Goal: Task Accomplishment & Management: Use online tool/utility

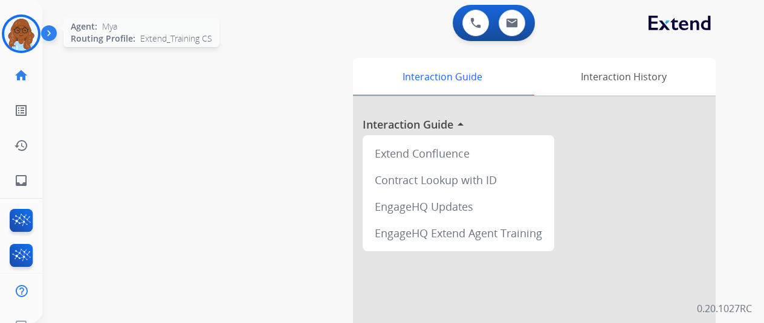
click at [13, 33] on img at bounding box center [21, 34] width 34 height 34
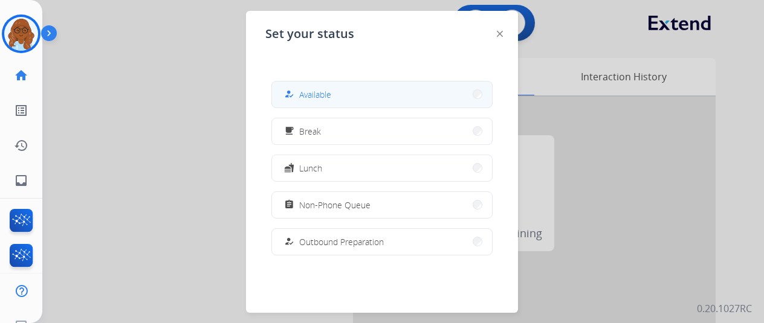
click at [342, 96] on button "how_to_reg Available" at bounding box center [382, 95] width 220 height 26
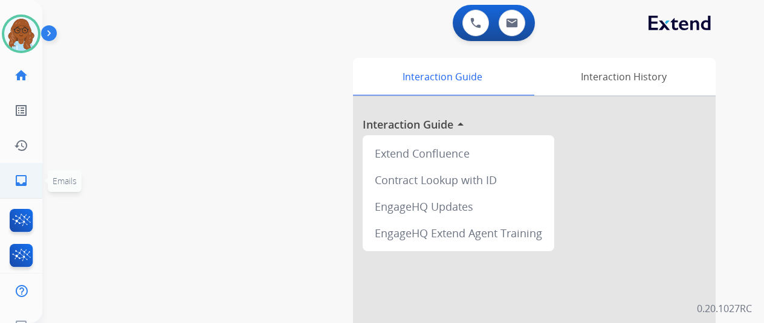
click at [21, 178] on mat-icon "inbox" at bounding box center [21, 180] width 15 height 15
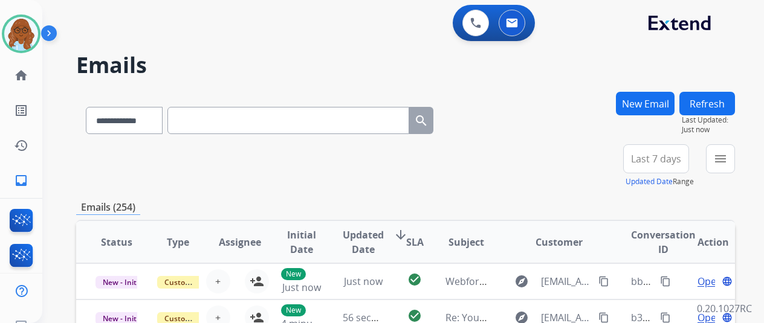
click at [728, 174] on div "menu Type Claims Adjudication Customer Support Escalation Service Support Shipp…" at bounding box center [720, 166] width 29 height 44
click at [729, 169] on button "menu Filters" at bounding box center [720, 158] width 29 height 29
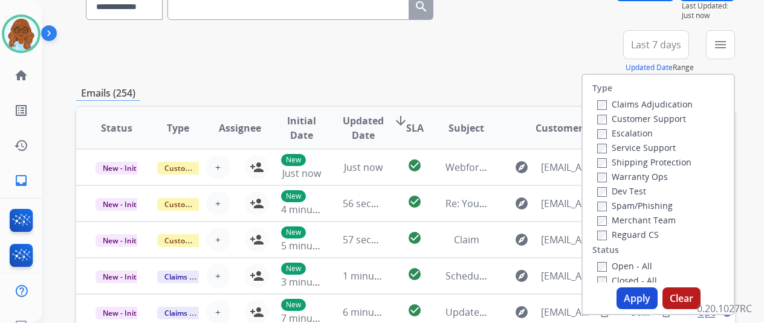
scroll to position [121, 0]
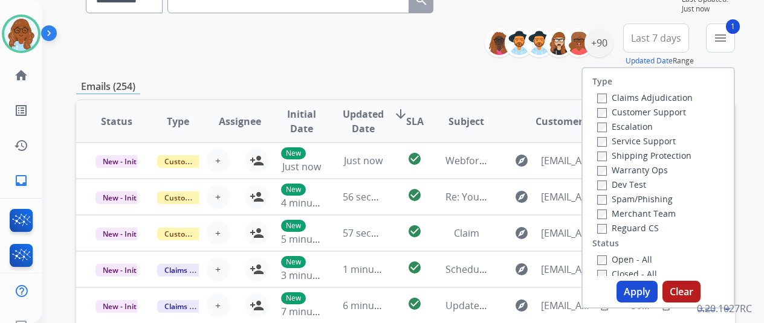
click at [609, 158] on label "Shipping Protection" at bounding box center [644, 155] width 94 height 11
click at [657, 292] on button "Apply" at bounding box center [637, 292] width 41 height 22
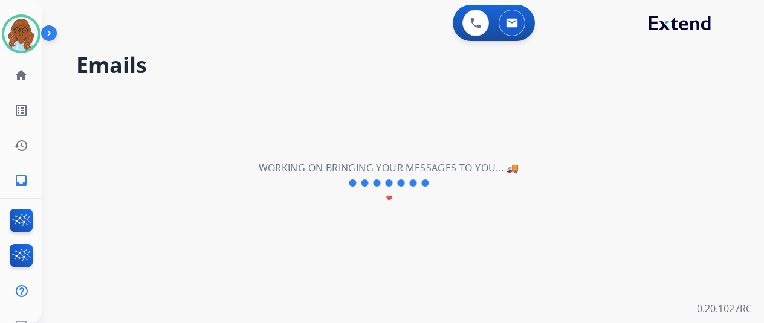
scroll to position [0, 0]
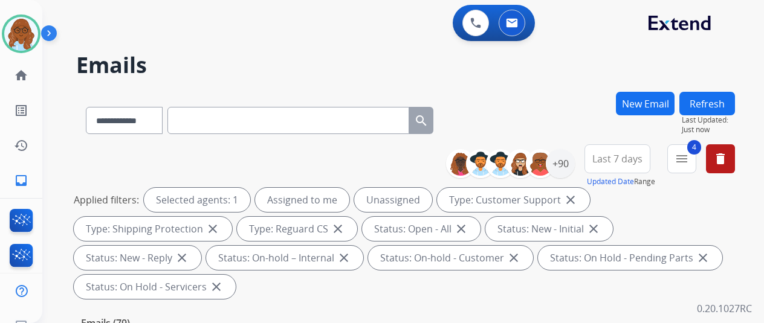
click at [643, 161] on span "Last 7 days" at bounding box center [617, 159] width 50 height 5
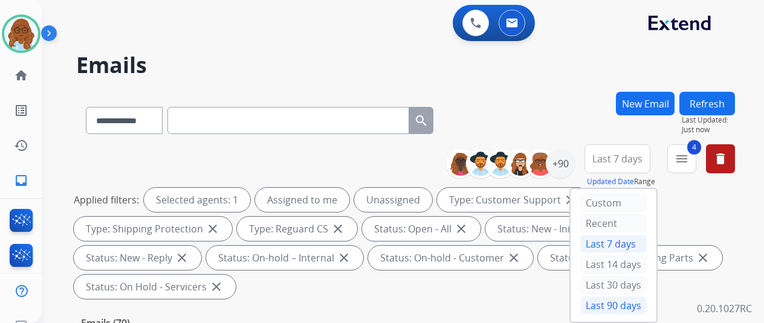
click at [617, 305] on div "Last 90 days" at bounding box center [613, 306] width 66 height 18
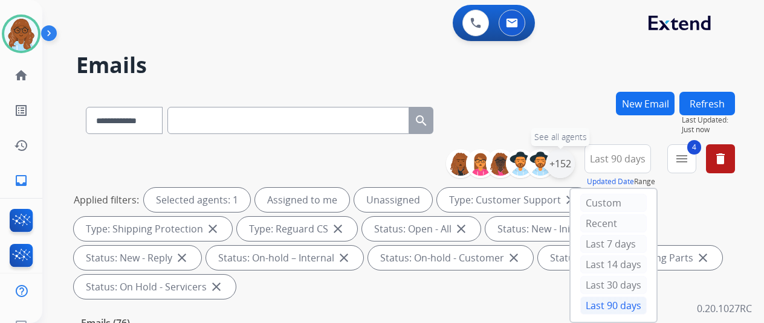
click at [569, 164] on div "+152" at bounding box center [560, 163] width 29 height 29
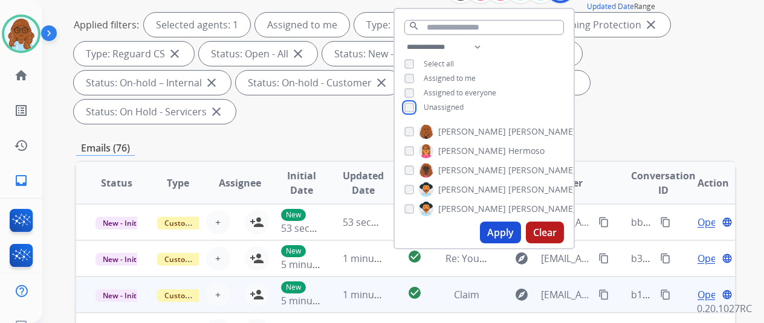
scroll to position [181, 0]
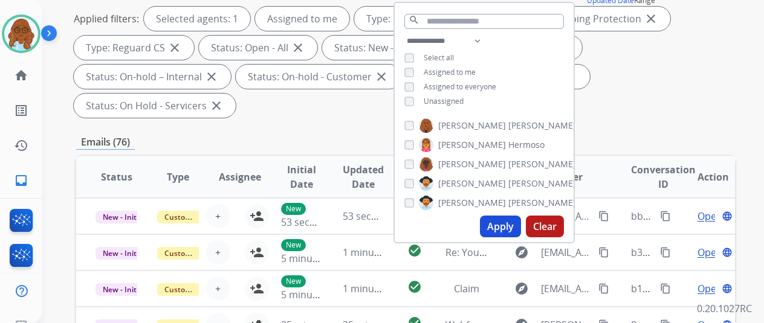
click at [506, 222] on button "Apply" at bounding box center [500, 227] width 41 height 22
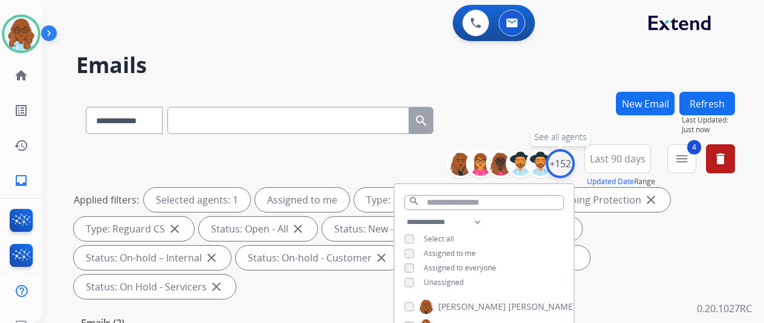
click at [568, 168] on div "+152" at bounding box center [560, 163] width 29 height 29
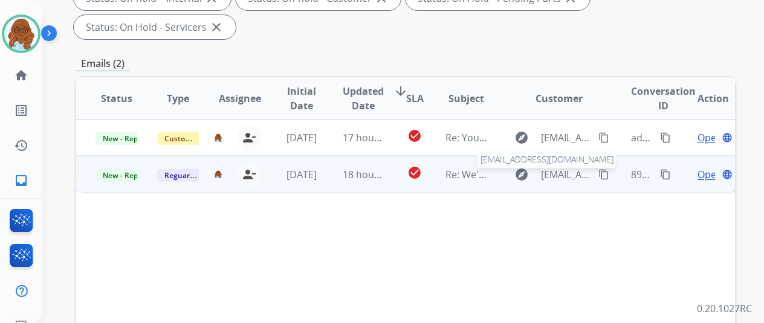
scroll to position [242, 0]
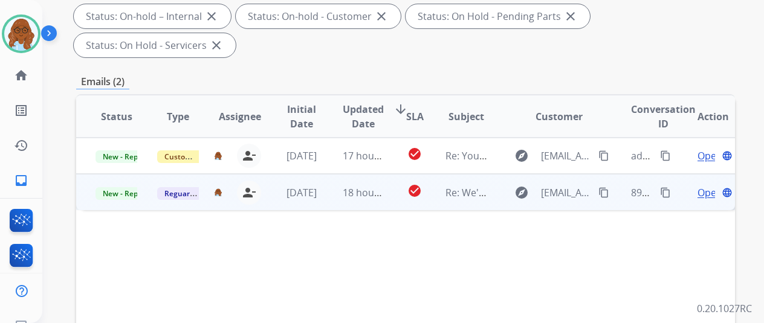
click at [702, 186] on span "Open" at bounding box center [710, 193] width 25 height 15
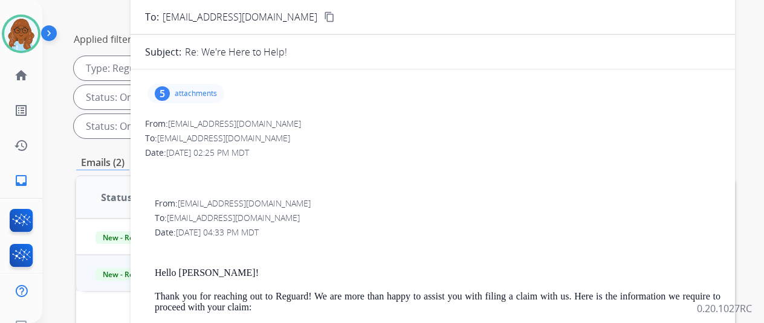
scroll to position [60, 0]
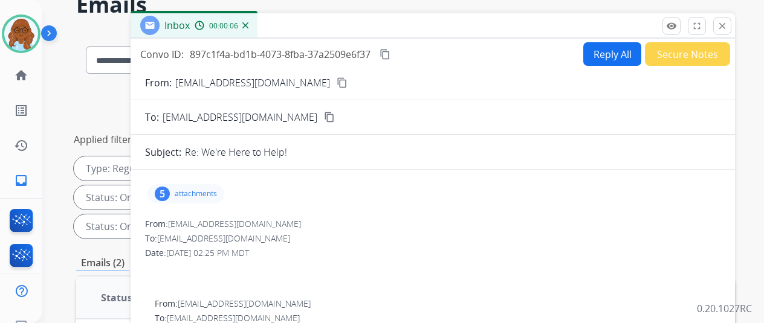
click at [217, 192] on p "attachments" at bounding box center [196, 194] width 42 height 10
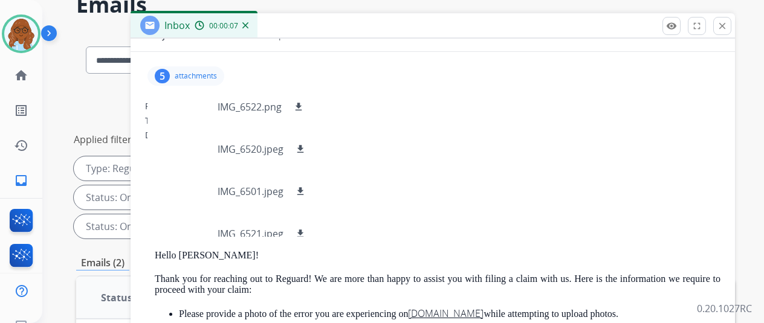
scroll to position [121, 0]
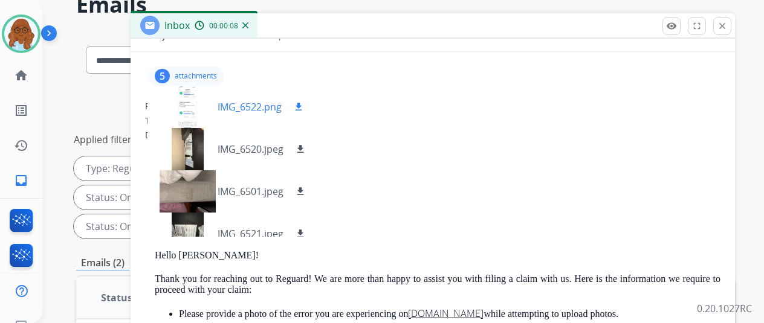
click at [190, 107] on div at bounding box center [187, 107] width 60 height 42
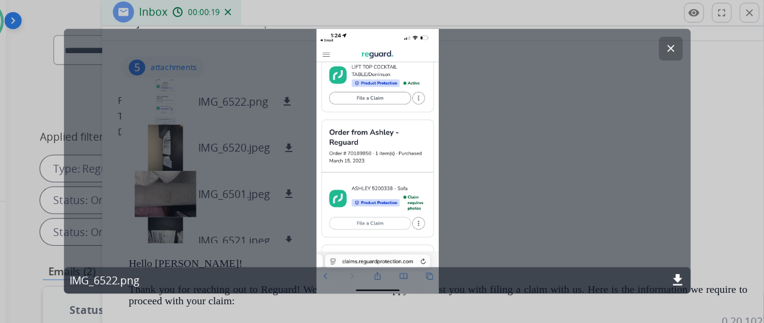
click at [649, 56] on mat-icon "clear" at bounding box center [650, 58] width 11 height 11
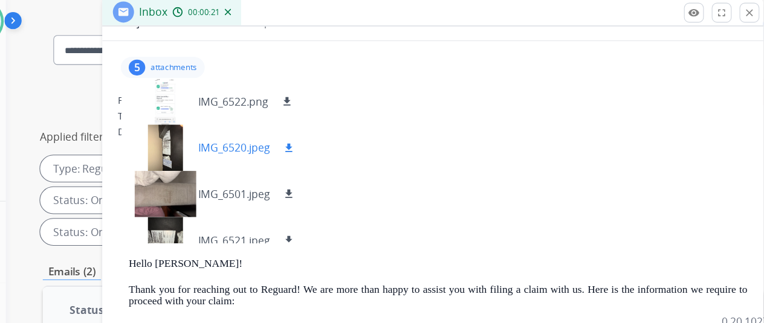
click at [196, 143] on div at bounding box center [187, 149] width 60 height 42
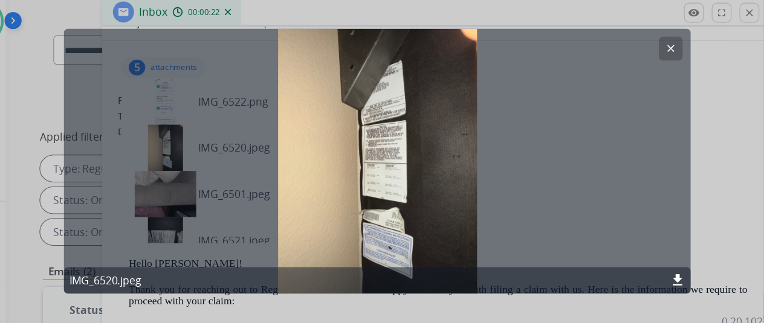
click at [687, 195] on div at bounding box center [382, 161] width 764 height 323
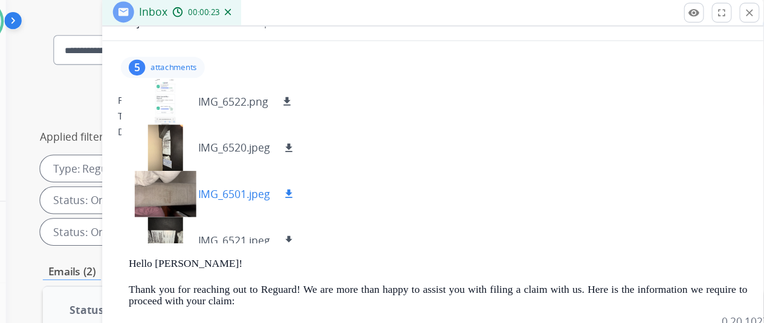
click at [202, 185] on div at bounding box center [187, 191] width 60 height 42
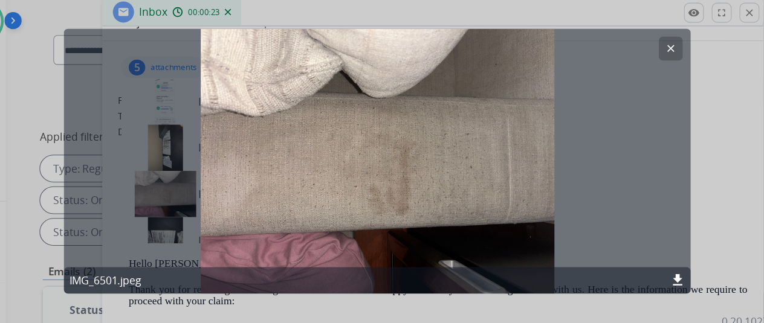
click at [704, 192] on div at bounding box center [382, 161] width 764 height 323
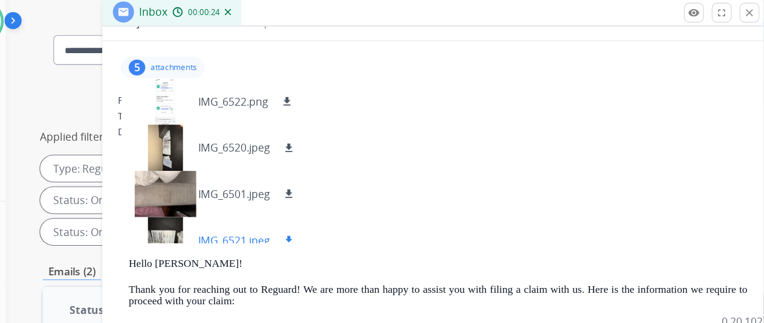
click at [191, 219] on div at bounding box center [187, 234] width 60 height 42
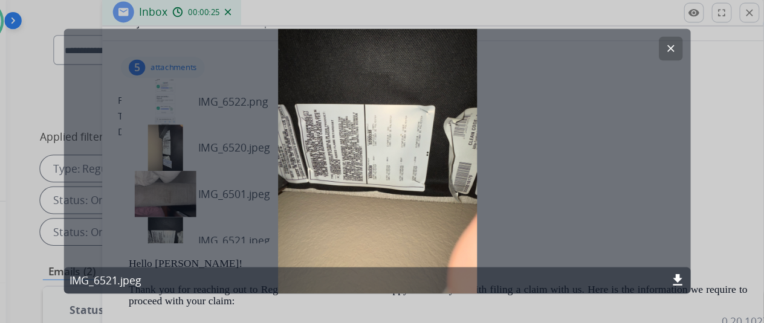
click at [708, 200] on div at bounding box center [382, 161] width 764 height 323
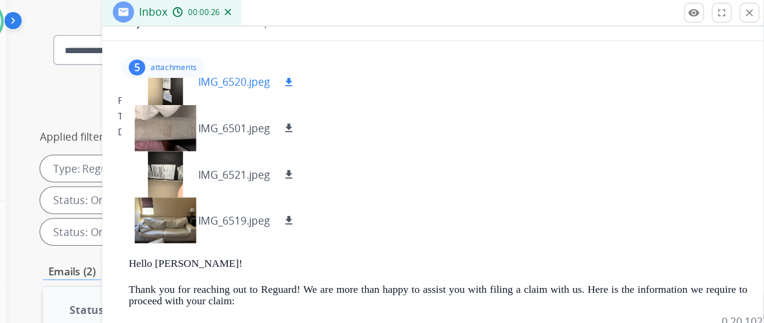
scroll to position [60, 0]
click at [206, 211] on div at bounding box center [187, 216] width 60 height 42
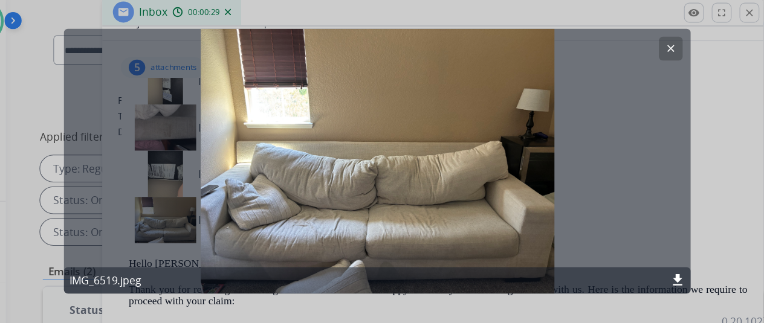
click at [705, 201] on div at bounding box center [382, 161] width 764 height 323
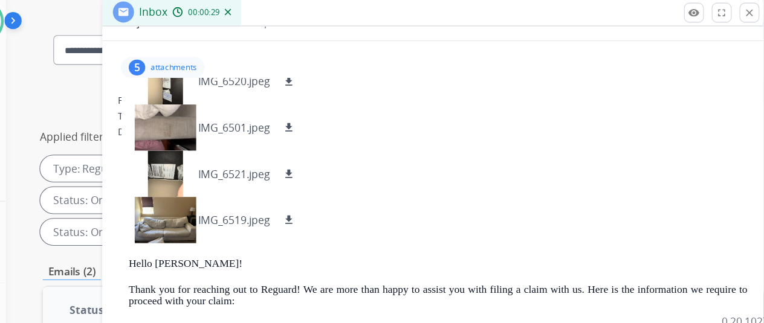
scroll to position [139, 0]
click at [385, 209] on div "Date: 08/08/2025 - 04:33 PM MDT" at bounding box center [438, 215] width 566 height 12
click at [207, 66] on div "5 attachments IMG_6522.png download IMG_6520.jpeg download IMG_6501.jpeg downlo…" at bounding box center [185, 75] width 77 height 19
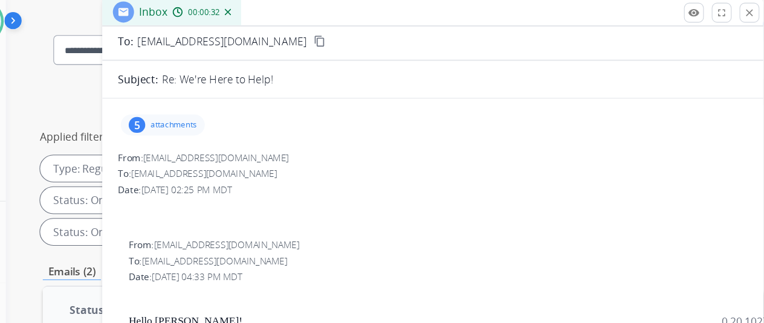
scroll to position [0, 0]
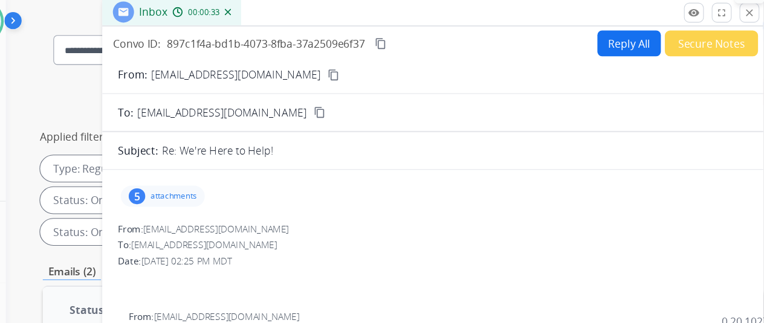
click at [727, 28] on mat-icon "close" at bounding box center [722, 26] width 11 height 11
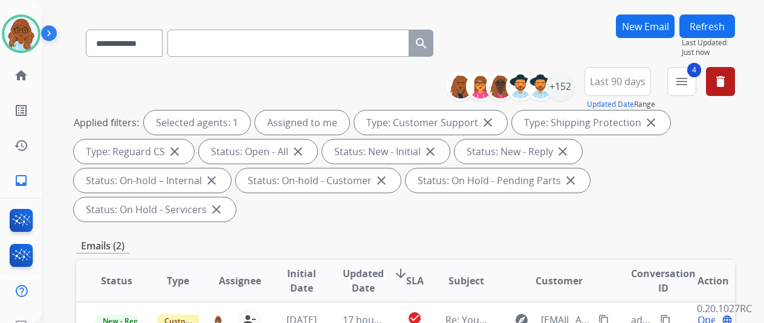
scroll to position [121, 0]
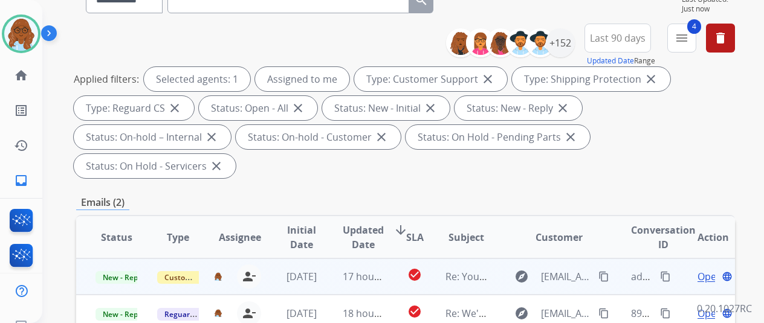
click at [704, 270] on span "Open" at bounding box center [710, 277] width 25 height 15
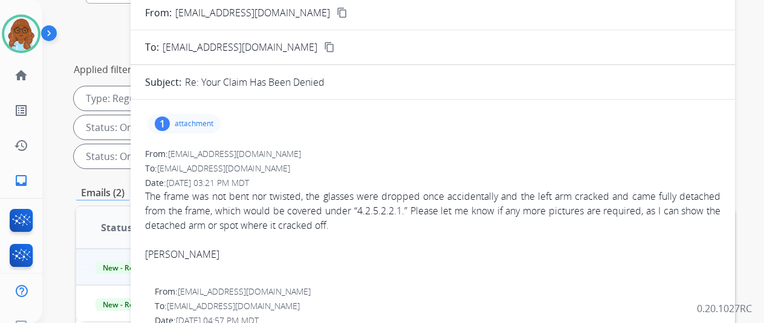
scroll to position [0, 0]
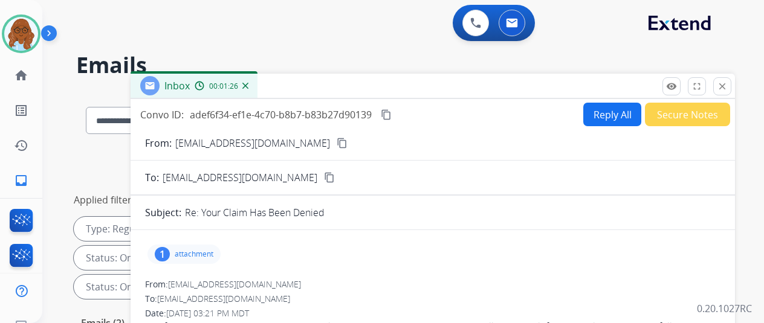
click at [337, 141] on mat-icon "content_copy" at bounding box center [342, 143] width 11 height 11
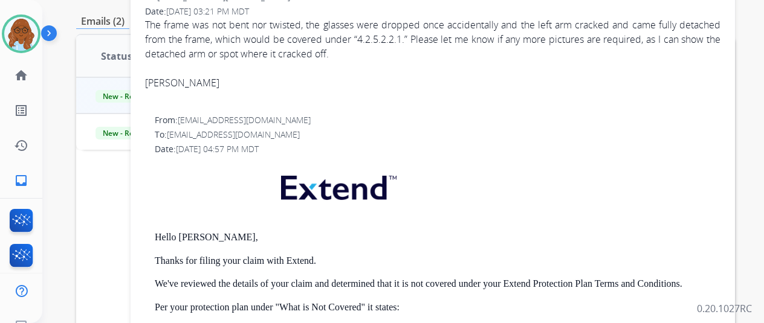
scroll to position [181, 0]
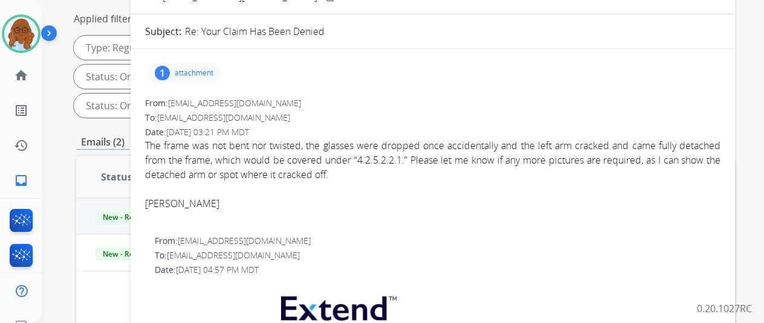
click at [170, 74] on div "1" at bounding box center [162, 73] width 15 height 15
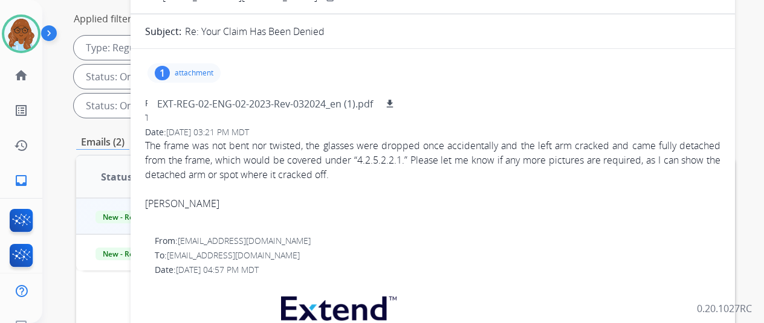
click at [328, 160] on div "The frame was not bent nor twisted, the glasses were dropped once accidentally …" at bounding box center [432, 160] width 575 height 44
click at [201, 68] on p "attachment" at bounding box center [194, 73] width 39 height 10
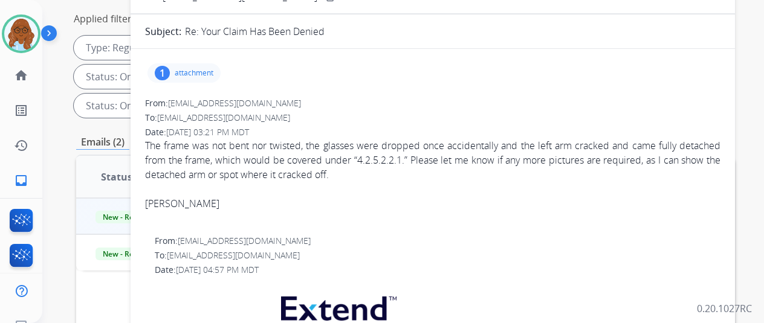
scroll to position [0, 0]
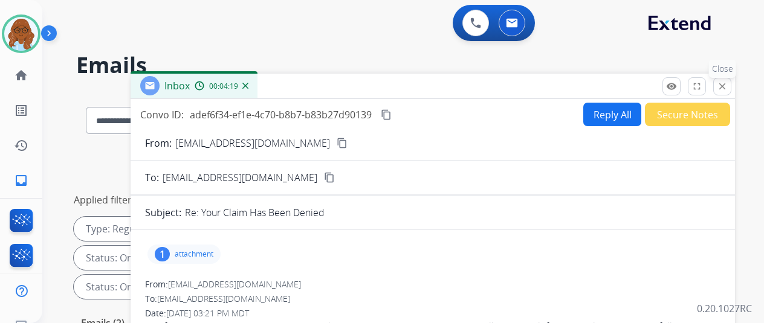
click at [730, 79] on button "close Close" at bounding box center [722, 86] width 18 height 18
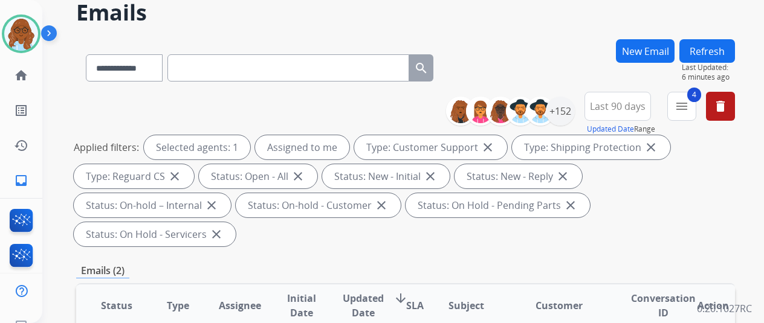
scroll to position [242, 0]
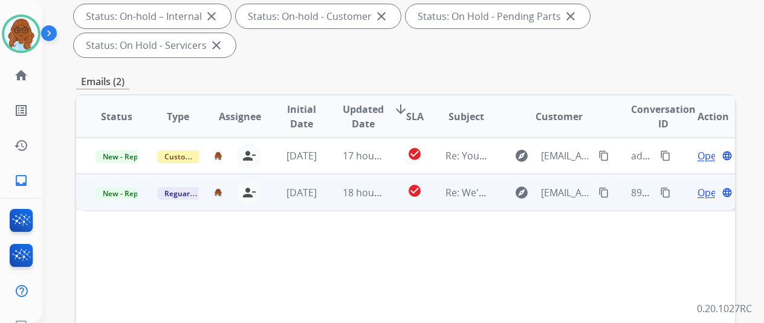
click at [704, 186] on span "Open" at bounding box center [710, 193] width 25 height 15
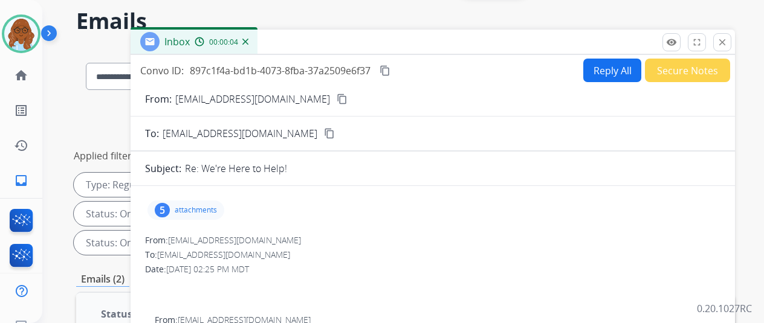
scroll to position [0, 0]
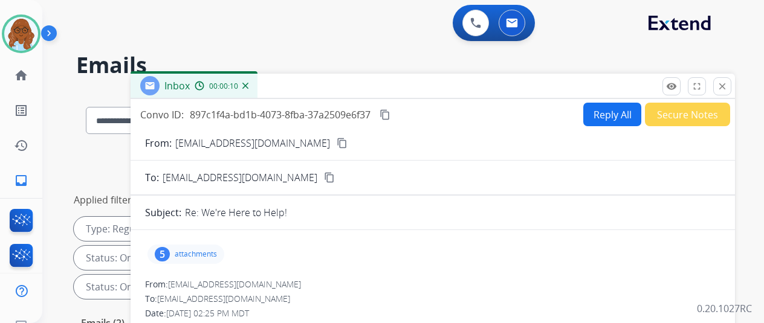
drag, startPoint x: 285, startPoint y: 145, endPoint x: 291, endPoint y: 144, distance: 6.7
click at [337, 144] on mat-icon "content_copy" at bounding box center [342, 143] width 11 height 11
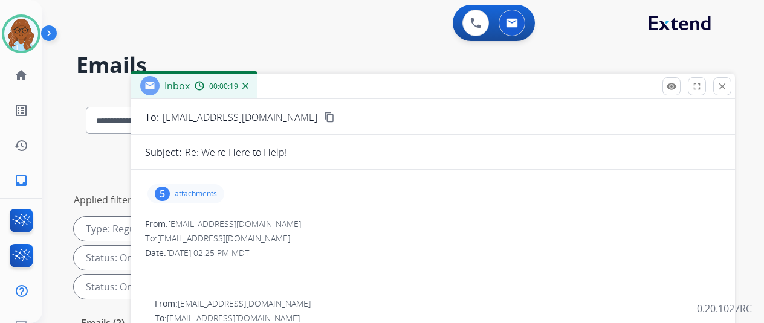
scroll to position [121, 0]
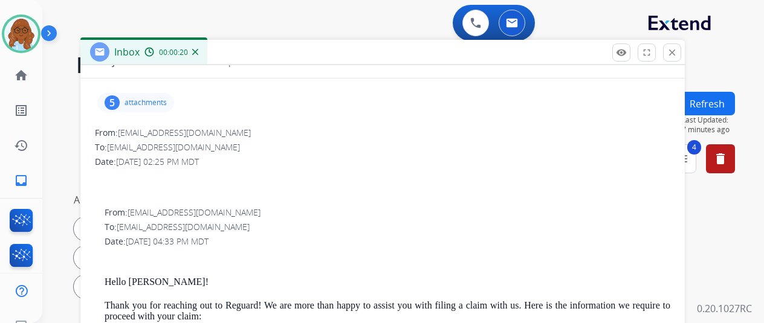
drag, startPoint x: 432, startPoint y: 80, endPoint x: 374, endPoint y: 41, distance: 70.1
click at [374, 41] on div "Inbox 00:00:20" at bounding box center [382, 52] width 604 height 25
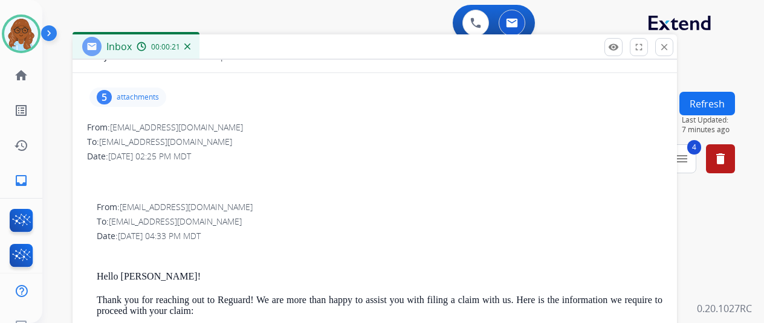
click at [159, 94] on p "attachments" at bounding box center [138, 97] width 42 height 10
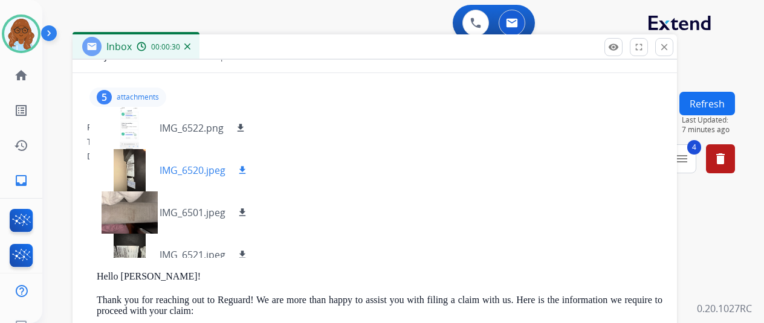
click at [140, 158] on div at bounding box center [129, 170] width 60 height 42
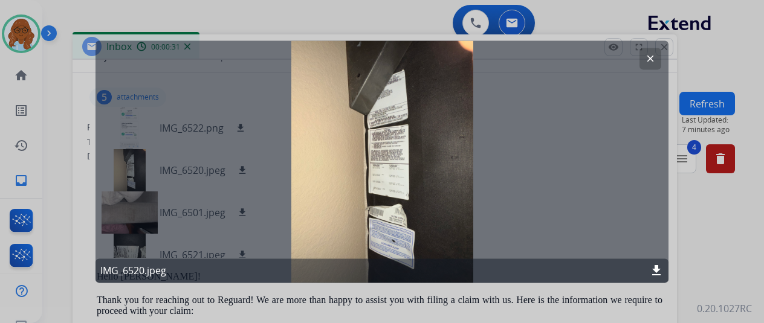
click at [407, 297] on div at bounding box center [382, 161] width 764 height 323
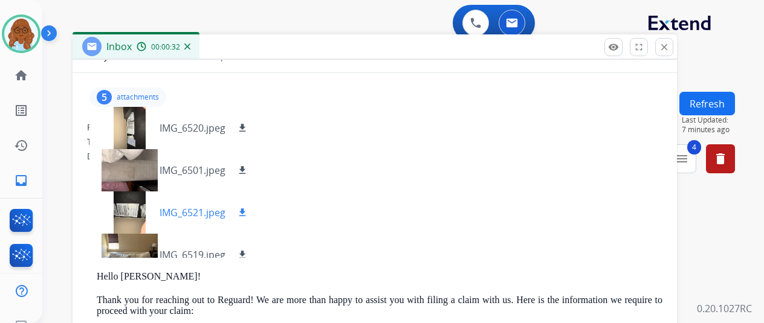
scroll to position [60, 0]
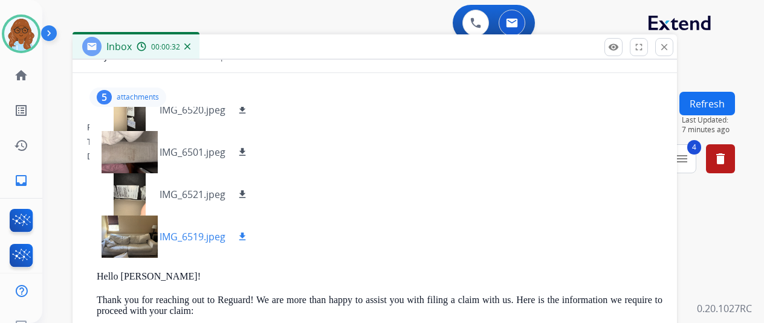
click at [137, 229] on div at bounding box center [129, 237] width 60 height 42
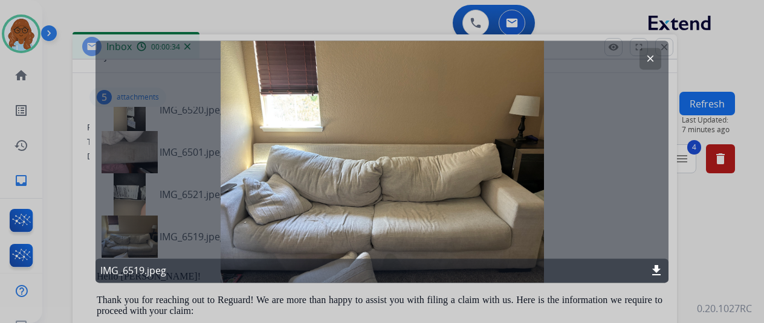
click at [656, 270] on mat-icon "download" at bounding box center [656, 271] width 15 height 15
click at [434, 305] on div at bounding box center [382, 161] width 764 height 323
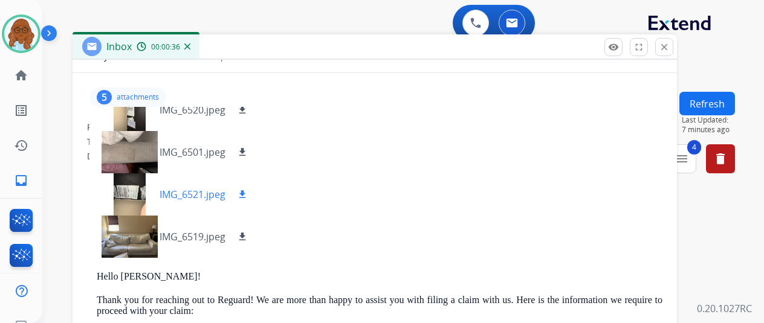
click at [146, 187] on div at bounding box center [129, 194] width 60 height 42
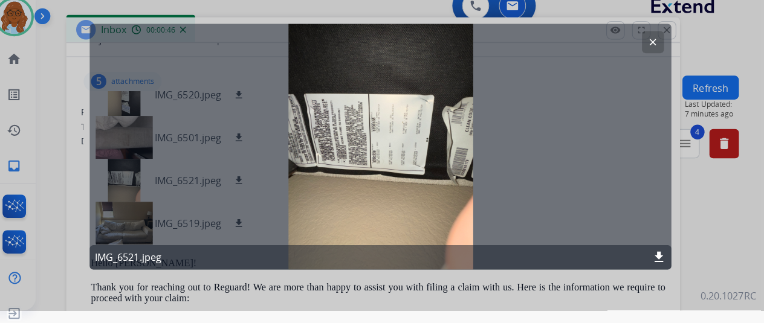
scroll to position [5, 0]
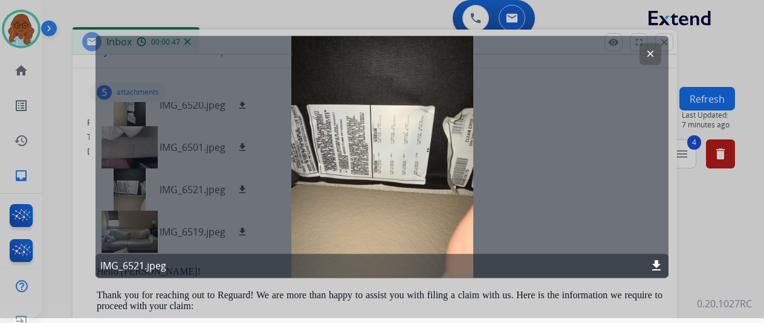
click at [290, 25] on div at bounding box center [382, 156] width 764 height 323
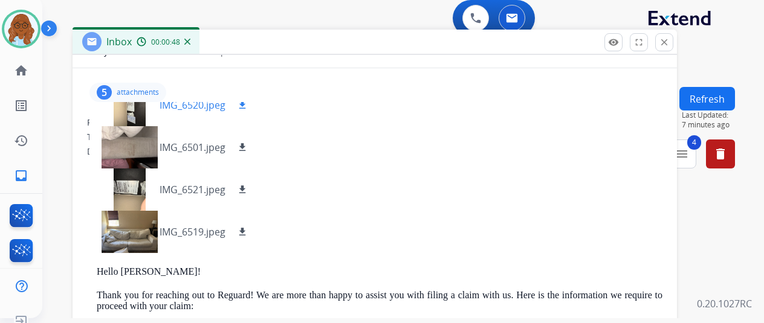
click at [155, 105] on div at bounding box center [129, 105] width 60 height 42
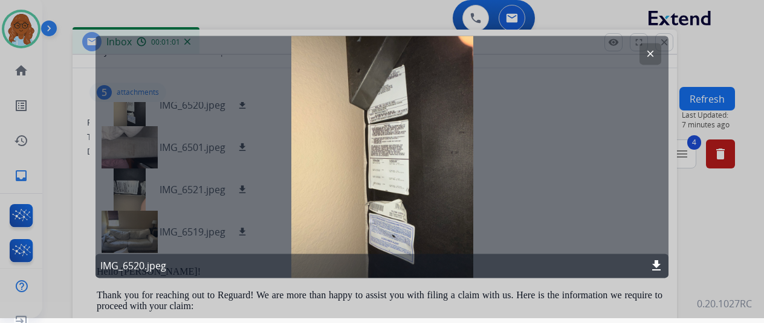
click at [654, 263] on mat-icon "download" at bounding box center [656, 266] width 15 height 15
click at [653, 54] on mat-icon "clear" at bounding box center [650, 53] width 11 height 11
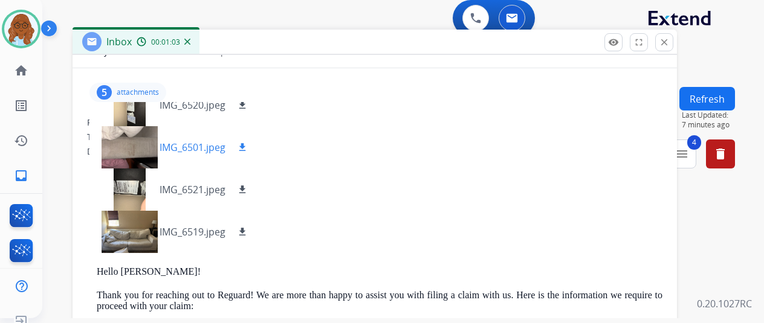
click at [146, 140] on div at bounding box center [129, 147] width 60 height 42
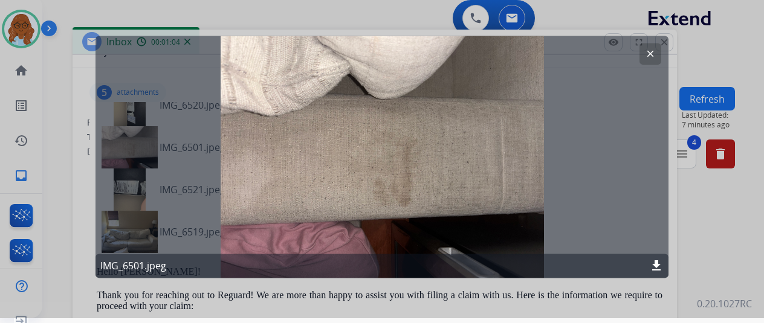
click at [656, 268] on mat-icon "download" at bounding box center [656, 266] width 15 height 15
click at [655, 49] on mat-icon "clear" at bounding box center [650, 53] width 11 height 11
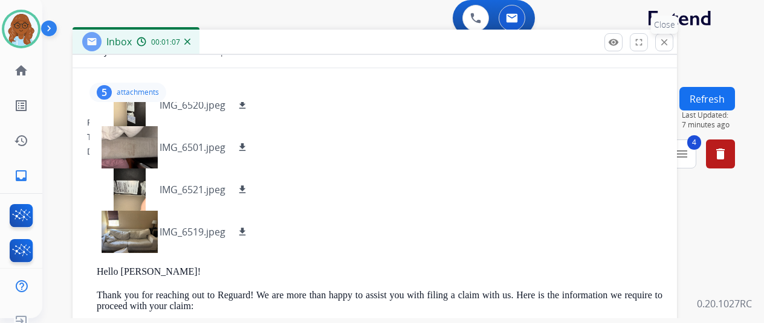
click at [670, 45] on mat-icon "close" at bounding box center [664, 42] width 11 height 11
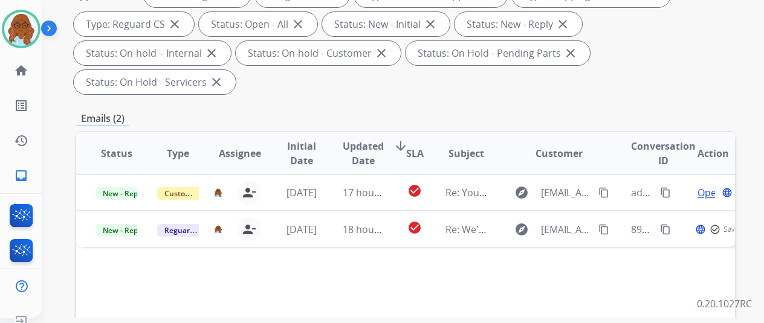
scroll to position [181, 0]
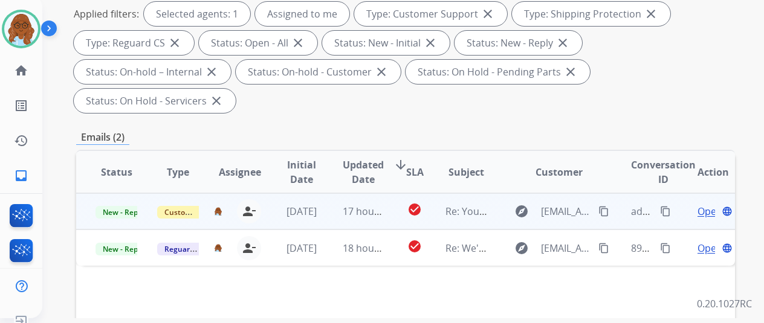
click at [700, 204] on span "Open" at bounding box center [710, 211] width 25 height 15
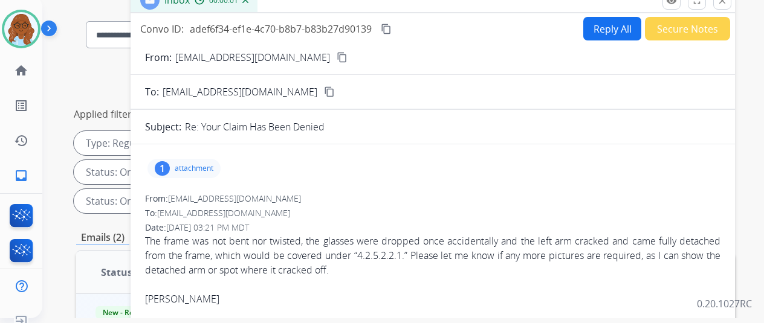
scroll to position [0, 0]
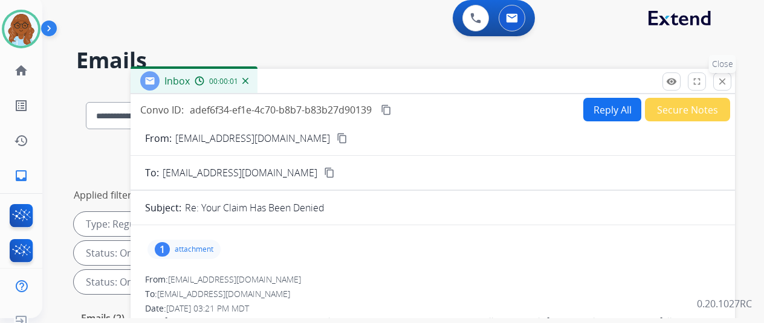
click at [728, 84] on mat-icon "close" at bounding box center [722, 81] width 11 height 11
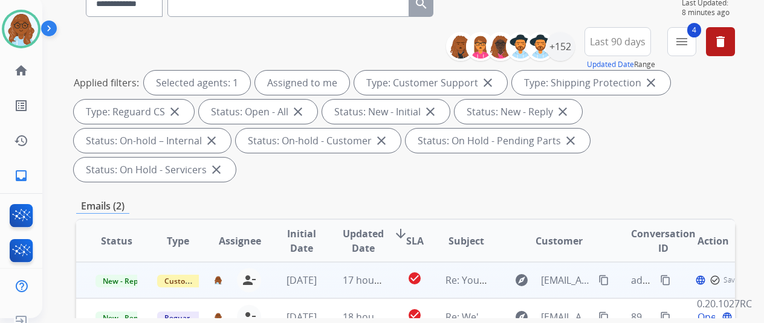
scroll to position [242, 0]
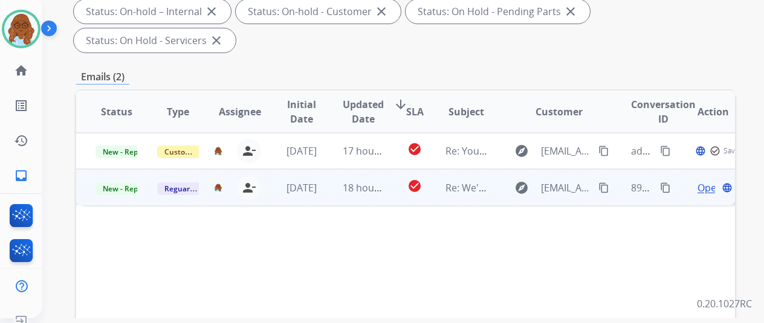
click at [703, 181] on span "Open" at bounding box center [710, 188] width 25 height 15
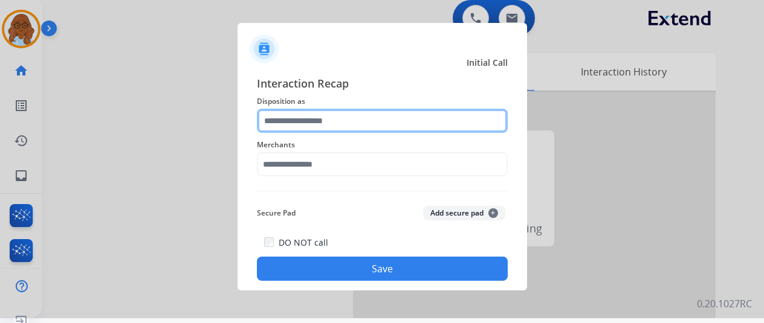
click at [354, 118] on input "text" at bounding box center [382, 121] width 251 height 24
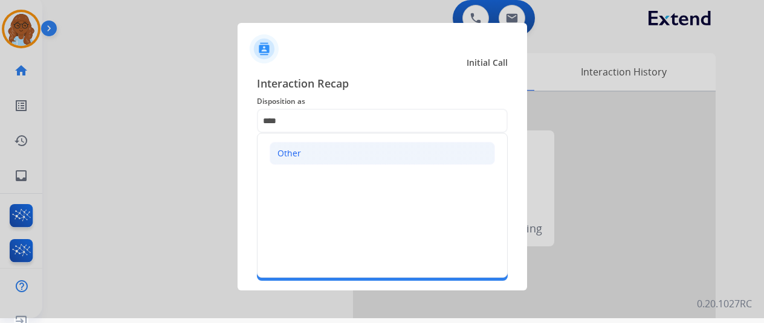
click at [328, 159] on li "Other" at bounding box center [382, 153] width 225 height 23
type input "*****"
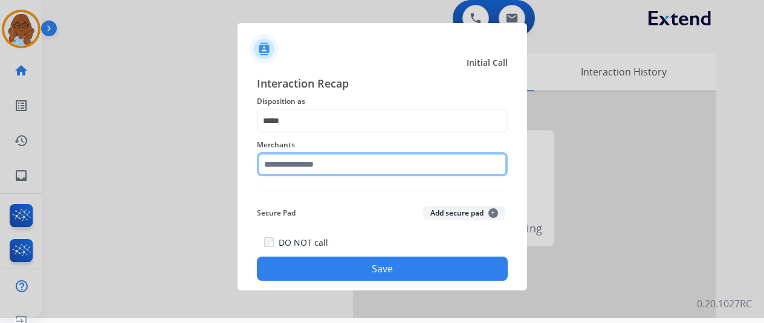
click at [318, 170] on input "text" at bounding box center [382, 164] width 251 height 24
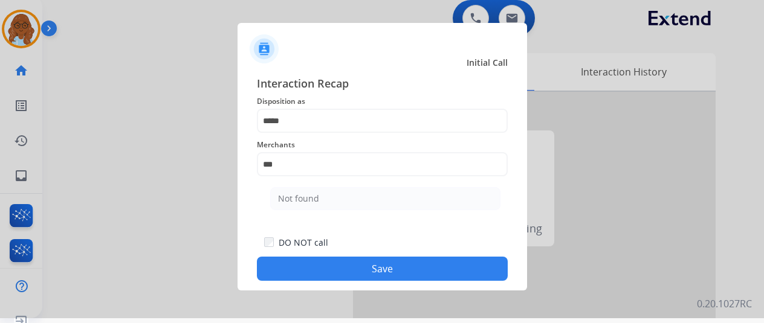
click at [323, 187] on ul "Not found" at bounding box center [386, 201] width 238 height 41
click at [320, 196] on li "Not found" at bounding box center [385, 198] width 230 height 23
type input "*********"
click at [376, 265] on button "Save" at bounding box center [382, 269] width 251 height 24
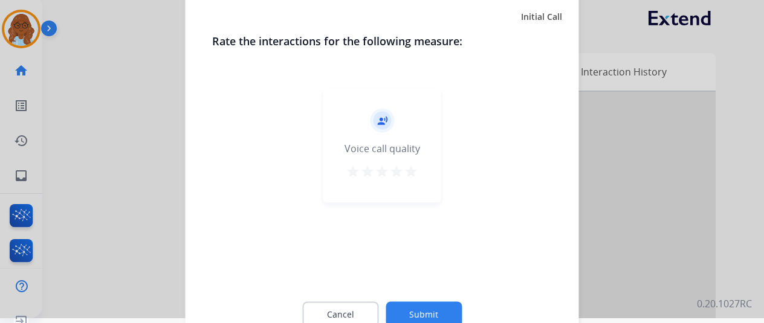
drag, startPoint x: 410, startPoint y: 172, endPoint x: 420, endPoint y: 248, distance: 76.8
click at [410, 173] on mat-icon "star" at bounding box center [411, 171] width 15 height 15
click at [430, 306] on button "Submit" at bounding box center [424, 314] width 76 height 25
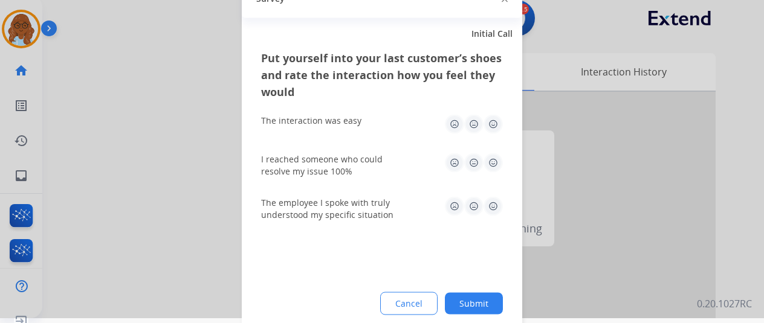
click at [497, 125] on img at bounding box center [493, 123] width 19 height 19
click at [492, 159] on img at bounding box center [493, 162] width 19 height 19
click at [494, 198] on img at bounding box center [493, 205] width 19 height 19
click at [479, 299] on button "Submit" at bounding box center [474, 304] width 58 height 22
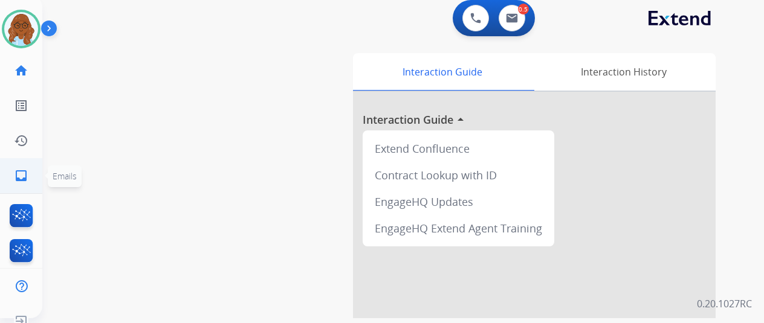
click at [23, 172] on mat-icon "inbox" at bounding box center [21, 176] width 15 height 15
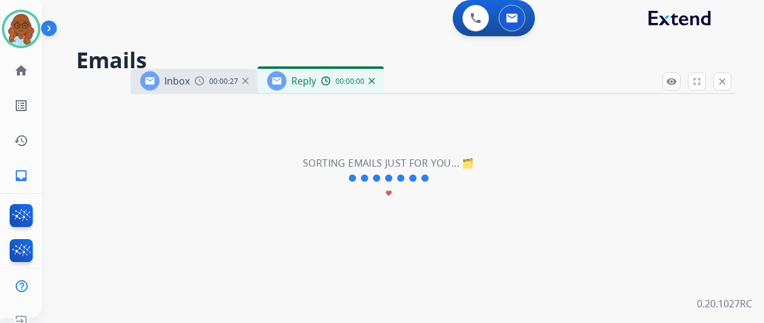
select select "**********"
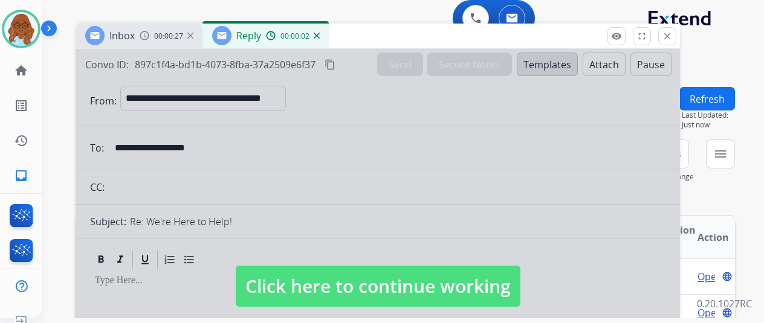
drag, startPoint x: 427, startPoint y: 76, endPoint x: 368, endPoint y: 22, distance: 80.1
click at [368, 24] on div "Inbox 00:00:27 Reply 00:00:02" at bounding box center [378, 36] width 604 height 25
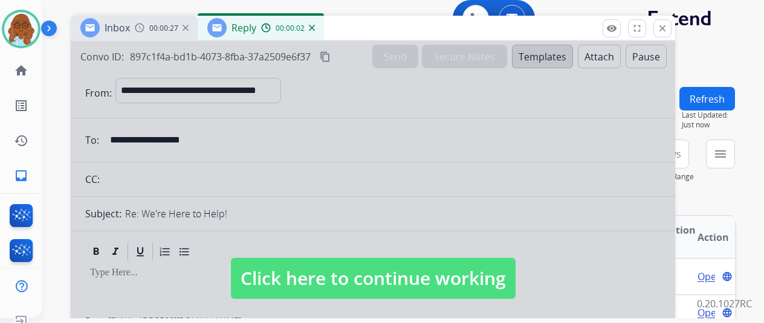
click at [467, 306] on div at bounding box center [373, 267] width 604 height 452
select select
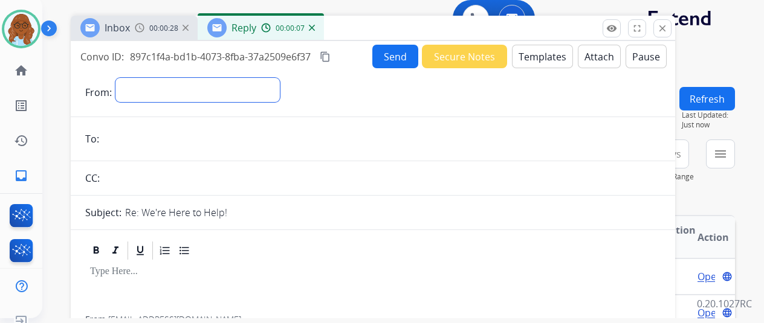
click at [218, 94] on select "**********" at bounding box center [197, 90] width 164 height 24
select select "**********"
click at [125, 78] on select "**********" at bounding box center [197, 90] width 164 height 24
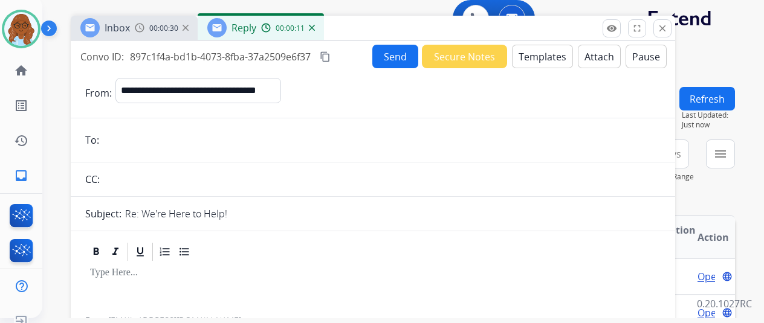
click at [165, 30] on span "00:00:30" at bounding box center [163, 29] width 29 height 10
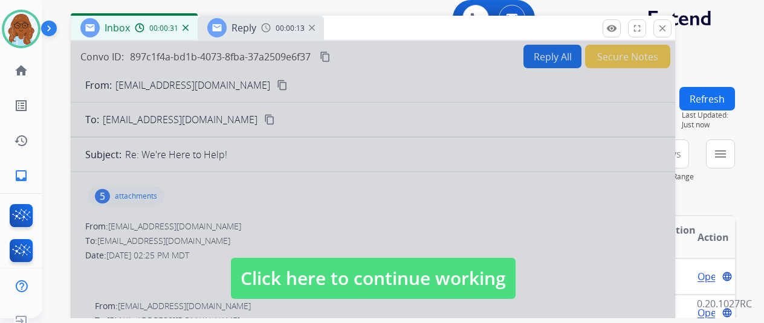
click at [256, 26] on span "Reply" at bounding box center [244, 27] width 25 height 13
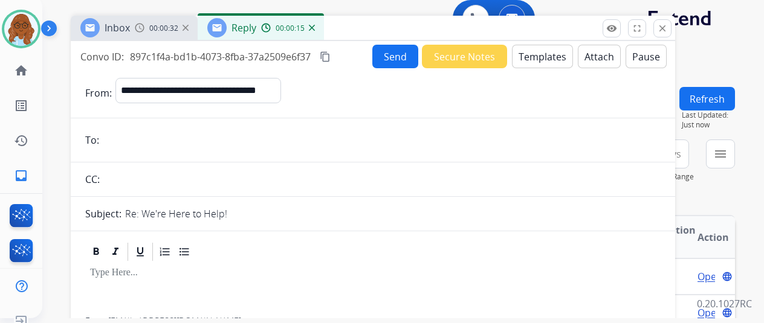
click at [164, 138] on input "email" at bounding box center [382, 140] width 558 height 24
drag, startPoint x: 123, startPoint y: 23, endPoint x: 140, endPoint y: 40, distance: 23.5
click at [123, 23] on span "Inbox" at bounding box center [117, 27] width 25 height 13
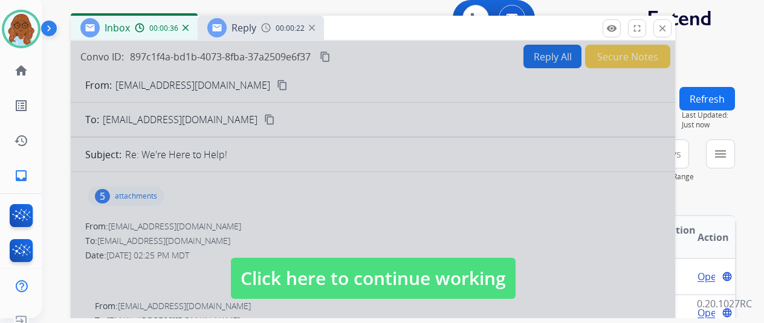
click at [383, 221] on div at bounding box center [373, 267] width 604 height 452
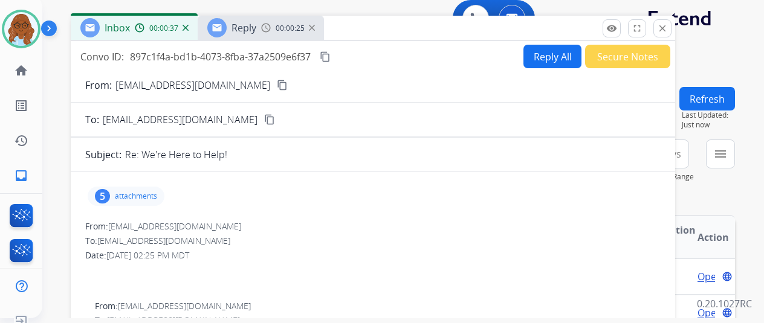
click at [277, 82] on mat-icon "content_copy" at bounding box center [282, 85] width 11 height 11
click at [248, 30] on span "Reply" at bounding box center [244, 27] width 25 height 13
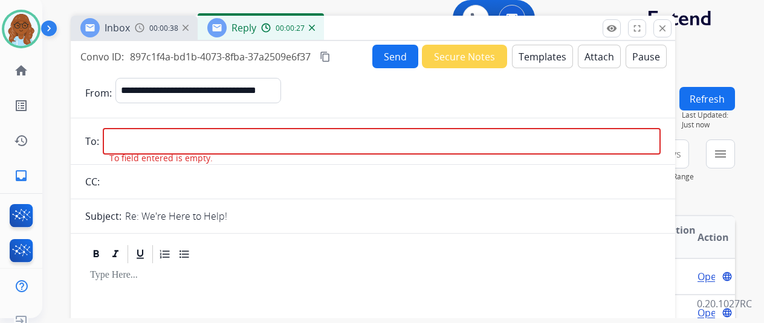
click at [167, 134] on input "email" at bounding box center [382, 141] width 558 height 27
paste input "**********"
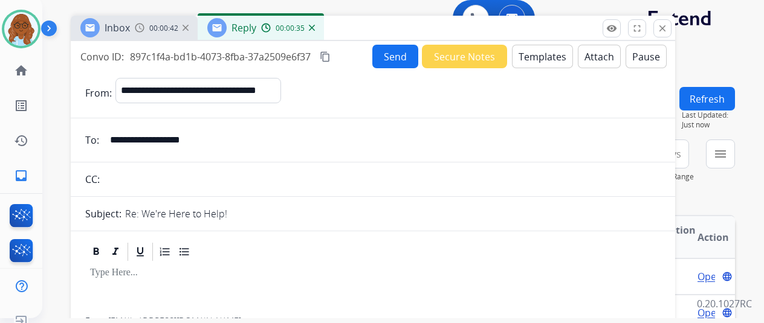
type input "**********"
click at [550, 63] on button "Templates" at bounding box center [542, 57] width 61 height 24
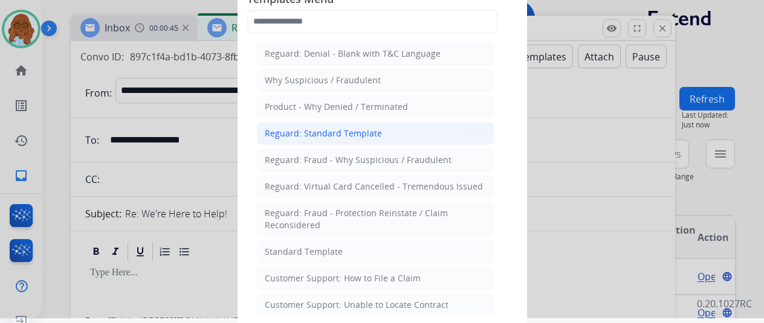
click at [331, 135] on div "Reguard: Standard Template" at bounding box center [323, 134] width 117 height 12
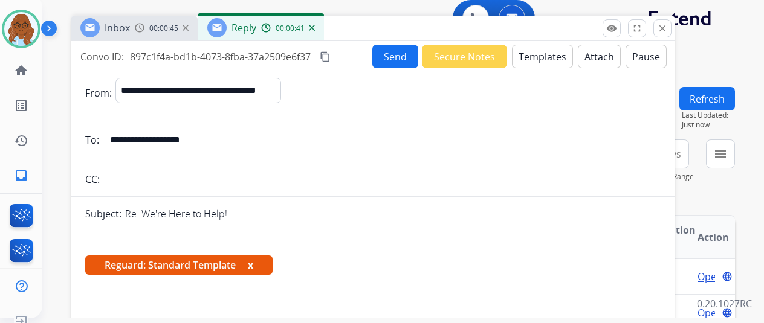
scroll to position [242, 0]
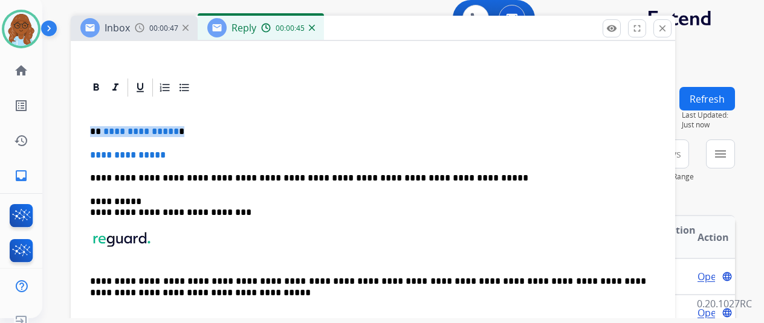
drag, startPoint x: 199, startPoint y: 127, endPoint x: 91, endPoint y: 133, distance: 107.8
click at [148, 34] on div "Inbox 00:00:49" at bounding box center [134, 28] width 127 height 24
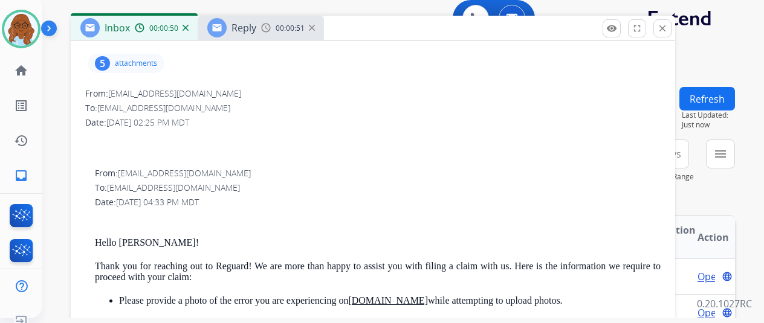
scroll to position [209, 0]
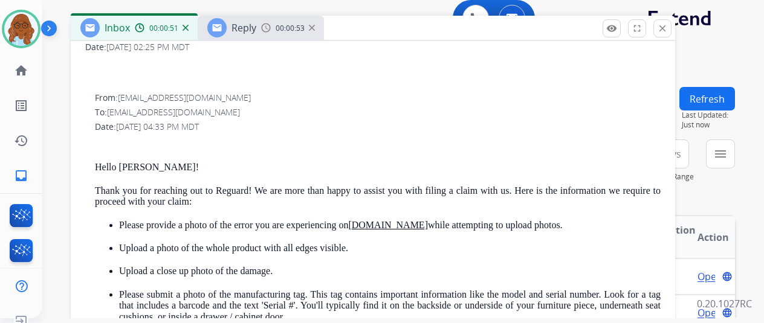
click at [242, 22] on span "Reply" at bounding box center [244, 27] width 25 height 13
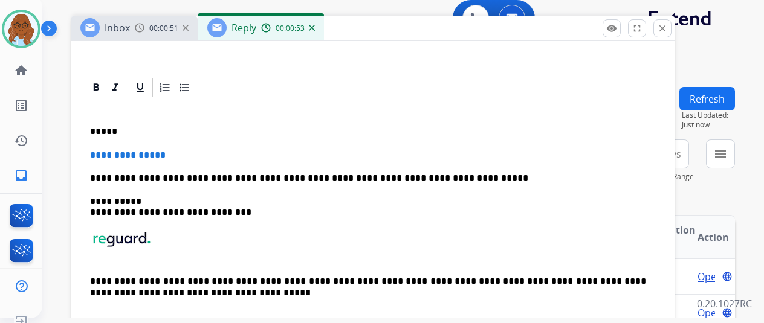
click at [140, 121] on div "**********" at bounding box center [372, 218] width 575 height 239
click at [183, 141] on div "**********" at bounding box center [372, 218] width 575 height 239
drag, startPoint x: 188, startPoint y: 152, endPoint x: 96, endPoint y: 155, distance: 92.5
click at [96, 155] on div "**********" at bounding box center [372, 218] width 575 height 239
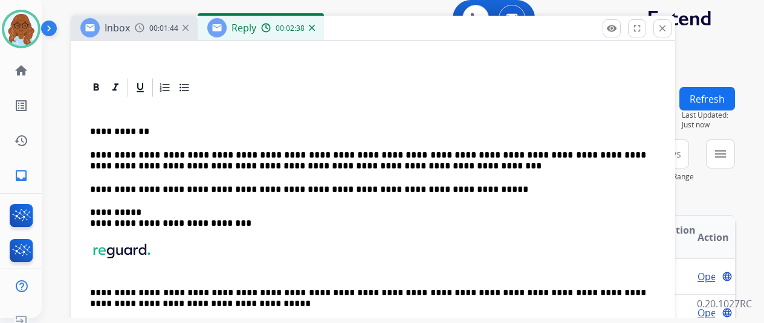
click at [256, 151] on p "**********" at bounding box center [368, 161] width 556 height 22
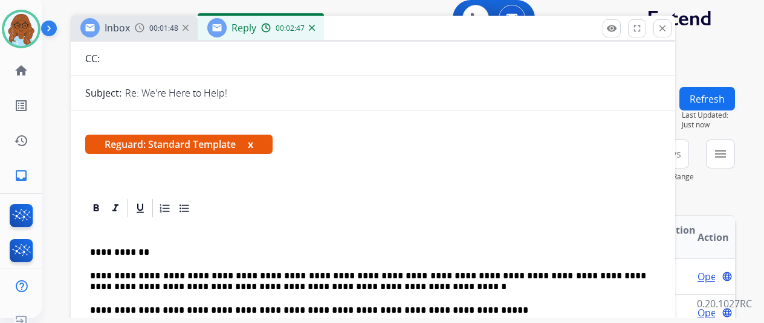
scroll to position [0, 0]
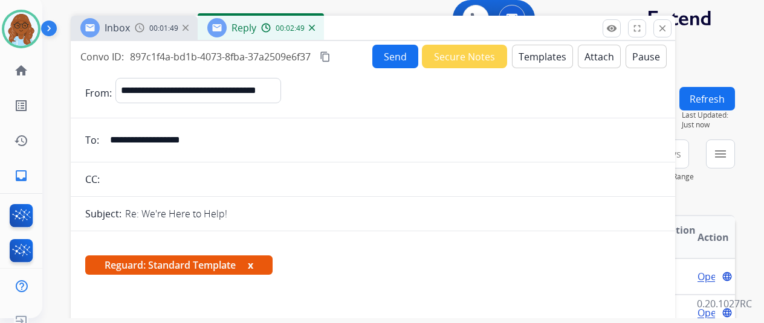
click at [253, 263] on button "x" at bounding box center [250, 265] width 5 height 15
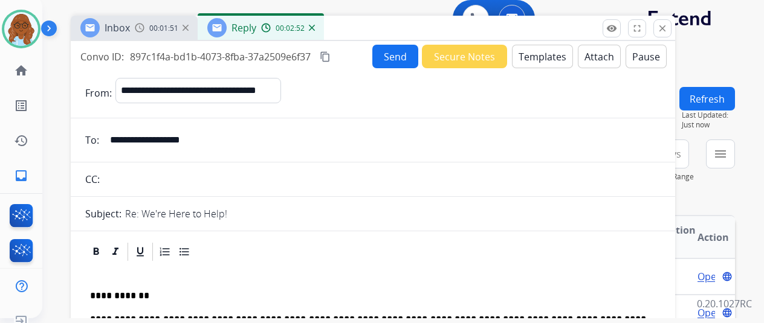
click at [331, 58] on mat-icon "content_copy" at bounding box center [325, 56] width 11 height 11
click at [397, 57] on button "Send" at bounding box center [395, 57] width 46 height 24
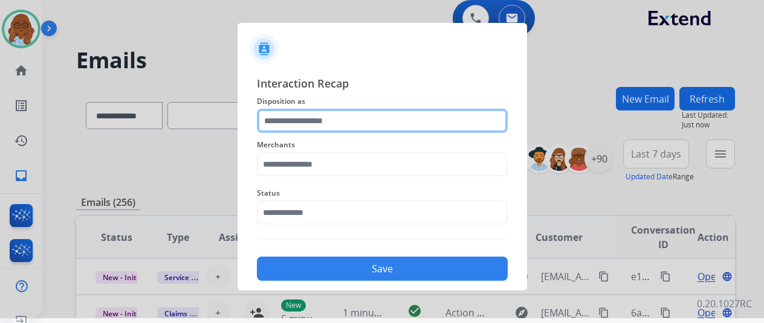
click at [403, 126] on input "text" at bounding box center [382, 121] width 251 height 24
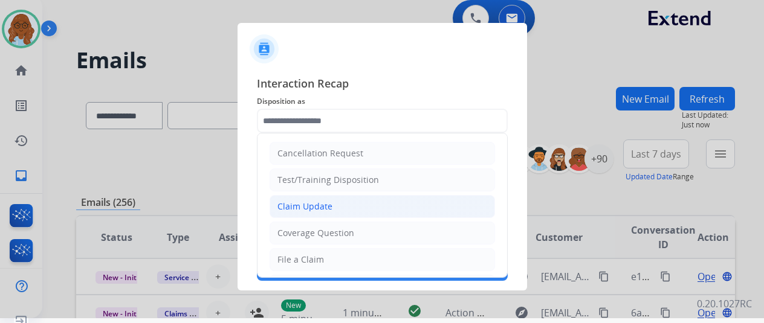
click at [305, 202] on div "Claim Update" at bounding box center [304, 207] width 55 height 12
type input "**********"
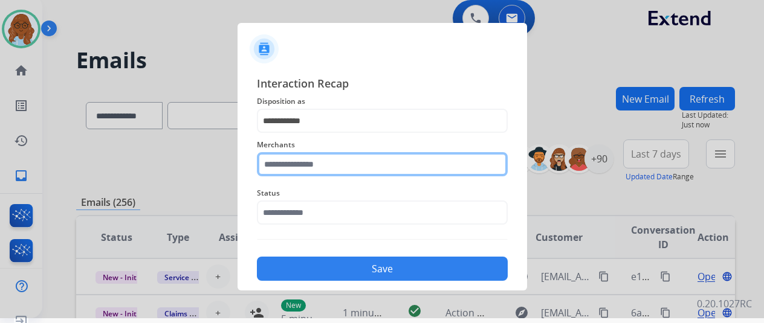
click at [297, 160] on input "text" at bounding box center [382, 164] width 251 height 24
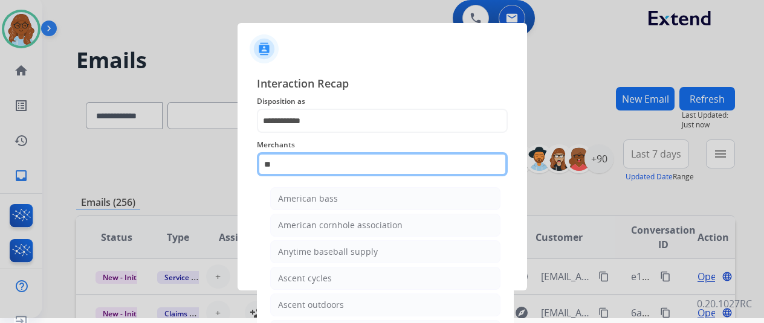
type input "*"
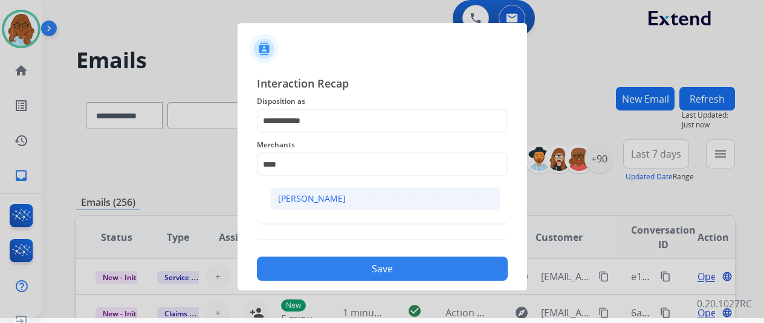
click at [293, 199] on div "[PERSON_NAME]" at bounding box center [312, 199] width 68 height 12
type input "**********"
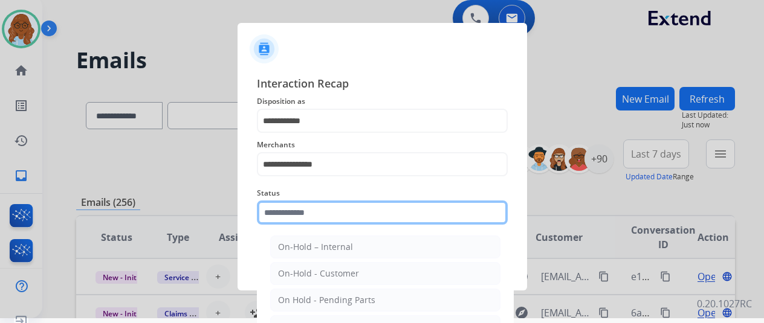
click at [334, 209] on input "text" at bounding box center [382, 213] width 251 height 24
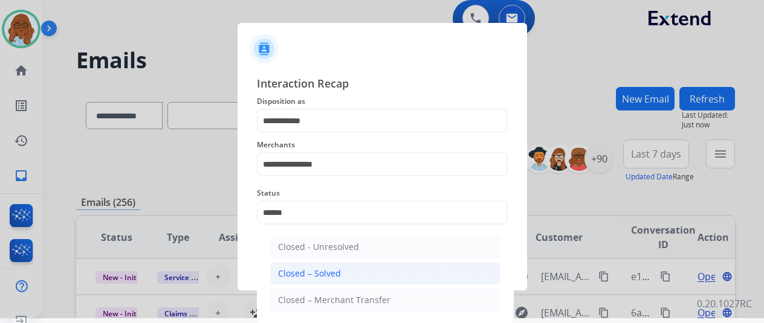
click at [342, 277] on li "Closed – Solved" at bounding box center [385, 273] width 230 height 23
type input "**********"
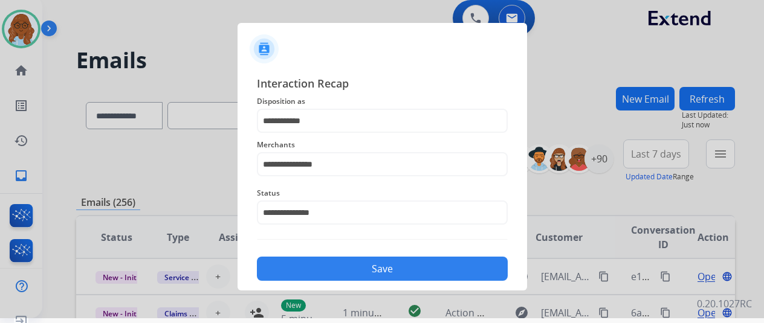
click at [335, 267] on button "Save" at bounding box center [382, 269] width 251 height 24
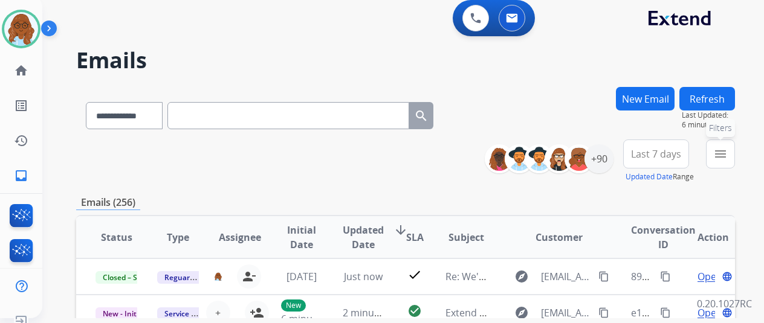
click at [728, 155] on mat-icon "menu" at bounding box center [720, 154] width 15 height 15
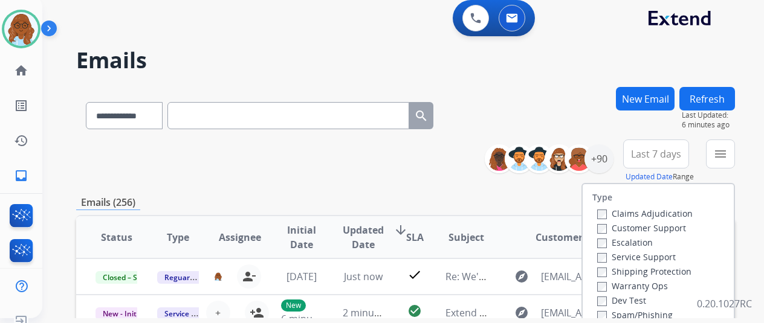
scroll to position [181, 0]
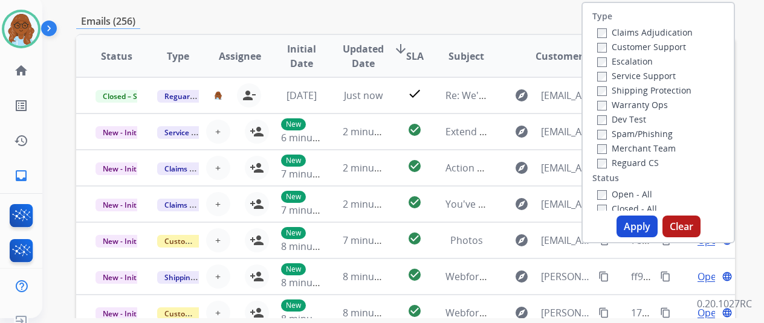
click at [600, 203] on label "Closed - All" at bounding box center [627, 208] width 60 height 11
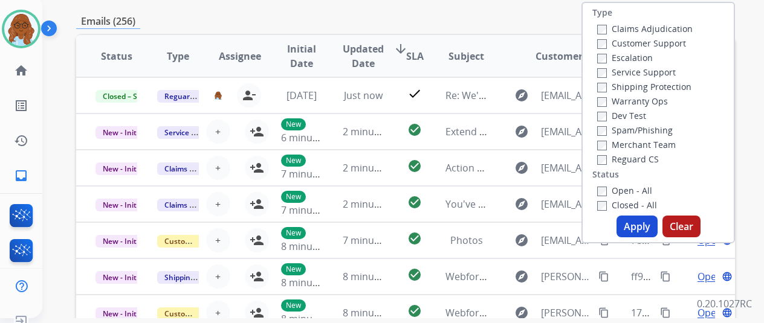
drag, startPoint x: 640, startPoint y: 228, endPoint x: 631, endPoint y: 219, distance: 12.0
click at [640, 228] on button "Apply" at bounding box center [637, 227] width 41 height 22
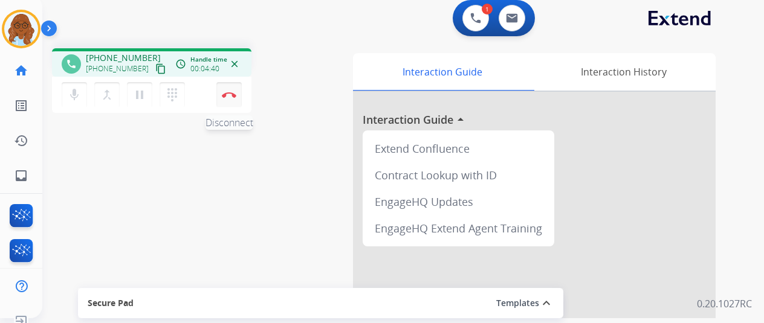
click at [229, 92] on img at bounding box center [229, 95] width 15 height 6
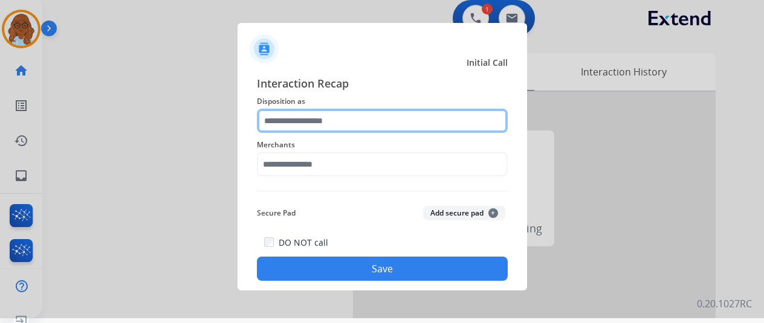
click at [281, 123] on input "text" at bounding box center [382, 121] width 251 height 24
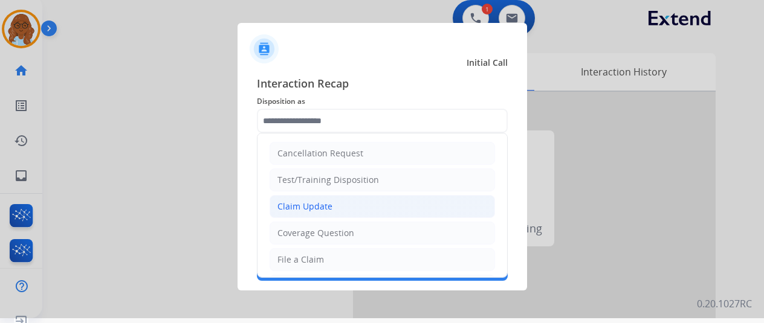
click at [299, 201] on div "Claim Update" at bounding box center [304, 207] width 55 height 12
type input "**********"
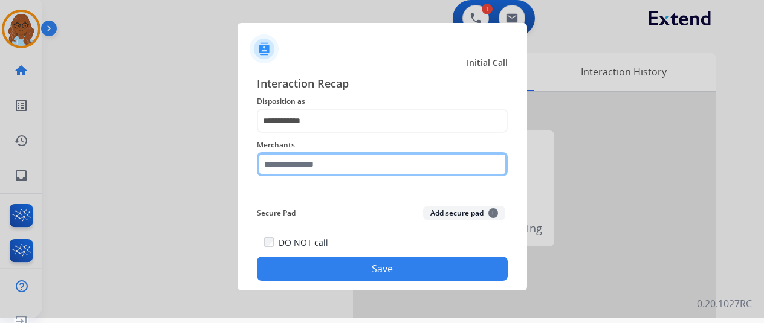
click at [331, 164] on input "text" at bounding box center [382, 164] width 251 height 24
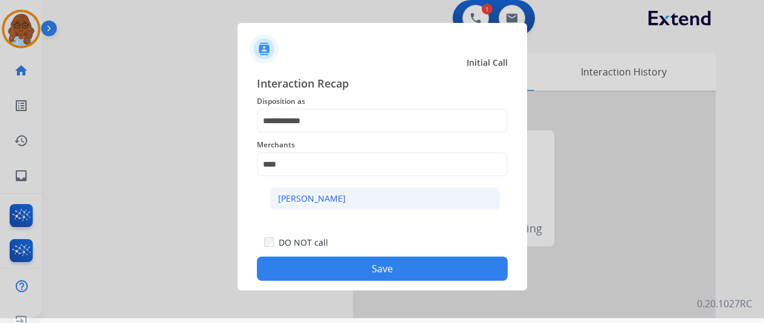
click at [323, 209] on li "[PERSON_NAME]" at bounding box center [385, 198] width 230 height 23
type input "**********"
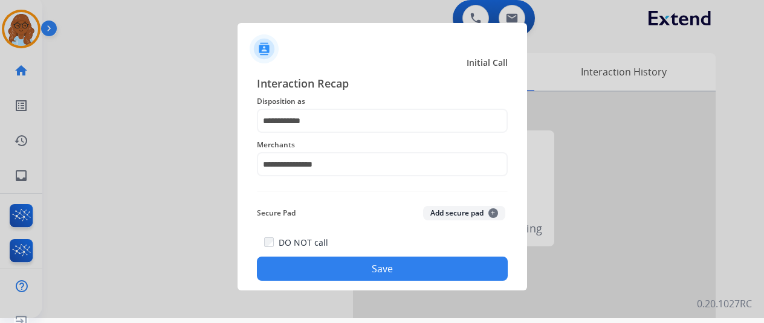
click at [366, 259] on button "Save" at bounding box center [382, 269] width 251 height 24
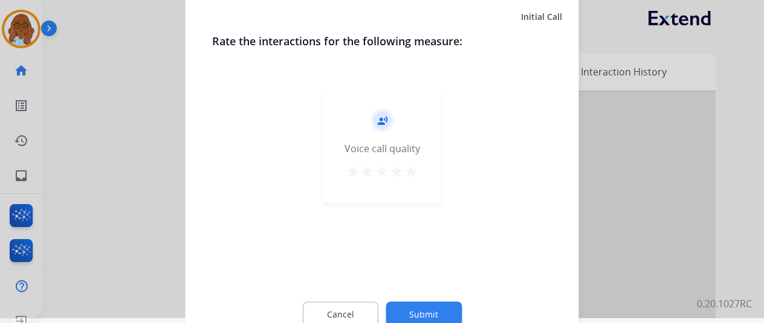
click at [407, 170] on mat-icon "star" at bounding box center [411, 171] width 15 height 15
click at [432, 306] on button "Submit" at bounding box center [424, 314] width 76 height 25
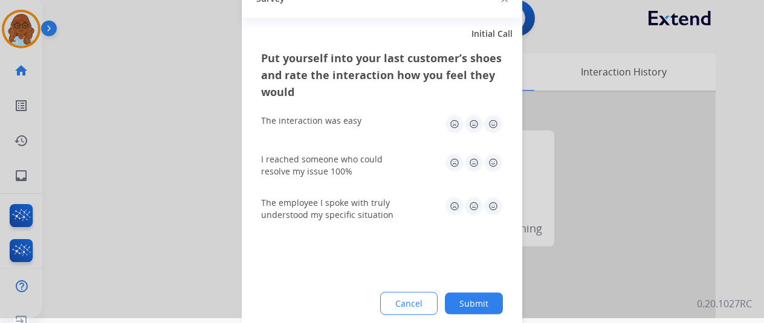
click at [493, 132] on img at bounding box center [493, 123] width 19 height 19
click at [494, 170] on img at bounding box center [493, 162] width 19 height 19
click at [497, 204] on img at bounding box center [493, 205] width 19 height 19
click at [490, 298] on button "Submit" at bounding box center [474, 304] width 58 height 22
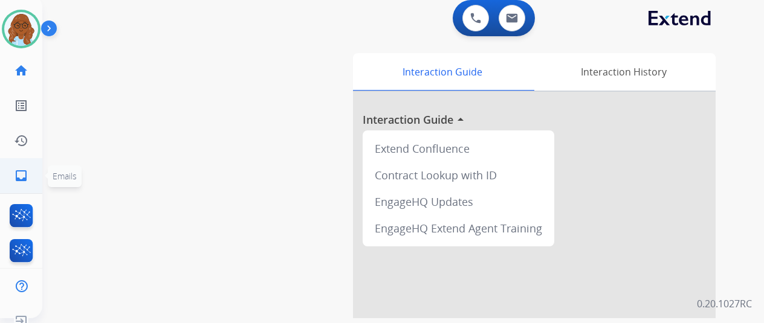
click at [31, 176] on link "inbox Emails" at bounding box center [21, 176] width 34 height 34
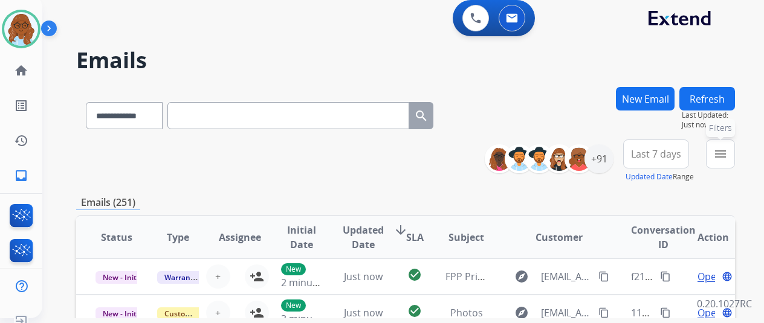
click at [721, 156] on button "menu Filters" at bounding box center [720, 154] width 29 height 29
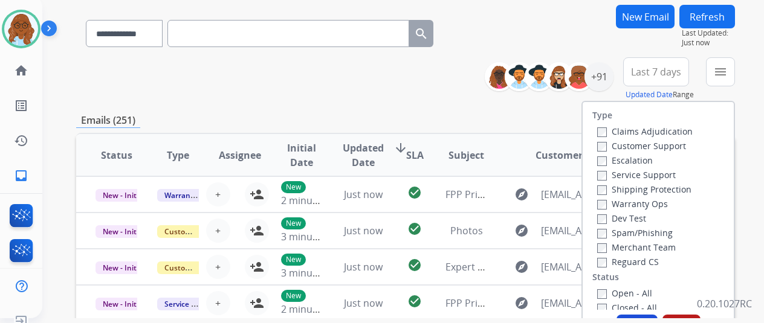
scroll to position [121, 0]
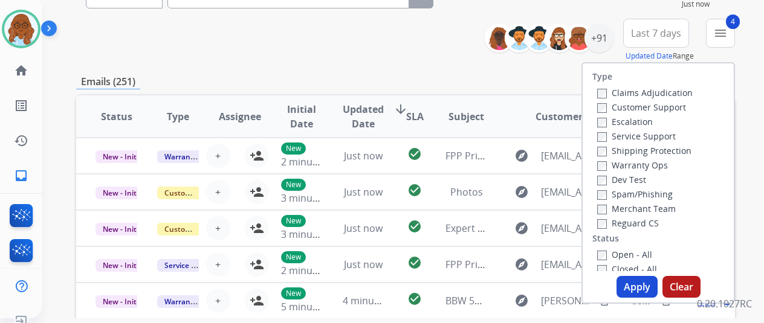
click at [645, 284] on button "Apply" at bounding box center [637, 287] width 41 height 22
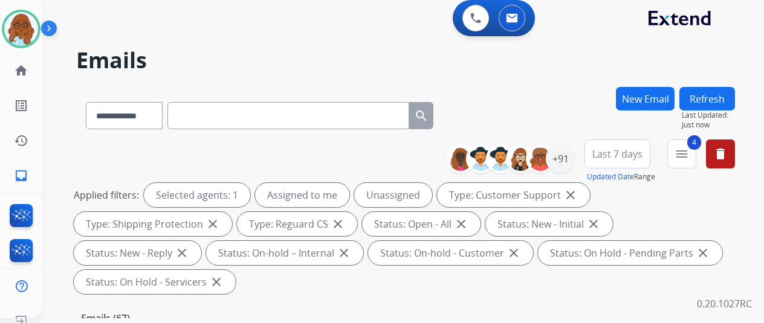
click at [650, 150] on button "Last 7 days" at bounding box center [618, 154] width 66 height 29
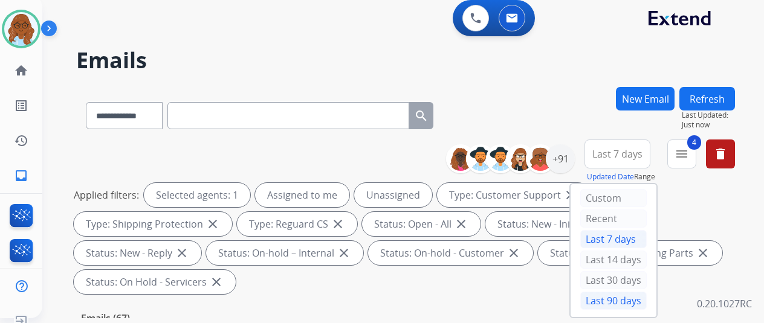
click at [620, 299] on div "Last 90 days" at bounding box center [613, 301] width 66 height 18
click at [569, 166] on div "+91" at bounding box center [560, 158] width 29 height 29
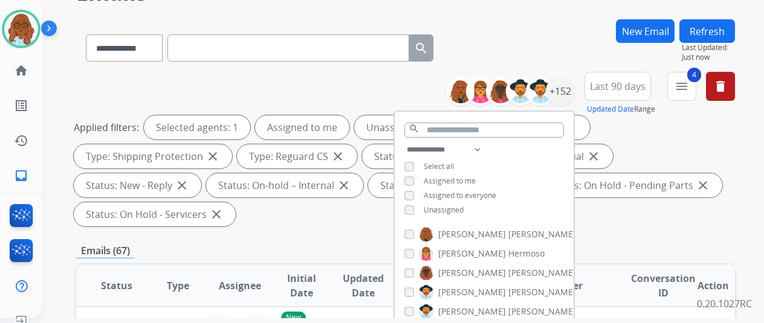
scroll to position [121, 0]
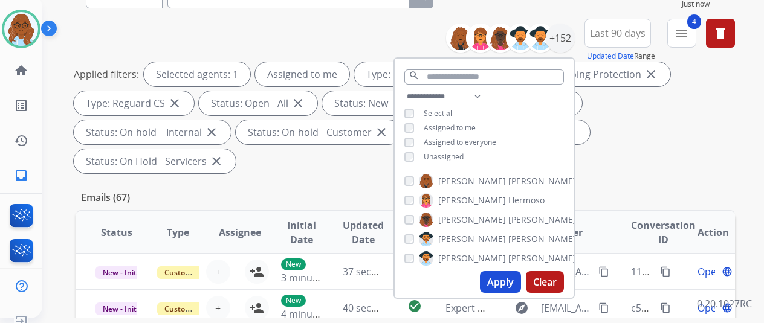
click at [517, 287] on button "Apply" at bounding box center [500, 282] width 41 height 22
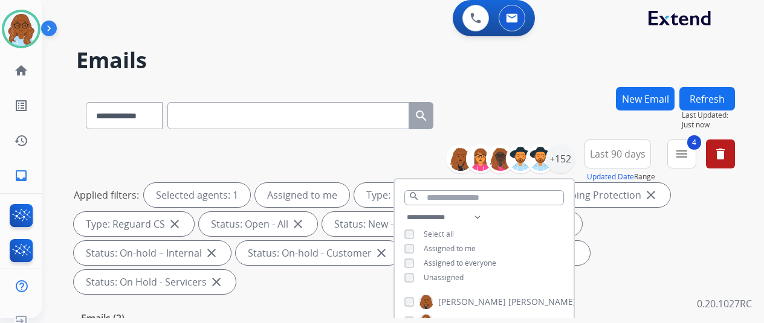
click at [520, 96] on div "**********" at bounding box center [405, 113] width 659 height 53
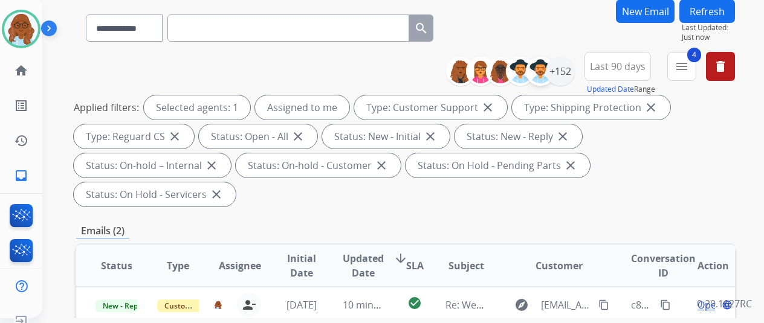
scroll to position [242, 0]
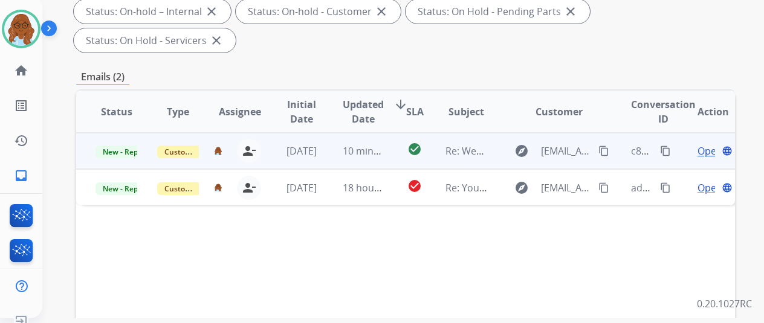
click at [712, 144] on span "Open" at bounding box center [710, 151] width 25 height 15
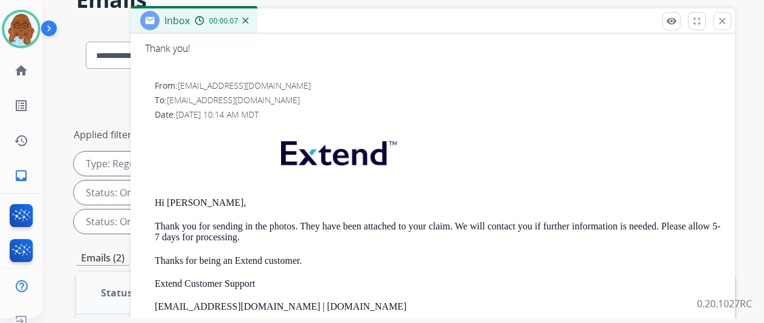
scroll to position [60, 0]
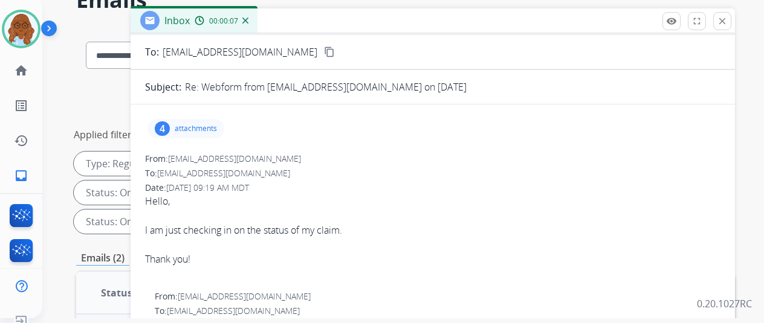
click at [215, 131] on p "attachments" at bounding box center [196, 129] width 42 height 10
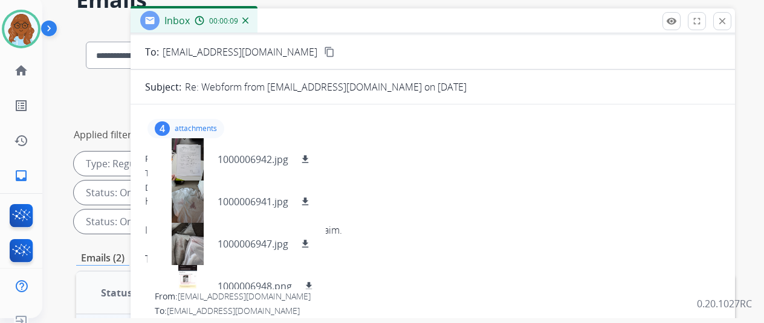
click at [224, 129] on div "4 attachments 1000006942.jpg download 1000006941.jpg download 1000006947.jpg do…" at bounding box center [185, 128] width 77 height 19
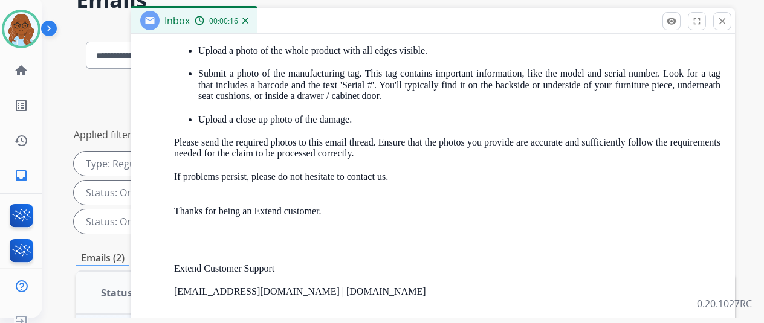
scroll to position [725, 0]
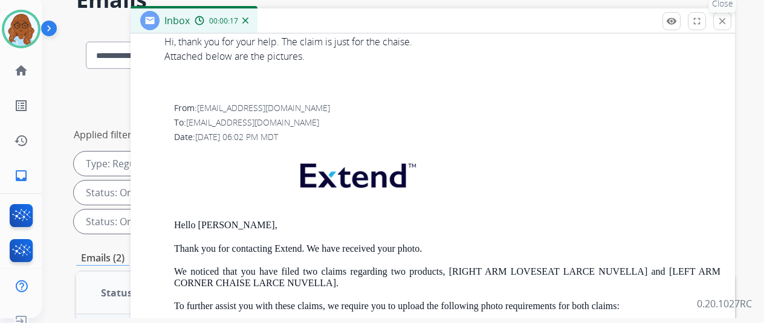
click at [728, 23] on mat-icon "close" at bounding box center [722, 21] width 11 height 11
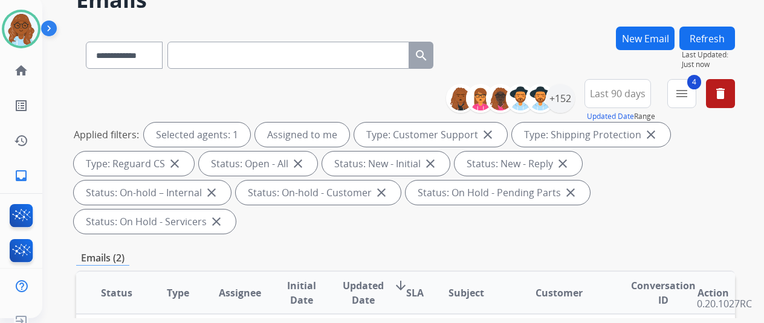
scroll to position [302, 0]
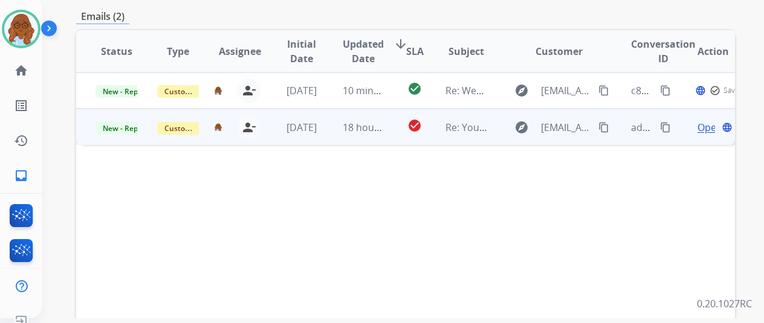
click at [699, 120] on span "Open" at bounding box center [710, 127] width 25 height 15
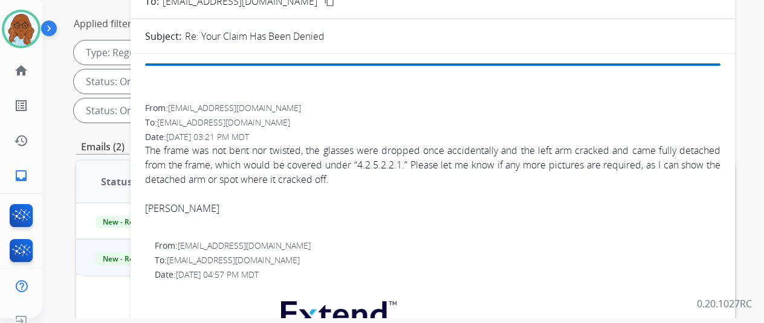
scroll to position [60, 0]
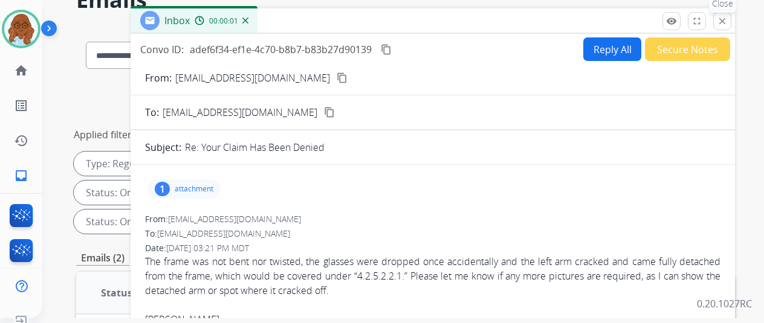
click at [727, 24] on mat-icon "close" at bounding box center [722, 21] width 11 height 11
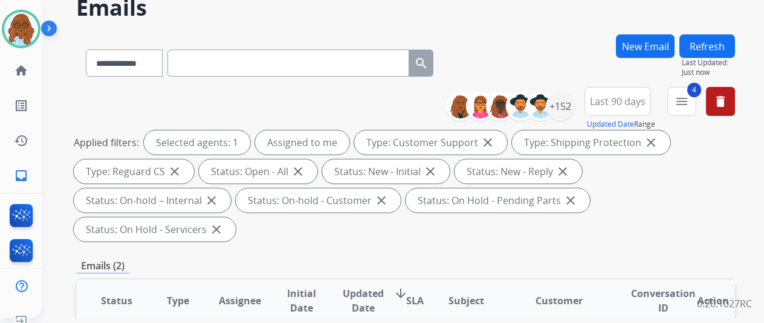
scroll to position [121, 0]
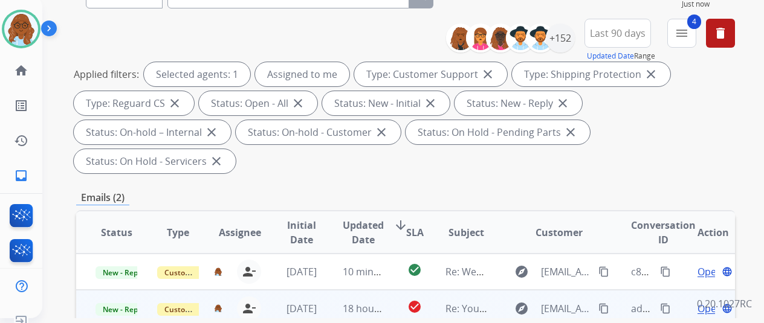
click at [704, 302] on span "Open" at bounding box center [710, 309] width 25 height 15
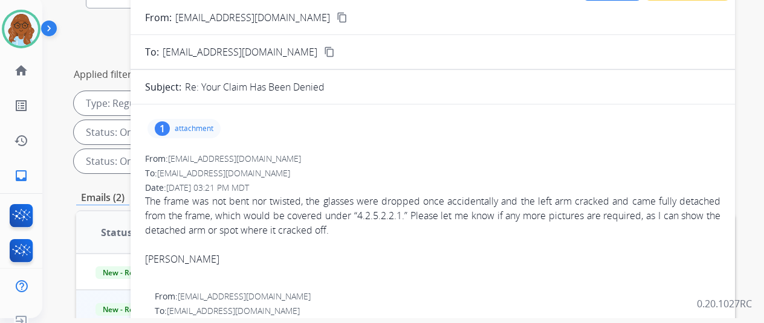
scroll to position [0, 0]
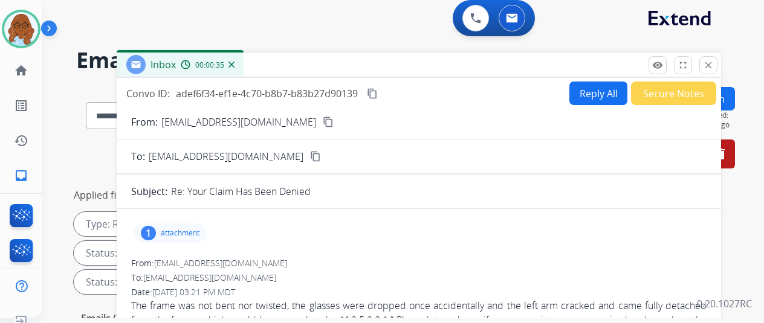
drag, startPoint x: 575, startPoint y: 73, endPoint x: 558, endPoint y: 54, distance: 25.3
click at [558, 54] on div "Inbox 00:00:35" at bounding box center [419, 65] width 604 height 25
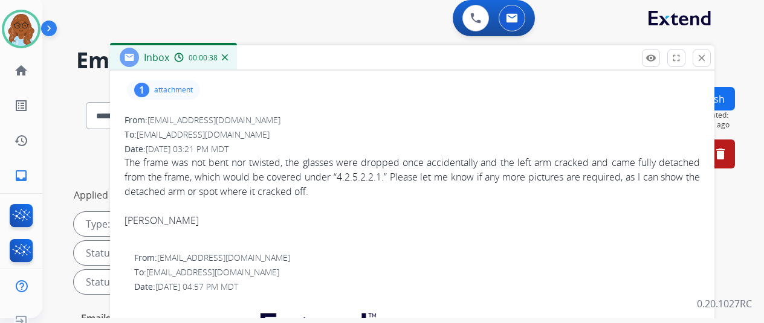
scroll to position [181, 0]
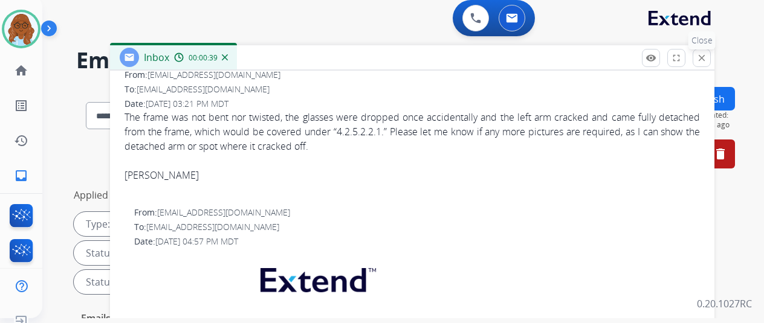
click at [707, 56] on mat-icon "close" at bounding box center [701, 58] width 11 height 11
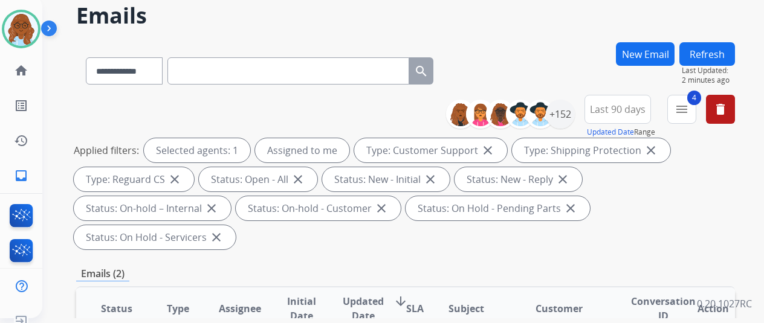
scroll to position [242, 0]
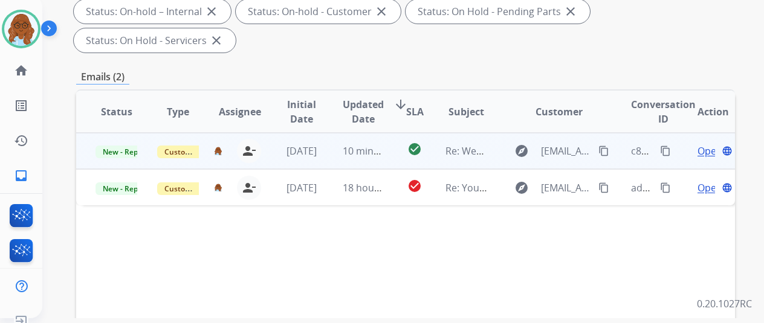
click at [603, 146] on mat-icon "content_copy" at bounding box center [603, 151] width 11 height 11
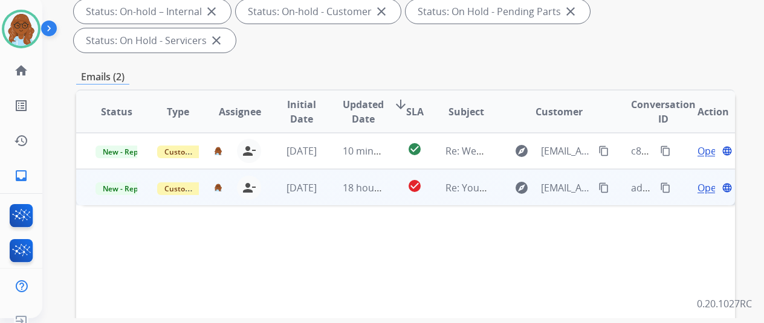
click at [709, 181] on span "Open" at bounding box center [710, 188] width 25 height 15
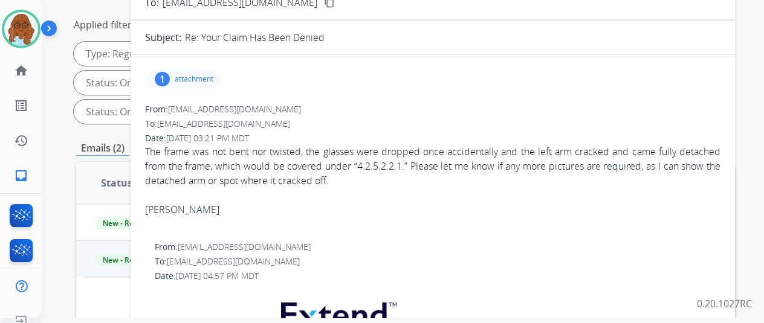
scroll to position [60, 0]
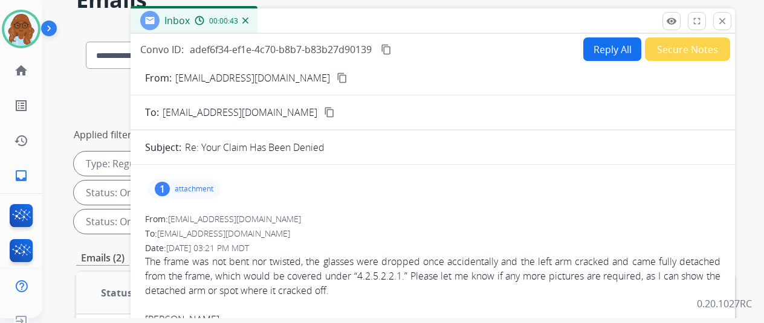
click at [611, 53] on button "Reply All" at bounding box center [612, 49] width 58 height 24
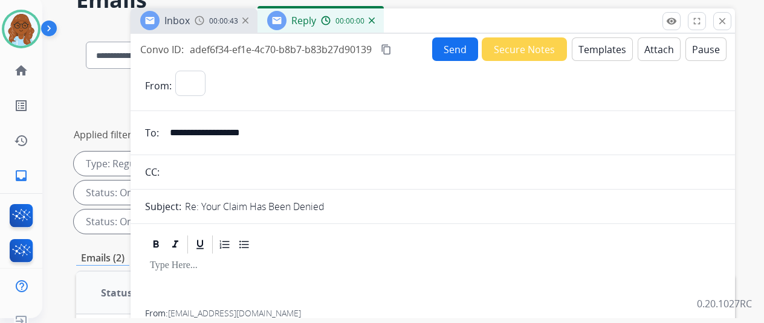
select select "**********"
click at [392, 47] on mat-icon "content_copy" at bounding box center [386, 49] width 11 height 11
drag, startPoint x: 398, startPoint y: 53, endPoint x: 342, endPoint y: 48, distance: 56.4
click at [392, 53] on mat-icon "content_copy" at bounding box center [386, 49] width 11 height 11
click at [204, 24] on img at bounding box center [200, 21] width 10 height 10
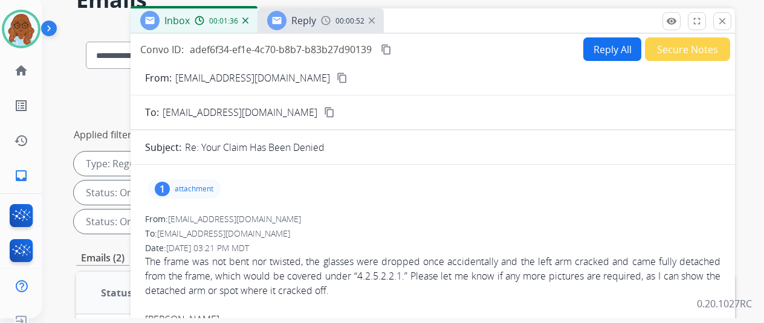
click at [337, 79] on mat-icon "content_copy" at bounding box center [342, 78] width 11 height 11
click at [316, 33] on div "Inbox 00:01:36 Reply 00:00:53" at bounding box center [433, 20] width 604 height 25
click at [348, 25] on span "00:00:54" at bounding box center [349, 21] width 29 height 10
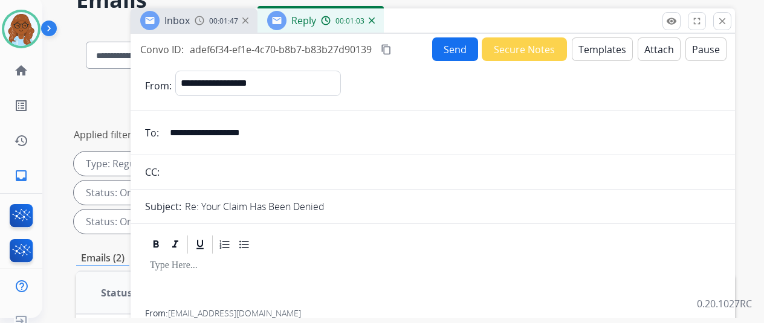
click at [615, 54] on button "Templates" at bounding box center [602, 49] width 61 height 24
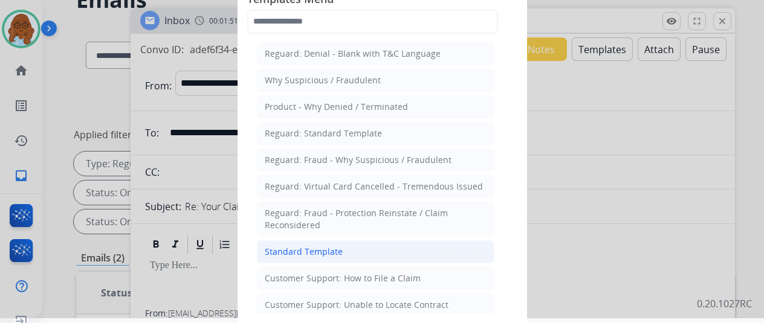
click at [341, 247] on li "Standard Template" at bounding box center [376, 252] width 238 height 23
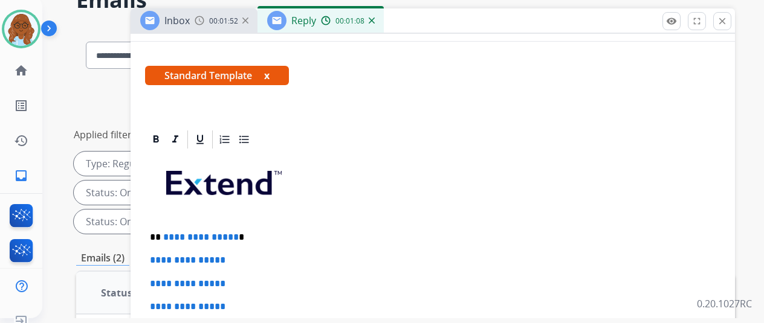
scroll to position [302, 0]
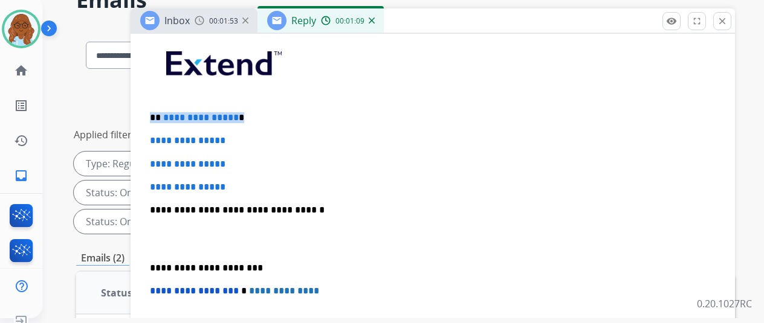
drag, startPoint x: 259, startPoint y: 114, endPoint x: 157, endPoint y: 113, distance: 102.8
click at [157, 113] on div "**********" at bounding box center [432, 239] width 575 height 416
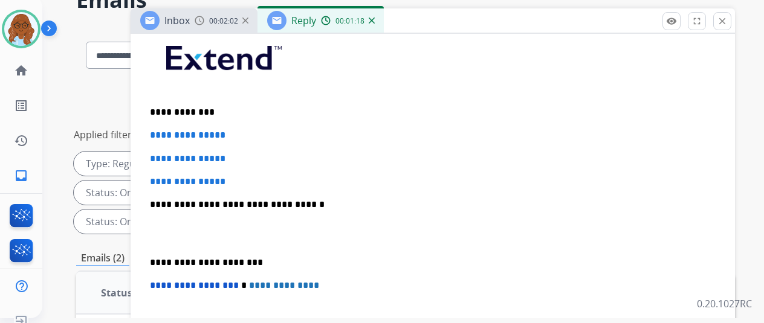
scroll to position [363, 0]
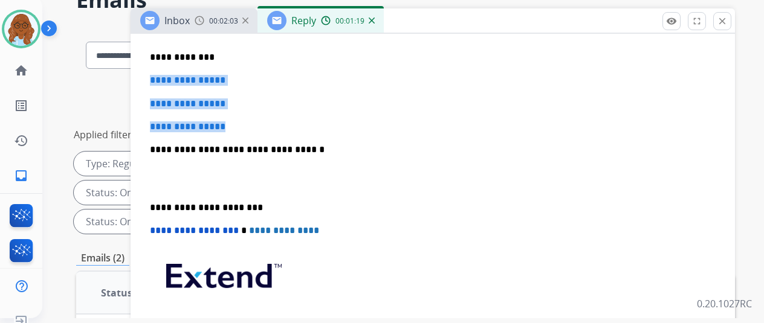
drag, startPoint x: 209, startPoint y: 103, endPoint x: 158, endPoint y: 79, distance: 55.7
click at [158, 79] on div "**********" at bounding box center [432, 178] width 575 height 416
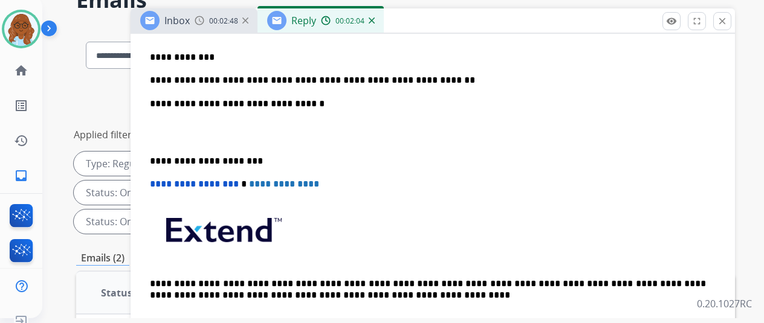
click at [159, 159] on div "**********" at bounding box center [432, 154] width 575 height 369
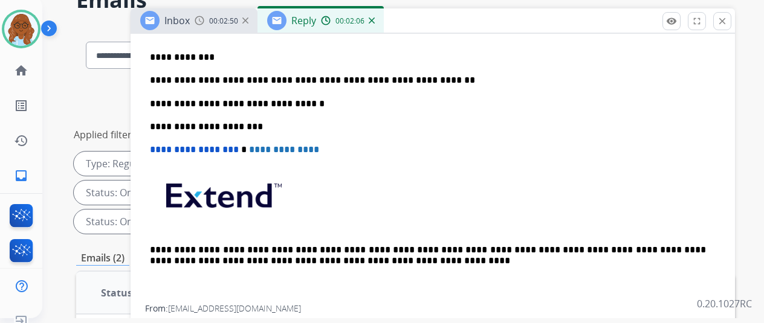
click at [464, 82] on p "**********" at bounding box center [428, 80] width 556 height 11
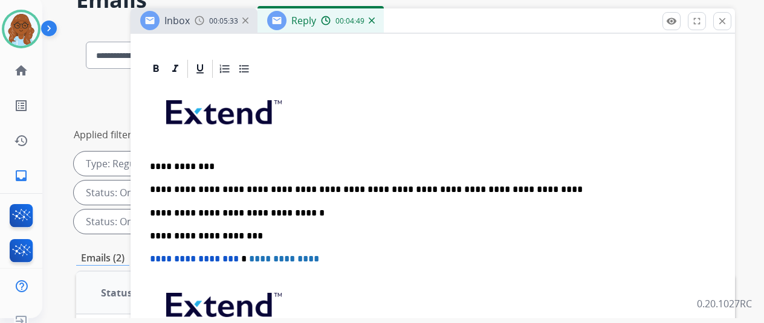
scroll to position [302, 0]
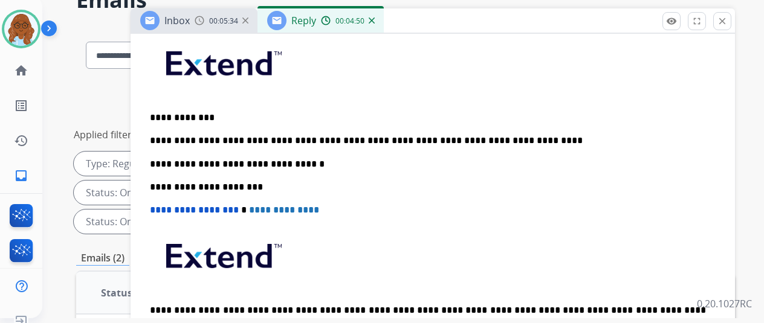
click at [567, 143] on p "**********" at bounding box center [428, 140] width 556 height 11
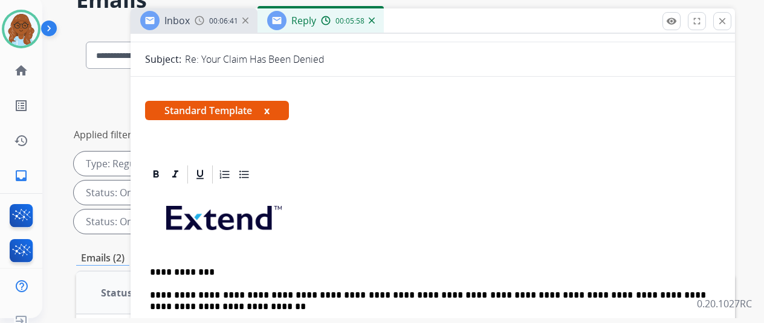
scroll to position [0, 0]
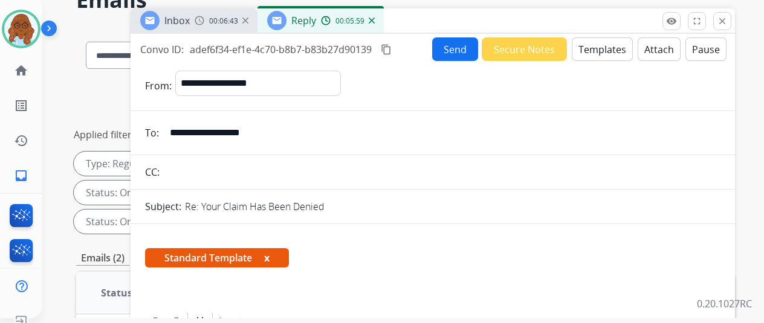
click at [391, 53] on button "content_copy" at bounding box center [386, 49] width 15 height 15
click at [462, 53] on button "Send" at bounding box center [455, 49] width 46 height 24
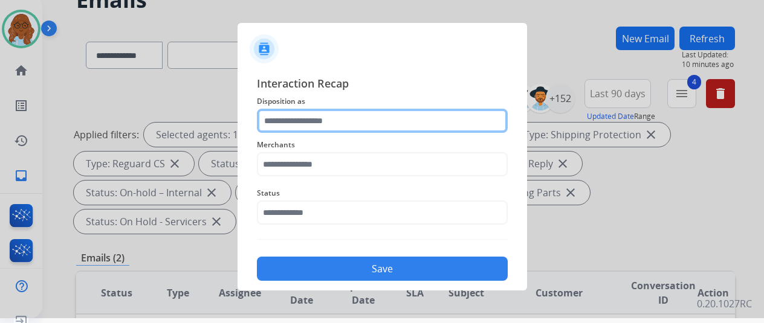
click at [334, 125] on input "text" at bounding box center [382, 121] width 251 height 24
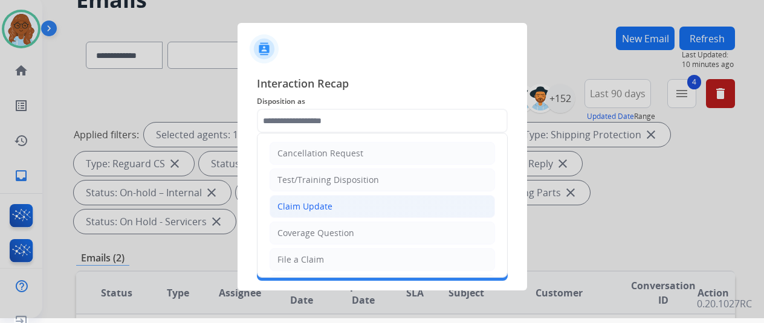
click at [301, 211] on div "Claim Update" at bounding box center [304, 207] width 55 height 12
type input "**********"
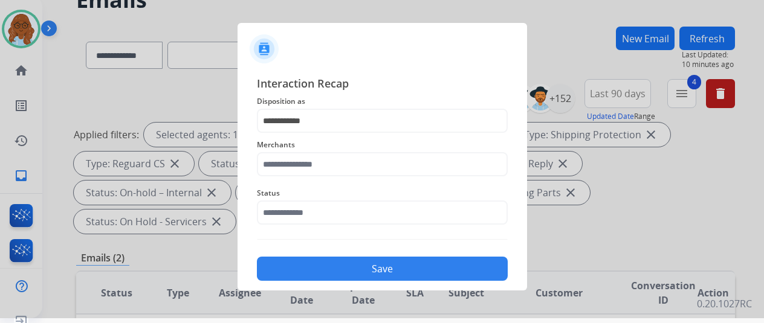
click at [302, 178] on div "Merchants" at bounding box center [382, 157] width 251 height 48
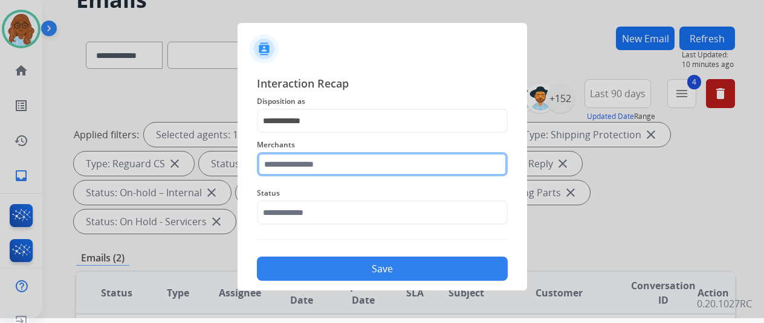
click at [309, 169] on input "text" at bounding box center [382, 164] width 251 height 24
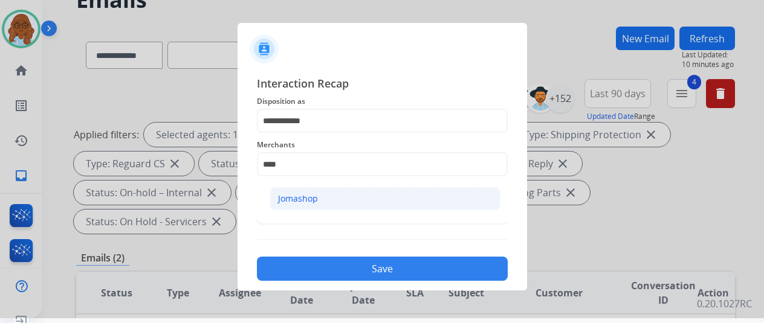
click at [296, 195] on div "Jomashop" at bounding box center [298, 199] width 40 height 12
type input "********"
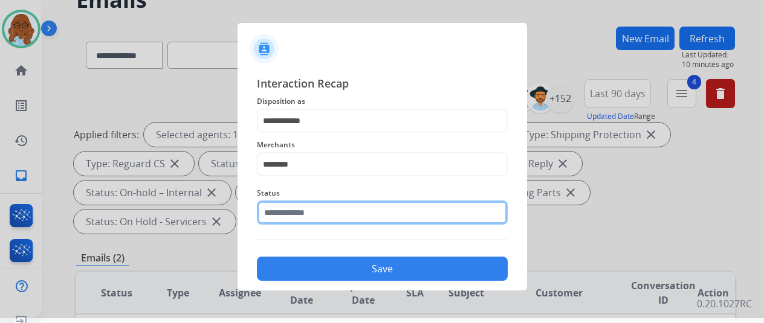
click at [284, 204] on input "text" at bounding box center [382, 213] width 251 height 24
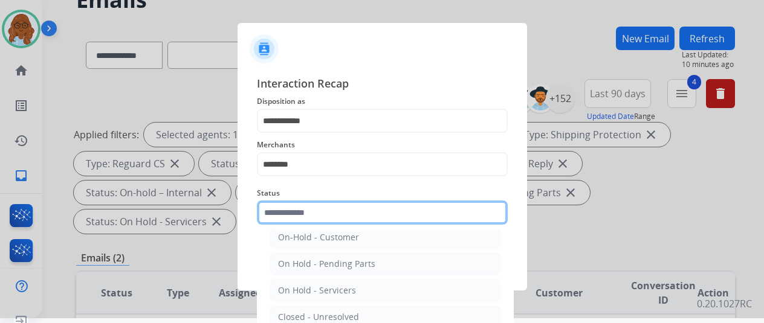
scroll to position [69, 0]
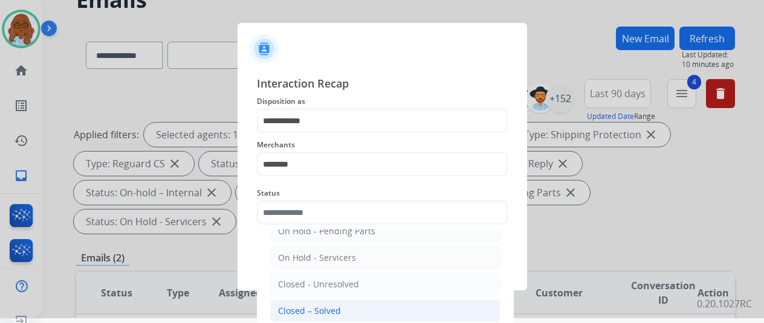
click at [314, 305] on div "Closed – Solved" at bounding box center [309, 311] width 63 height 12
type input "**********"
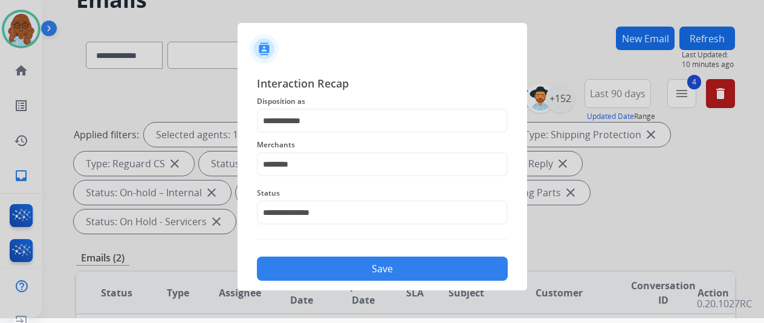
click at [314, 271] on button "Save" at bounding box center [382, 269] width 251 height 24
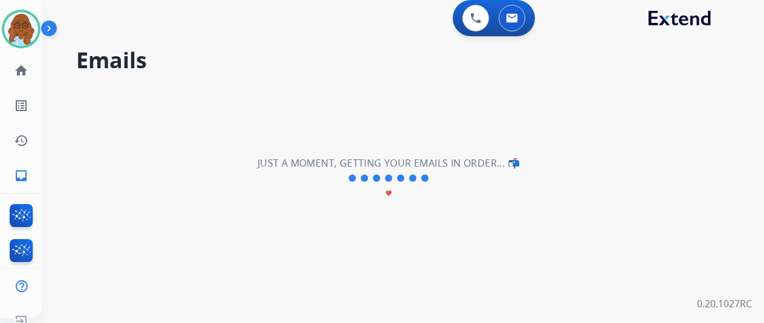
scroll to position [0, 0]
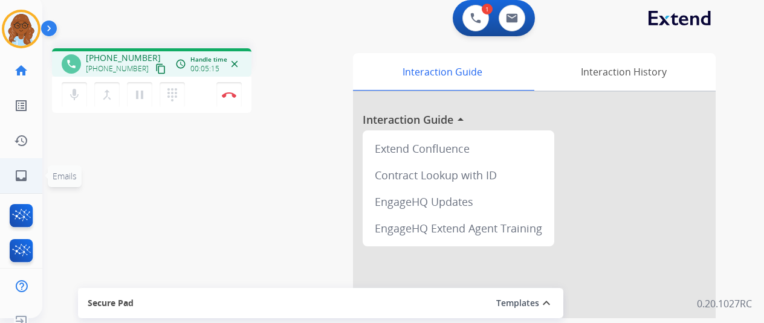
click at [30, 170] on link "inbox Emails" at bounding box center [21, 176] width 34 height 34
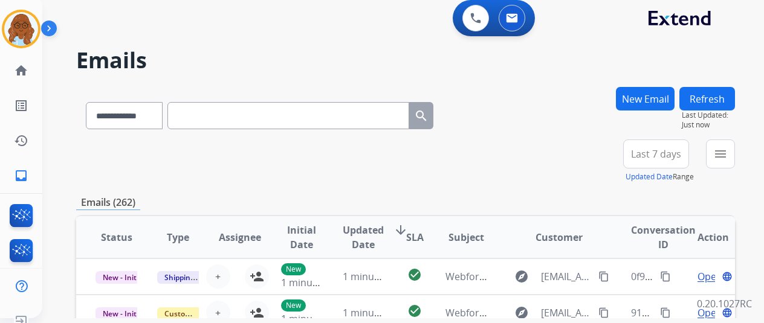
click at [639, 106] on button "New Email" at bounding box center [645, 99] width 59 height 24
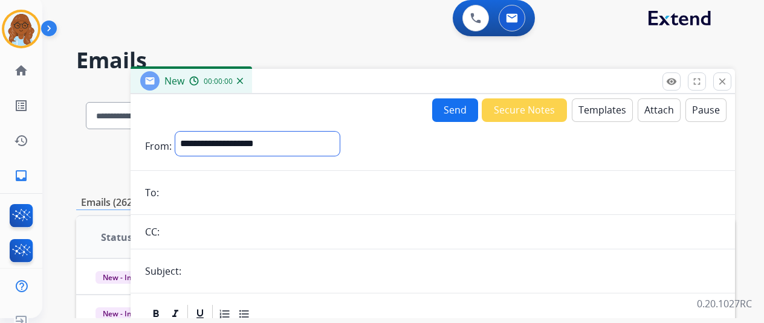
drag, startPoint x: 369, startPoint y: 134, endPoint x: 356, endPoint y: 143, distance: 16.4
click at [340, 134] on select "**********" at bounding box center [257, 144] width 164 height 24
select select "**********"
click at [184, 132] on select "**********" at bounding box center [257, 144] width 164 height 24
click at [211, 196] on input "email" at bounding box center [442, 194] width 558 height 24
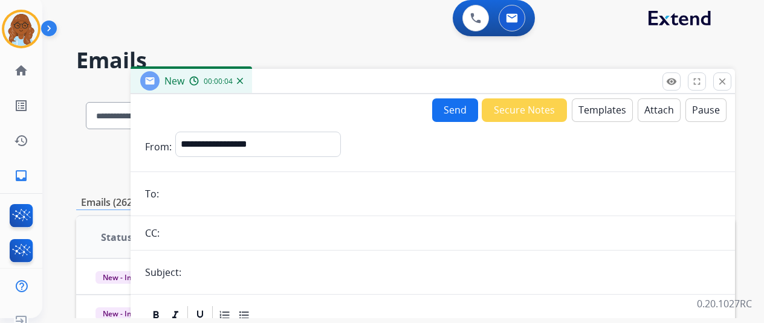
paste input "**********"
type input "**********"
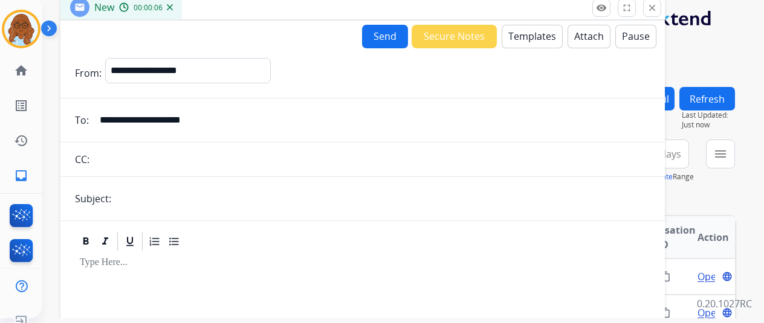
drag, startPoint x: 369, startPoint y: 73, endPoint x: 303, endPoint y: 9, distance: 91.5
click at [303, 9] on div "New 00:00:06" at bounding box center [362, 7] width 604 height 25
click at [532, 38] on button "Templates" at bounding box center [532, 37] width 61 height 24
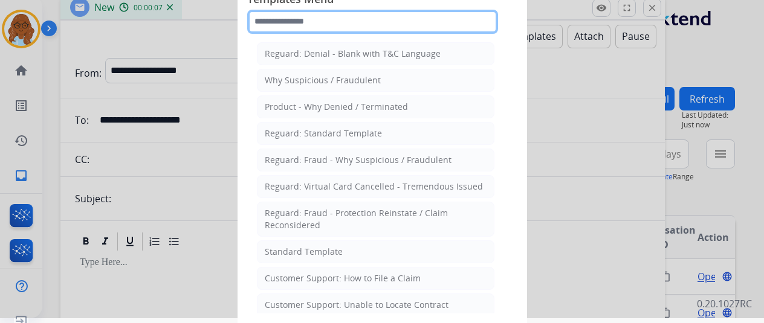
click at [304, 25] on input "text" at bounding box center [372, 22] width 251 height 24
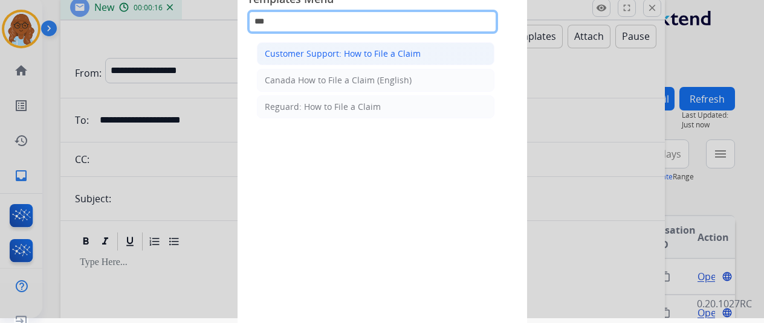
type input "***"
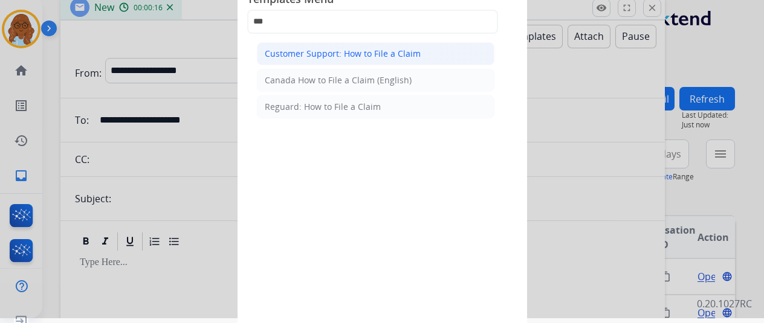
click at [334, 50] on div "Customer Support: How to File a Claim" at bounding box center [343, 54] width 156 height 12
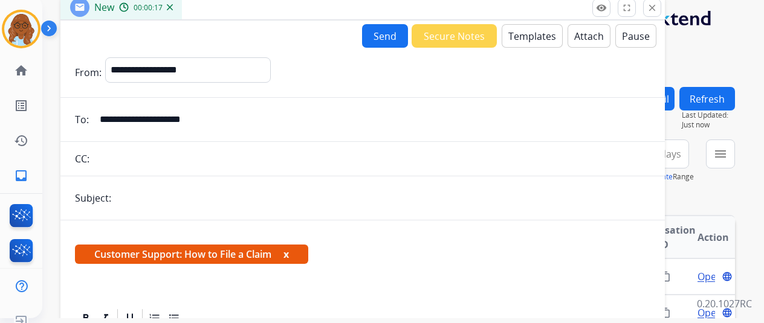
click at [289, 254] on button "x" at bounding box center [285, 254] width 5 height 15
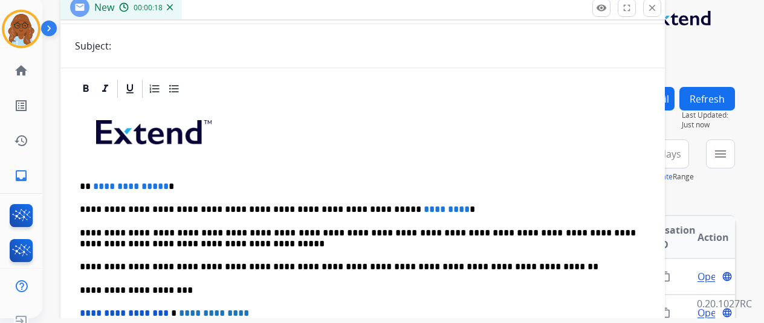
scroll to position [154, 0]
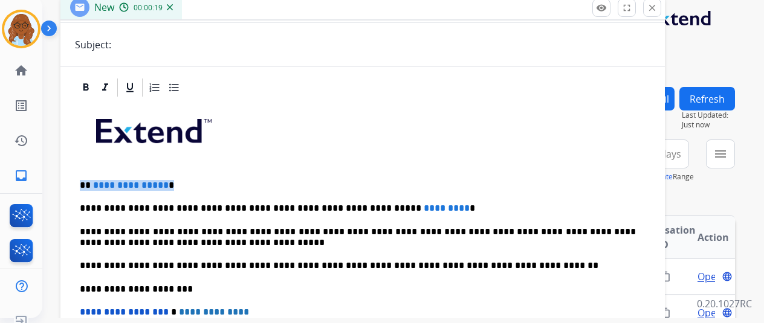
drag, startPoint x: 128, startPoint y: 177, endPoint x: 85, endPoint y: 177, distance: 43.5
click at [82, 177] on div "**********" at bounding box center [362, 271] width 604 height 389
drag, startPoint x: 439, startPoint y: 202, endPoint x: 388, endPoint y: 212, distance: 51.7
click at [379, 205] on p "**********" at bounding box center [358, 208] width 556 height 11
click at [453, 205] on p "**********" at bounding box center [358, 208] width 556 height 11
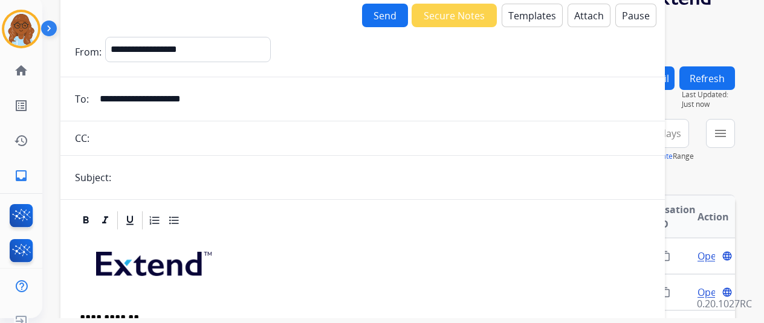
scroll to position [0, 0]
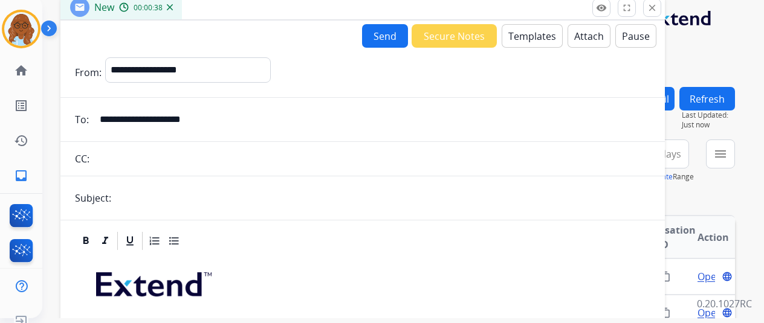
click at [145, 204] on input "text" at bounding box center [383, 198] width 536 height 24
type input "**********"
click at [390, 30] on button "Send" at bounding box center [385, 36] width 46 height 24
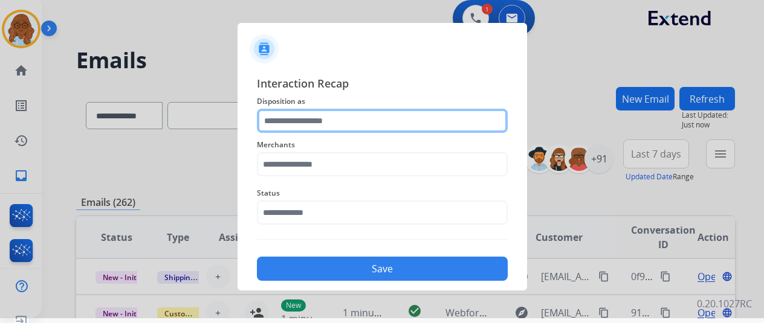
click at [306, 117] on input "text" at bounding box center [382, 121] width 251 height 24
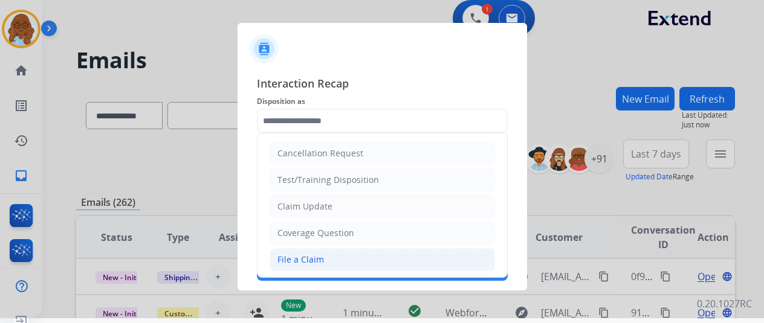
drag, startPoint x: 282, startPoint y: 254, endPoint x: 283, endPoint y: 243, distance: 10.9
click at [283, 254] on div "File a Claim" at bounding box center [300, 260] width 47 height 12
type input "**********"
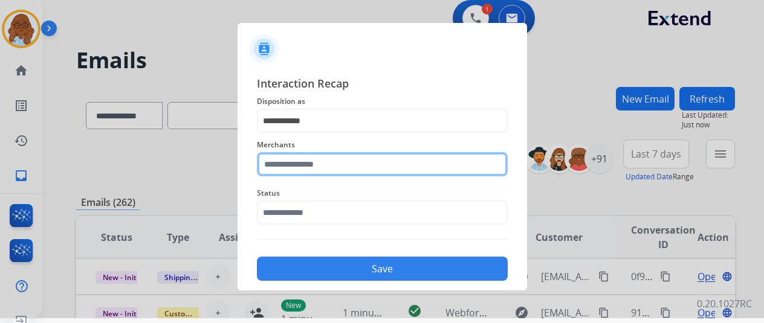
click at [282, 176] on input "text" at bounding box center [382, 164] width 251 height 24
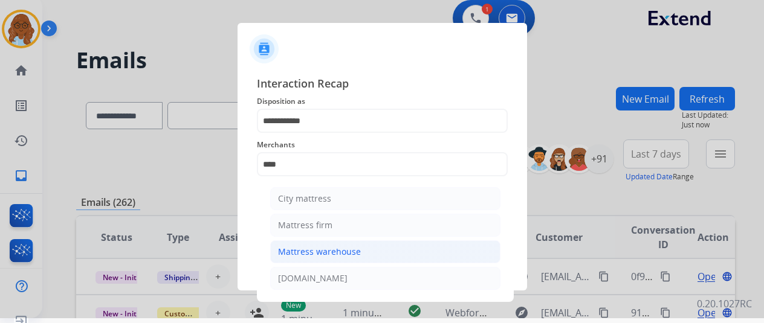
click at [326, 248] on div "Mattress warehouse" at bounding box center [319, 252] width 83 height 12
type input "**********"
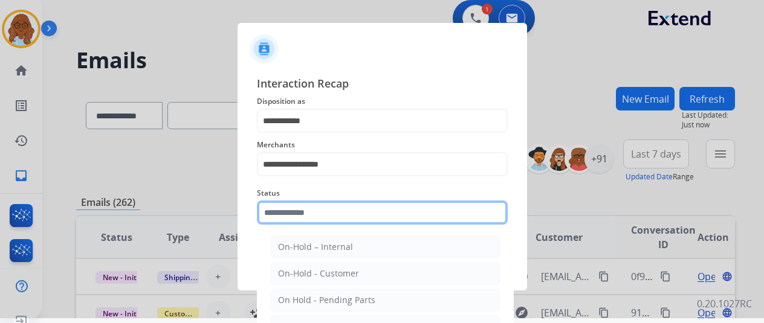
click at [309, 222] on input "text" at bounding box center [382, 213] width 251 height 24
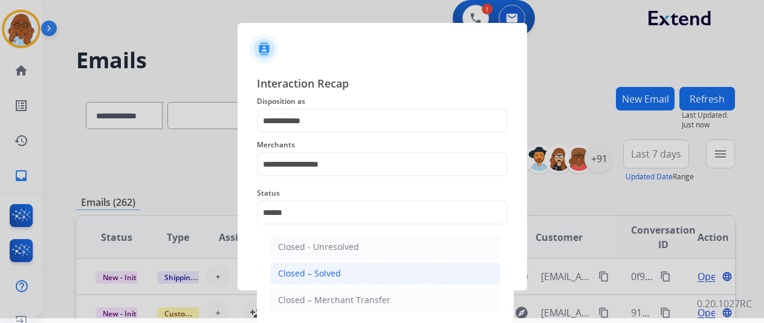
click at [296, 269] on div "Closed – Solved" at bounding box center [309, 274] width 63 height 12
type input "**********"
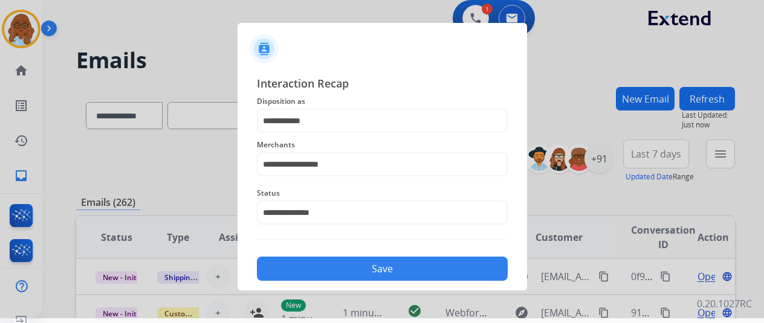
click at [322, 270] on button "Save" at bounding box center [382, 269] width 251 height 24
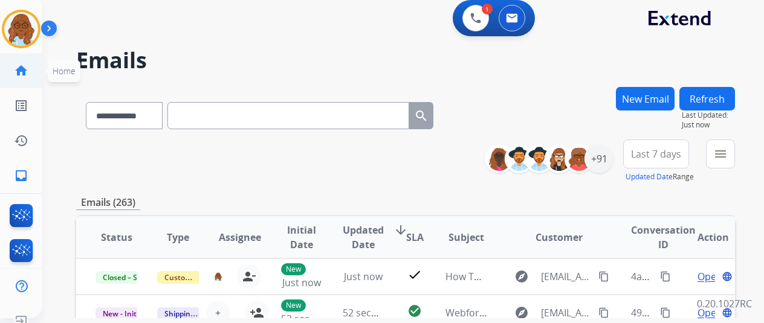
click at [21, 63] on link "home Home" at bounding box center [21, 71] width 34 height 34
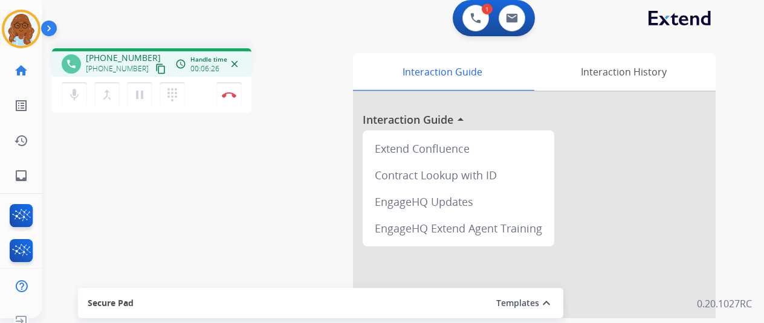
click at [273, 137] on div "phone +12024979781 +12024979781 content_copy access_time Call metrics Queue 06:…" at bounding box center [388, 291] width 693 height 504
click at [231, 89] on button "Disconnect" at bounding box center [228, 94] width 25 height 25
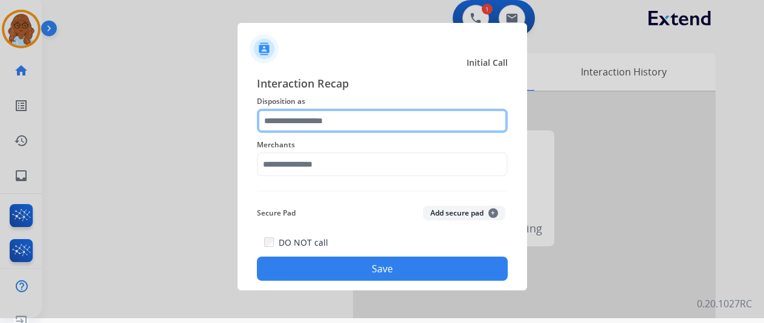
click at [359, 120] on input "text" at bounding box center [382, 121] width 251 height 24
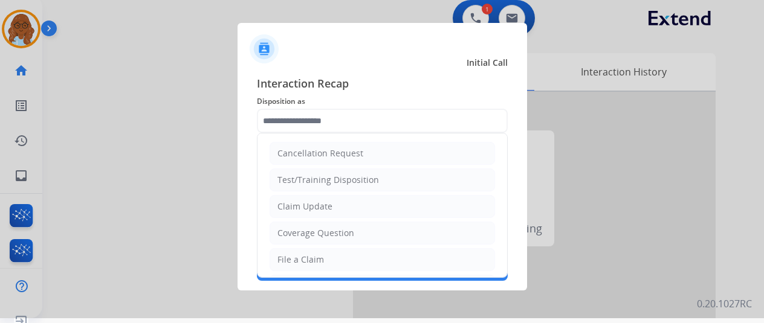
click at [341, 246] on ul "Cancellation Request Test/Training Disposition Claim Update Coverage Question F…" at bounding box center [383, 300] width 250 height 332
click at [323, 259] on li "File a Claim" at bounding box center [382, 259] width 225 height 23
type input "**********"
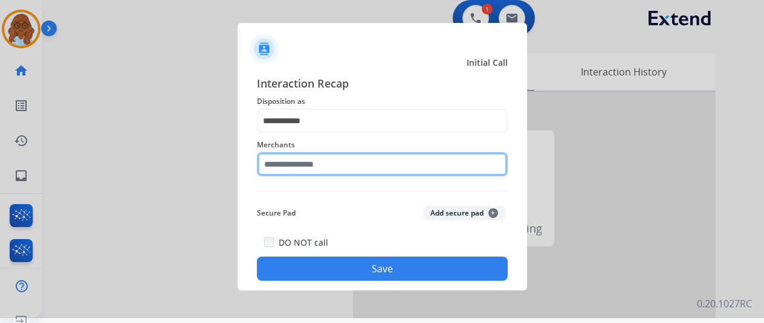
click at [309, 166] on input "text" at bounding box center [382, 164] width 251 height 24
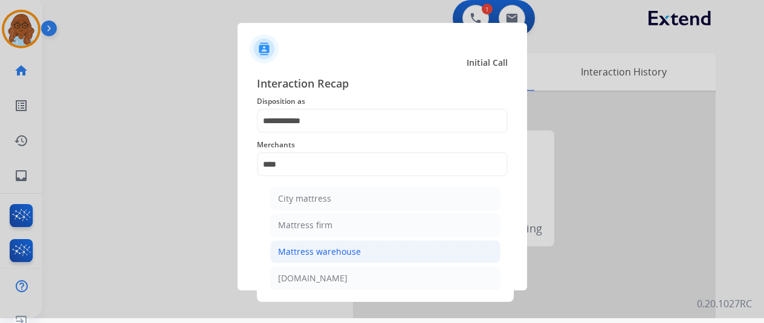
click at [317, 257] on li "Mattress warehouse" at bounding box center [385, 252] width 230 height 23
type input "**********"
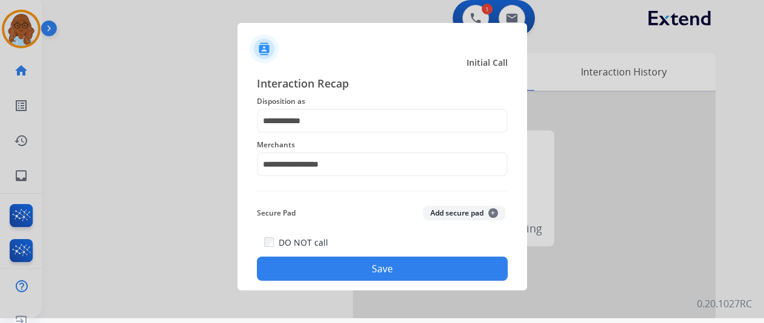
click at [384, 257] on div "DO NOT call Save" at bounding box center [382, 258] width 251 height 46
click at [484, 279] on button "Save" at bounding box center [382, 269] width 251 height 24
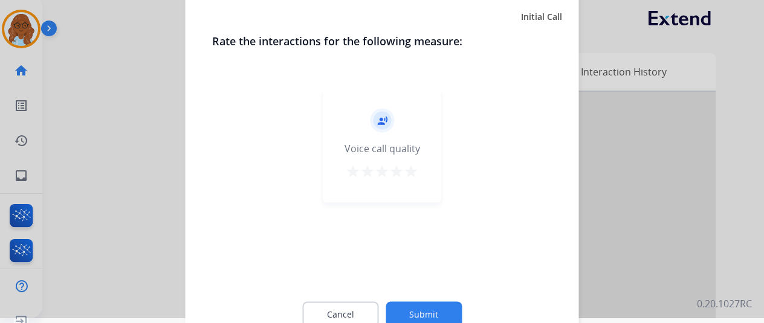
click at [413, 173] on mat-icon "star" at bounding box center [411, 171] width 15 height 15
click at [424, 303] on button "Submit" at bounding box center [424, 314] width 76 height 25
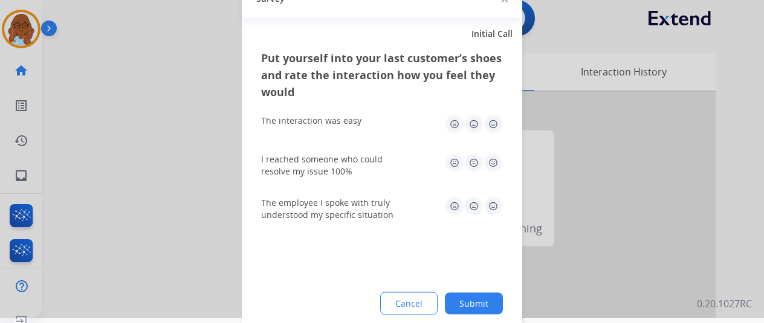
click at [495, 130] on img at bounding box center [493, 123] width 19 height 19
drag, startPoint x: 496, startPoint y: 180, endPoint x: 494, endPoint y: 187, distance: 7.4
click at [496, 180] on div "I reached someone who could resolve my issue 100%" at bounding box center [382, 165] width 242 height 44
click at [493, 158] on img at bounding box center [493, 162] width 19 height 19
click at [492, 207] on img at bounding box center [493, 205] width 19 height 19
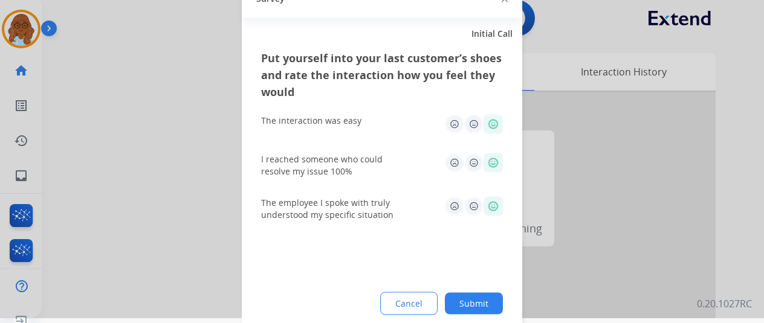
click at [468, 312] on button "Submit" at bounding box center [474, 304] width 58 height 22
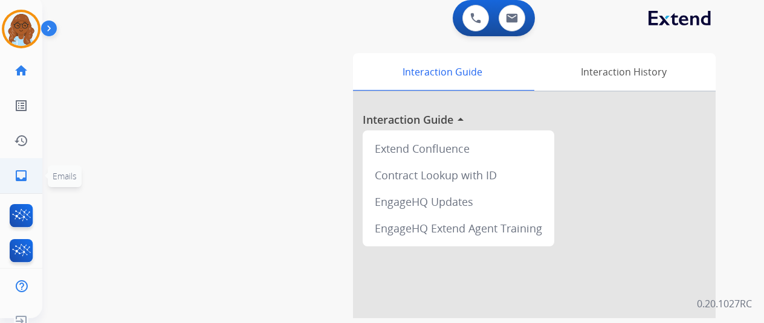
click at [28, 170] on mat-icon "inbox" at bounding box center [21, 176] width 15 height 15
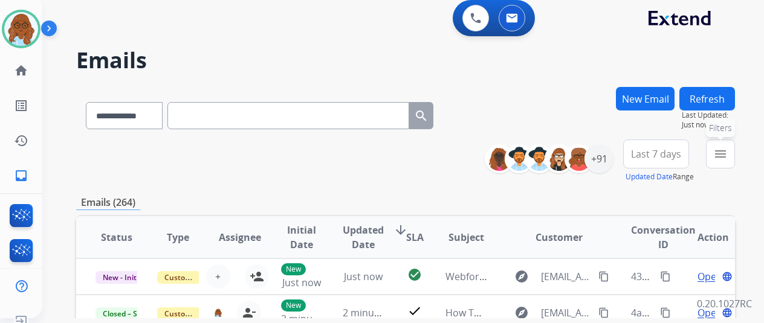
click at [727, 157] on mat-icon "menu" at bounding box center [720, 154] width 15 height 15
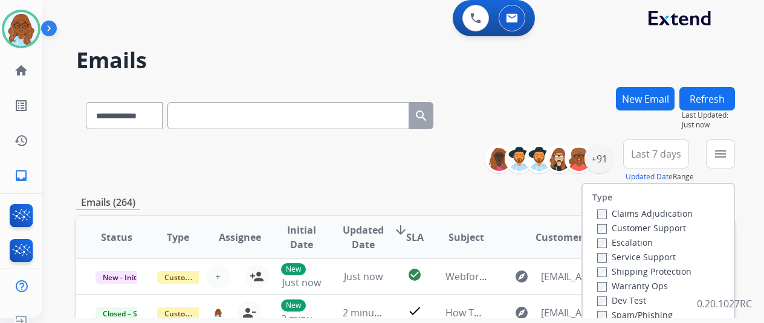
paste input "**********"
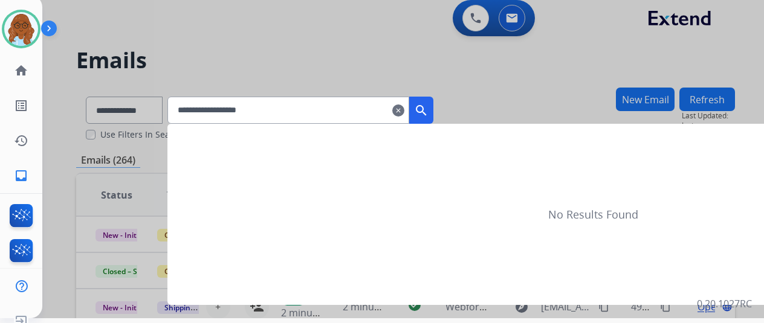
type input "**********"
drag, startPoint x: 436, startPoint y: 109, endPoint x: 461, endPoint y: 110, distance: 24.2
click at [429, 109] on mat-icon "search" at bounding box center [421, 110] width 15 height 15
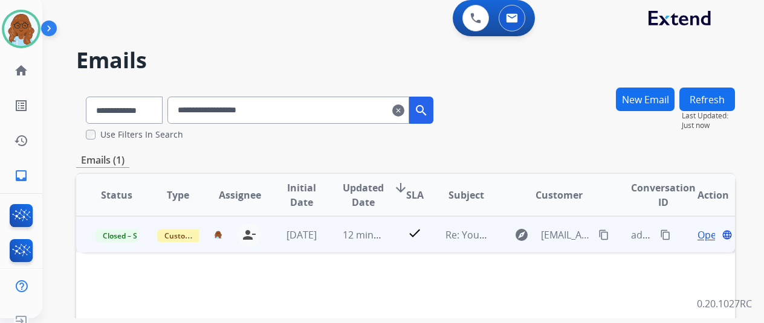
click at [662, 235] on mat-icon "content_copy" at bounding box center [665, 235] width 11 height 11
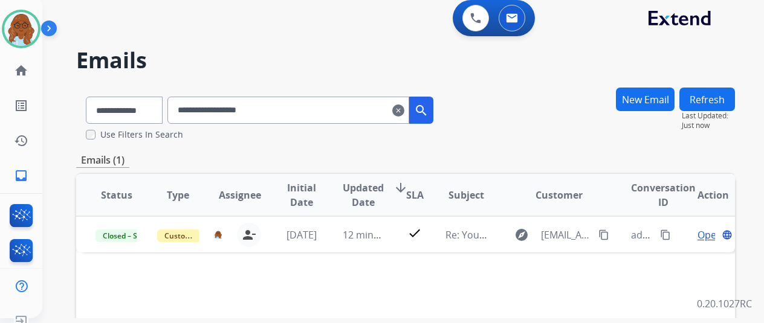
click at [404, 112] on mat-icon "clear" at bounding box center [398, 110] width 12 height 15
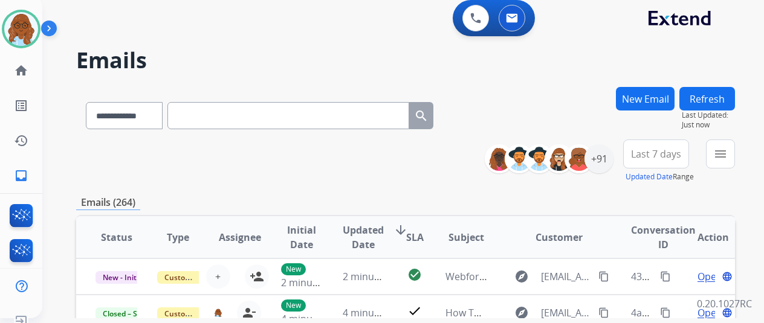
click at [722, 155] on button "menu" at bounding box center [720, 154] width 29 height 29
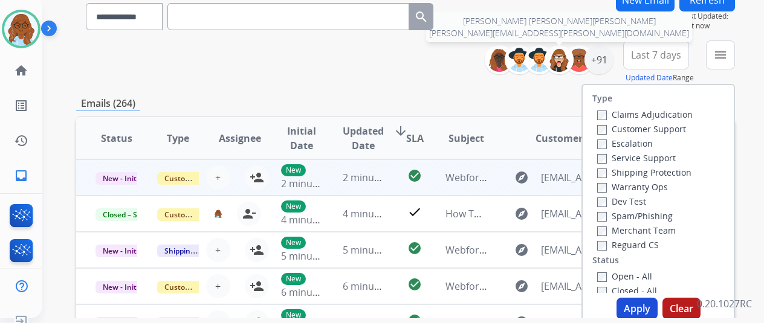
scroll to position [121, 0]
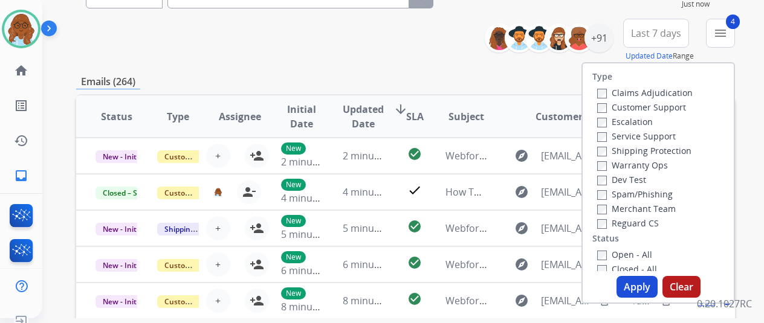
click at [638, 285] on button "Apply" at bounding box center [637, 287] width 41 height 22
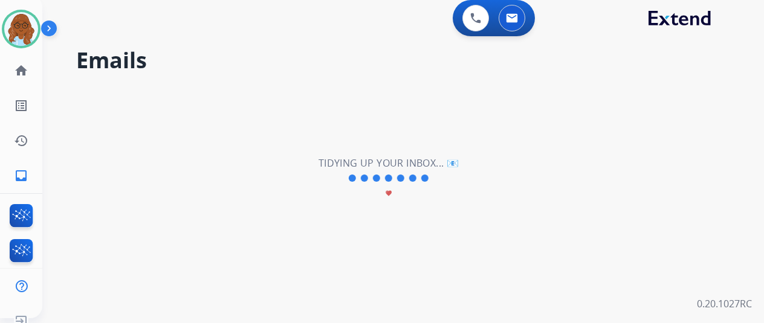
scroll to position [0, 0]
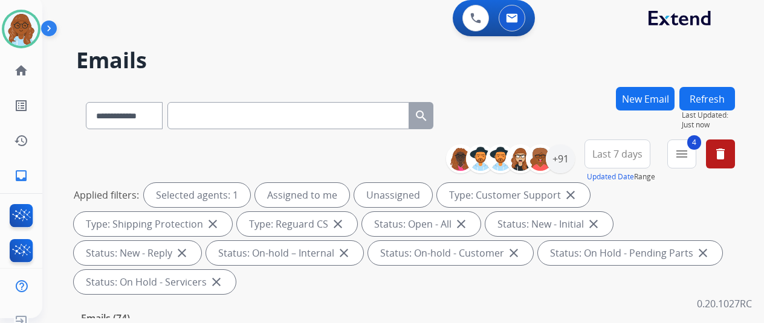
click at [629, 152] on span "Last 7 days" at bounding box center [617, 154] width 50 height 5
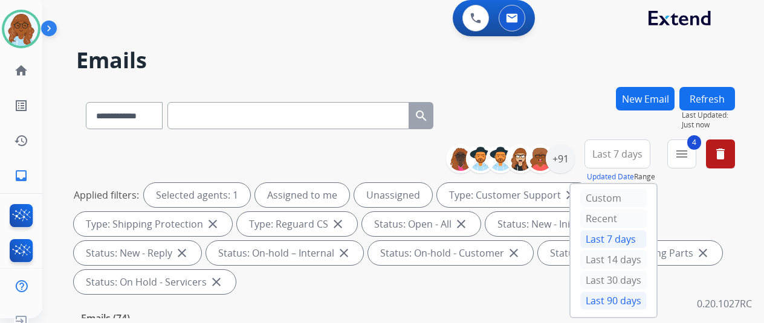
click at [614, 299] on div "Last 90 days" at bounding box center [613, 301] width 66 height 18
click at [566, 160] on div "+91" at bounding box center [560, 158] width 29 height 29
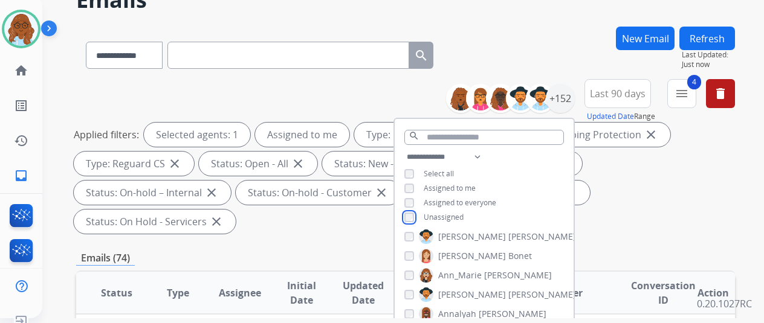
scroll to position [181, 0]
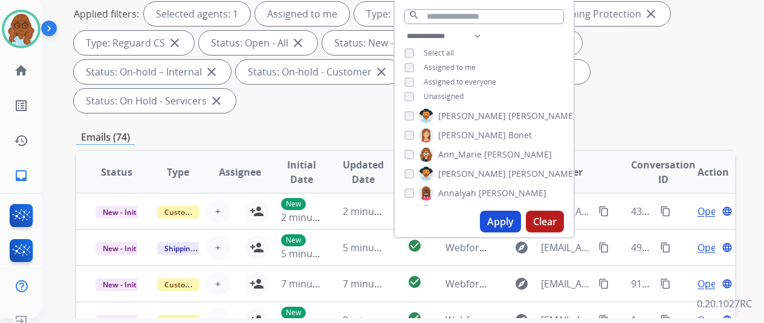
click at [500, 222] on button "Apply" at bounding box center [500, 222] width 41 height 22
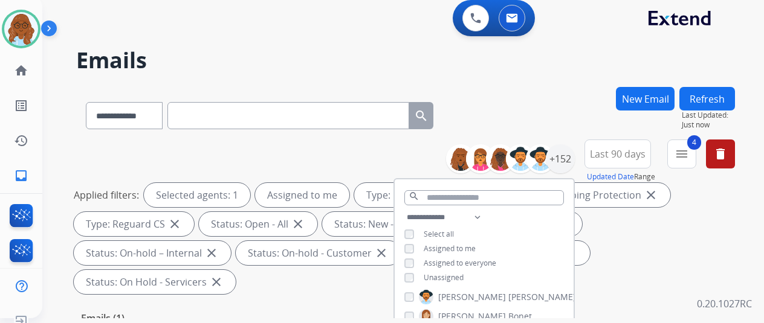
click at [494, 121] on div "**********" at bounding box center [405, 113] width 659 height 53
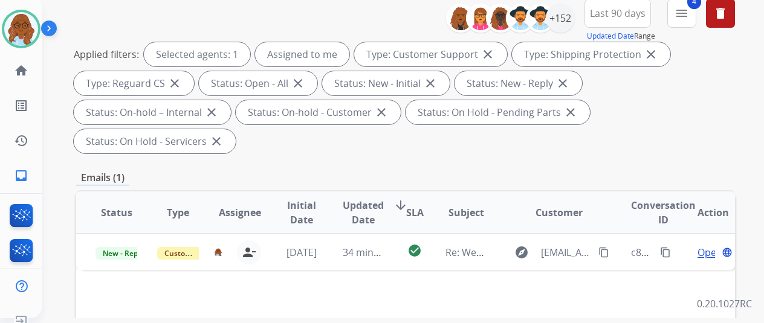
scroll to position [302, 0]
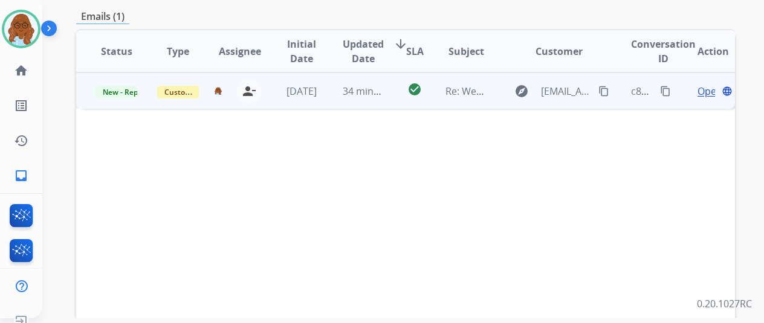
click at [700, 84] on span "Open" at bounding box center [710, 91] width 25 height 15
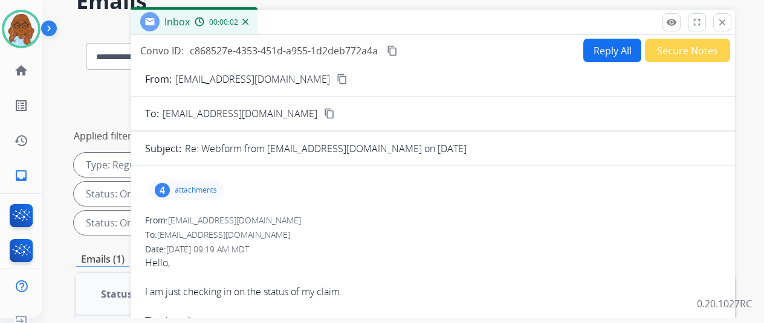
scroll to position [0, 0]
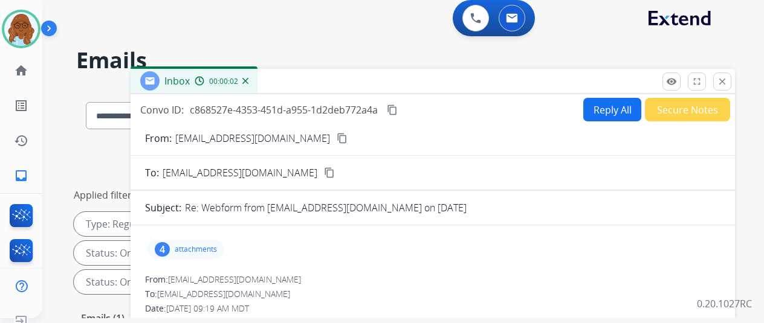
click at [337, 134] on mat-icon "content_copy" at bounding box center [342, 138] width 11 height 11
click at [615, 115] on button "Reply All" at bounding box center [612, 110] width 58 height 24
select select "**********"
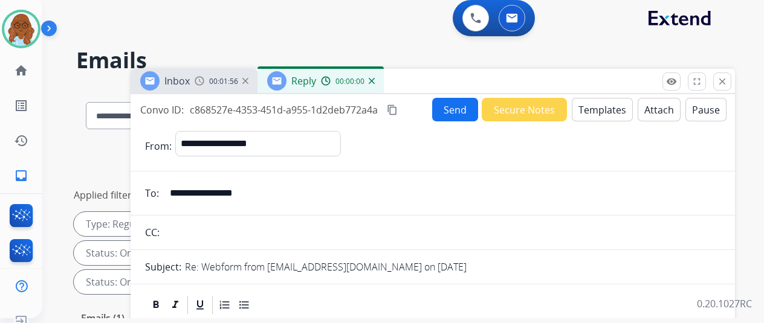
click at [601, 100] on button "Templates" at bounding box center [602, 110] width 61 height 24
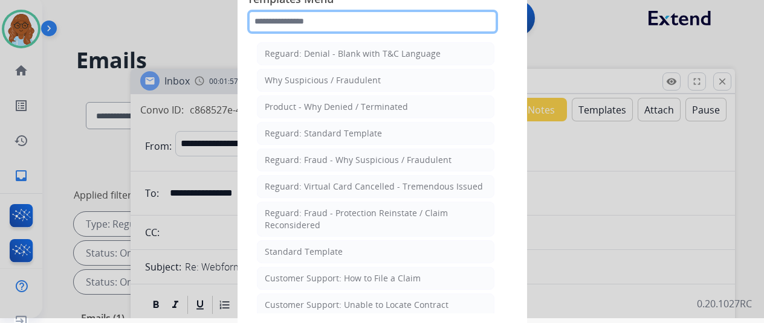
click at [403, 25] on input "text" at bounding box center [372, 22] width 251 height 24
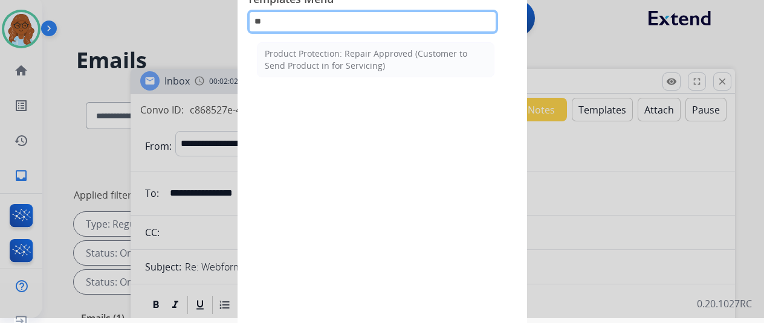
type input "*"
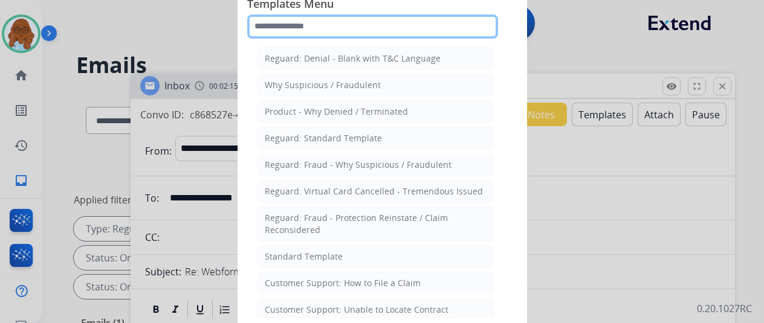
click at [286, 20] on input "text" at bounding box center [372, 27] width 251 height 24
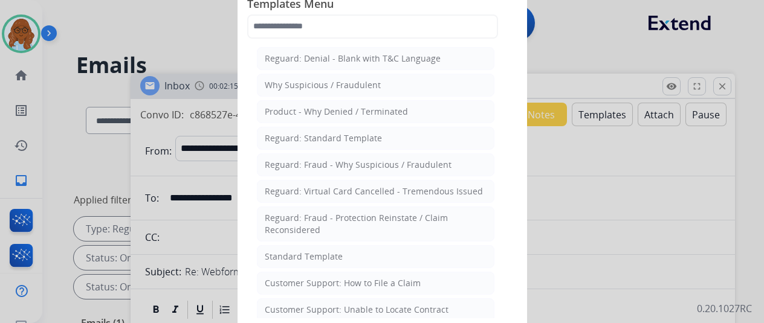
click at [215, 38] on div at bounding box center [382, 161] width 764 height 323
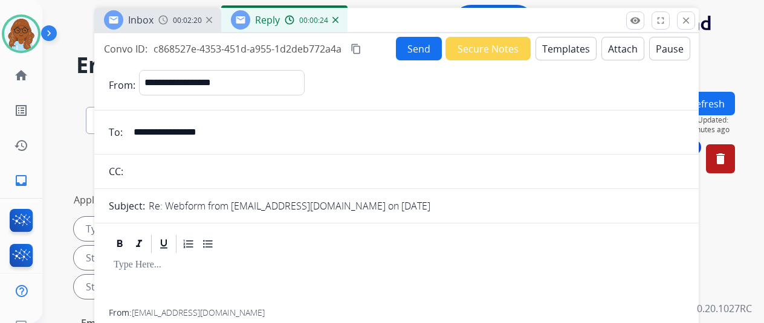
drag, startPoint x: 474, startPoint y: 83, endPoint x: 438, endPoint y: 17, distance: 75.2
click at [438, 17] on div "Inbox 00:02:20 Reply 00:00:24" at bounding box center [396, 20] width 604 height 25
click at [571, 47] on button "Templates" at bounding box center [566, 49] width 61 height 24
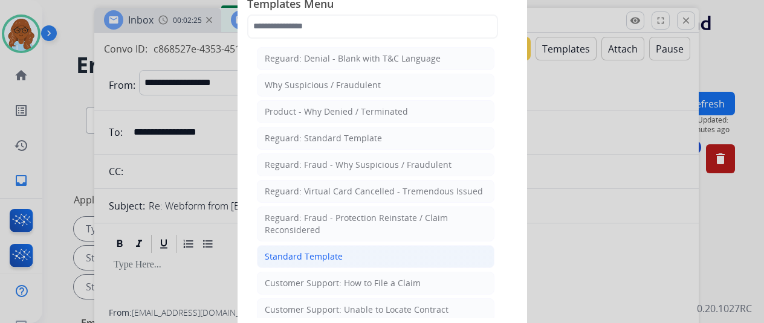
click at [326, 251] on div "Standard Template" at bounding box center [304, 257] width 78 height 12
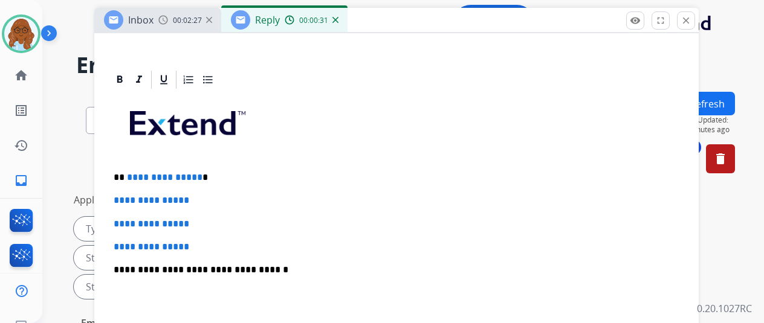
scroll to position [181, 0]
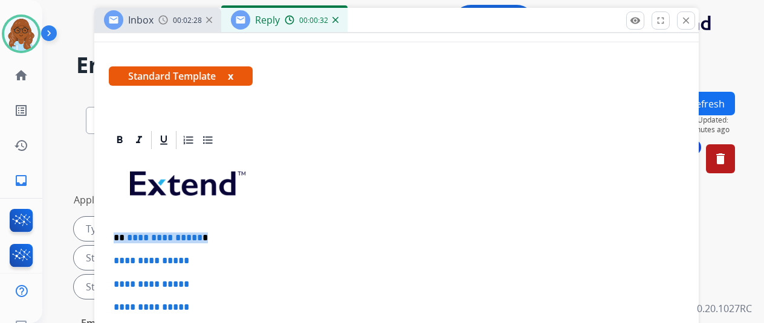
drag, startPoint x: 225, startPoint y: 233, endPoint x: 121, endPoint y: 229, distance: 103.4
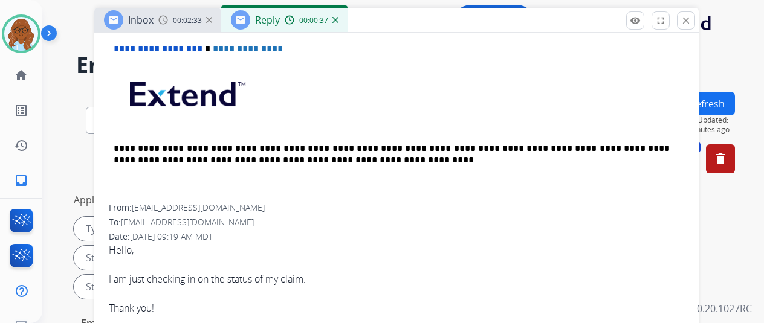
scroll to position [302, 0]
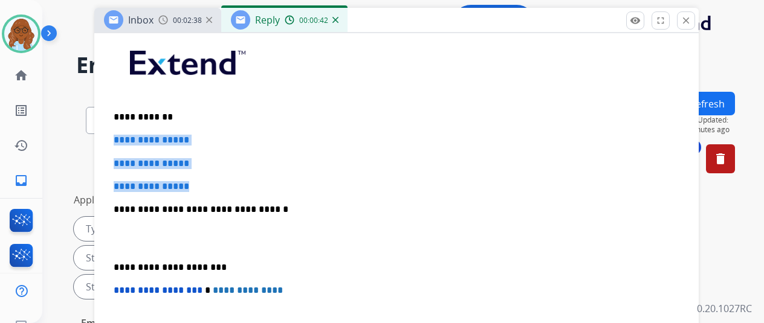
drag, startPoint x: 199, startPoint y: 187, endPoint x: 122, endPoint y: 141, distance: 90.0
click at [122, 141] on div "**********" at bounding box center [396, 238] width 575 height 416
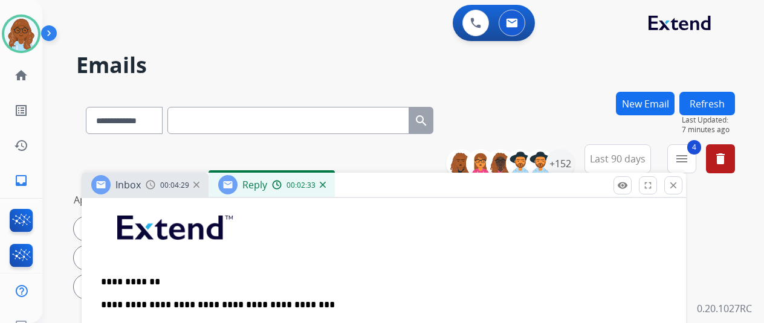
drag, startPoint x: 497, startPoint y: 24, endPoint x: 470, endPoint y: 218, distance: 195.8
click at [486, 198] on div "Inbox 00:04:29 Reply 00:02:33" at bounding box center [384, 185] width 604 height 25
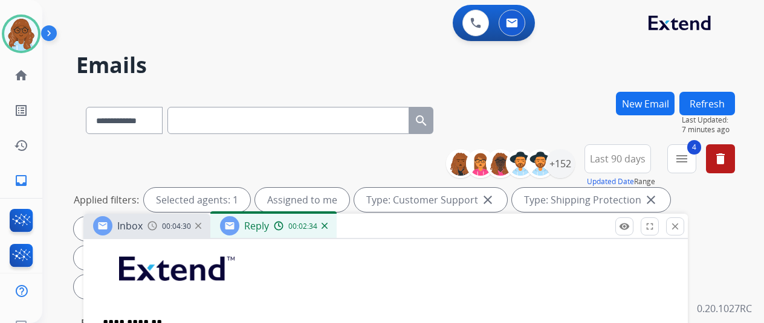
click at [32, 26] on img at bounding box center [21, 34] width 34 height 34
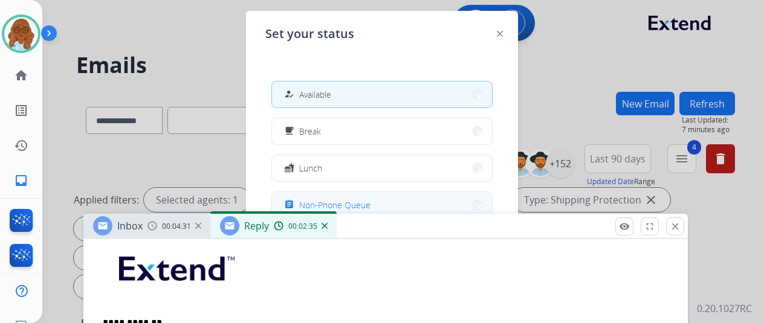
scroll to position [60, 0]
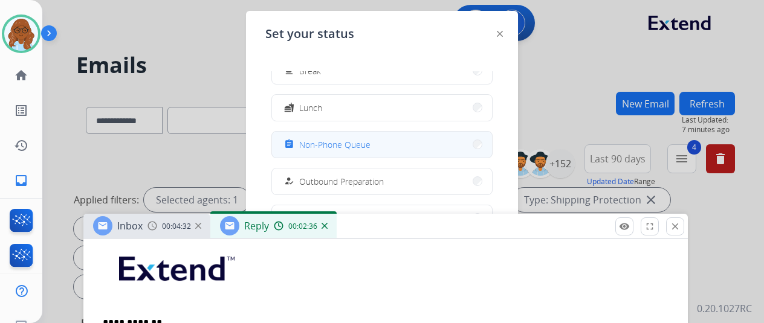
click at [339, 142] on span "Non-Phone Queue" at bounding box center [334, 144] width 71 height 13
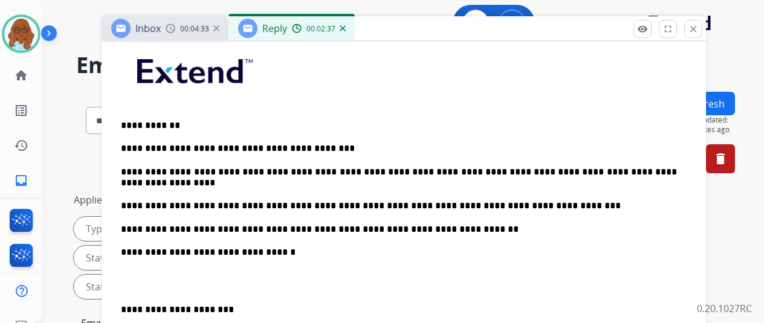
drag, startPoint x: 410, startPoint y: 224, endPoint x: 428, endPoint y: 27, distance: 198.5
click at [428, 27] on div "Inbox 00:04:33 Reply 00:02:37" at bounding box center [404, 28] width 604 height 25
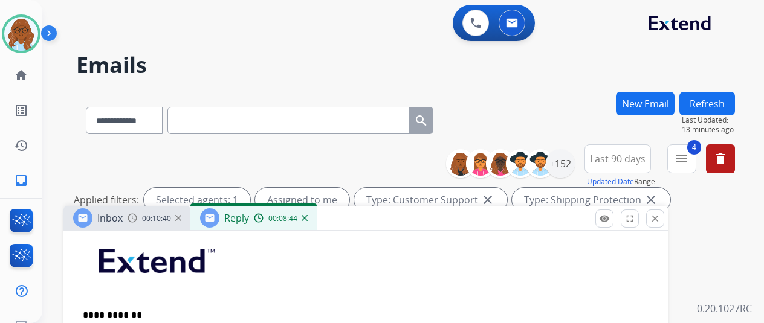
drag, startPoint x: 438, startPoint y: 53, endPoint x: 290, endPoint y: 138, distance: 170.6
click at [399, 230] on div "Inbox 00:10:40 Reply 00:08:44" at bounding box center [365, 218] width 604 height 25
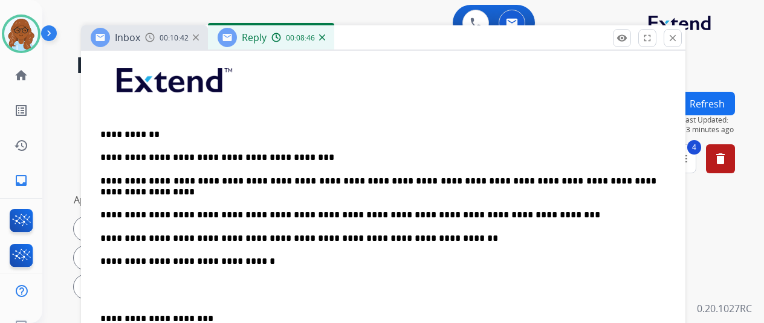
drag, startPoint x: 381, startPoint y: 216, endPoint x: 397, endPoint y: 13, distance: 203.1
click at [397, 25] on div "Inbox 00:10:42 Reply 00:08:46" at bounding box center [383, 37] width 604 height 25
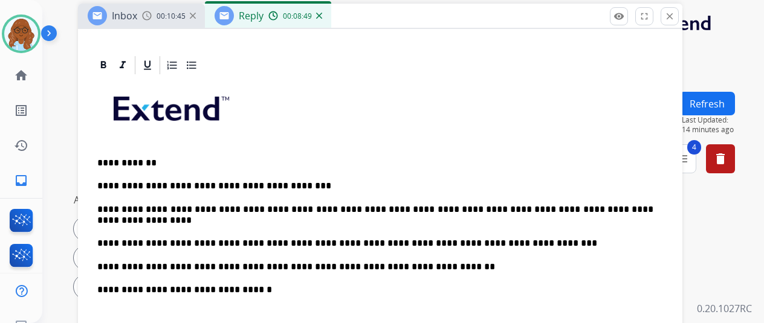
scroll to position [181, 0]
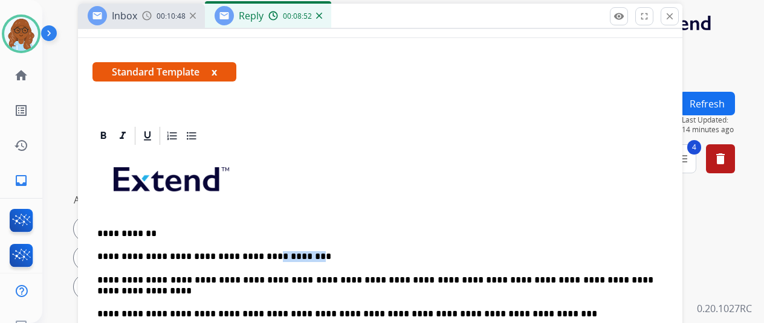
drag, startPoint x: 302, startPoint y: 256, endPoint x: 259, endPoint y: 256, distance: 43.5
click at [259, 256] on p "**********" at bounding box center [375, 256] width 556 height 11
drag, startPoint x: 433, startPoint y: 279, endPoint x: 382, endPoint y: 281, distance: 50.8
click at [382, 281] on p "**********" at bounding box center [375, 286] width 556 height 22
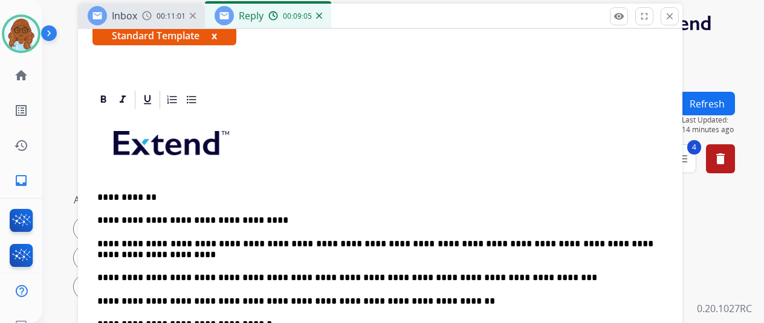
scroll to position [242, 0]
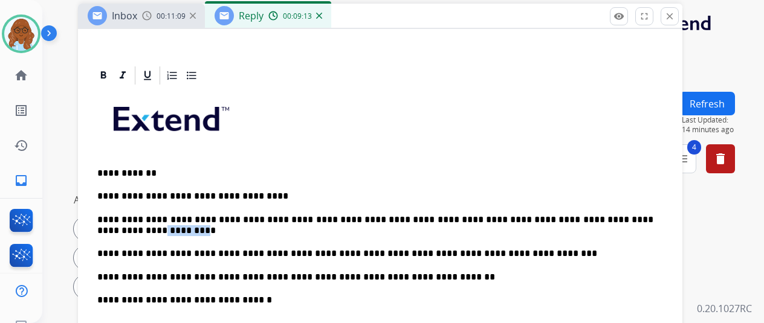
drag, startPoint x: 149, startPoint y: 228, endPoint x: 196, endPoint y: 226, distance: 47.2
click at [196, 226] on p "**********" at bounding box center [375, 226] width 556 height 22
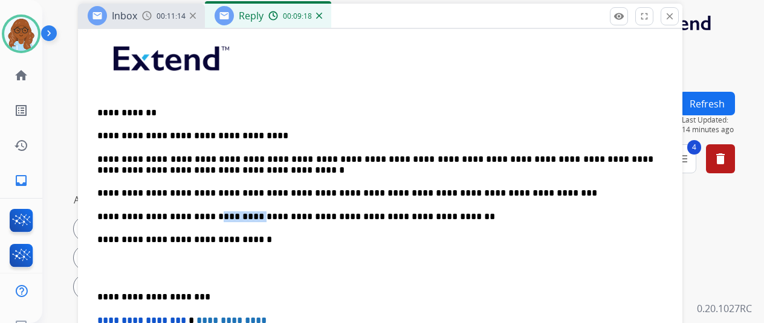
drag, startPoint x: 207, startPoint y: 216, endPoint x: 253, endPoint y: 216, distance: 45.9
click at [253, 216] on p "**********" at bounding box center [375, 217] width 556 height 11
click at [373, 208] on div "**********" at bounding box center [379, 251] width 575 height 450
click at [359, 215] on p "**********" at bounding box center [375, 217] width 556 height 11
click at [363, 213] on p "**********" at bounding box center [375, 217] width 556 height 11
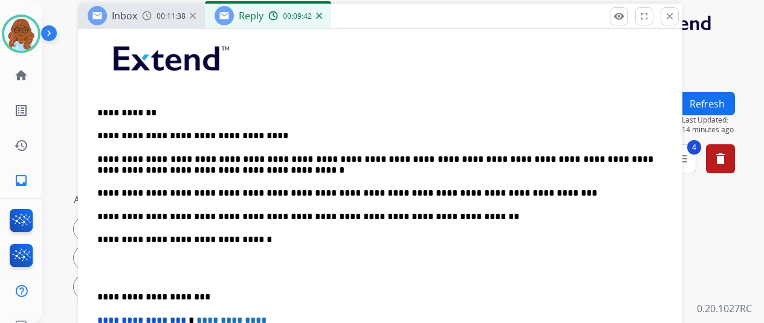
click at [420, 188] on p "**********" at bounding box center [375, 193] width 556 height 11
click at [232, 132] on p "**********" at bounding box center [375, 136] width 556 height 11
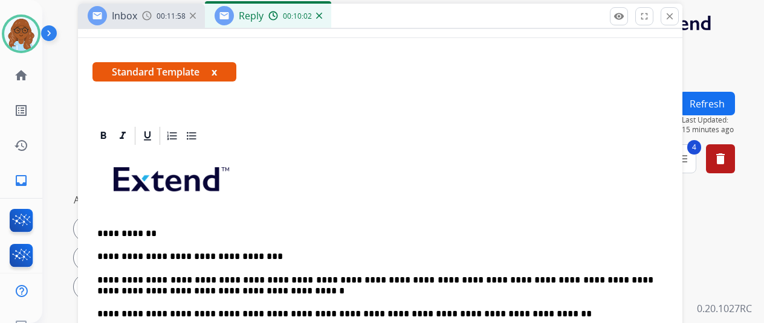
scroll to position [0, 0]
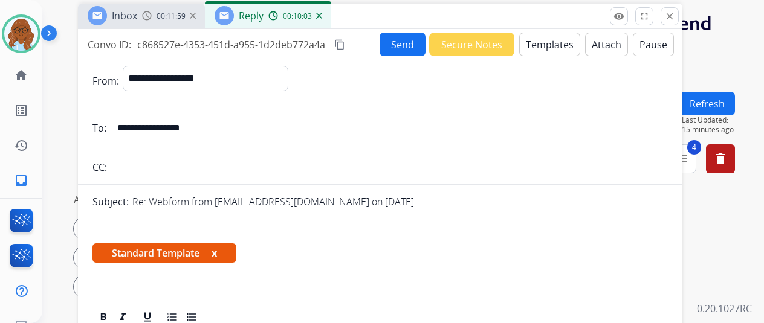
click at [217, 253] on button "x" at bounding box center [214, 253] width 5 height 15
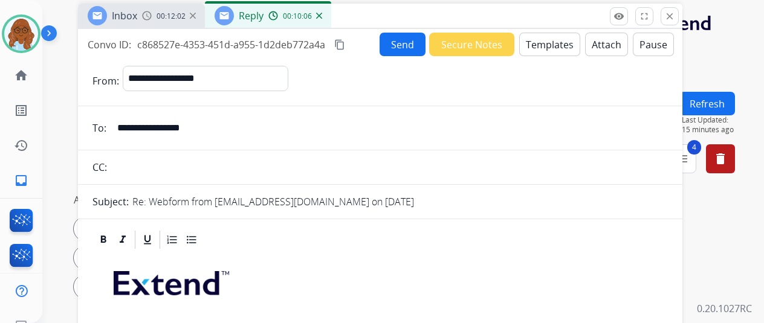
click at [345, 45] on mat-icon "content_copy" at bounding box center [339, 44] width 11 height 11
click at [416, 42] on button "Send" at bounding box center [403, 45] width 46 height 24
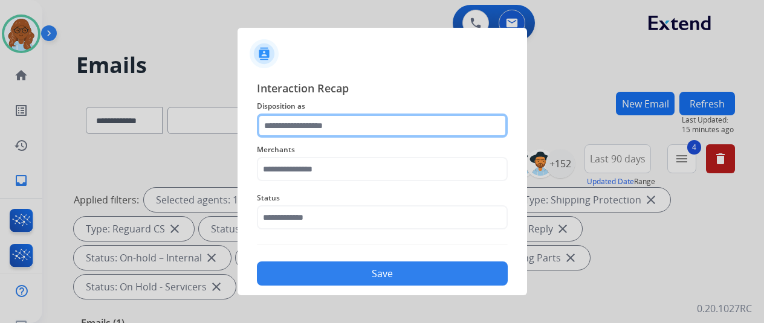
click at [378, 126] on input "text" at bounding box center [382, 126] width 251 height 24
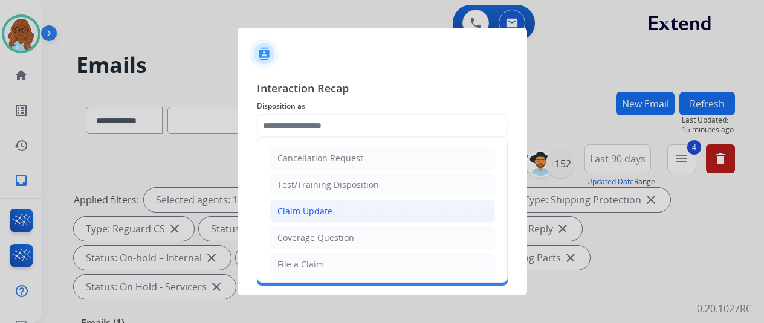
click at [325, 201] on li "Claim Update" at bounding box center [382, 211] width 225 height 23
type input "**********"
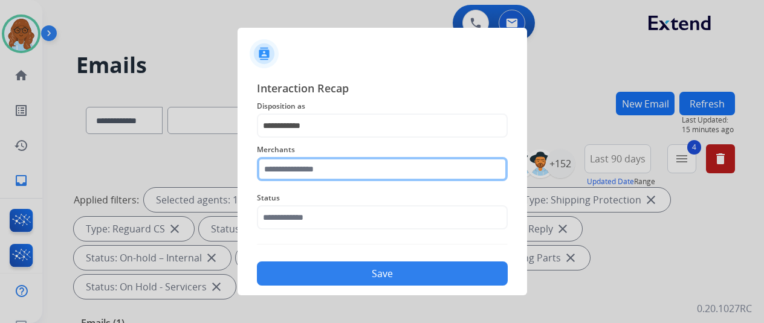
click at [317, 168] on input "text" at bounding box center [382, 169] width 251 height 24
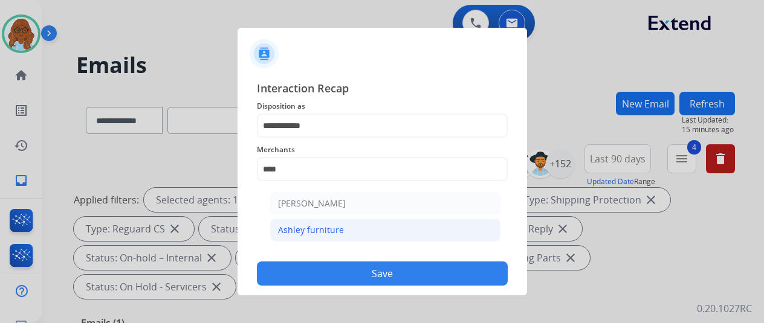
click at [306, 234] on div "Ashley furniture" at bounding box center [311, 230] width 66 height 12
type input "**********"
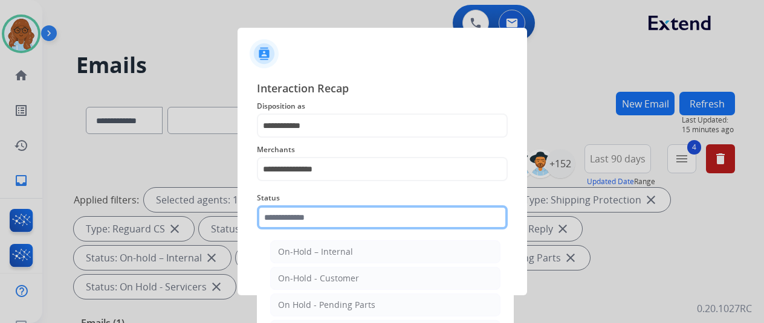
click at [297, 221] on input "text" at bounding box center [382, 218] width 251 height 24
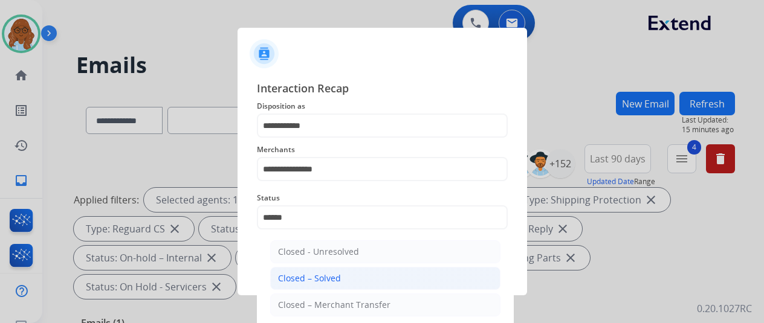
click at [307, 274] on div "Closed – Solved" at bounding box center [309, 279] width 63 height 12
type input "**********"
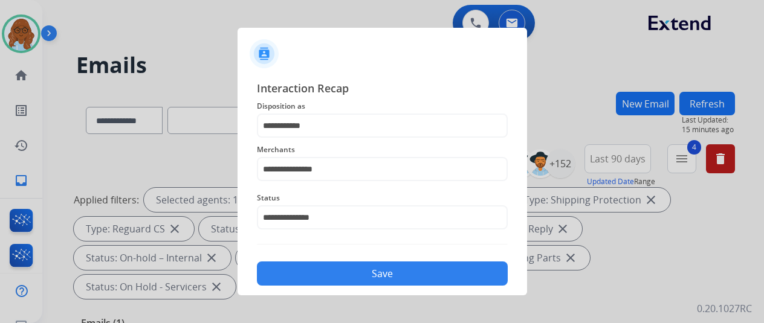
drag, startPoint x: 388, startPoint y: 282, endPoint x: 412, endPoint y: 285, distance: 23.7
click at [389, 282] on button "Save" at bounding box center [382, 274] width 251 height 24
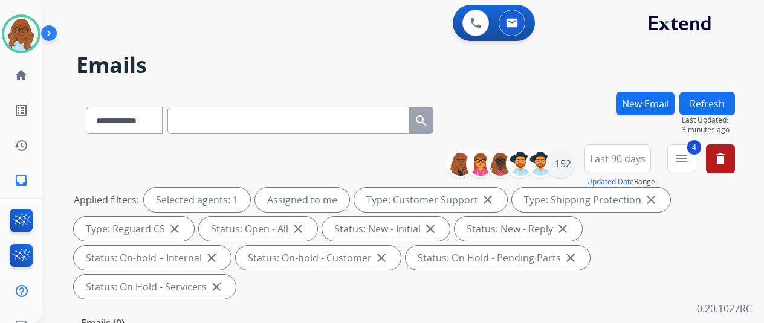
click at [224, 131] on input "text" at bounding box center [288, 120] width 242 height 27
paste input "**********"
type input "**********"
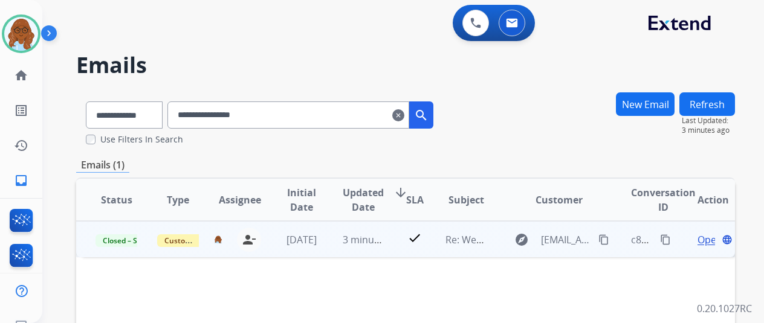
click at [662, 242] on mat-icon "content_copy" at bounding box center [665, 240] width 11 height 11
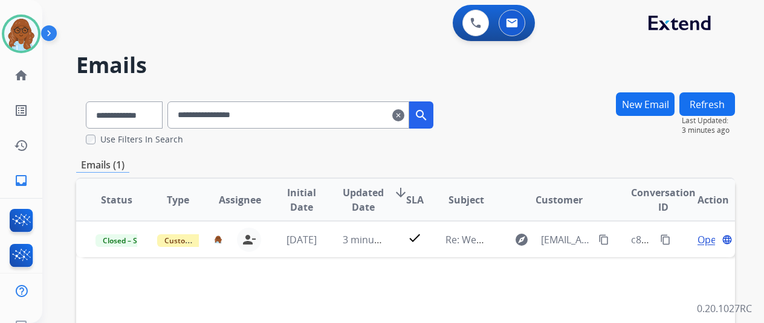
click at [404, 117] on mat-icon "clear" at bounding box center [398, 115] width 12 height 15
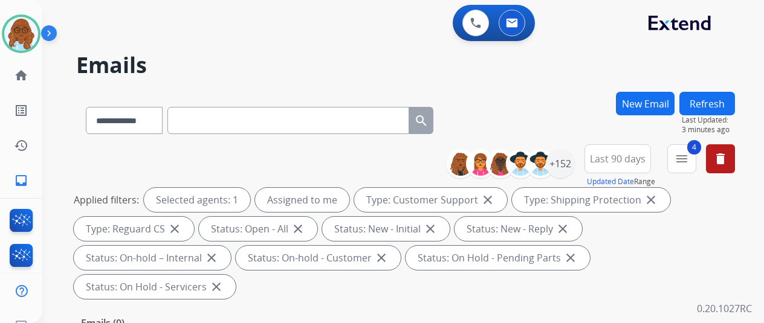
click at [705, 100] on button "Refresh" at bounding box center [707, 104] width 56 height 24
paste input "**********"
type input "**********"
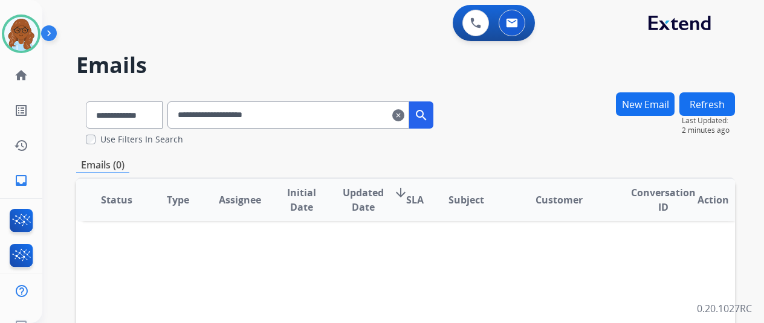
click at [649, 108] on button "New Email" at bounding box center [645, 104] width 59 height 24
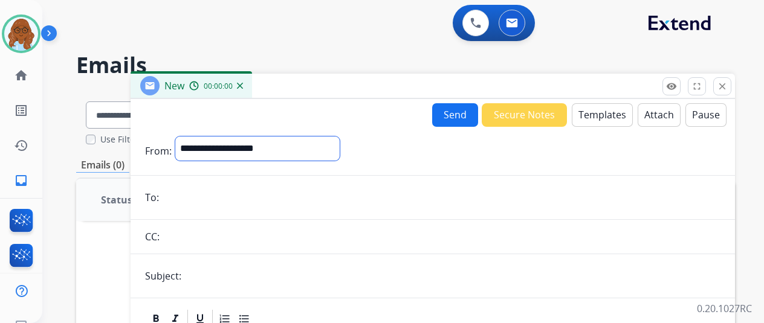
click at [301, 158] on select "**********" at bounding box center [257, 149] width 164 height 24
select select "**********"
click at [184, 137] on select "**********" at bounding box center [257, 149] width 164 height 24
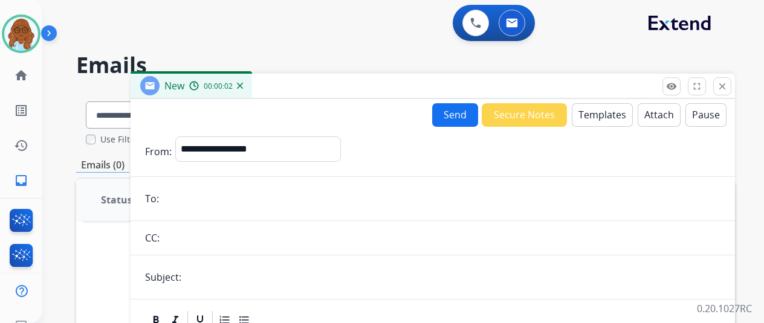
click at [202, 199] on input "email" at bounding box center [442, 199] width 558 height 24
paste input "**********"
type input "**********"
drag, startPoint x: 195, startPoint y: 277, endPoint x: 228, endPoint y: 275, distance: 33.3
click at [195, 277] on input "text" at bounding box center [453, 277] width 536 height 24
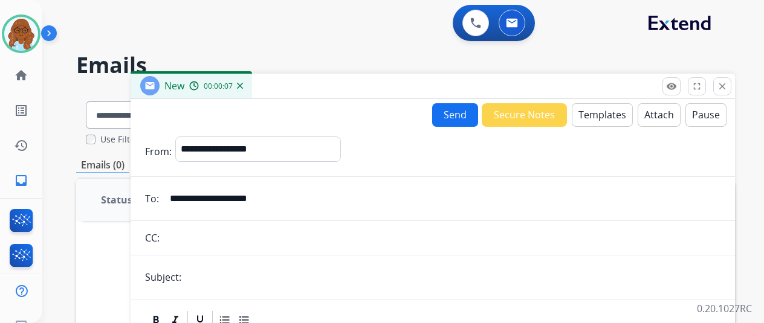
click at [284, 281] on input "text" at bounding box center [453, 277] width 536 height 24
click at [285, 276] on input "text" at bounding box center [453, 277] width 536 height 24
click at [212, 271] on input "text" at bounding box center [453, 277] width 536 height 24
paste input "**********"
type input "**********"
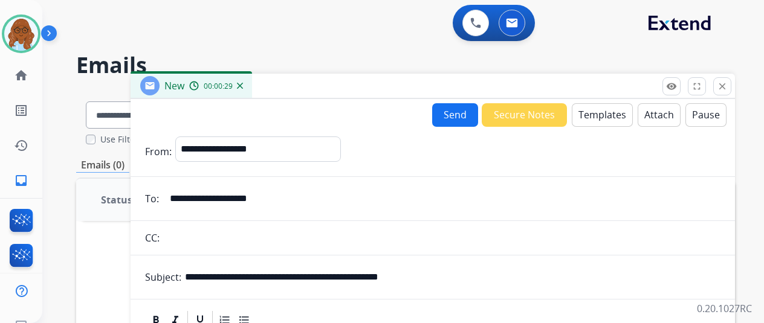
click at [609, 120] on button "Templates" at bounding box center [602, 115] width 61 height 24
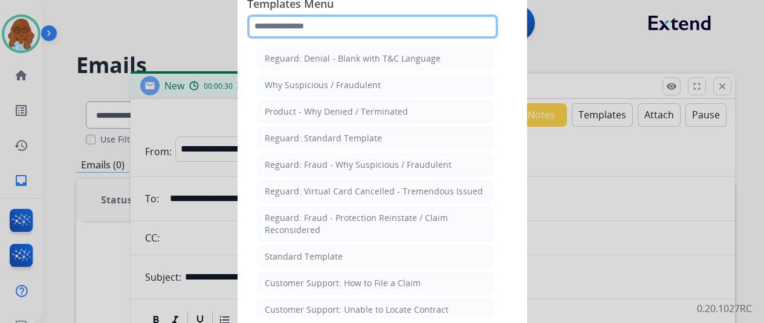
click at [411, 33] on input "text" at bounding box center [372, 27] width 251 height 24
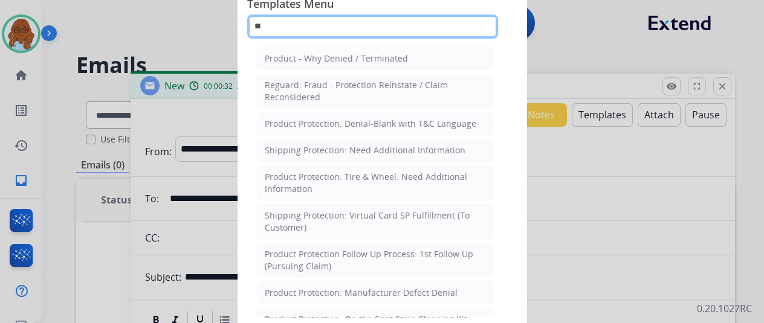
type input "*"
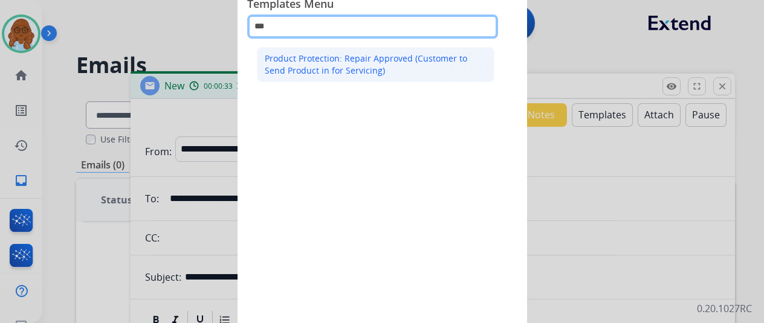
type input "***"
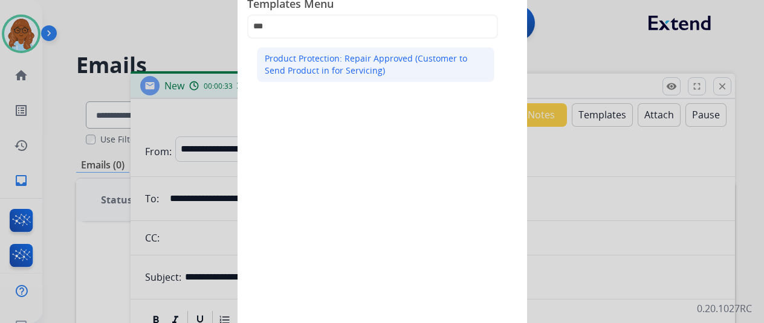
click at [394, 61] on div "Product Protection: Repair Approved (Customer to Send Product in for Servicing)" at bounding box center [376, 65] width 222 height 24
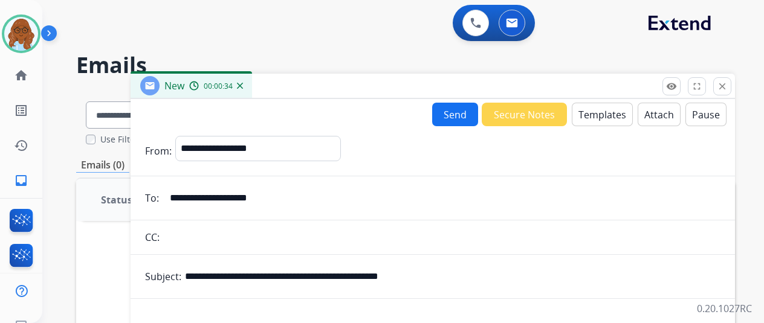
scroll to position [288, 0]
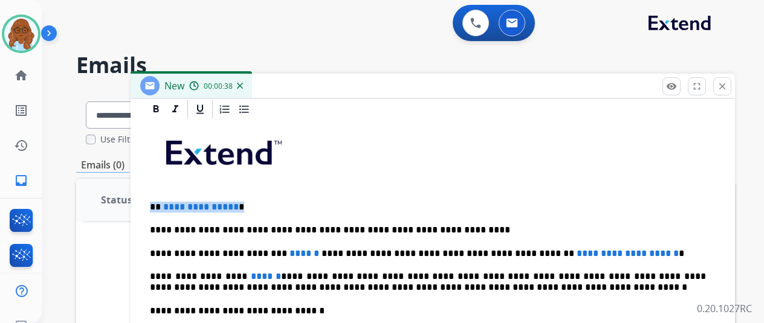
drag, startPoint x: 254, startPoint y: 198, endPoint x: 154, endPoint y: 200, distance: 100.4
click at [155, 201] on div "**********" at bounding box center [432, 316] width 575 height 393
drag, startPoint x: 225, startPoint y: 205, endPoint x: 183, endPoint y: 205, distance: 42.3
click at [183, 205] on p "**********" at bounding box center [428, 207] width 556 height 11
click at [162, 113] on icon at bounding box center [156, 109] width 12 height 12
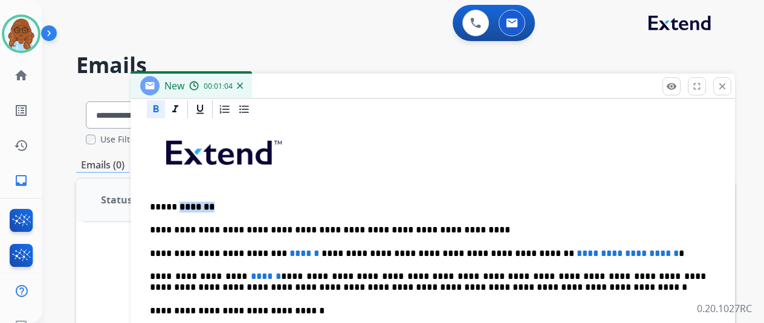
drag, startPoint x: 183, startPoint y: 200, endPoint x: 213, endPoint y: 199, distance: 30.9
click at [213, 202] on p "***** *******" at bounding box center [428, 207] width 556 height 11
click at [162, 113] on icon at bounding box center [156, 109] width 12 height 12
click at [25, 38] on img at bounding box center [21, 34] width 34 height 34
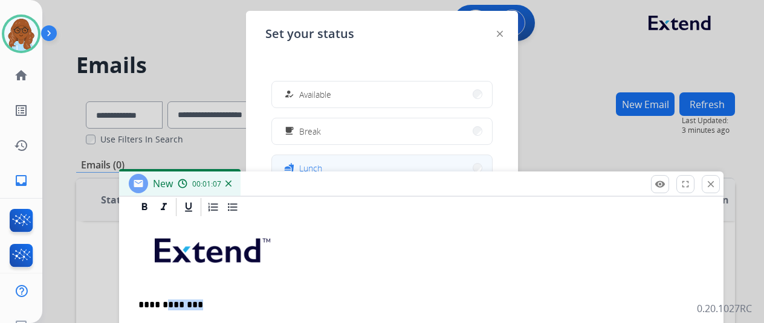
drag, startPoint x: 387, startPoint y: 90, endPoint x: 372, endPoint y: 158, distance: 69.2
click at [376, 186] on div "New 00:01:07" at bounding box center [421, 184] width 604 height 25
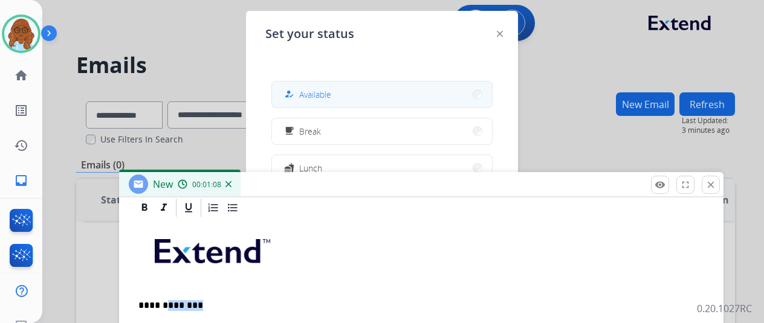
click at [358, 97] on button "how_to_reg Available" at bounding box center [382, 95] width 220 height 26
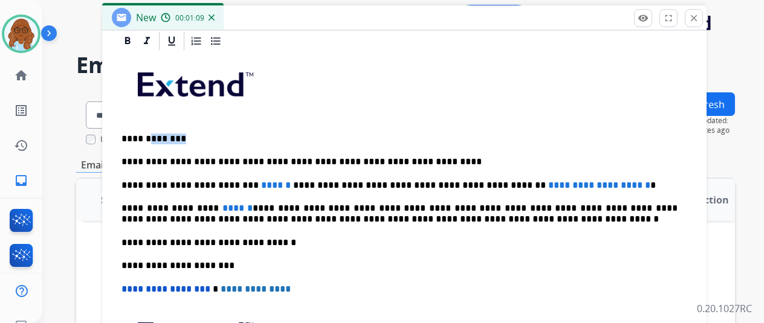
drag, startPoint x: 375, startPoint y: 189, endPoint x: 358, endPoint y: 22, distance: 167.7
click at [358, 22] on div "New 00:01:09" at bounding box center [404, 17] width 604 height 25
click at [249, 141] on p "**********" at bounding box center [399, 139] width 556 height 11
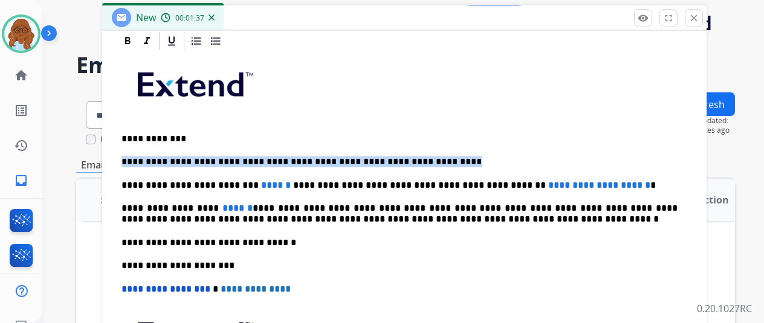
drag, startPoint x: 435, startPoint y: 157, endPoint x: 144, endPoint y: 163, distance: 291.4
click at [128, 158] on div "**********" at bounding box center [404, 248] width 575 height 393
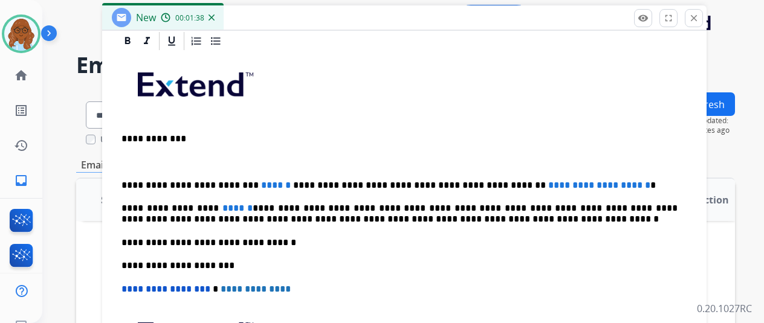
scroll to position [265, 0]
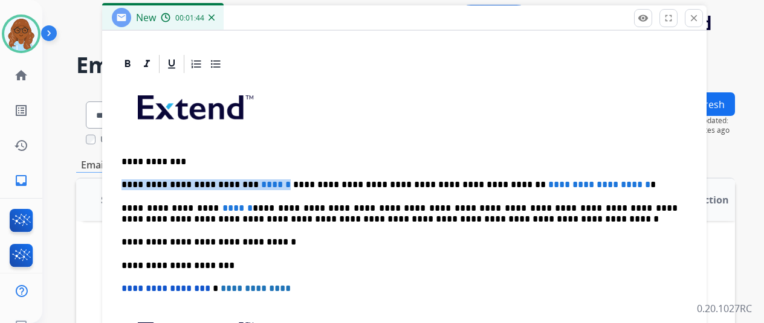
drag, startPoint x: 270, startPoint y: 182, endPoint x: 122, endPoint y: 186, distance: 147.5
click at [122, 186] on div "**********" at bounding box center [404, 247] width 604 height 389
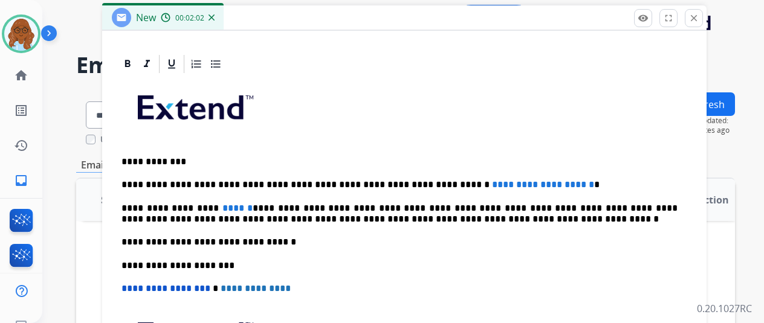
click at [220, 182] on p "**********" at bounding box center [399, 185] width 556 height 11
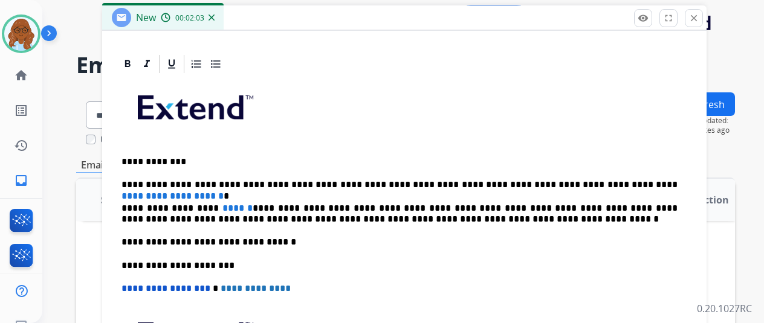
scroll to position [276, 0]
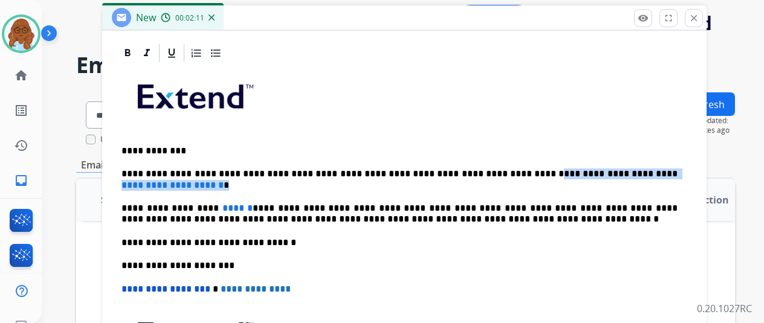
drag, startPoint x: 170, startPoint y: 185, endPoint x: 530, endPoint y: 165, distance: 359.6
click at [530, 165] on div "**********" at bounding box center [404, 254] width 575 height 381
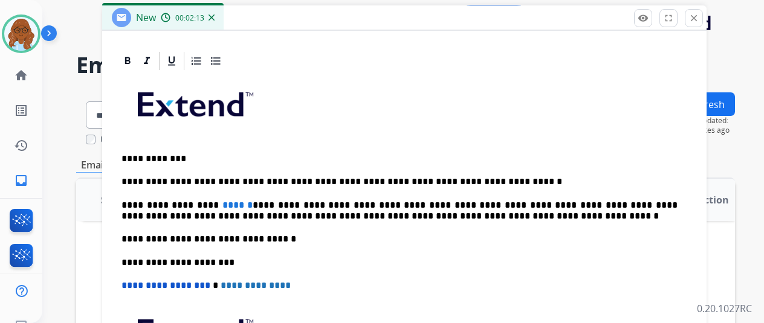
scroll to position [265, 0]
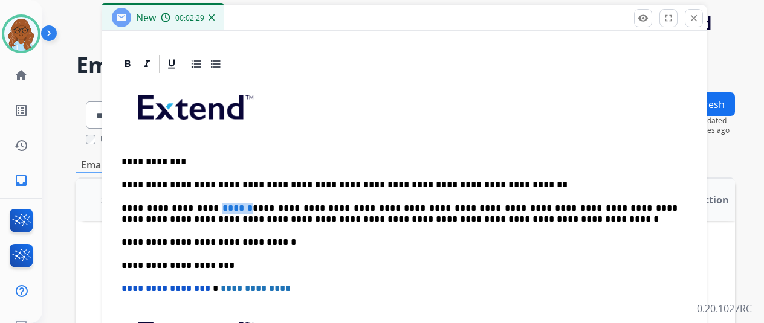
drag, startPoint x: 224, startPoint y: 205, endPoint x: 249, endPoint y: 207, distance: 24.9
click at [249, 207] on p "**********" at bounding box center [399, 214] width 556 height 22
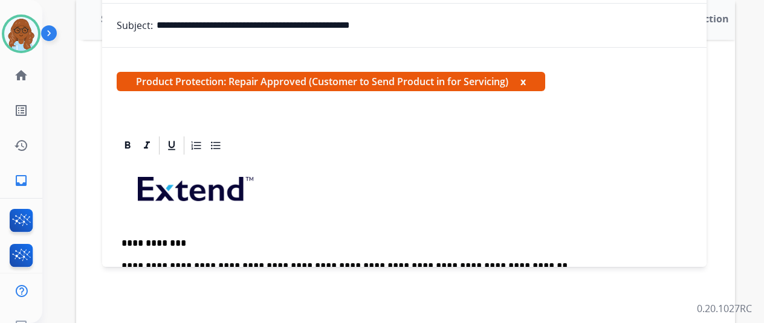
scroll to position [0, 0]
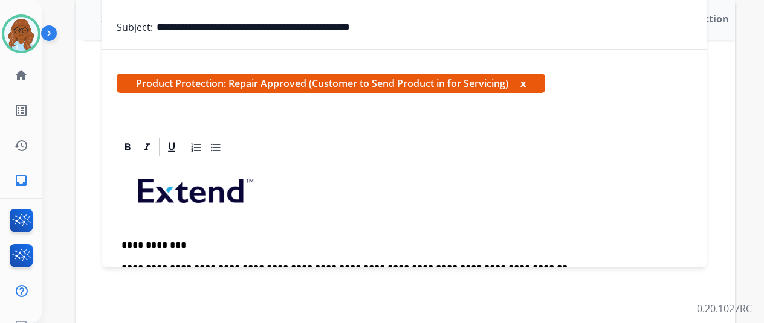
click at [526, 76] on button "x" at bounding box center [522, 83] width 5 height 15
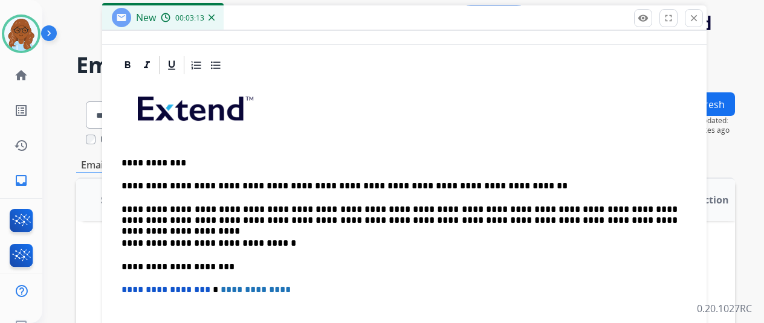
scroll to position [187, 0]
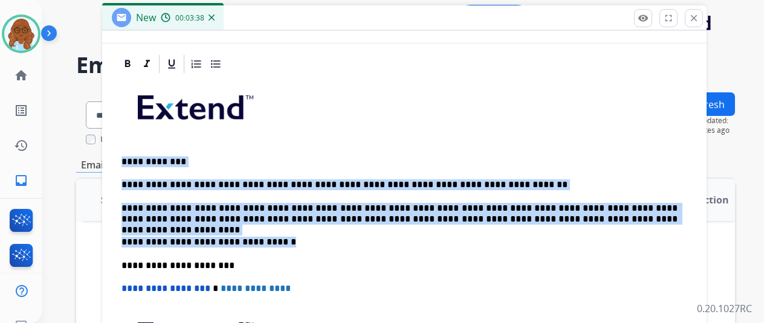
drag, startPoint x: 290, startPoint y: 240, endPoint x: 130, endPoint y: 163, distance: 177.3
click at [130, 163] on div "**********" at bounding box center [404, 259] width 575 height 369
copy div "**********"
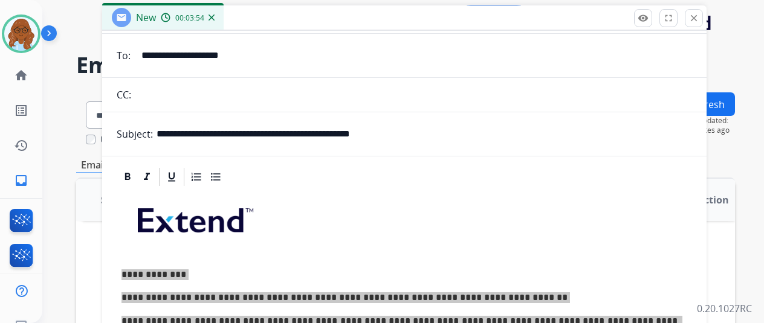
scroll to position [0, 0]
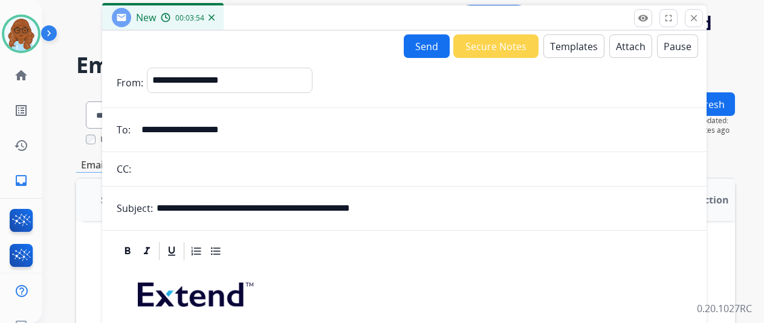
click at [673, 55] on button "Pause" at bounding box center [677, 46] width 41 height 24
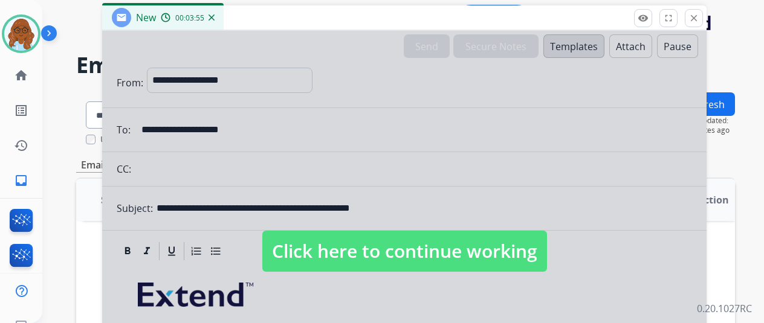
drag, startPoint x: 705, startPoint y: 15, endPoint x: 698, endPoint y: 27, distance: 13.3
click at [699, 15] on mat-icon "close" at bounding box center [693, 18] width 11 height 11
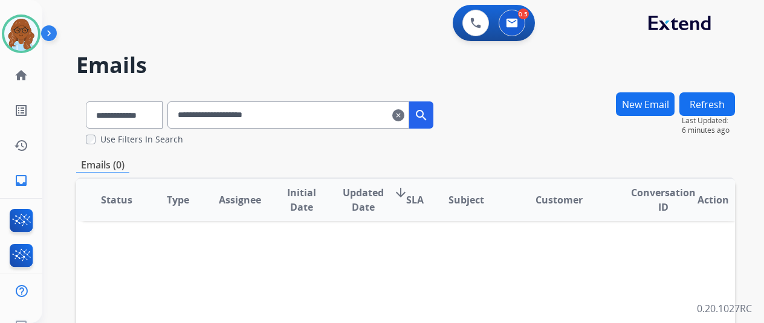
drag, startPoint x: 413, startPoint y: 117, endPoint x: 256, endPoint y: 128, distance: 157.5
click at [404, 117] on mat-icon "clear" at bounding box center [398, 115] width 12 height 15
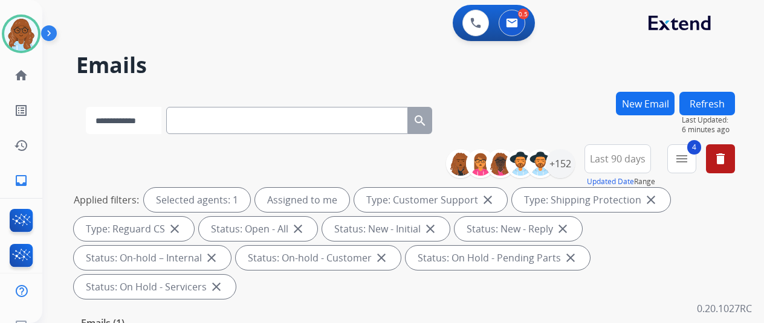
click at [130, 126] on select "**********" at bounding box center [124, 120] width 76 height 27
select select "**********"
click at [86, 107] on select "**********" at bounding box center [124, 120] width 76 height 27
click at [204, 131] on input "text" at bounding box center [288, 120] width 242 height 27
paste input "**********"
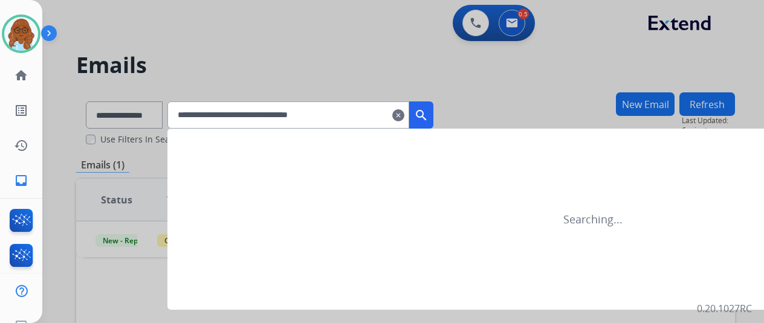
type input "**********"
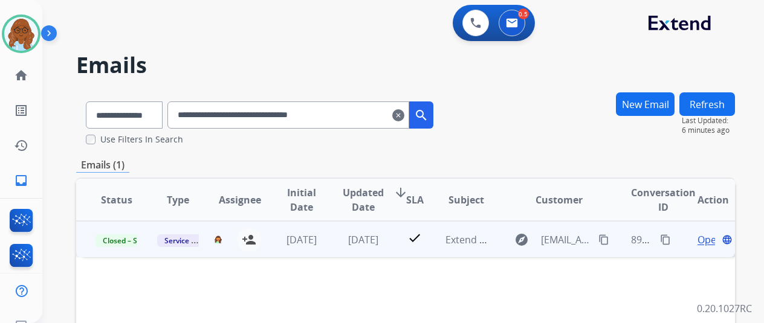
click at [698, 239] on span "Open" at bounding box center [710, 240] width 25 height 15
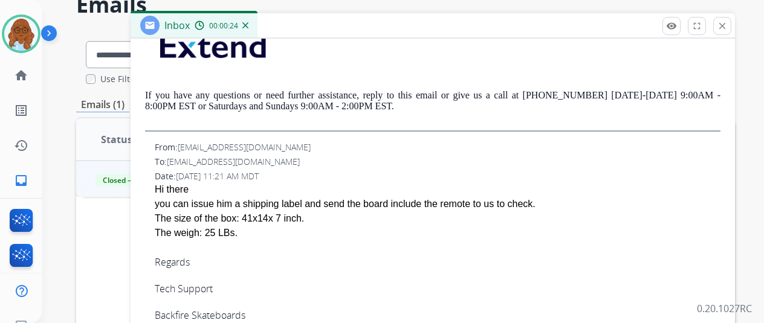
scroll to position [484, 0]
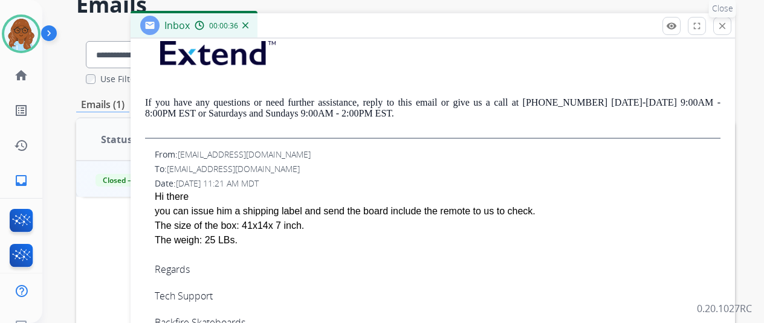
click at [728, 26] on mat-icon "close" at bounding box center [722, 26] width 11 height 11
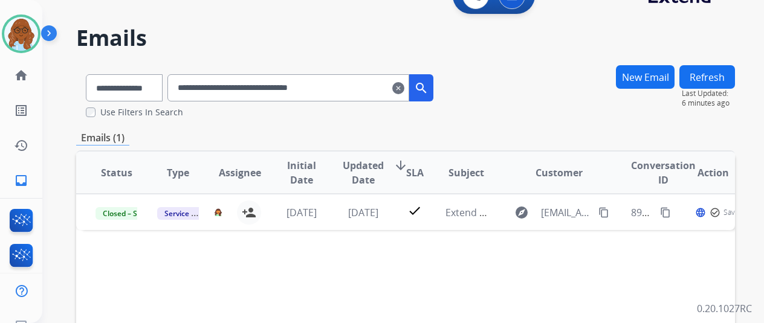
scroll to position [0, 0]
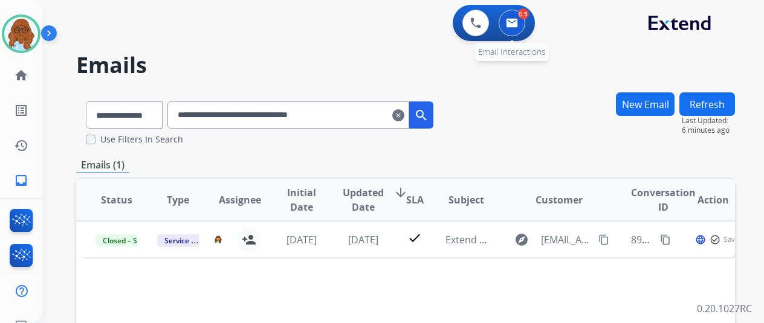
click at [518, 18] on img at bounding box center [512, 23] width 12 height 10
click at [517, 26] on img at bounding box center [512, 23] width 12 height 10
click at [404, 114] on mat-icon "clear" at bounding box center [398, 115] width 12 height 15
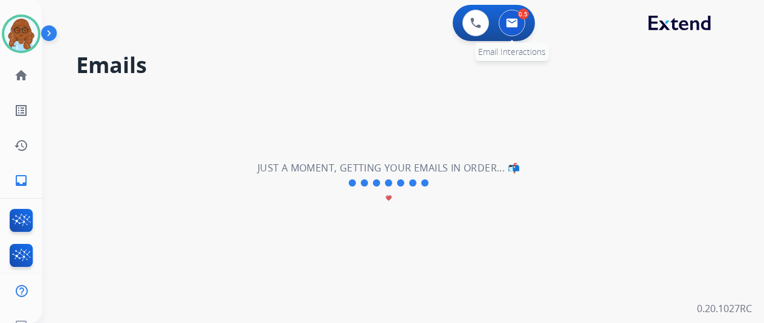
click at [514, 24] on img at bounding box center [512, 23] width 12 height 10
select select "**********"
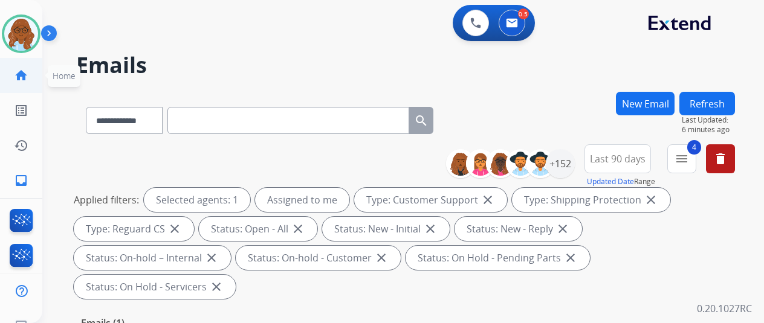
click at [17, 71] on mat-icon "home" at bounding box center [21, 75] width 15 height 15
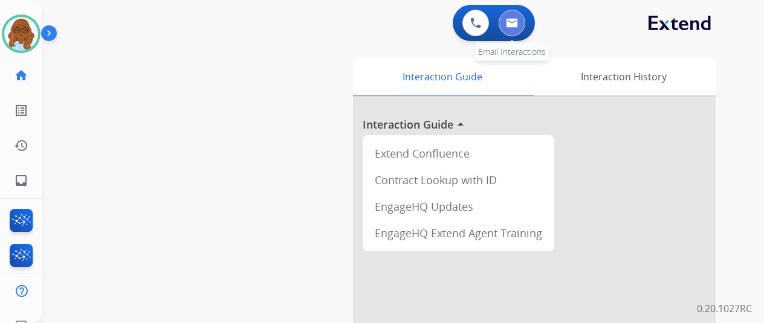
click at [508, 27] on button at bounding box center [512, 23] width 27 height 27
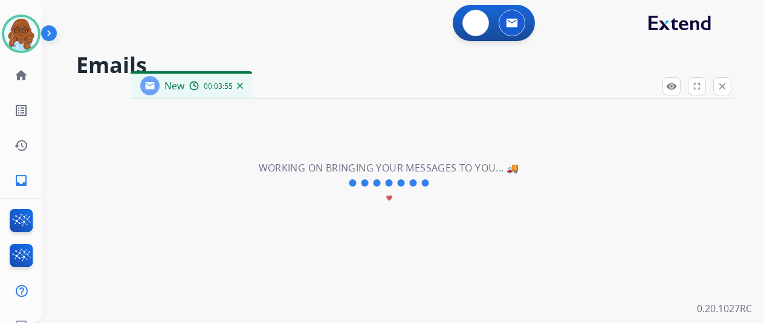
select select "**********"
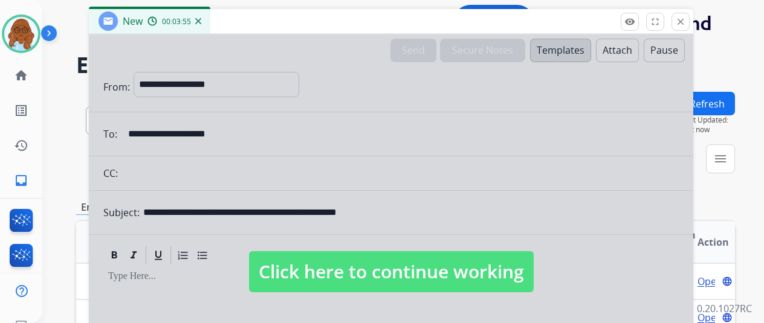
drag, startPoint x: 318, startPoint y: 90, endPoint x: 274, endPoint y: 25, distance: 78.5
click at [274, 25] on div "New 00:03:55" at bounding box center [391, 21] width 604 height 25
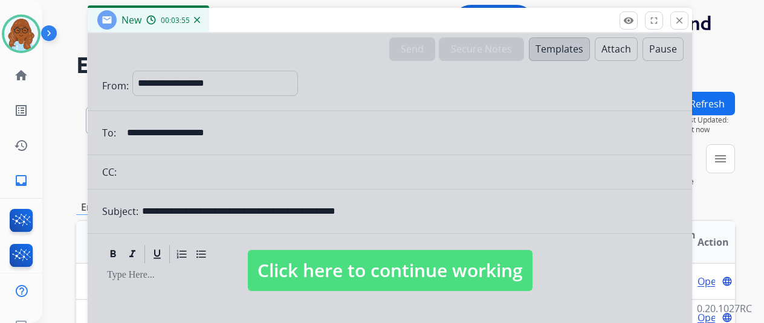
click at [335, 214] on div at bounding box center [390, 259] width 604 height 452
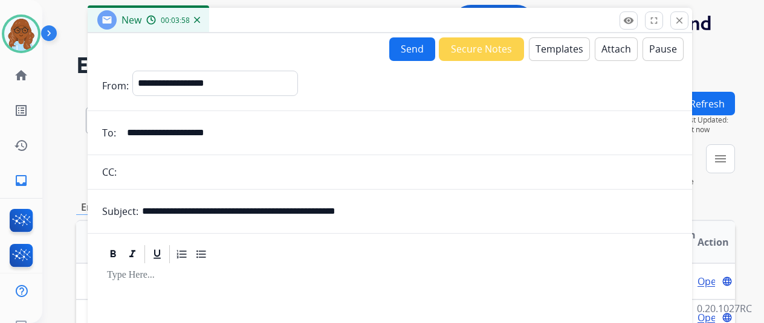
click at [559, 50] on button "Templates" at bounding box center [559, 49] width 61 height 24
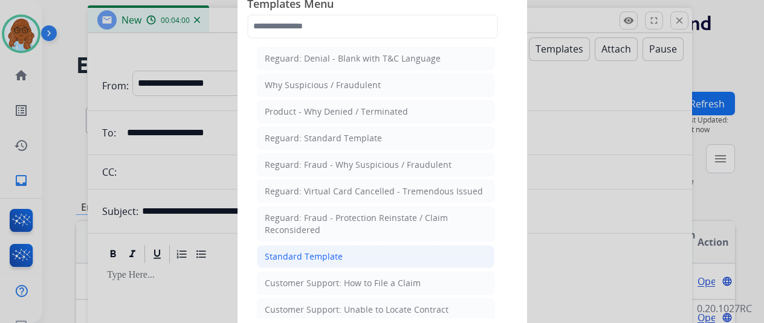
click at [310, 253] on div "Standard Template" at bounding box center [304, 257] width 78 height 12
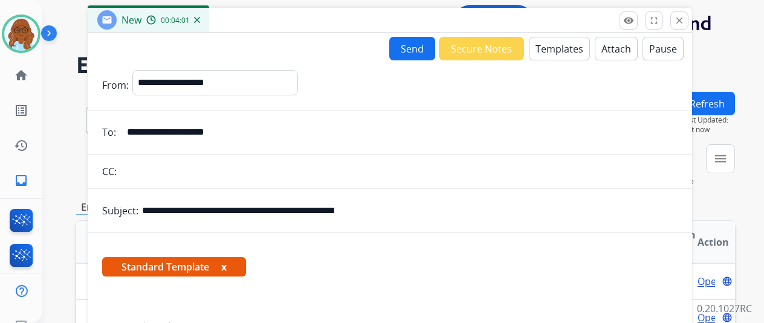
click at [227, 264] on button "x" at bounding box center [223, 267] width 5 height 15
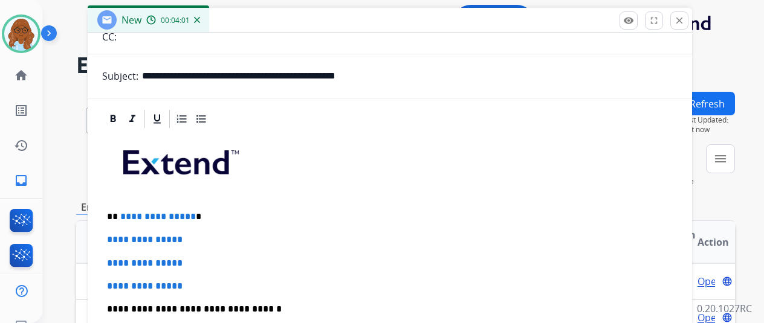
scroll to position [181, 0]
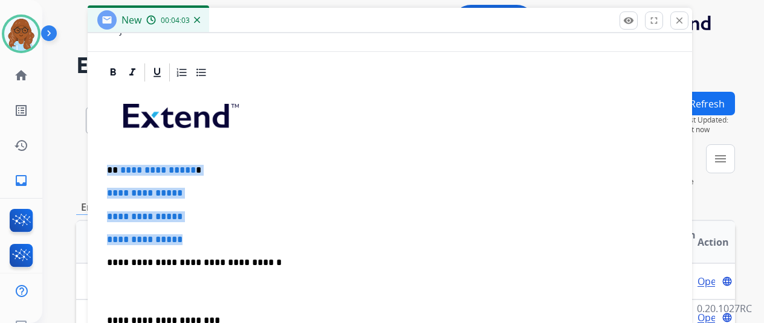
drag, startPoint x: 204, startPoint y: 233, endPoint x: 108, endPoint y: 164, distance: 118.6
click at [108, 164] on div "**********" at bounding box center [390, 279] width 604 height 435
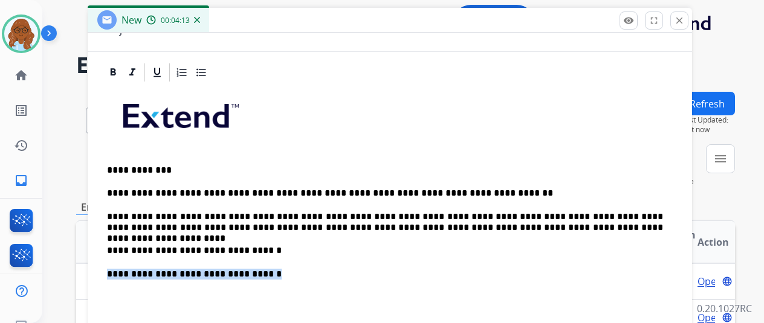
drag, startPoint x: 276, startPoint y: 271, endPoint x: 117, endPoint y: 268, distance: 159.0
click at [117, 269] on p "**********" at bounding box center [385, 274] width 556 height 11
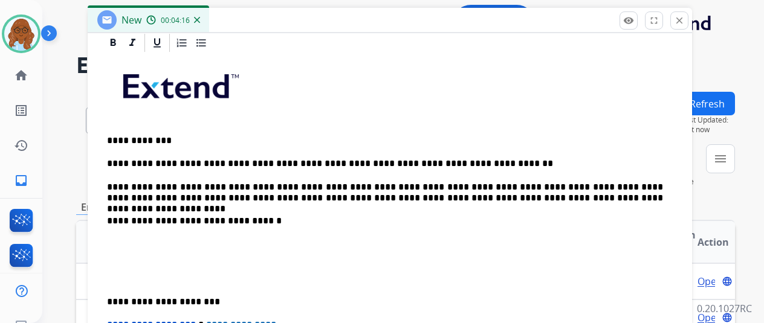
click at [115, 295] on div "**********" at bounding box center [389, 267] width 575 height 427
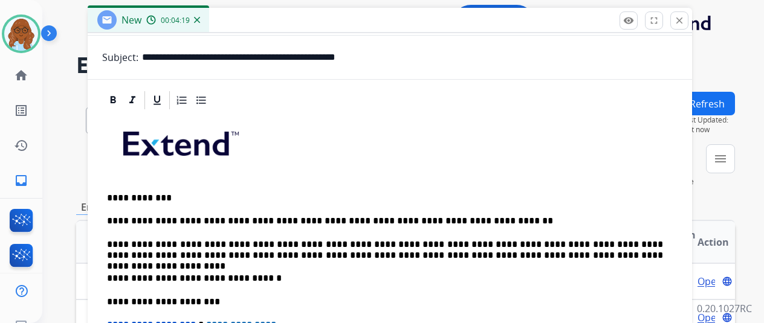
scroll to position [0, 0]
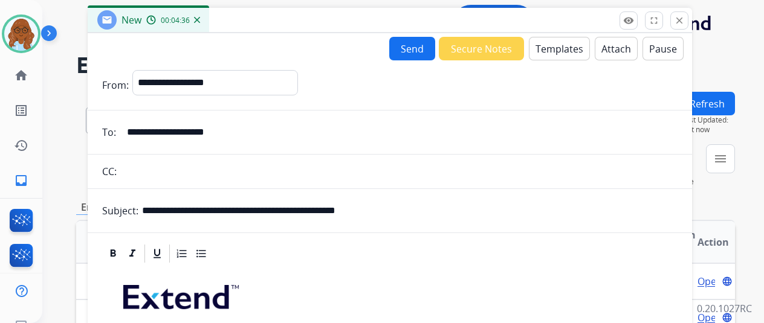
click at [620, 51] on button "Attach" at bounding box center [616, 49] width 43 height 24
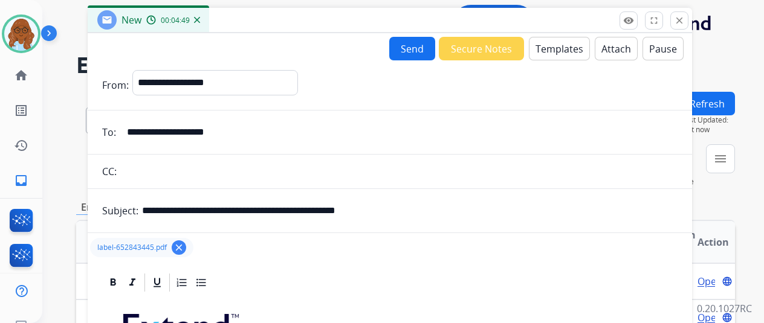
click at [429, 53] on button "Send" at bounding box center [412, 49] width 46 height 24
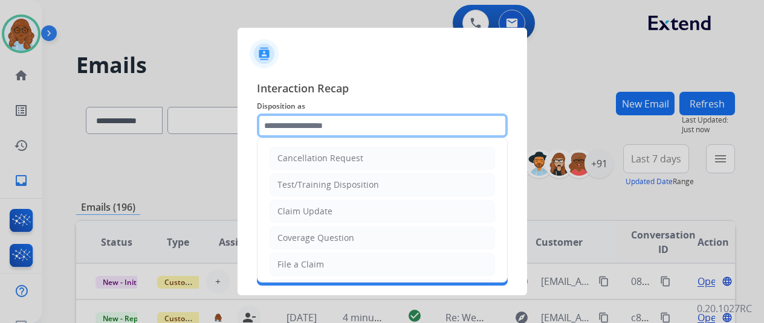
click at [369, 128] on input "text" at bounding box center [382, 126] width 251 height 24
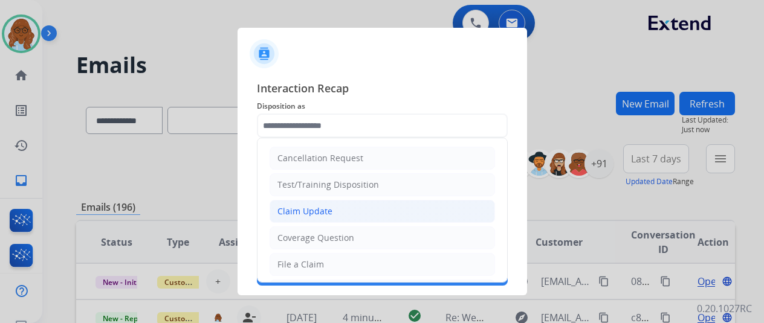
click at [315, 211] on div "Claim Update" at bounding box center [304, 212] width 55 height 12
type input "**********"
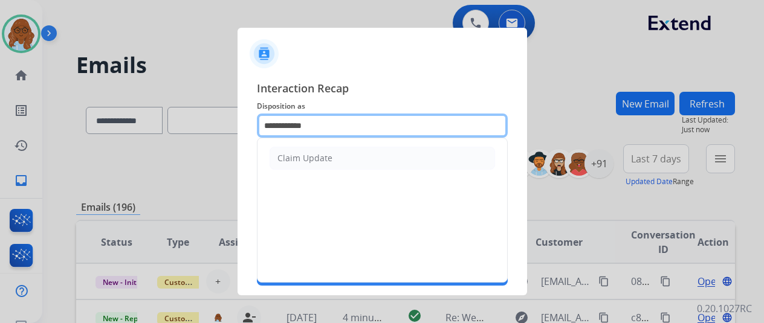
drag, startPoint x: 268, startPoint y: 126, endPoint x: 249, endPoint y: 126, distance: 19.3
click at [249, 126] on div "**********" at bounding box center [383, 182] width 290 height 225
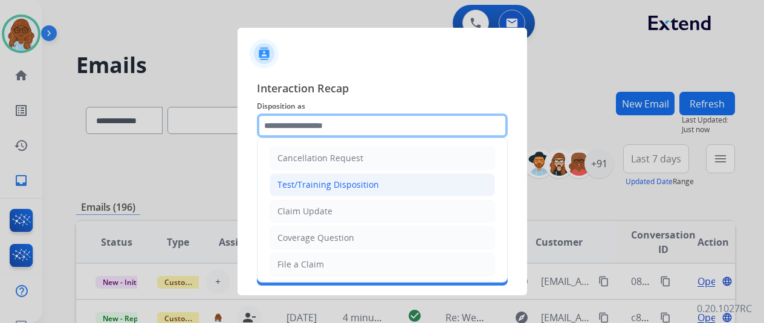
scroll to position [181, 0]
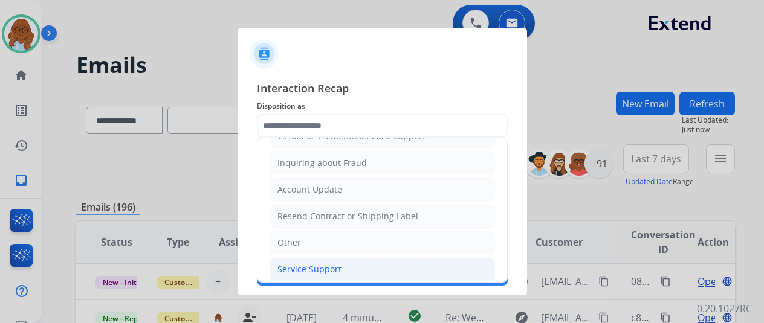
click at [309, 258] on li "Service Support" at bounding box center [382, 269] width 225 height 23
type input "**********"
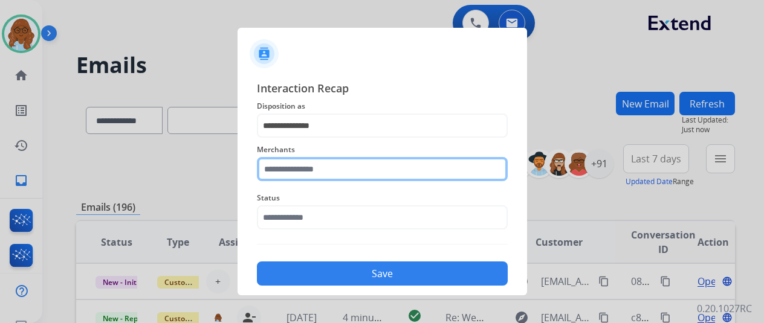
click at [301, 167] on input "text" at bounding box center [382, 169] width 251 height 24
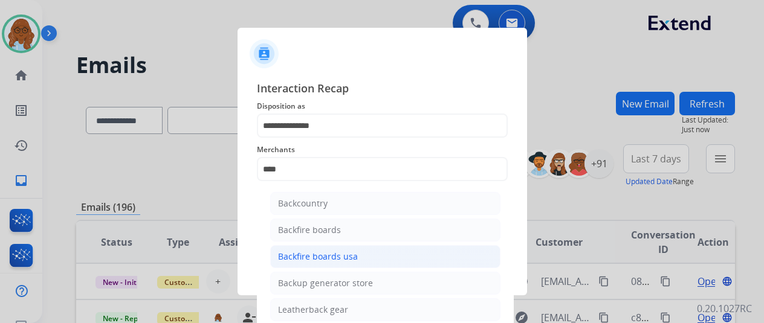
click at [328, 251] on div "Backfire boards usa" at bounding box center [318, 257] width 80 height 12
type input "**********"
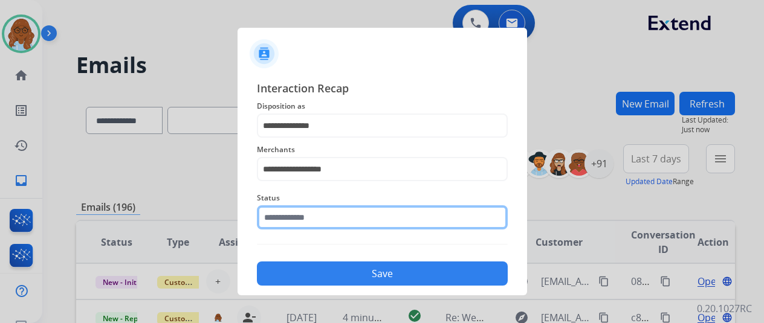
click at [345, 211] on input "text" at bounding box center [382, 218] width 251 height 24
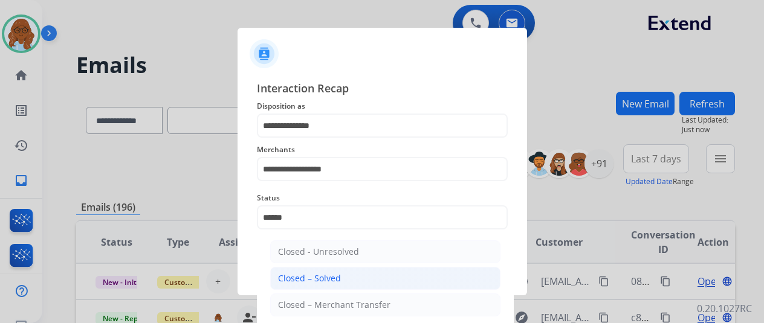
click at [347, 273] on li "Closed – Solved" at bounding box center [385, 278] width 230 height 23
type input "**********"
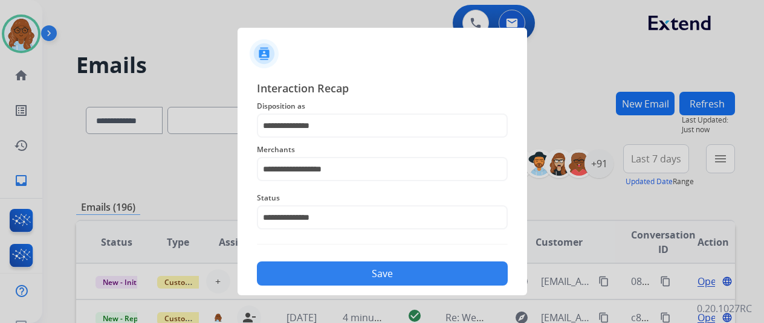
click at [368, 275] on button "Save" at bounding box center [382, 274] width 251 height 24
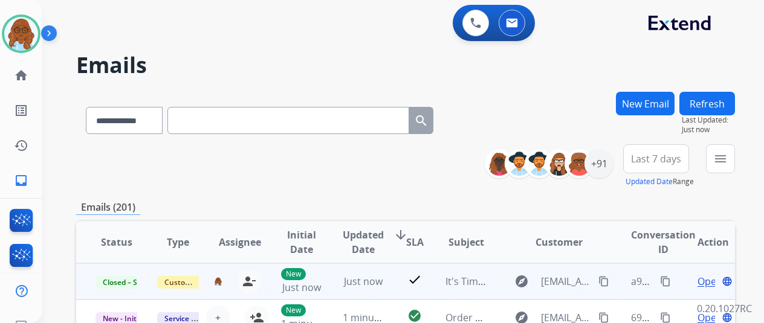
click at [666, 279] on mat-icon "content_copy" at bounding box center [665, 281] width 11 height 11
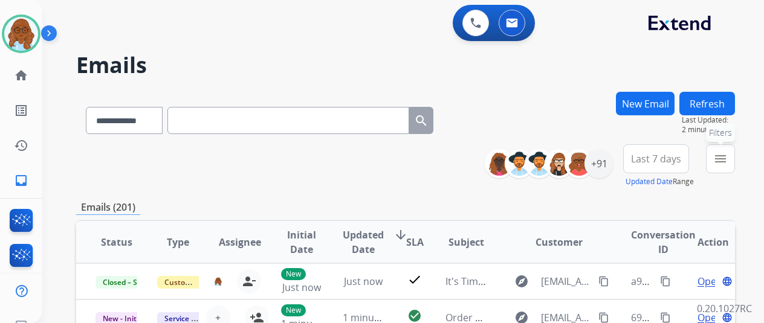
click at [728, 163] on mat-icon "menu" at bounding box center [720, 159] width 15 height 15
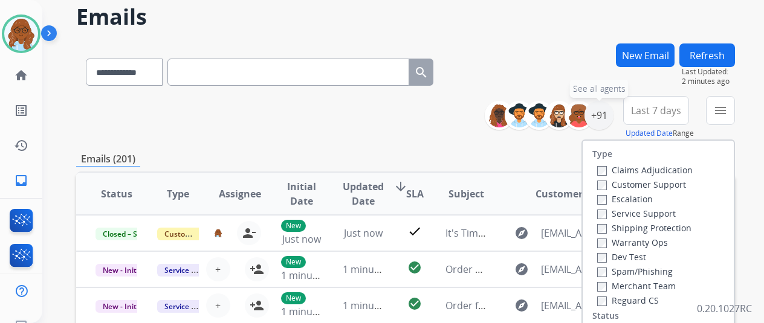
scroll to position [60, 0]
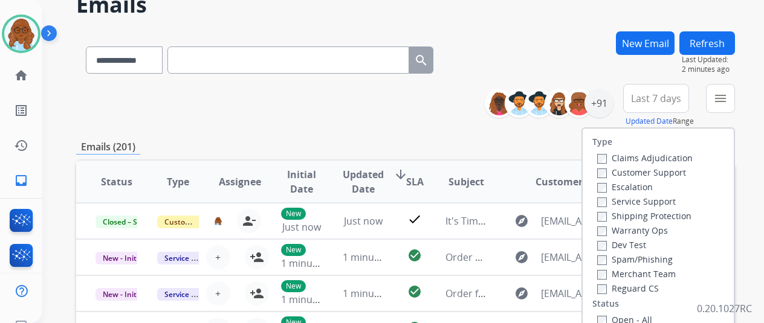
click at [606, 178] on div "Customer Support" at bounding box center [645, 172] width 96 height 15
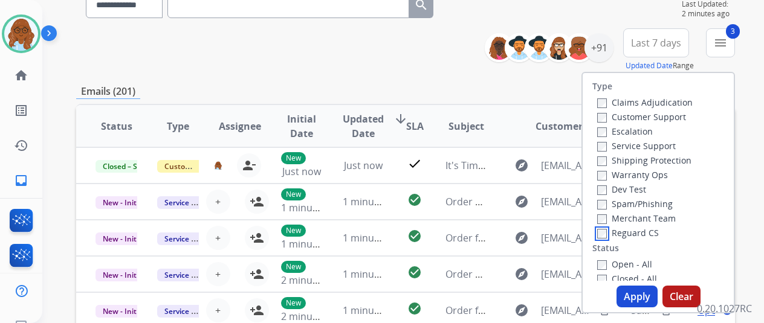
scroll to position [181, 0]
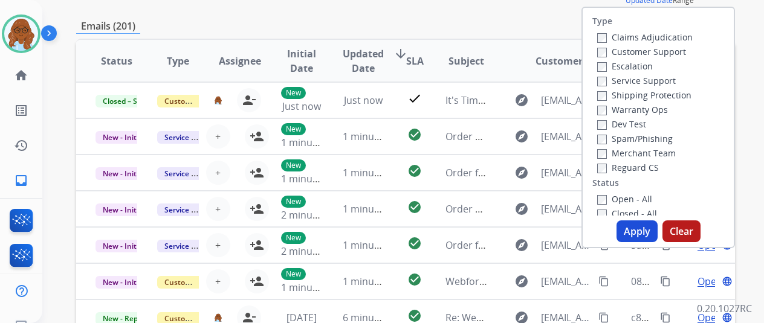
click at [629, 238] on button "Apply" at bounding box center [637, 232] width 41 height 22
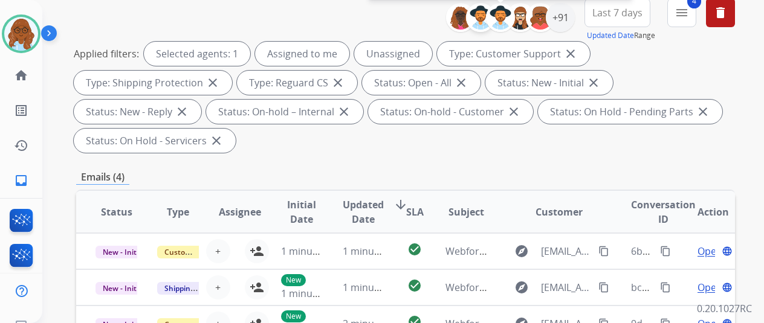
scroll to position [60, 0]
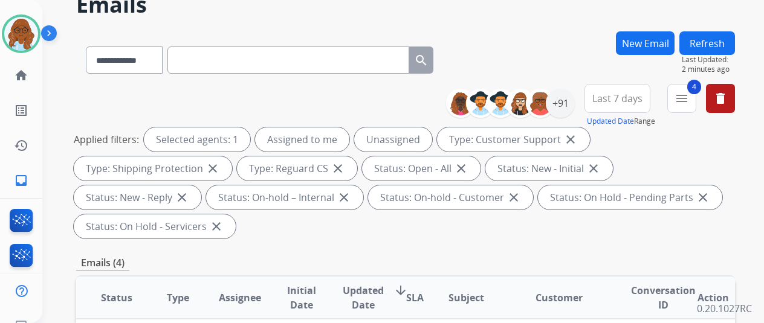
drag, startPoint x: 621, startPoint y: 100, endPoint x: 621, endPoint y: 106, distance: 6.6
click at [621, 100] on span "Last 7 days" at bounding box center [617, 98] width 50 height 5
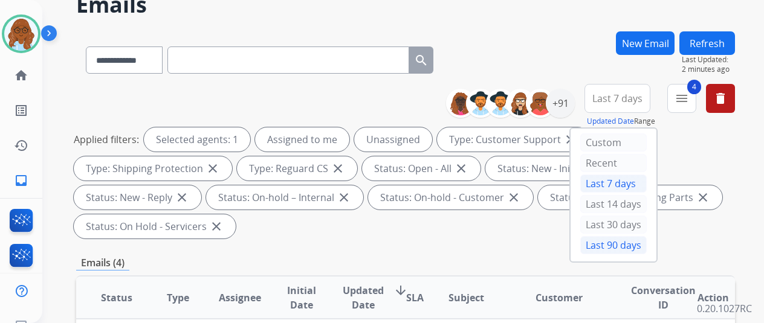
click at [598, 245] on div "Last 90 days" at bounding box center [613, 245] width 66 height 18
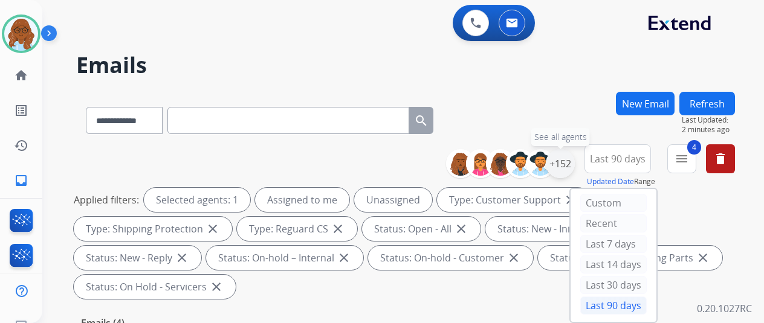
click at [573, 164] on div "+152" at bounding box center [560, 163] width 29 height 29
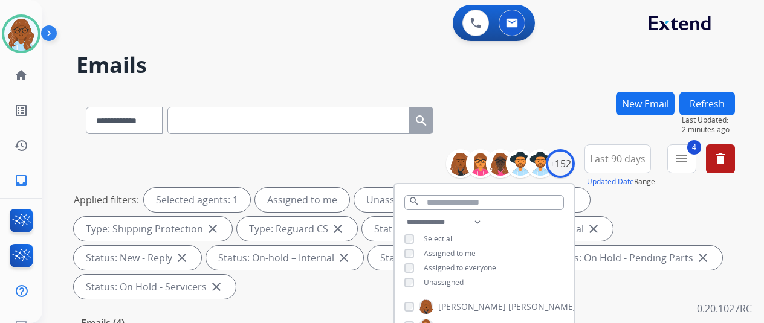
scroll to position [121, 0]
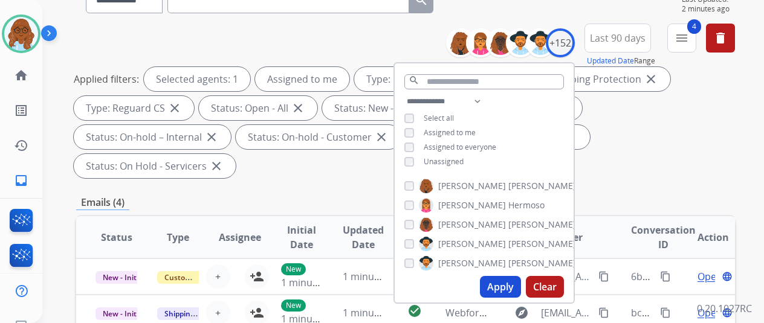
click at [505, 284] on button "Apply" at bounding box center [500, 287] width 41 height 22
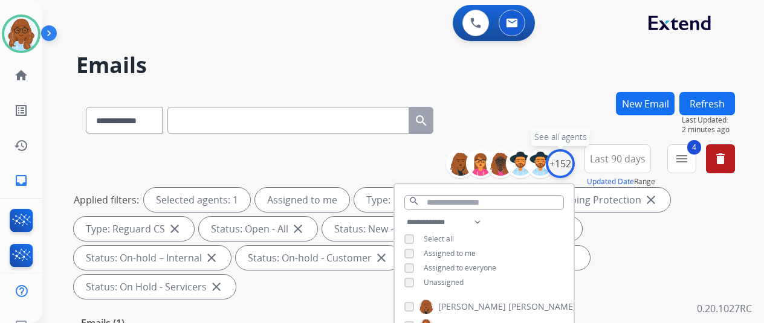
click at [574, 159] on div "+152" at bounding box center [560, 163] width 29 height 29
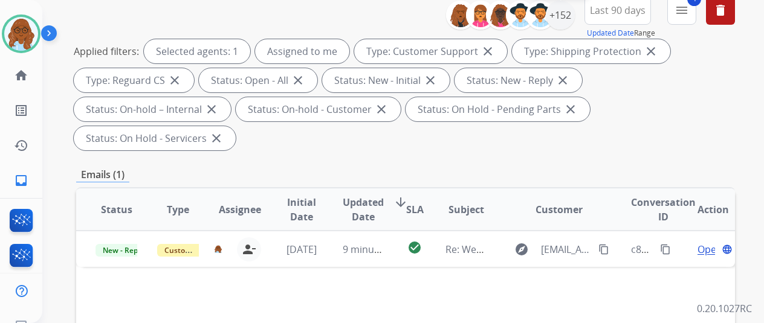
scroll to position [242, 0]
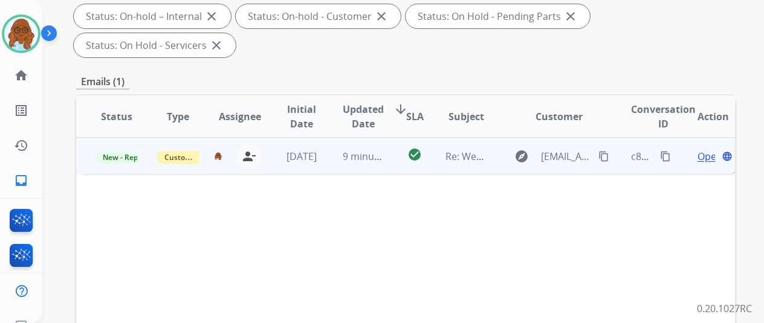
click at [706, 149] on span "Open" at bounding box center [710, 156] width 25 height 15
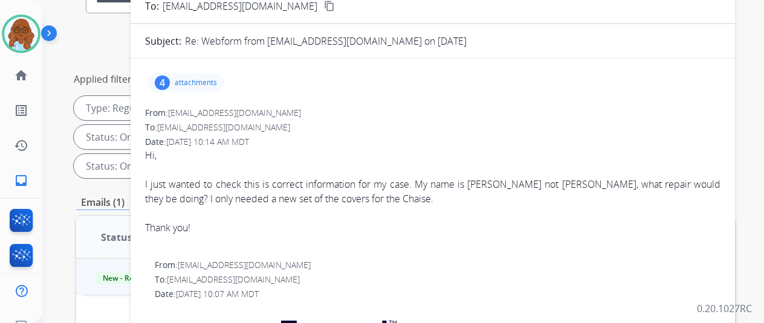
scroll to position [0, 0]
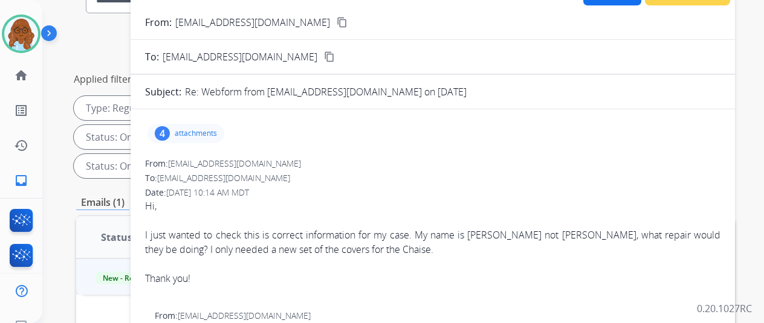
click at [175, 121] on div "4 attachments" at bounding box center [432, 133] width 575 height 29
click at [183, 126] on div "4 attachments" at bounding box center [185, 133] width 77 height 19
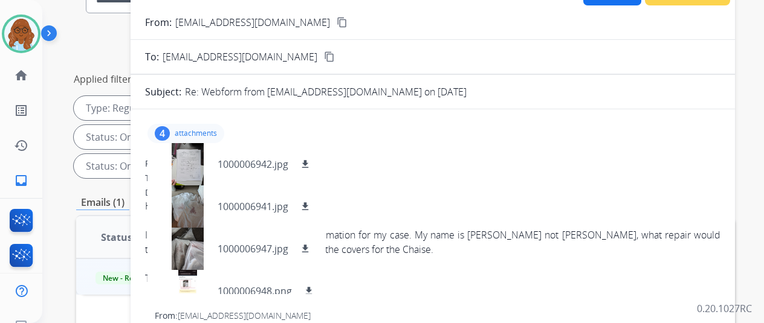
click at [197, 134] on p "attachments" at bounding box center [196, 134] width 42 height 10
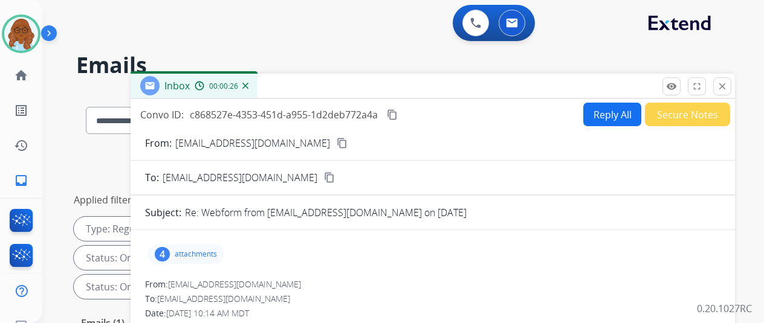
click at [337, 147] on mat-icon "content_copy" at bounding box center [342, 143] width 11 height 11
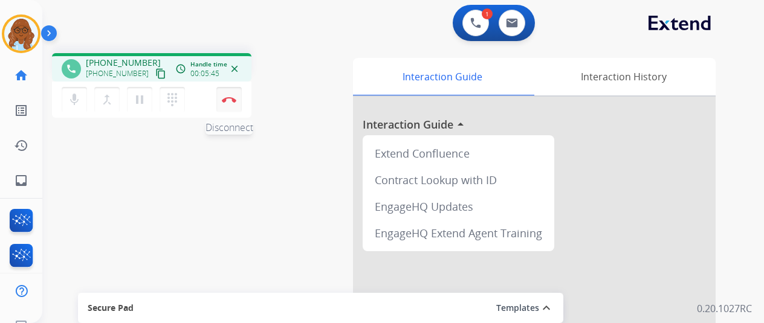
click at [227, 97] on img at bounding box center [229, 100] width 15 height 6
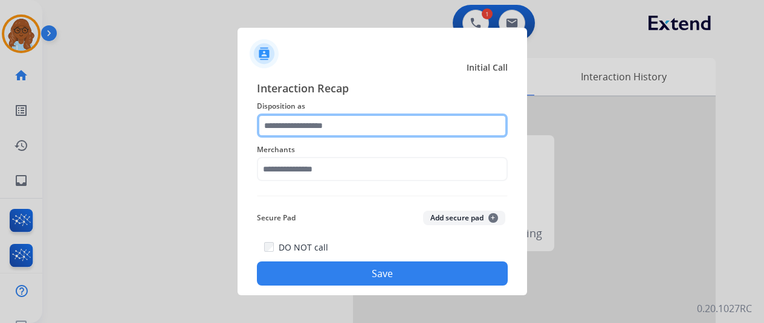
click at [351, 130] on input "text" at bounding box center [382, 126] width 251 height 24
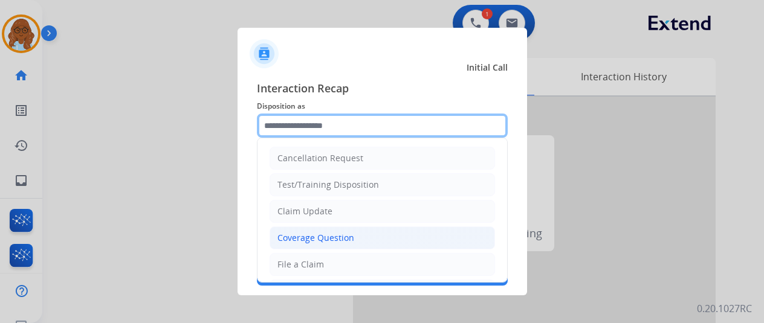
scroll to position [60, 0]
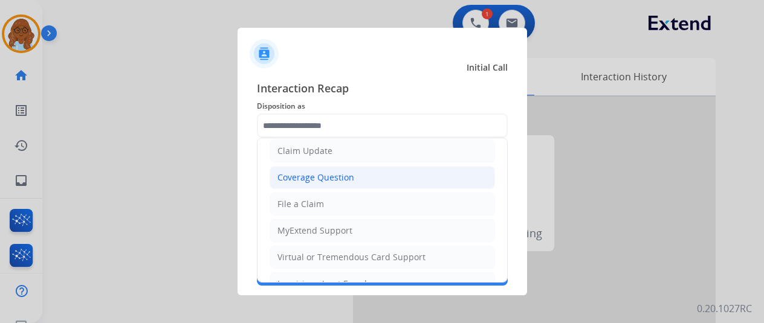
click at [316, 175] on div "Coverage Question" at bounding box center [315, 178] width 77 height 12
type input "**********"
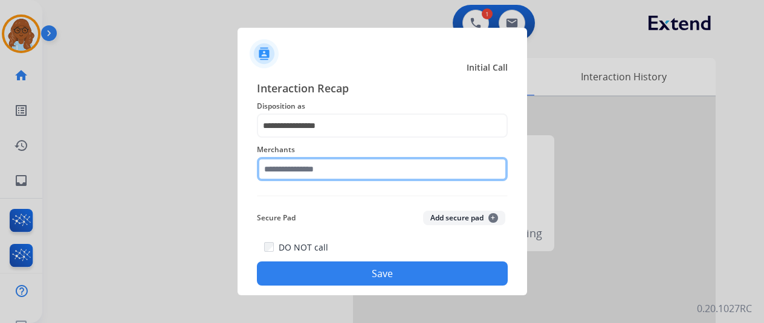
click at [318, 172] on input "text" at bounding box center [382, 169] width 251 height 24
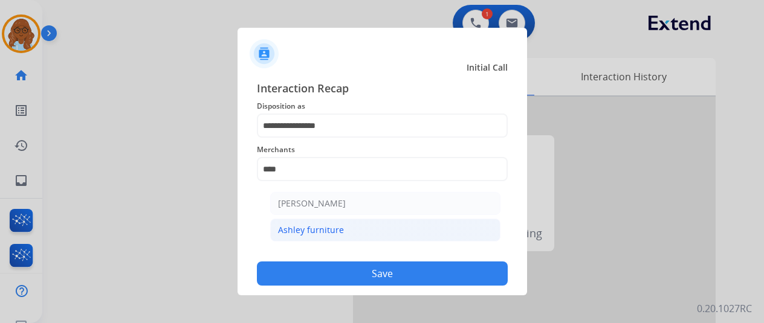
click at [334, 227] on div "Ashley furniture" at bounding box center [311, 230] width 66 height 12
type input "**********"
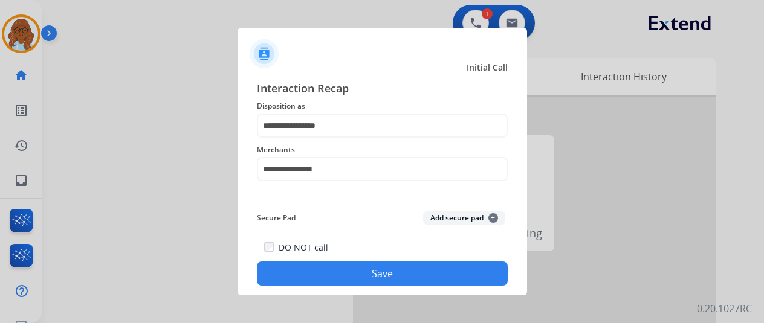
click at [366, 275] on button "Save" at bounding box center [382, 274] width 251 height 24
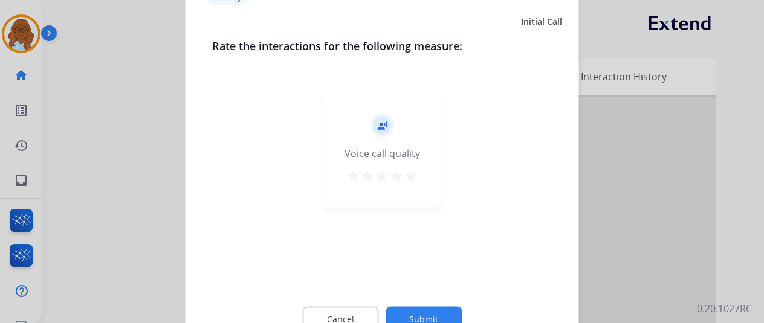
click at [419, 170] on div "record_voice_over Voice call quality star star star star star" at bounding box center [382, 149] width 118 height 115
drag, startPoint x: 417, startPoint y: 172, endPoint x: 421, endPoint y: 207, distance: 35.2
click at [415, 172] on mat-icon "star" at bounding box center [411, 176] width 15 height 15
click at [382, 176] on mat-icon "star" at bounding box center [382, 176] width 15 height 15
click at [435, 314] on button "Submit" at bounding box center [424, 318] width 76 height 25
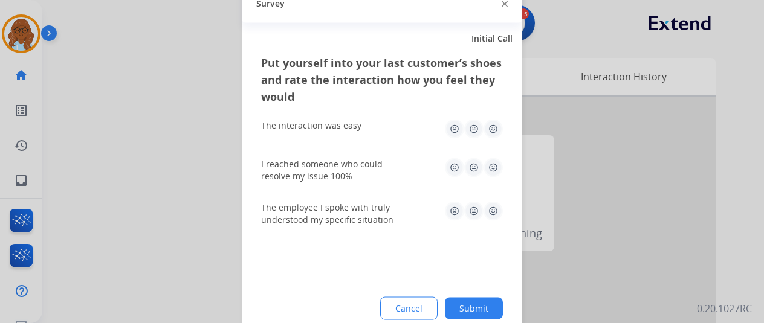
click at [470, 134] on img at bounding box center [473, 128] width 19 height 19
click at [468, 168] on img at bounding box center [473, 167] width 19 height 19
click at [476, 215] on img at bounding box center [473, 210] width 19 height 19
click at [453, 211] on img at bounding box center [454, 210] width 19 height 19
click at [467, 308] on button "Submit" at bounding box center [474, 308] width 58 height 22
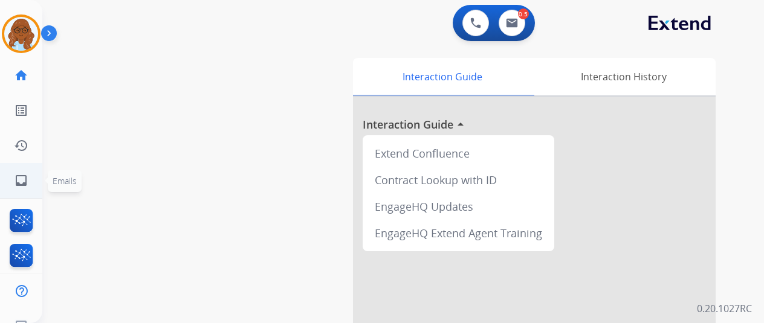
click at [37, 170] on li "inbox Emails Emails" at bounding box center [21, 181] width 34 height 34
click at [31, 177] on link "inbox Emails" at bounding box center [21, 181] width 34 height 34
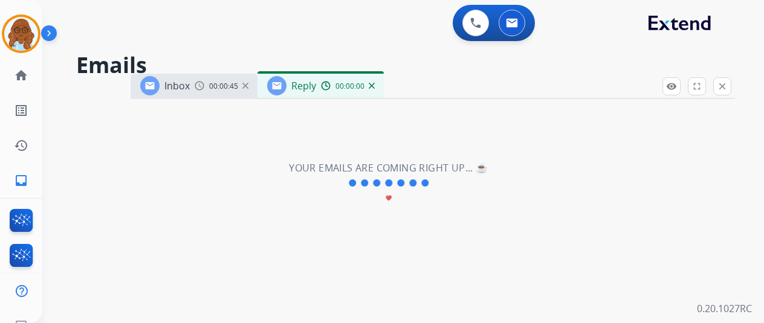
select select "**********"
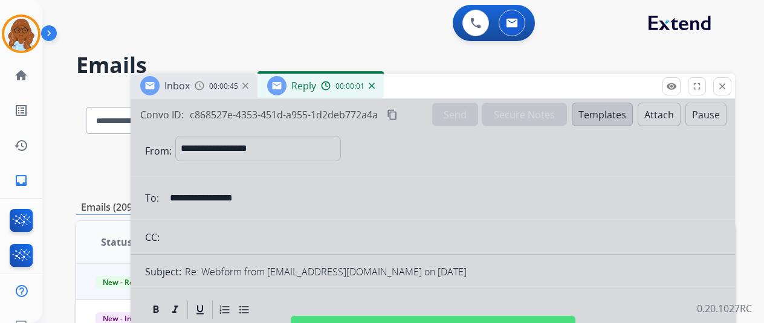
drag, startPoint x: 468, startPoint y: 86, endPoint x: 418, endPoint y: 27, distance: 77.6
click at [418, 74] on div "Inbox 00:00:45 Reply 00:00:01" at bounding box center [433, 86] width 604 height 25
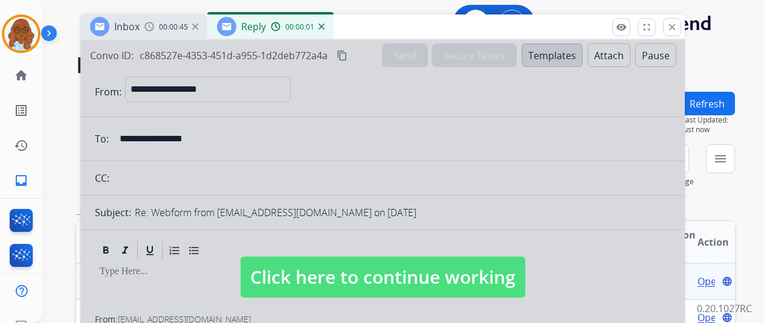
click at [375, 227] on div at bounding box center [382, 266] width 604 height 452
select select
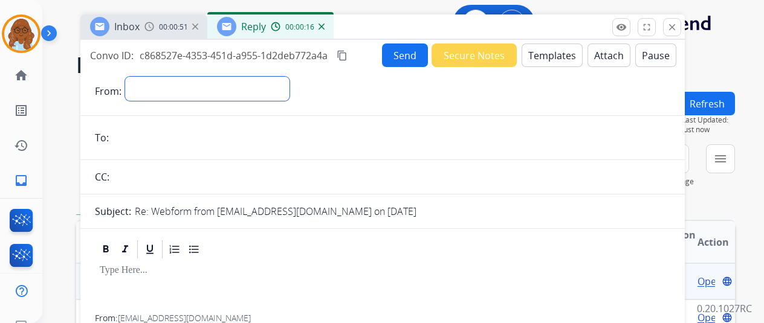
drag, startPoint x: 243, startPoint y: 83, endPoint x: 257, endPoint y: 91, distance: 16.3
click at [243, 83] on select "**********" at bounding box center [207, 89] width 164 height 24
click at [162, 32] on div "Inbox 00:00:53" at bounding box center [143, 27] width 127 height 24
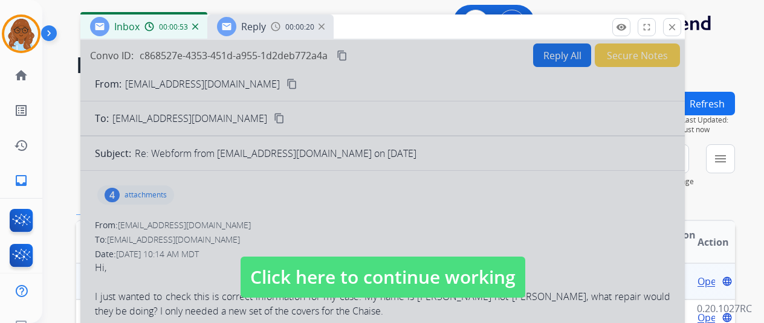
click at [306, 208] on div at bounding box center [382, 266] width 604 height 452
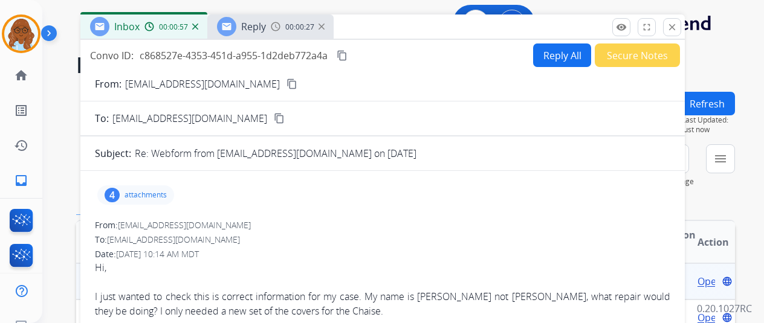
click at [278, 34] on div "Reply 00:00:27" at bounding box center [270, 27] width 126 height 24
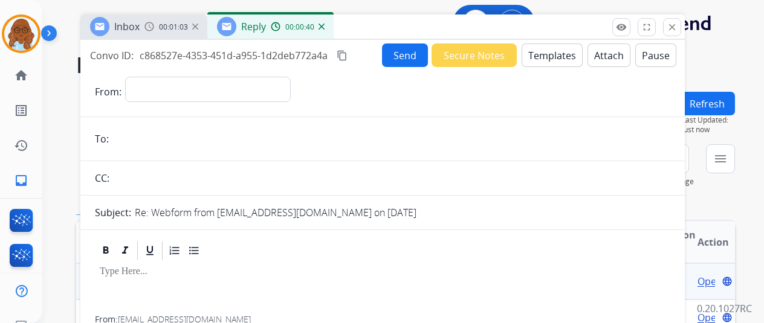
click at [548, 60] on button "Templates" at bounding box center [552, 56] width 61 height 24
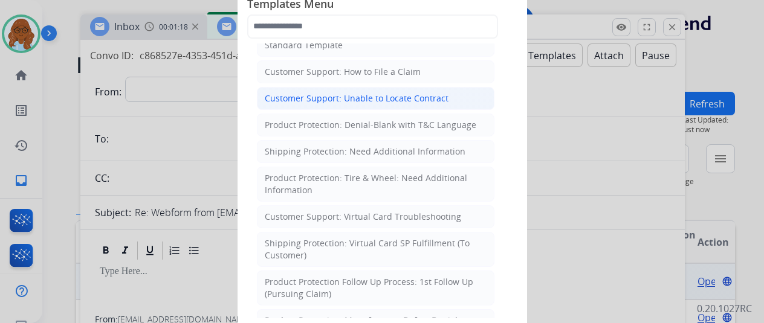
scroll to position [60, 0]
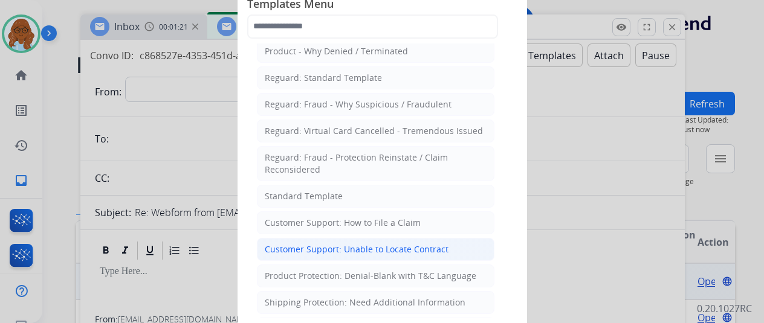
click at [346, 189] on li "Standard Template" at bounding box center [376, 196] width 238 height 23
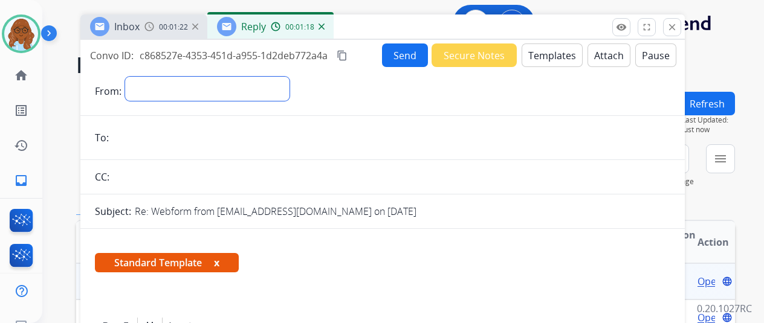
click at [157, 92] on select "**********" at bounding box center [207, 89] width 164 height 24
select select "**********"
click at [134, 77] on select "**********" at bounding box center [207, 89] width 164 height 24
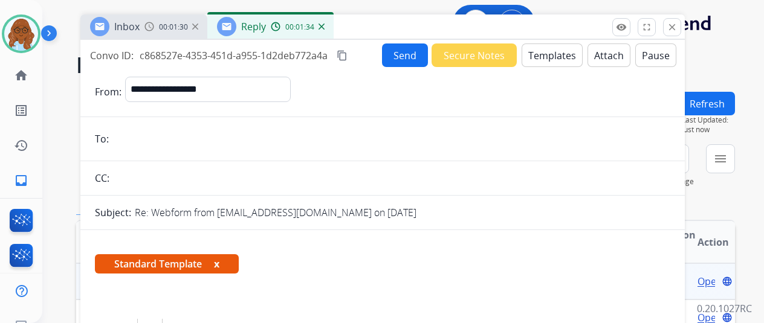
click at [201, 132] on input "email" at bounding box center [391, 139] width 558 height 24
paste input "**********"
type input "**********"
click at [219, 265] on button "x" at bounding box center [216, 264] width 5 height 15
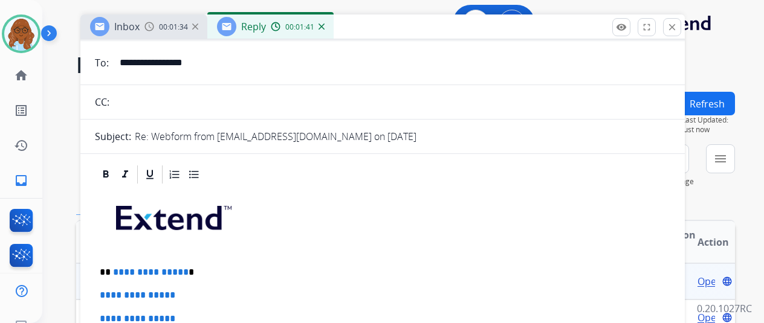
scroll to position [121, 0]
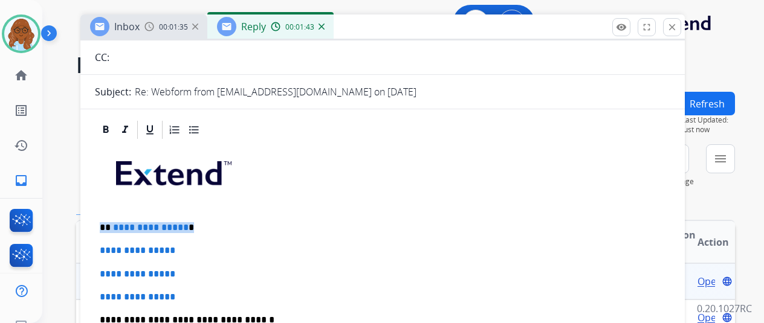
drag, startPoint x: 179, startPoint y: 226, endPoint x: 99, endPoint y: 224, distance: 79.8
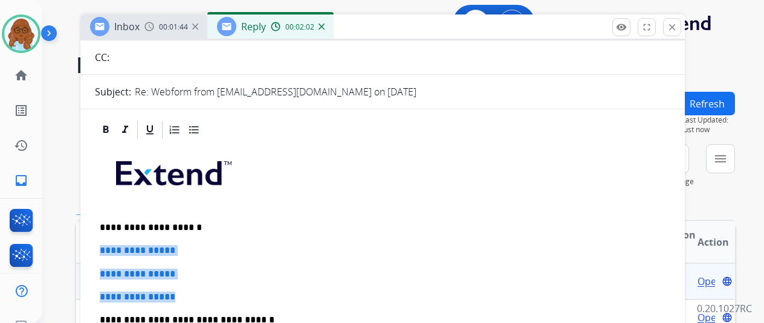
drag, startPoint x: 186, startPoint y: 291, endPoint x: 105, endPoint y: 239, distance: 96.2
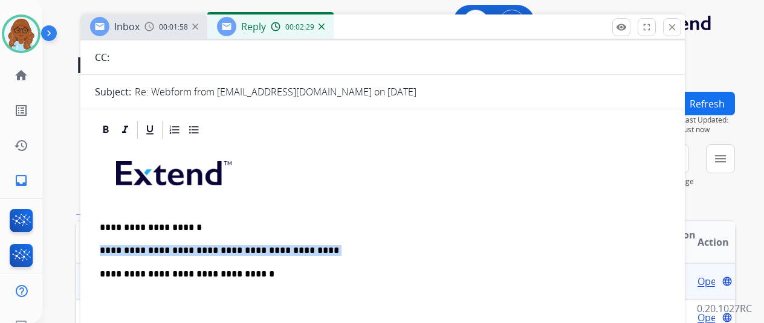
drag, startPoint x: 279, startPoint y: 246, endPoint x: 105, endPoint y: 246, distance: 173.5
click at [105, 246] on div "**********" at bounding box center [382, 325] width 575 height 369
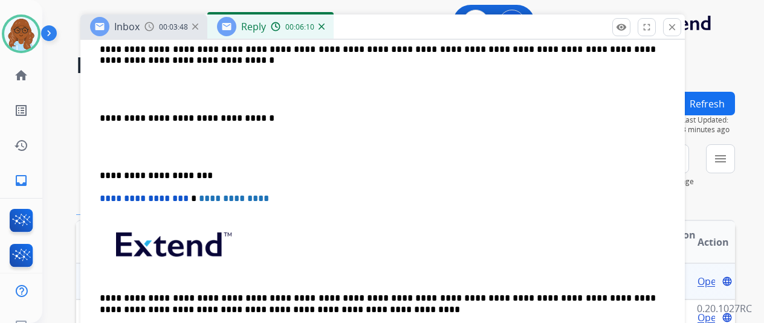
scroll to position [363, 0]
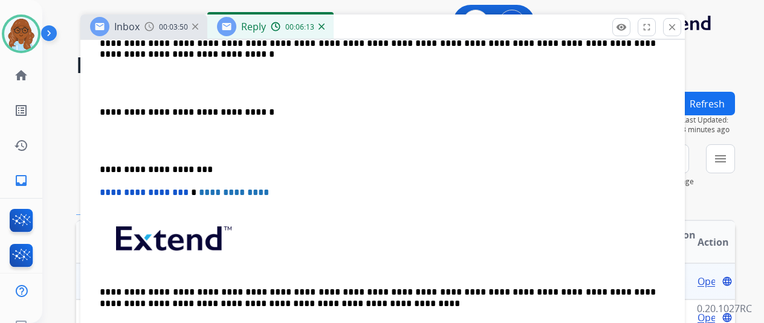
click at [112, 109] on p "**********" at bounding box center [378, 112] width 556 height 11
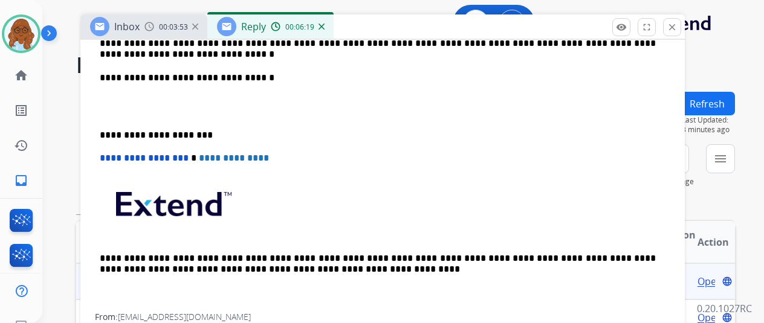
click at [219, 53] on p "**********" at bounding box center [378, 49] width 556 height 22
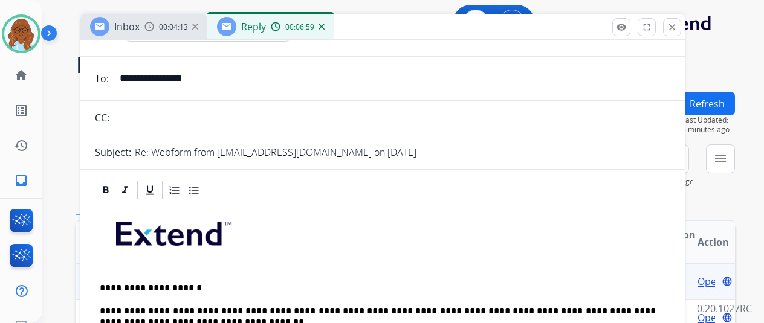
scroll to position [181, 0]
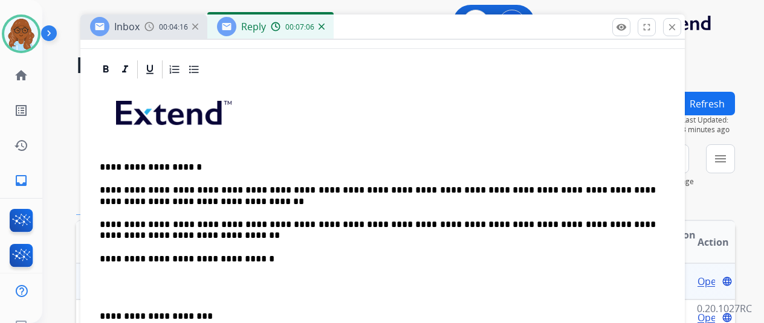
click at [227, 234] on p "**********" at bounding box center [378, 230] width 556 height 22
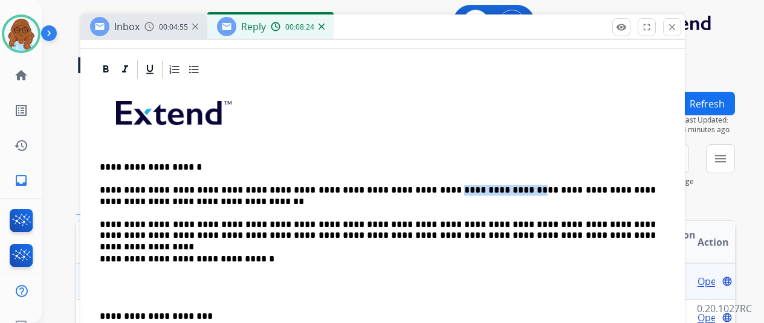
drag, startPoint x: 523, startPoint y: 189, endPoint x: 444, endPoint y: 189, distance: 79.2
click at [441, 189] on p "**********" at bounding box center [378, 196] width 556 height 22
click at [525, 189] on p "**********" at bounding box center [378, 196] width 556 height 22
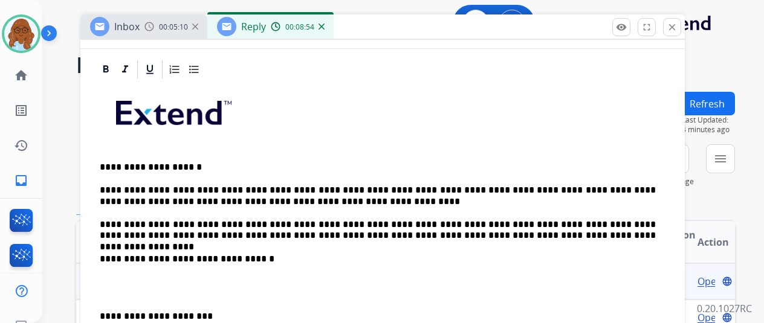
click at [519, 192] on p "**********" at bounding box center [378, 196] width 556 height 22
click at [108, 313] on div "**********" at bounding box center [382, 287] width 575 height 415
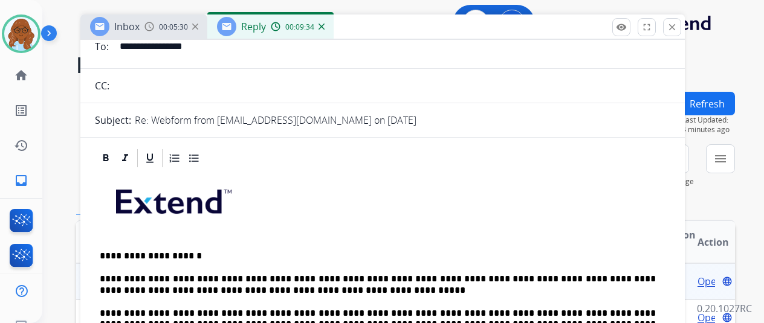
scroll to position [0, 0]
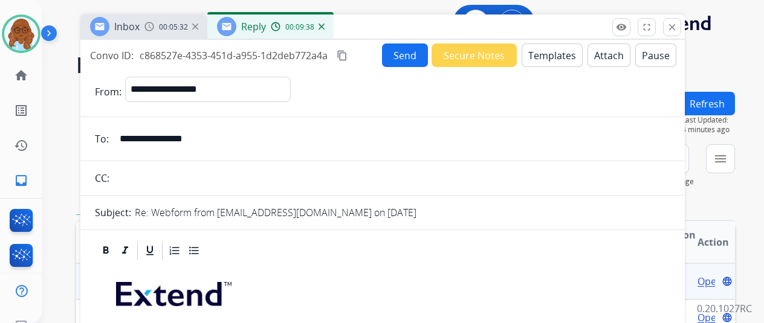
click at [348, 55] on mat-icon "content_copy" at bounding box center [342, 55] width 11 height 11
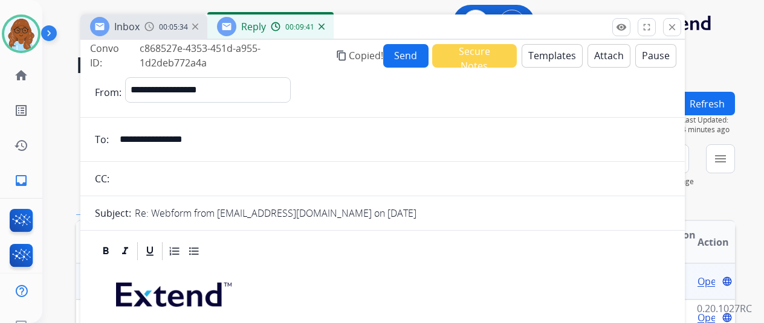
click at [415, 57] on button "Send" at bounding box center [405, 56] width 45 height 24
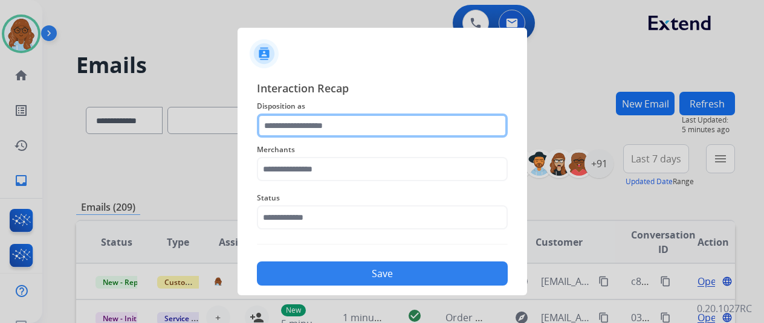
click at [481, 131] on input "text" at bounding box center [382, 126] width 251 height 24
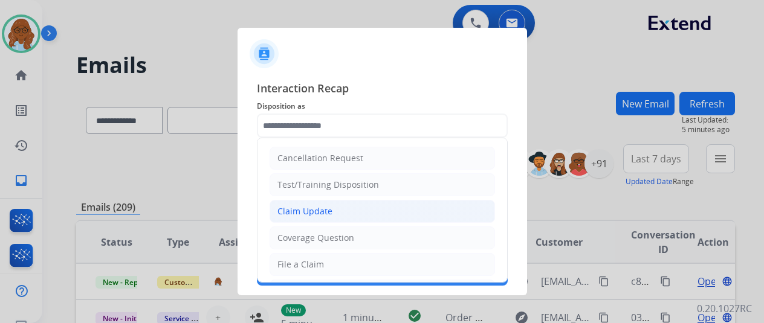
click at [304, 210] on div "Claim Update" at bounding box center [304, 212] width 55 height 12
type input "**********"
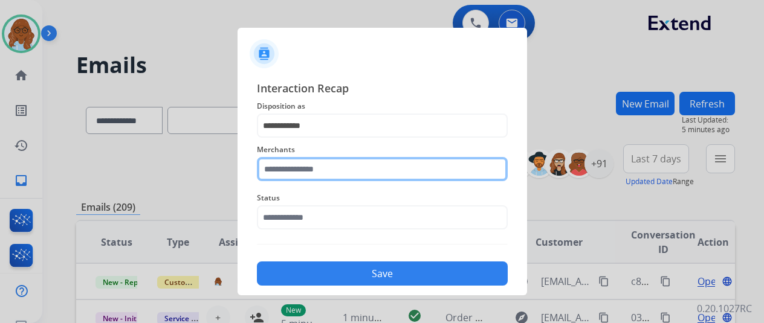
click at [296, 162] on input "text" at bounding box center [382, 169] width 251 height 24
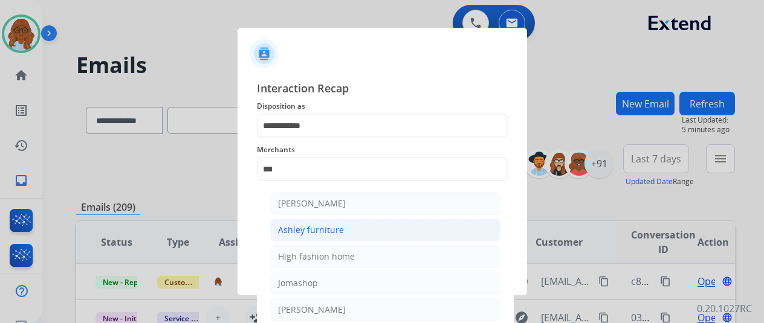
drag, startPoint x: 339, startPoint y: 224, endPoint x: 303, endPoint y: 219, distance: 35.3
click at [337, 224] on div "Ashley furniture" at bounding box center [311, 230] width 66 height 12
type input "**********"
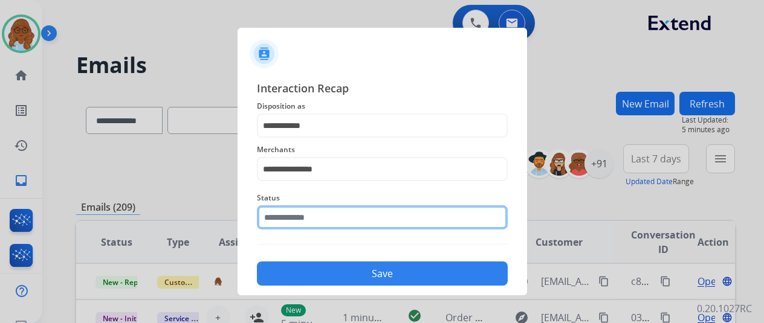
click at [303, 219] on input "text" at bounding box center [382, 218] width 251 height 24
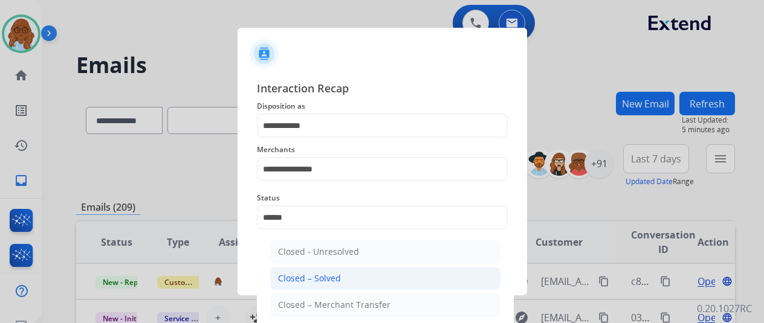
click at [299, 280] on div "Closed – Solved" at bounding box center [309, 279] width 63 height 12
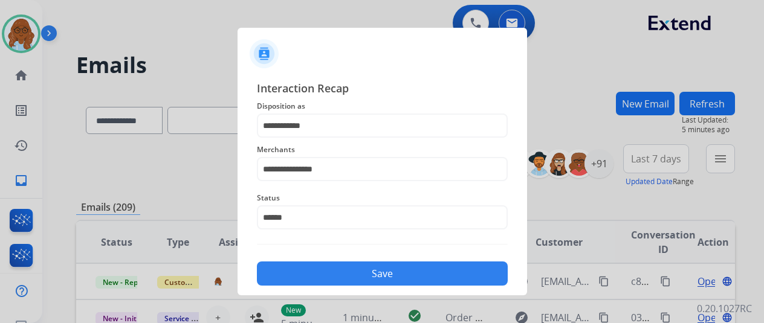
type input "**********"
click at [397, 277] on button "Save" at bounding box center [382, 274] width 251 height 24
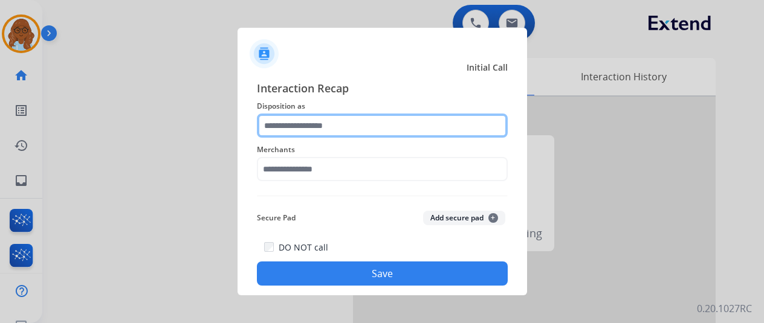
click at [314, 133] on input "text" at bounding box center [382, 126] width 251 height 24
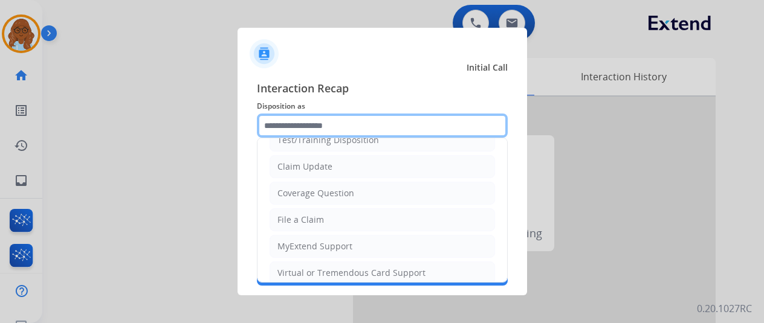
scroll to position [121, 0]
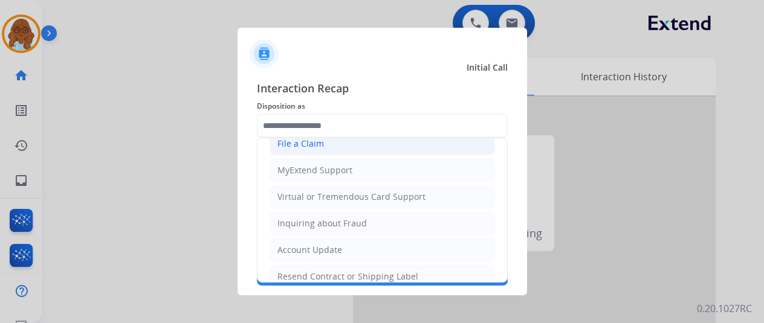
click at [310, 141] on div "File a Claim" at bounding box center [300, 144] width 47 height 12
type input "**********"
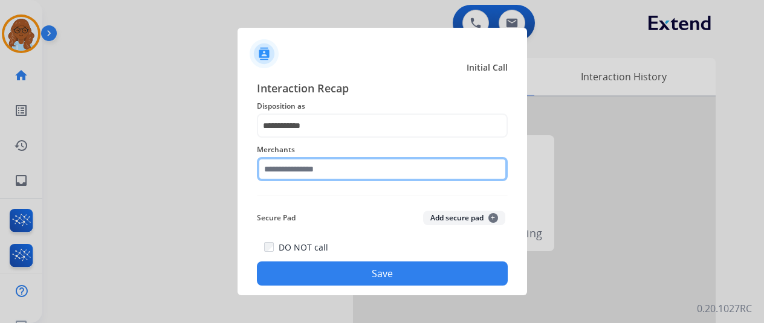
click at [326, 175] on input "text" at bounding box center [382, 169] width 251 height 24
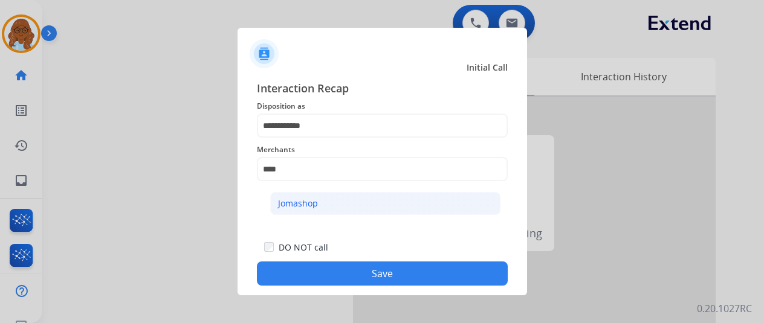
click at [309, 204] on div "Jomashop" at bounding box center [298, 204] width 40 height 12
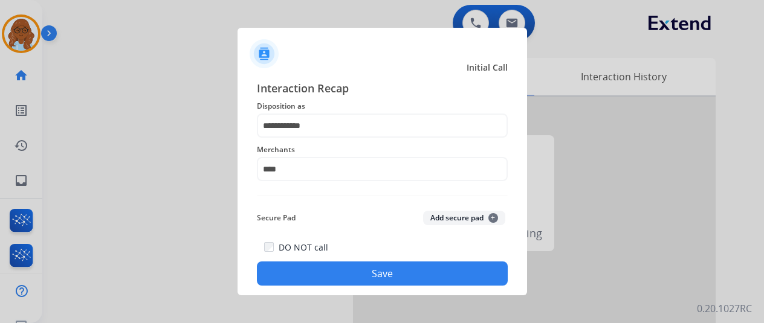
type input "********"
click at [405, 271] on button "Save" at bounding box center [382, 274] width 251 height 24
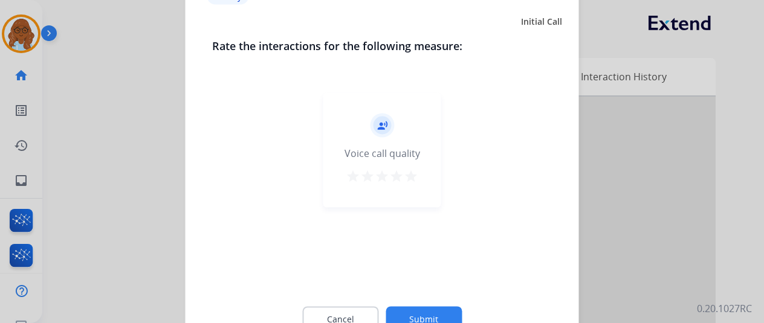
drag, startPoint x: 354, startPoint y: 175, endPoint x: 411, endPoint y: 228, distance: 78.2
click at [355, 175] on mat-icon "star" at bounding box center [353, 176] width 15 height 15
click at [416, 308] on button "Submit" at bounding box center [424, 318] width 76 height 25
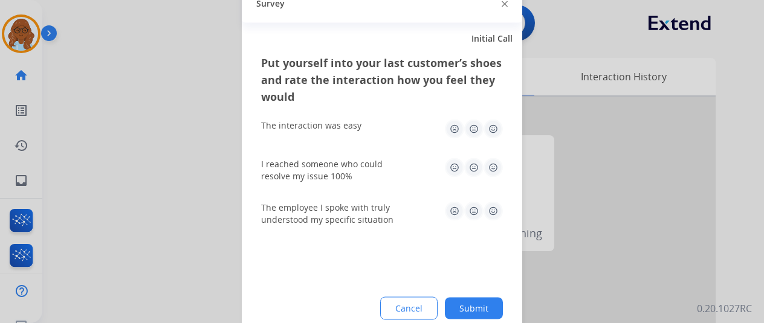
click at [457, 132] on img at bounding box center [454, 128] width 19 height 19
click at [477, 167] on img at bounding box center [473, 167] width 19 height 19
click at [477, 206] on img at bounding box center [473, 210] width 19 height 19
click at [493, 171] on img at bounding box center [493, 167] width 19 height 19
click at [481, 300] on button "Submit" at bounding box center [474, 308] width 58 height 22
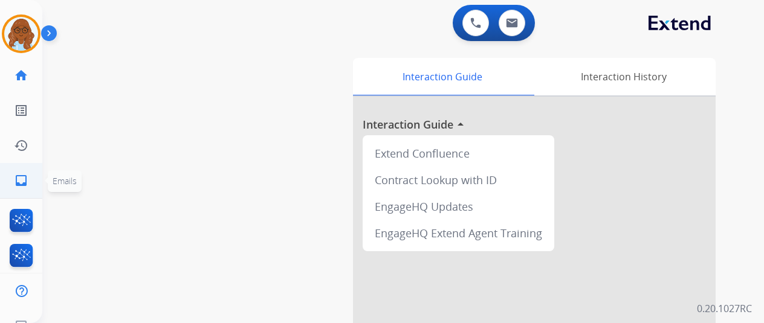
click at [28, 186] on mat-icon "inbox" at bounding box center [21, 180] width 15 height 15
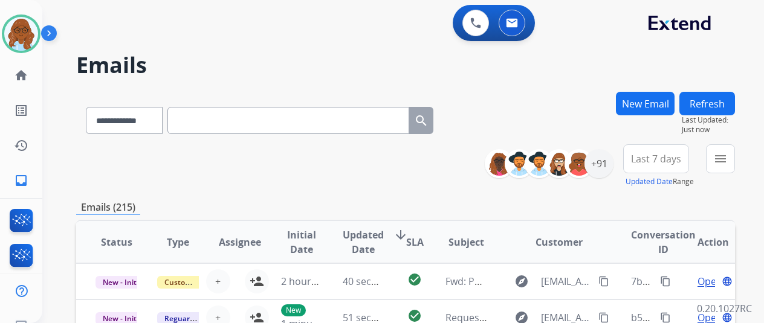
drag, startPoint x: 305, startPoint y: 136, endPoint x: 238, endPoint y: 121, distance: 68.1
paste input "**********"
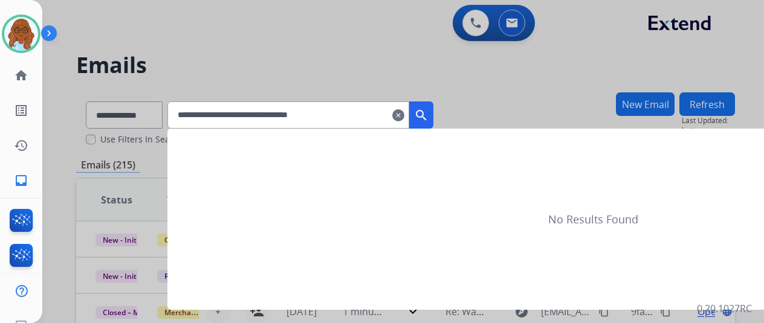
type input "**********"
click at [433, 123] on button "search" at bounding box center [421, 115] width 24 height 27
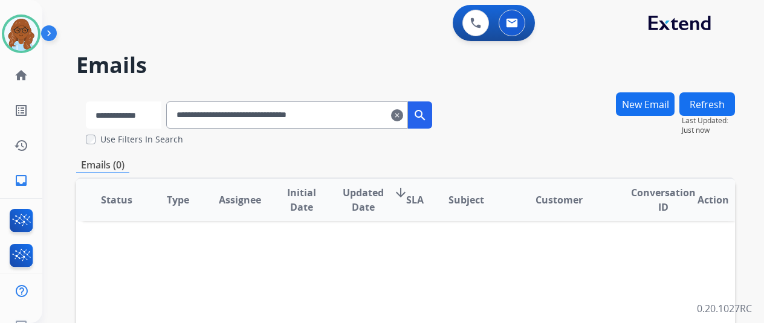
drag, startPoint x: 139, startPoint y: 117, endPoint x: 149, endPoint y: 128, distance: 15.0
click at [139, 117] on select "**********" at bounding box center [124, 115] width 76 height 27
click at [86, 102] on select "**********" at bounding box center [124, 115] width 76 height 27
click at [134, 129] on div "**********" at bounding box center [259, 113] width 367 height 42
click at [136, 121] on select "**********" at bounding box center [124, 115] width 76 height 27
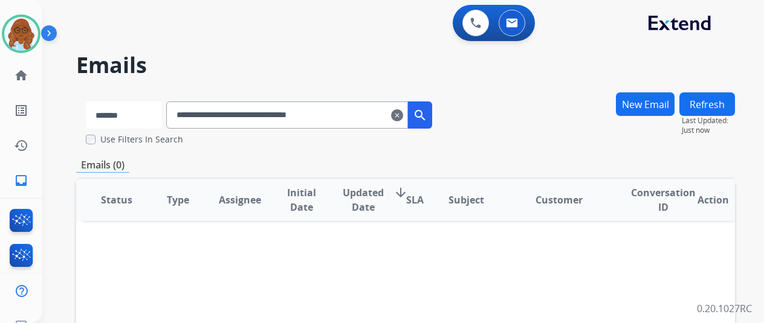
select select "**********"
click at [86, 102] on select "**********" at bounding box center [124, 115] width 76 height 27
click at [433, 126] on button "search" at bounding box center [421, 115] width 24 height 27
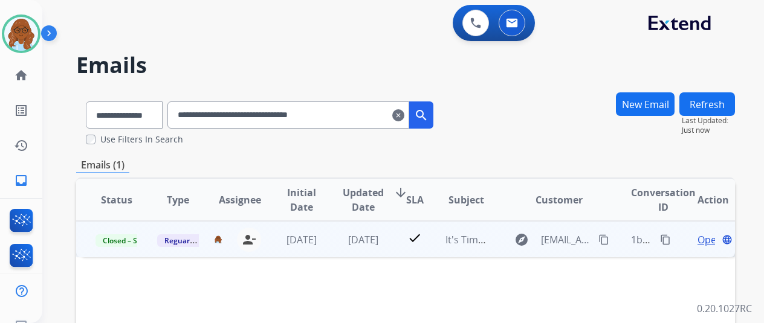
click at [710, 236] on span "Open" at bounding box center [710, 240] width 25 height 15
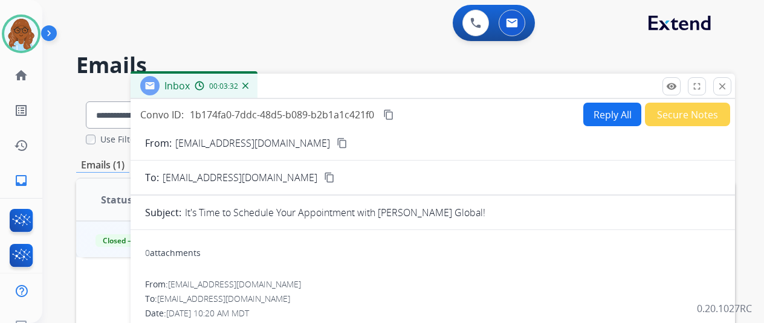
click at [580, 87] on div "Inbox 00:03:32" at bounding box center [433, 86] width 604 height 25
click at [728, 86] on mat-icon "close" at bounding box center [722, 86] width 11 height 11
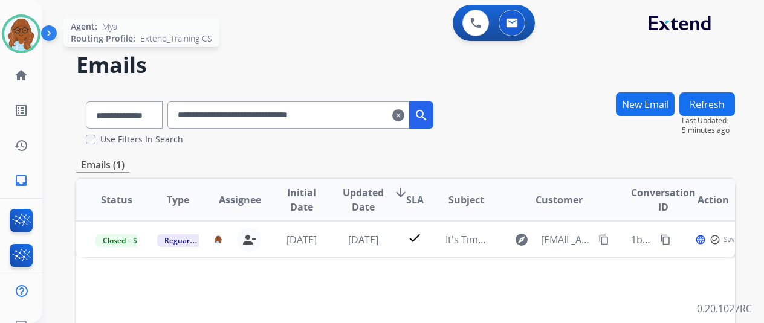
click at [29, 40] on img at bounding box center [21, 34] width 34 height 34
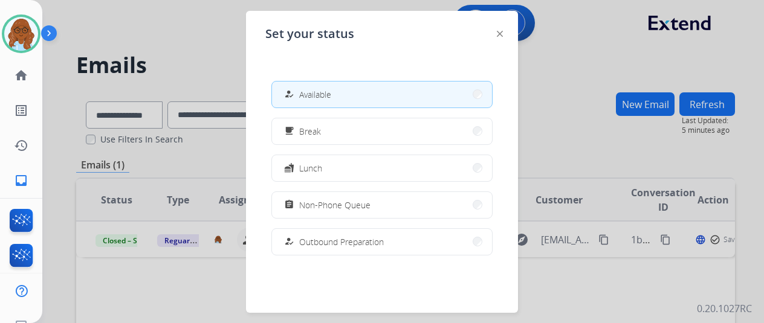
click at [57, 70] on div at bounding box center [382, 161] width 764 height 323
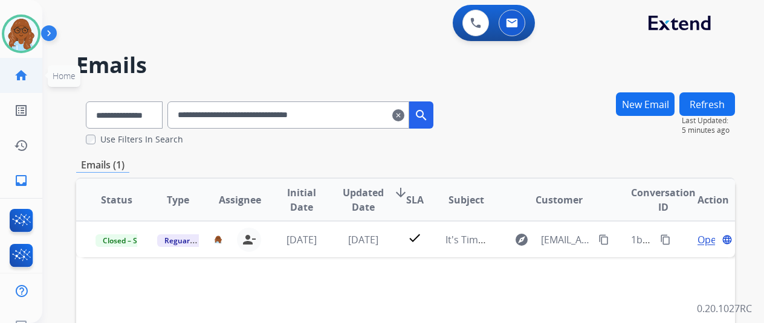
click at [35, 74] on link "home Home" at bounding box center [21, 76] width 34 height 34
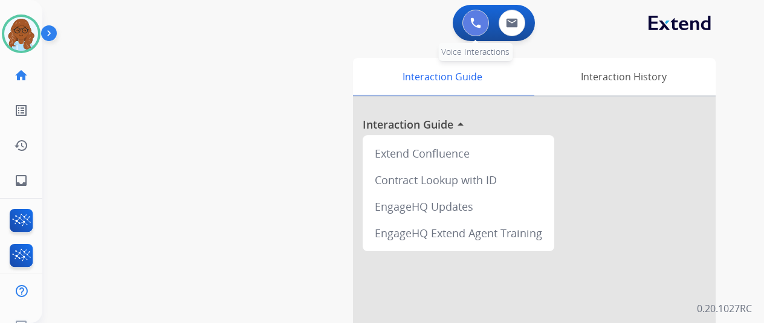
click at [471, 25] on button at bounding box center [475, 23] width 27 height 27
click at [472, 25] on button at bounding box center [475, 23] width 27 height 27
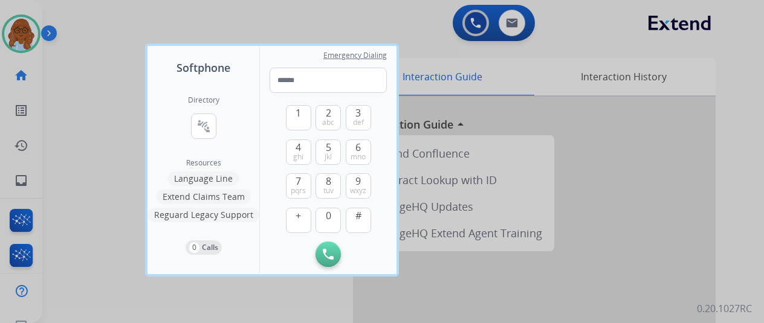
click at [331, 186] on span "tuv" at bounding box center [328, 191] width 10 height 10
click at [331, 216] on button "0" at bounding box center [328, 220] width 25 height 25
click at [301, 148] on button "4 ghi" at bounding box center [298, 152] width 25 height 25
click at [301, 170] on div "1 2 abc 3 def 4 ghi 5 jkl 6 mno 7 pqrs 8 tuv 9 wxyz + 0 #" at bounding box center [328, 167] width 85 height 149
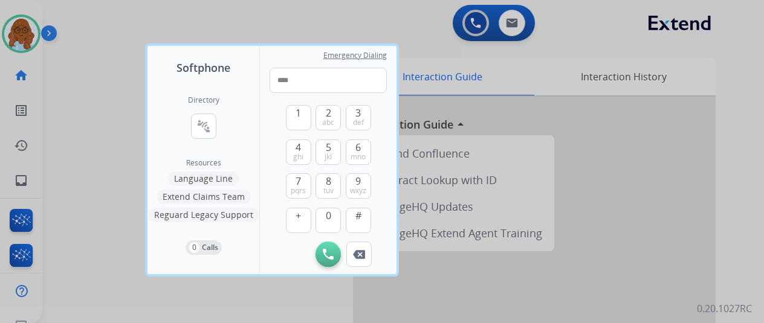
click at [301, 171] on div "1 2 abc 3 def 4 ghi 5 jkl 6 mno 7 pqrs 8 tuv 9 wxyz + 0 #" at bounding box center [328, 167] width 85 height 149
click at [301, 173] on div "7 pqrs" at bounding box center [298, 185] width 25 height 25
click at [303, 181] on button "7 pqrs" at bounding box center [298, 185] width 25 height 25
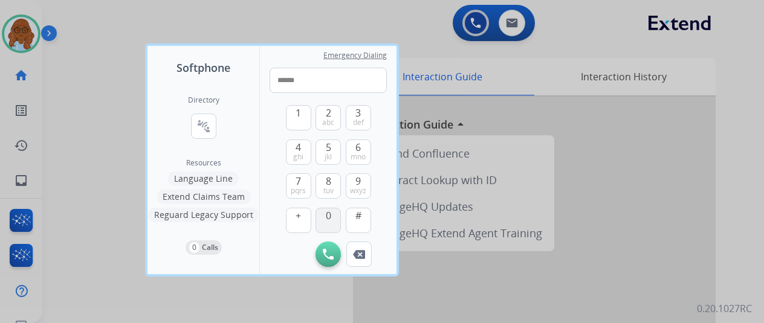
click at [328, 213] on span "0" at bounding box center [328, 216] width 5 height 15
click at [360, 190] on span "wxyz" at bounding box center [358, 191] width 16 height 10
click at [300, 190] on span "pqrs" at bounding box center [298, 191] width 15 height 10
type input "**********"
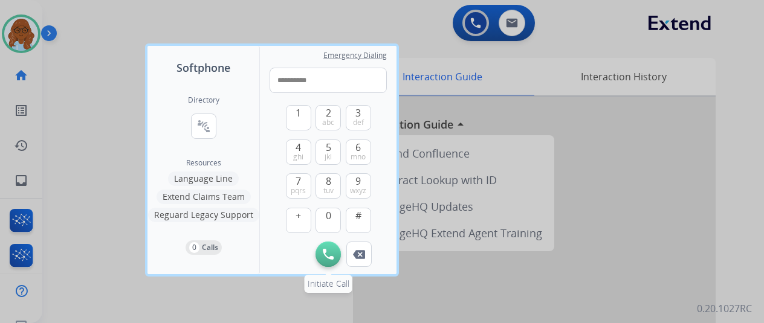
click at [325, 255] on img at bounding box center [328, 254] width 11 height 11
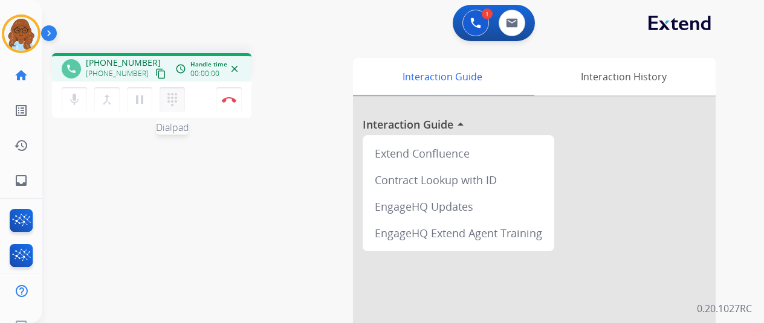
click at [175, 105] on mat-icon "dialpad" at bounding box center [172, 99] width 15 height 15
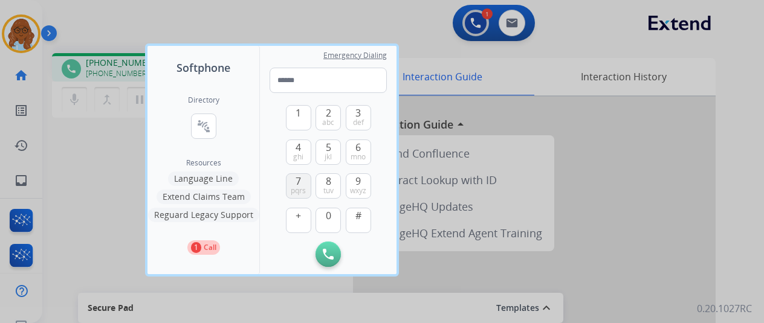
click at [299, 183] on span "7" at bounding box center [298, 181] width 5 height 15
click at [360, 154] on span "mno" at bounding box center [358, 157] width 15 height 10
click at [332, 152] on button "5 jkl" at bounding box center [328, 152] width 25 height 25
click at [326, 213] on span "0" at bounding box center [328, 216] width 5 height 15
click at [325, 135] on div "1 2 abc 3 def 4 ghi 5 jkl 6 mno 7 pqrs 8 tuv 9 wxyz + 0 #" at bounding box center [328, 167] width 85 height 149
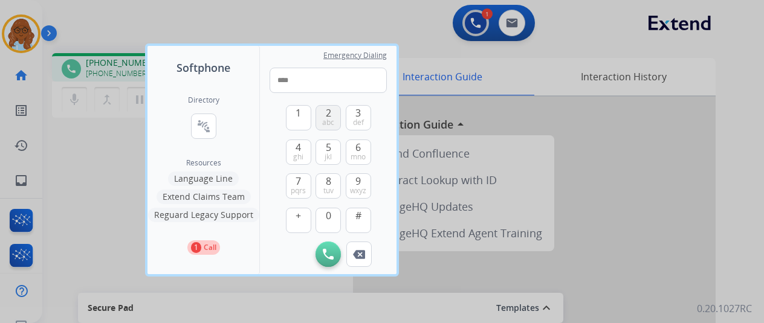
click at [328, 123] on span "abc" at bounding box center [328, 123] width 12 height 10
type input "*****"
drag, startPoint x: 19, startPoint y: 159, endPoint x: 90, endPoint y: 169, distance: 71.4
click at [19, 159] on div at bounding box center [382, 161] width 764 height 323
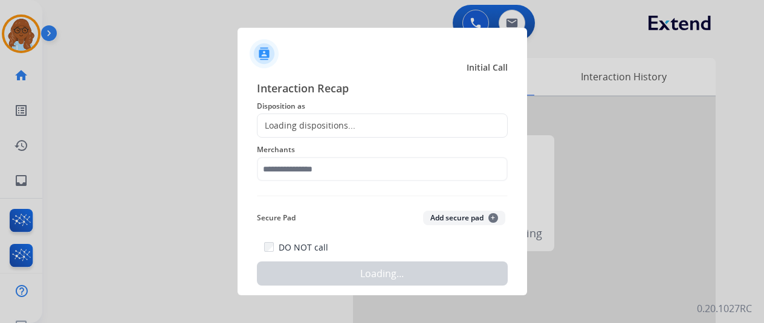
drag, startPoint x: 209, startPoint y: 96, endPoint x: 244, endPoint y: 94, distance: 35.1
click at [243, 86] on div "Interaction Recap Disposition as Loading dispositions... Merchants Secure Pad A…" at bounding box center [383, 182] width 290 height 225
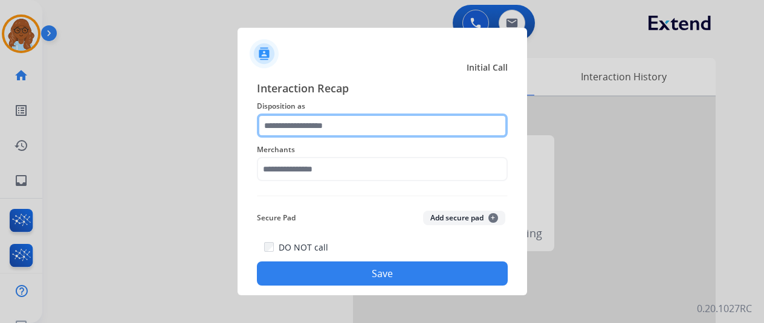
click at [372, 125] on input "text" at bounding box center [382, 126] width 251 height 24
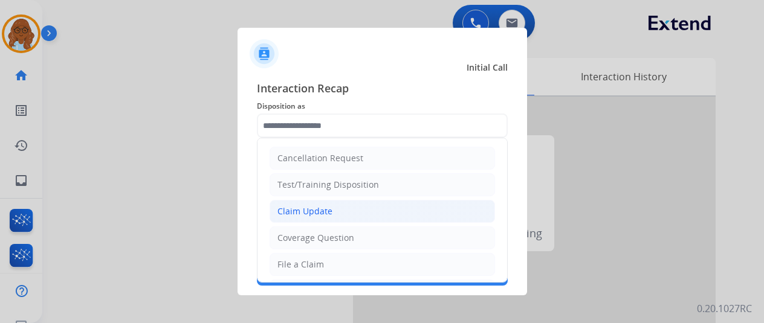
click at [306, 206] on div "Claim Update" at bounding box center [304, 212] width 55 height 12
type input "**********"
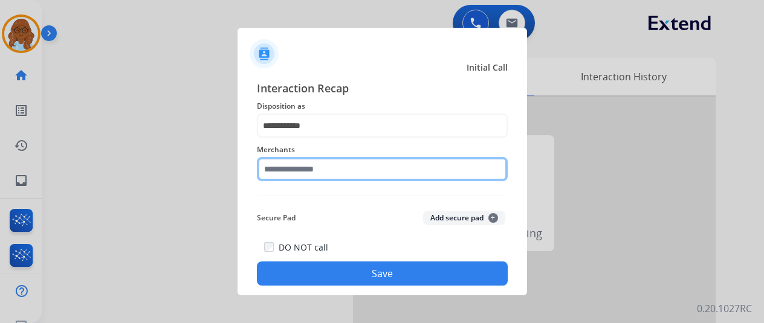
click at [347, 180] on input "text" at bounding box center [382, 169] width 251 height 24
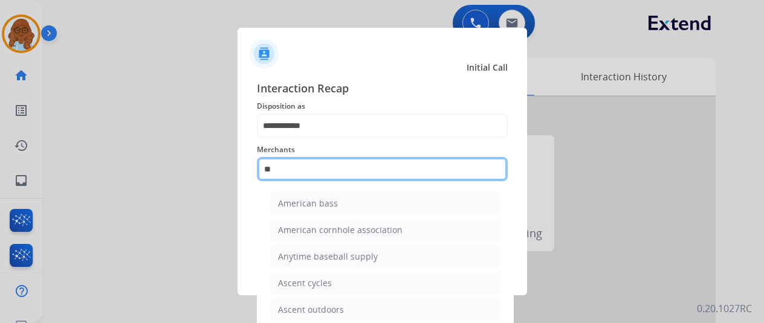
type input "*"
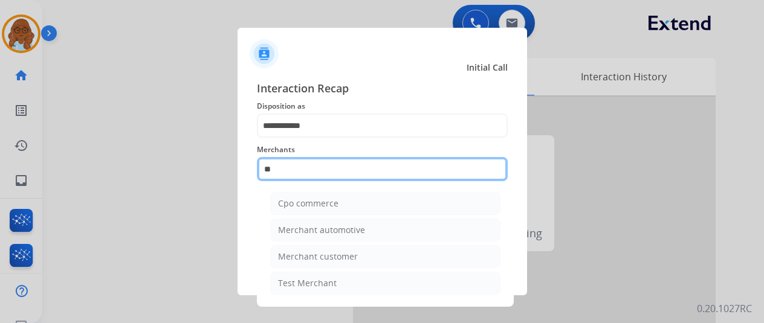
type input "*"
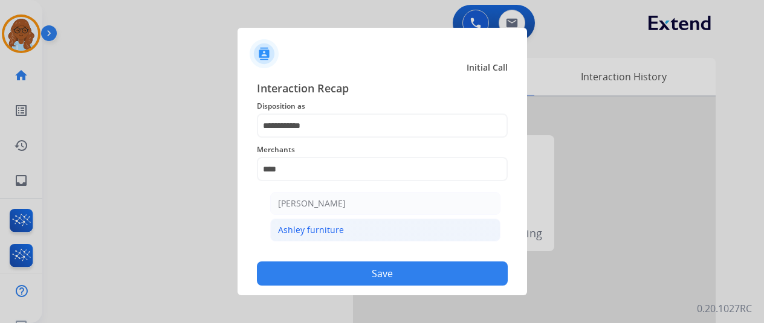
click at [345, 233] on li "Ashley furniture" at bounding box center [385, 230] width 230 height 23
type input "**********"
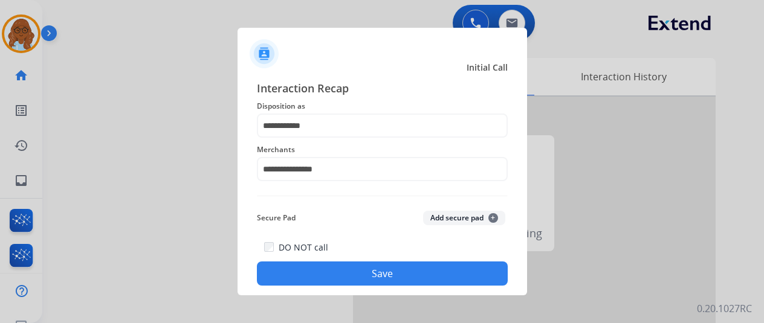
click at [432, 276] on button "Save" at bounding box center [382, 274] width 251 height 24
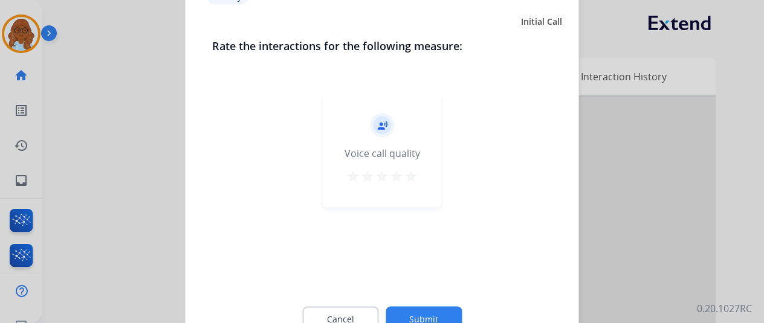
drag, startPoint x: 420, startPoint y: 178, endPoint x: 410, endPoint y: 176, distance: 10.6
click at [418, 178] on div "record_voice_over Voice call quality star star star star star" at bounding box center [382, 149] width 118 height 115
click at [410, 176] on mat-icon "star" at bounding box center [411, 176] width 15 height 15
click at [436, 310] on button "Submit" at bounding box center [424, 318] width 76 height 25
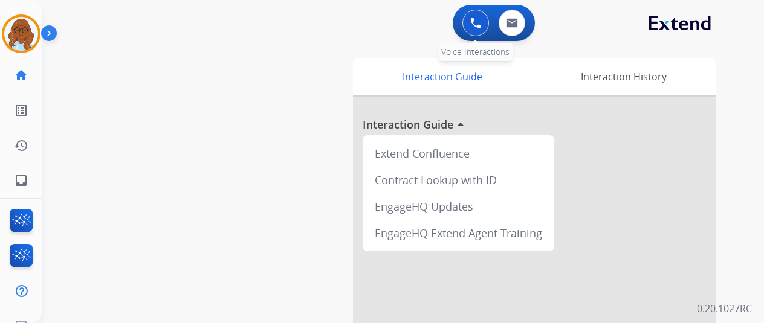
click at [478, 31] on button at bounding box center [475, 23] width 27 height 27
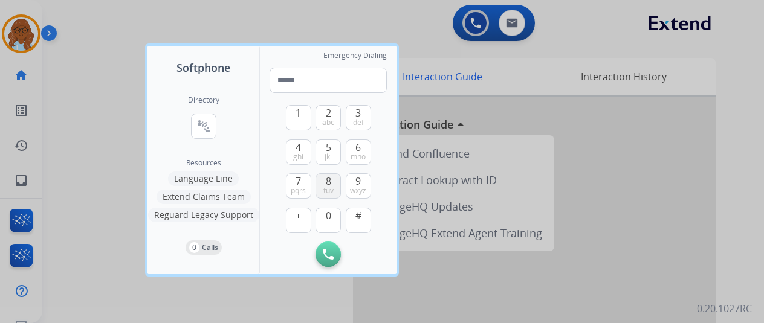
click at [327, 184] on span "8" at bounding box center [328, 181] width 5 height 15
click at [328, 224] on button "0" at bounding box center [328, 220] width 25 height 25
click at [289, 158] on button "4 ghi" at bounding box center [298, 152] width 25 height 25
click at [298, 187] on span "pqrs" at bounding box center [298, 191] width 15 height 10
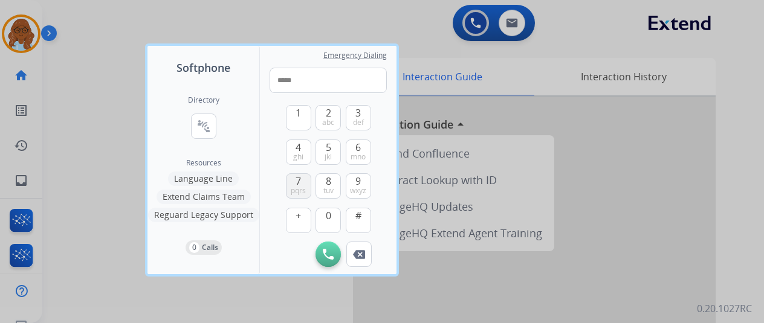
click at [298, 187] on span "pqrs" at bounding box center [298, 191] width 15 height 10
click at [336, 221] on button "0" at bounding box center [328, 220] width 25 height 25
click at [364, 192] on span "wxyz" at bounding box center [358, 191] width 16 height 10
click at [294, 189] on span "pqrs" at bounding box center [298, 191] width 15 height 10
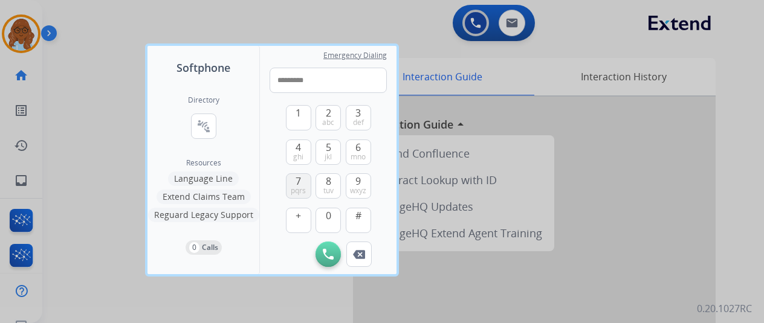
type input "**********"
click at [325, 248] on button "Initiate Call" at bounding box center [328, 254] width 25 height 25
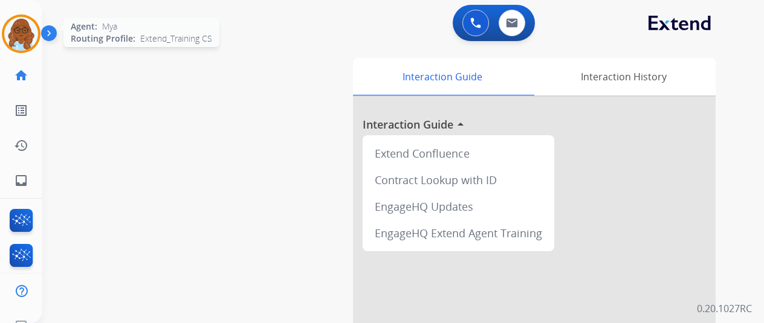
click at [29, 37] on img at bounding box center [21, 34] width 34 height 34
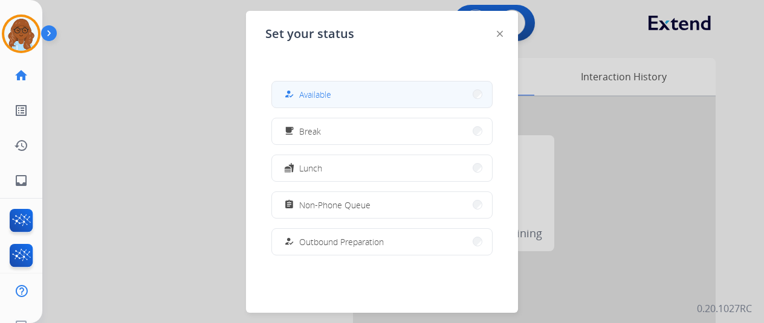
click at [331, 95] on span "Available" at bounding box center [315, 94] width 32 height 13
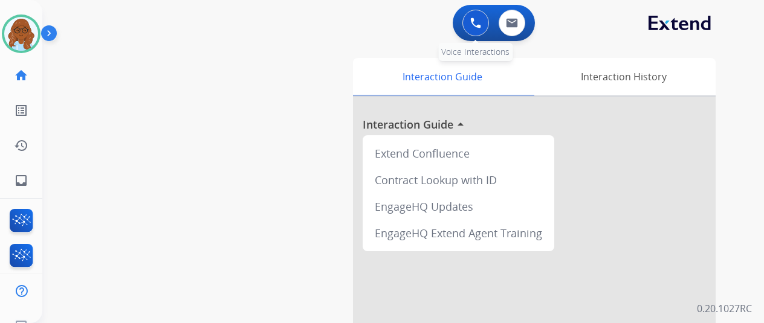
click at [479, 20] on img at bounding box center [475, 23] width 11 height 11
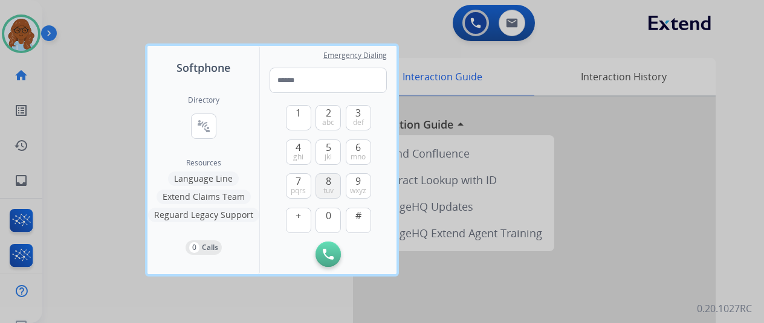
click at [324, 187] on span "tuv" at bounding box center [328, 191] width 10 height 10
click at [329, 216] on span "0" at bounding box center [328, 216] width 5 height 15
click at [299, 145] on span "4" at bounding box center [298, 147] width 5 height 15
click at [301, 175] on span "7" at bounding box center [298, 181] width 5 height 15
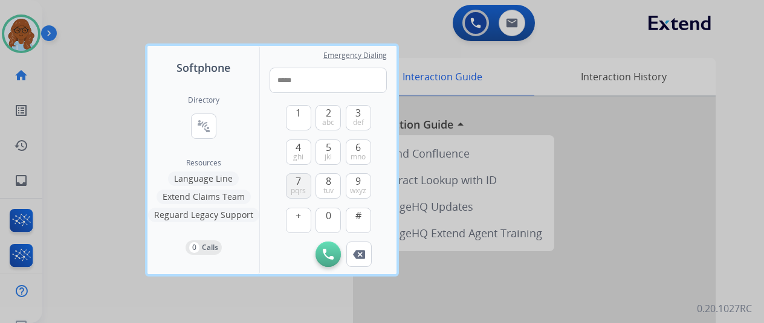
click at [301, 175] on span "7" at bounding box center [298, 181] width 5 height 15
click at [339, 220] on button "0" at bounding box center [328, 220] width 25 height 25
click at [338, 220] on button "0" at bounding box center [328, 220] width 25 height 25
click at [358, 193] on span "wxyz" at bounding box center [358, 191] width 16 height 10
click at [307, 190] on button "7 pqrs" at bounding box center [298, 185] width 25 height 25
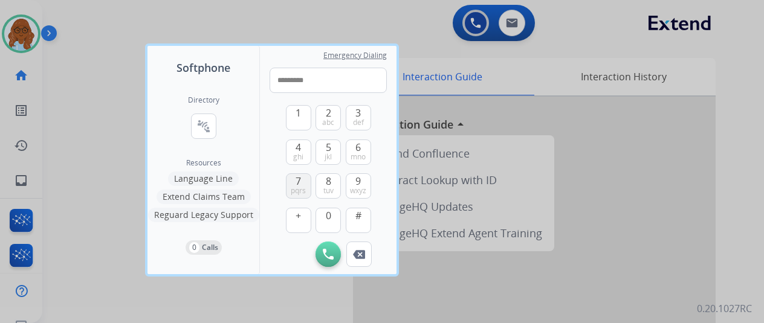
type input "**********"
click at [328, 262] on button "Initiate Call" at bounding box center [328, 254] width 25 height 25
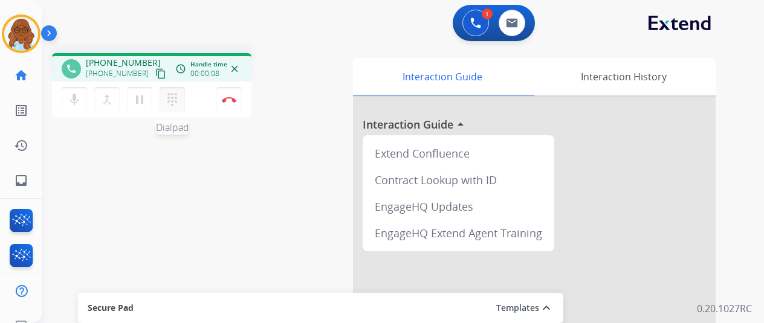
click at [178, 106] on mat-icon "dialpad" at bounding box center [172, 99] width 15 height 15
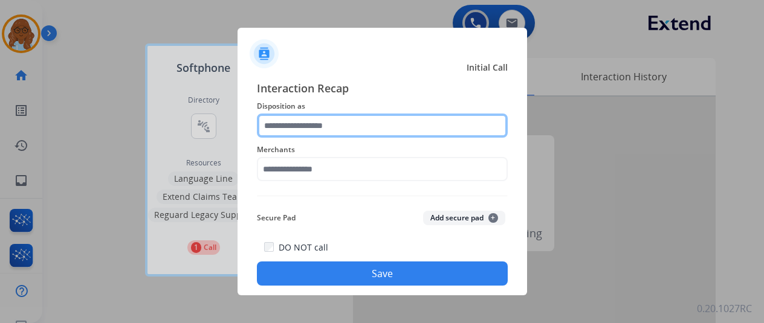
click at [361, 125] on input "text" at bounding box center [382, 126] width 251 height 24
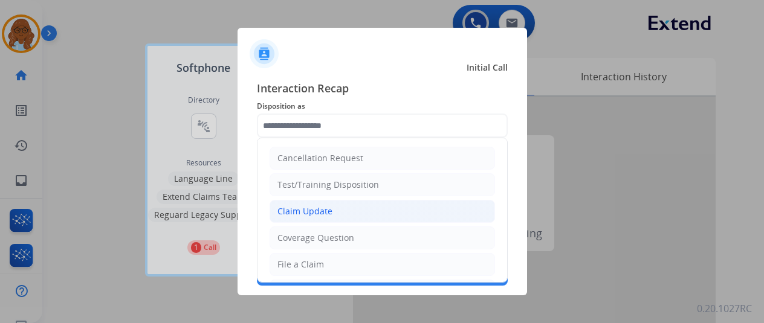
click at [336, 215] on li "Claim Update" at bounding box center [382, 211] width 225 height 23
type input "**********"
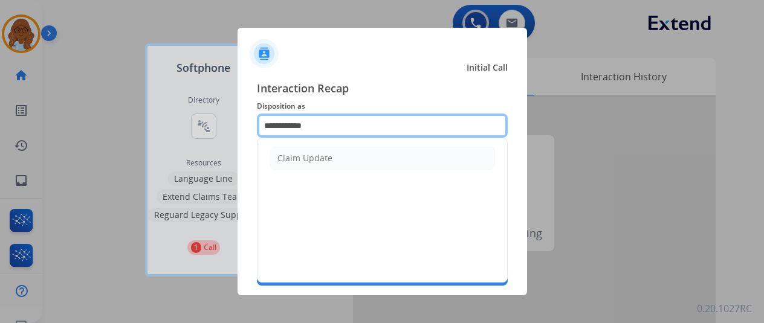
drag, startPoint x: 314, startPoint y: 129, endPoint x: 238, endPoint y: 129, distance: 76.8
click at [239, 129] on div "**********" at bounding box center [383, 182] width 290 height 225
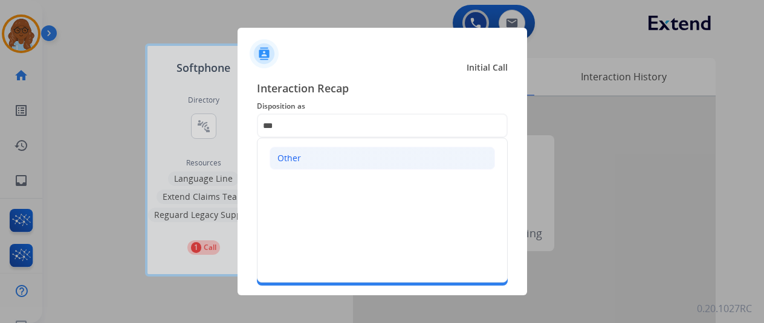
click at [298, 159] on div "Other" at bounding box center [289, 158] width 24 height 12
type input "*****"
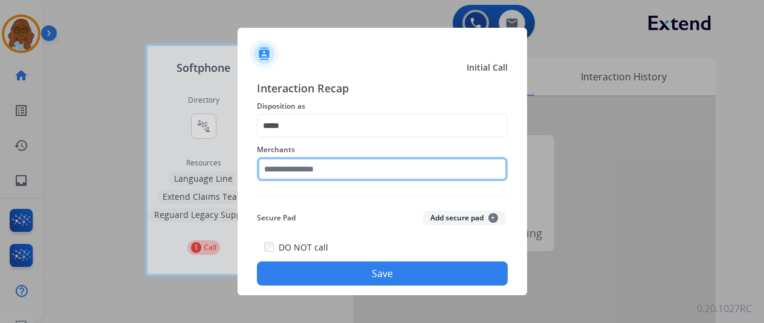
click at [328, 178] on input "text" at bounding box center [382, 169] width 251 height 24
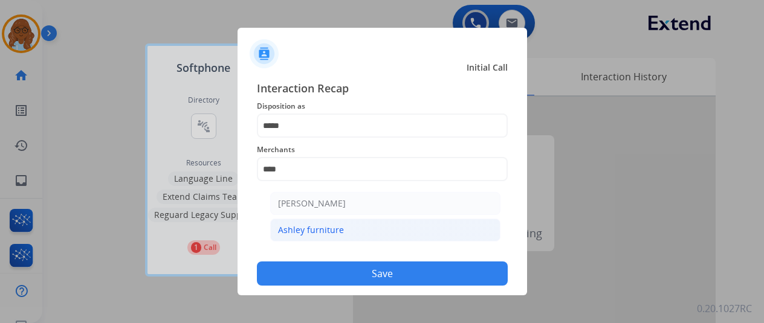
click at [343, 224] on li "Ashley furniture" at bounding box center [385, 230] width 230 height 23
type input "**********"
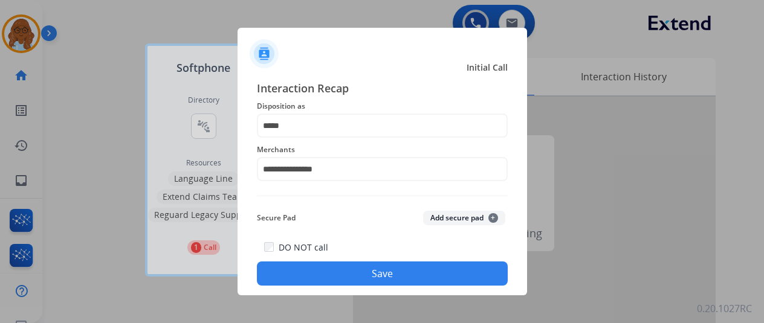
click at [361, 270] on button "Save" at bounding box center [382, 274] width 251 height 24
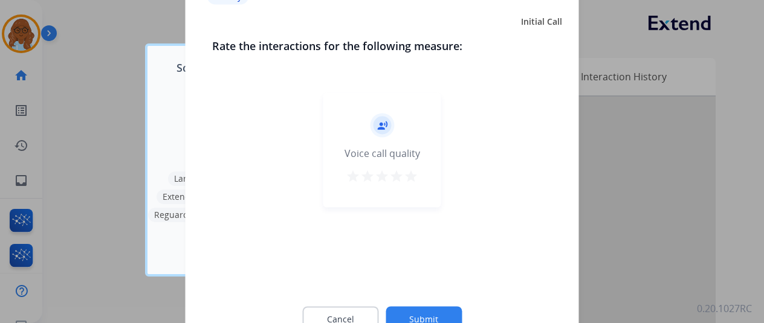
click at [382, 182] on mat-icon "star" at bounding box center [382, 176] width 15 height 15
click at [432, 316] on button "Submit" at bounding box center [424, 318] width 76 height 25
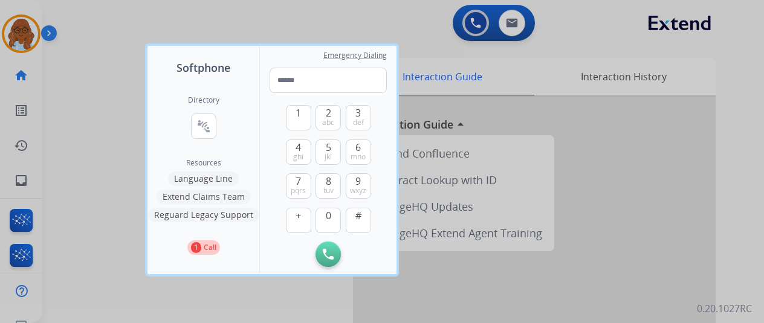
click at [426, 199] on div at bounding box center [382, 161] width 764 height 323
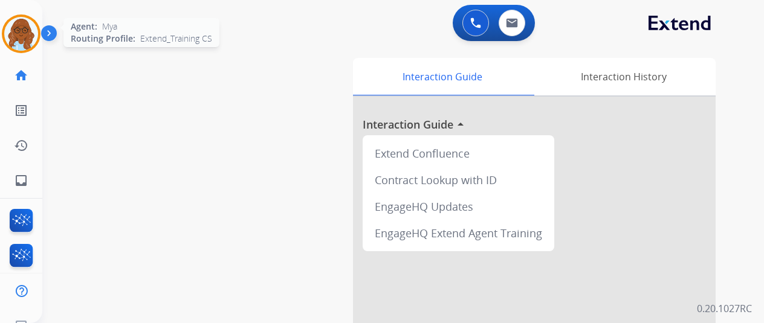
click at [19, 36] on img at bounding box center [21, 34] width 34 height 34
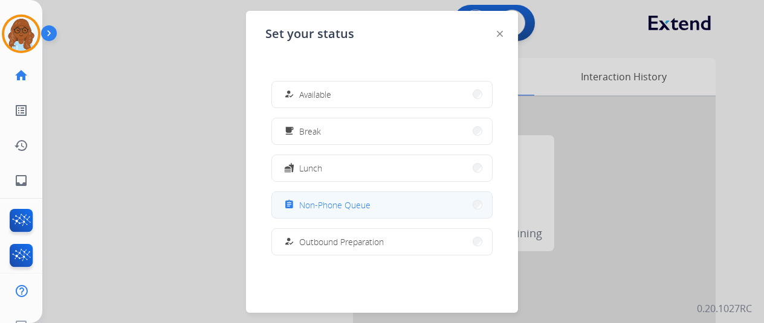
click at [337, 206] on span "Non-Phone Queue" at bounding box center [334, 205] width 71 height 13
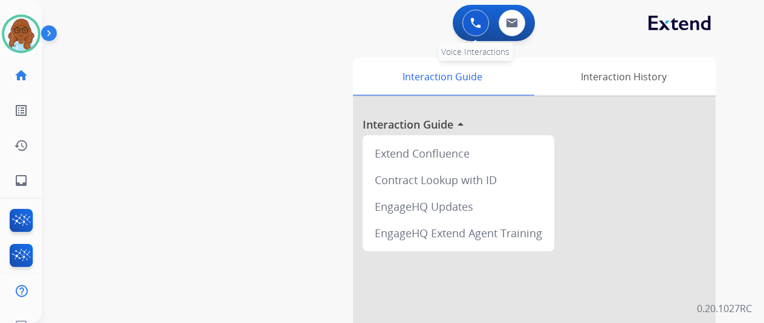
click at [470, 27] on button at bounding box center [475, 23] width 27 height 27
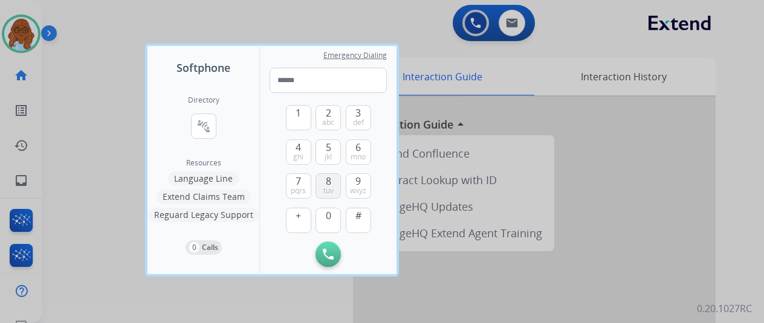
click at [323, 192] on span "tuv" at bounding box center [328, 191] width 10 height 10
click at [328, 223] on button "0" at bounding box center [328, 220] width 25 height 25
click at [297, 154] on span "ghi" at bounding box center [298, 157] width 10 height 10
click at [302, 178] on button "7 pqrs" at bounding box center [298, 185] width 25 height 25
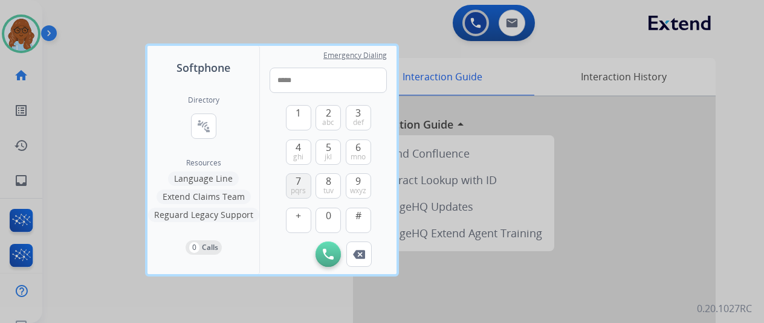
click at [302, 178] on button "7 pqrs" at bounding box center [298, 185] width 25 height 25
click at [328, 216] on span "0" at bounding box center [328, 216] width 5 height 15
click at [367, 186] on button "9 wxyz" at bounding box center [358, 185] width 25 height 25
click at [311, 187] on div "1 2 abc 3 def 4 ghi 5 jkl 6 mno 7 pqrs 8 tuv 9 wxyz + 0 #" at bounding box center [328, 167] width 85 height 149
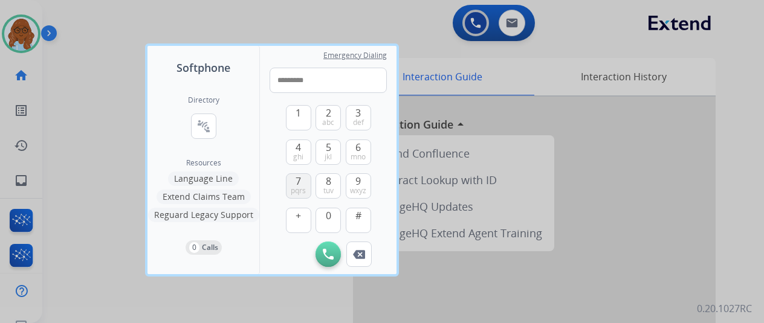
click at [304, 190] on span "pqrs" at bounding box center [298, 191] width 15 height 10
type input "**********"
click at [325, 254] on img at bounding box center [328, 254] width 11 height 11
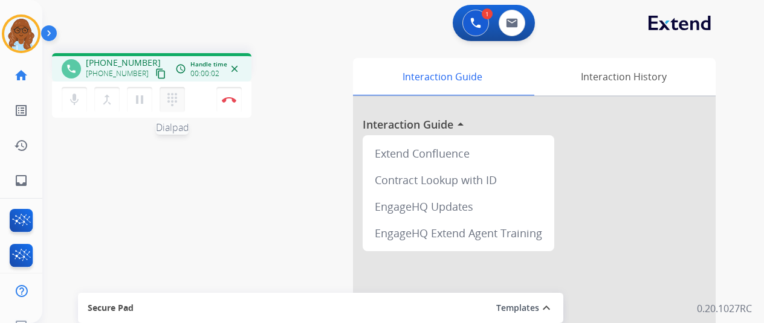
click at [178, 101] on mat-icon "dialpad" at bounding box center [172, 99] width 15 height 15
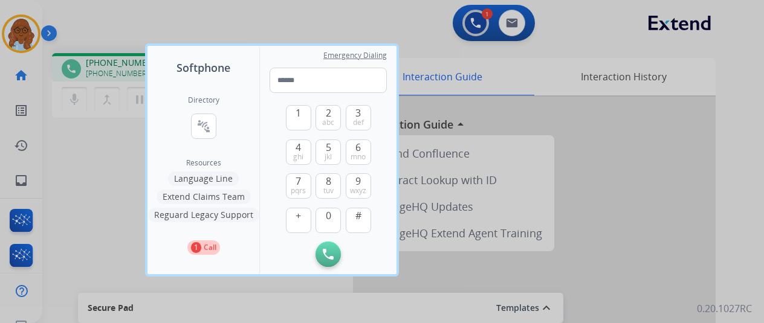
drag, startPoint x: 131, startPoint y: 172, endPoint x: 142, endPoint y: 173, distance: 11.5
click at [131, 172] on div at bounding box center [382, 161] width 764 height 323
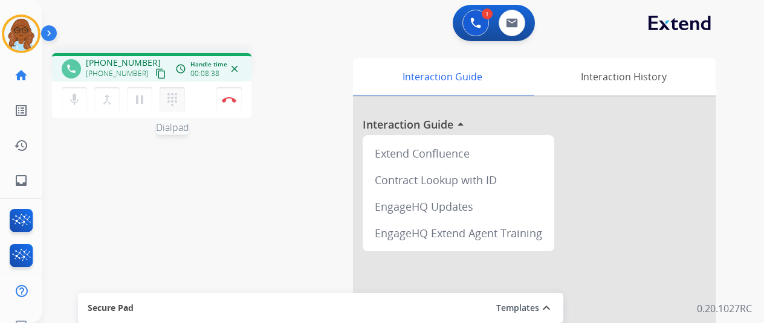
click at [177, 98] on mat-icon "dialpad" at bounding box center [172, 99] width 15 height 15
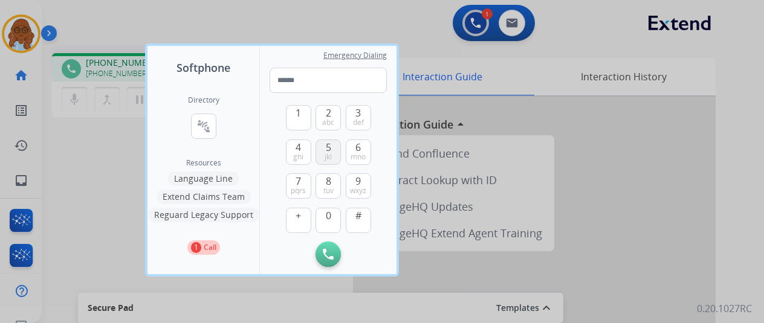
click at [330, 148] on span "5" at bounding box center [328, 147] width 5 height 15
type input "*"
click at [116, 164] on div at bounding box center [382, 161] width 764 height 323
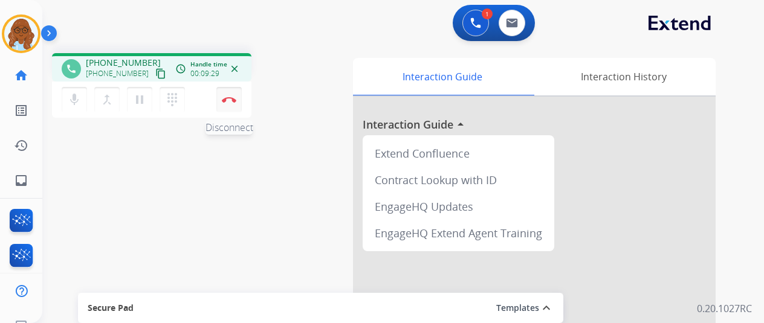
click at [230, 99] on img at bounding box center [229, 100] width 15 height 6
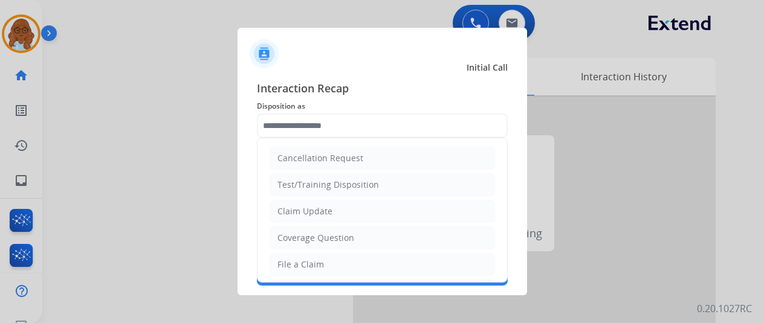
click at [302, 123] on input "text" at bounding box center [382, 126] width 251 height 24
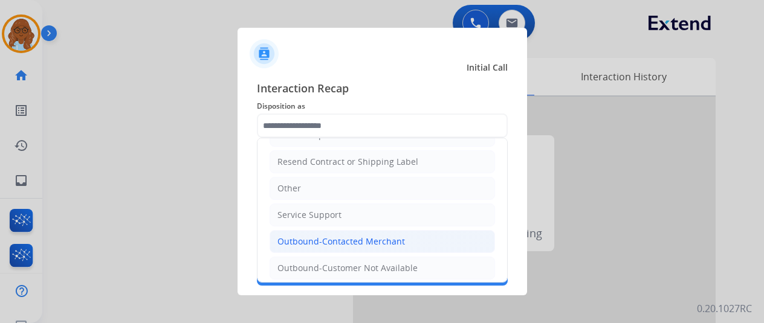
click at [310, 236] on div "Outbound-Contacted Merchant" at bounding box center [341, 242] width 128 height 12
type input "**********"
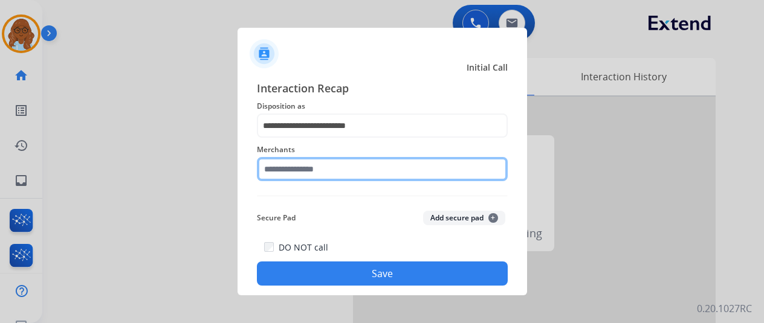
click at [335, 169] on input "text" at bounding box center [382, 169] width 251 height 24
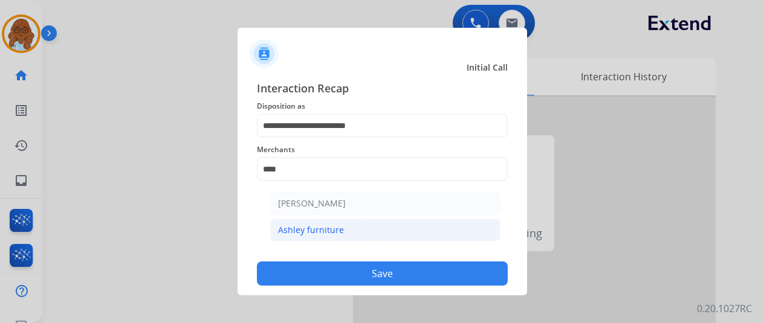
click at [331, 234] on div "Ashley furniture" at bounding box center [311, 230] width 66 height 12
type input "**********"
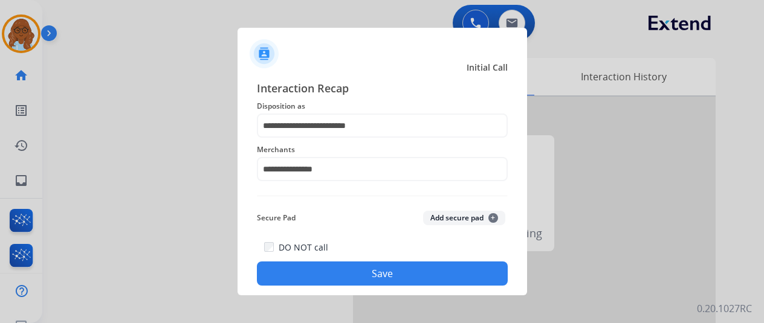
click at [358, 283] on button "Save" at bounding box center [382, 274] width 251 height 24
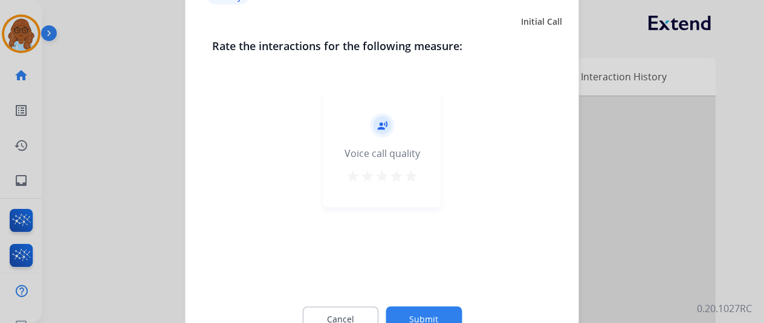
click at [406, 177] on mat-icon "star" at bounding box center [411, 176] width 15 height 15
click at [429, 312] on button "Submit" at bounding box center [424, 318] width 76 height 25
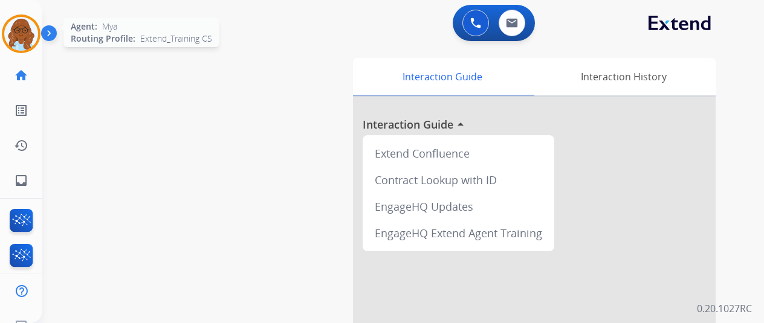
click at [27, 40] on img at bounding box center [21, 34] width 34 height 34
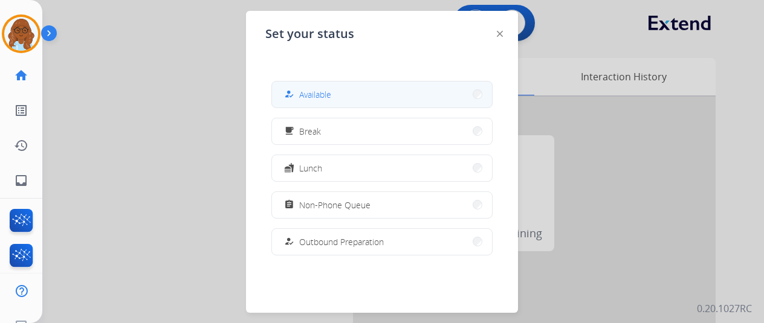
click at [330, 106] on button "how_to_reg Available" at bounding box center [382, 95] width 220 height 26
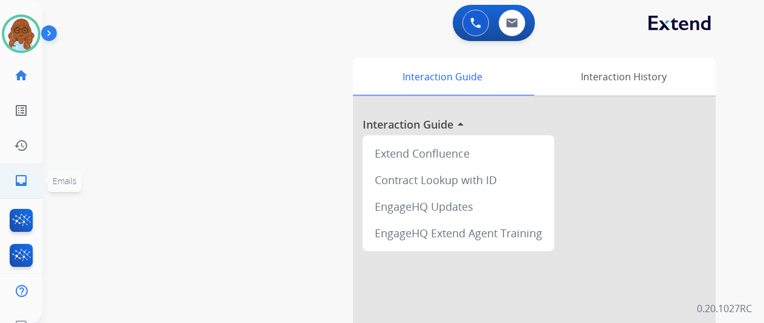
click at [31, 191] on link "inbox Emails" at bounding box center [21, 181] width 34 height 34
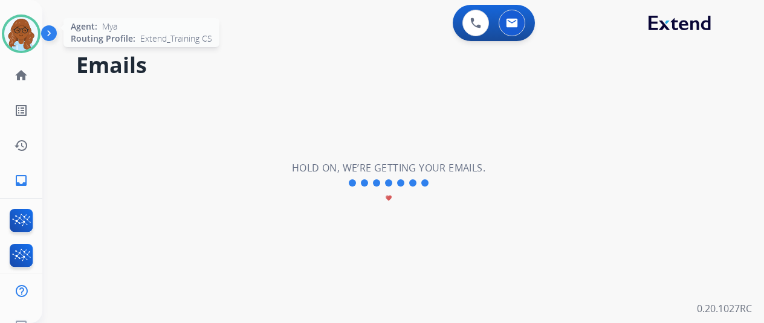
click at [23, 31] on img at bounding box center [21, 34] width 34 height 34
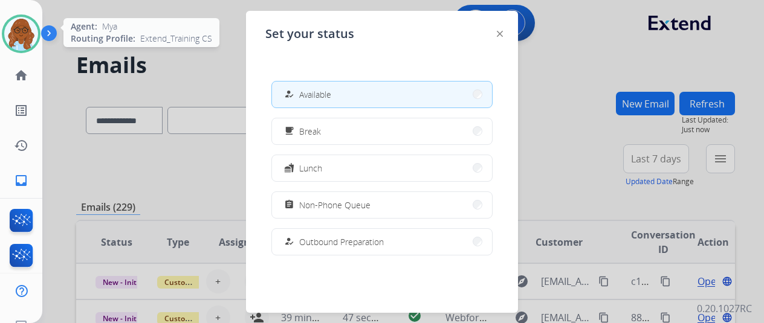
click at [23, 31] on img at bounding box center [21, 34] width 34 height 34
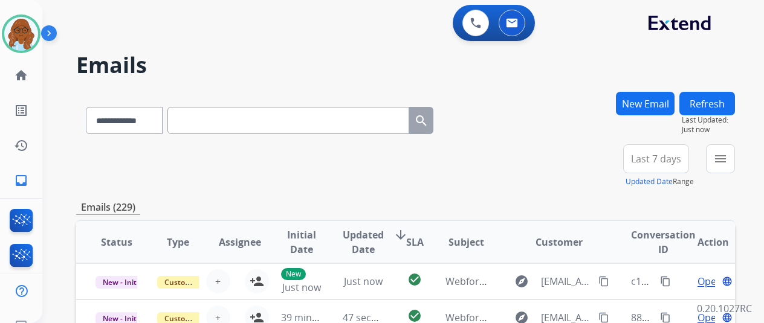
click at [311, 133] on input "text" at bounding box center [288, 120] width 242 height 27
paste input "**********"
type input "**********"
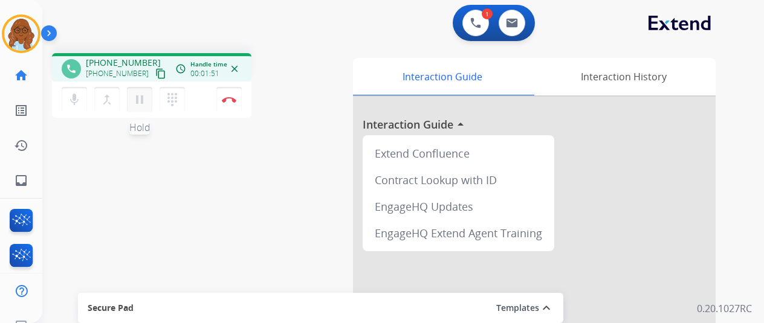
click at [149, 99] on button "pause Hold" at bounding box center [139, 99] width 25 height 25
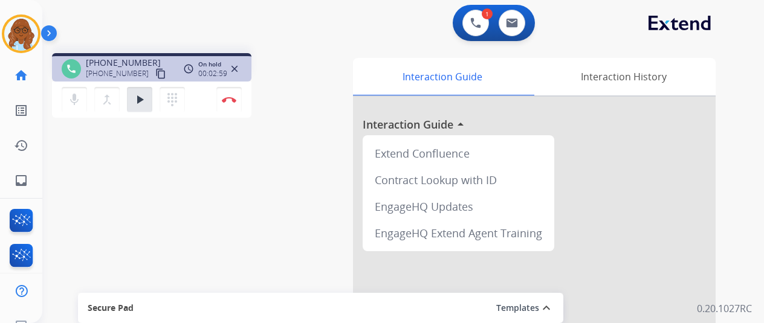
drag, startPoint x: 143, startPoint y: 91, endPoint x: 206, endPoint y: 152, distance: 87.2
click at [143, 91] on button "play_arrow Hold" at bounding box center [139, 99] width 25 height 25
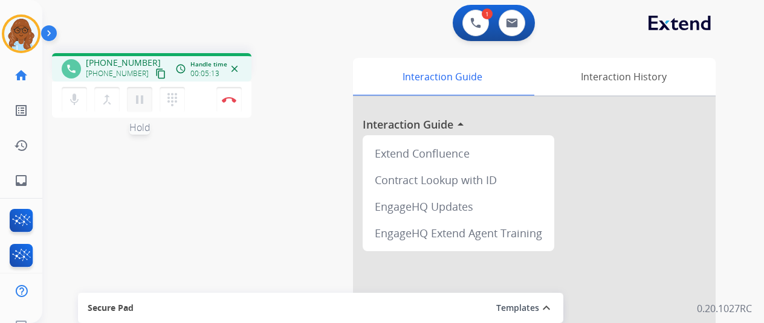
click at [140, 101] on mat-icon "pause" at bounding box center [139, 99] width 15 height 15
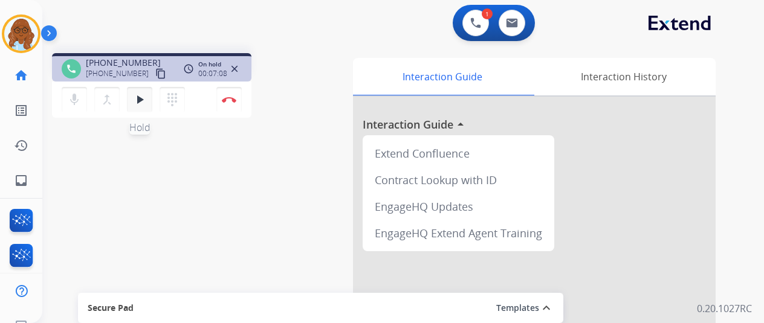
click at [146, 100] on mat-icon "play_arrow" at bounding box center [139, 99] width 15 height 15
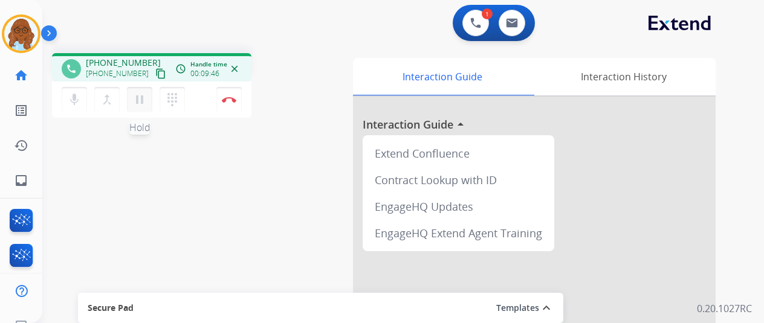
click at [141, 103] on mat-icon "pause" at bounding box center [139, 99] width 15 height 15
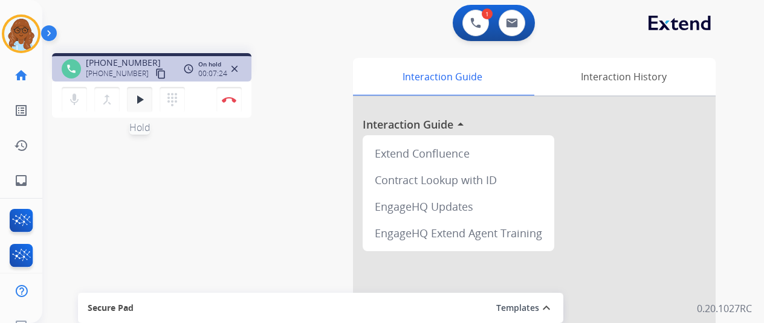
drag, startPoint x: 134, startPoint y: 97, endPoint x: 140, endPoint y: 98, distance: 6.7
click at [134, 97] on mat-icon "play_arrow" at bounding box center [139, 99] width 15 height 15
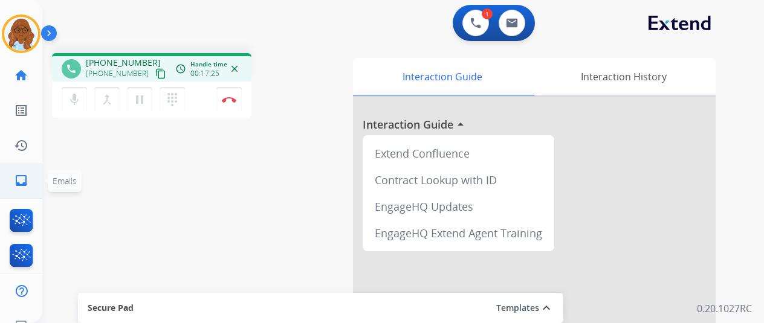
click at [18, 181] on mat-icon "inbox" at bounding box center [21, 180] width 15 height 15
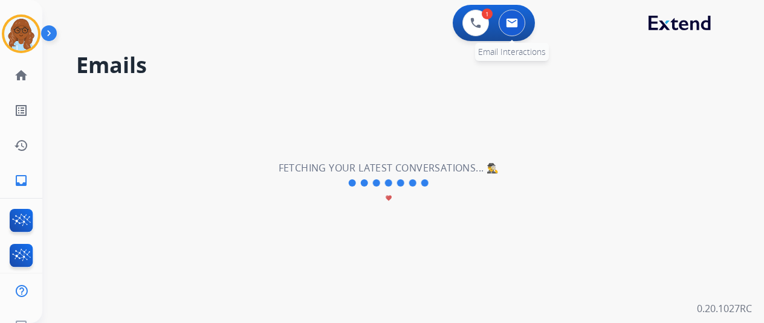
click at [515, 24] on img at bounding box center [512, 23] width 12 height 10
click at [514, 28] on button at bounding box center [512, 23] width 27 height 27
click at [25, 79] on mat-icon "home" at bounding box center [21, 75] width 15 height 15
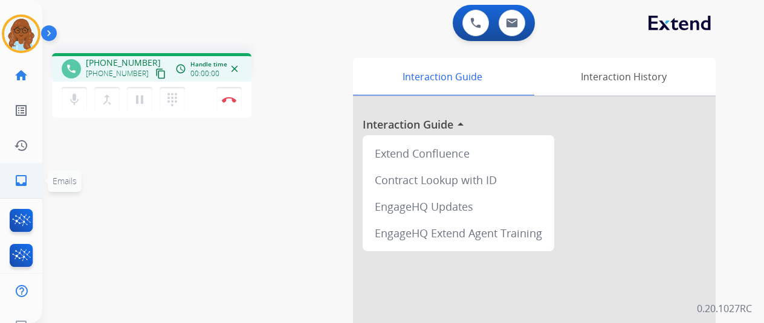
click at [15, 178] on mat-icon "inbox" at bounding box center [21, 180] width 15 height 15
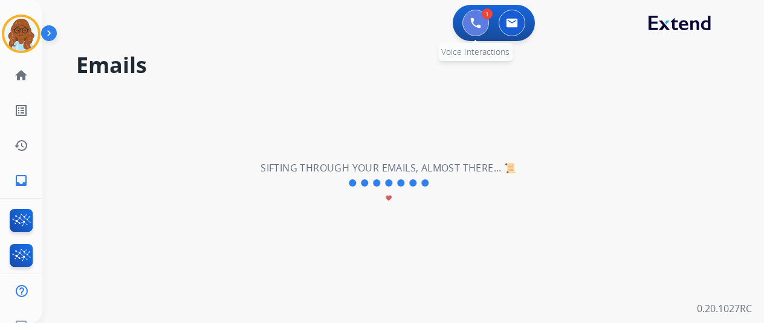
click at [476, 32] on button at bounding box center [475, 23] width 27 height 27
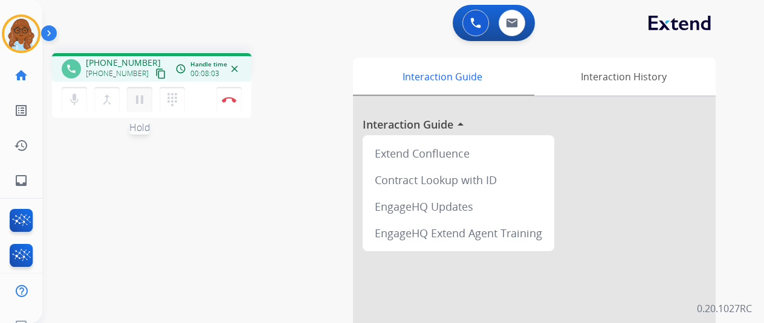
click at [139, 100] on mat-icon "pause" at bounding box center [139, 99] width 15 height 15
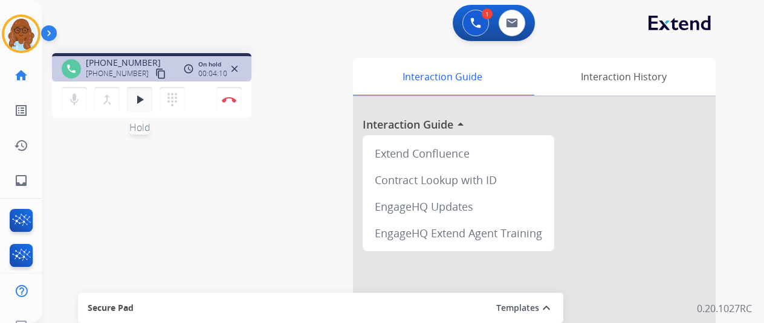
click at [139, 104] on mat-icon "play_arrow" at bounding box center [139, 99] width 15 height 15
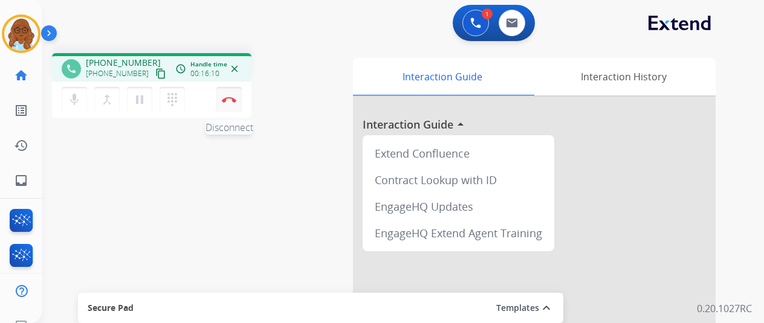
click at [228, 99] on img at bounding box center [229, 100] width 15 height 6
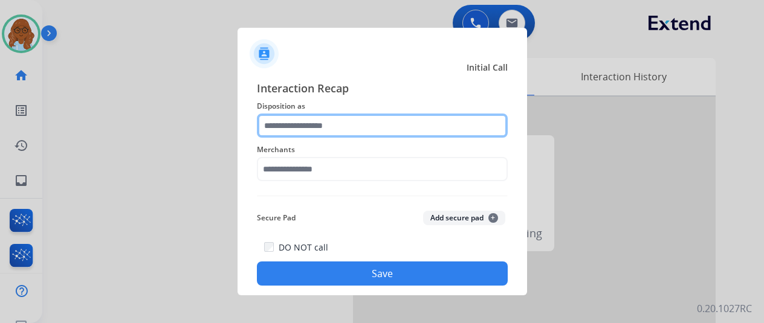
click at [379, 129] on input "text" at bounding box center [382, 126] width 251 height 24
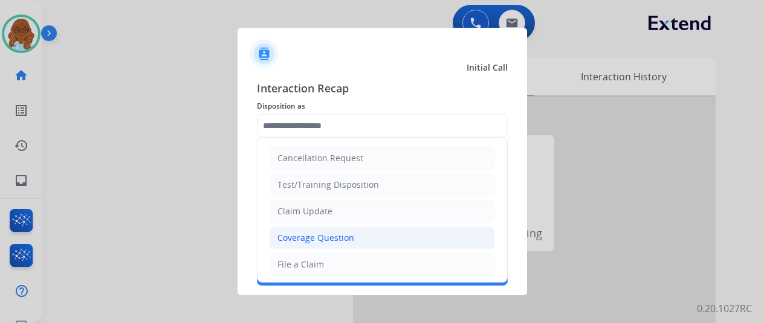
click at [308, 239] on div "Coverage Question" at bounding box center [315, 238] width 77 height 12
type input "**********"
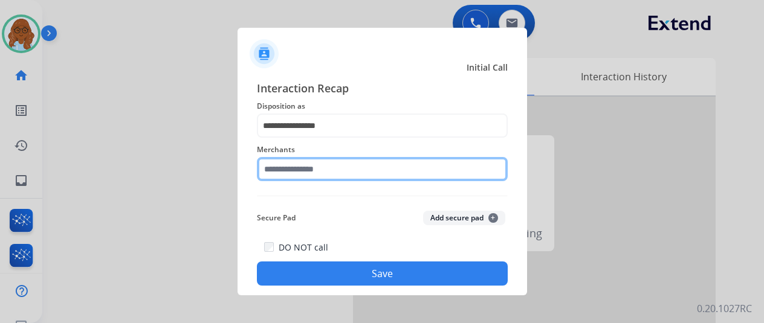
click at [317, 169] on input "text" at bounding box center [382, 169] width 251 height 24
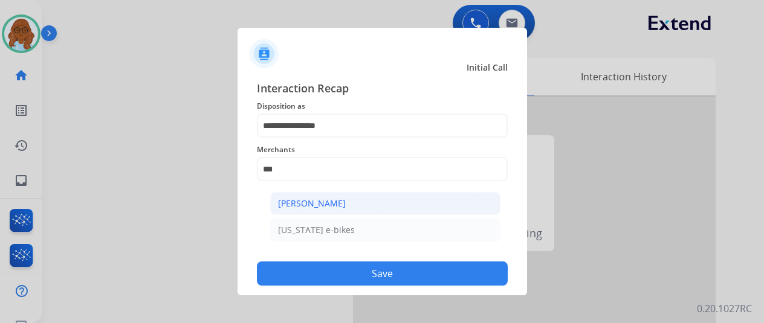
click at [320, 201] on div "[PERSON_NAME]" at bounding box center [312, 204] width 68 height 12
type input "**********"
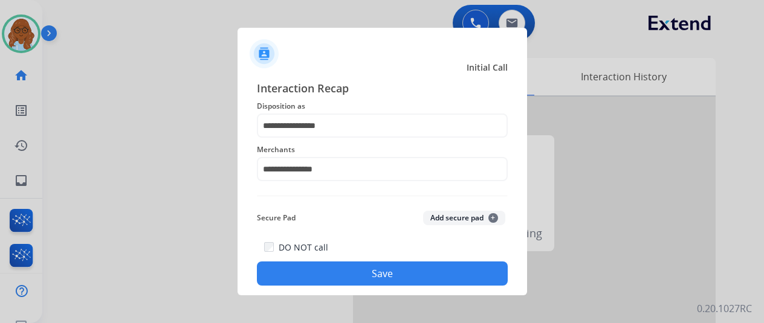
click at [343, 273] on button "Save" at bounding box center [382, 274] width 251 height 24
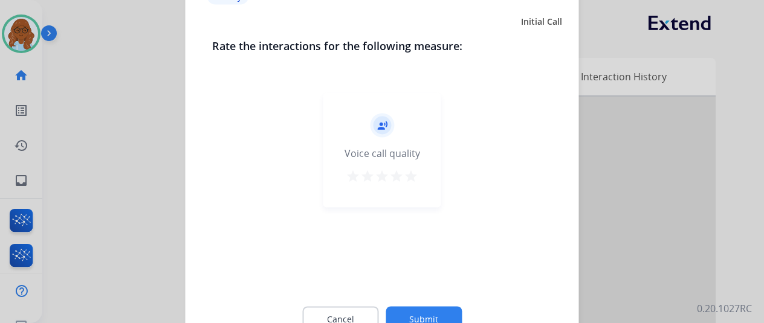
drag, startPoint x: 414, startPoint y: 175, endPoint x: 409, endPoint y: 181, distance: 7.7
click at [413, 175] on mat-icon "star" at bounding box center [411, 176] width 15 height 15
click at [423, 317] on button "Submit" at bounding box center [424, 318] width 76 height 25
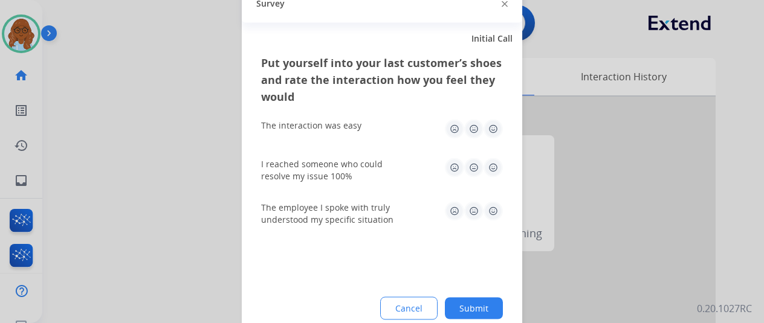
click at [494, 127] on img at bounding box center [493, 128] width 19 height 19
click at [491, 175] on img at bounding box center [493, 167] width 19 height 19
click at [491, 209] on img at bounding box center [493, 210] width 19 height 19
drag, startPoint x: 470, startPoint y: 308, endPoint x: 446, endPoint y: 293, distance: 28.2
click at [470, 306] on button "Submit" at bounding box center [474, 308] width 58 height 22
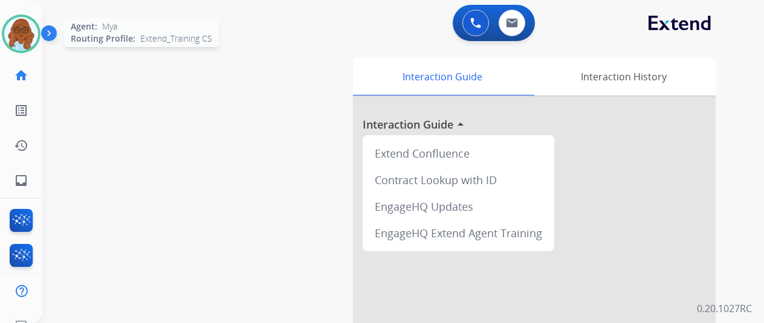
click at [31, 40] on img at bounding box center [21, 34] width 34 height 34
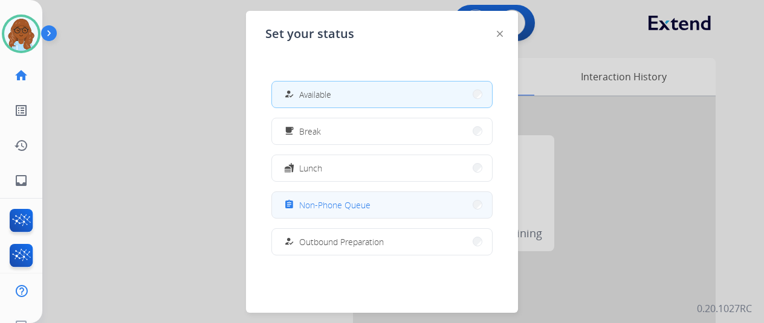
click at [325, 196] on button "assignment Non-Phone Queue" at bounding box center [382, 205] width 220 height 26
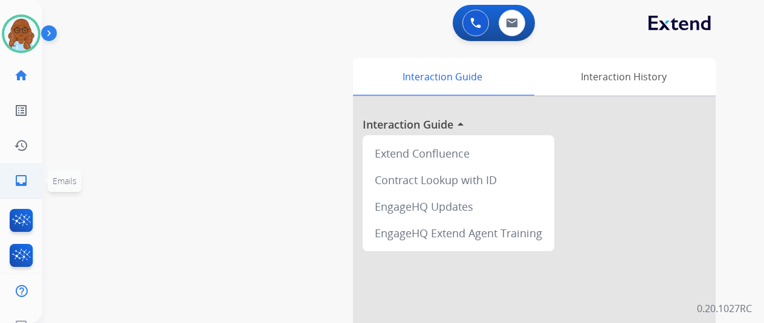
click at [16, 184] on mat-icon "inbox" at bounding box center [21, 180] width 15 height 15
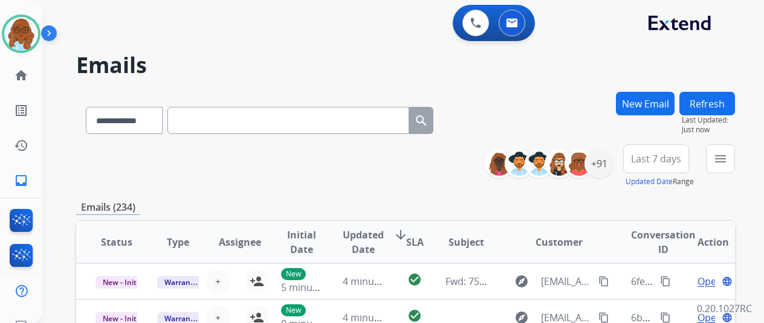
paste input "**********"
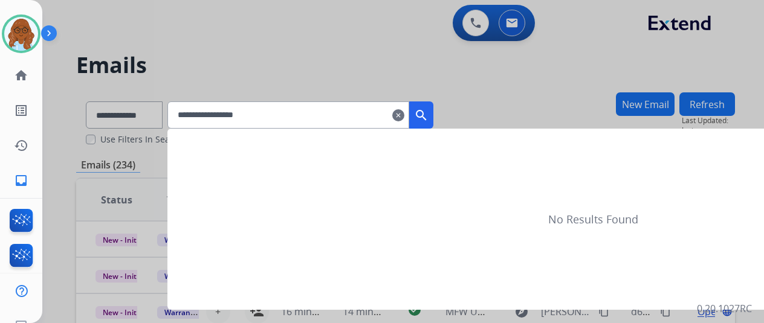
type input "**********"
click at [433, 120] on button "search" at bounding box center [421, 115] width 24 height 27
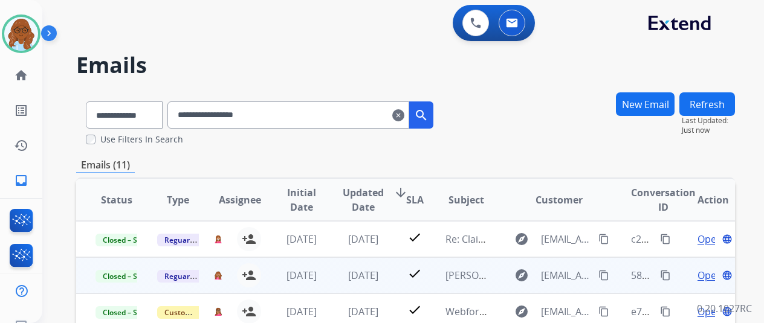
click at [709, 277] on span "Open" at bounding box center [710, 275] width 25 height 15
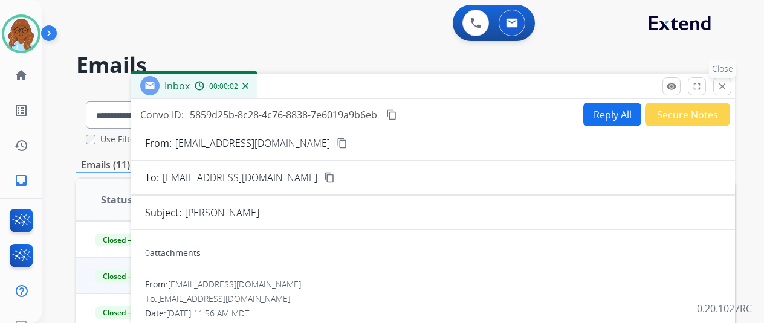
click at [731, 81] on button "close Close" at bounding box center [722, 86] width 18 height 18
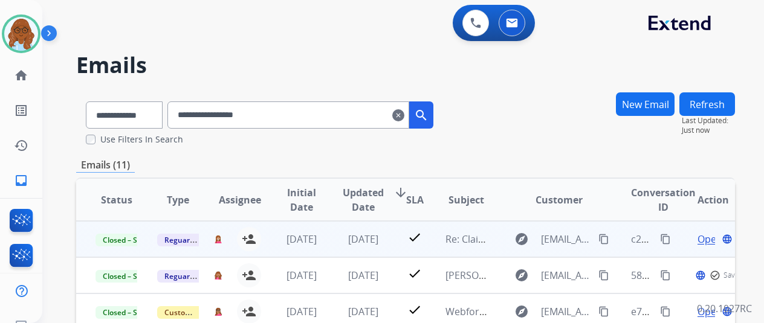
click at [708, 241] on span "Open" at bounding box center [710, 239] width 25 height 15
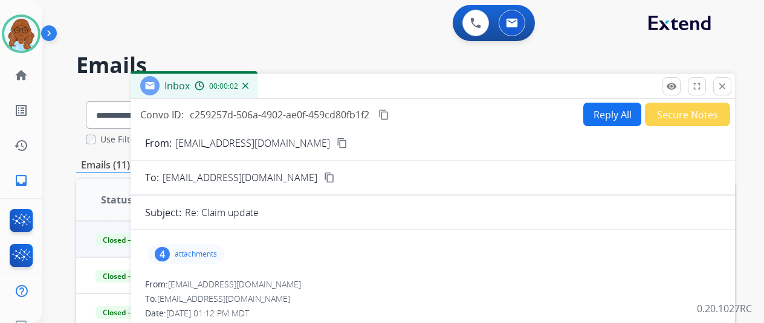
click at [389, 119] on mat-icon "content_copy" at bounding box center [383, 114] width 11 height 11
click at [699, 114] on button "Secure Notes" at bounding box center [687, 115] width 85 height 24
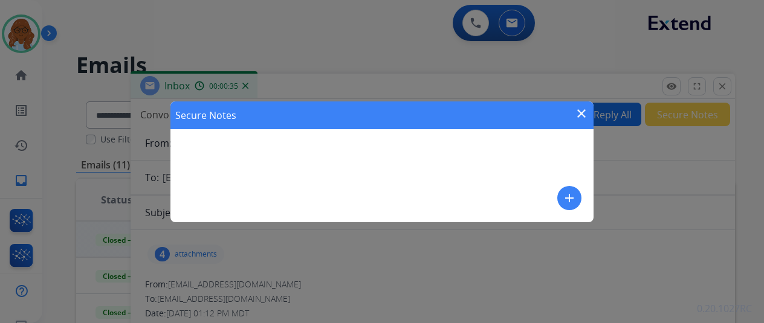
click at [569, 195] on mat-icon "add" at bounding box center [569, 198] width 15 height 15
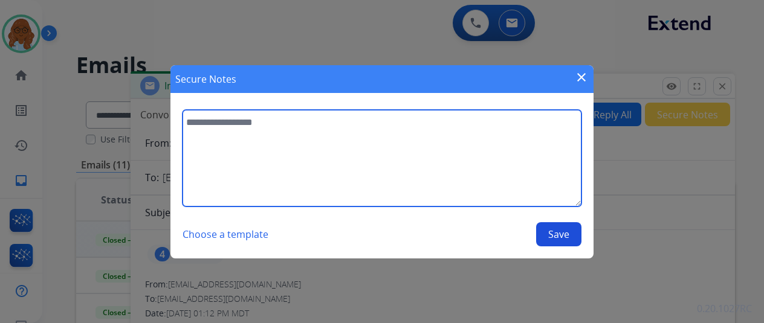
drag, startPoint x: 272, startPoint y: 126, endPoint x: 203, endPoint y: 125, distance: 68.9
click at [203, 125] on textarea at bounding box center [382, 158] width 399 height 97
click at [412, 130] on textarea "**********" at bounding box center [382, 158] width 399 height 97
paste textarea "**********"
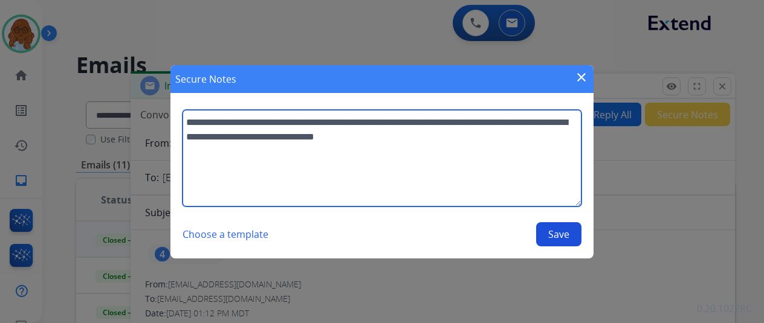
click at [288, 141] on textarea "**********" at bounding box center [382, 158] width 399 height 97
click at [280, 139] on textarea "**********" at bounding box center [382, 158] width 399 height 97
click at [273, 138] on textarea "**********" at bounding box center [382, 158] width 399 height 97
click at [468, 142] on textarea "**********" at bounding box center [382, 158] width 399 height 97
type textarea "**********"
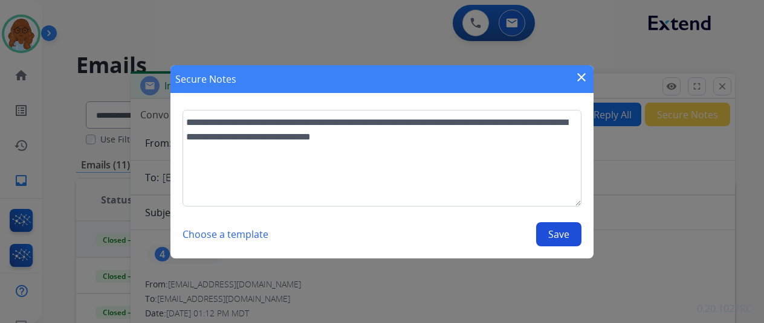
click at [571, 231] on button "Save" at bounding box center [558, 234] width 45 height 24
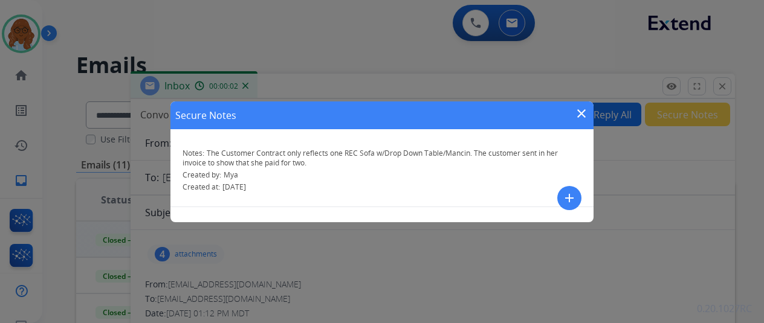
click at [576, 112] on mat-icon "close" at bounding box center [581, 113] width 15 height 15
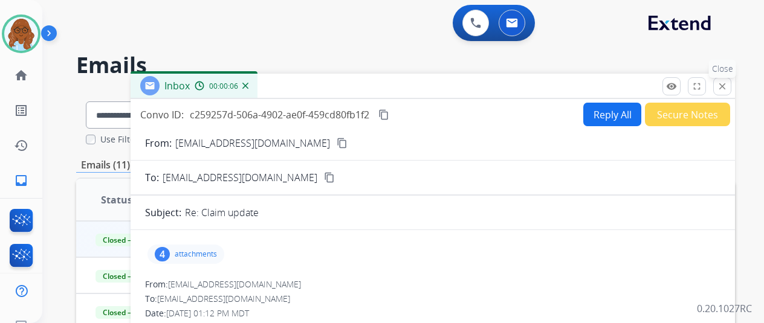
click at [728, 86] on mat-icon "close" at bounding box center [722, 86] width 11 height 11
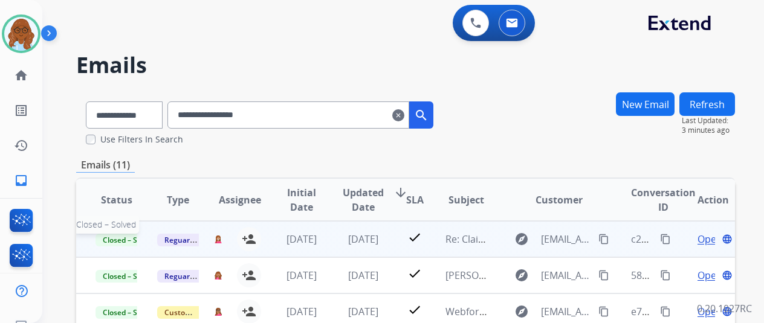
click at [121, 242] on span "Closed – Solved" at bounding box center [129, 240] width 67 height 13
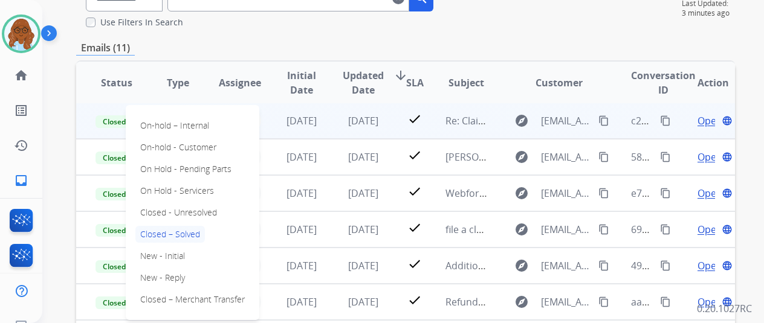
scroll to position [121, 0]
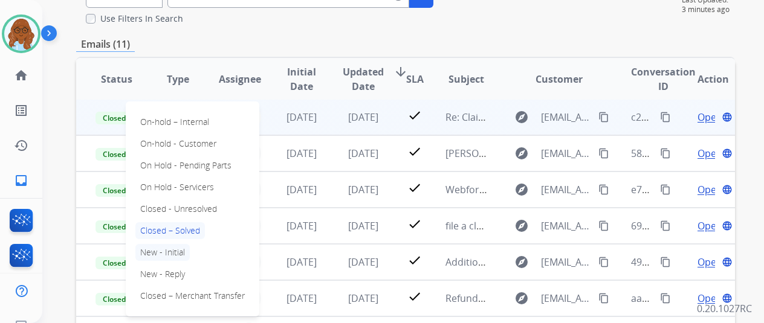
click at [168, 256] on p "New - Initial" at bounding box center [162, 252] width 54 height 17
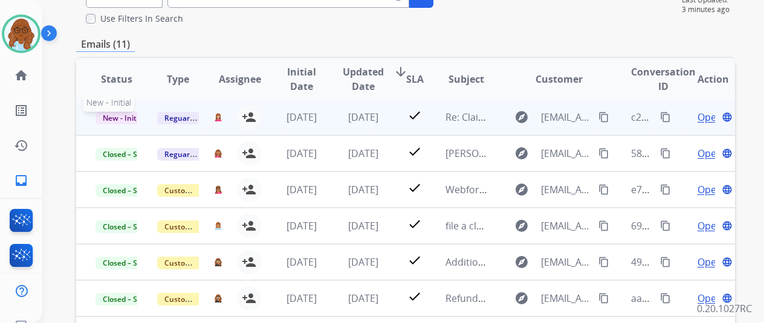
click at [129, 116] on span "New - Initial" at bounding box center [124, 118] width 56 height 13
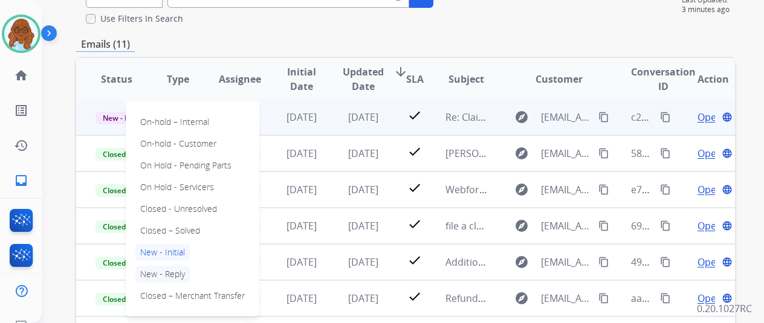
click at [161, 276] on p "New - Reply" at bounding box center [162, 274] width 54 height 17
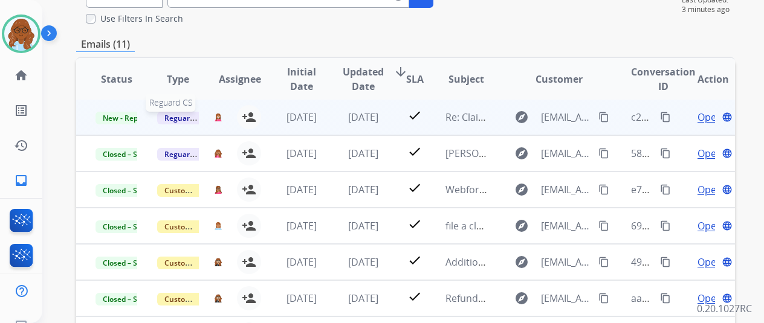
click at [188, 120] on span "Reguard CS" at bounding box center [184, 118] width 55 height 13
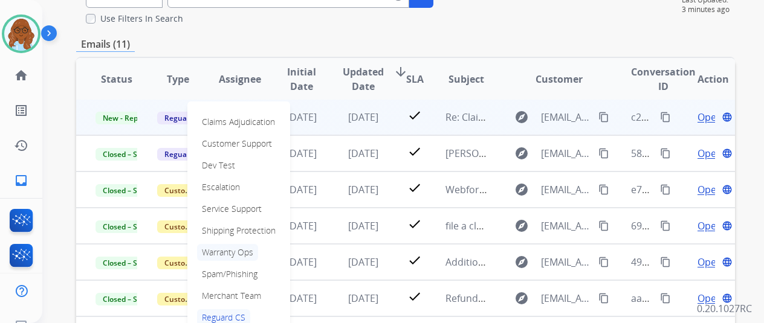
click at [233, 249] on p "Warranty Ops" at bounding box center [227, 252] width 61 height 17
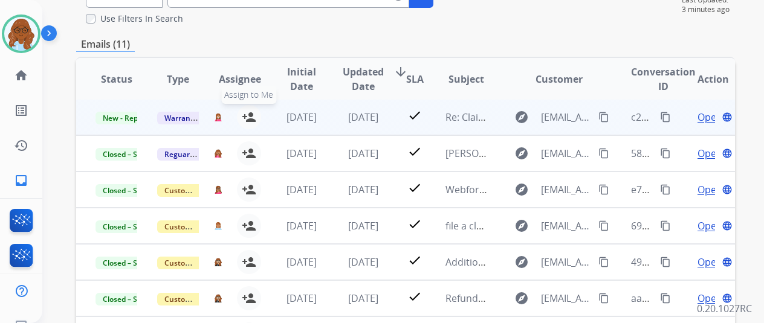
click at [249, 116] on mat-icon "person_add" at bounding box center [249, 117] width 15 height 15
click at [219, 117] on img at bounding box center [218, 117] width 8 height 8
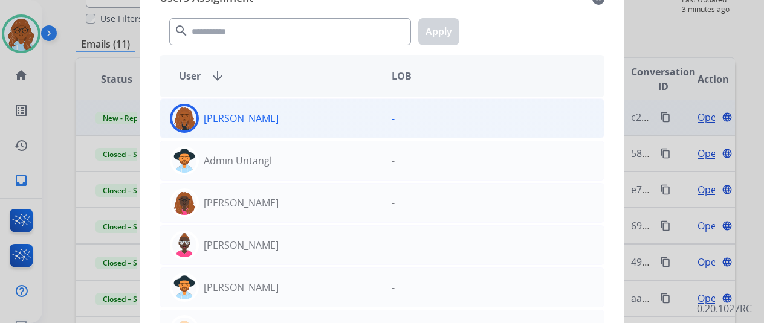
click at [195, 124] on div at bounding box center [184, 118] width 29 height 29
click at [199, 119] on div "Abigail Joseph" at bounding box center [271, 118] width 222 height 29
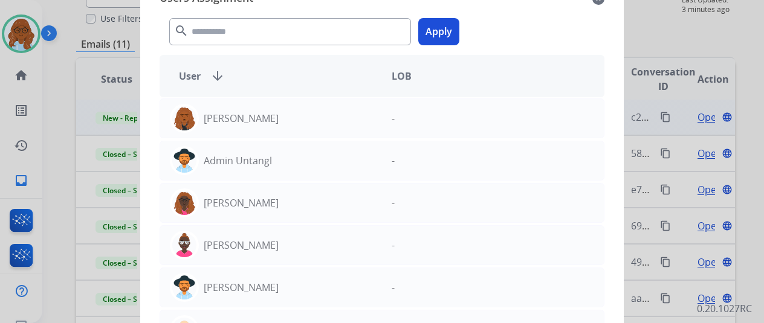
click at [436, 40] on button "Apply" at bounding box center [438, 31] width 41 height 27
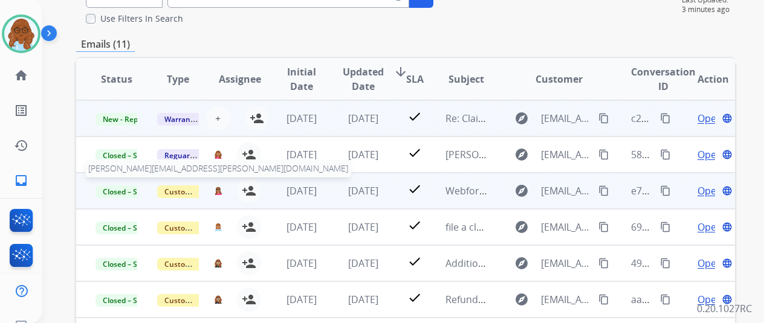
scroll to position [0, 0]
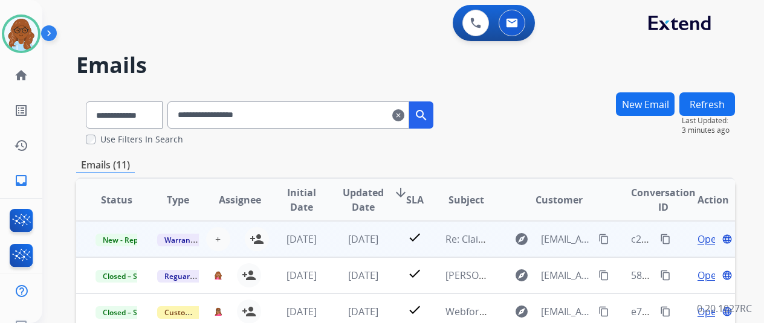
click at [404, 114] on mat-icon "clear" at bounding box center [398, 115] width 12 height 15
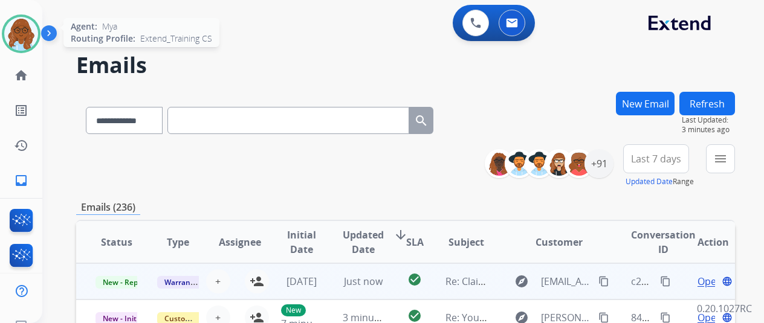
click at [18, 27] on img at bounding box center [21, 34] width 34 height 34
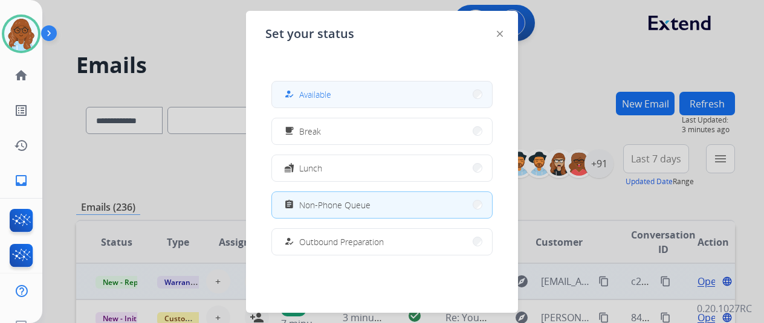
click at [369, 84] on button "how_to_reg Available" at bounding box center [382, 95] width 220 height 26
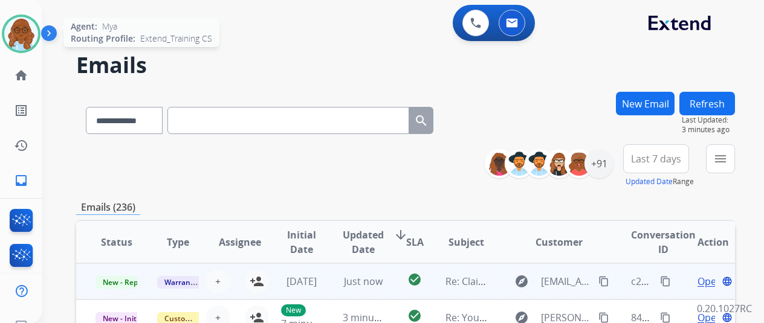
click at [27, 24] on img at bounding box center [21, 34] width 34 height 34
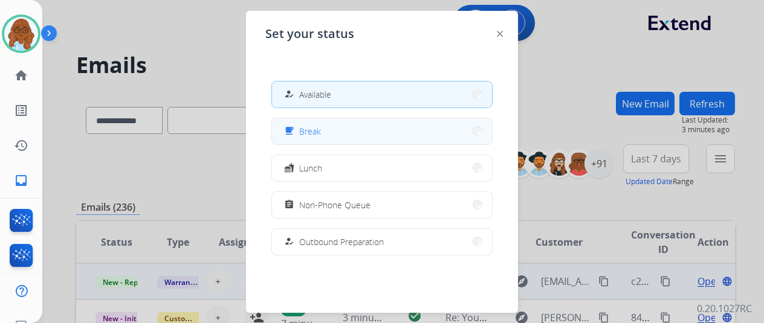
click at [326, 121] on button "free_breakfast Break" at bounding box center [382, 131] width 220 height 26
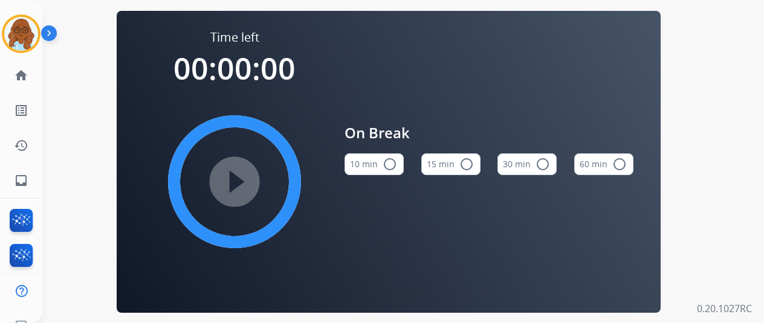
click at [433, 167] on button "15 min radio_button_unchecked" at bounding box center [450, 165] width 59 height 22
click at [227, 177] on mat-icon "play_circle_filled" at bounding box center [234, 182] width 15 height 15
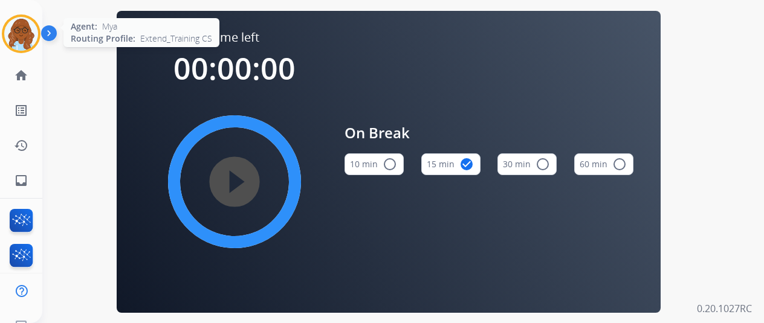
click at [11, 42] on img at bounding box center [21, 34] width 34 height 34
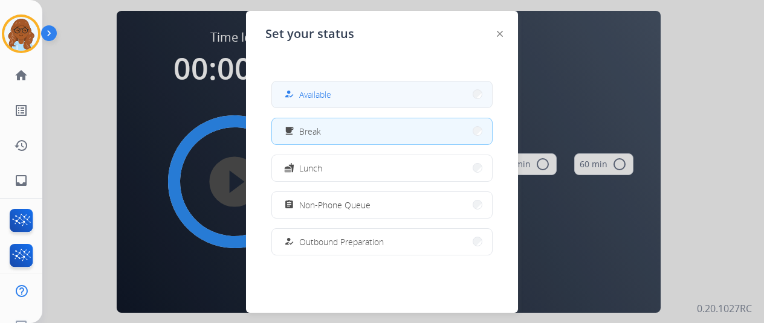
click at [338, 98] on button "how_to_reg Available" at bounding box center [382, 95] width 220 height 26
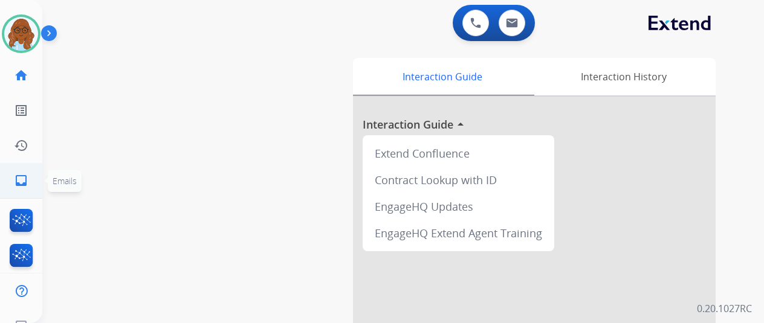
click at [21, 171] on link "inbox Emails" at bounding box center [21, 181] width 34 height 34
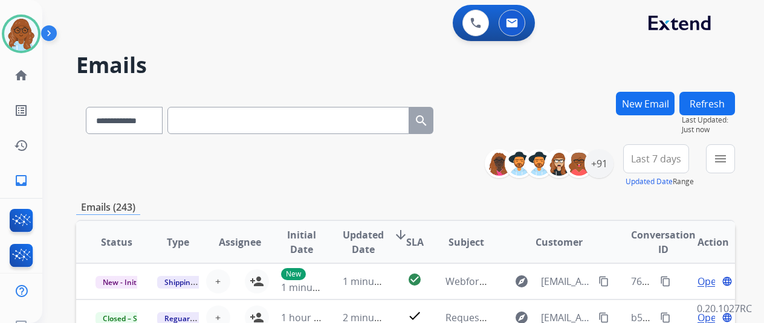
paste input "**********"
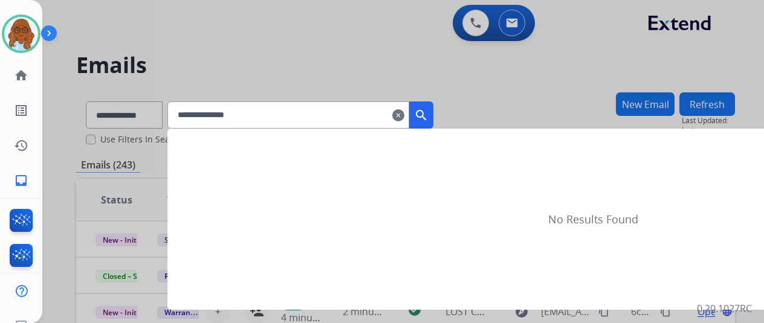
type input "**********"
click at [429, 118] on mat-icon "search" at bounding box center [421, 115] width 15 height 15
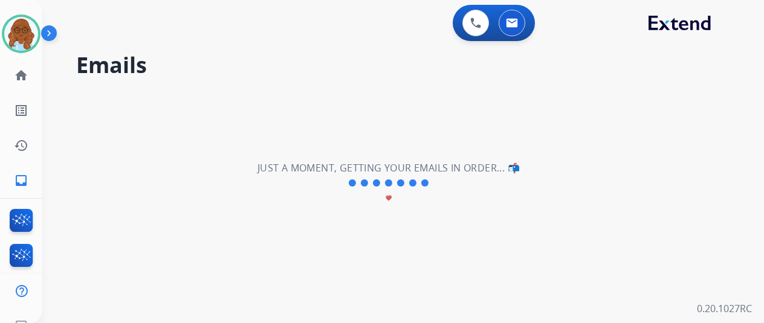
drag, startPoint x: 439, startPoint y: 155, endPoint x: 404, endPoint y: 221, distance: 74.4
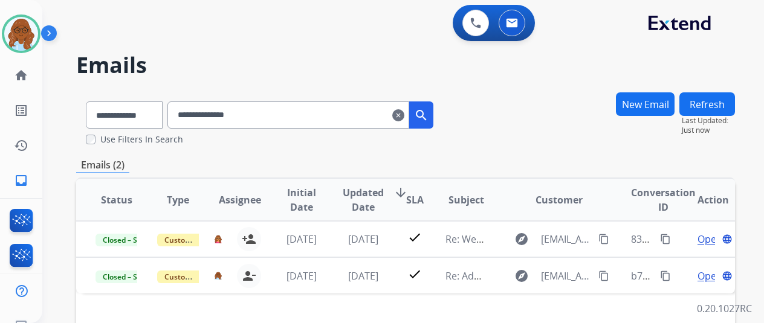
drag, startPoint x: 404, startPoint y: 221, endPoint x: 345, endPoint y: 165, distance: 81.3
click at [345, 165] on div "Emails (2)" at bounding box center [405, 165] width 659 height 15
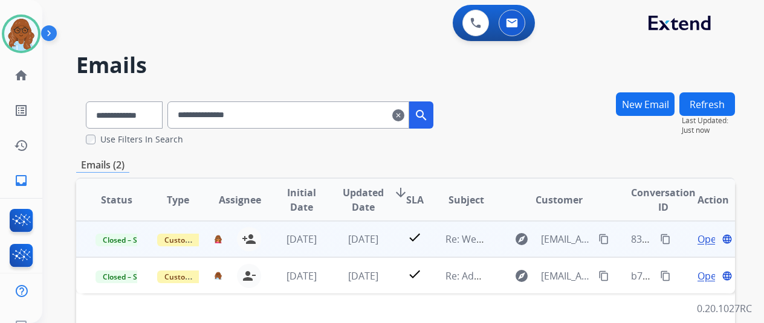
click at [704, 239] on span "Open" at bounding box center [710, 239] width 25 height 15
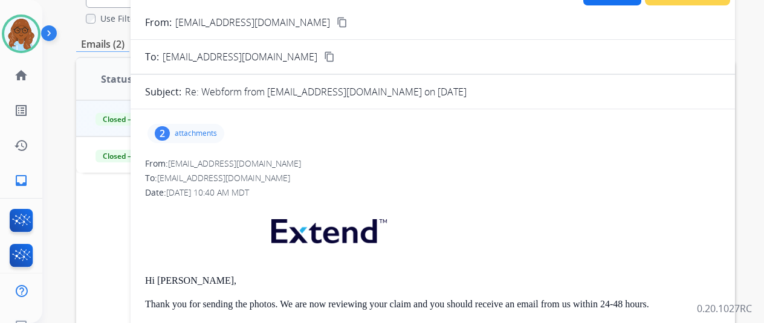
click at [203, 125] on div "2 attachments" at bounding box center [185, 133] width 77 height 19
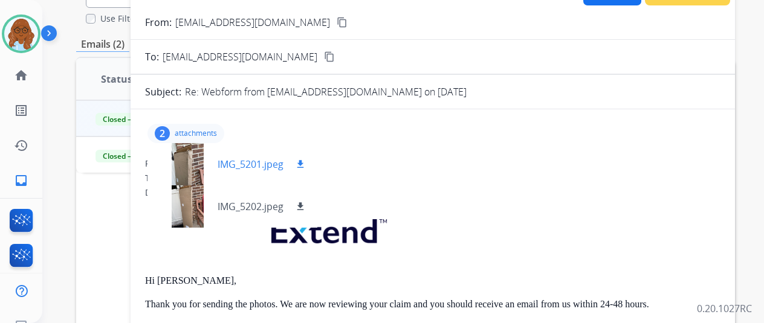
click at [194, 167] on div at bounding box center [187, 164] width 60 height 42
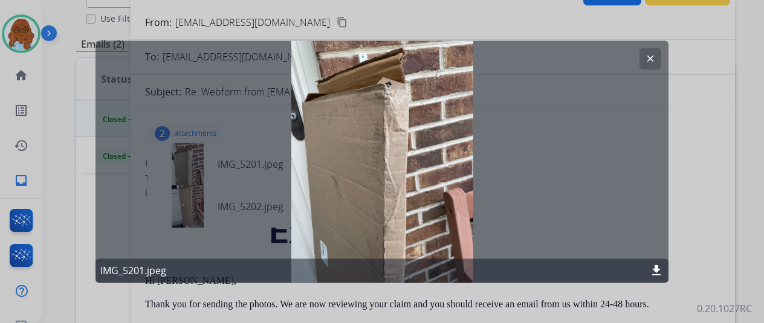
click at [739, 211] on div at bounding box center [382, 161] width 764 height 323
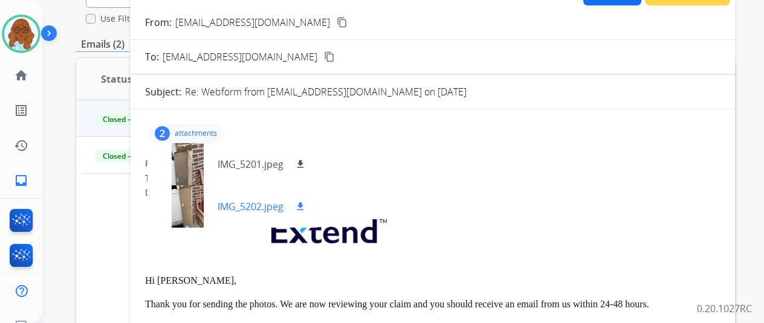
click at [202, 207] on div at bounding box center [187, 207] width 60 height 42
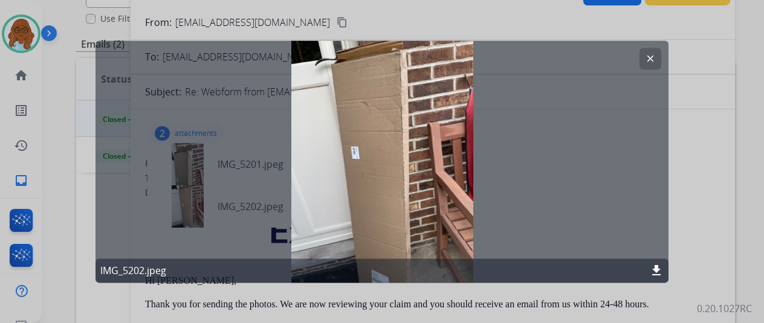
click at [718, 207] on div at bounding box center [382, 161] width 764 height 323
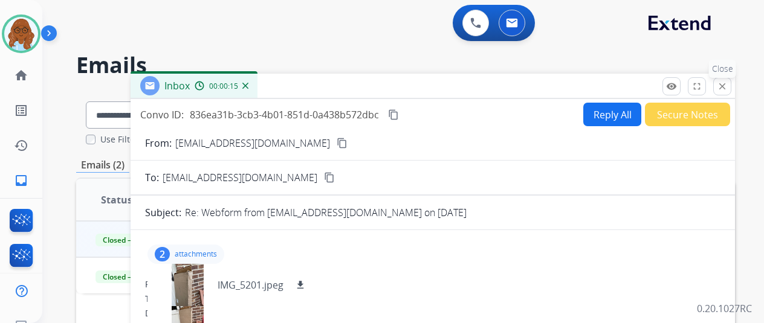
click at [728, 87] on mat-icon "close" at bounding box center [722, 86] width 11 height 11
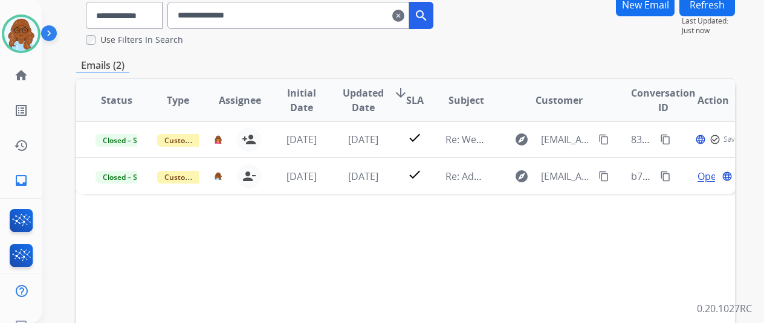
scroll to position [242, 0]
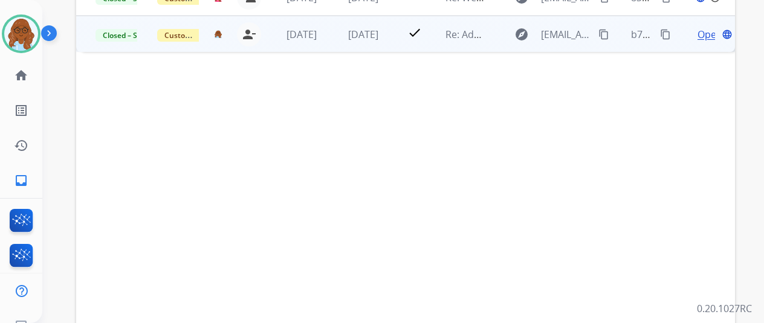
click at [711, 37] on span "Open" at bounding box center [710, 34] width 25 height 15
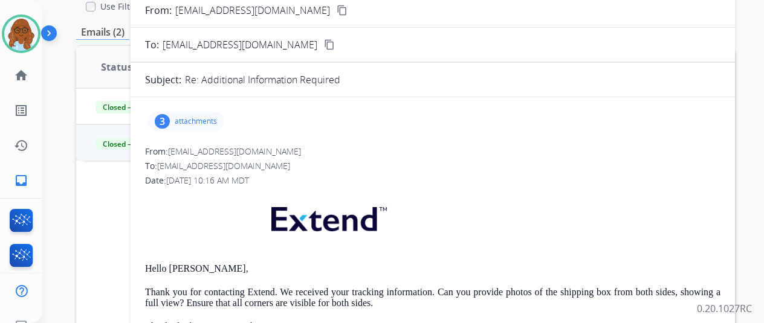
scroll to position [60, 0]
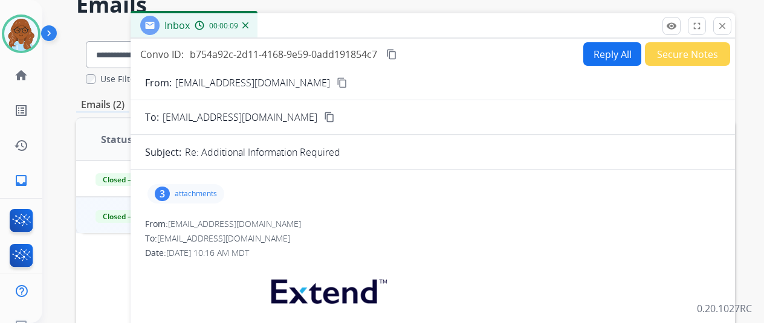
click at [604, 53] on button "Reply All" at bounding box center [612, 54] width 58 height 24
select select "**********"
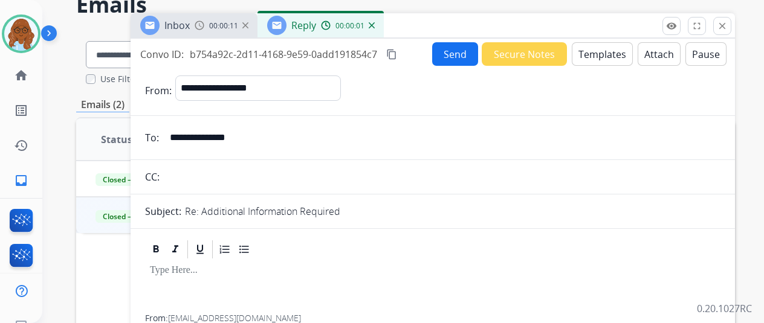
click at [604, 59] on button "Templates" at bounding box center [602, 54] width 61 height 24
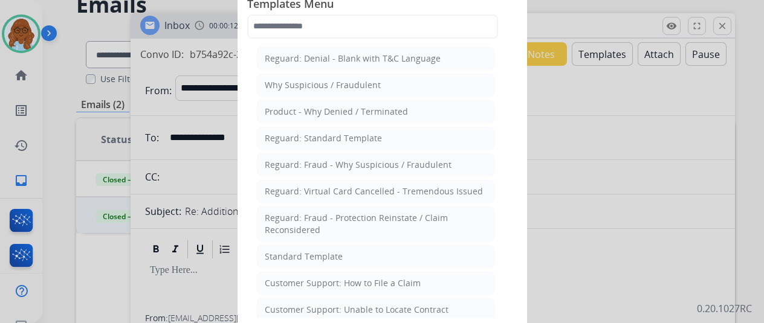
click at [415, 39] on div "Templates Menu Reguard: Denial - Blank with T&C Language Why Suspicious / Fraud…" at bounding box center [382, 16] width 270 height 53
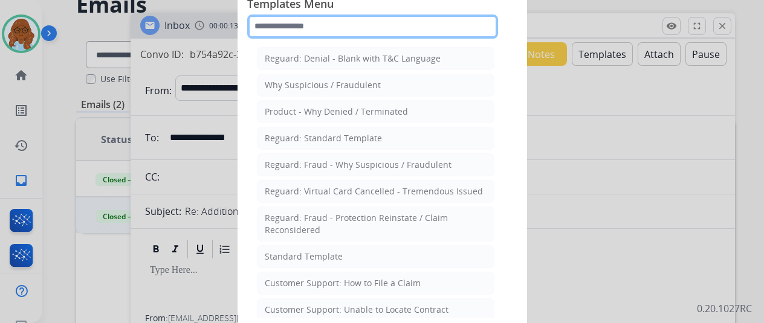
click at [405, 27] on input "text" at bounding box center [372, 27] width 251 height 24
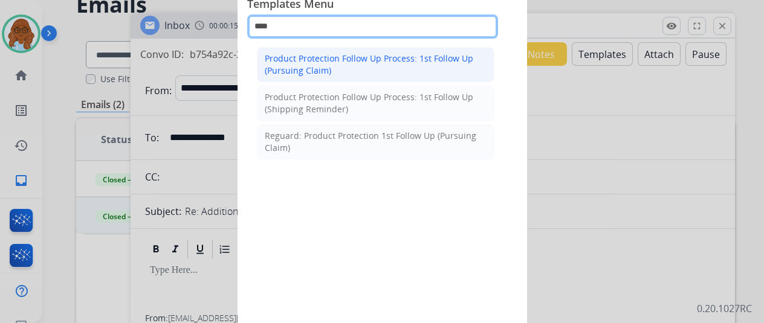
type input "****"
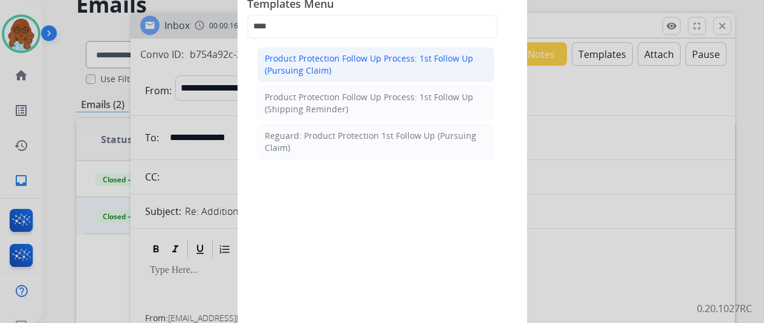
click at [383, 65] on div "Product Protection Follow Up Process: 1st Follow Up (Pursuing Claim)" at bounding box center [376, 65] width 222 height 24
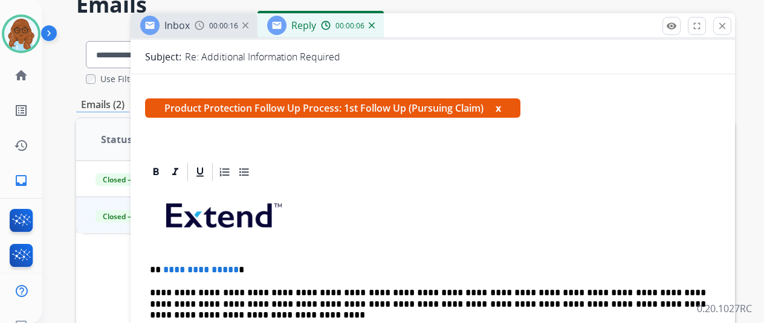
scroll to position [302, 0]
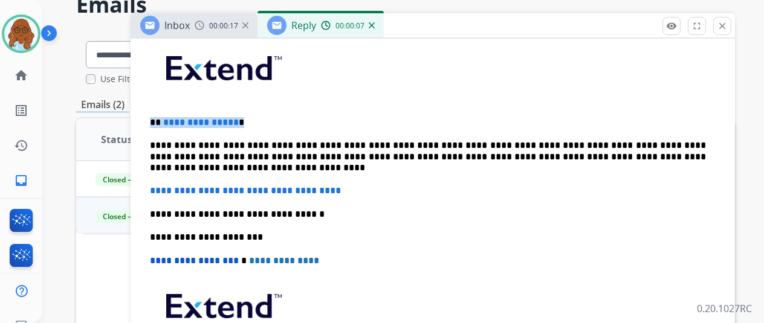
drag, startPoint x: 256, startPoint y: 117, endPoint x: 157, endPoint y: 121, distance: 99.2
click at [157, 121] on div "**********" at bounding box center [432, 226] width 575 height 381
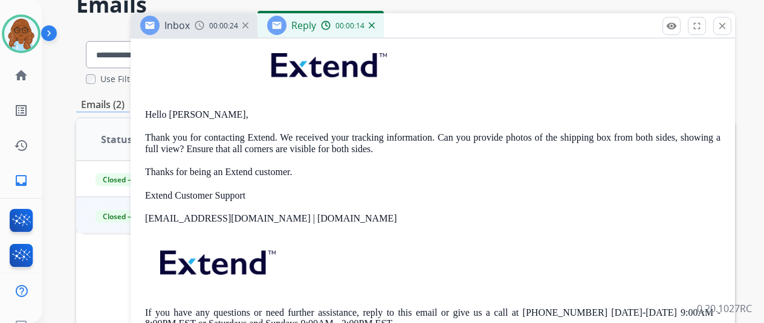
scroll to position [725, 0]
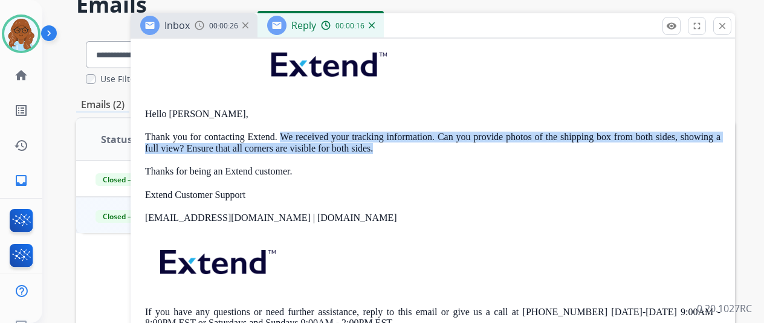
drag, startPoint x: 444, startPoint y: 146, endPoint x: 300, endPoint y: 137, distance: 144.1
click at [300, 137] on p "Thank you for contacting Extend. We received your tracking information. Can you…" at bounding box center [432, 143] width 575 height 22
copy p "We received your tracking information. Can you provide photos of the shipping b…"
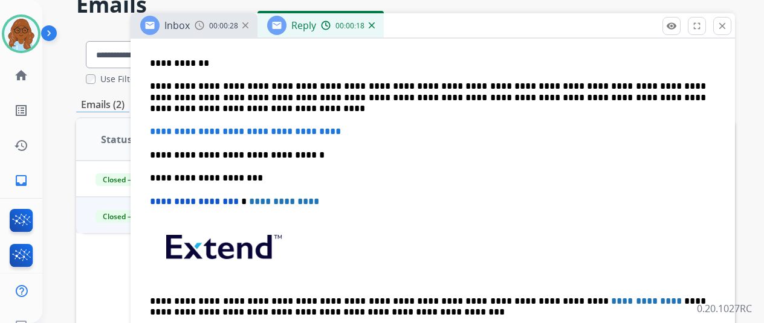
scroll to position [302, 0]
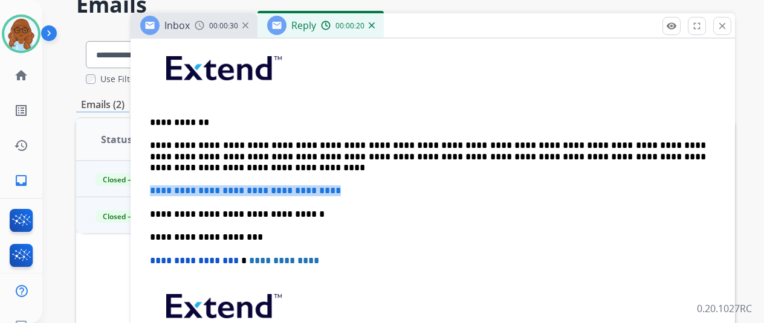
drag, startPoint x: 239, startPoint y: 186, endPoint x: 136, endPoint y: 187, distance: 103.4
click at [136, 187] on div "**********" at bounding box center [405, 308] width 659 height 554
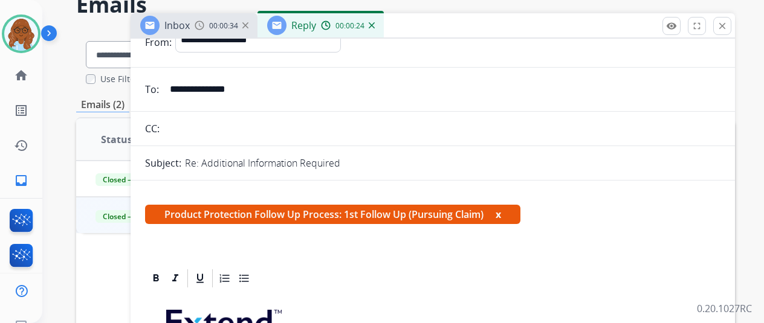
scroll to position [0, 0]
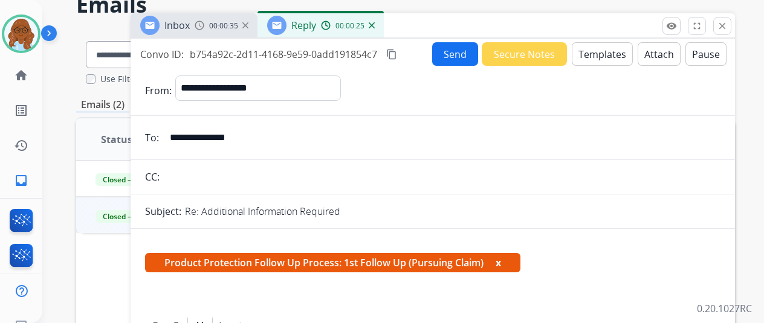
click at [501, 264] on button "x" at bounding box center [498, 263] width 5 height 15
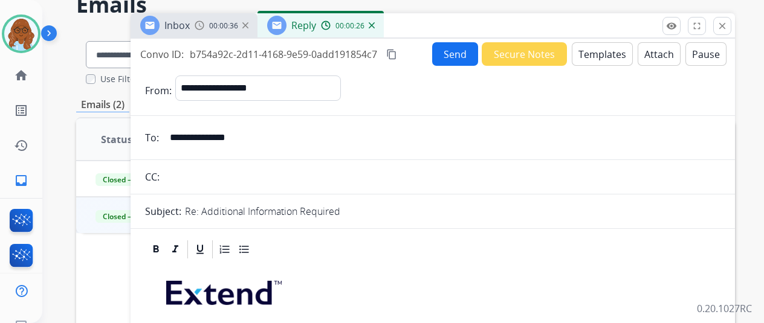
click at [397, 59] on mat-icon "content_copy" at bounding box center [391, 54] width 11 height 11
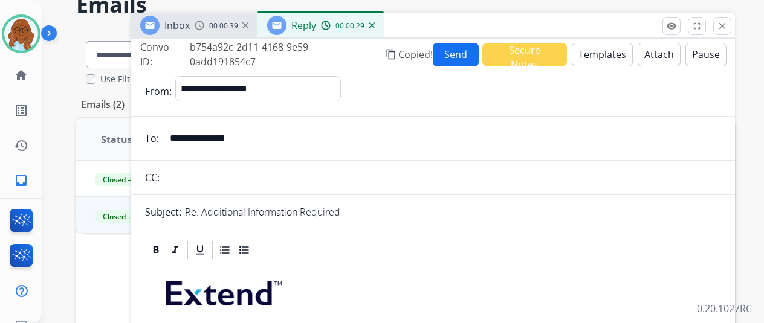
click at [471, 56] on button "Send" at bounding box center [456, 55] width 46 height 24
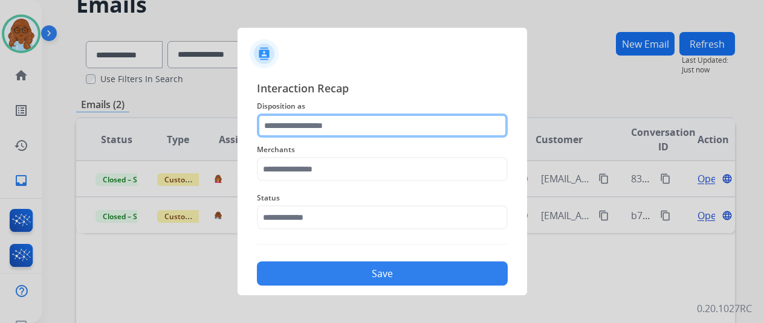
click at [406, 131] on input "text" at bounding box center [382, 126] width 251 height 24
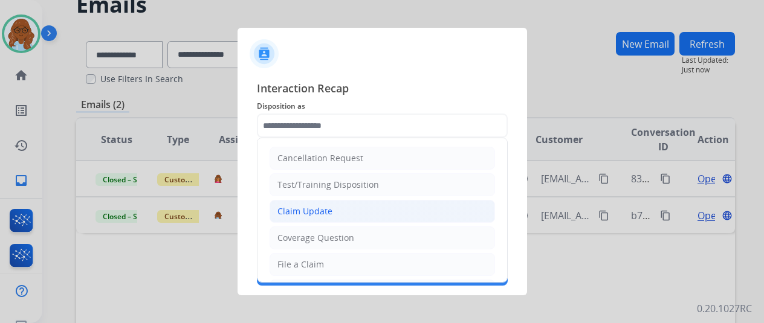
click at [341, 215] on li "Claim Update" at bounding box center [382, 211] width 225 height 23
type input "**********"
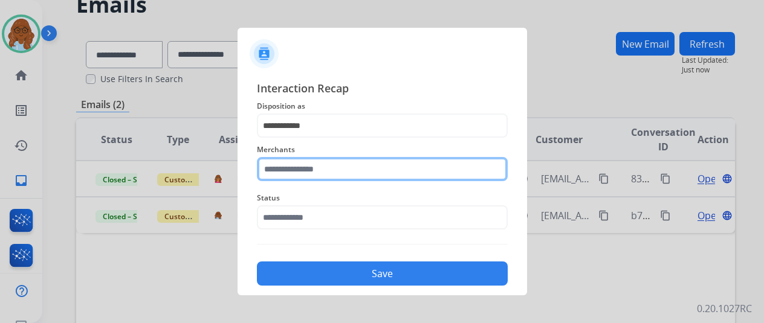
click at [303, 169] on input "text" at bounding box center [382, 169] width 251 height 24
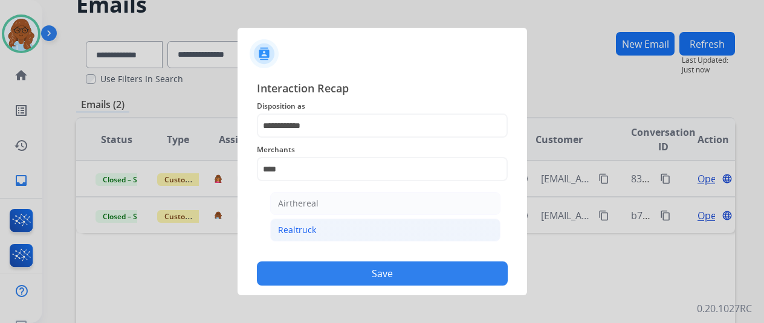
click at [316, 227] on li "Realtruck" at bounding box center [385, 230] width 230 height 23
type input "*********"
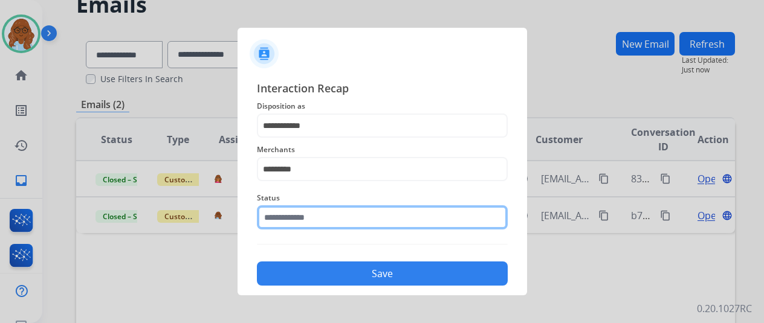
click at [302, 217] on input "text" at bounding box center [382, 218] width 251 height 24
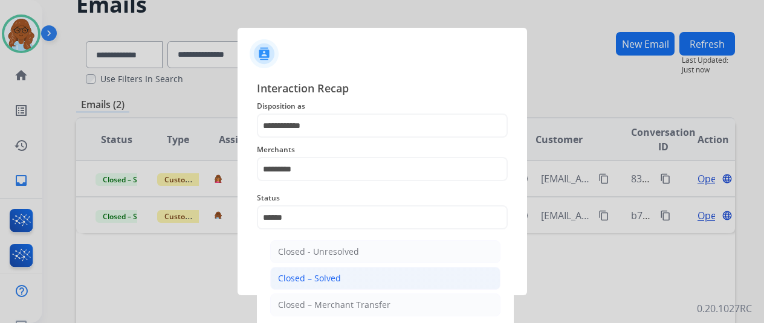
click at [316, 277] on div "Closed – Solved" at bounding box center [309, 279] width 63 height 12
type input "**********"
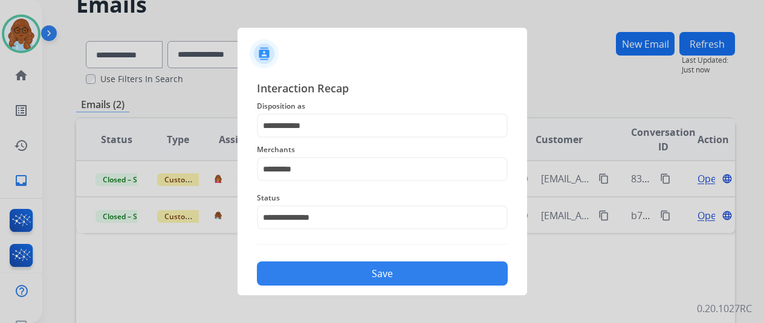
click at [334, 269] on button "Save" at bounding box center [382, 274] width 251 height 24
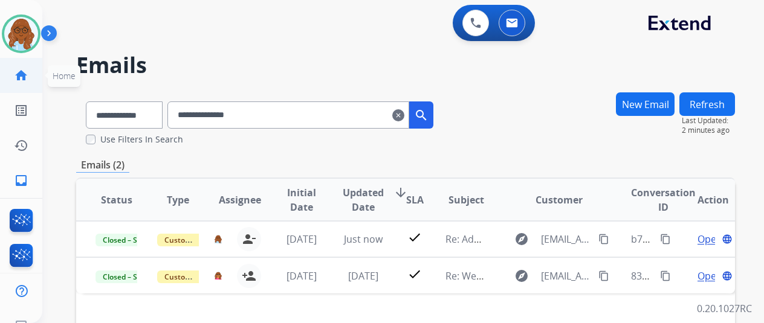
click at [5, 76] on ul "home Home Home" at bounding box center [21, 75] width 42 height 35
click at [34, 73] on link "home Home" at bounding box center [21, 76] width 34 height 34
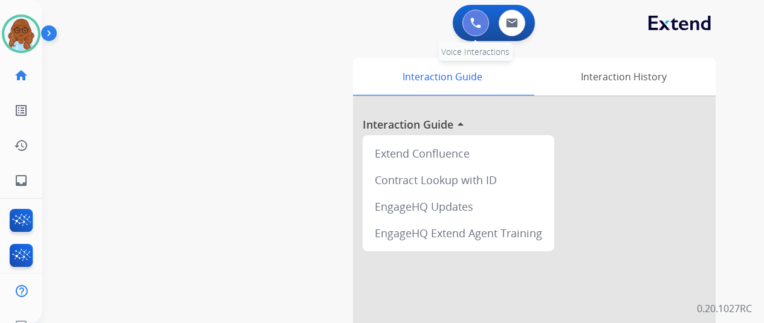
click at [479, 21] on img at bounding box center [475, 23] width 11 height 11
click at [485, 31] on button at bounding box center [475, 23] width 27 height 27
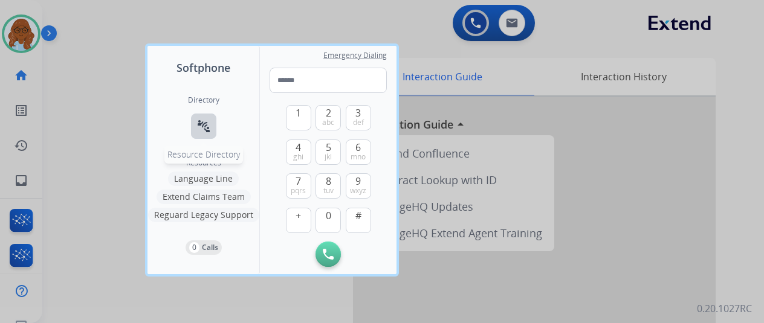
click at [202, 124] on mat-icon "connect_without_contact" at bounding box center [203, 126] width 15 height 15
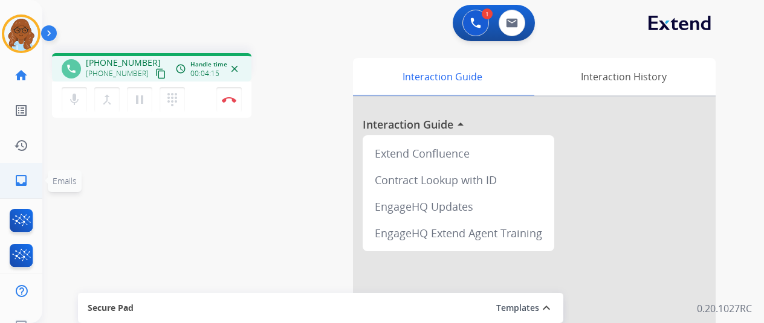
click at [27, 177] on mat-icon "inbox" at bounding box center [21, 180] width 15 height 15
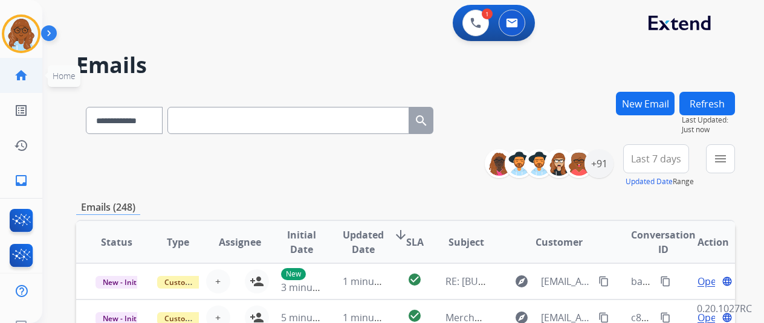
click at [19, 71] on mat-icon "home" at bounding box center [21, 75] width 15 height 15
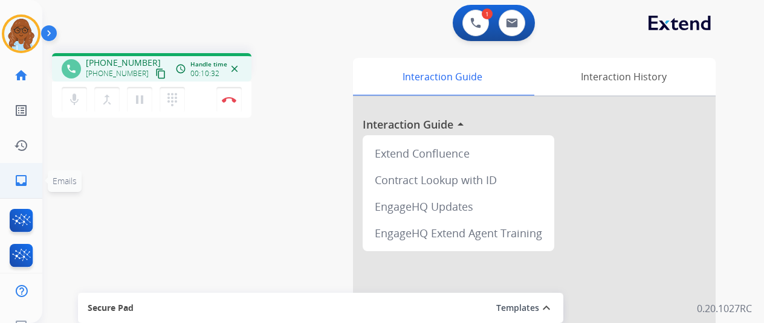
click at [25, 187] on mat-icon "inbox" at bounding box center [21, 180] width 15 height 15
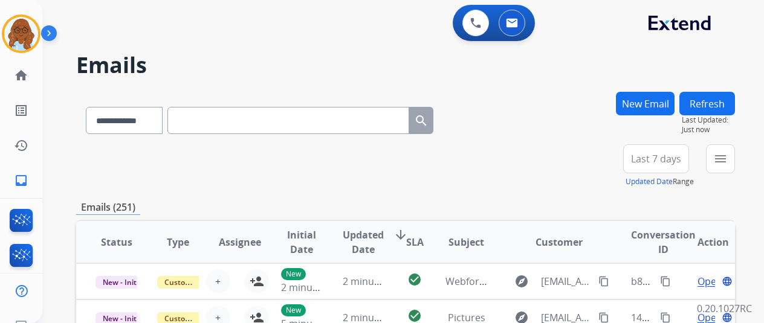
click at [670, 109] on button "New Email" at bounding box center [645, 104] width 59 height 24
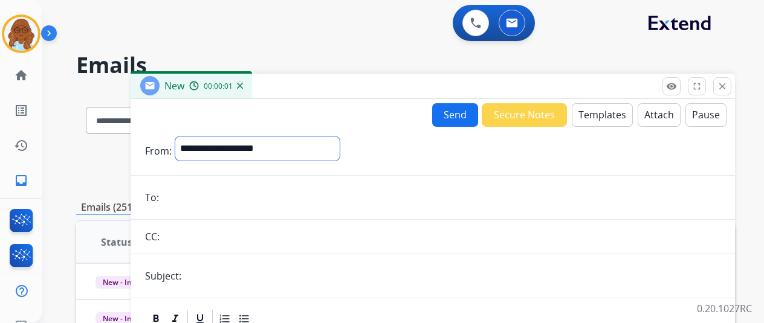
click at [305, 146] on select "**********" at bounding box center [257, 149] width 164 height 24
select select "**********"
click at [184, 137] on select "**********" at bounding box center [257, 149] width 164 height 24
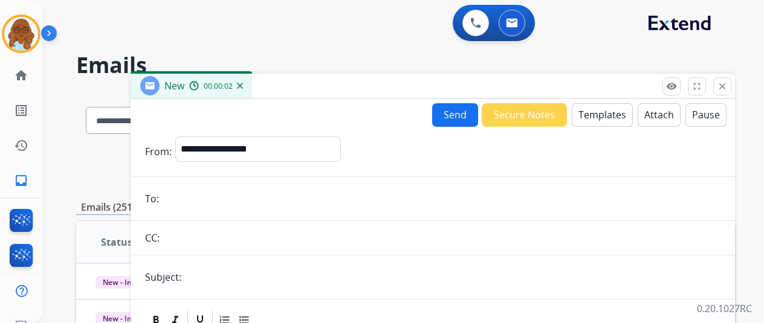
click at [202, 201] on input "email" at bounding box center [442, 199] width 558 height 24
type input "**********"
click at [290, 273] on input "text" at bounding box center [453, 277] width 536 height 24
type input "**********"
drag, startPoint x: 212, startPoint y: 202, endPoint x: 180, endPoint y: 202, distance: 31.4
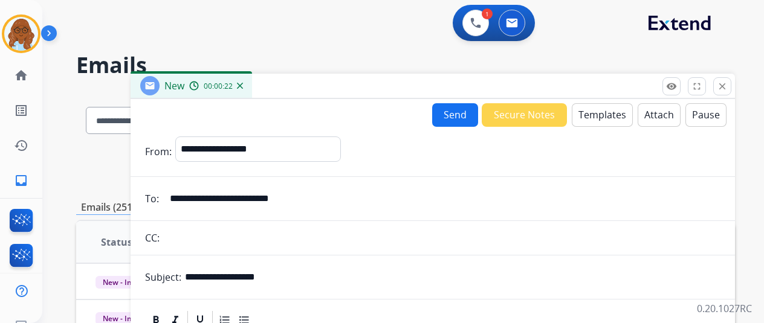
click at [180, 202] on input "**********" at bounding box center [442, 199] width 558 height 24
click at [604, 121] on button "Templates" at bounding box center [602, 115] width 61 height 24
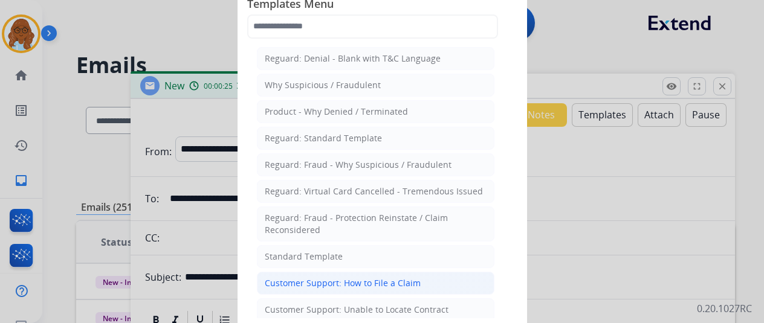
click at [367, 284] on div "Customer Support: How to File a Claim" at bounding box center [343, 283] width 156 height 12
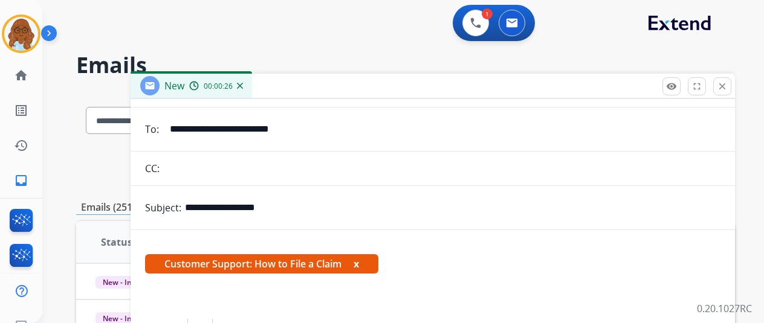
scroll to position [181, 0]
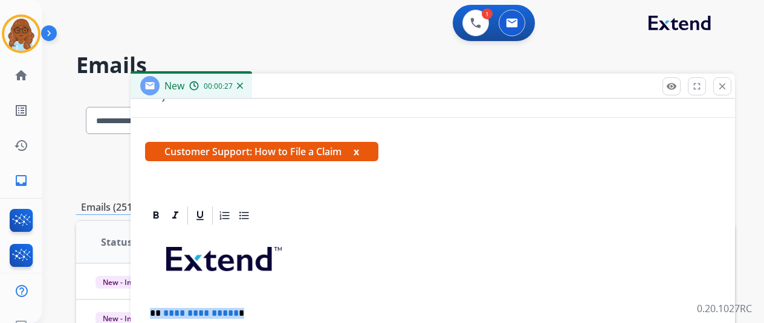
drag, startPoint x: 276, startPoint y: 300, endPoint x: 141, endPoint y: 303, distance: 134.2
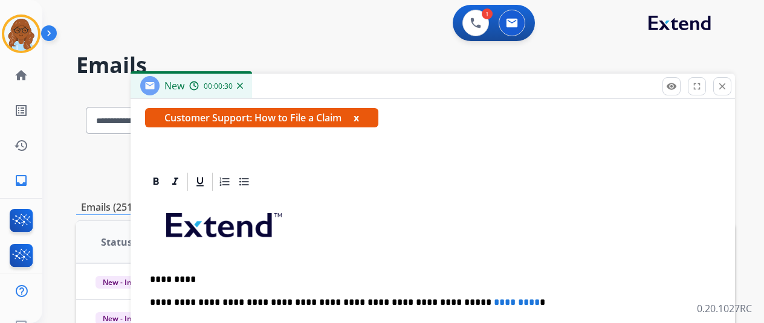
scroll to position [231, 0]
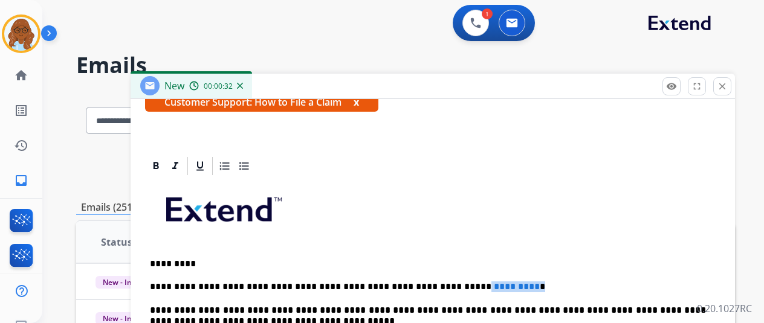
drag, startPoint x: 505, startPoint y: 287, endPoint x: 474, endPoint y: 283, distance: 31.6
click at [450, 282] on p "**********" at bounding box center [428, 287] width 556 height 11
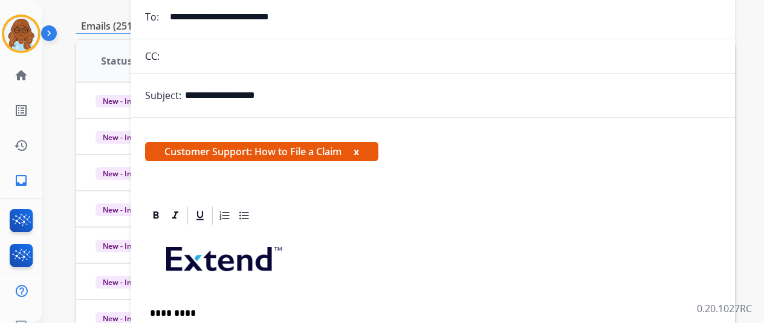
scroll to position [0, 0]
click at [359, 152] on button "x" at bounding box center [356, 151] width 5 height 15
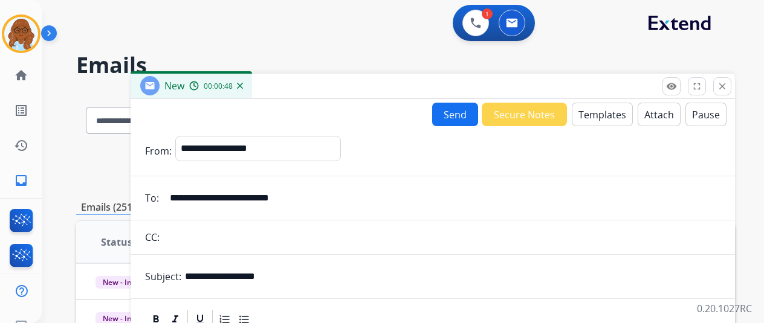
click at [444, 113] on button "Send" at bounding box center [455, 115] width 46 height 24
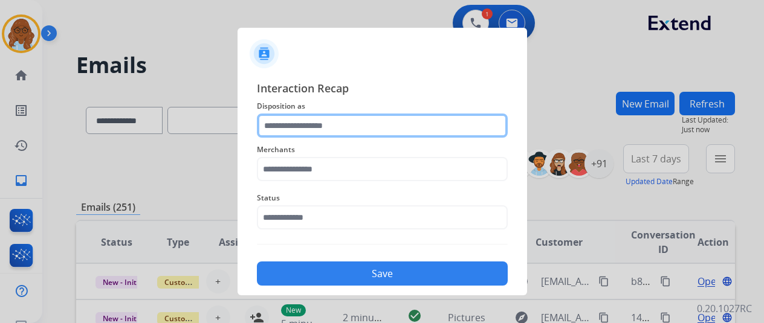
click at [308, 123] on input "text" at bounding box center [382, 126] width 251 height 24
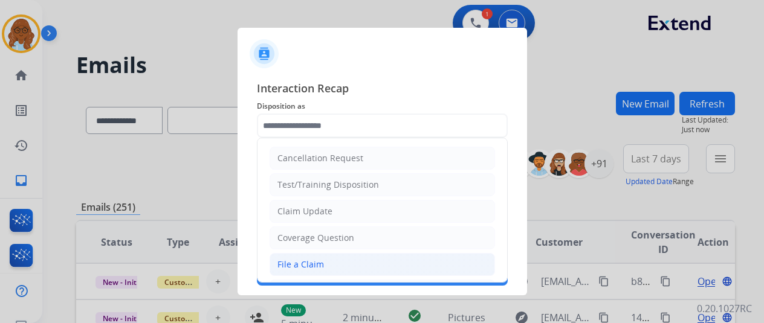
click at [313, 261] on div "File a Claim" at bounding box center [300, 265] width 47 height 12
type input "**********"
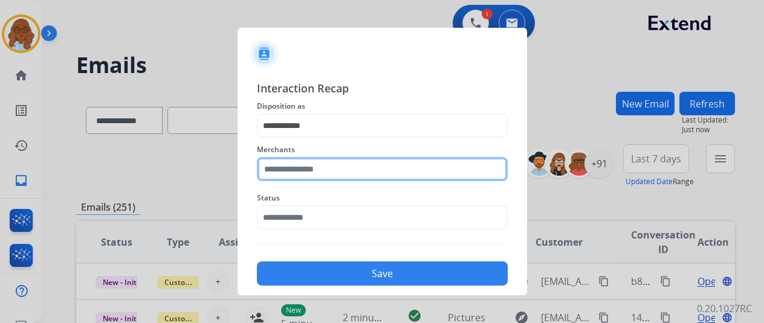
click at [306, 170] on input "text" at bounding box center [382, 169] width 251 height 24
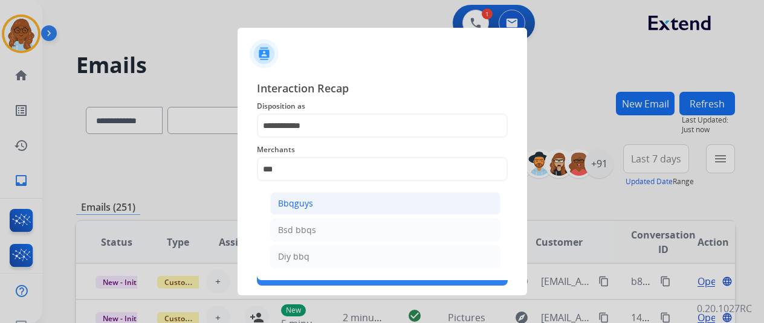
click at [307, 202] on div "Bbqguys" at bounding box center [295, 204] width 35 height 12
type input "*******"
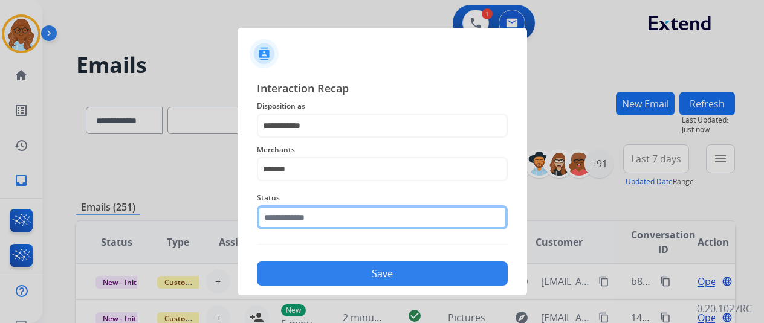
click at [300, 218] on input "text" at bounding box center [382, 218] width 251 height 24
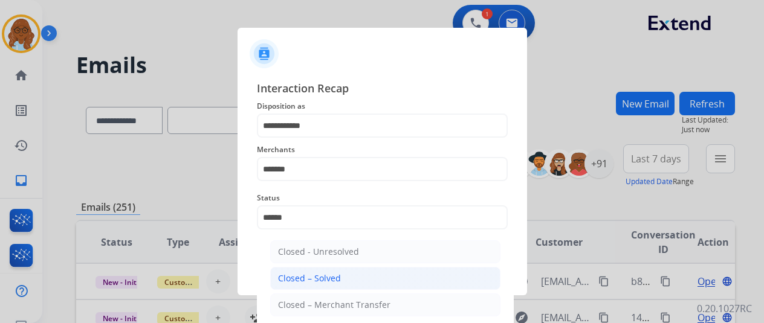
click at [334, 274] on div "Closed – Solved" at bounding box center [309, 279] width 63 height 12
type input "**********"
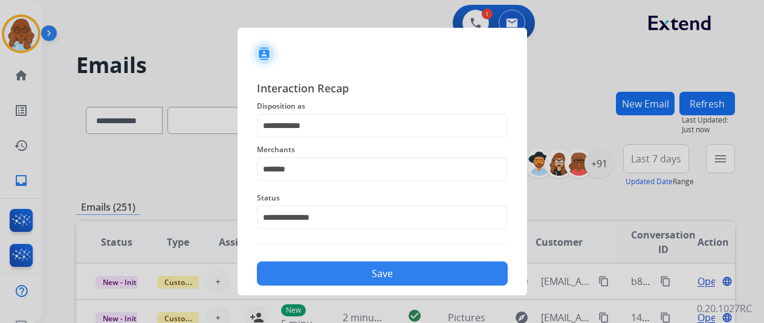
click at [353, 271] on button "Save" at bounding box center [382, 274] width 251 height 24
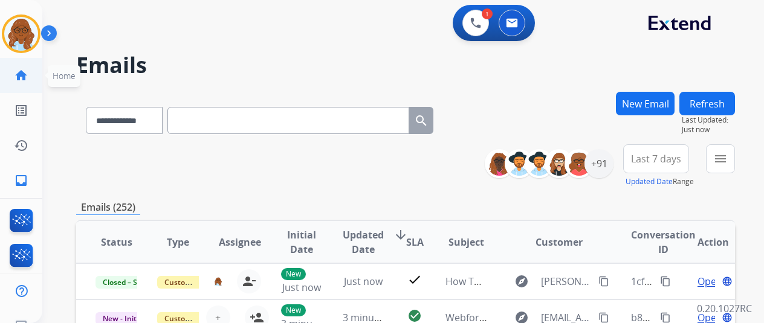
click at [22, 74] on mat-icon "home" at bounding box center [21, 75] width 15 height 15
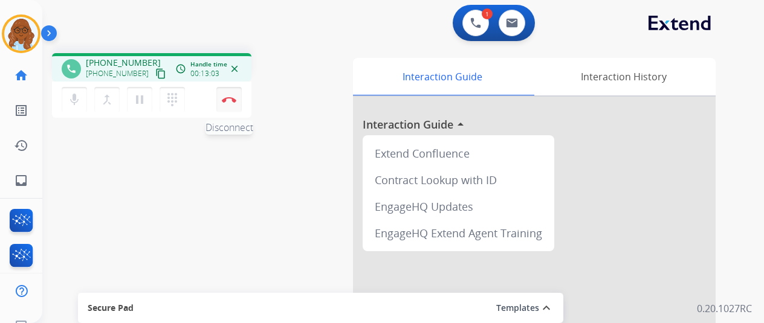
click at [229, 98] on img at bounding box center [229, 100] width 15 height 6
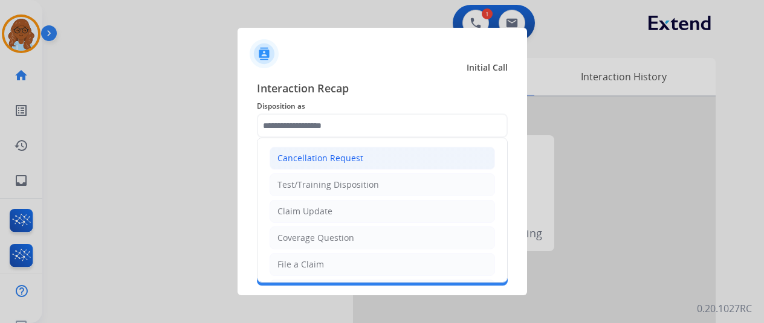
click at [302, 130] on input "text" at bounding box center [382, 126] width 251 height 24
click at [322, 262] on li "File a Claim" at bounding box center [382, 264] width 225 height 23
type input "**********"
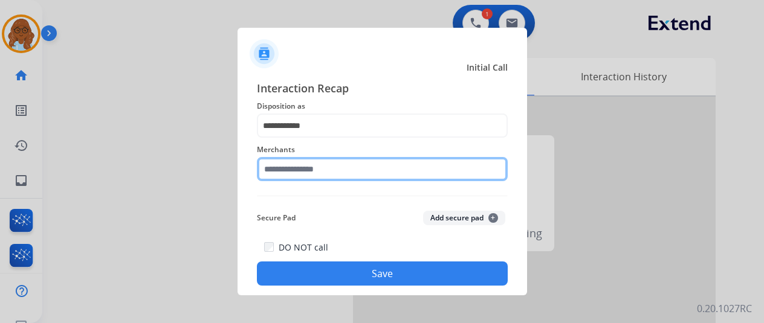
click at [302, 172] on input "text" at bounding box center [382, 169] width 251 height 24
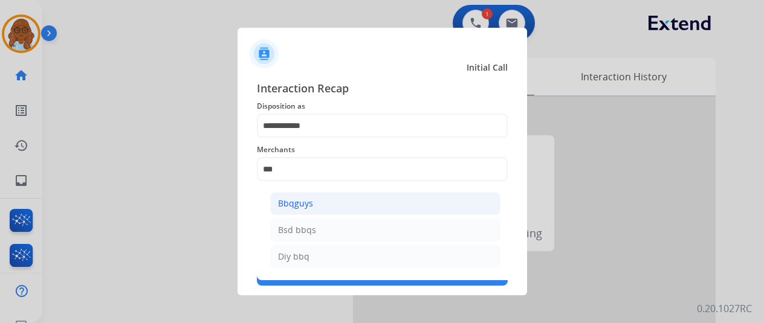
click at [368, 199] on li "Bbqguys" at bounding box center [385, 203] width 230 height 23
type input "*******"
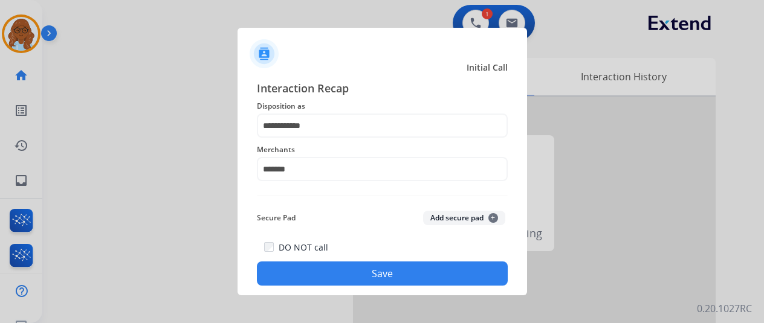
click at [346, 273] on button "Save" at bounding box center [382, 274] width 251 height 24
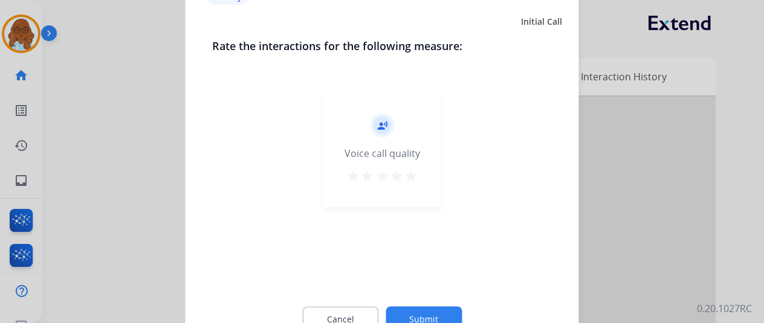
click at [412, 173] on mat-icon "star" at bounding box center [411, 176] width 15 height 15
click at [426, 308] on button "Submit" at bounding box center [424, 318] width 76 height 25
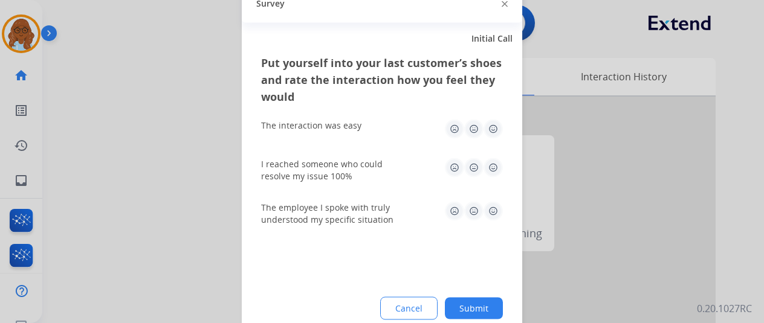
click at [485, 132] on img at bounding box center [493, 128] width 19 height 19
click at [488, 176] on img at bounding box center [493, 167] width 19 height 19
click at [494, 210] on img at bounding box center [493, 210] width 19 height 19
click at [482, 302] on button "Submit" at bounding box center [474, 308] width 58 height 22
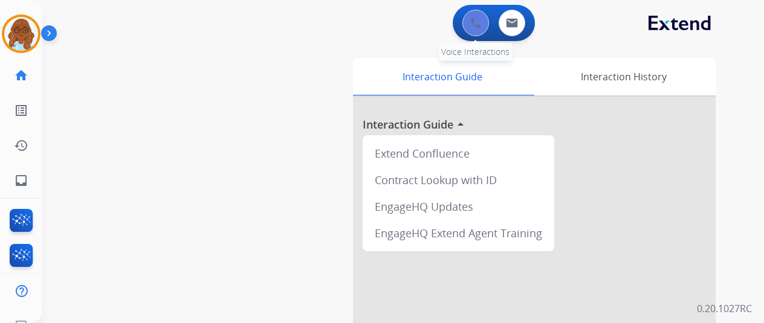
click at [472, 30] on button at bounding box center [475, 23] width 27 height 27
click at [489, 24] on button at bounding box center [475, 23] width 27 height 27
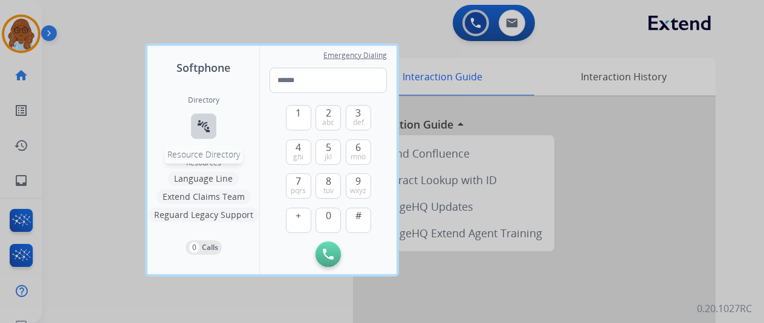
click at [202, 123] on mat-icon "connect_without_contact" at bounding box center [203, 126] width 15 height 15
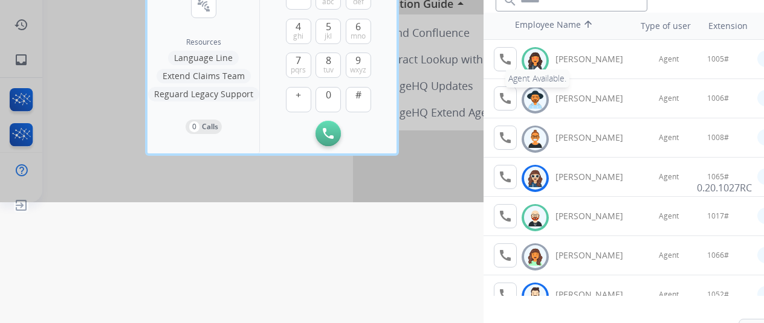
click at [509, 63] on mat-icon "call" at bounding box center [505, 59] width 15 height 15
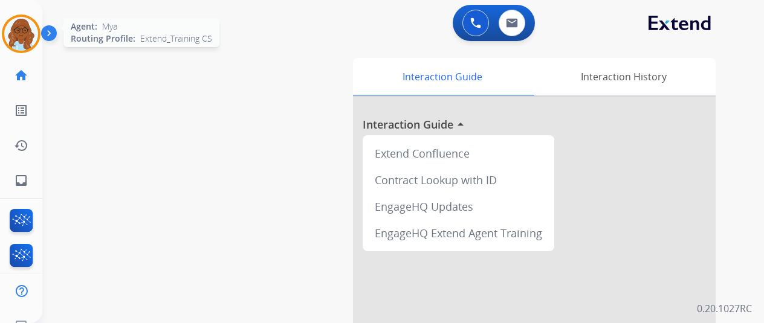
click at [7, 28] on img at bounding box center [21, 34] width 34 height 34
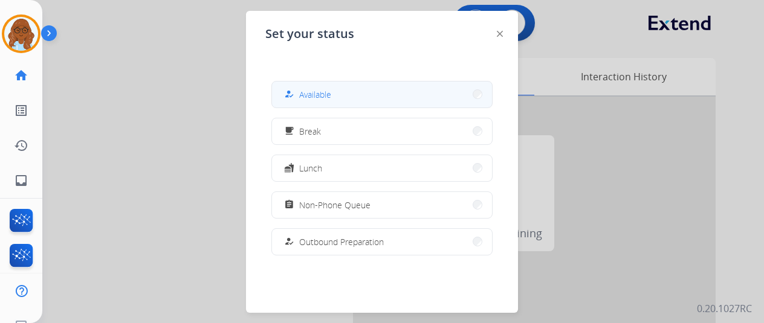
click at [321, 94] on span "Available" at bounding box center [315, 94] width 32 height 13
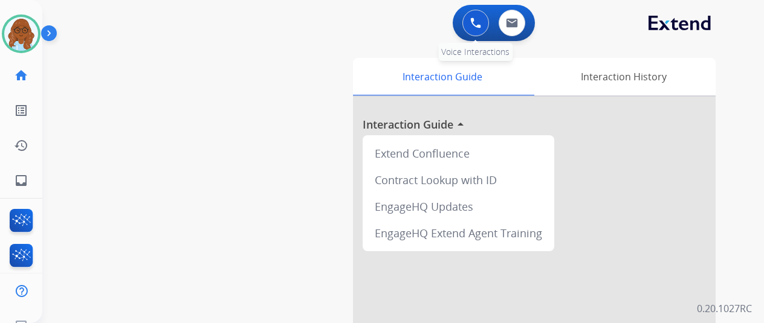
click at [471, 33] on button at bounding box center [475, 23] width 27 height 27
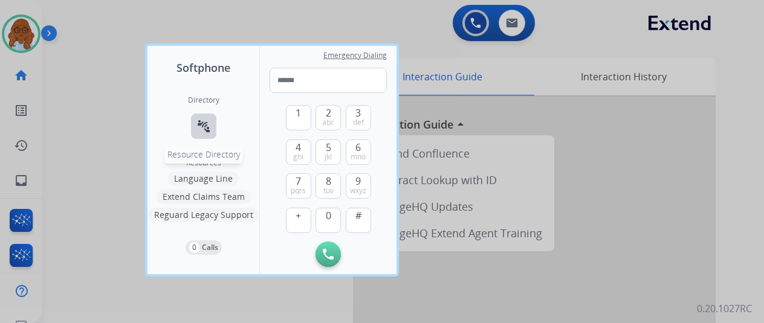
click at [213, 128] on button "connect_without_contact Resource Directory" at bounding box center [203, 126] width 25 height 25
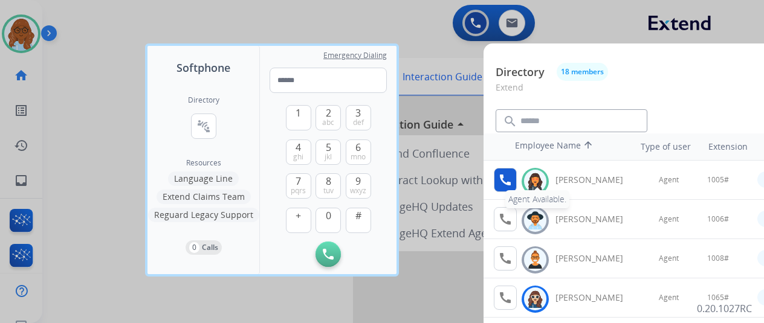
click at [507, 175] on mat-icon "call" at bounding box center [505, 180] width 15 height 15
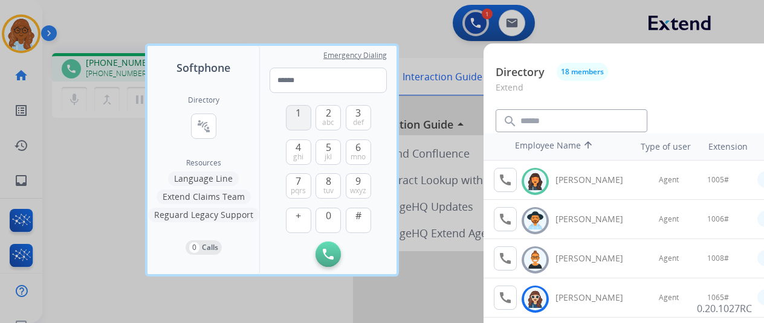
click at [296, 111] on span "1" at bounding box center [298, 113] width 5 height 15
click at [319, 218] on button "0" at bounding box center [328, 220] width 25 height 25
click at [326, 152] on span "jkl" at bounding box center [328, 157] width 7 height 10
click at [352, 219] on button "#" at bounding box center [358, 220] width 25 height 25
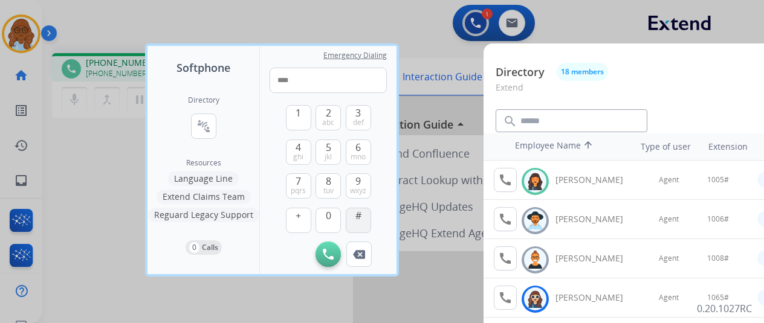
type input "*****"
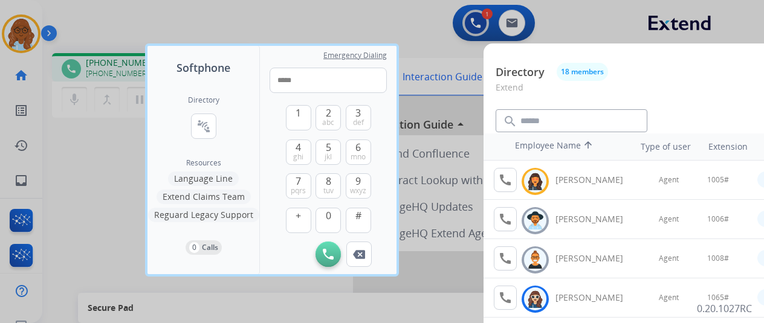
click at [103, 230] on div at bounding box center [382, 161] width 764 height 323
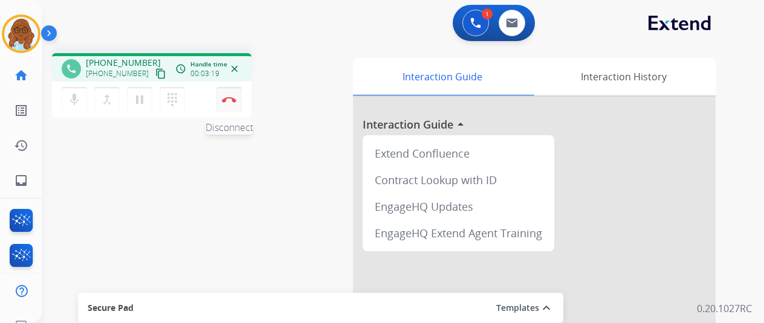
click at [230, 97] on img at bounding box center [229, 100] width 15 height 6
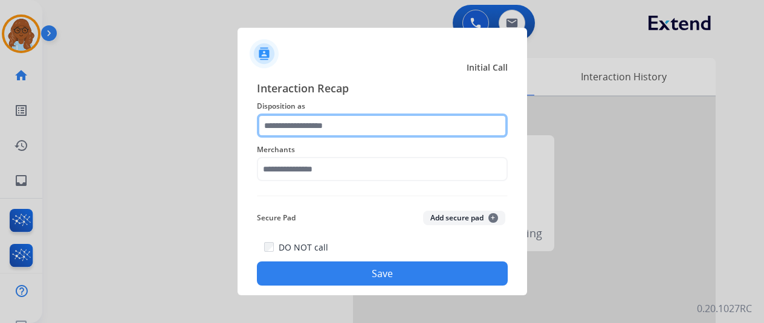
click at [336, 128] on input "text" at bounding box center [382, 126] width 251 height 24
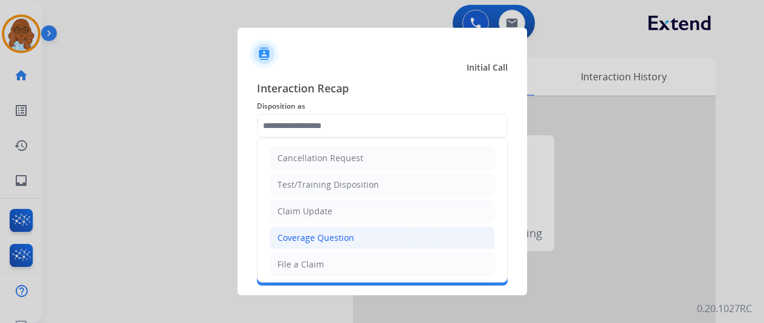
click at [314, 234] on div "Coverage Question" at bounding box center [315, 238] width 77 height 12
type input "**********"
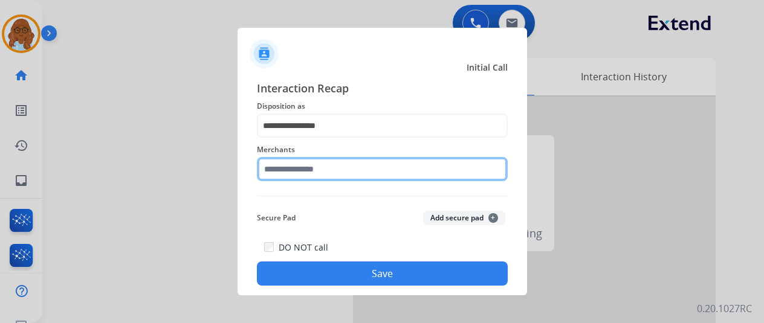
click at [294, 170] on input "text" at bounding box center [382, 169] width 251 height 24
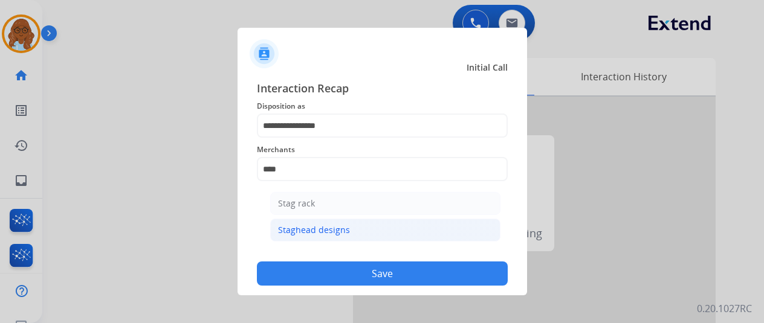
click at [328, 233] on div "Staghead designs" at bounding box center [314, 230] width 72 height 12
type input "**********"
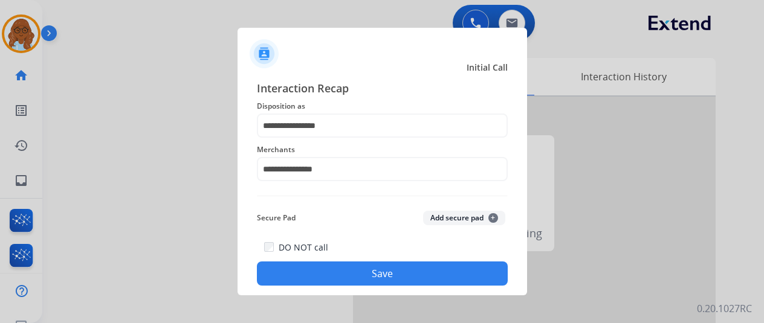
click at [353, 274] on button "Save" at bounding box center [382, 274] width 251 height 24
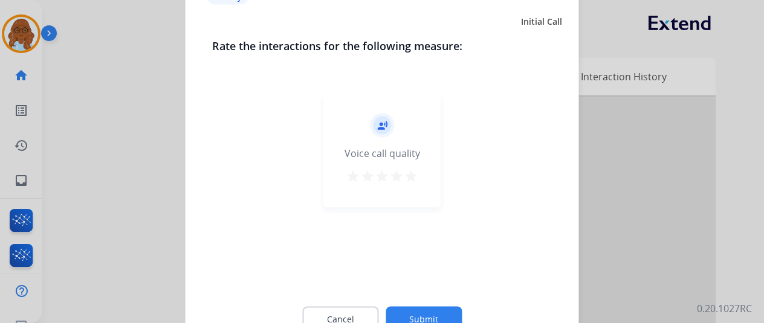
click at [413, 172] on mat-icon "star" at bounding box center [411, 176] width 15 height 15
click at [456, 311] on button "Submit" at bounding box center [424, 318] width 76 height 25
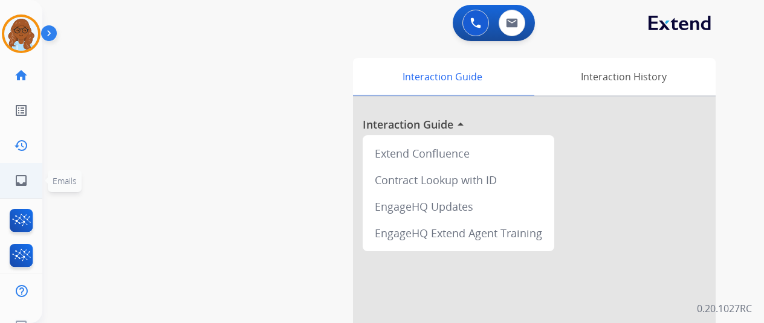
click at [14, 187] on mat-icon "inbox" at bounding box center [21, 180] width 15 height 15
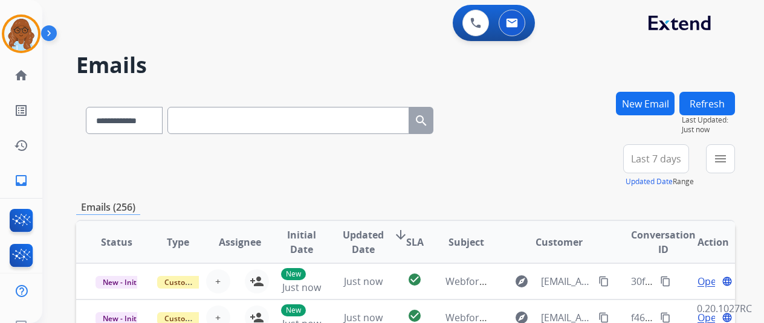
click at [718, 106] on button "Refresh" at bounding box center [707, 104] width 56 height 24
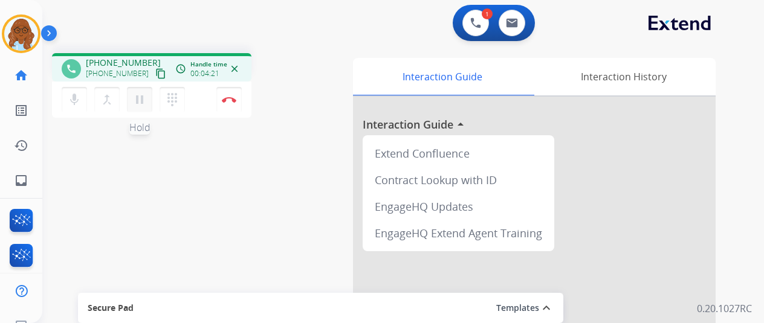
click at [143, 103] on mat-icon "pause" at bounding box center [139, 99] width 15 height 15
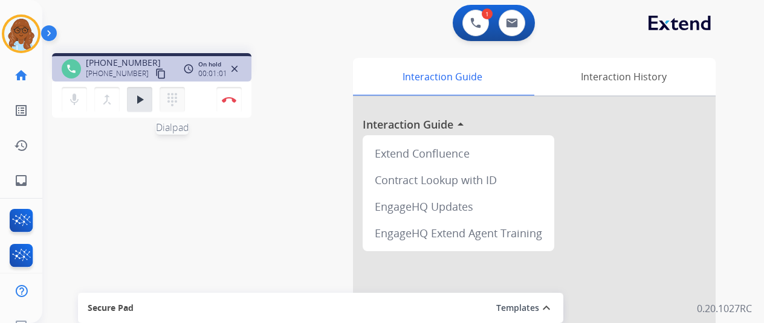
click at [181, 99] on button "dialpad Dialpad" at bounding box center [172, 99] width 25 height 25
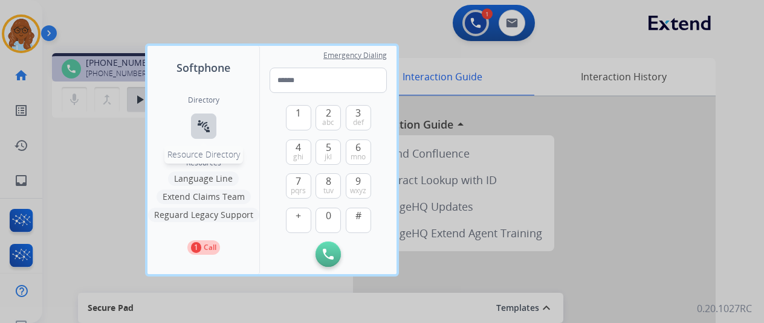
click at [201, 129] on mat-icon "connect_without_contact" at bounding box center [203, 126] width 15 height 15
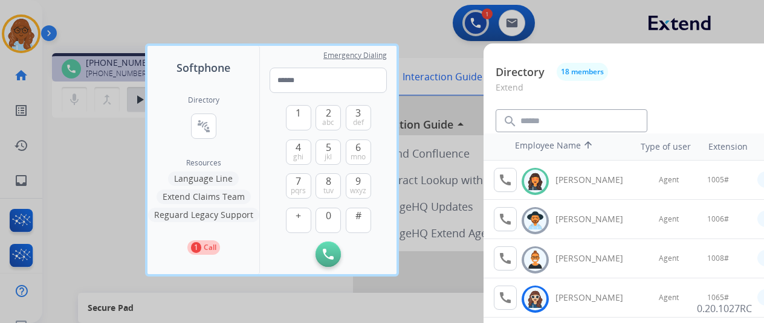
click at [458, 175] on div at bounding box center [382, 161] width 764 height 323
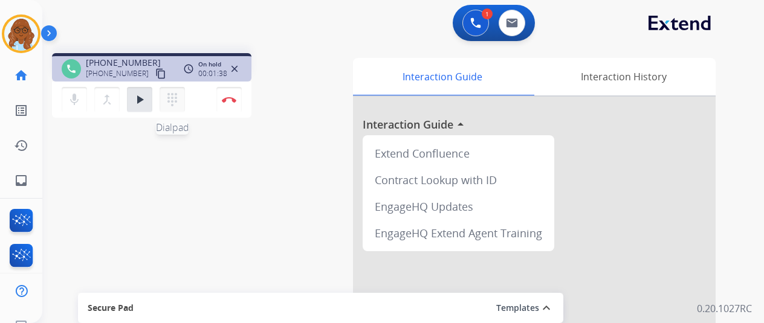
click at [179, 101] on mat-icon "dialpad" at bounding box center [172, 99] width 15 height 15
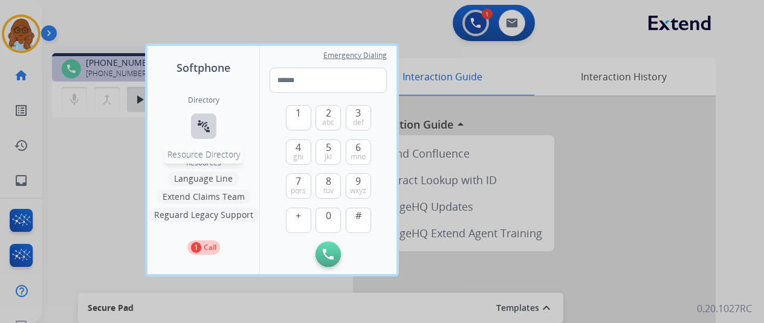
click at [207, 118] on button "connect_without_contact Resource Directory" at bounding box center [203, 126] width 25 height 25
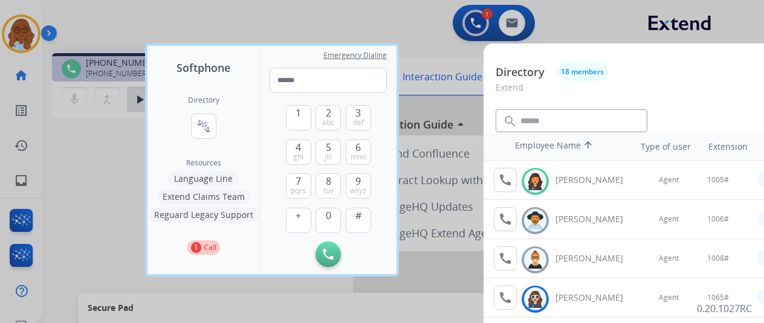
click at [455, 85] on div at bounding box center [382, 161] width 764 height 323
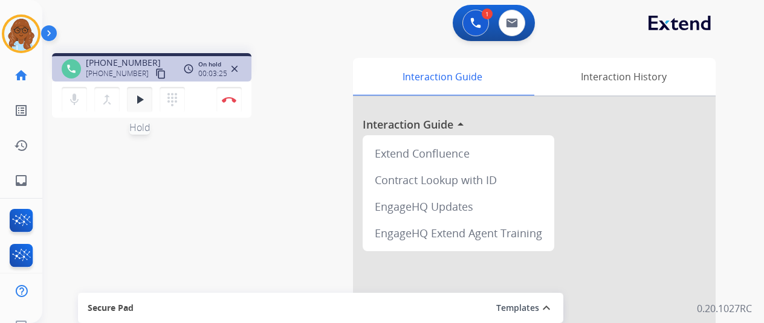
click at [140, 102] on mat-icon "play_arrow" at bounding box center [139, 99] width 15 height 15
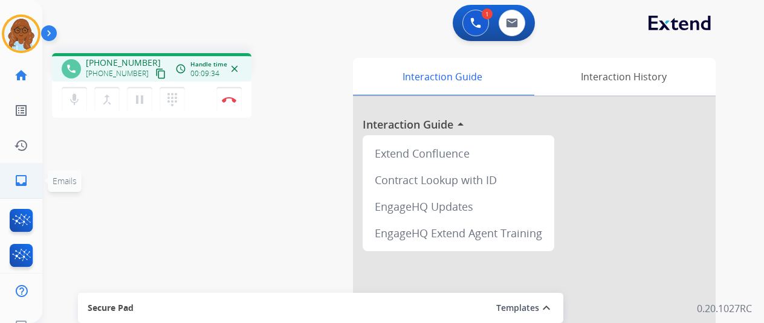
click at [13, 165] on link "inbox Emails" at bounding box center [21, 181] width 34 height 34
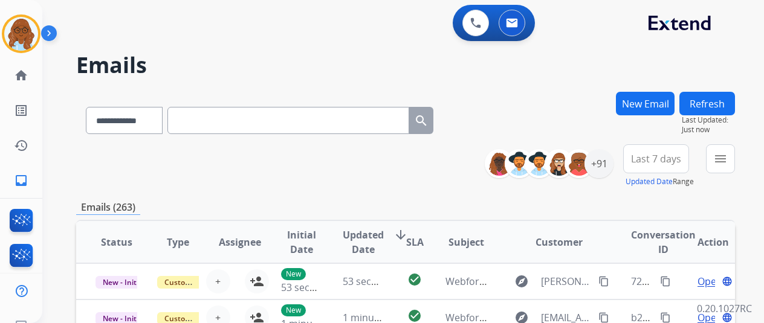
drag, startPoint x: 349, startPoint y: 139, endPoint x: 348, endPoint y: 120, distance: 18.8
paste input "**********"
type input "**********"
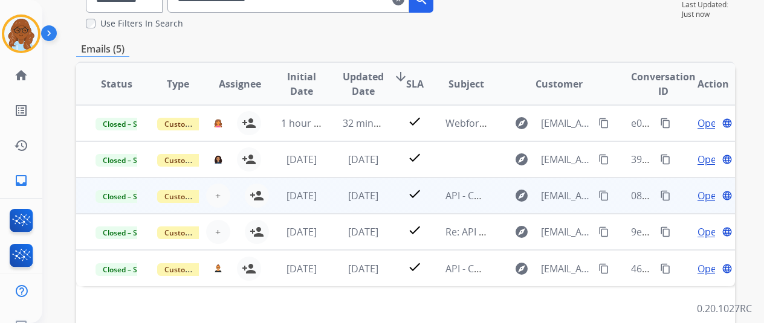
scroll to position [121, 0]
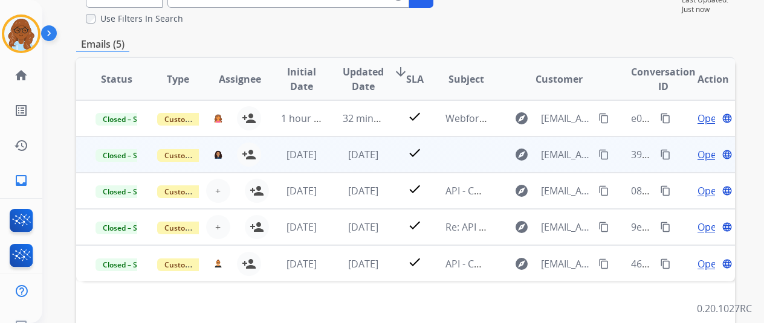
click at [707, 154] on span "Open" at bounding box center [710, 154] width 25 height 15
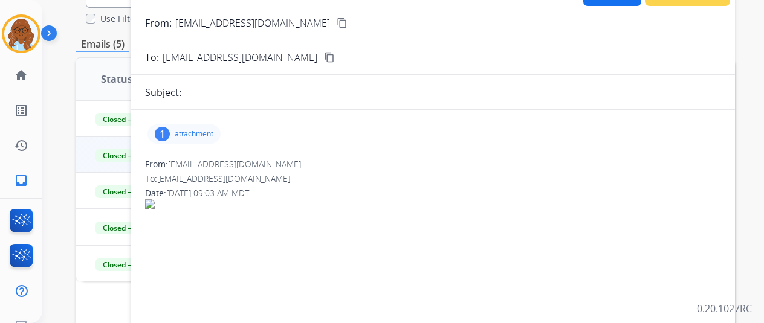
click at [201, 131] on p "attachment" at bounding box center [194, 134] width 39 height 10
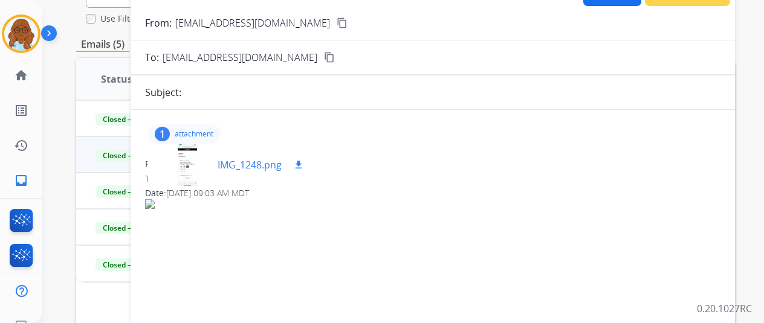
click at [203, 166] on div at bounding box center [187, 165] width 60 height 42
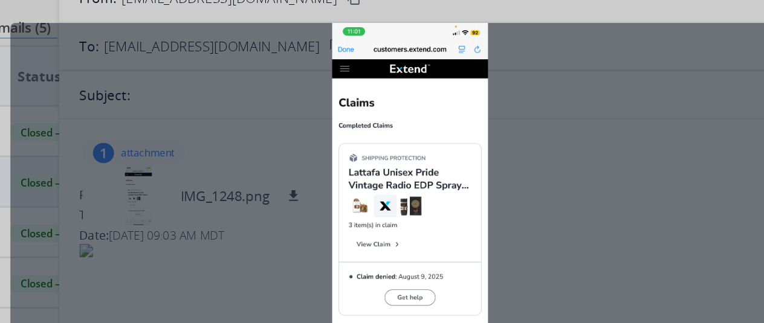
scroll to position [0, 5]
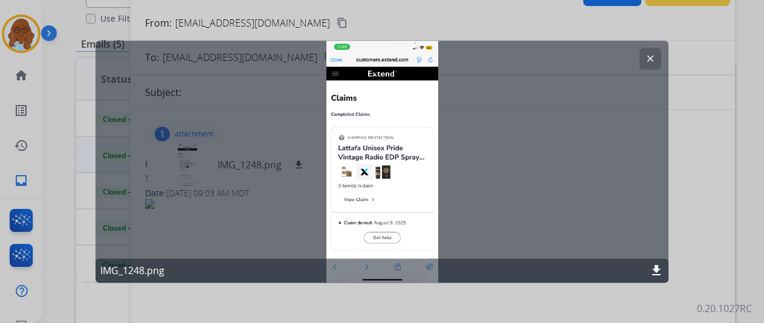
click at [645, 57] on mat-icon "clear" at bounding box center [650, 58] width 11 height 11
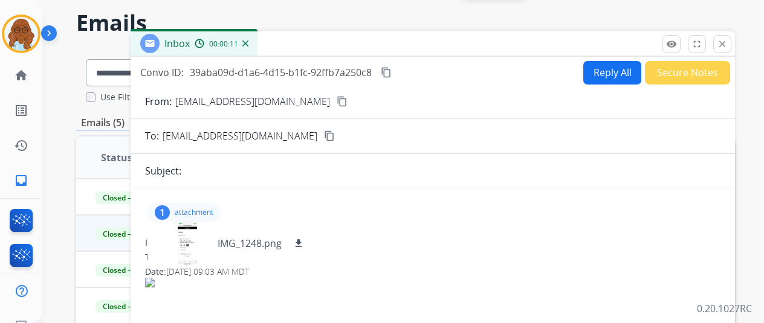
scroll to position [0, 0]
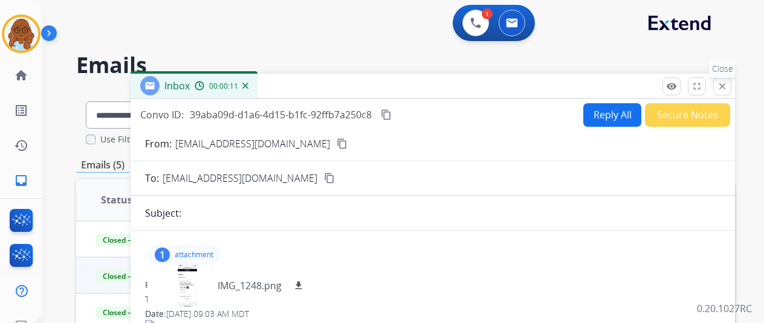
click at [728, 85] on mat-icon "close" at bounding box center [722, 86] width 11 height 11
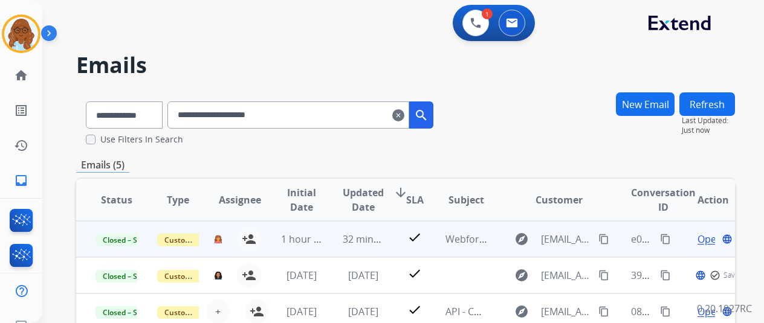
click at [700, 241] on span "Open" at bounding box center [710, 239] width 25 height 15
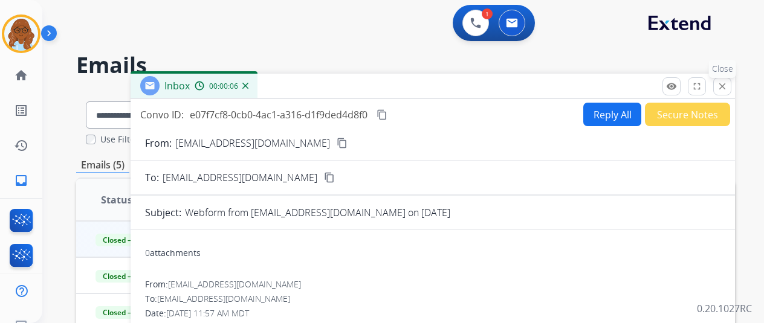
click at [722, 90] on mat-icon "close" at bounding box center [722, 86] width 11 height 11
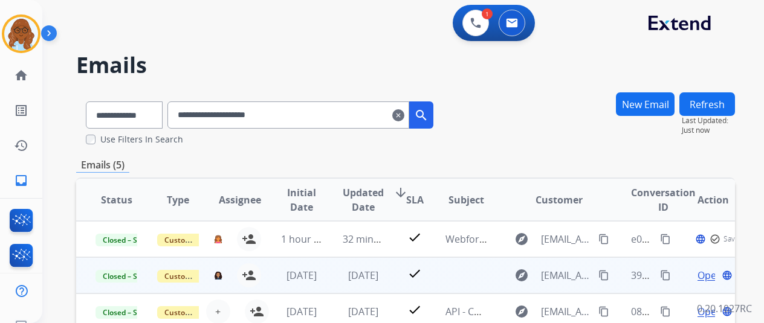
click at [701, 274] on span "Open" at bounding box center [710, 275] width 25 height 15
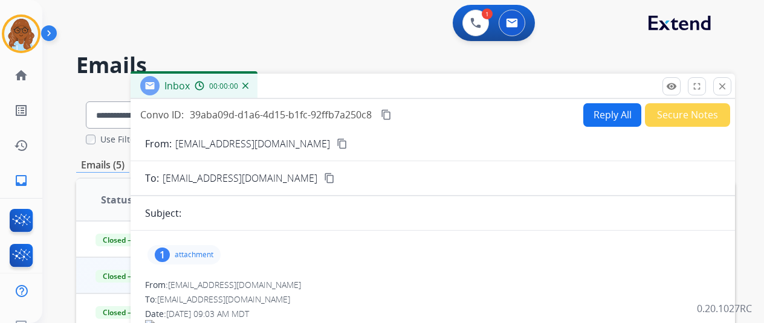
scroll to position [121, 0]
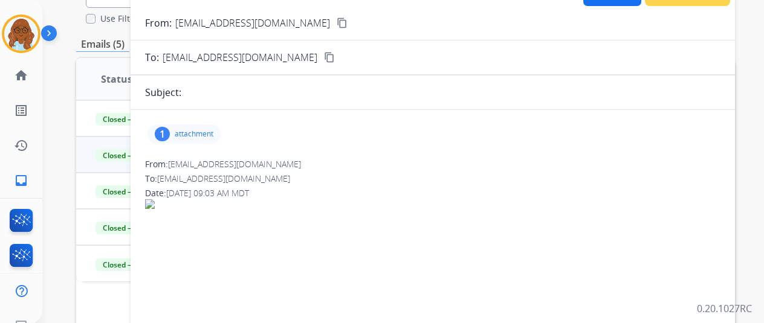
click at [179, 134] on p "attachment" at bounding box center [194, 134] width 39 height 10
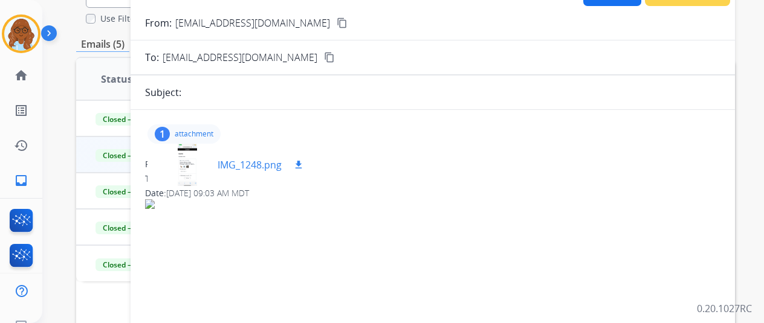
click at [189, 166] on div at bounding box center [187, 165] width 60 height 42
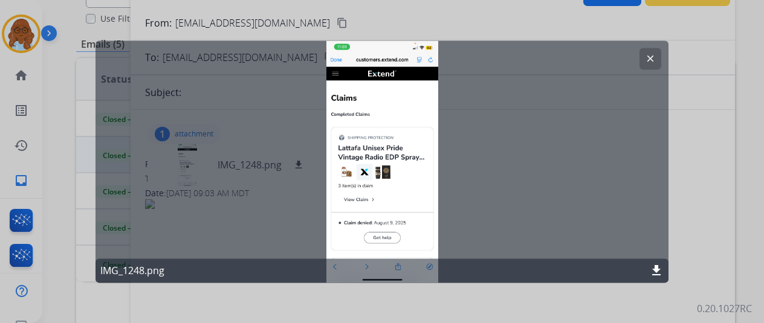
click at [645, 63] on mat-icon "clear" at bounding box center [650, 58] width 11 height 11
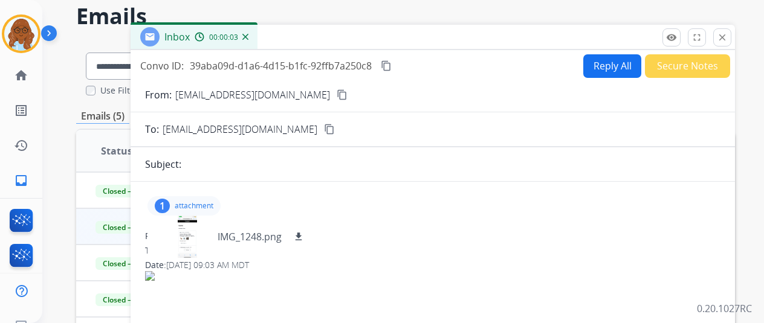
scroll to position [0, 0]
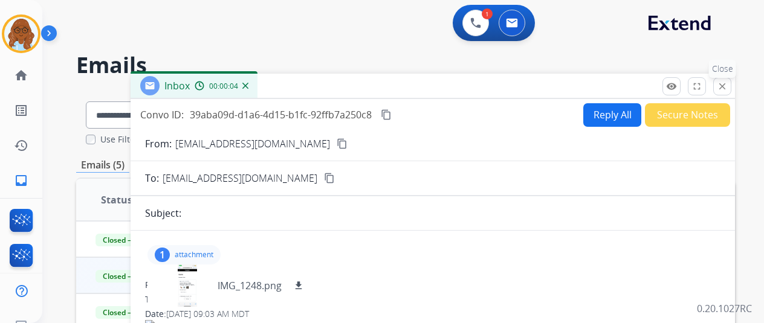
drag, startPoint x: 731, startPoint y: 80, endPoint x: 0, endPoint y: 47, distance: 731.6
click at [731, 80] on button "close Close" at bounding box center [722, 86] width 18 height 18
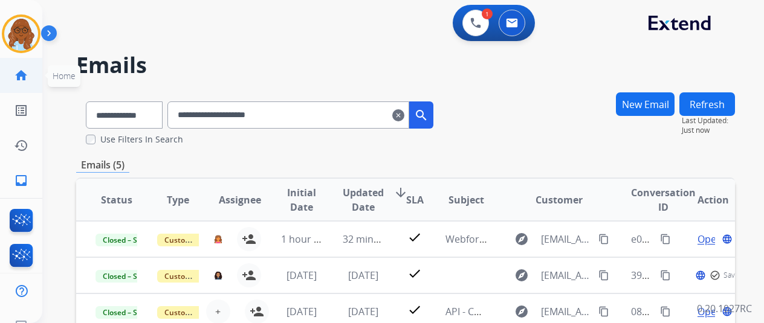
click at [15, 76] on mat-icon "home" at bounding box center [21, 75] width 15 height 15
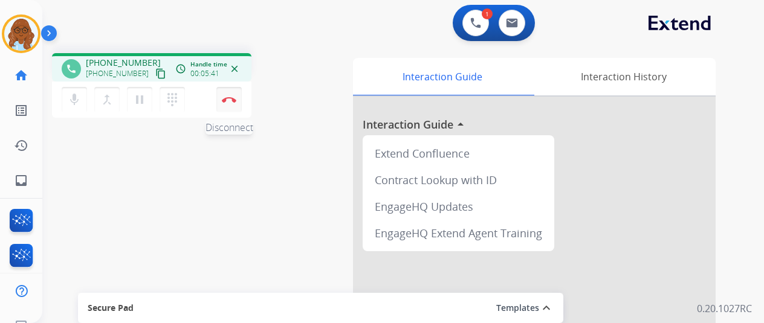
click at [226, 98] on img at bounding box center [229, 100] width 15 height 6
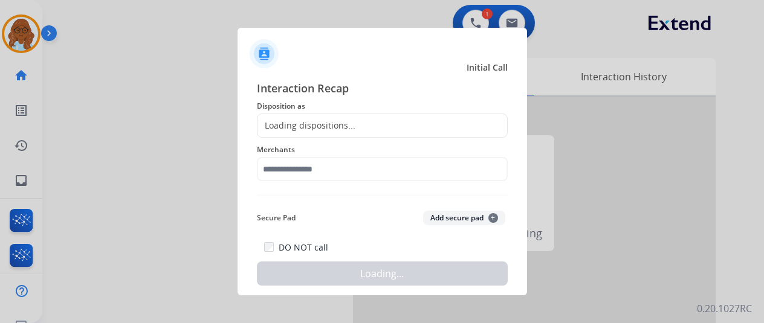
click at [319, 124] on div "Loading dispositions..." at bounding box center [307, 126] width 98 height 12
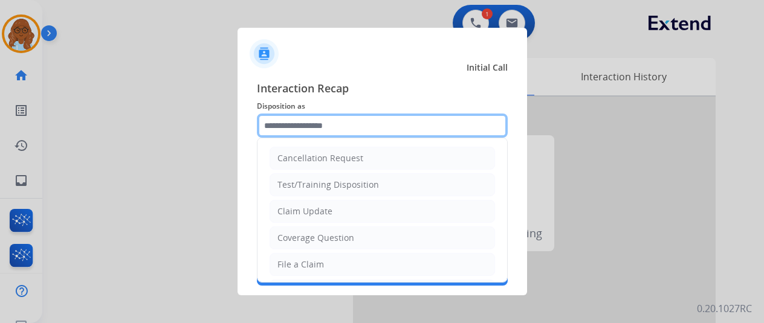
drag, startPoint x: 331, startPoint y: 121, endPoint x: 299, endPoint y: 170, distance: 59.3
click at [331, 121] on input "text" at bounding box center [382, 126] width 251 height 24
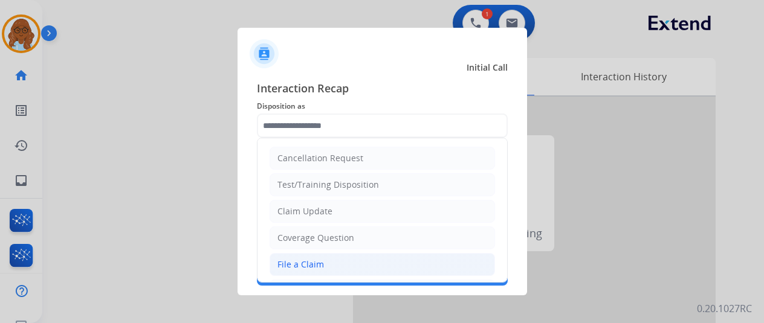
click at [296, 256] on li "File a Claim" at bounding box center [382, 264] width 225 height 23
type input "**********"
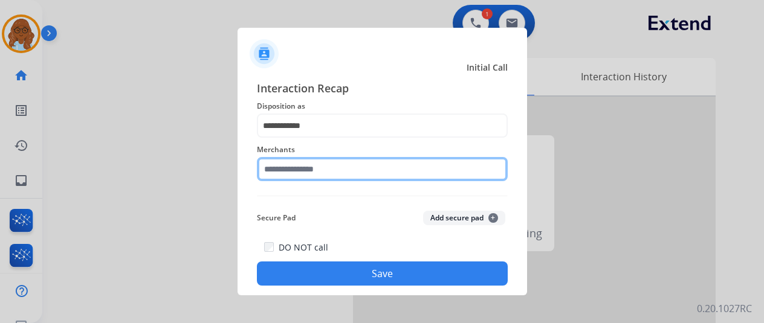
click at [295, 171] on input "text" at bounding box center [382, 169] width 251 height 24
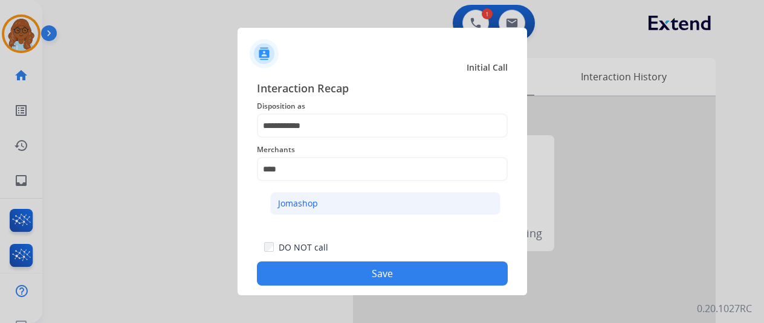
drag, startPoint x: 400, startPoint y: 199, endPoint x: 410, endPoint y: 258, distance: 58.8
click at [399, 200] on li "Jomashop" at bounding box center [385, 203] width 230 height 23
type input "********"
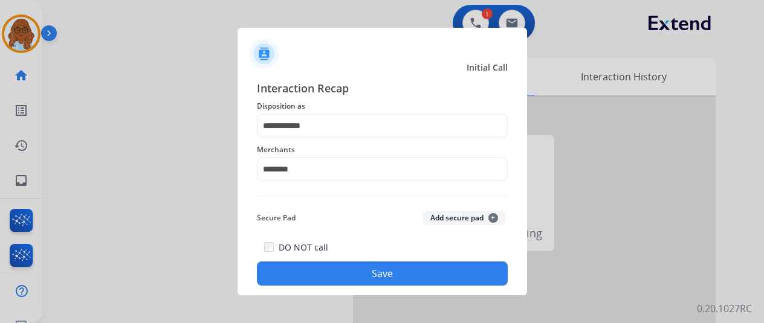
click at [406, 264] on button "Save" at bounding box center [382, 274] width 251 height 24
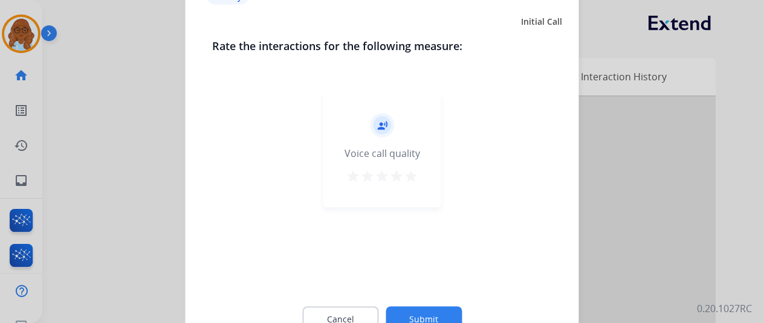
click at [404, 173] on mat-icon "star" at bounding box center [411, 176] width 15 height 15
click at [423, 309] on button "Submit" at bounding box center [424, 318] width 76 height 25
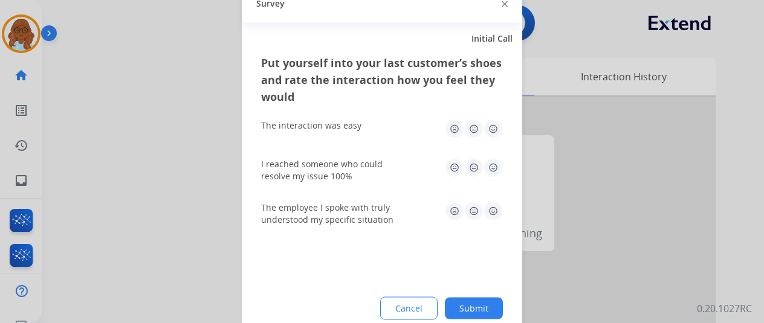
click at [485, 132] on img at bounding box center [493, 128] width 19 height 19
click at [493, 171] on img at bounding box center [493, 167] width 19 height 19
click at [488, 215] on img at bounding box center [493, 210] width 19 height 19
click at [472, 299] on button "Submit" at bounding box center [474, 308] width 58 height 22
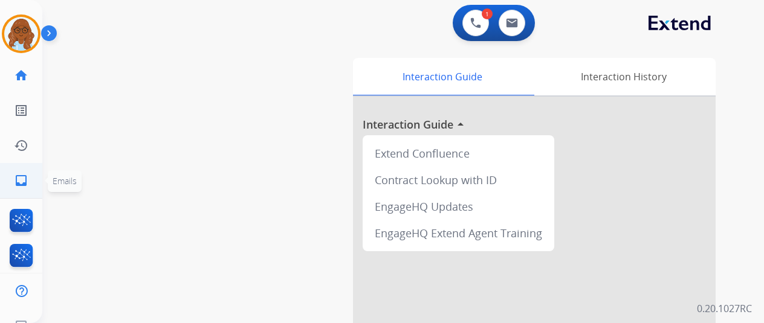
click at [14, 176] on mat-icon "inbox" at bounding box center [21, 180] width 15 height 15
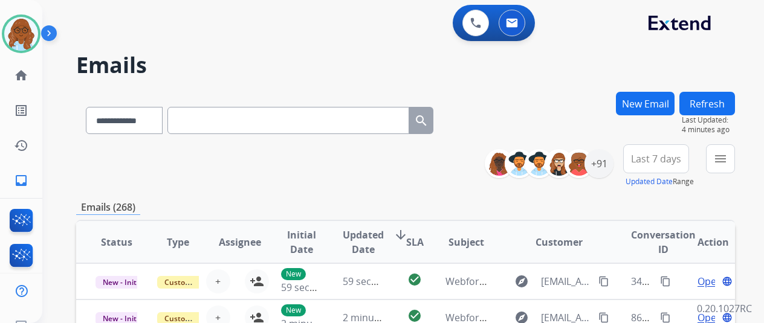
click at [718, 160] on mat-icon "menu" at bounding box center [720, 159] width 15 height 15
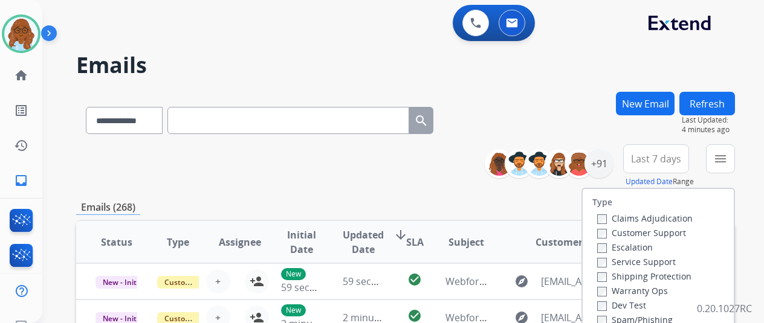
scroll to position [121, 0]
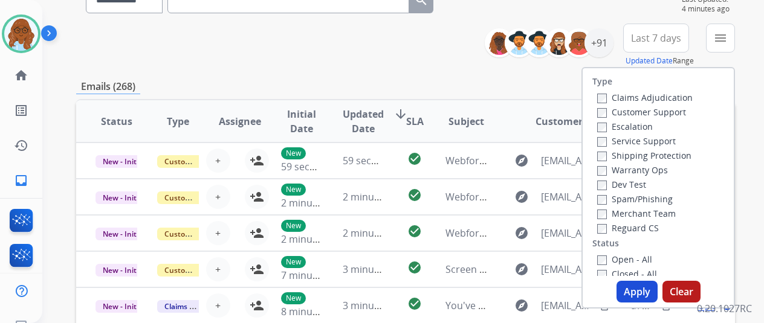
click at [413, 79] on div "**********" at bounding box center [405, 269] width 659 height 596
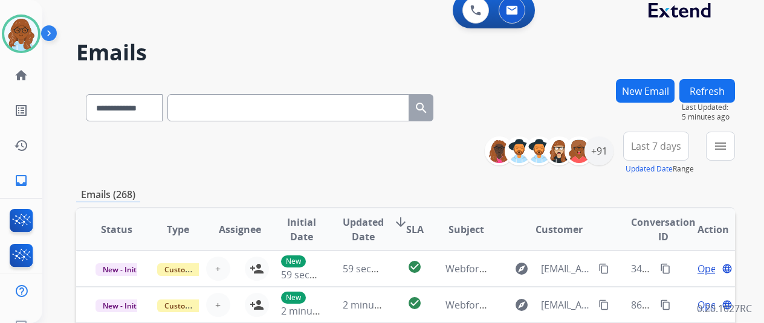
scroll to position [11, 0]
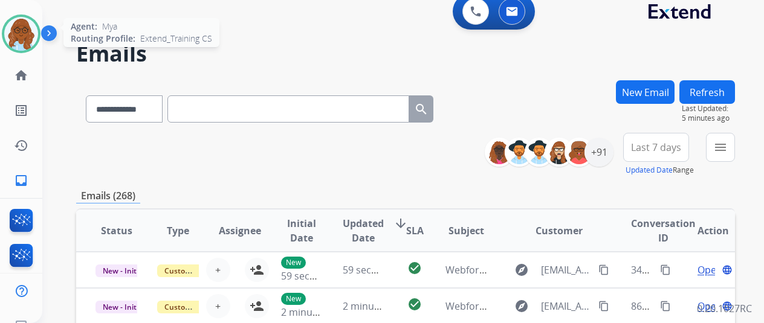
click at [24, 39] on img at bounding box center [21, 34] width 34 height 34
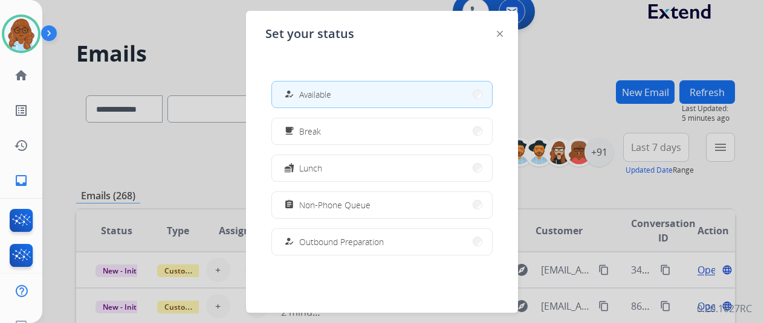
click at [491, 33] on div "Set your status how_to_reg Available free_breakfast Break fastfood Lunch assign…" at bounding box center [382, 162] width 272 height 302
click at [497, 34] on div "Set your status how_to_reg Available free_breakfast Break fastfood Lunch assign…" at bounding box center [382, 162] width 272 height 302
click at [497, 34] on img at bounding box center [500, 34] width 6 height 6
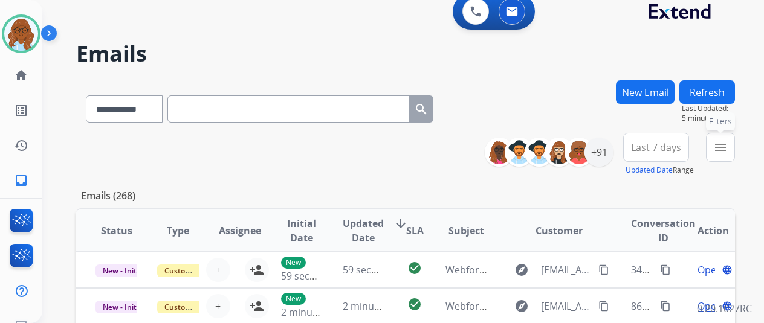
click at [723, 154] on mat-icon "menu" at bounding box center [720, 147] width 15 height 15
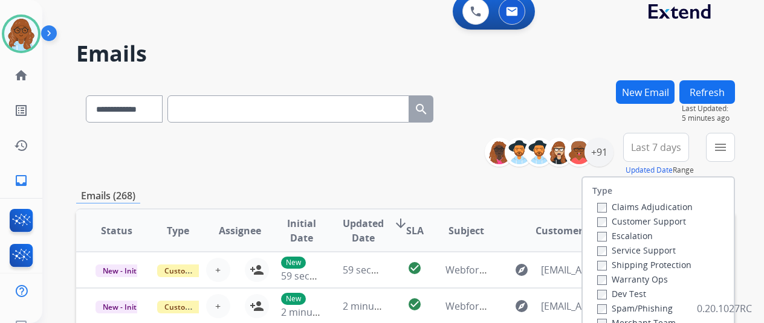
scroll to position [132, 0]
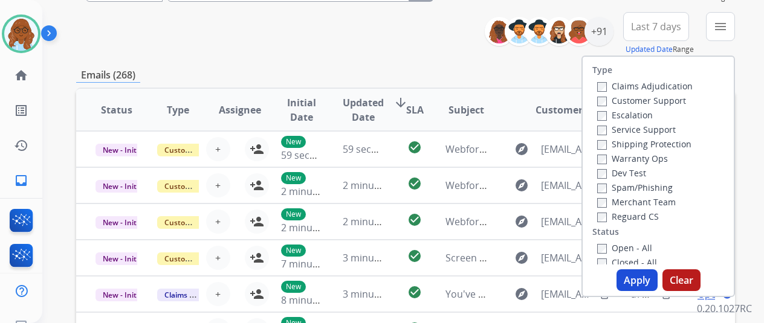
click at [611, 99] on label "Customer Support" at bounding box center [641, 100] width 89 height 11
click at [606, 144] on label "Shipping Protection" at bounding box center [644, 143] width 94 height 11
click at [603, 213] on label "Reguard CS" at bounding box center [628, 216] width 62 height 11
click at [636, 278] on button "Apply" at bounding box center [637, 281] width 41 height 22
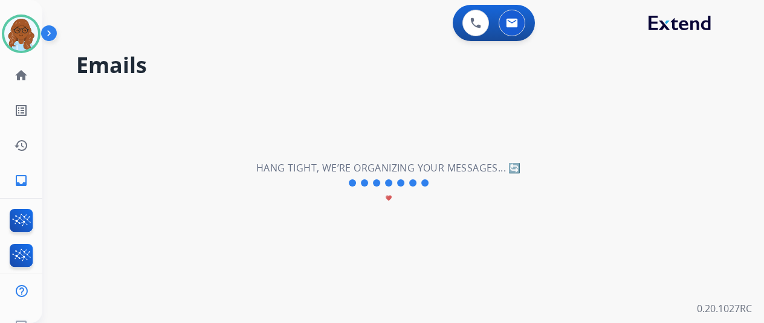
scroll to position [0, 0]
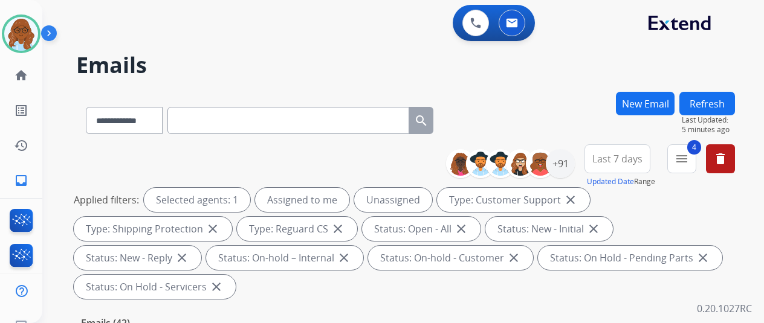
click at [597, 161] on span "Last 7 days" at bounding box center [617, 159] width 50 height 5
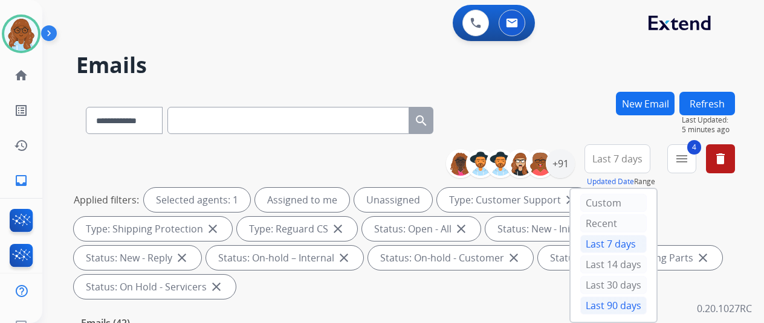
click at [619, 300] on div "Last 90 days" at bounding box center [613, 306] width 66 height 18
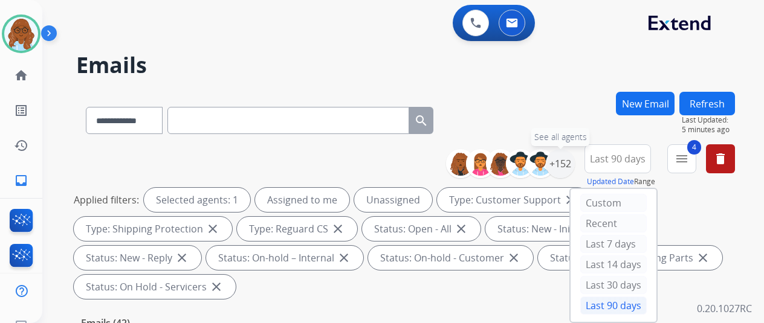
click at [575, 170] on div "+152 See all agents" at bounding box center [515, 163] width 120 height 29
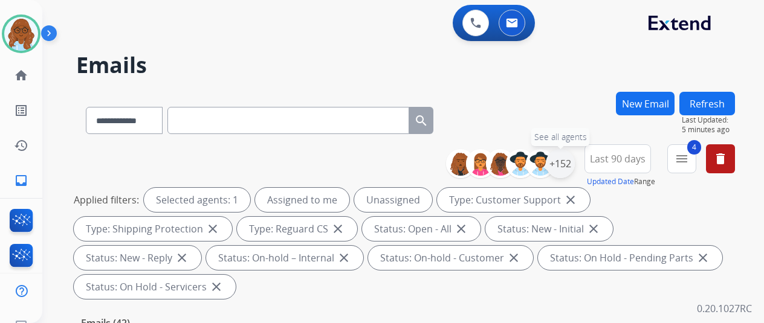
click at [562, 169] on div "+152" at bounding box center [560, 163] width 29 height 29
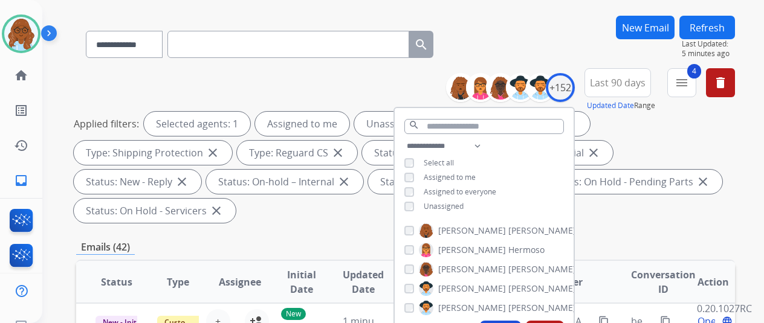
scroll to position [181, 0]
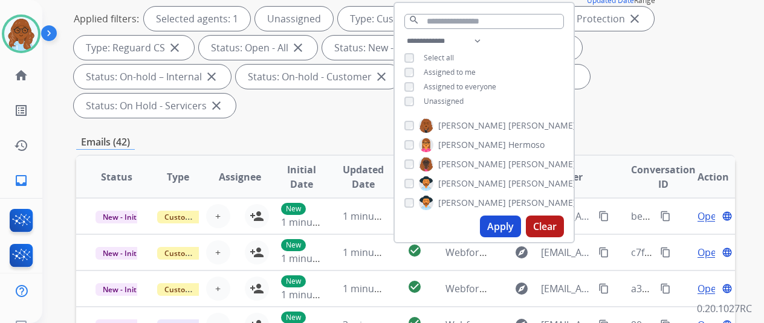
click at [504, 225] on button "Apply" at bounding box center [500, 227] width 41 height 22
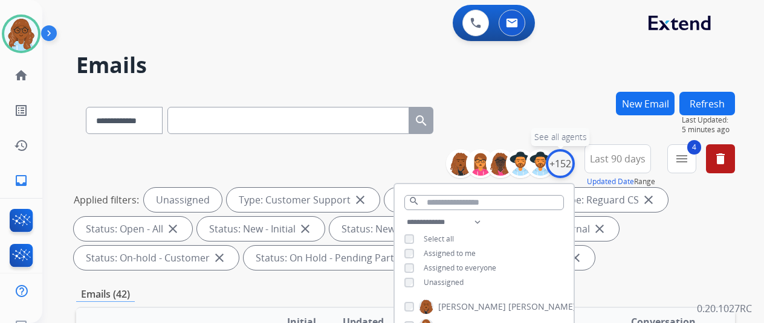
click at [570, 160] on div "+152" at bounding box center [560, 163] width 29 height 29
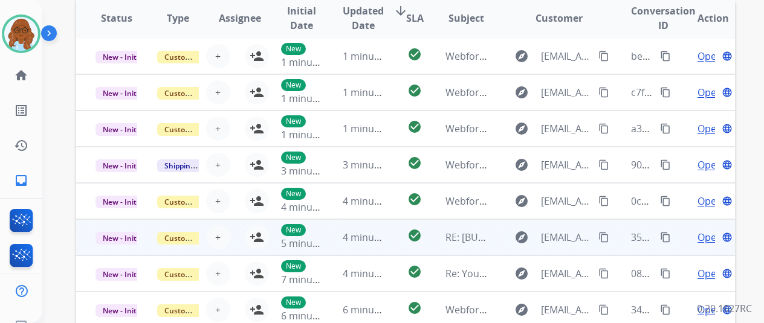
scroll to position [423, 0]
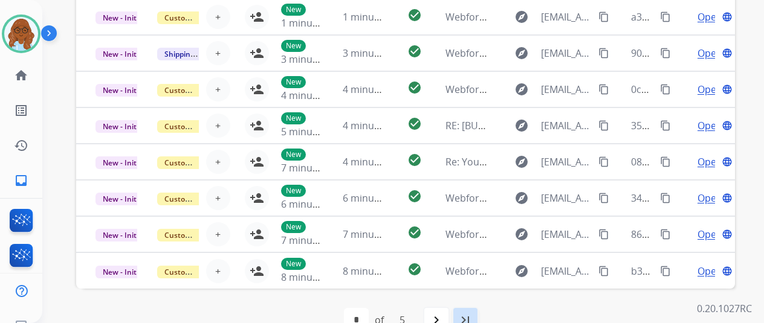
click at [465, 320] on mat-icon "last_page" at bounding box center [465, 320] width 15 height 15
select select "*"
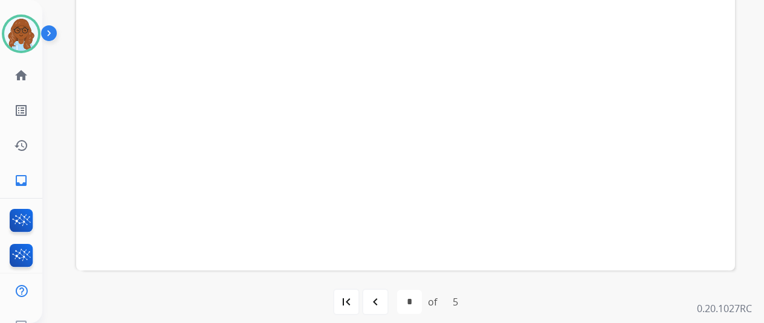
scroll to position [199, 0]
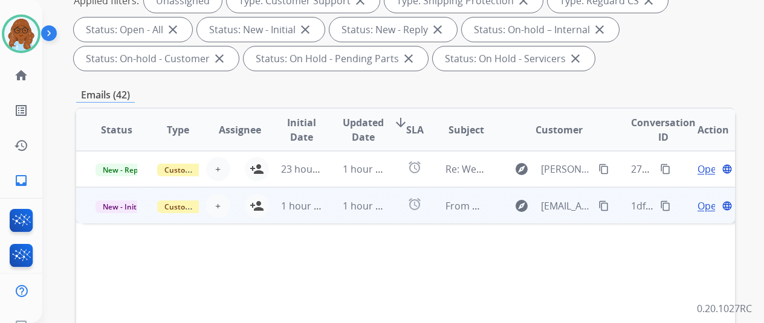
click at [488, 201] on td "explore servicesupport@mfrm.com content_copy" at bounding box center [549, 205] width 123 height 36
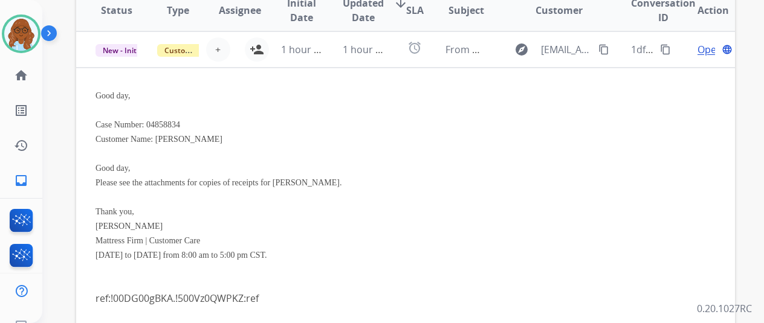
scroll to position [320, 0]
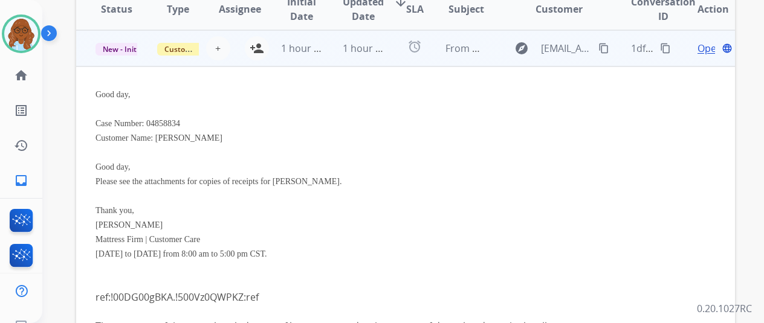
click at [703, 48] on span "Open" at bounding box center [710, 48] width 25 height 15
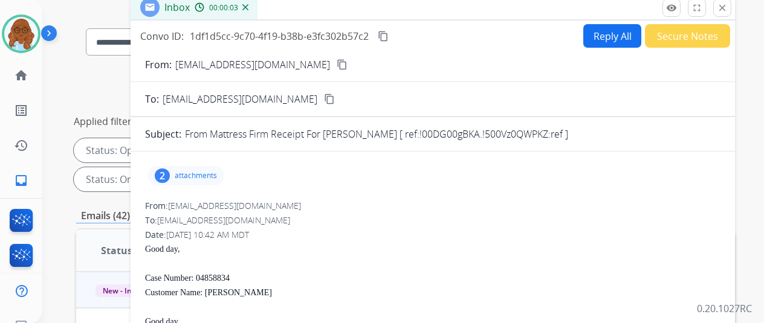
scroll to position [40, 0]
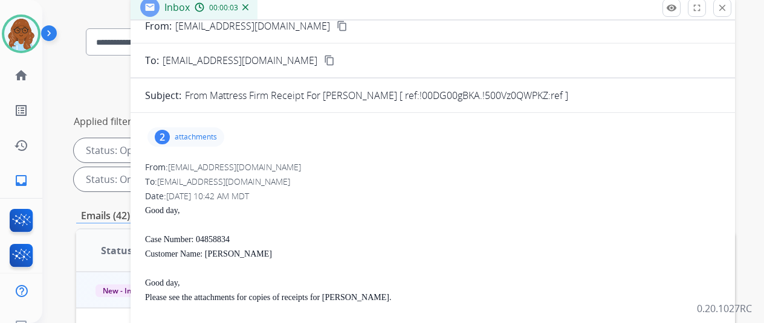
click at [201, 128] on div "2 attachments" at bounding box center [185, 137] width 77 height 19
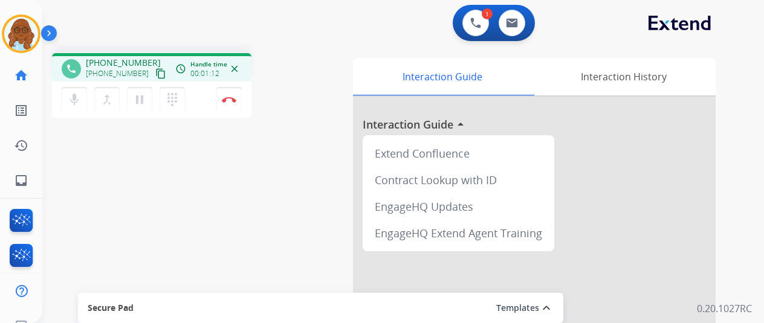
click at [247, 153] on div "phone +13233092731 +13233092731 content_copy access_time Call metrics Queue 00:…" at bounding box center [388, 296] width 693 height 504
click at [225, 101] on img at bounding box center [229, 100] width 15 height 6
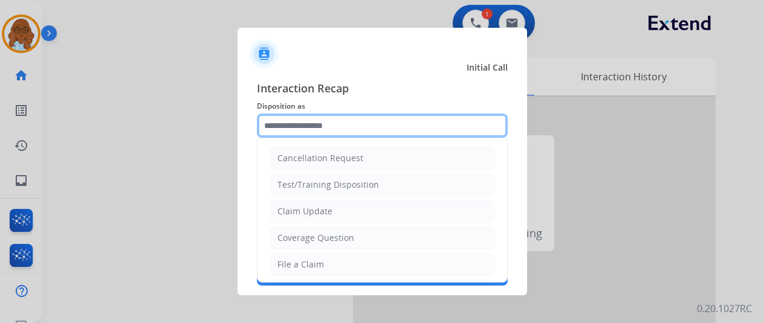
click at [387, 126] on input "text" at bounding box center [382, 126] width 251 height 24
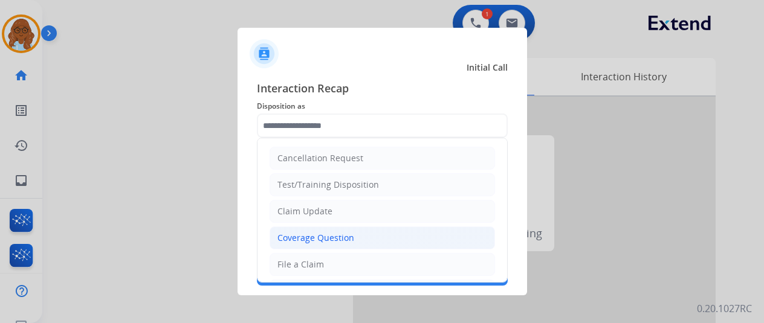
click at [336, 247] on li "Coverage Question" at bounding box center [382, 238] width 225 height 23
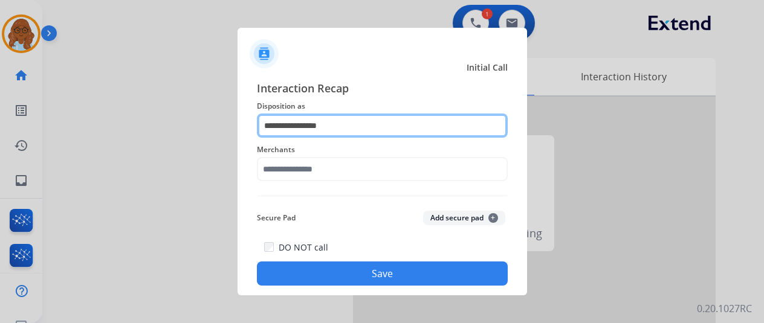
click at [329, 123] on input "**********" at bounding box center [382, 126] width 251 height 24
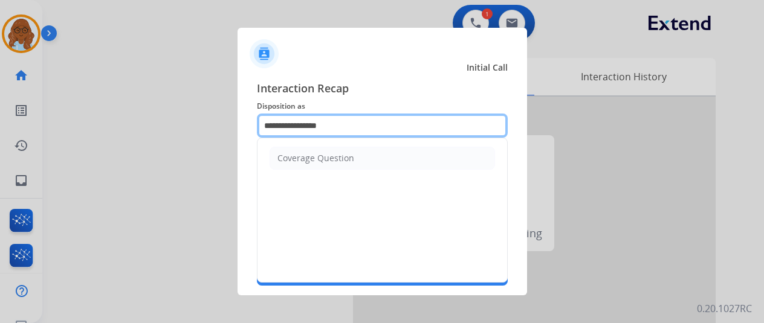
drag, startPoint x: 329, startPoint y: 132, endPoint x: 232, endPoint y: 126, distance: 98.1
click at [238, 126] on div "**********" at bounding box center [383, 182] width 290 height 225
type input "*"
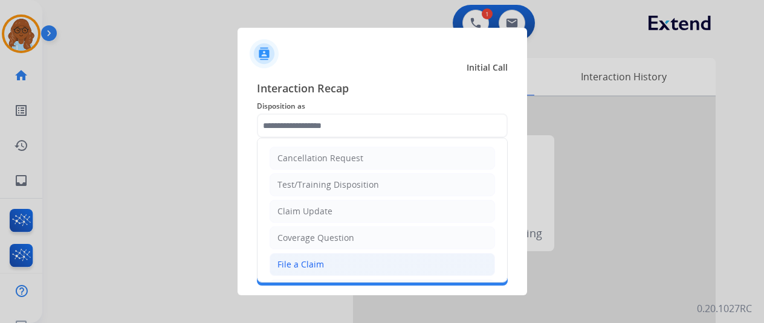
click at [303, 264] on div "File a Claim" at bounding box center [300, 265] width 47 height 12
type input "**********"
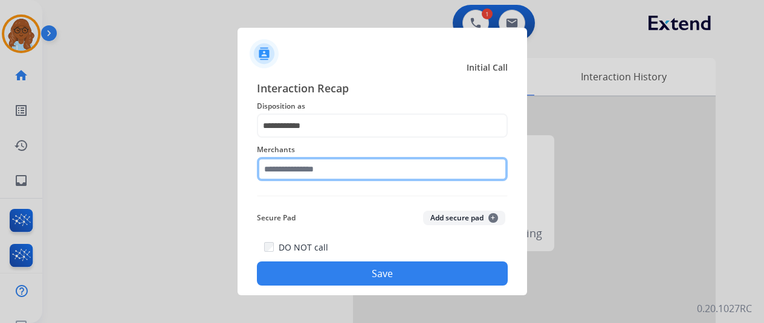
click at [278, 167] on input "text" at bounding box center [382, 169] width 251 height 24
click at [297, 167] on input "text" at bounding box center [382, 169] width 251 height 24
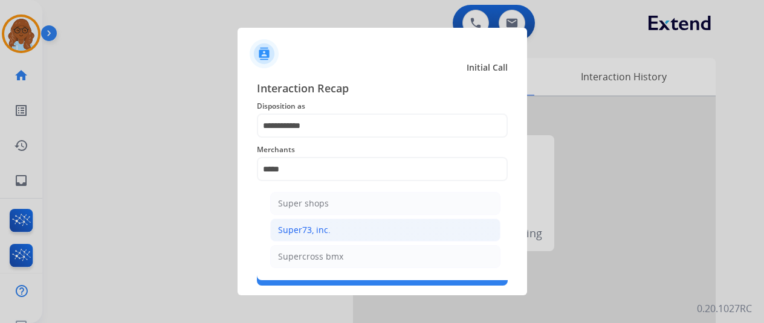
click at [370, 233] on li "Super73, inc." at bounding box center [385, 230] width 230 height 23
type input "**********"
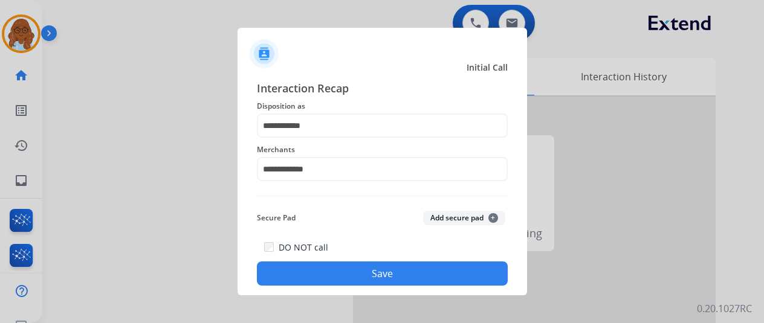
click at [318, 267] on button "Save" at bounding box center [382, 274] width 251 height 24
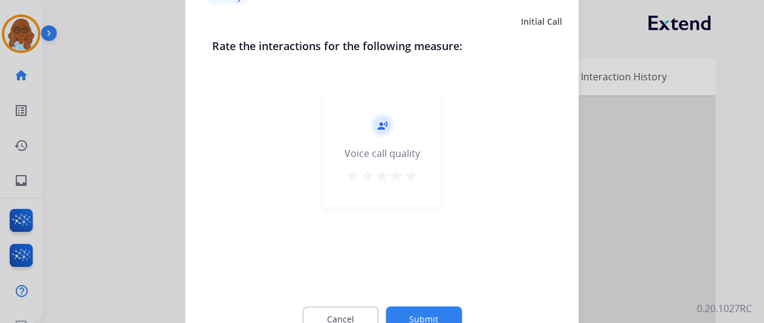
click at [404, 175] on mat-icon "star" at bounding box center [411, 176] width 15 height 15
click at [416, 314] on button "Submit" at bounding box center [424, 318] width 76 height 25
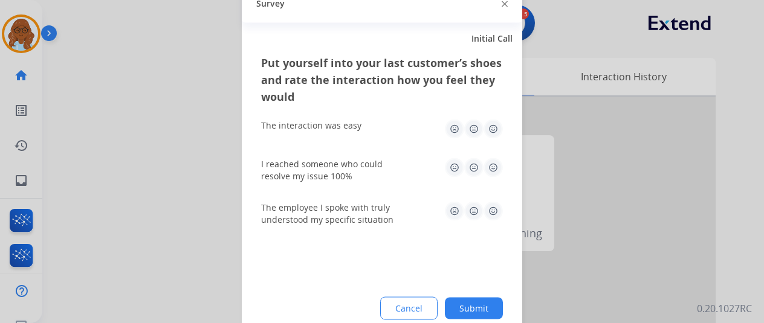
click at [487, 128] on img at bounding box center [493, 128] width 19 height 19
click at [484, 173] on img at bounding box center [493, 167] width 19 height 19
click at [485, 214] on img at bounding box center [493, 210] width 19 height 19
click at [481, 304] on button "Submit" at bounding box center [474, 308] width 58 height 22
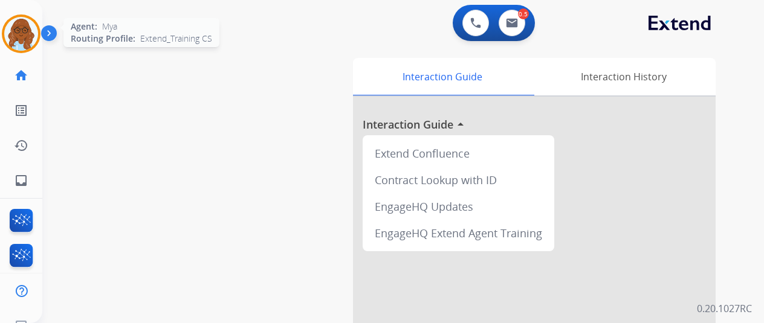
click at [19, 24] on img at bounding box center [21, 34] width 34 height 34
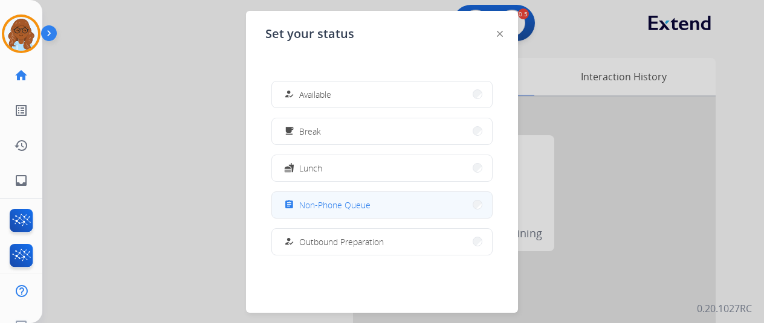
click at [347, 203] on span "Non-Phone Queue" at bounding box center [334, 205] width 71 height 13
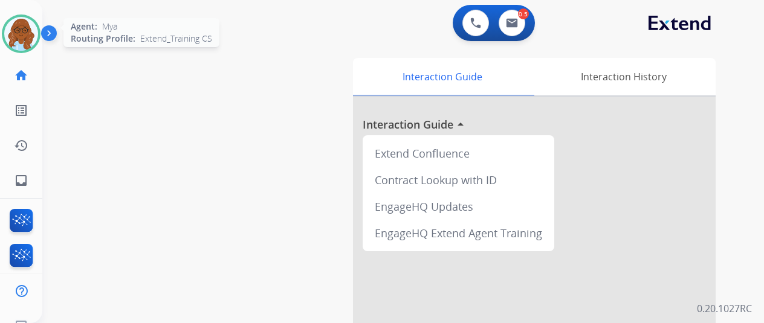
click at [27, 33] on img at bounding box center [21, 34] width 34 height 34
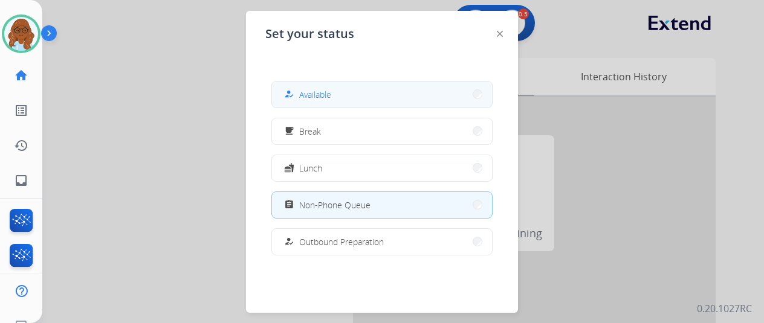
click at [301, 96] on span "Available" at bounding box center [315, 94] width 32 height 13
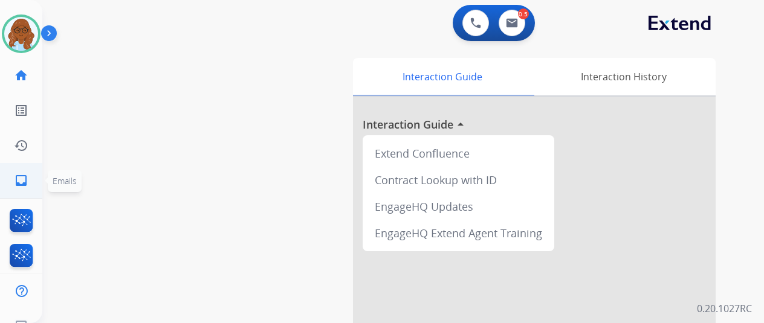
click at [29, 170] on link "inbox Emails" at bounding box center [21, 181] width 34 height 34
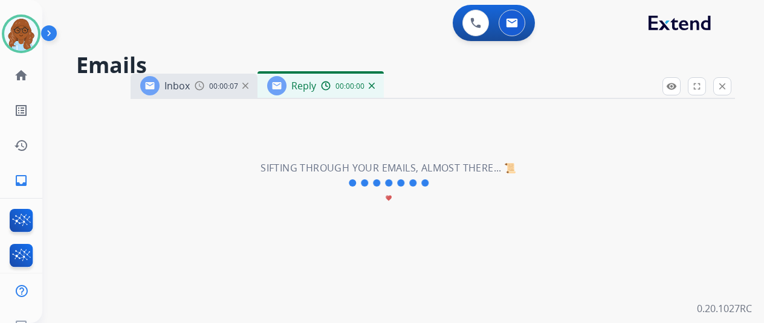
select select "**********"
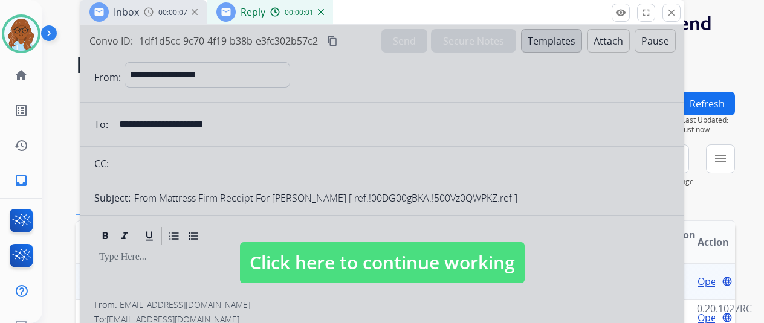
drag, startPoint x: 468, startPoint y: 85, endPoint x: 415, endPoint y: 5, distance: 96.4
click at [415, 5] on div "Inbox 00:00:07 Reply 00:00:01" at bounding box center [382, 12] width 604 height 25
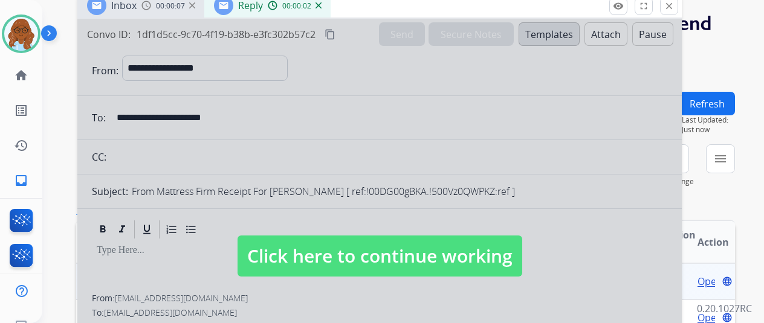
click at [386, 181] on div at bounding box center [379, 245] width 604 height 452
select select
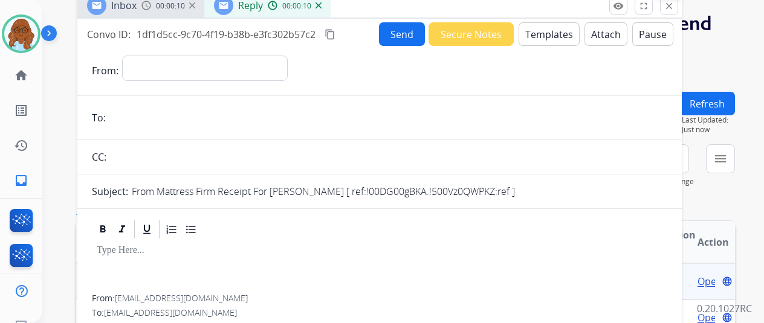
click at [667, 13] on button "close Close" at bounding box center [669, 6] width 18 height 18
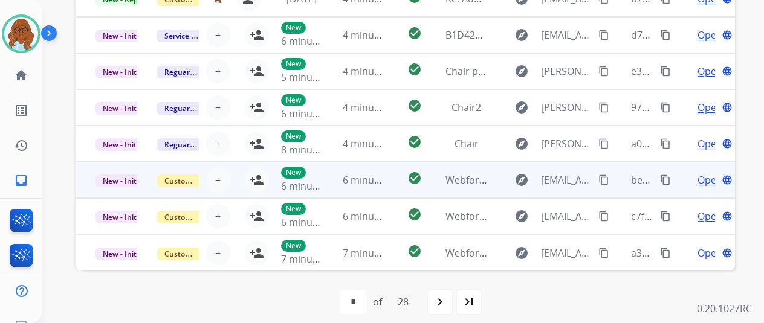
scroll to position [1, 0]
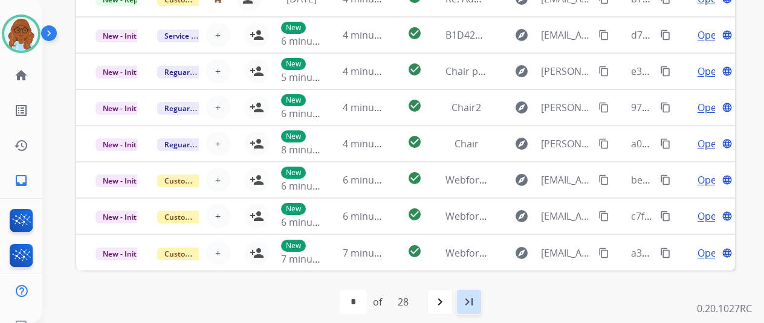
click at [462, 303] on div "last_page" at bounding box center [469, 302] width 27 height 27
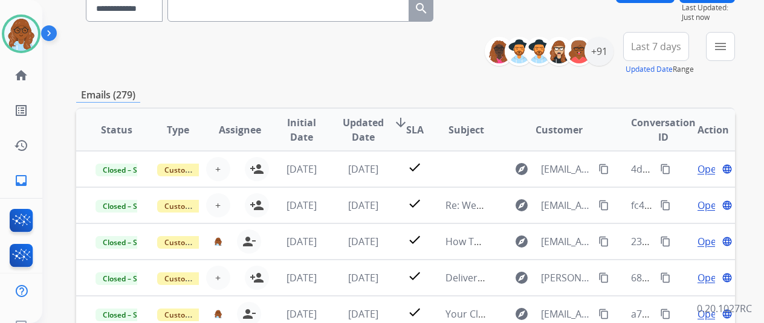
scroll to position [0, 0]
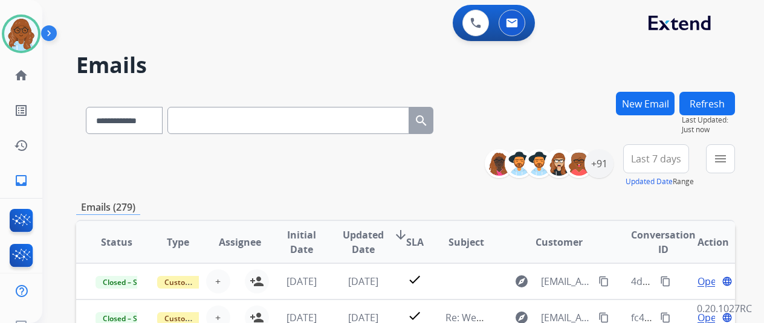
click at [719, 159] on mat-icon "menu" at bounding box center [720, 159] width 15 height 15
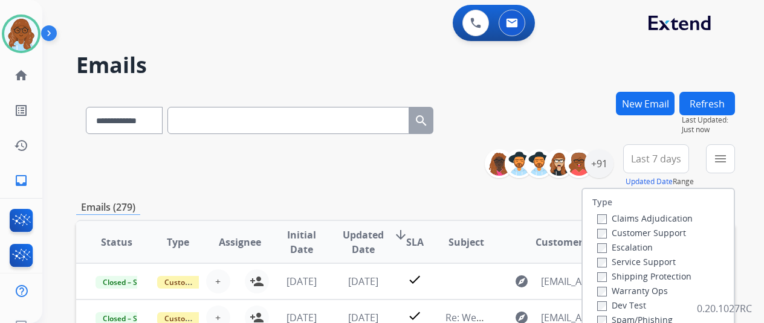
scroll to position [121, 0]
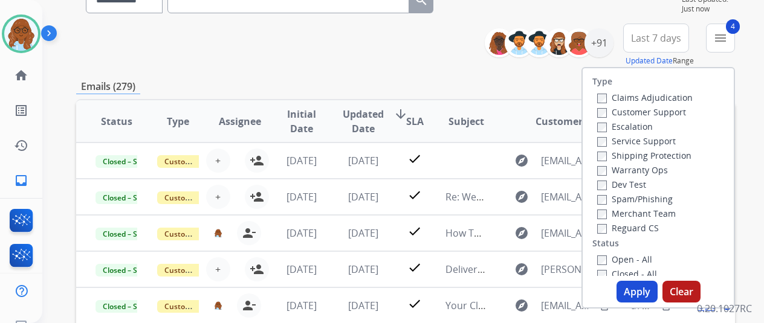
click at [633, 287] on button "Apply" at bounding box center [637, 292] width 41 height 22
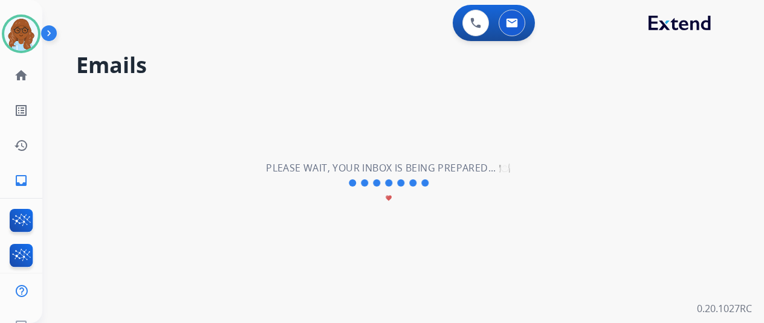
scroll to position [0, 0]
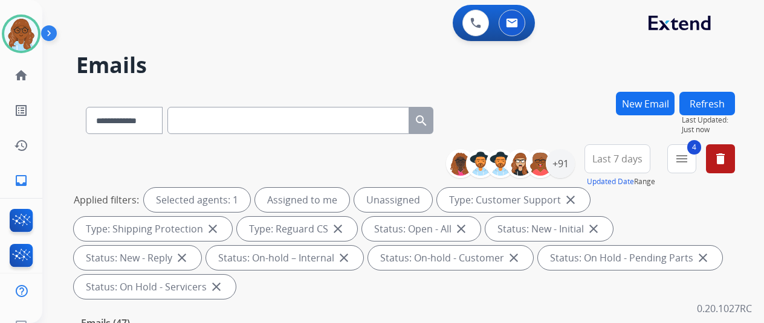
click at [595, 141] on div "**********" at bounding box center [405, 118] width 659 height 53
click at [603, 157] on span "Last 7 days" at bounding box center [617, 159] width 50 height 5
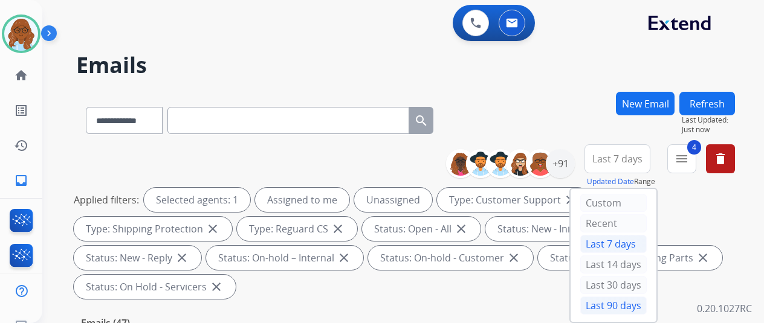
click at [602, 306] on div "Last 90 days" at bounding box center [613, 306] width 66 height 18
click at [557, 167] on div "+91" at bounding box center [560, 163] width 29 height 29
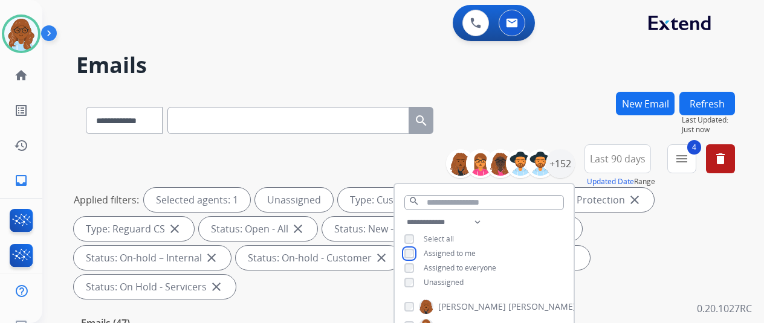
scroll to position [242, 0]
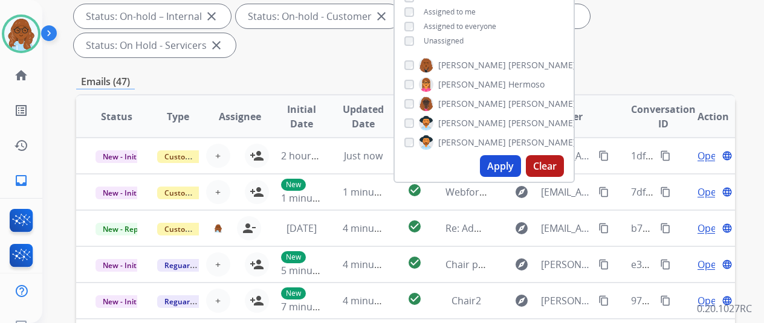
click at [502, 170] on button "Apply" at bounding box center [500, 166] width 41 height 22
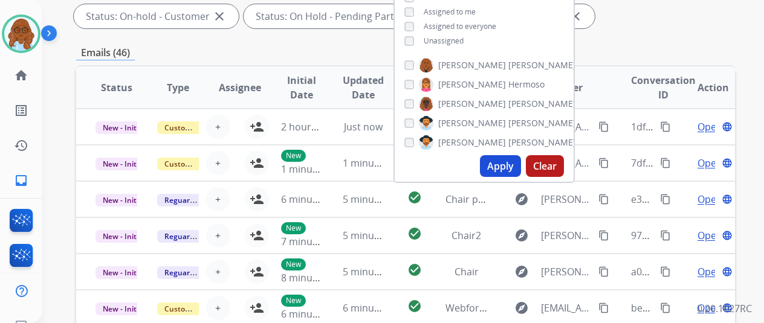
scroll to position [0, 0]
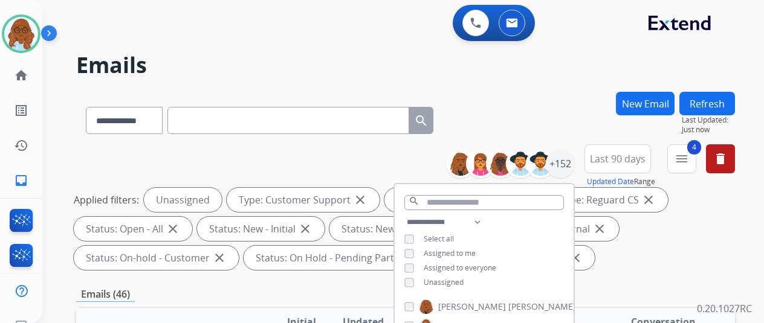
click at [633, 236] on div "Applied filters: Unassigned Type: Customer Support close Type: Shipping Protect…" at bounding box center [403, 229] width 659 height 82
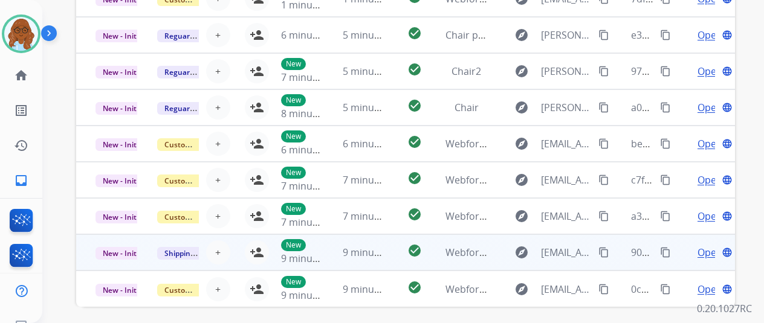
scroll to position [441, 0]
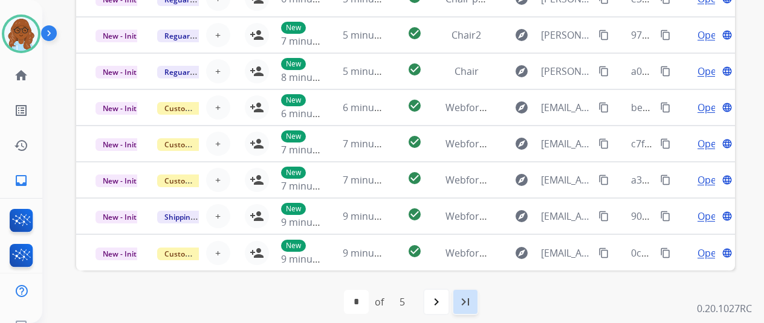
click at [465, 303] on mat-icon "last_page" at bounding box center [465, 302] width 15 height 15
select select "*"
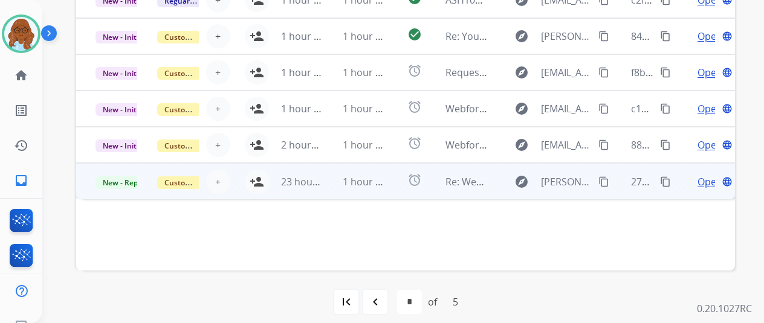
click at [675, 183] on td "Open language" at bounding box center [704, 181] width 62 height 36
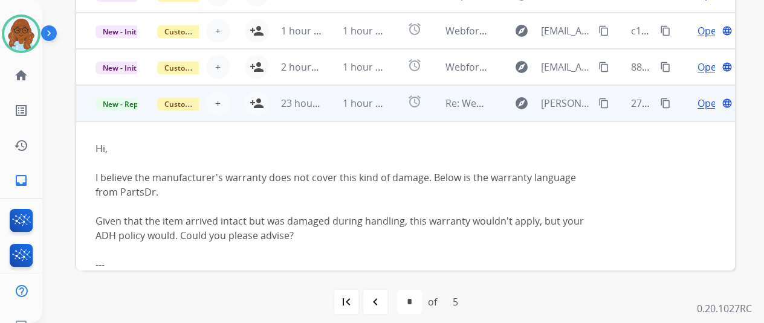
scroll to position [73, 0]
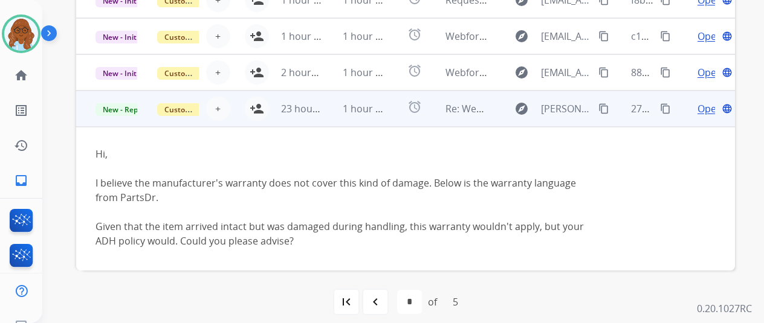
click at [698, 109] on span "Open" at bounding box center [710, 109] width 25 height 15
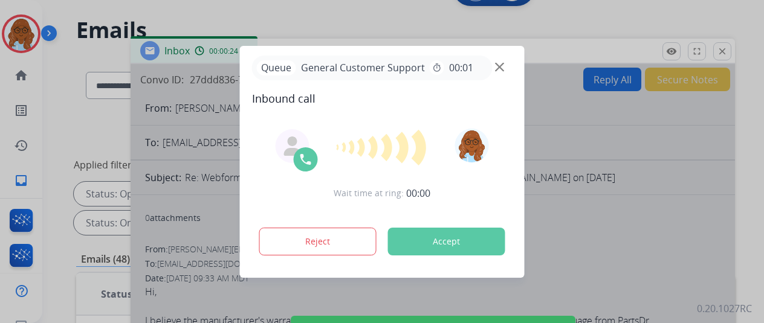
scroll to position [0, 0]
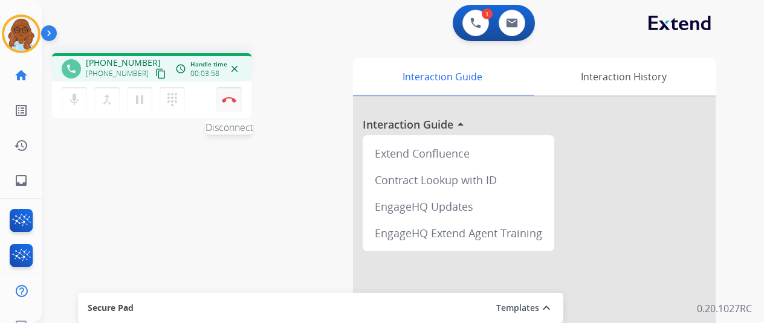
click at [220, 104] on button "Disconnect" at bounding box center [228, 99] width 25 height 25
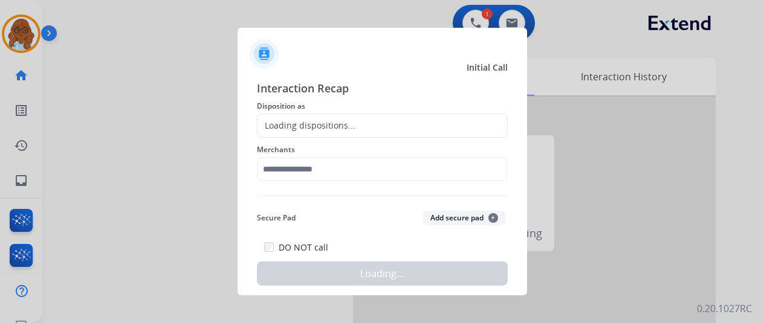
click at [360, 118] on div "Loading dispositions..." at bounding box center [382, 126] width 251 height 24
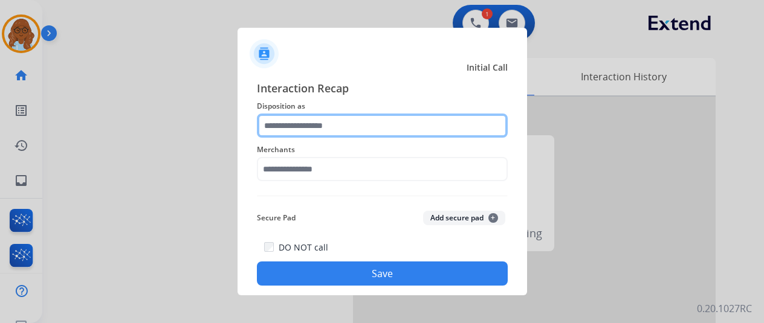
click at [351, 116] on input "text" at bounding box center [382, 126] width 251 height 24
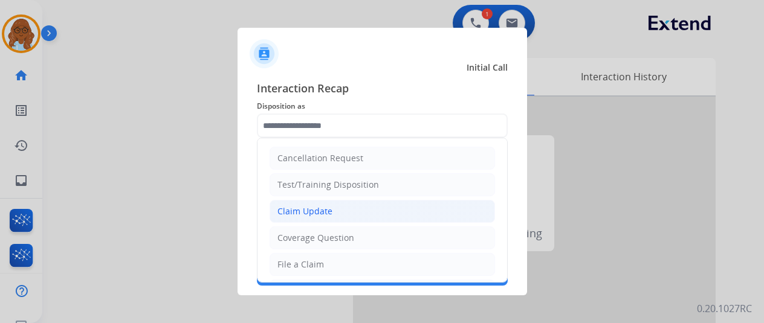
click at [335, 201] on li "Claim Update" at bounding box center [382, 211] width 225 height 23
type input "**********"
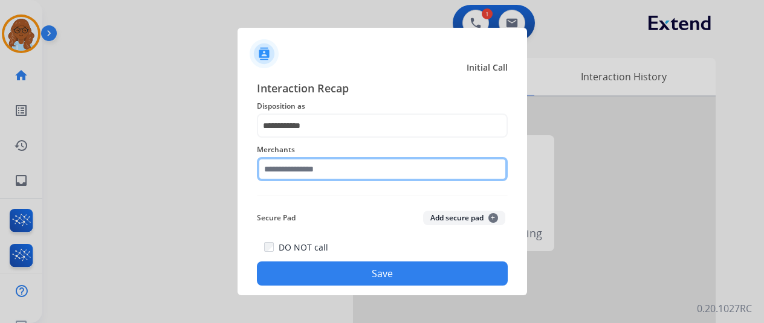
click at [299, 170] on input "text" at bounding box center [382, 169] width 251 height 24
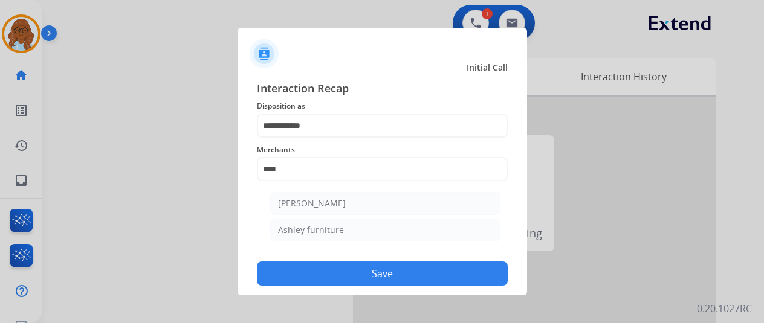
click at [323, 236] on li "Ashley furniture" at bounding box center [385, 230] width 230 height 23
type input "**********"
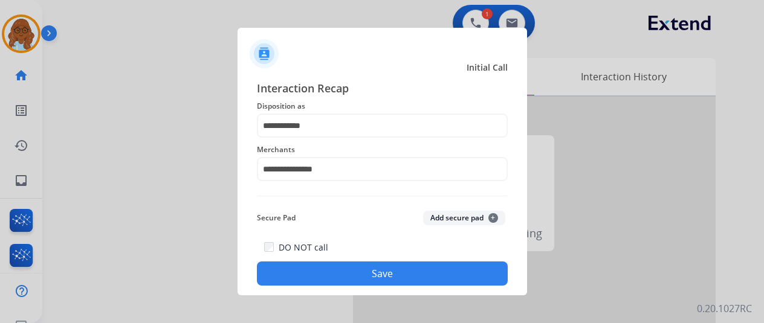
click at [360, 264] on button "Save" at bounding box center [382, 274] width 251 height 24
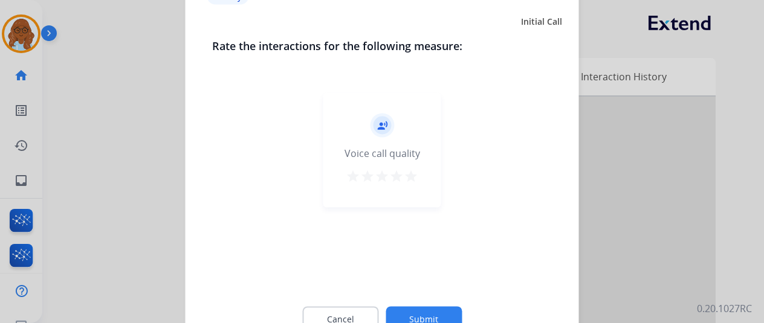
drag, startPoint x: 398, startPoint y: 175, endPoint x: 415, endPoint y: 282, distance: 108.3
click at [404, 176] on mat-icon "star" at bounding box center [411, 176] width 15 height 15
click at [422, 314] on button "Submit" at bounding box center [424, 318] width 76 height 25
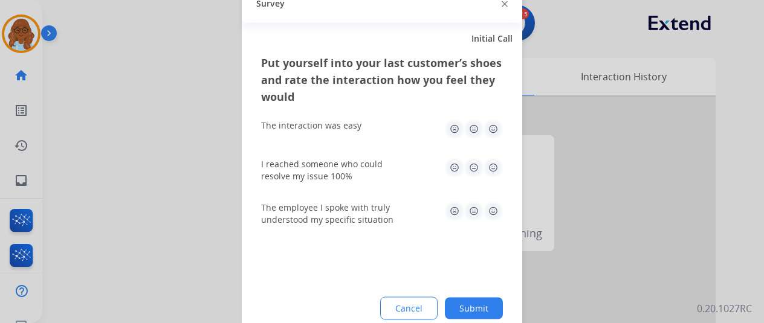
click at [484, 124] on img at bounding box center [493, 128] width 19 height 19
click at [488, 207] on img at bounding box center [493, 210] width 19 height 19
click at [488, 166] on img at bounding box center [493, 167] width 19 height 19
click at [476, 300] on button "Submit" at bounding box center [474, 308] width 58 height 22
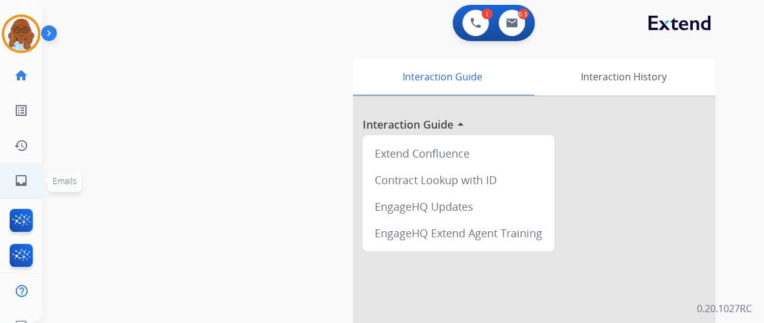
click at [28, 180] on link "inbox Emails" at bounding box center [21, 181] width 34 height 34
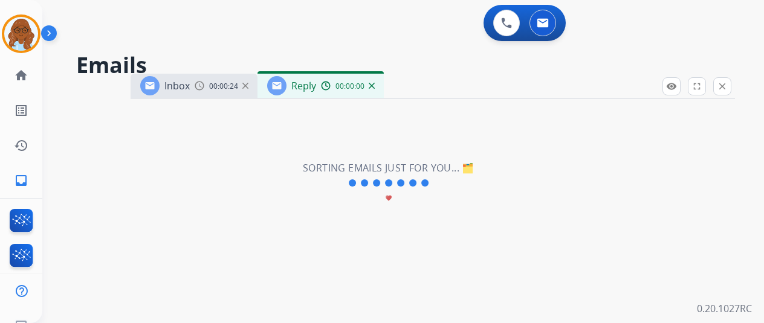
select select "**********"
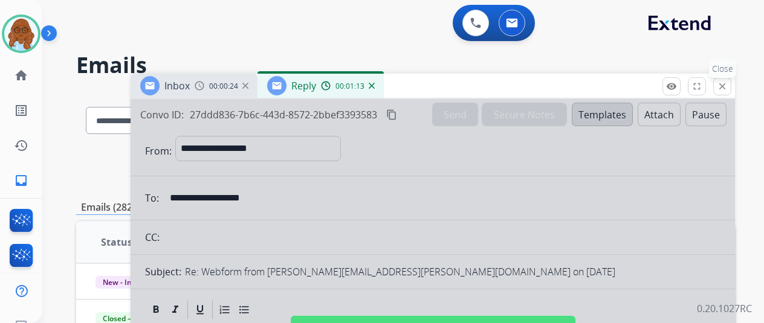
click at [731, 91] on button "close Close" at bounding box center [722, 86] width 18 height 18
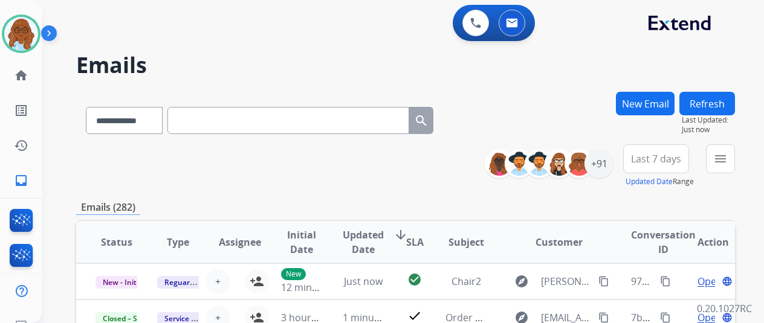
scroll to position [121, 0]
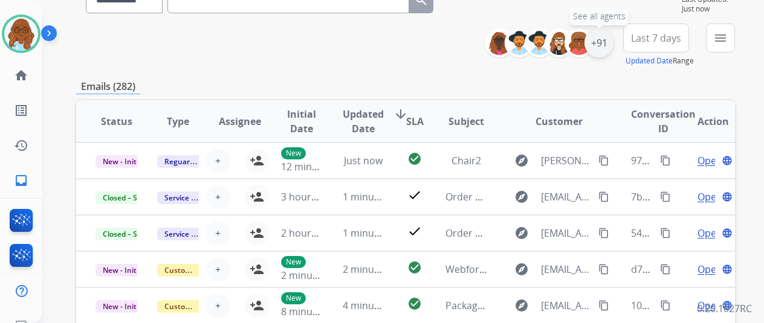
click at [607, 51] on div "+91" at bounding box center [599, 42] width 29 height 29
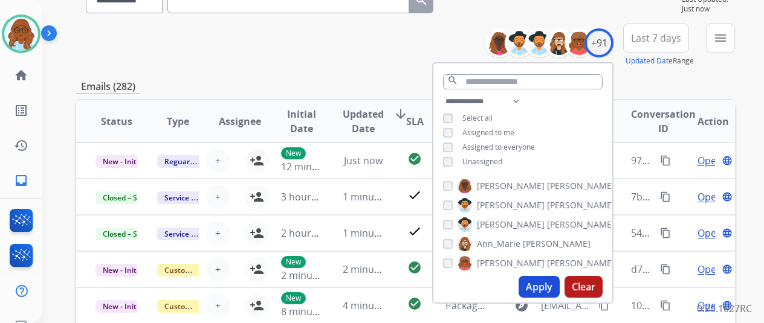
click at [718, 53] on div "menu Type Claims Adjudication Customer Support Escalation Service Support Shipp…" at bounding box center [720, 46] width 29 height 44
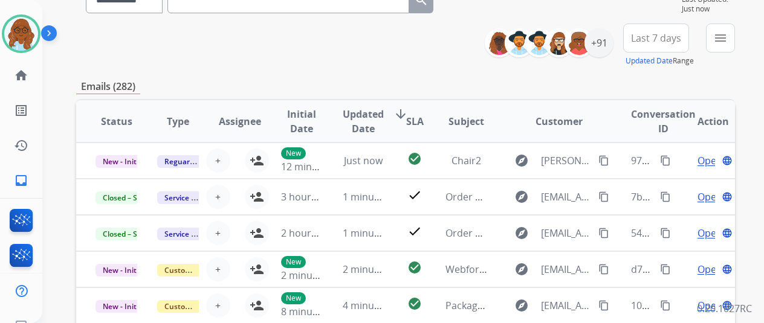
click at [727, 45] on button "menu" at bounding box center [720, 38] width 29 height 29
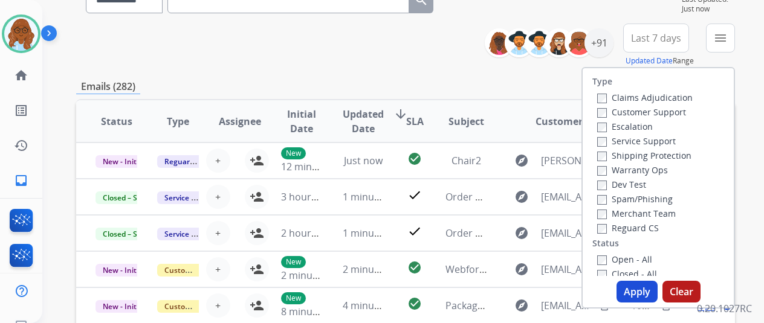
click at [617, 109] on label "Customer Support" at bounding box center [641, 111] width 89 height 11
click at [616, 147] on div "Service Support" at bounding box center [645, 141] width 96 height 15
click at [616, 153] on label "Shipping Protection" at bounding box center [644, 155] width 94 height 11
click at [608, 226] on label "Reguard CS" at bounding box center [628, 227] width 62 height 11
click at [611, 256] on label "Open - All" at bounding box center [624, 259] width 55 height 11
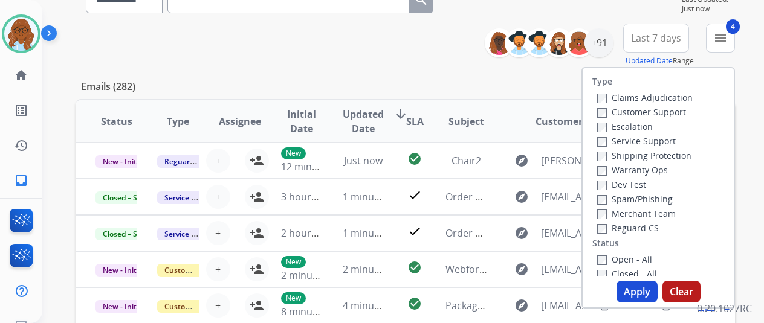
click at [641, 288] on button "Apply" at bounding box center [637, 292] width 41 height 22
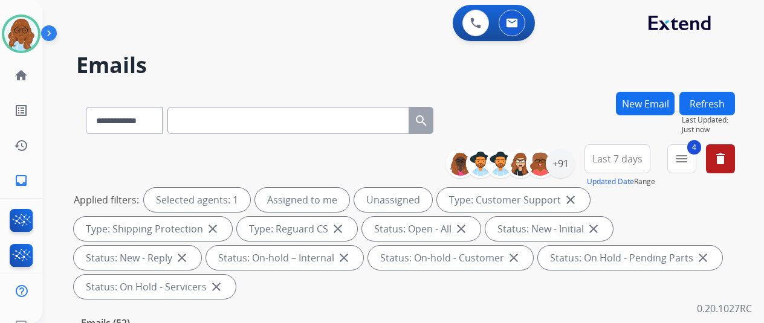
click at [627, 165] on button "Last 7 days" at bounding box center [618, 158] width 66 height 29
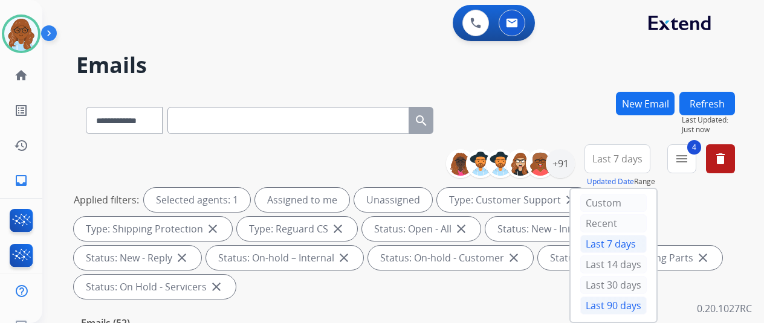
click at [614, 298] on div "Last 90 days" at bounding box center [613, 306] width 66 height 18
click at [565, 163] on div "+91" at bounding box center [560, 163] width 29 height 29
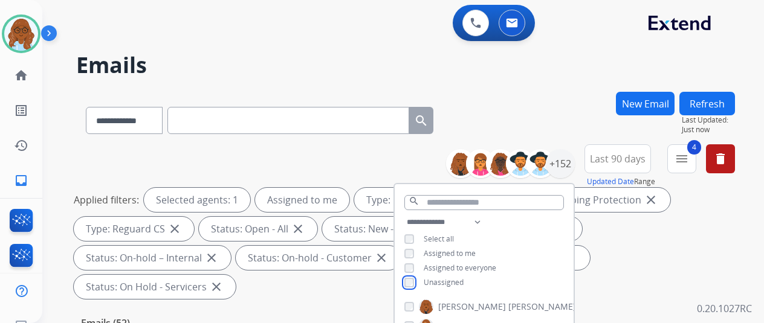
scroll to position [181, 0]
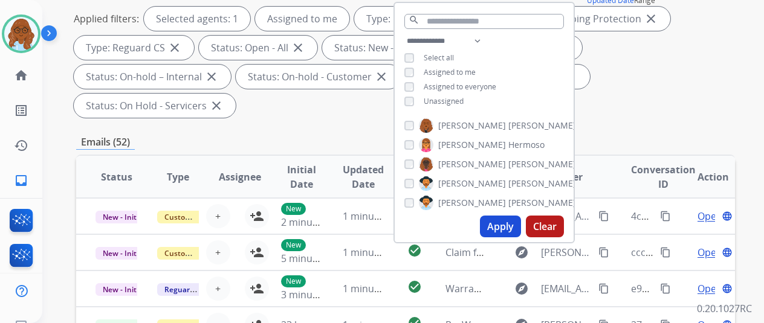
click at [504, 219] on button "Apply" at bounding box center [500, 227] width 41 height 22
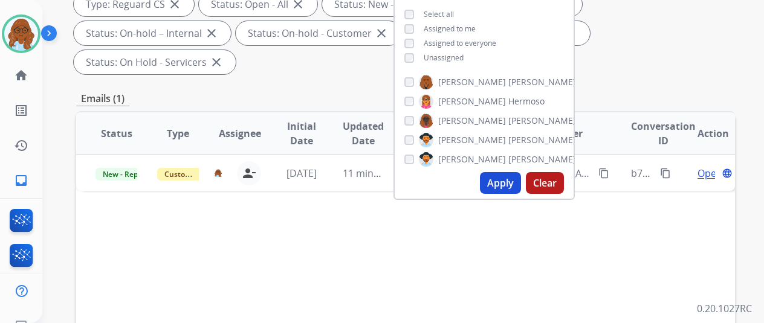
scroll to position [242, 0]
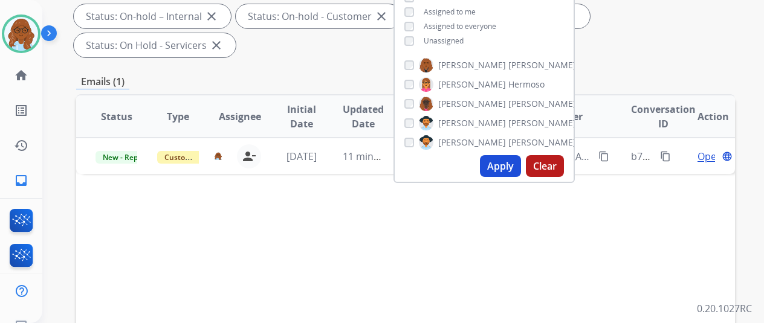
click at [345, 204] on div "Status Type Assignee Initial Date Updated Date arrow_downward SLA Subject Custo…" at bounding box center [405, 296] width 659 height 405
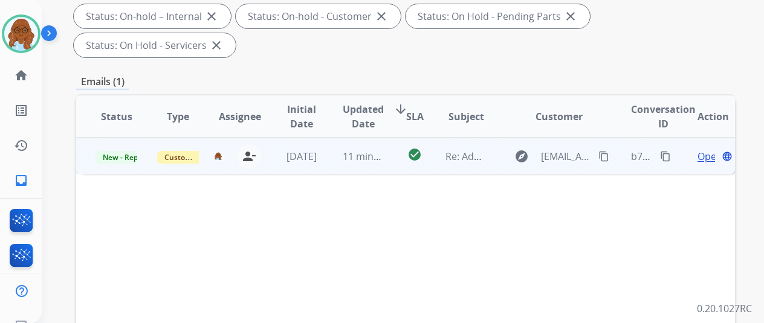
click at [698, 149] on span "Open" at bounding box center [710, 156] width 25 height 15
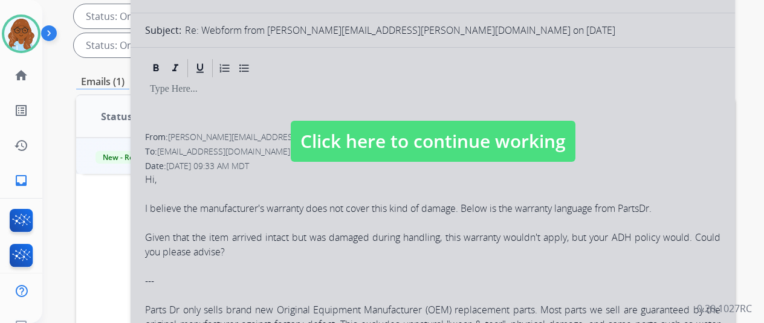
select select "**********"
click at [421, 147] on span "Click here to continue working" at bounding box center [433, 141] width 285 height 41
select select
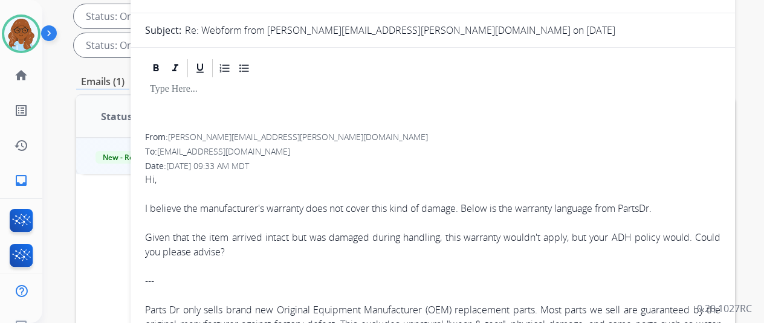
scroll to position [0, 0]
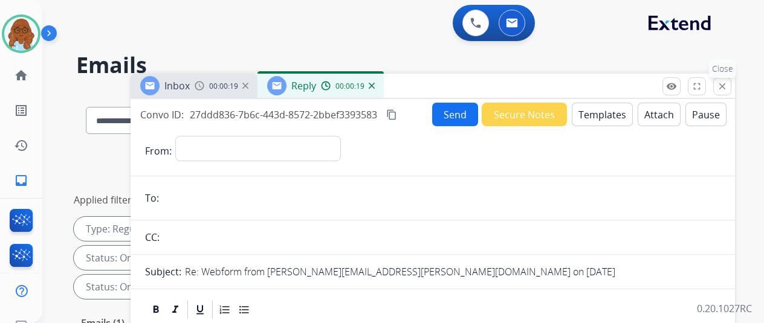
click at [727, 85] on mat-icon "close" at bounding box center [722, 86] width 11 height 11
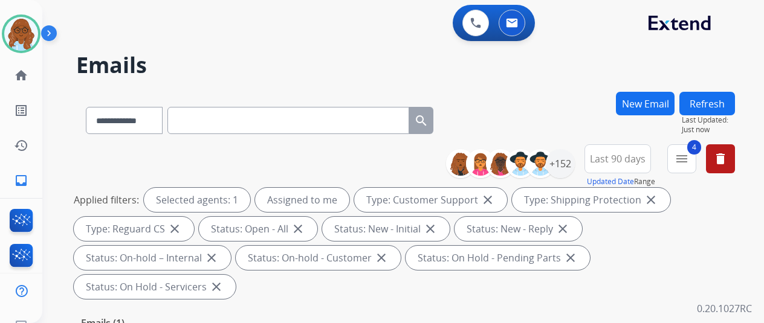
scroll to position [181, 0]
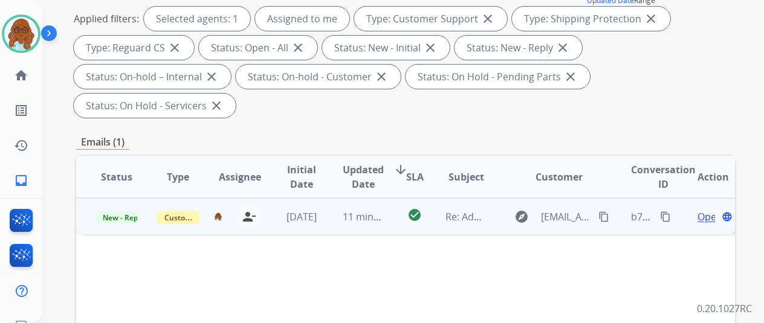
click at [700, 210] on span "Open" at bounding box center [710, 217] width 25 height 15
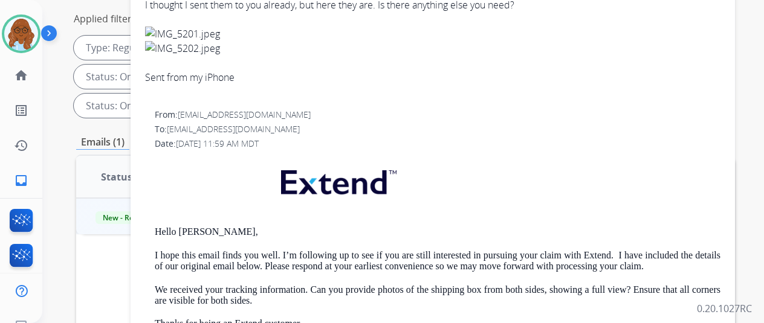
scroll to position [0, 0]
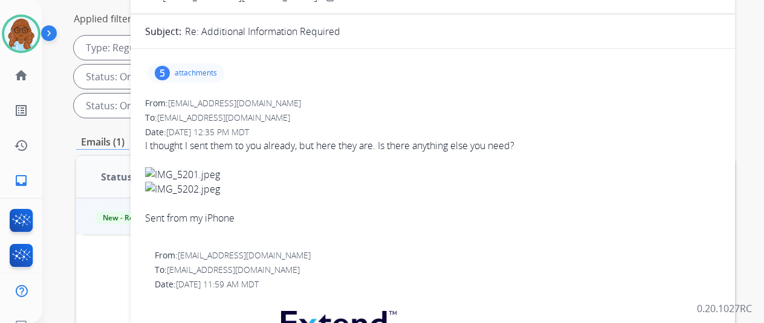
click at [203, 70] on p "attachments" at bounding box center [196, 73] width 42 height 10
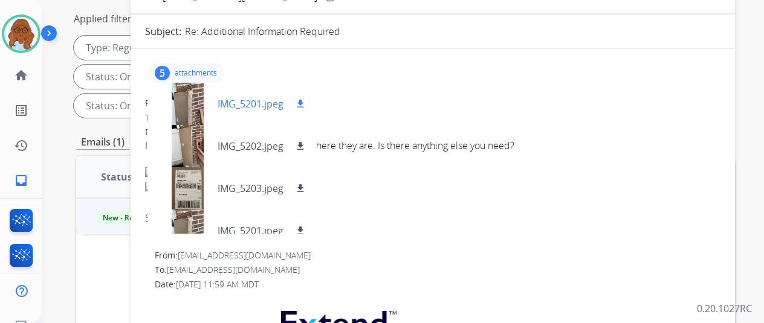
click at [189, 107] on div at bounding box center [187, 104] width 60 height 42
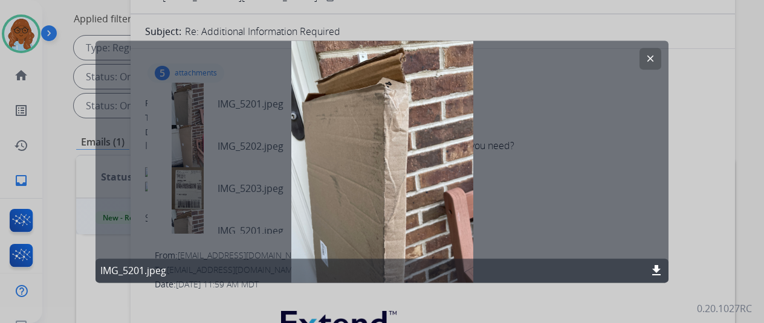
click at [711, 218] on div at bounding box center [382, 161] width 764 height 323
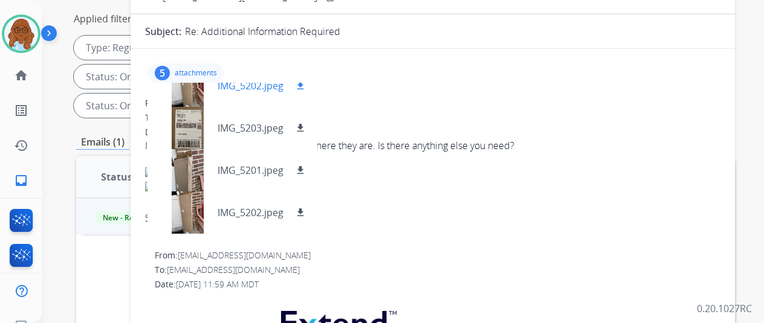
click at [196, 99] on div at bounding box center [187, 86] width 60 height 42
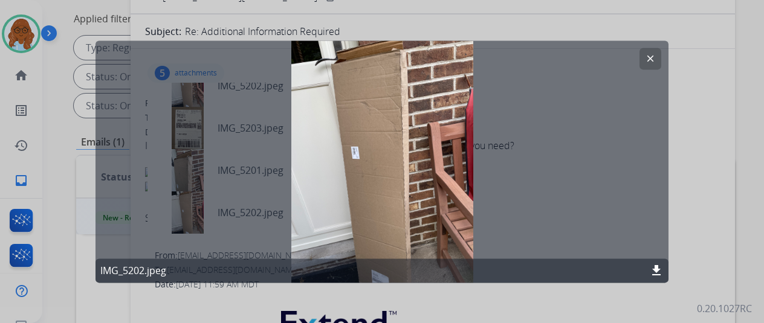
click at [704, 196] on div at bounding box center [382, 161] width 764 height 323
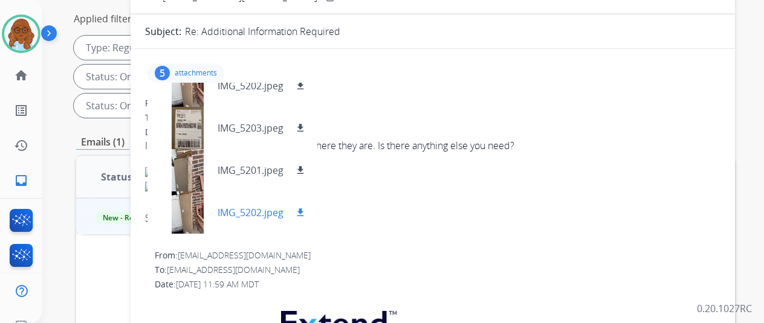
click at [193, 210] on div at bounding box center [187, 213] width 60 height 42
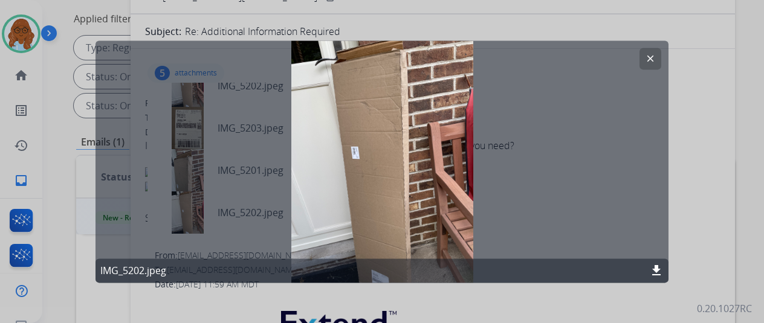
click at [713, 201] on div at bounding box center [382, 161] width 764 height 323
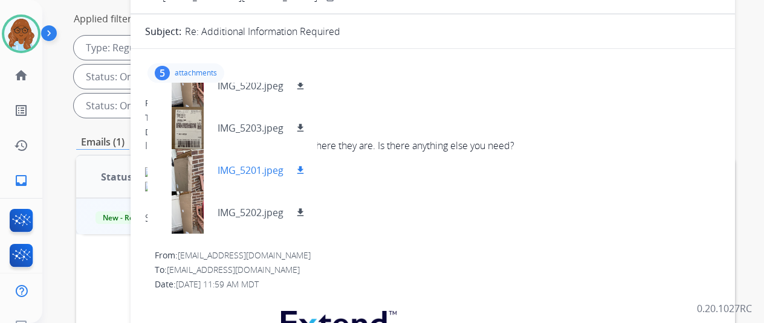
click at [197, 177] on div at bounding box center [187, 170] width 60 height 42
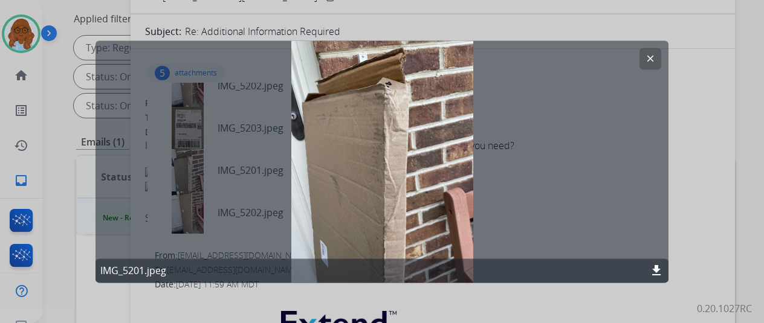
click at [689, 199] on div at bounding box center [382, 161] width 764 height 323
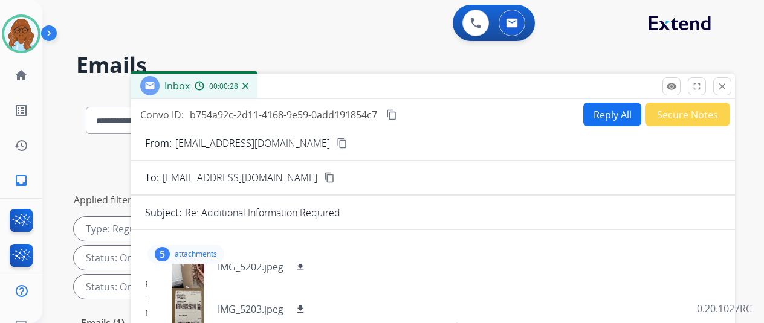
click at [197, 253] on p "attachments" at bounding box center [196, 255] width 42 height 10
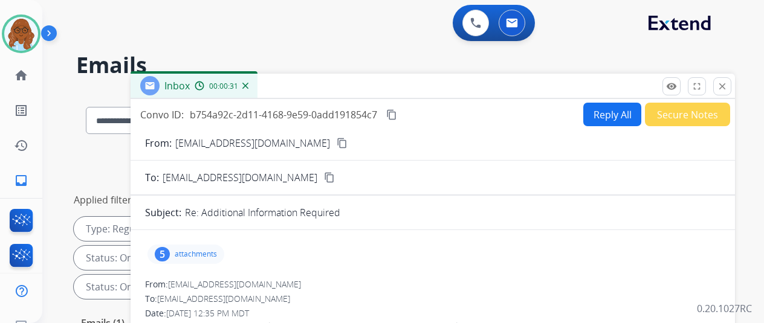
click at [190, 251] on p "attachments" at bounding box center [196, 255] width 42 height 10
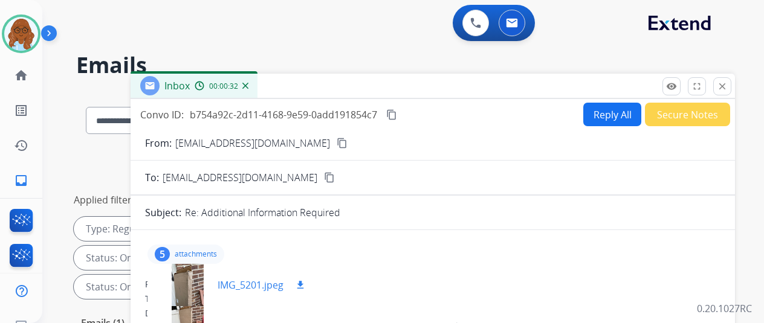
click at [199, 279] on div at bounding box center [187, 285] width 60 height 42
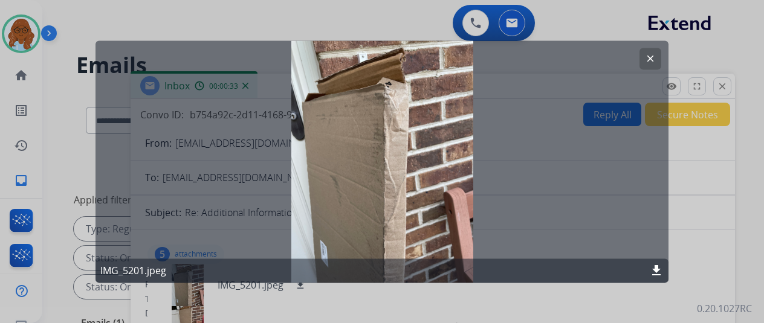
click at [710, 231] on div at bounding box center [382, 161] width 764 height 323
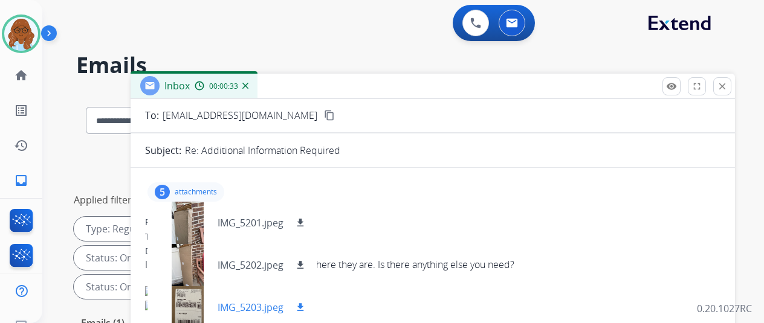
scroll to position [121, 0]
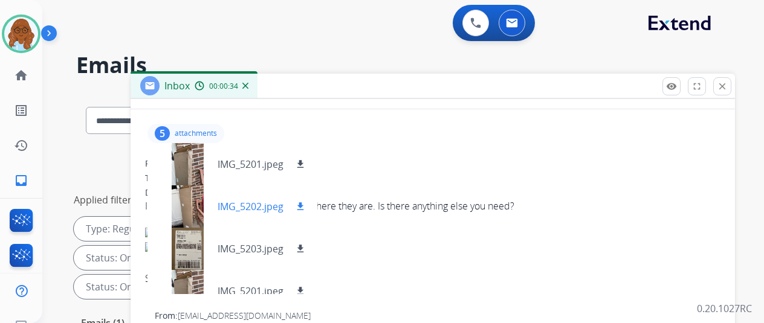
click at [204, 213] on div at bounding box center [187, 207] width 60 height 42
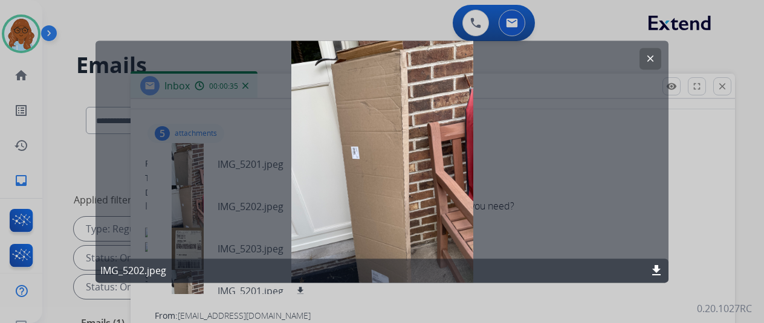
drag, startPoint x: 698, startPoint y: 230, endPoint x: 631, endPoint y: 235, distance: 66.7
click at [698, 231] on div at bounding box center [382, 161] width 764 height 323
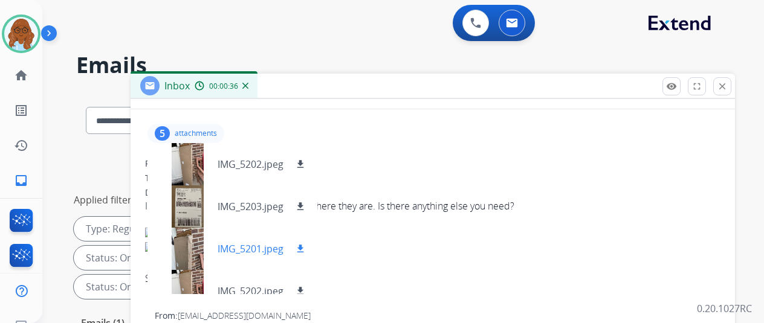
scroll to position [60, 0]
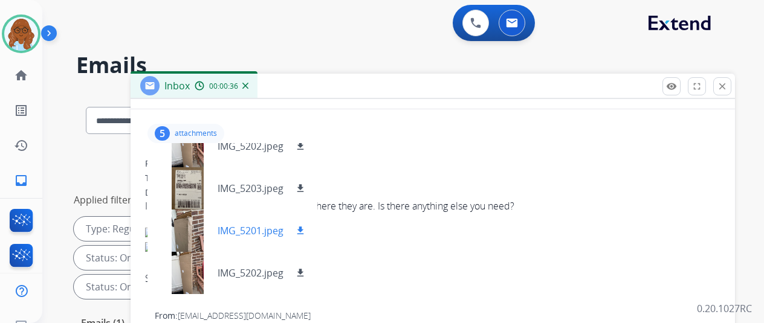
click at [201, 227] on div at bounding box center [187, 231] width 60 height 42
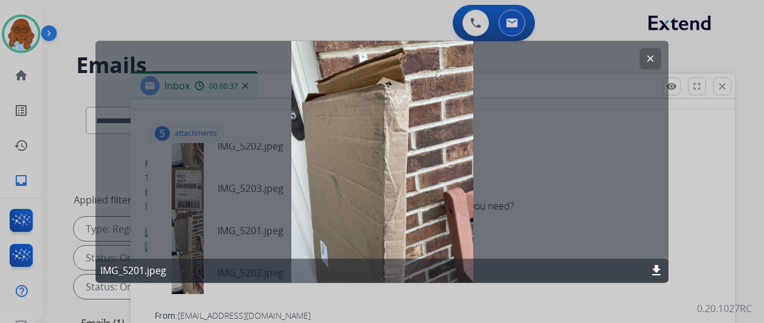
click at [728, 212] on div at bounding box center [382, 161] width 764 height 323
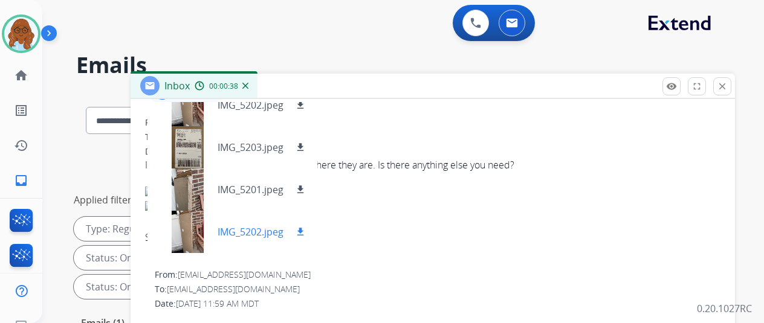
scroll to position [181, 0]
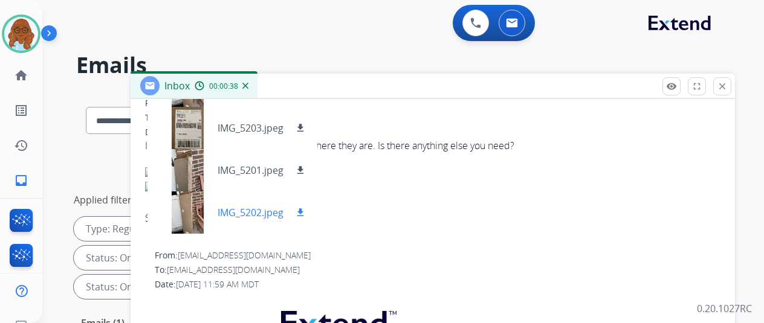
click at [190, 219] on div at bounding box center [187, 213] width 60 height 42
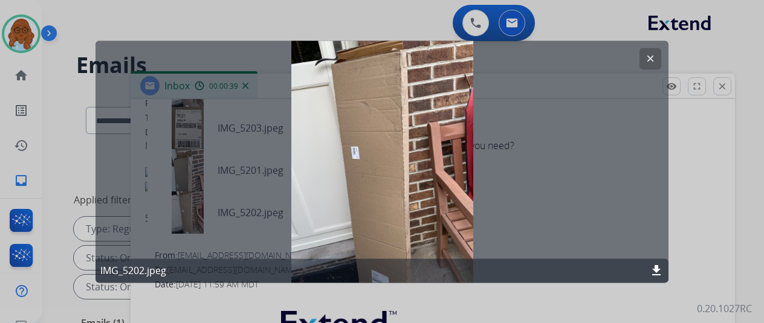
click at [700, 211] on div at bounding box center [382, 161] width 764 height 323
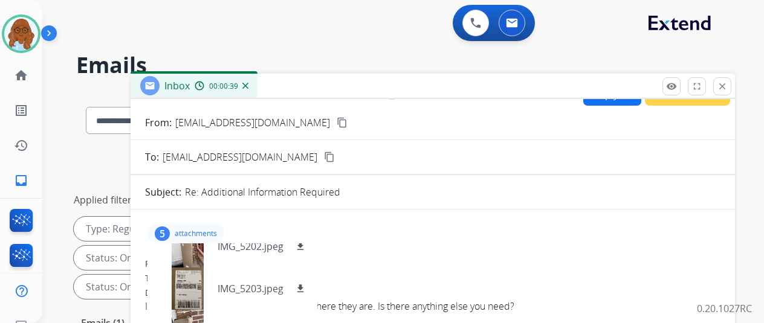
scroll to position [0, 0]
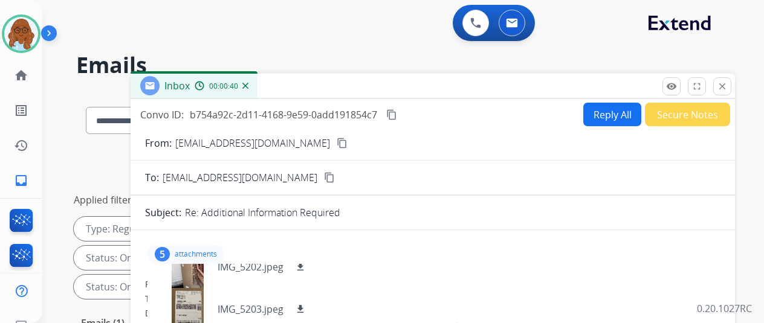
click at [259, 146] on div "From: nbevans@ptd.net content_copy" at bounding box center [433, 143] width 604 height 15
click at [260, 143] on div "From: nbevans@ptd.net content_copy" at bounding box center [433, 143] width 604 height 15
click at [337, 147] on mat-icon "content_copy" at bounding box center [342, 143] width 11 height 11
drag, startPoint x: 206, startPoint y: 249, endPoint x: 230, endPoint y: 246, distance: 23.8
click at [206, 250] on p "attachments" at bounding box center [196, 255] width 42 height 10
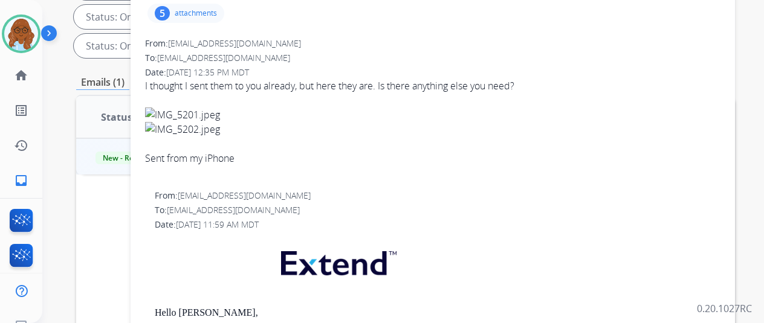
scroll to position [60, 0]
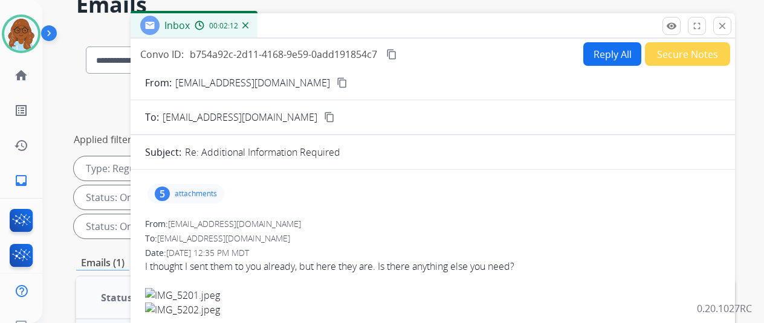
click at [337, 83] on mat-icon "content_copy" at bounding box center [342, 82] width 11 height 11
click at [731, 27] on button "close Close" at bounding box center [722, 26] width 18 height 18
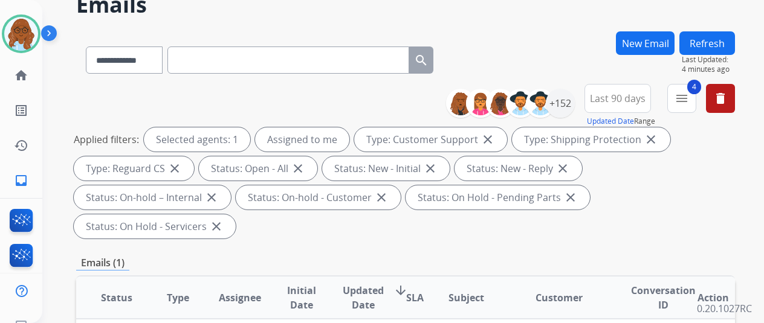
click at [285, 74] on div "**********" at bounding box center [259, 58] width 367 height 42
click at [283, 65] on input "text" at bounding box center [288, 60] width 242 height 27
paste input "**********"
type input "**********"
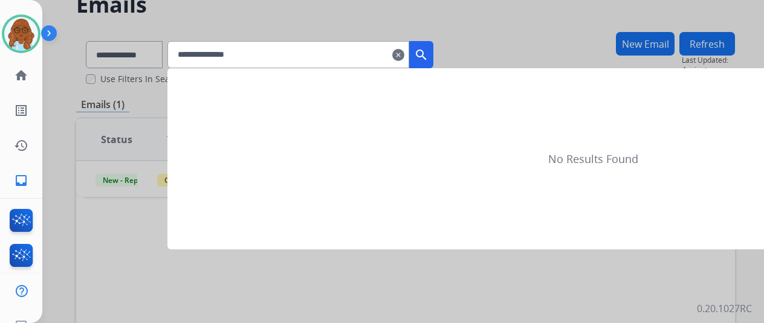
scroll to position [0, 0]
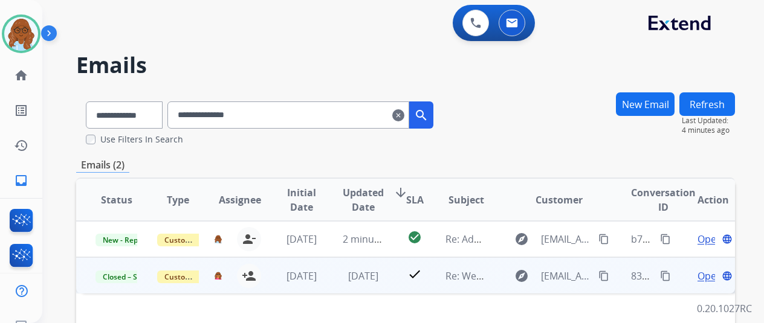
click at [701, 274] on span "Open" at bounding box center [710, 276] width 25 height 15
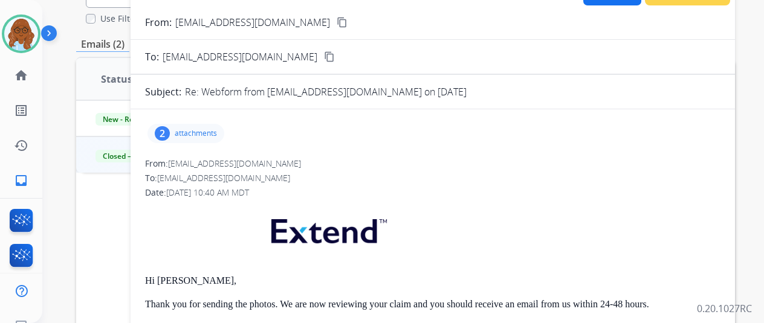
click at [194, 125] on div "2 attachments" at bounding box center [185, 133] width 77 height 19
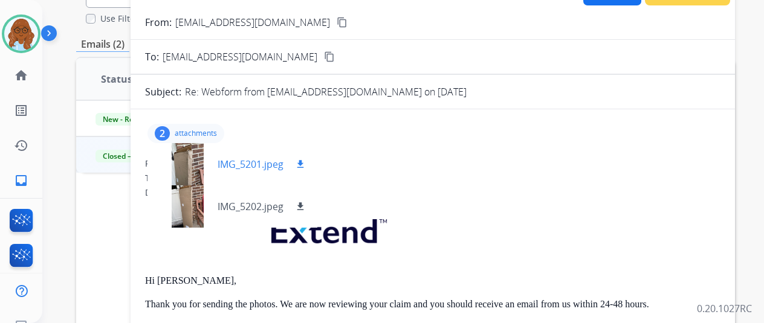
click at [190, 171] on div at bounding box center [187, 164] width 60 height 42
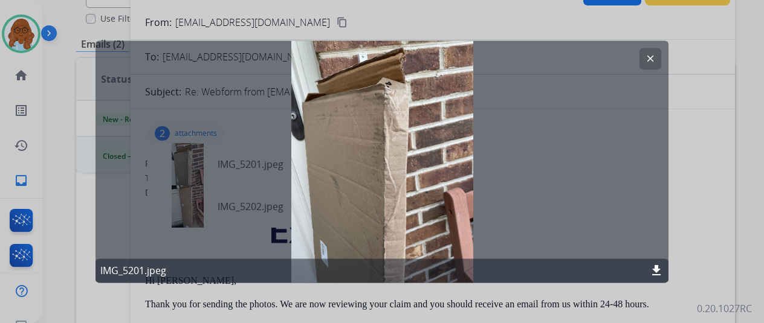
click at [690, 182] on div at bounding box center [382, 161] width 764 height 323
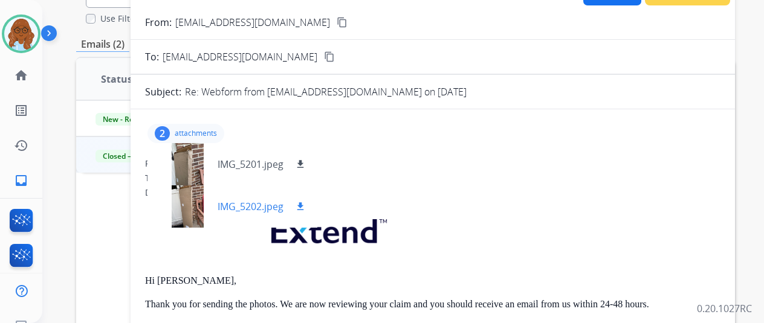
click at [191, 211] on div at bounding box center [187, 207] width 60 height 42
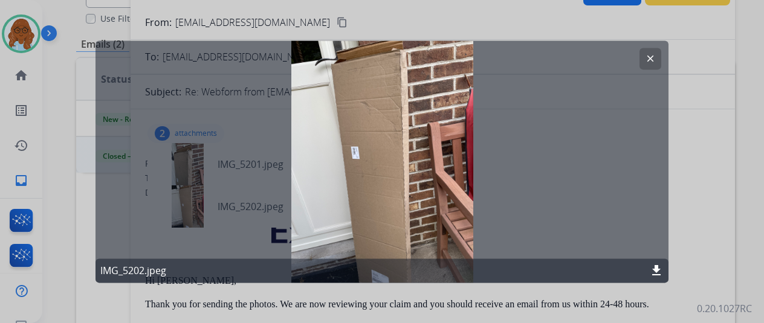
click at [683, 217] on div at bounding box center [382, 161] width 764 height 323
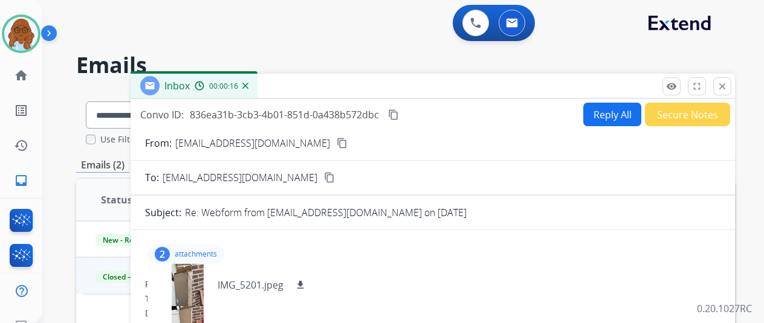
click at [215, 250] on p "attachments" at bounding box center [196, 255] width 42 height 10
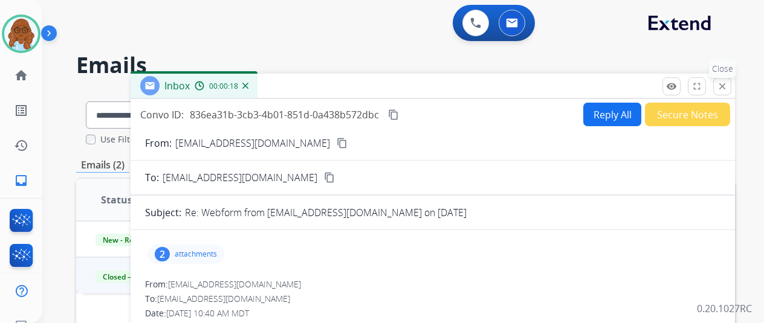
click at [726, 86] on mat-icon "close" at bounding box center [722, 86] width 11 height 11
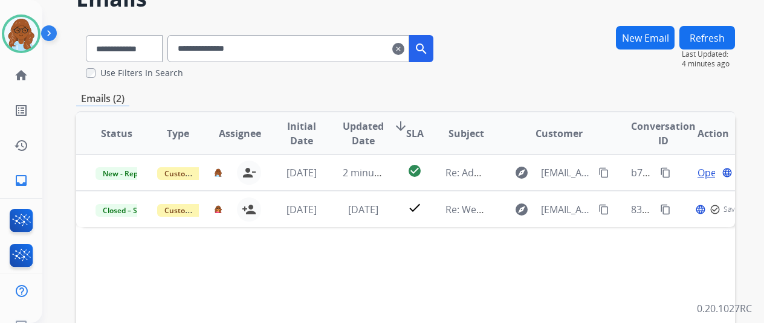
scroll to position [121, 0]
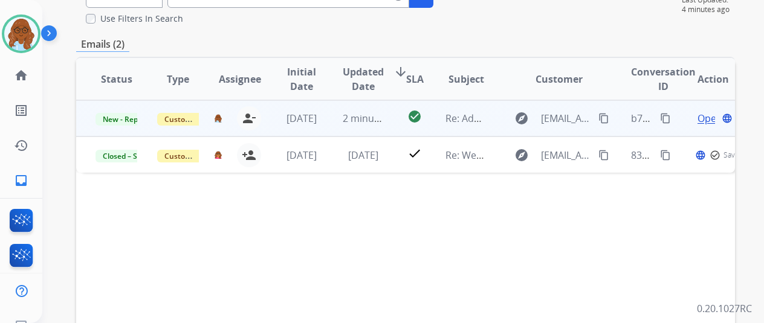
click at [707, 117] on span "Open" at bounding box center [710, 118] width 25 height 15
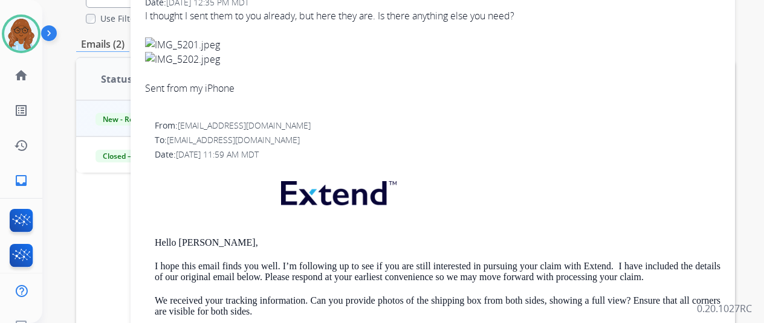
scroll to position [60, 0]
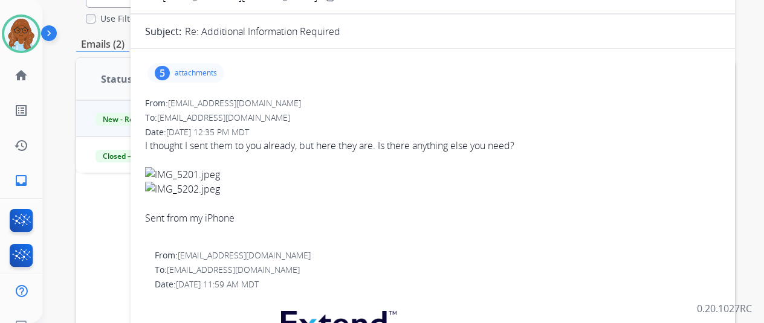
click at [201, 72] on p "attachments" at bounding box center [196, 73] width 42 height 10
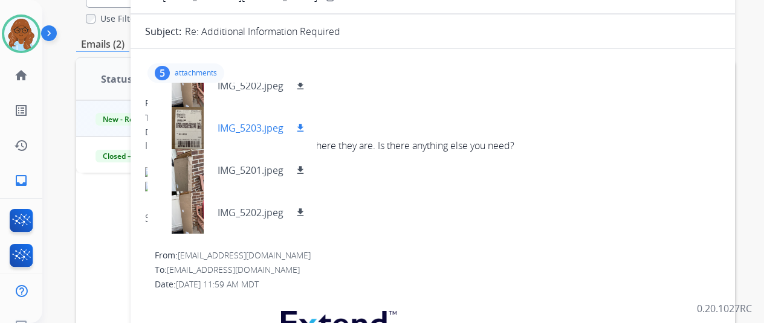
click at [195, 129] on div at bounding box center [187, 128] width 60 height 42
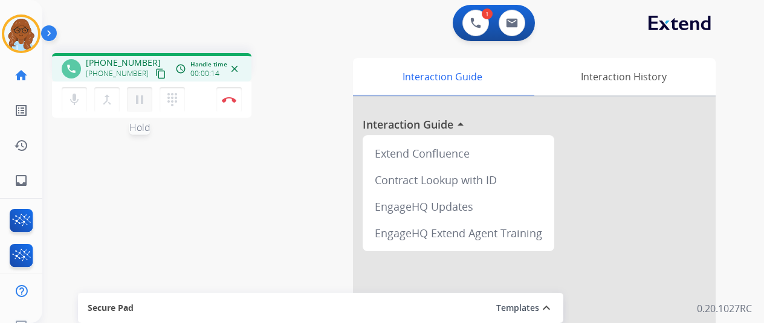
click at [137, 99] on mat-icon "pause" at bounding box center [139, 99] width 15 height 15
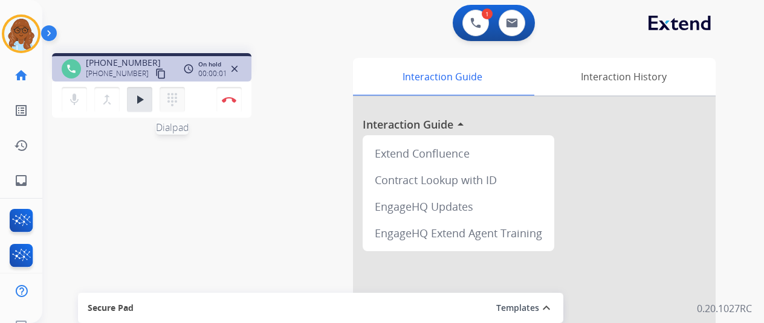
click at [166, 99] on mat-icon "dialpad" at bounding box center [172, 99] width 15 height 15
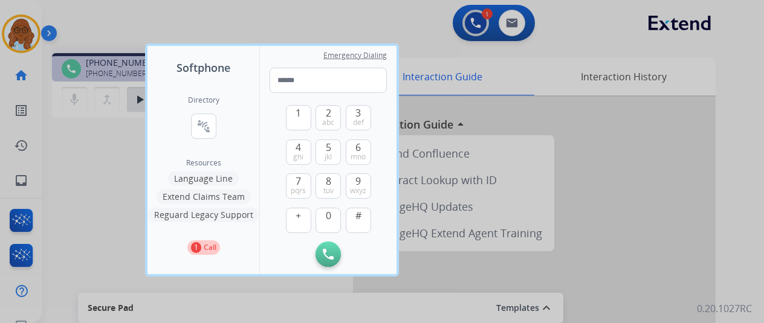
click at [200, 179] on button "Language Line" at bounding box center [203, 179] width 71 height 15
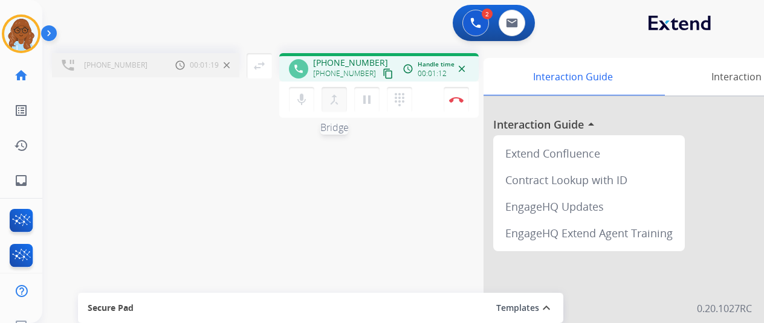
click at [331, 94] on mat-icon "merge_type" at bounding box center [334, 99] width 15 height 15
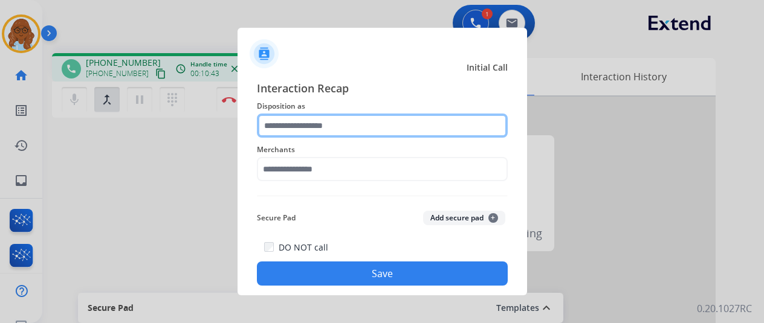
click at [290, 126] on input "text" at bounding box center [382, 126] width 251 height 24
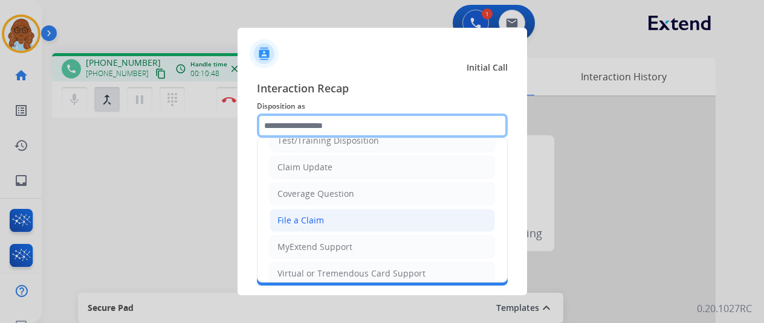
scroll to position [60, 0]
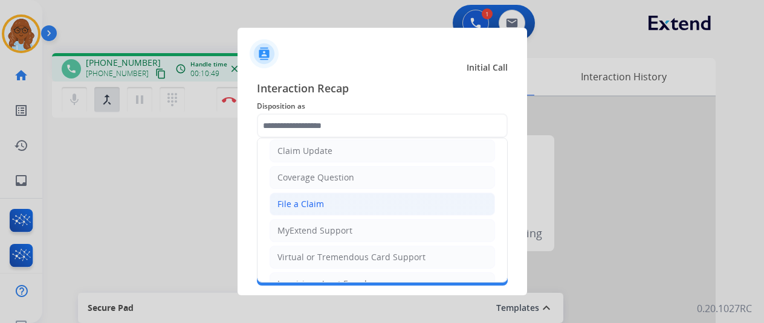
click at [300, 201] on div "File a Claim" at bounding box center [300, 204] width 47 height 12
type input "**********"
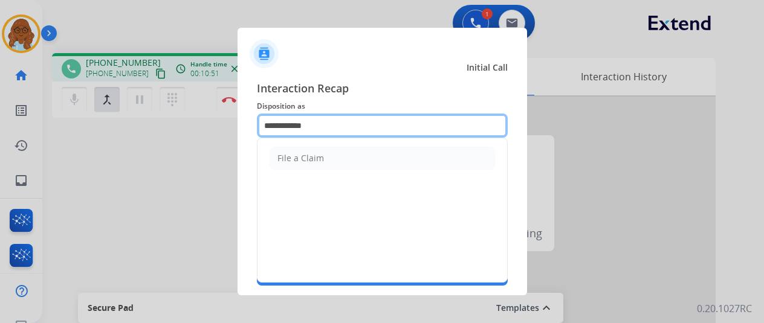
drag, startPoint x: 308, startPoint y: 125, endPoint x: 277, endPoint y: 130, distance: 31.3
click at [278, 129] on input "**********" at bounding box center [382, 126] width 251 height 24
click at [318, 121] on input "**********" at bounding box center [382, 126] width 251 height 24
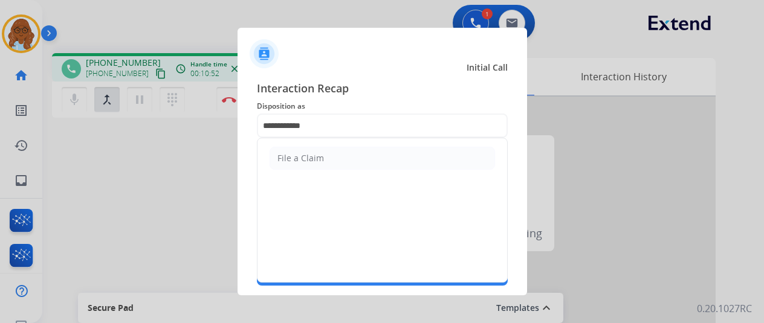
click at [339, 107] on span "Disposition as" at bounding box center [382, 106] width 251 height 15
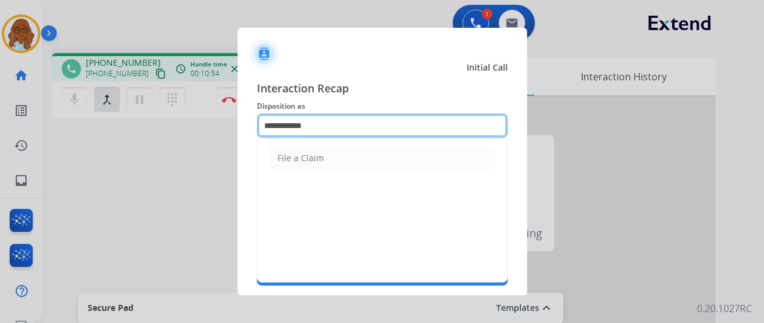
click at [348, 124] on input "**********" at bounding box center [382, 126] width 251 height 24
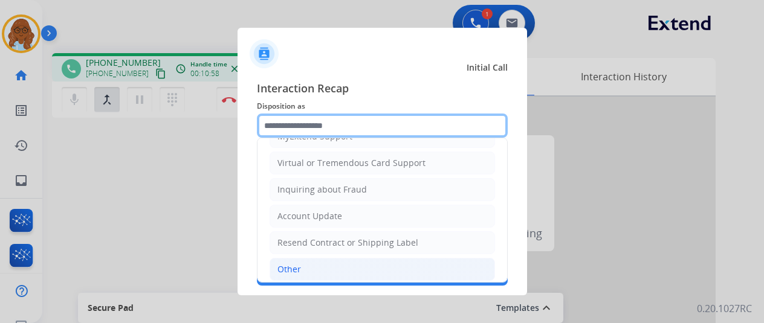
scroll to position [183, 0]
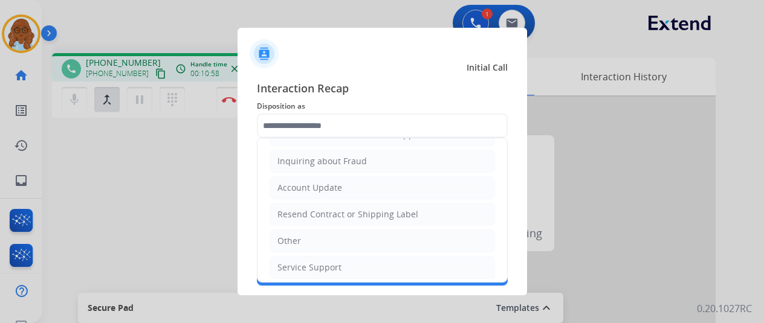
click at [309, 236] on li "Other" at bounding box center [382, 241] width 225 height 23
type input "*****"
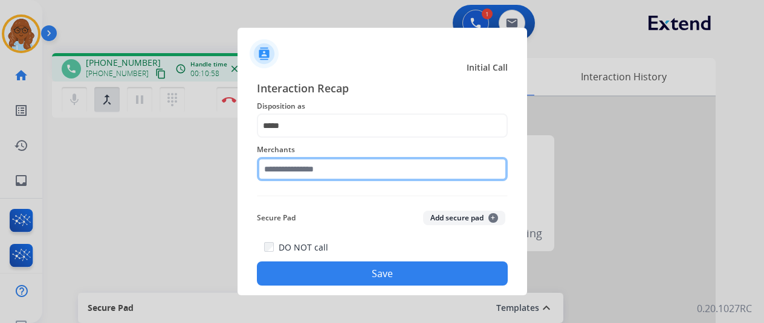
click at [285, 166] on input "text" at bounding box center [382, 169] width 251 height 24
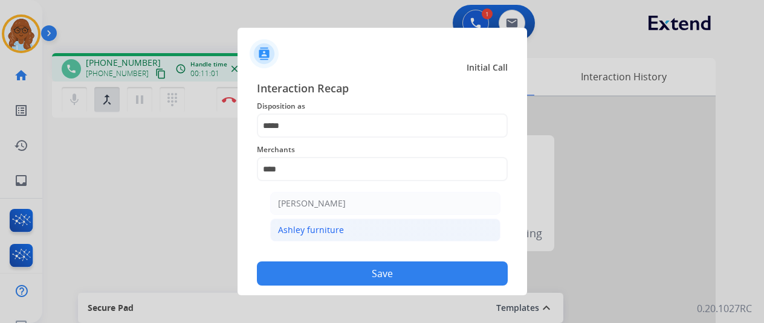
click at [344, 224] on li "Ashley furniture" at bounding box center [385, 230] width 230 height 23
type input "**********"
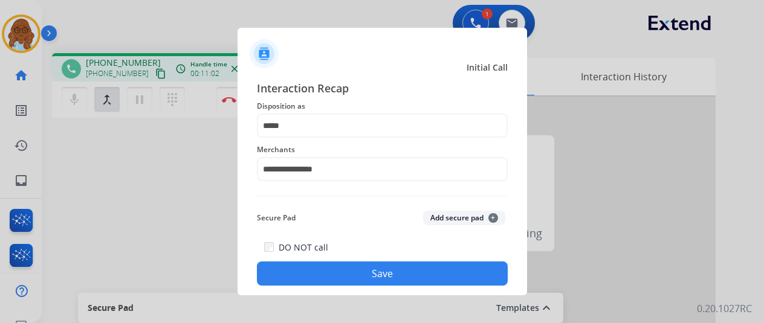
click at [359, 267] on button "Save" at bounding box center [382, 274] width 251 height 24
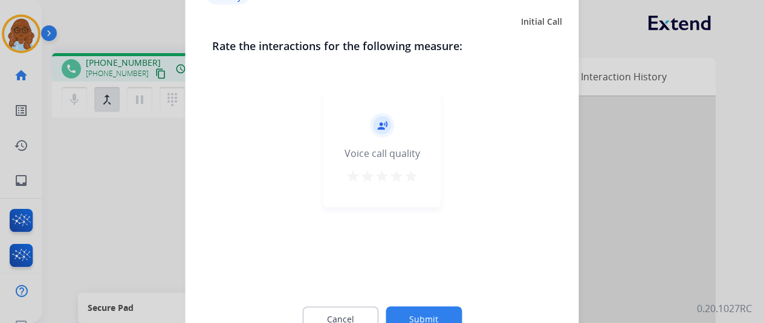
click at [406, 176] on mat-icon "star" at bounding box center [411, 176] width 15 height 15
click at [446, 307] on button "Submit" at bounding box center [424, 318] width 76 height 25
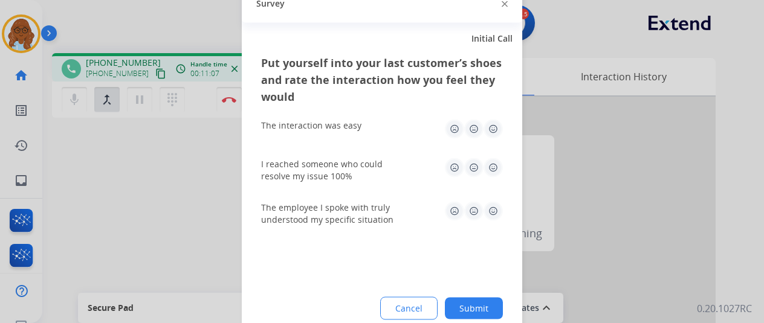
click at [485, 132] on img at bounding box center [493, 128] width 19 height 19
click at [485, 161] on img at bounding box center [493, 167] width 19 height 19
click at [492, 204] on img at bounding box center [493, 210] width 19 height 19
click at [484, 303] on button "Submit" at bounding box center [474, 308] width 58 height 22
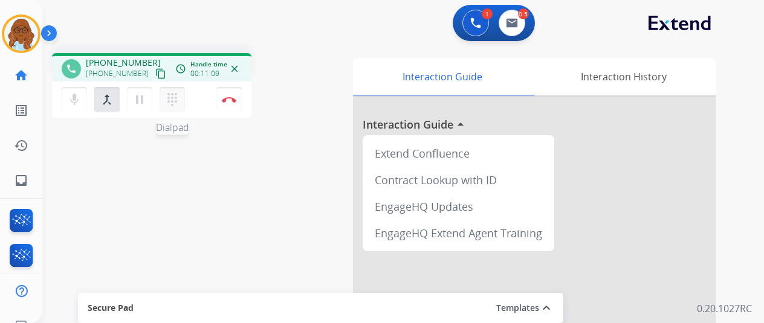
click at [177, 105] on button "dialpad Dialpad" at bounding box center [172, 99] width 25 height 25
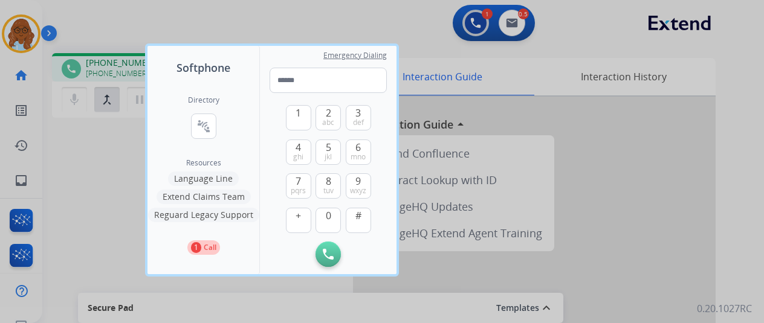
click at [46, 183] on div at bounding box center [382, 161] width 764 height 323
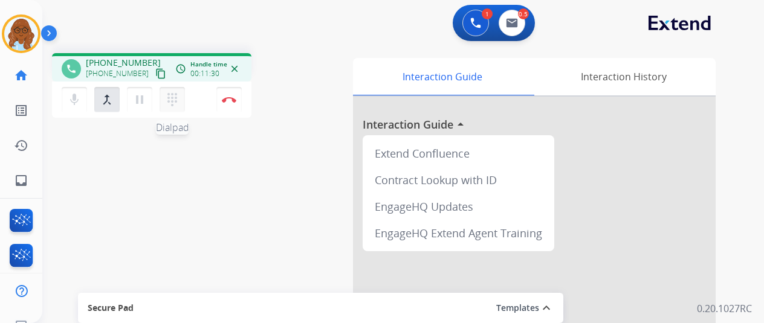
click at [177, 105] on button "dialpad Dialpad" at bounding box center [172, 99] width 25 height 25
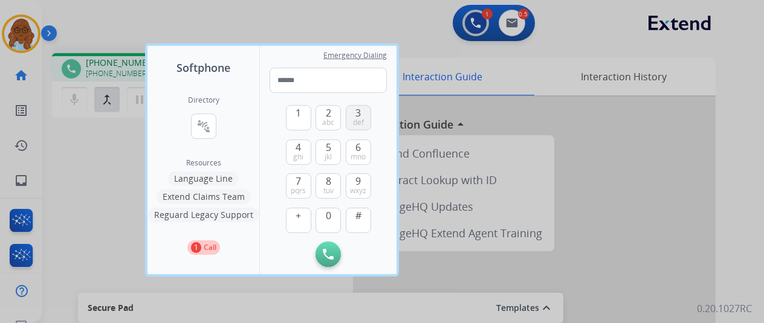
click at [353, 126] on span "def" at bounding box center [358, 123] width 11 height 10
type input "*"
click at [89, 212] on div at bounding box center [382, 161] width 764 height 323
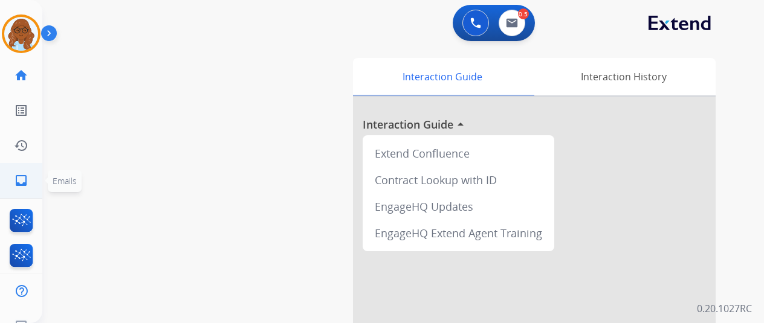
click at [18, 179] on mat-icon "inbox" at bounding box center [21, 180] width 15 height 15
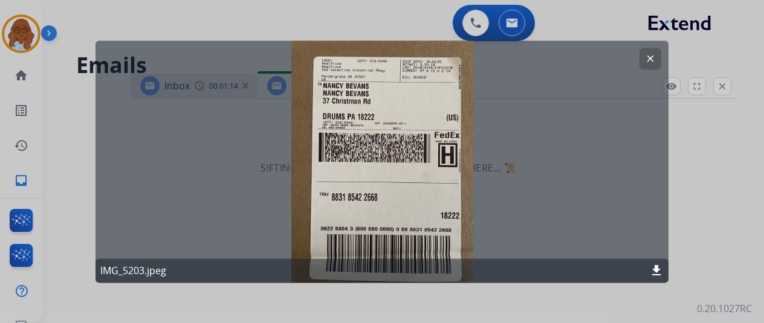
select select "**********"
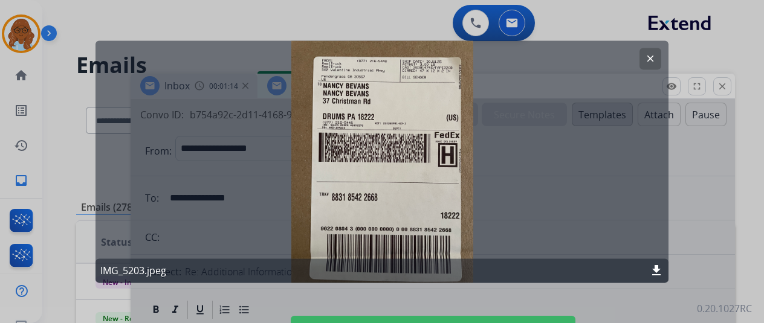
click at [709, 190] on div at bounding box center [382, 161] width 764 height 323
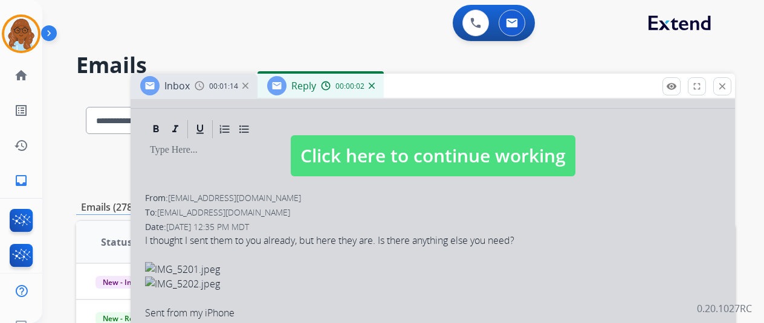
scroll to position [181, 0]
click at [377, 159] on span "Click here to continue working" at bounding box center [433, 155] width 285 height 41
select select
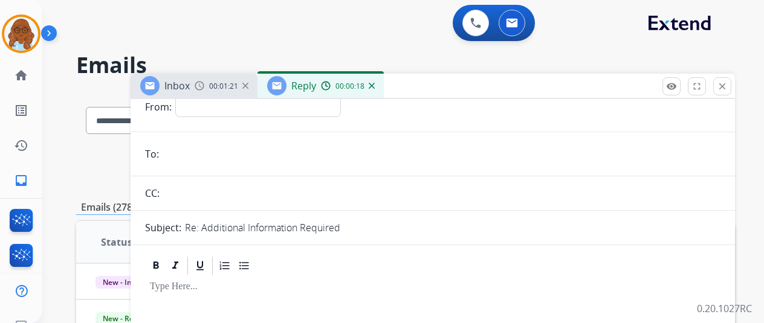
scroll to position [121, 0]
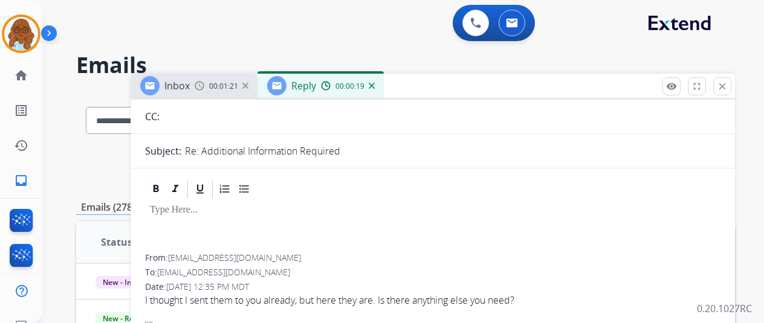
drag, startPoint x: 220, startPoint y: 89, endPoint x: 237, endPoint y: 145, distance: 58.7
click at [220, 89] on span "00:01:21" at bounding box center [223, 87] width 29 height 10
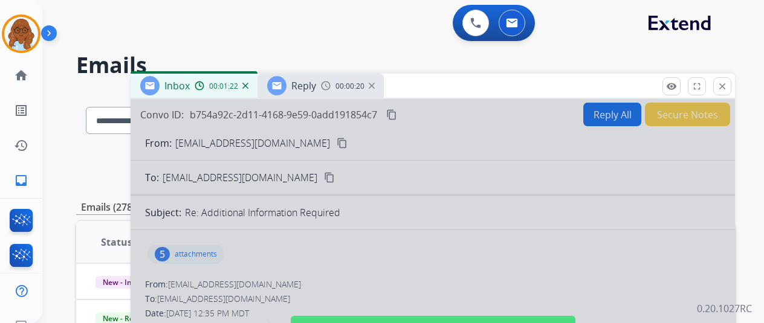
click at [290, 264] on div at bounding box center [433, 325] width 604 height 452
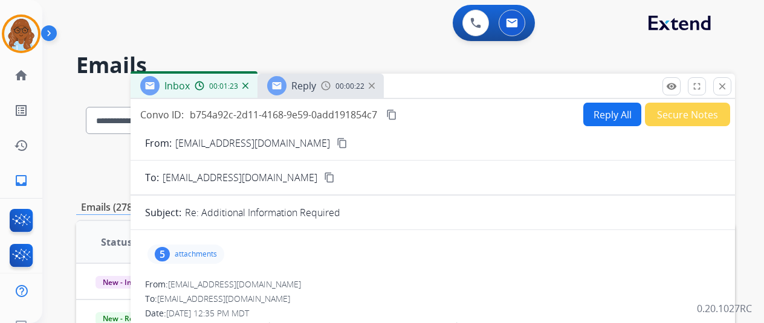
click at [181, 259] on div "5 attachments" at bounding box center [185, 254] width 77 height 19
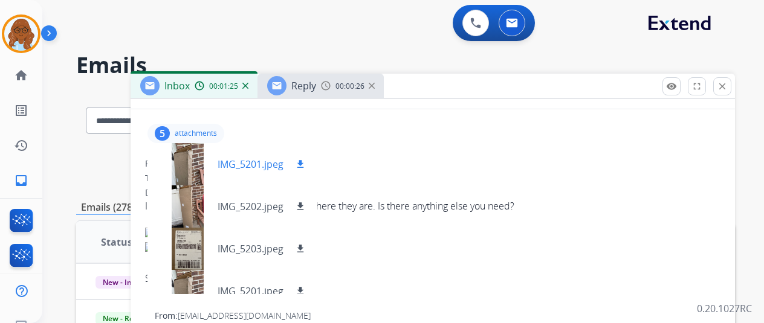
click at [187, 170] on div at bounding box center [187, 164] width 60 height 42
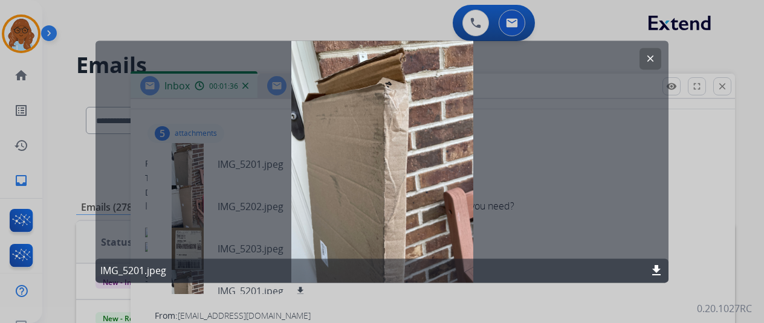
click at [407, 296] on div at bounding box center [382, 161] width 764 height 323
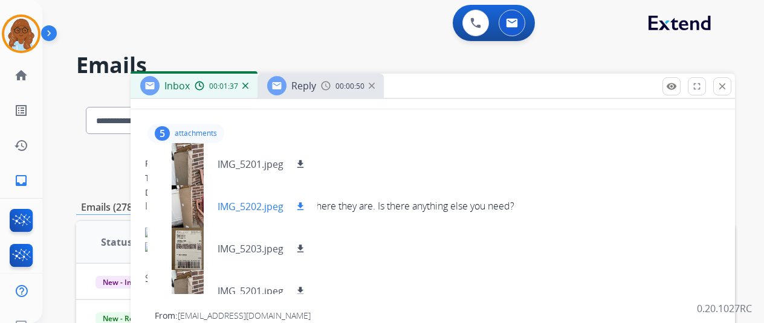
click at [178, 197] on div at bounding box center [187, 207] width 60 height 42
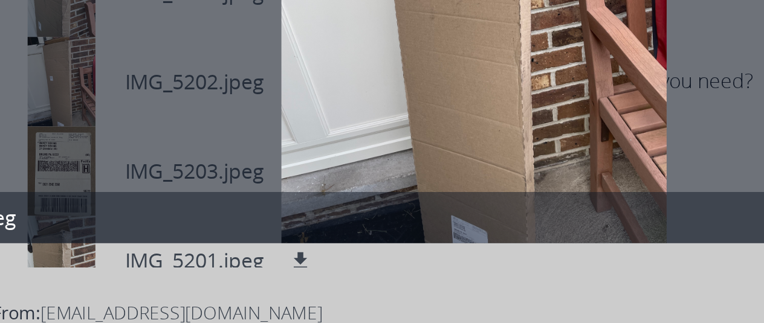
scroll to position [0, 5]
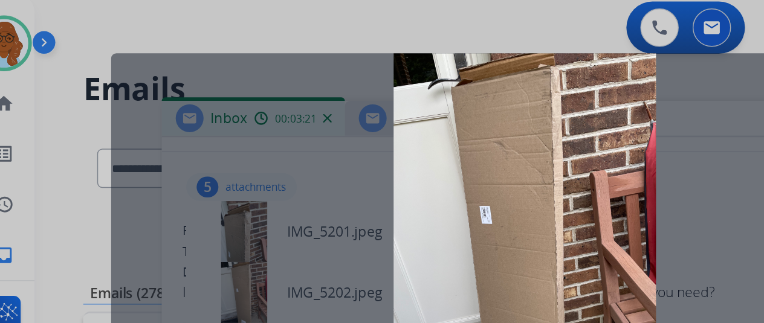
click at [346, 23] on div at bounding box center [382, 161] width 764 height 323
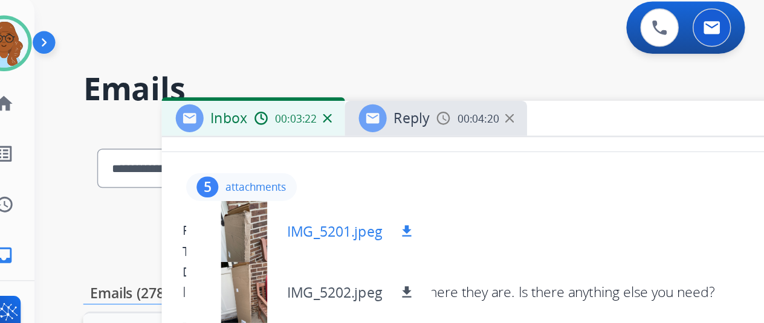
click at [188, 166] on div at bounding box center [187, 164] width 60 height 42
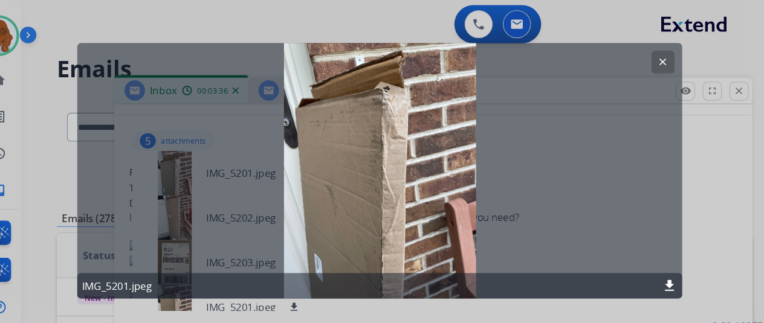
click at [675, 195] on div at bounding box center [382, 161] width 764 height 323
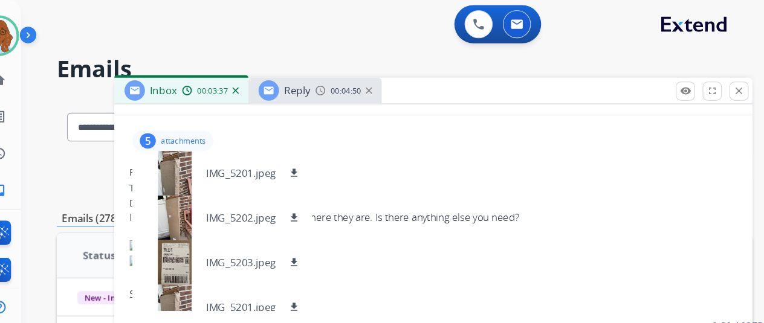
click at [397, 163] on div "From: nbevans@ptd.net" at bounding box center [432, 164] width 575 height 12
click at [217, 129] on p "attachments" at bounding box center [196, 134] width 42 height 10
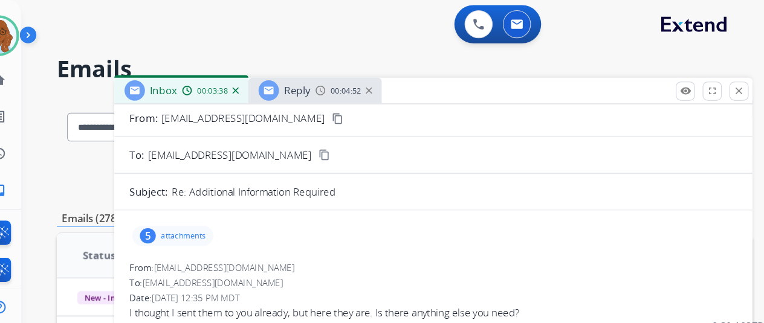
scroll to position [0, 0]
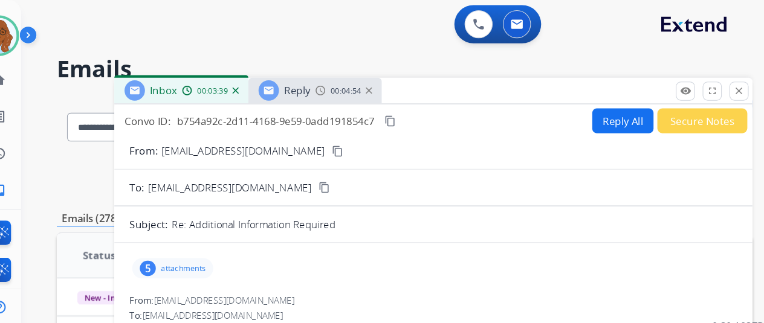
click at [615, 118] on button "Reply All" at bounding box center [612, 115] width 58 height 24
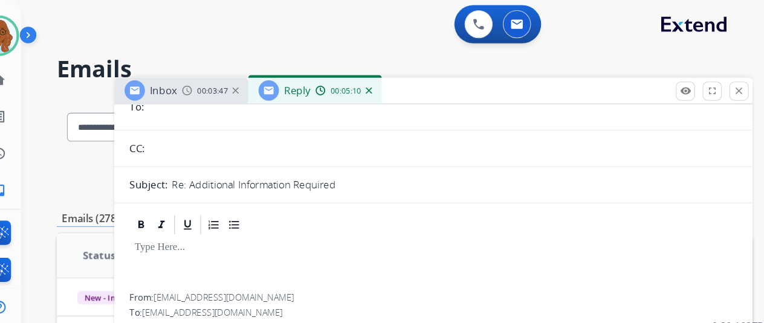
scroll to position [6, 0]
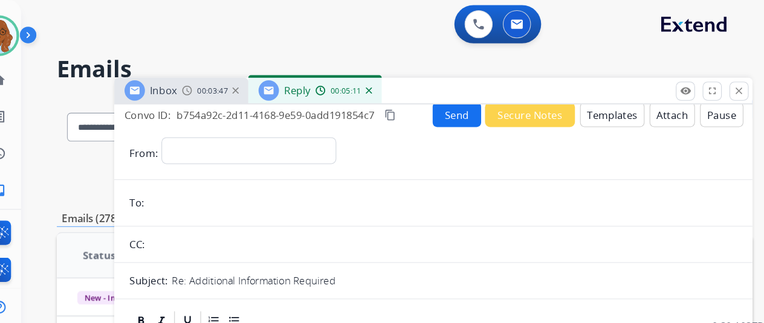
click at [620, 109] on button "Templates" at bounding box center [602, 109] width 61 height 24
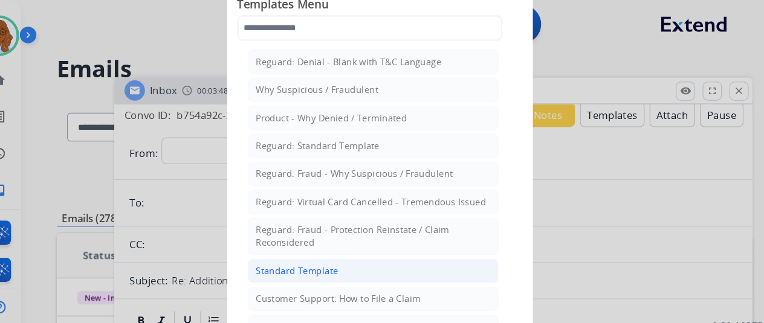
click at [293, 245] on li "Standard Template" at bounding box center [376, 256] width 238 height 23
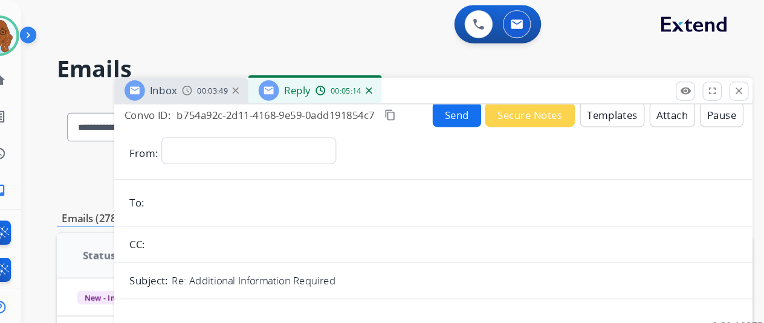
click at [253, 155] on div "**********" at bounding box center [258, 145] width 166 height 30
click at [252, 152] on select "**********" at bounding box center [257, 142] width 164 height 24
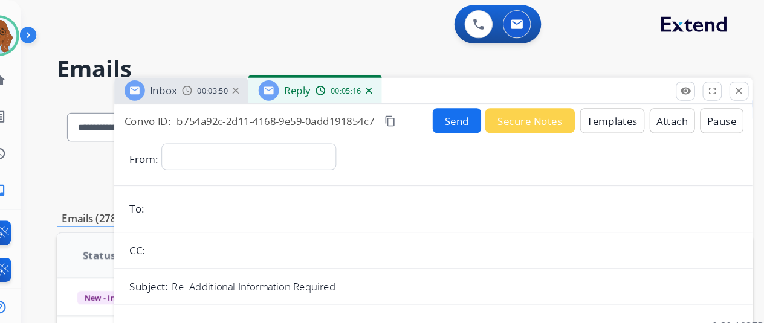
scroll to position [6, 0]
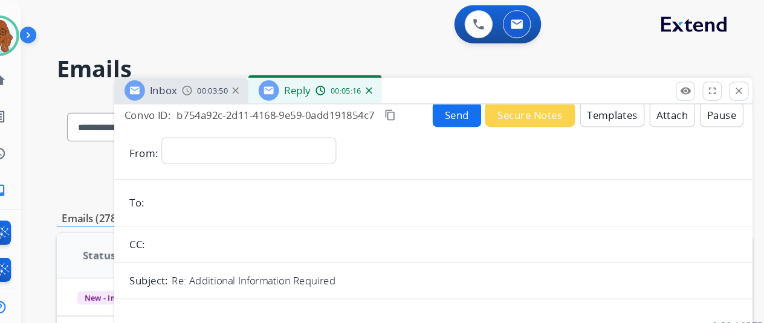
select select "**********"
click at [179, 130] on select "**********" at bounding box center [258, 142] width 166 height 25
click at [211, 86] on div "00:03:51" at bounding box center [221, 85] width 53 height 11
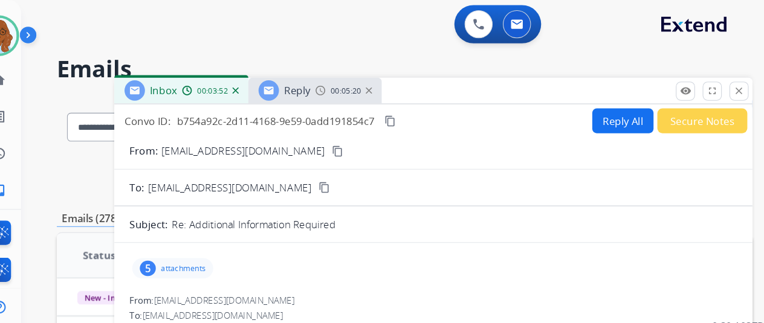
click at [337, 140] on mat-icon "content_copy" at bounding box center [342, 143] width 11 height 11
click at [297, 90] on span "Reply" at bounding box center [303, 85] width 25 height 13
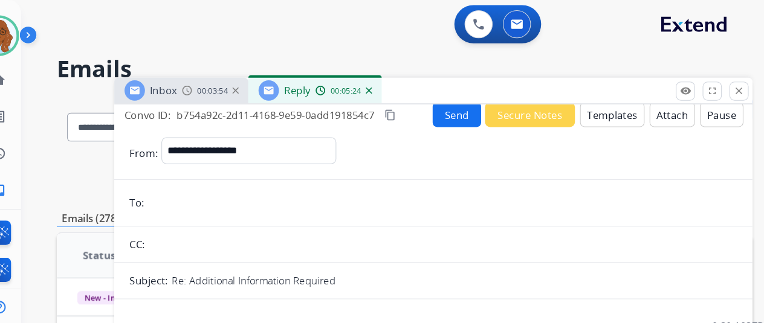
paste input "**********"
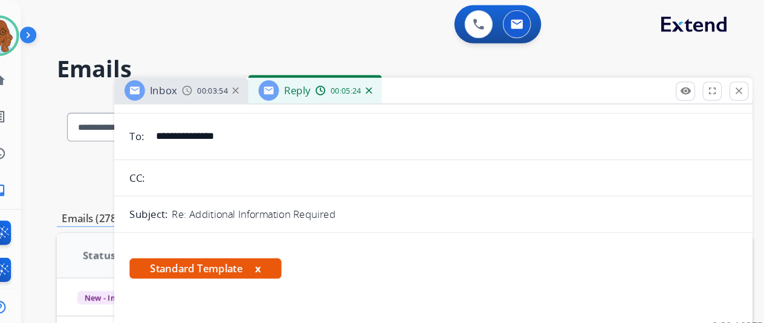
scroll to position [235, 0]
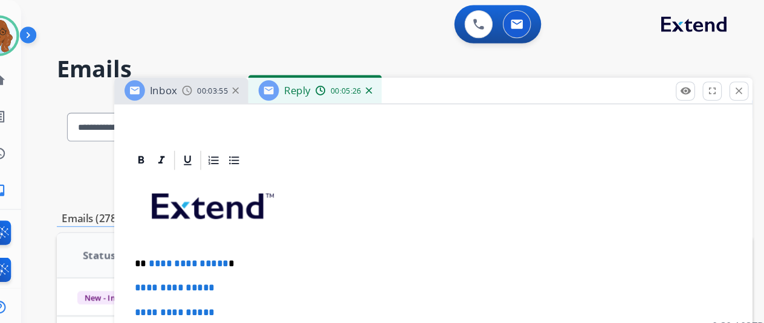
type input "**********"
drag, startPoint x: 189, startPoint y: 241, endPoint x: 147, endPoint y: 247, distance: 42.1
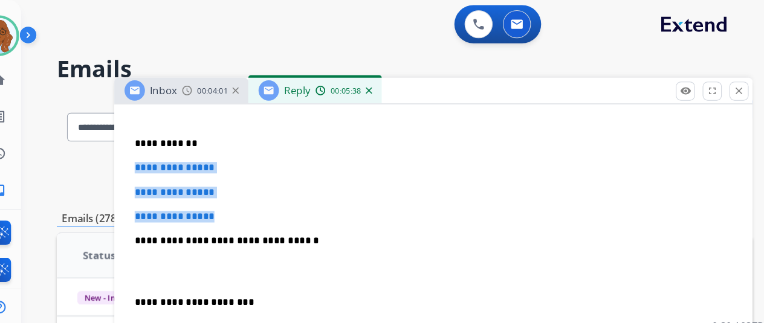
drag, startPoint x: 196, startPoint y: 172, endPoint x: 149, endPoint y: 157, distance: 49.7
click at [149, 157] on div "**********" at bounding box center [432, 257] width 575 height 416
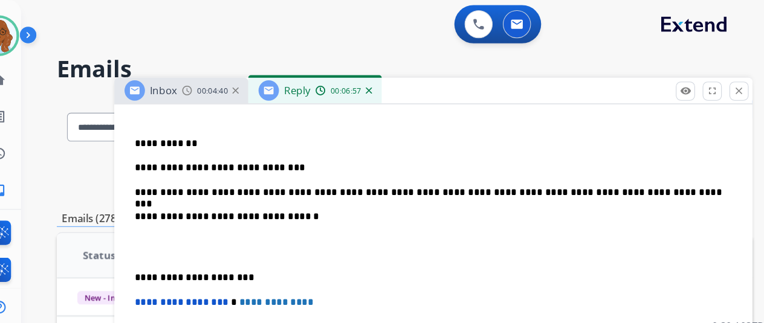
click at [157, 262] on p "**********" at bounding box center [428, 263] width 556 height 11
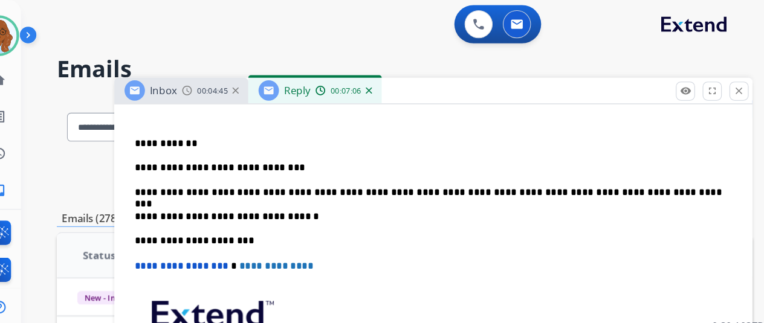
click at [305, 178] on p "**********" at bounding box center [428, 182] width 556 height 11
click at [653, 178] on p "**********" at bounding box center [428, 182] width 556 height 11
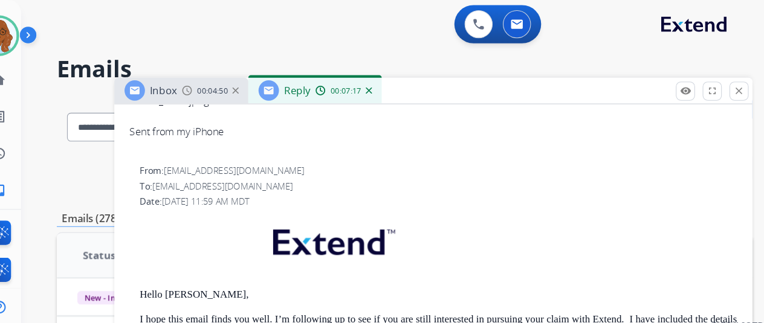
scroll to position [922, 0]
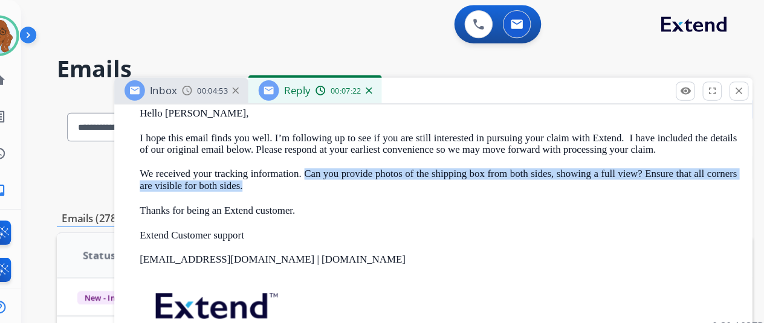
drag, startPoint x: 300, startPoint y: 187, endPoint x: 324, endPoint y: 167, distance: 30.5
click at [324, 167] on p "We received your tracking information. Can you provide photos of the shipping b…" at bounding box center [438, 171] width 566 height 22
copy p "Can you provide photos of the shipping box from both sides, showing a full view…"
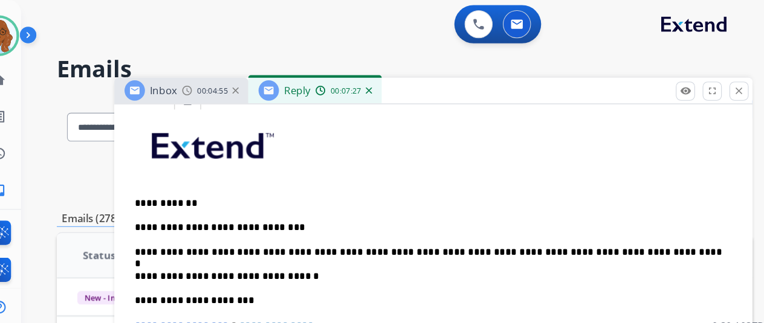
scroll to position [293, 0]
click at [650, 230] on div "**********" at bounding box center [432, 285] width 575 height 358
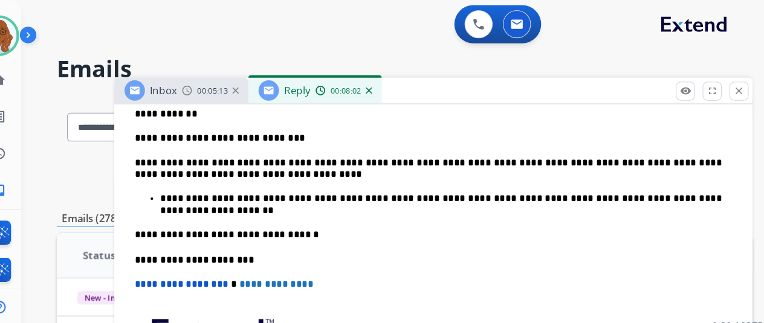
scroll to position [384, 0]
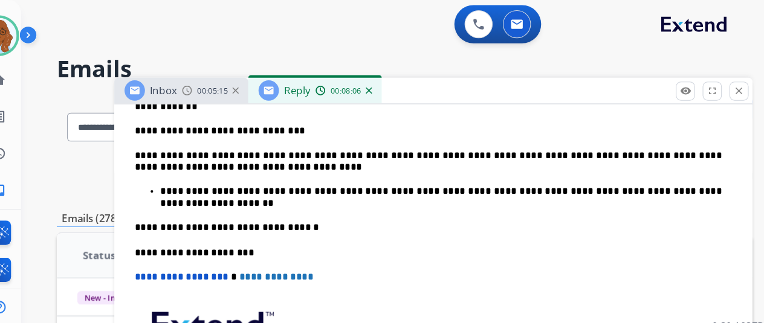
click at [517, 178] on p "**********" at bounding box center [440, 187] width 532 height 22
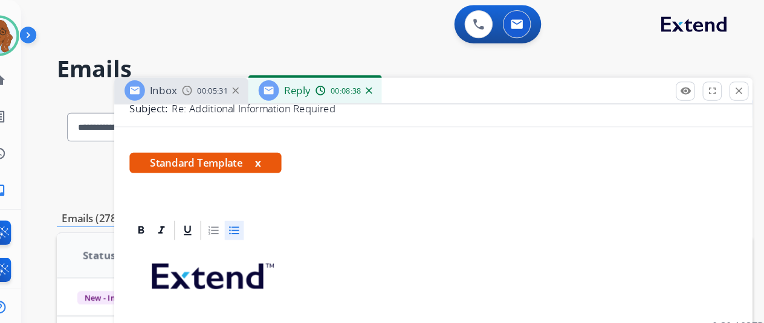
scroll to position [172, 0]
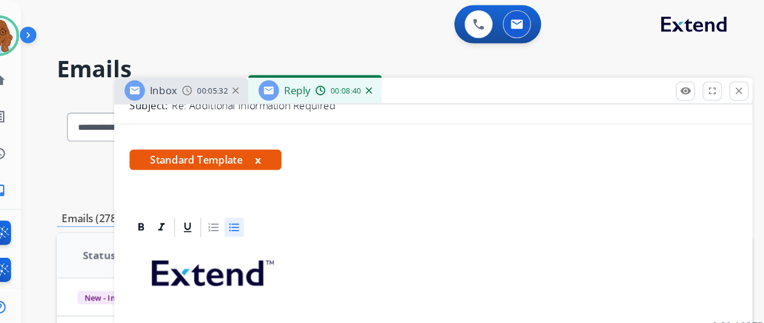
drag, startPoint x: 271, startPoint y: 152, endPoint x: 299, endPoint y: 168, distance: 31.7
click at [270, 152] on button "x" at bounding box center [266, 151] width 5 height 15
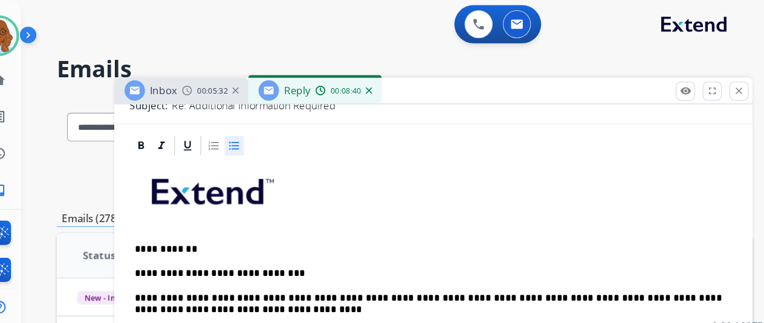
scroll to position [0, 0]
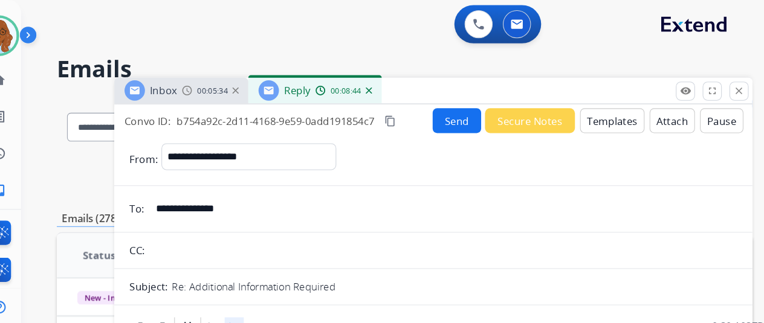
click at [395, 117] on mat-icon "content_copy" at bounding box center [391, 114] width 11 height 11
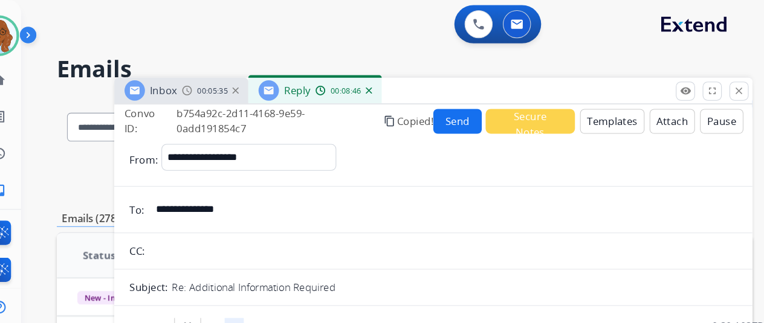
click at [453, 117] on button "Send" at bounding box center [456, 115] width 46 height 24
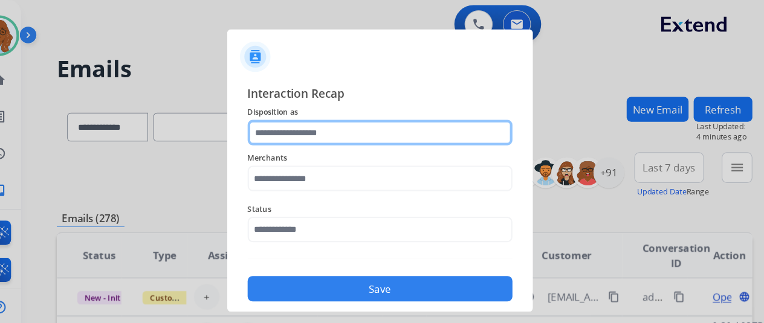
click at [331, 131] on input "text" at bounding box center [382, 126] width 251 height 24
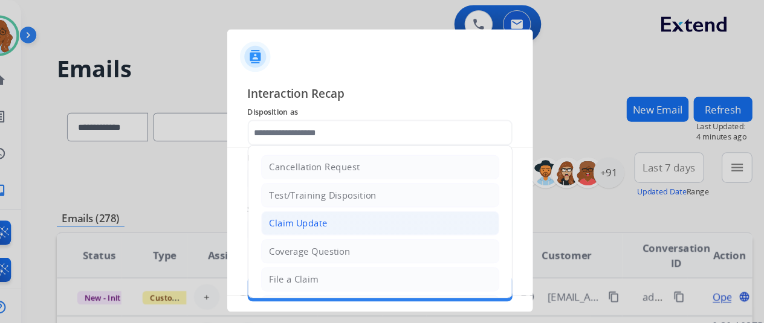
click at [312, 213] on div "Claim Update" at bounding box center [304, 212] width 55 height 12
type input "**********"
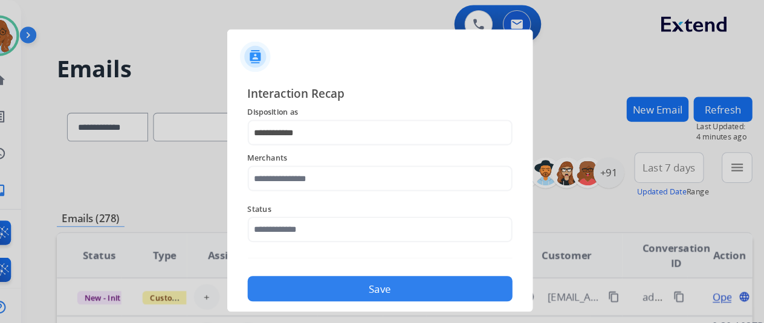
click at [301, 155] on span "Merchants" at bounding box center [382, 150] width 251 height 15
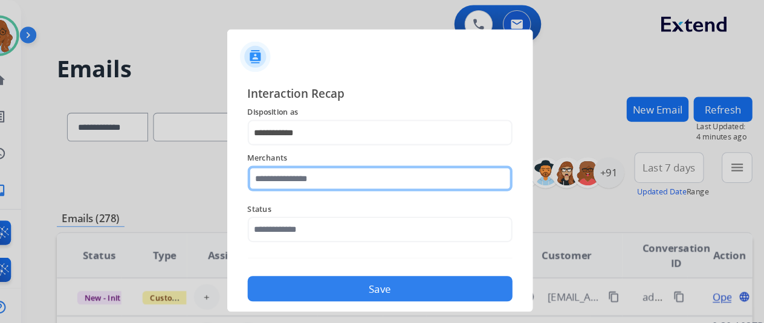
click at [301, 162] on input "text" at bounding box center [382, 169] width 251 height 24
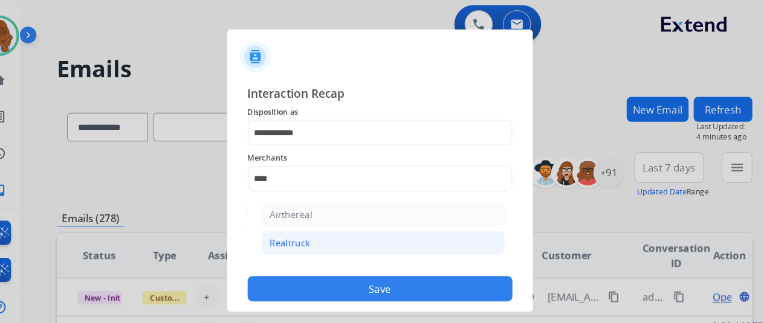
click at [374, 236] on li "Realtruck" at bounding box center [385, 230] width 230 height 23
type input "*********"
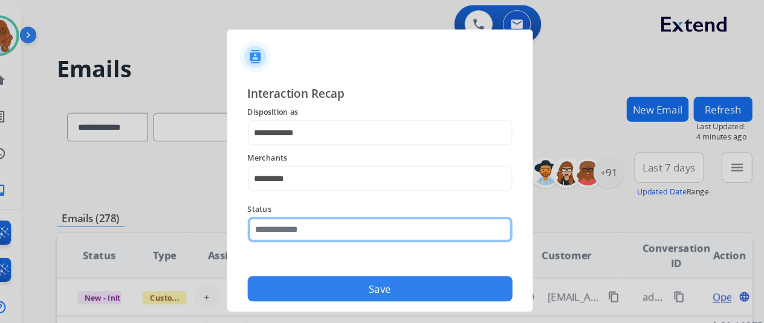
click at [319, 218] on input "text" at bounding box center [382, 218] width 251 height 24
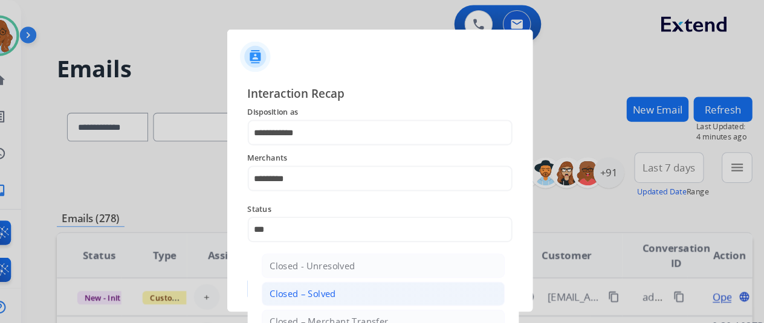
click at [306, 282] on div "Closed – Solved" at bounding box center [309, 279] width 63 height 12
type input "**********"
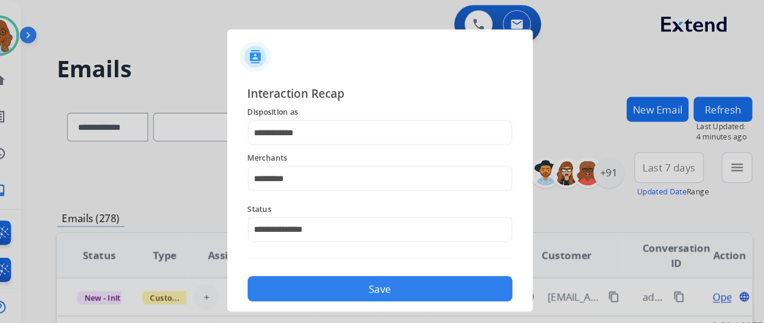
click at [314, 276] on button "Save" at bounding box center [382, 274] width 251 height 24
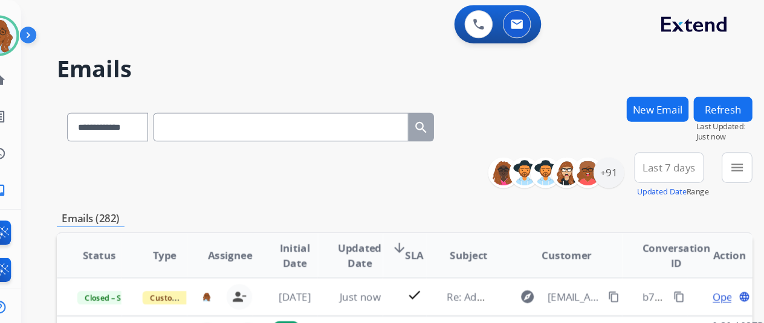
click at [441, 206] on div "Emails (282)" at bounding box center [405, 207] width 659 height 15
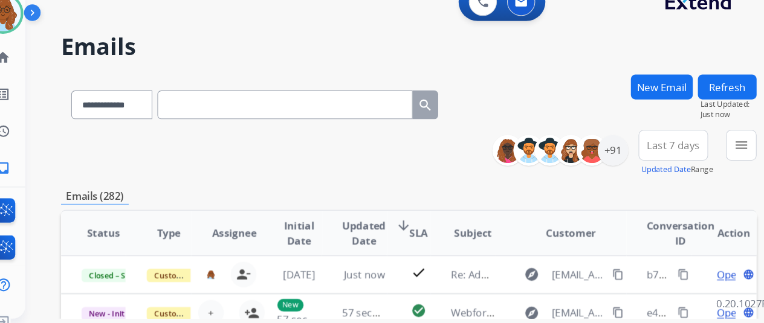
scroll to position [4, 5]
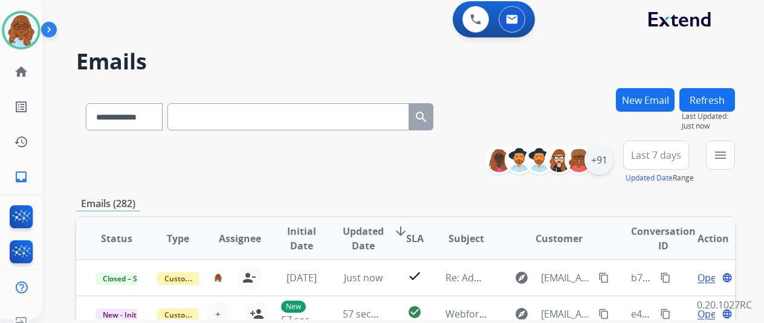
click at [611, 167] on div "+91" at bounding box center [599, 160] width 29 height 29
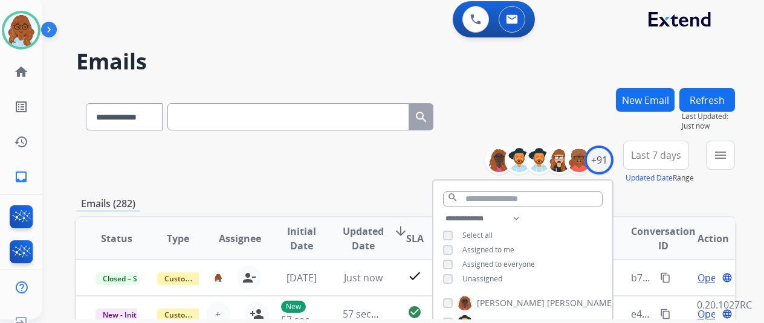
click at [655, 167] on button "Last 7 days" at bounding box center [656, 155] width 66 height 29
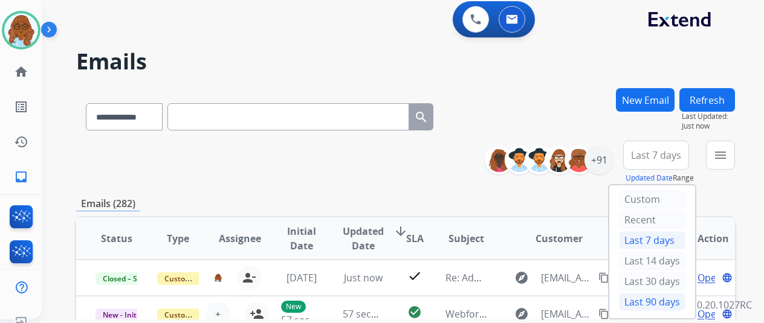
click at [662, 300] on div "Last 90 days" at bounding box center [652, 302] width 66 height 18
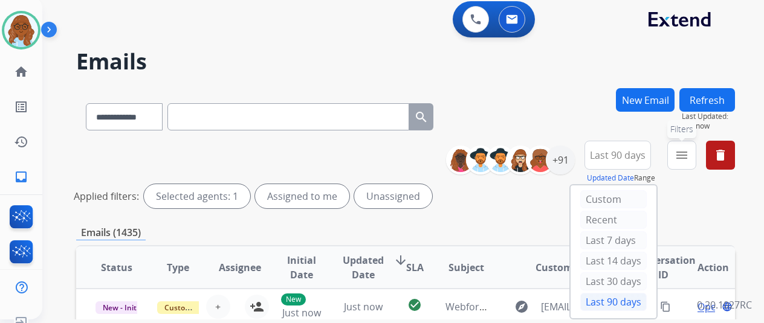
click at [696, 158] on div "menu Filters Type Claims Adjudication Customer Support Escalation Service Suppo…" at bounding box center [681, 163] width 29 height 44
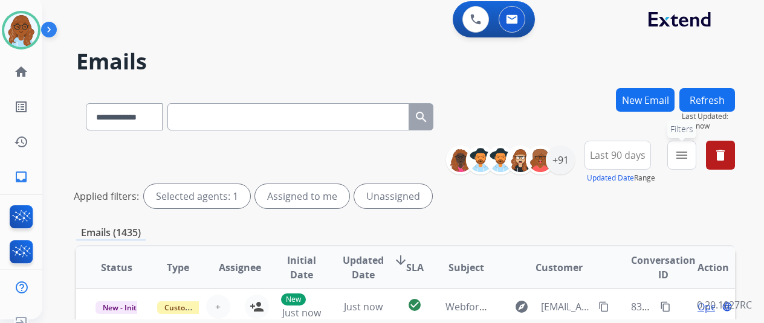
click at [683, 155] on mat-icon "menu" at bounding box center [682, 155] width 15 height 15
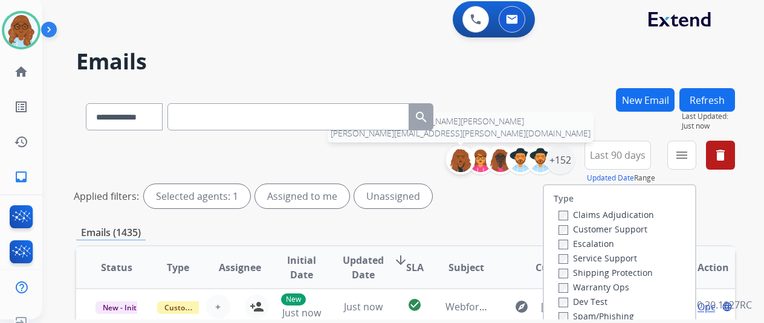
scroll to position [181, 0]
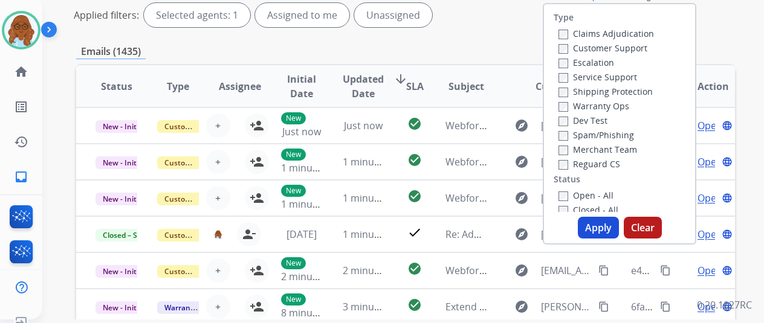
click at [567, 163] on label "Reguard CS" at bounding box center [590, 163] width 62 height 11
click at [612, 227] on button "Apply" at bounding box center [598, 228] width 41 height 22
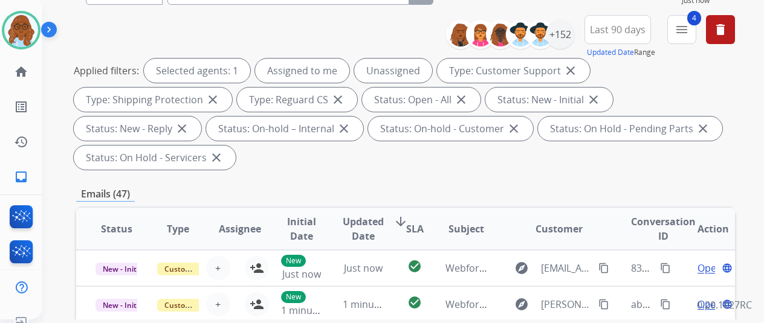
scroll to position [60, 0]
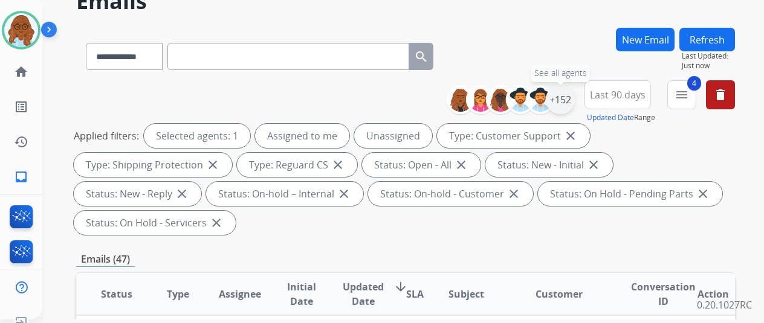
click at [569, 87] on div "+152" at bounding box center [560, 99] width 29 height 29
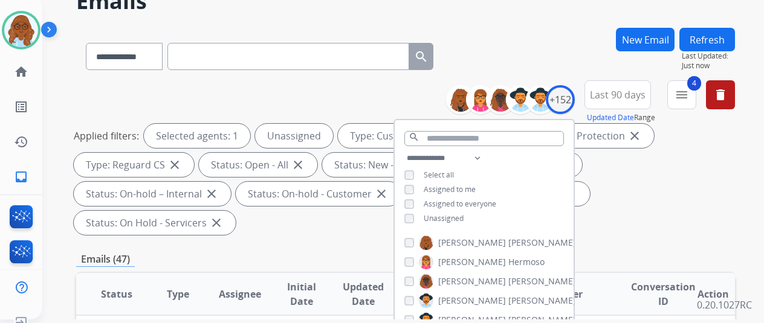
click at [402, 214] on div "**********" at bounding box center [484, 189] width 179 height 77
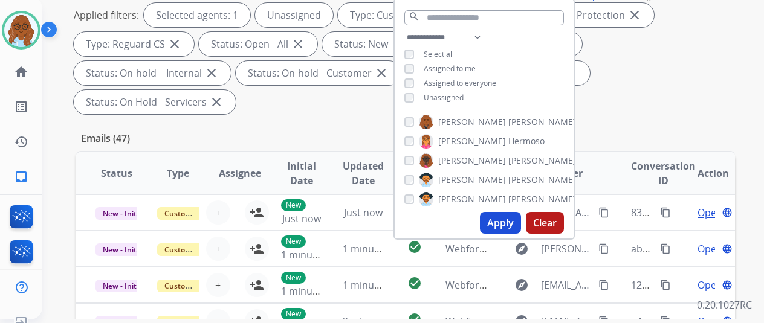
click at [497, 215] on button "Apply" at bounding box center [500, 223] width 41 height 22
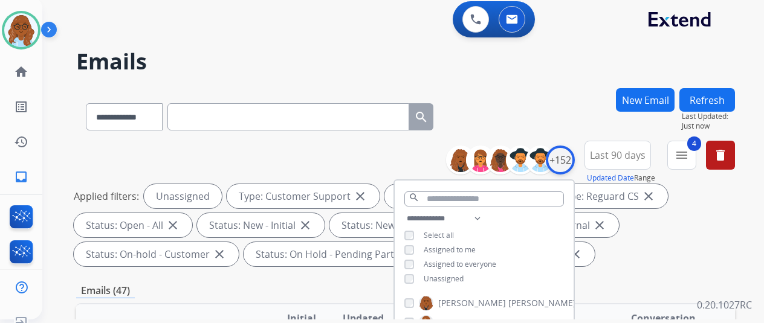
click at [568, 157] on div "+152" at bounding box center [560, 160] width 29 height 29
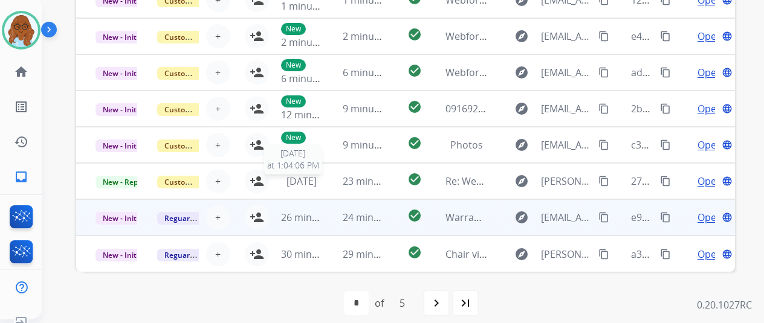
scroll to position [441, 0]
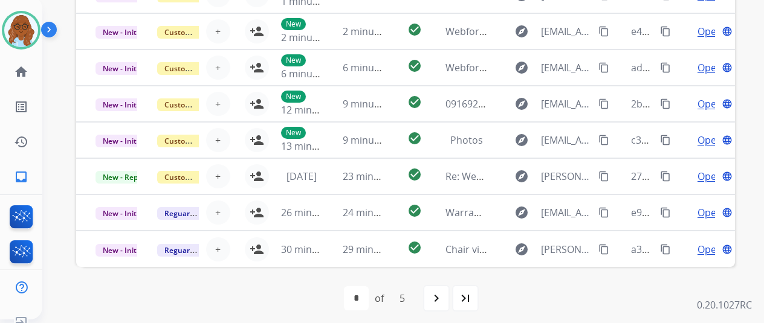
click at [457, 314] on div "first_page navigate_before * * * * * of 5 navigate_next last_page" at bounding box center [405, 298] width 659 height 63
click at [459, 308] on div "last_page" at bounding box center [465, 298] width 27 height 27
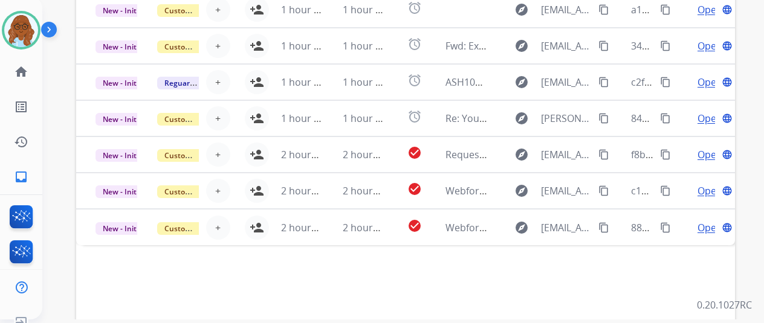
scroll to position [423, 0]
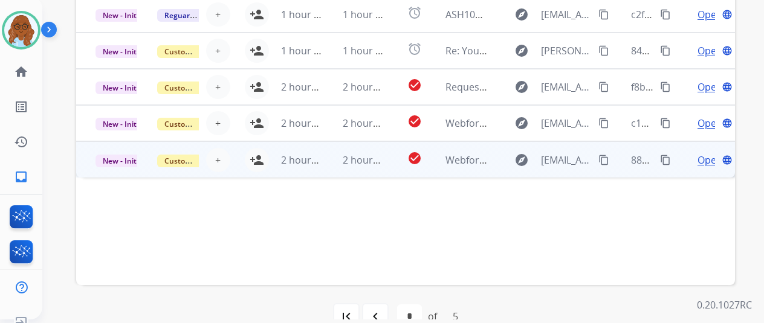
click at [677, 157] on td "Open language" at bounding box center [704, 159] width 62 height 36
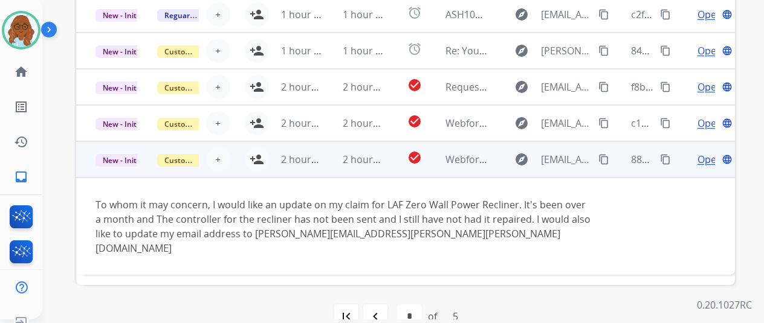
click at [598, 161] on mat-icon "content_copy" at bounding box center [603, 159] width 11 height 11
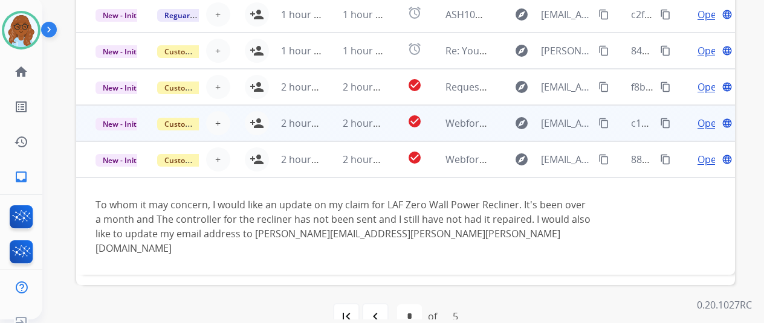
click at [673, 131] on td "Open language" at bounding box center [704, 123] width 62 height 36
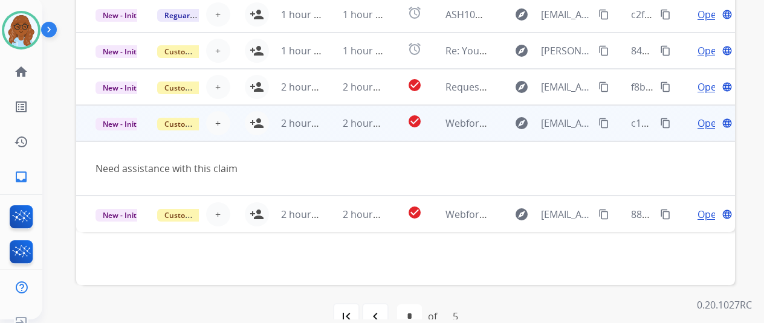
click at [599, 119] on mat-icon "content_copy" at bounding box center [603, 123] width 11 height 11
click at [262, 121] on td "2 hours ago" at bounding box center [293, 123] width 62 height 36
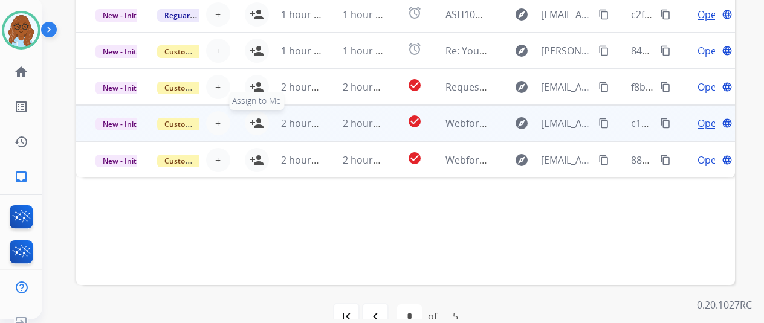
click at [250, 119] on mat-icon "person_add" at bounding box center [257, 123] width 15 height 15
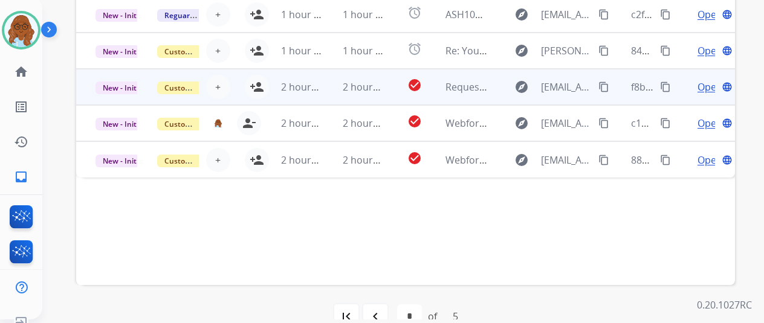
click at [681, 90] on td "Open language" at bounding box center [704, 87] width 62 height 36
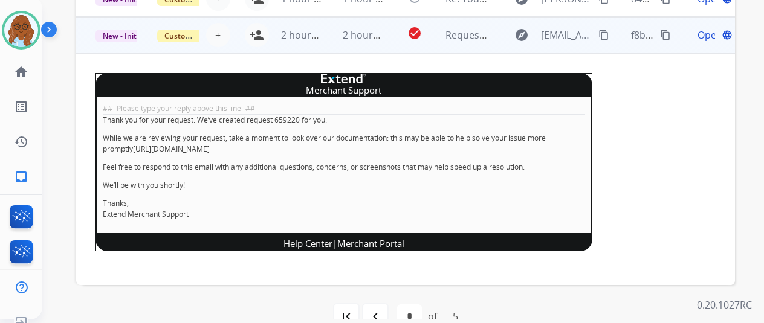
scroll to position [0, 0]
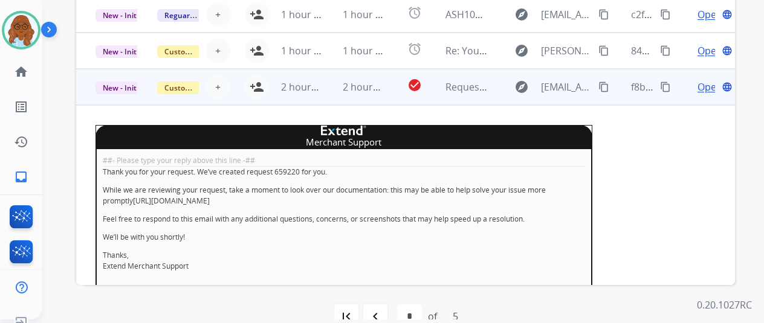
click at [700, 86] on span "Open" at bounding box center [710, 87] width 25 height 15
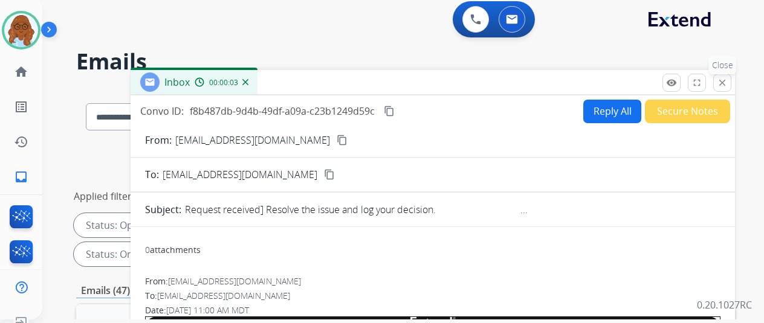
click at [728, 86] on mat-icon "close" at bounding box center [722, 82] width 11 height 11
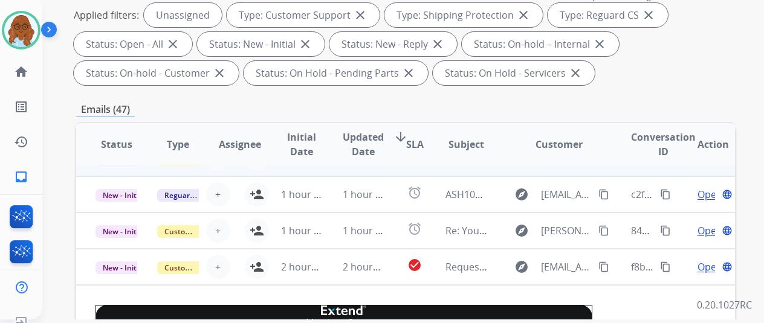
scroll to position [121, 0]
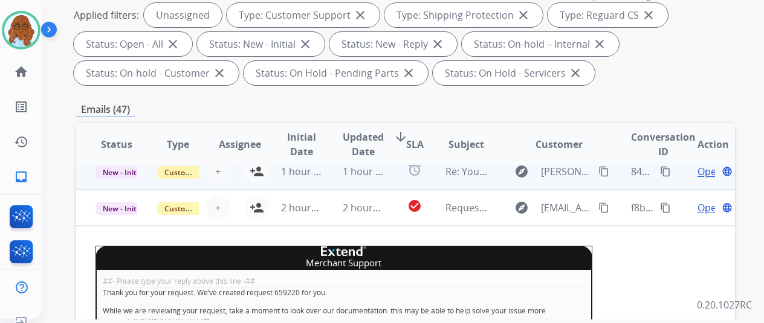
click at [675, 173] on td "Open language" at bounding box center [704, 172] width 62 height 36
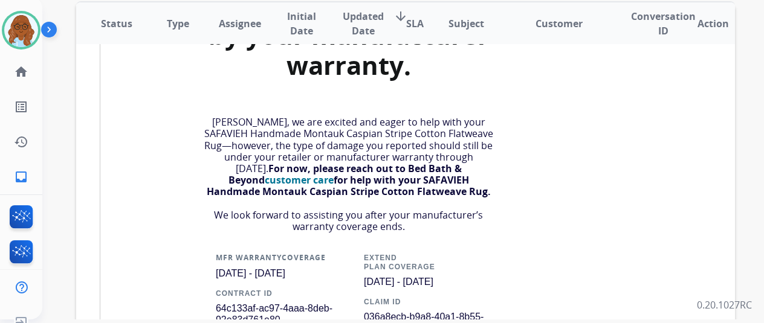
scroll to position [522, 0]
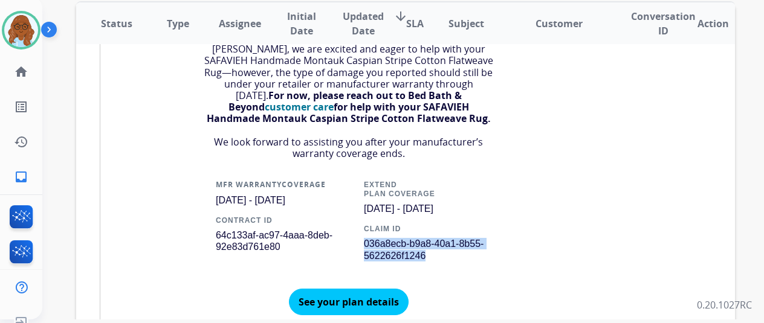
drag, startPoint x: 404, startPoint y: 256, endPoint x: 360, endPoint y: 254, distance: 43.6
click at [364, 254] on p "036a8ecb-b9a8-40a1-8b55-5622626f1246" at bounding box center [430, 247] width 133 height 28
copy span "036a8ecb-b9a8-40a1-8b55-5622626f1246"
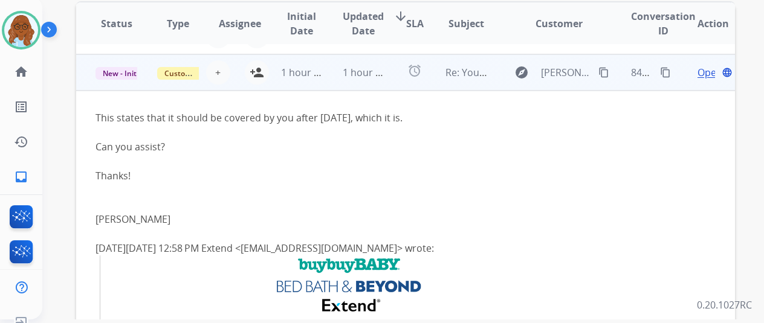
scroll to position [0, 0]
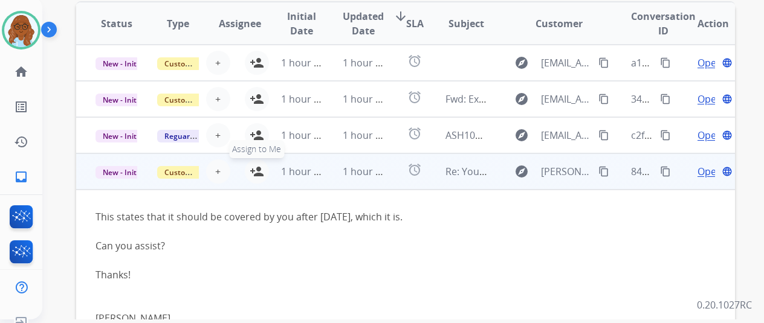
click at [250, 179] on button "person_add Assign to Me" at bounding box center [257, 172] width 24 height 24
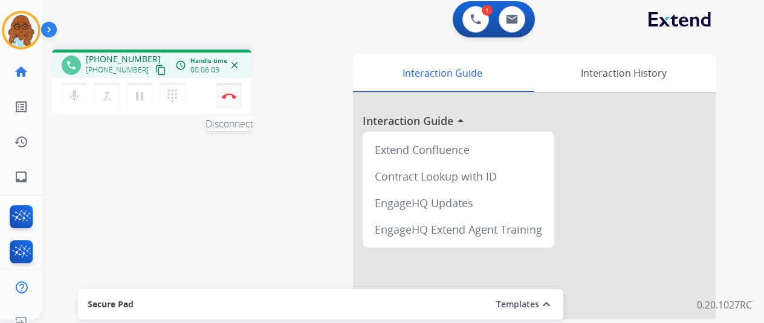
click at [226, 95] on img at bounding box center [229, 96] width 15 height 6
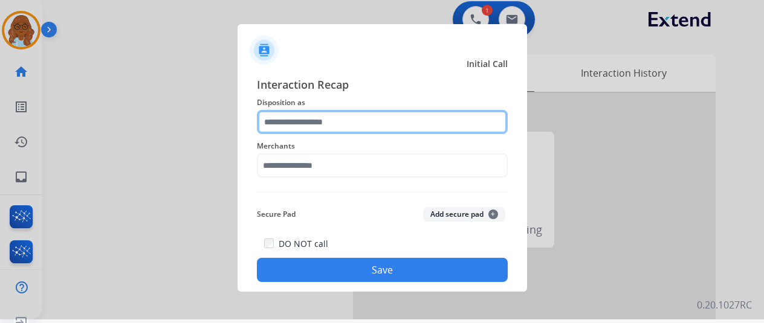
click at [334, 125] on input "text" at bounding box center [382, 122] width 251 height 24
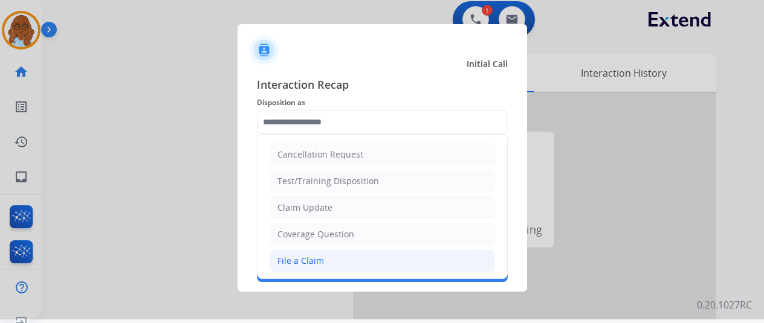
click at [305, 259] on div "File a Claim" at bounding box center [300, 261] width 47 height 12
type input "**********"
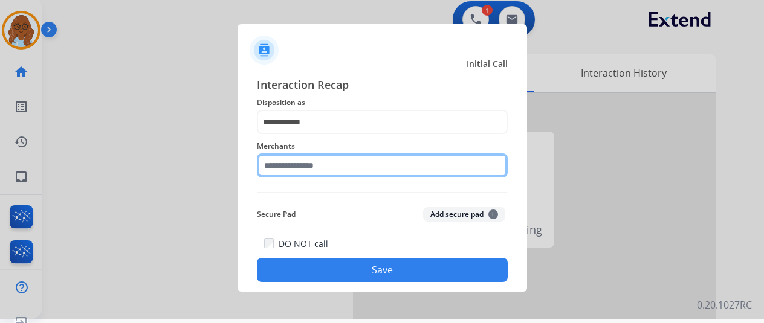
click at [300, 170] on input "text" at bounding box center [382, 166] width 251 height 24
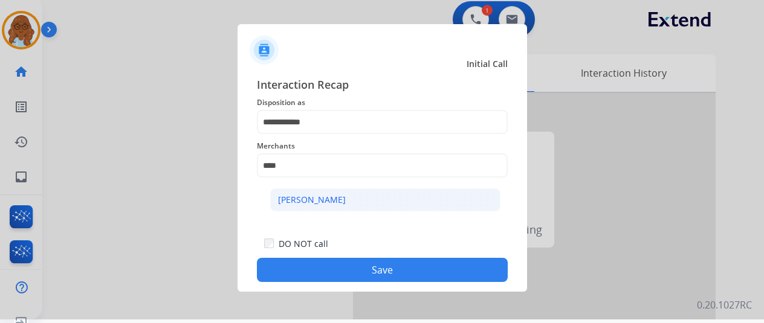
click at [303, 199] on div "[PERSON_NAME]" at bounding box center [312, 200] width 68 height 12
type input "**********"
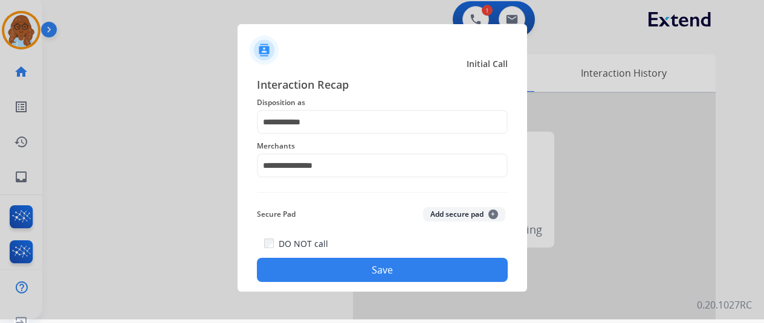
click at [420, 283] on div "**********" at bounding box center [383, 178] width 290 height 225
click at [422, 271] on button "Save" at bounding box center [382, 270] width 251 height 24
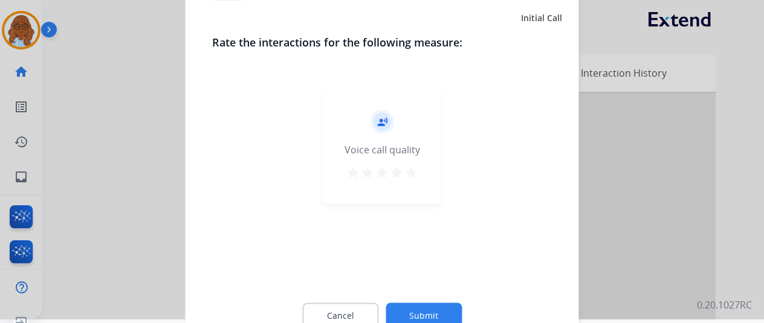
click at [407, 175] on mat-icon "star" at bounding box center [411, 172] width 15 height 15
click at [416, 308] on button "Submit" at bounding box center [424, 315] width 76 height 25
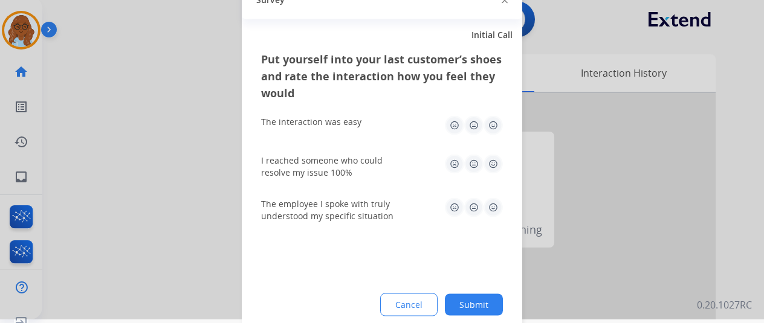
click at [484, 130] on img at bounding box center [493, 124] width 19 height 19
click at [488, 161] on img at bounding box center [493, 163] width 19 height 19
click at [490, 205] on img at bounding box center [493, 207] width 19 height 19
click at [462, 299] on button "Submit" at bounding box center [474, 305] width 58 height 22
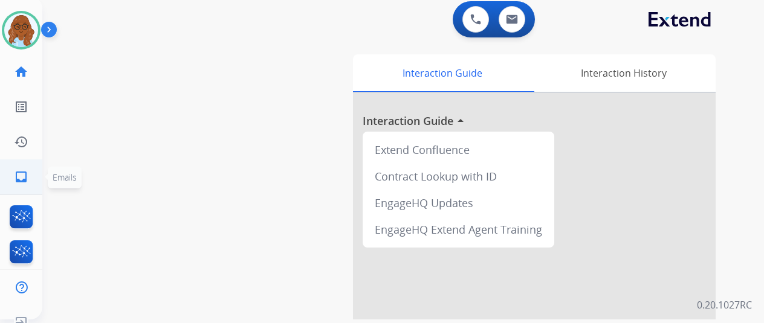
click at [4, 180] on link "inbox Emails" at bounding box center [21, 177] width 34 height 34
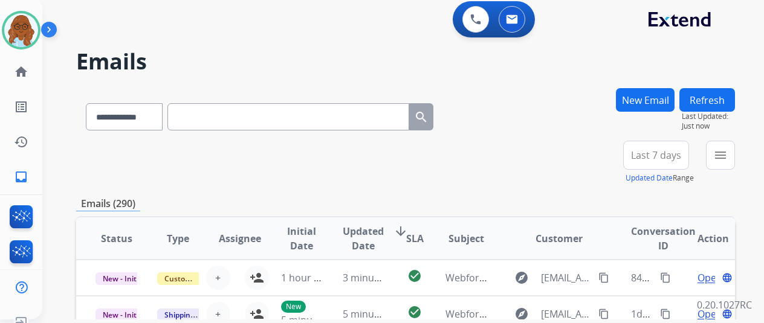
click at [725, 163] on button "menu" at bounding box center [720, 155] width 29 height 29
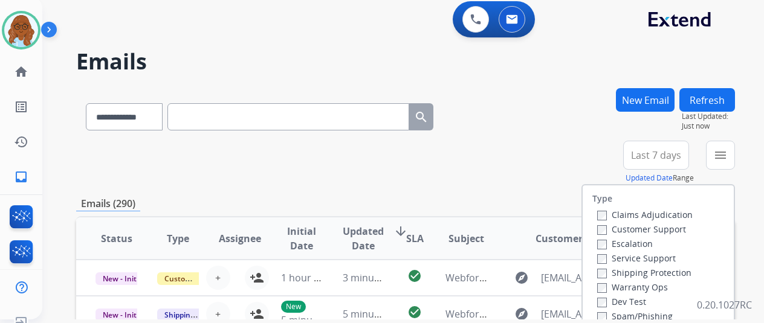
click at [608, 230] on label "Customer Support" at bounding box center [641, 229] width 89 height 11
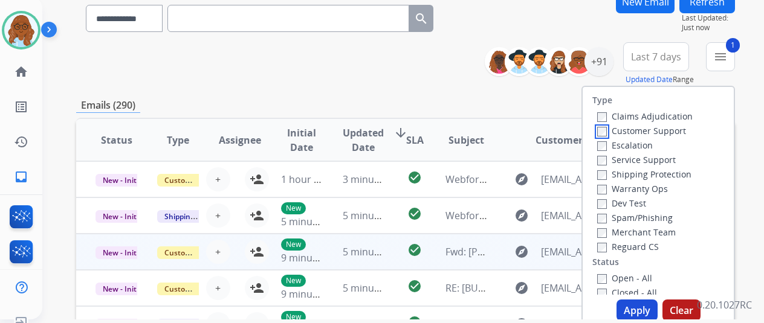
scroll to position [181, 0]
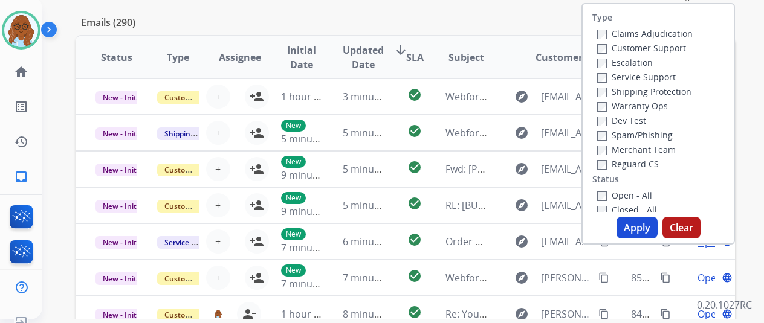
click at [602, 166] on label "Reguard CS" at bounding box center [628, 163] width 62 height 11
click at [632, 223] on button "Apply" at bounding box center [637, 228] width 41 height 22
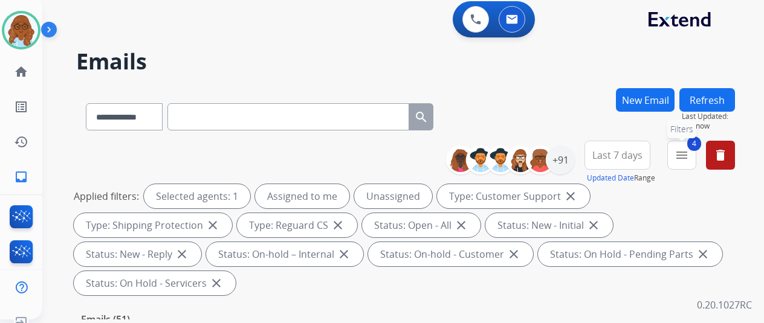
click at [630, 154] on span "Last 7 days" at bounding box center [617, 155] width 50 height 5
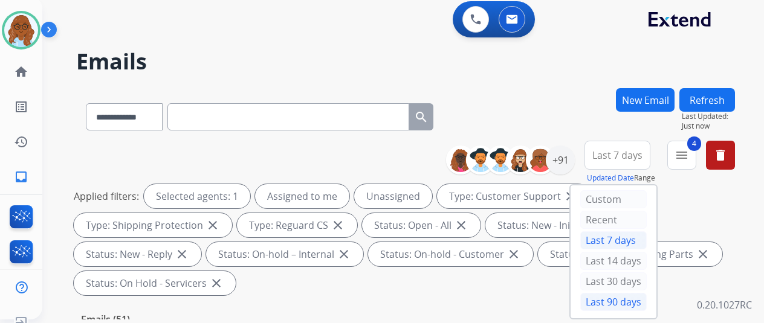
drag, startPoint x: 603, startPoint y: 297, endPoint x: 596, endPoint y: 293, distance: 8.7
click at [603, 298] on div "Last 90 days" at bounding box center [613, 302] width 66 height 18
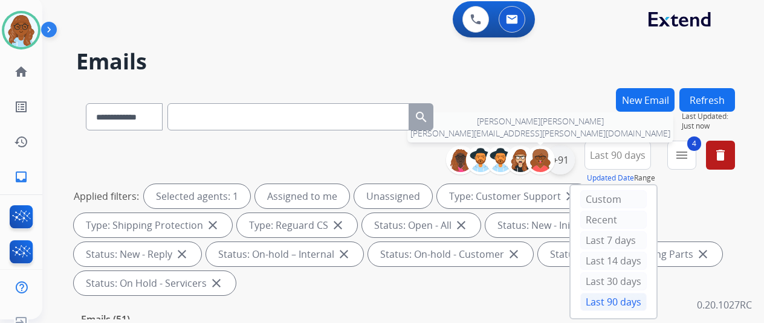
click at [562, 170] on div "+91" at bounding box center [560, 160] width 29 height 29
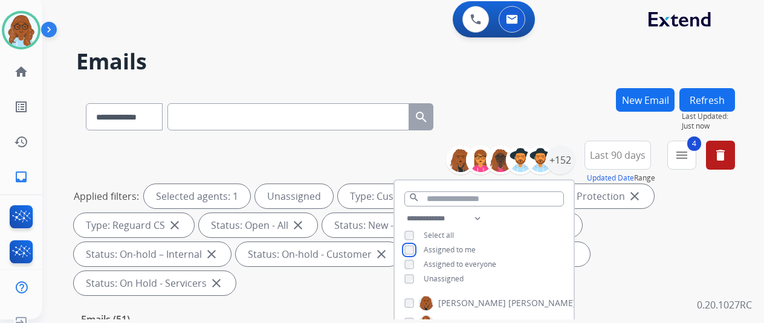
scroll to position [242, 0]
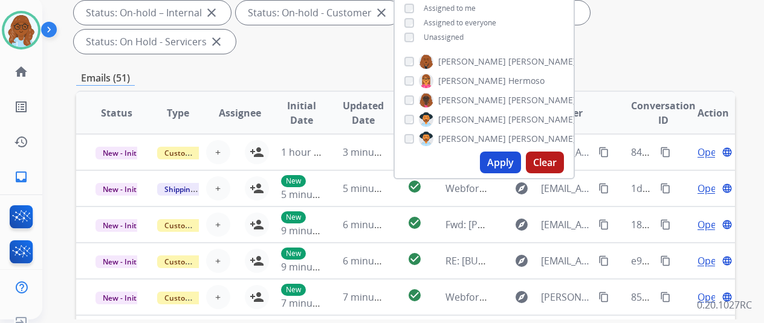
click at [504, 161] on button "Apply" at bounding box center [500, 163] width 41 height 22
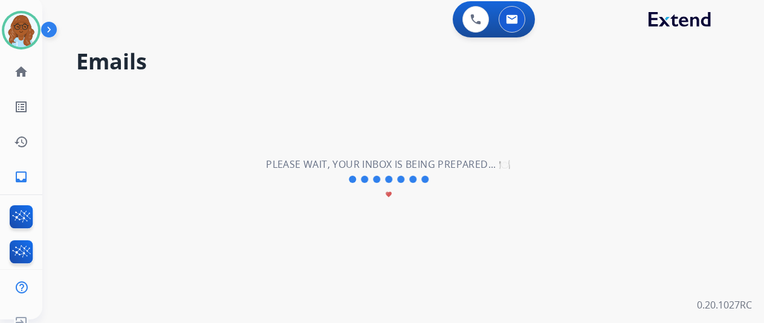
scroll to position [0, 0]
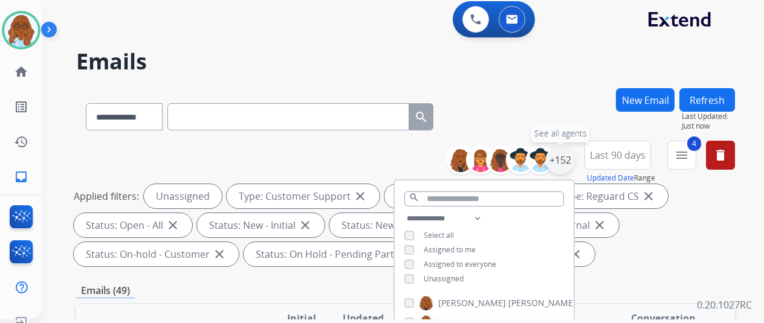
click at [561, 169] on div "+152" at bounding box center [560, 160] width 29 height 29
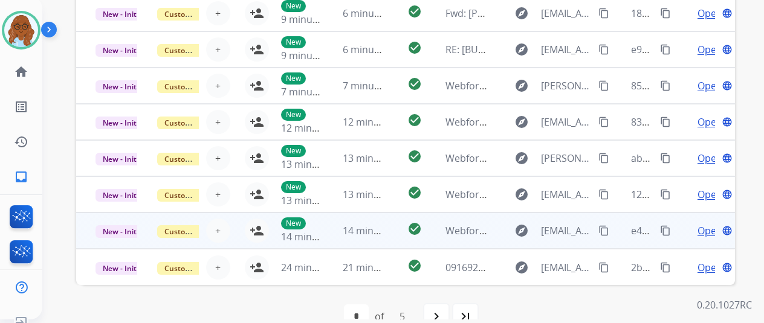
scroll to position [441, 0]
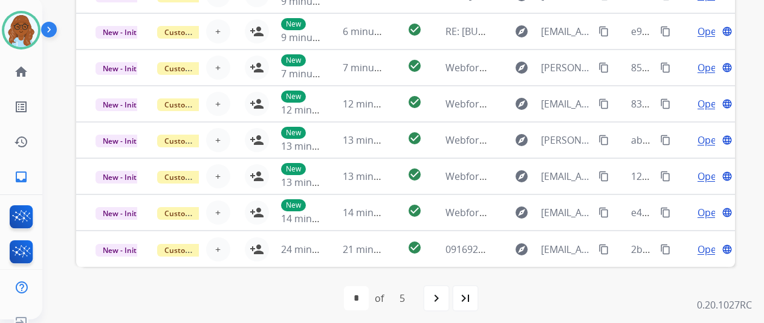
click at [465, 289] on div "last_page" at bounding box center [465, 298] width 27 height 27
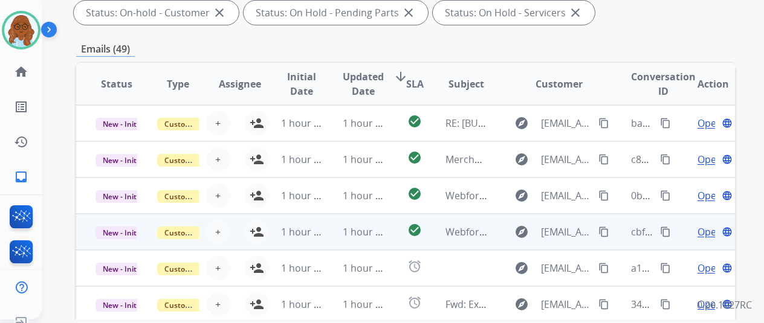
scroll to position [423, 0]
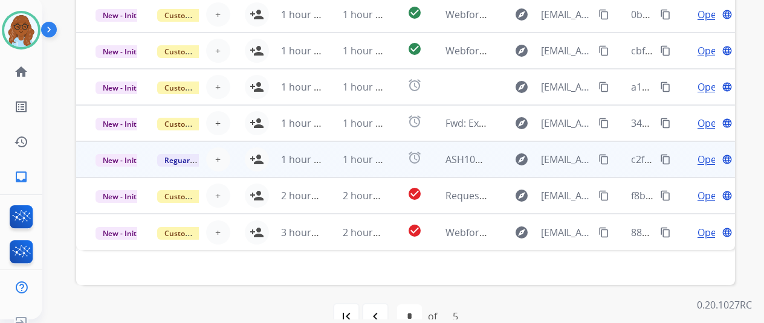
click at [679, 163] on td "Open language" at bounding box center [704, 159] width 62 height 36
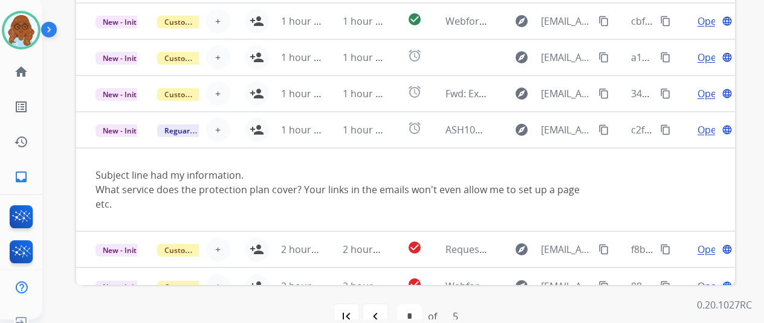
scroll to position [34, 0]
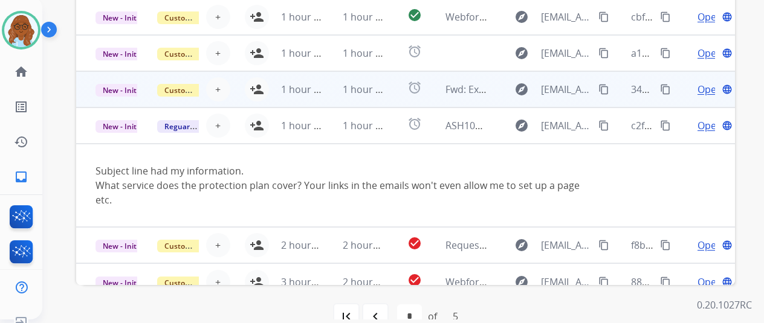
click at [679, 88] on td "Open language" at bounding box center [704, 89] width 62 height 36
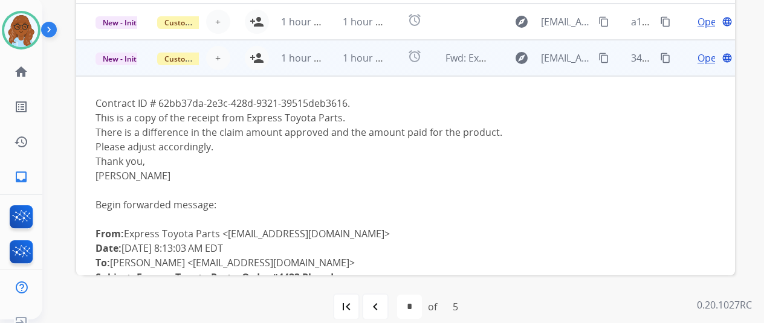
scroll to position [0, 0]
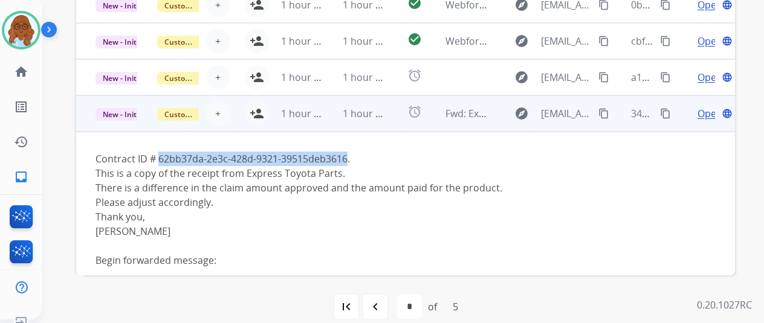
drag, startPoint x: 151, startPoint y: 156, endPoint x: 343, endPoint y: 165, distance: 191.8
copy div "62bb37da-2e3c-428d-9321-39515deb3616"
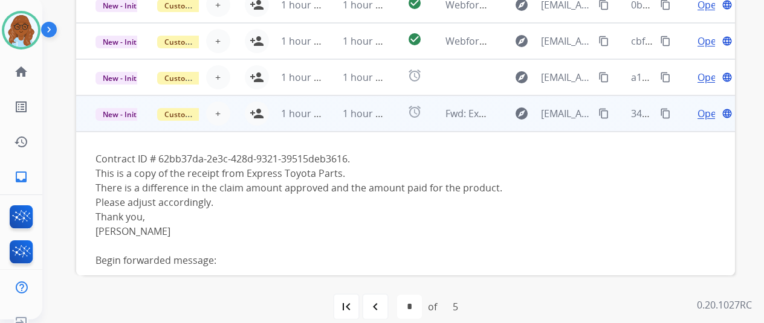
click at [513, 219] on div "Thank you," at bounding box center [344, 217] width 497 height 15
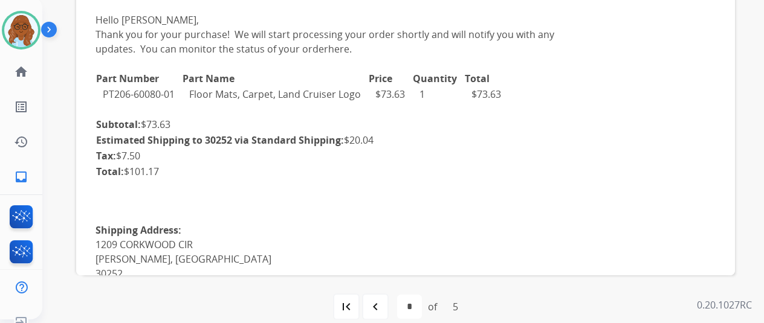
scroll to position [484, 0]
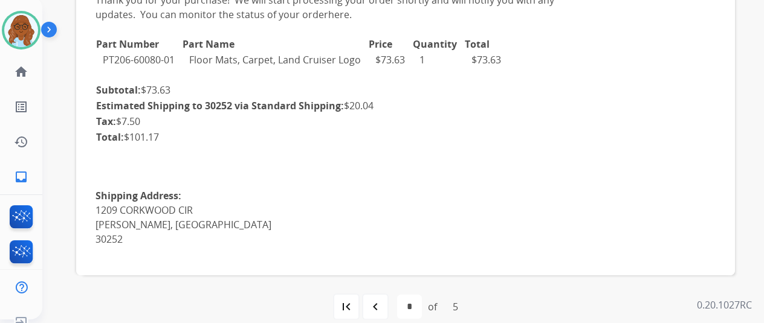
drag, startPoint x: 119, startPoint y: 138, endPoint x: 163, endPoint y: 138, distance: 44.1
click at [161, 136] on td "Total: $101.17" at bounding box center [235, 137] width 279 height 16
click at [184, 149] on div "﻿ ORDER #4423 - Placed [DATE] Hello [PERSON_NAME], Thank you for your purchase!…" at bounding box center [344, 158] width 497 height 545
drag, startPoint x: 125, startPoint y: 138, endPoint x: 212, endPoint y: 139, distance: 86.4
click at [157, 137] on td "Total: $101.17" at bounding box center [235, 137] width 279 height 16
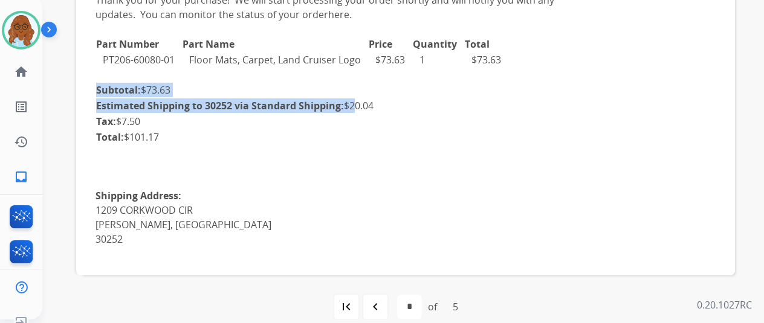
drag, startPoint x: 347, startPoint y: 106, endPoint x: 378, endPoint y: 105, distance: 31.5
click at [378, 105] on div "﻿ ORDER #4423 - Placed [DATE] Hello [PERSON_NAME], Thank you for your purchase!…" at bounding box center [344, 158] width 497 height 545
click at [366, 118] on td "Tax: $7.50" at bounding box center [235, 122] width 279 height 16
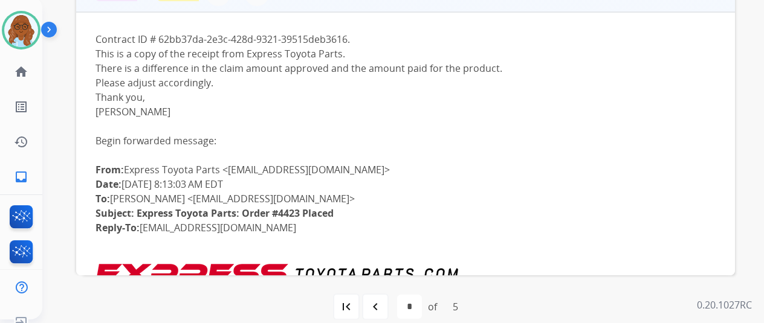
scroll to position [0, 0]
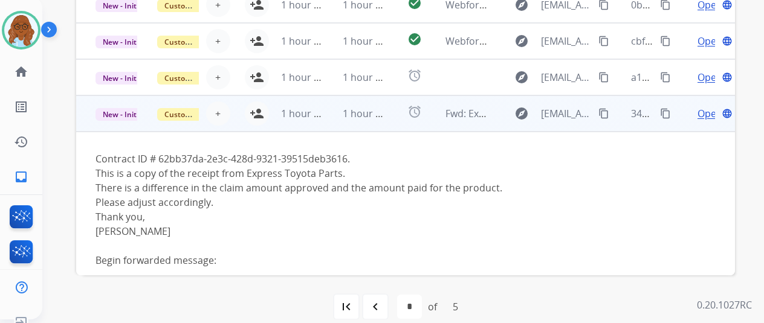
click at [262, 108] on td "1 hour ago" at bounding box center [293, 114] width 62 height 36
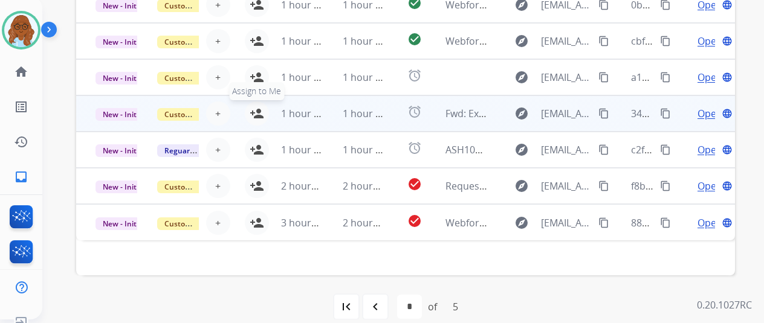
click at [251, 114] on mat-icon "person_add" at bounding box center [257, 113] width 15 height 15
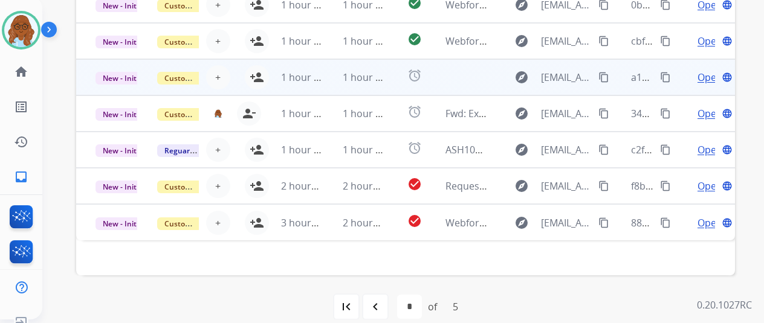
click at [673, 76] on td "Open language" at bounding box center [704, 77] width 62 height 36
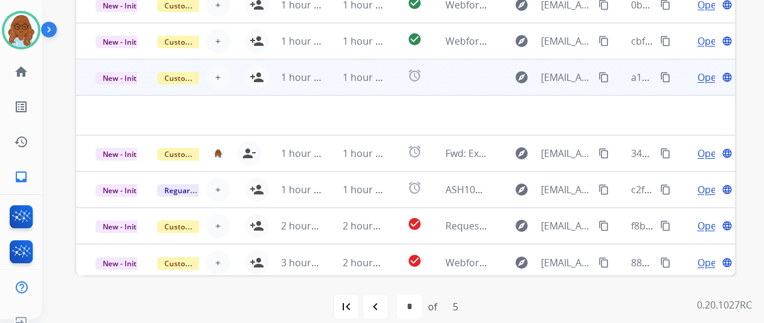
scroll to position [5, 0]
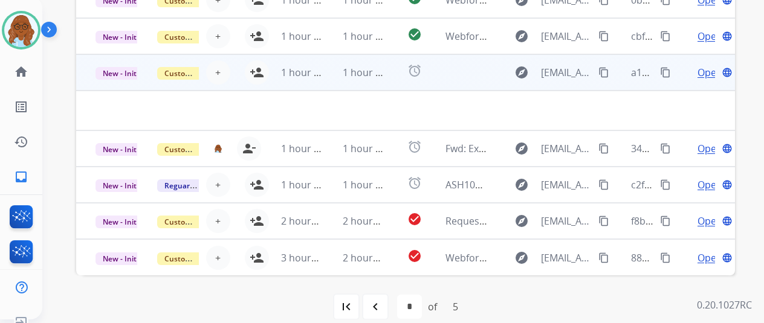
click at [698, 73] on span "Open" at bounding box center [710, 72] width 25 height 15
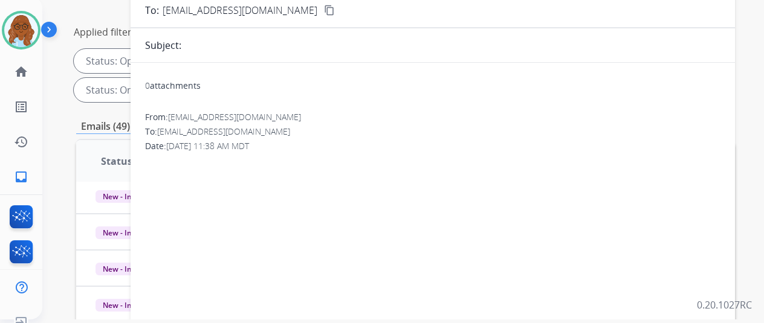
scroll to position [10, 0]
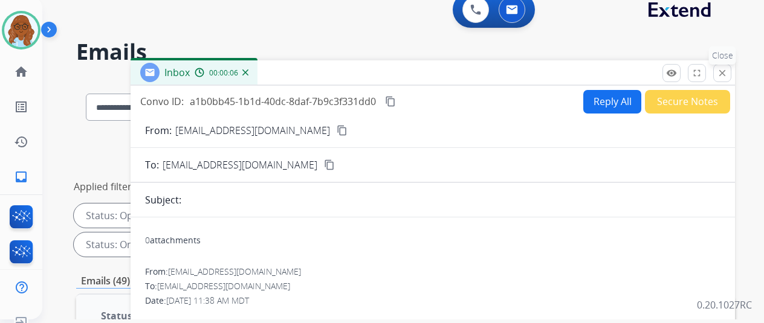
click at [725, 66] on button "close Close" at bounding box center [722, 73] width 18 height 18
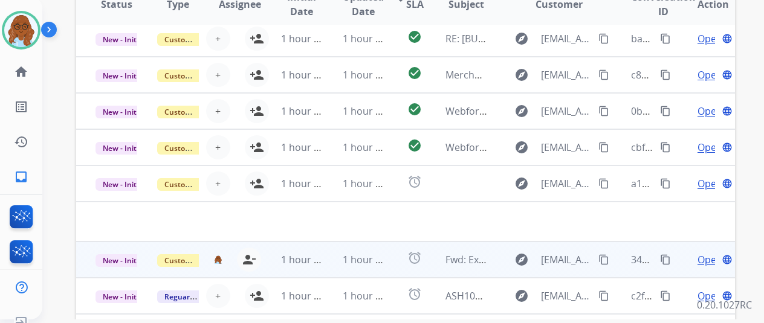
scroll to position [372, 0]
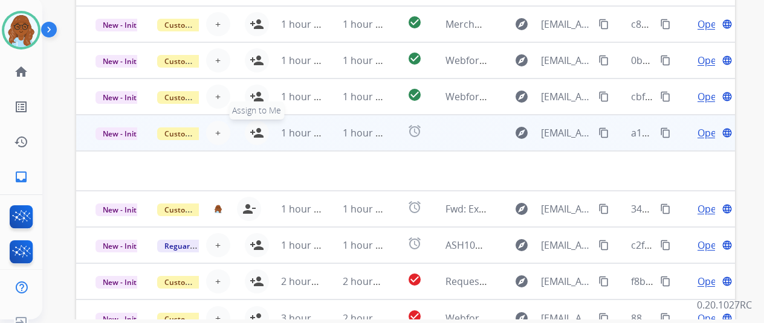
click at [251, 135] on mat-icon "person_add" at bounding box center [257, 133] width 15 height 15
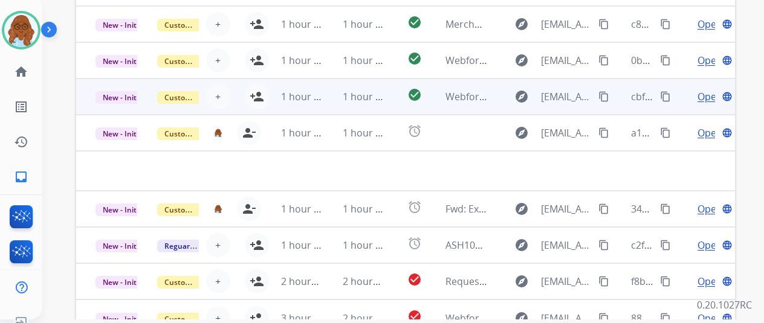
click at [675, 99] on td "Open language" at bounding box center [704, 97] width 62 height 36
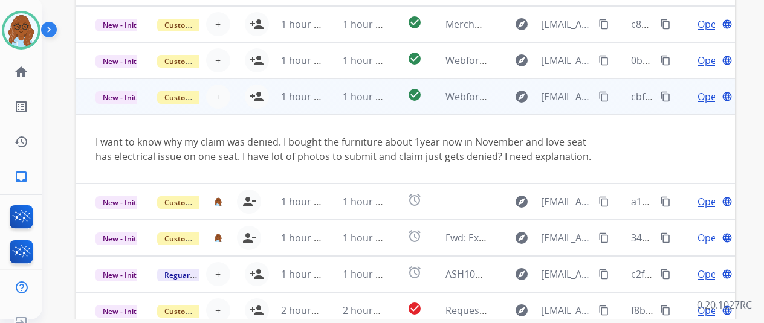
scroll to position [34, 0]
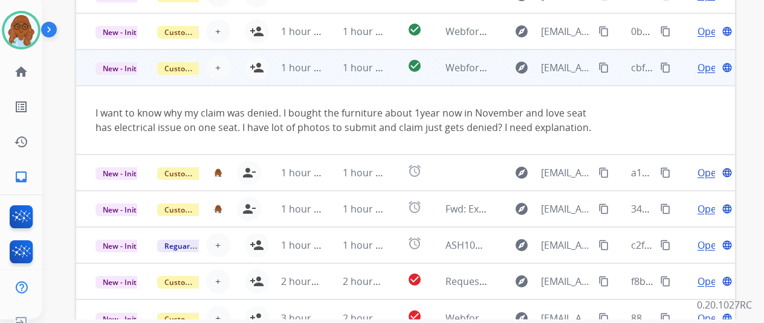
click at [262, 71] on td "1 hour ago" at bounding box center [293, 68] width 62 height 36
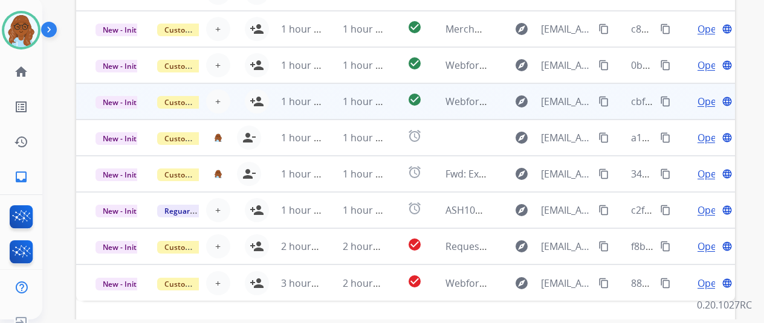
scroll to position [406, 0]
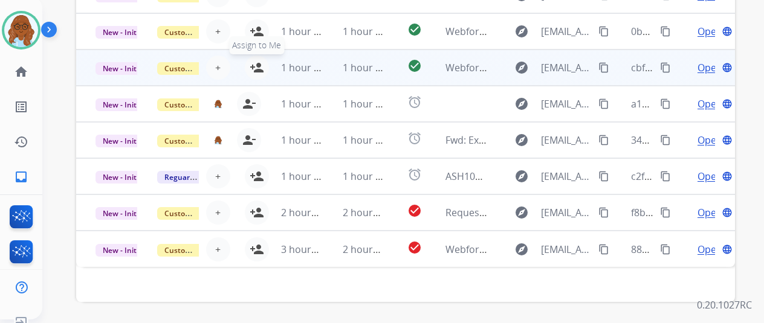
click at [254, 69] on mat-icon "person_add" at bounding box center [257, 67] width 15 height 15
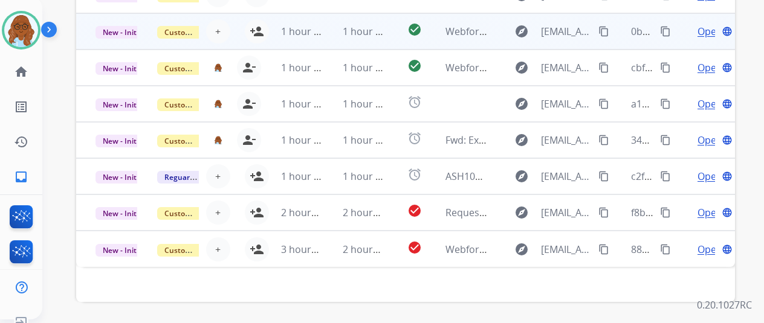
click at [678, 31] on td "Open language" at bounding box center [704, 31] width 62 height 36
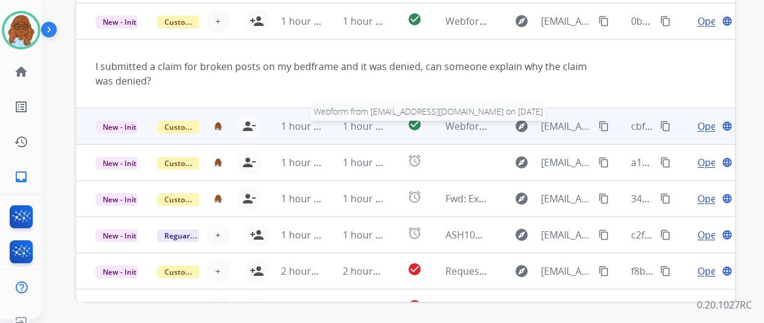
scroll to position [0, 0]
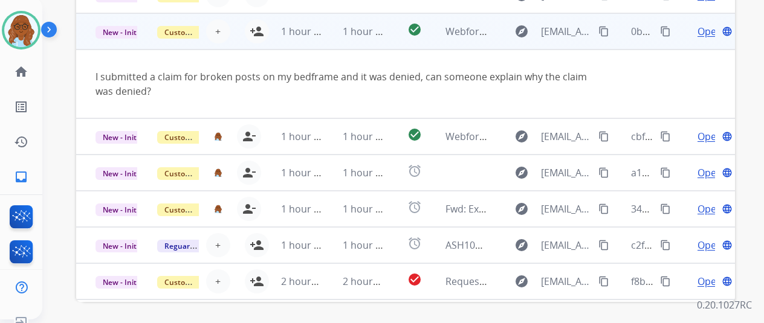
click at [262, 28] on td "1 hour ago" at bounding box center [293, 31] width 62 height 36
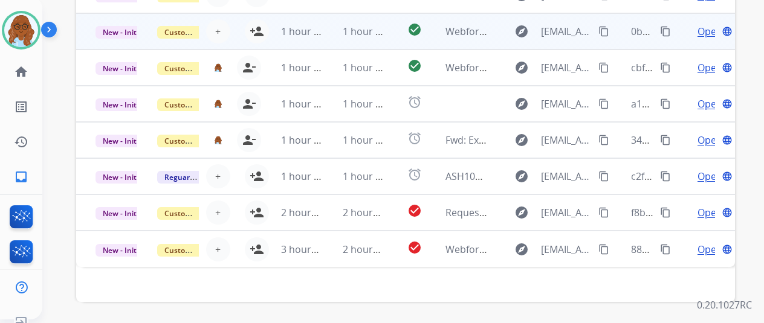
click at [255, 28] on mat-icon "person_add" at bounding box center [257, 31] width 15 height 15
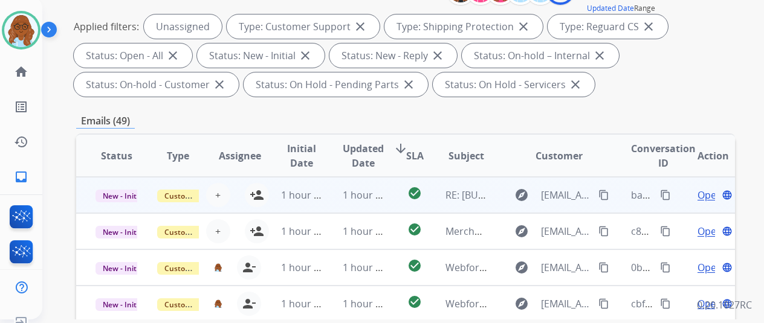
scroll to position [164, 0]
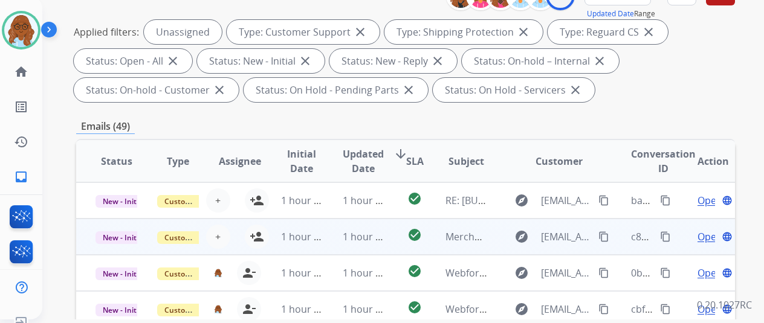
click at [679, 238] on td "Open language" at bounding box center [704, 237] width 62 height 36
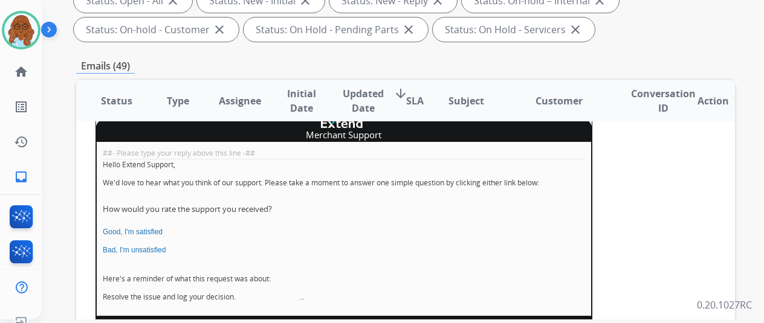
scroll to position [0, 0]
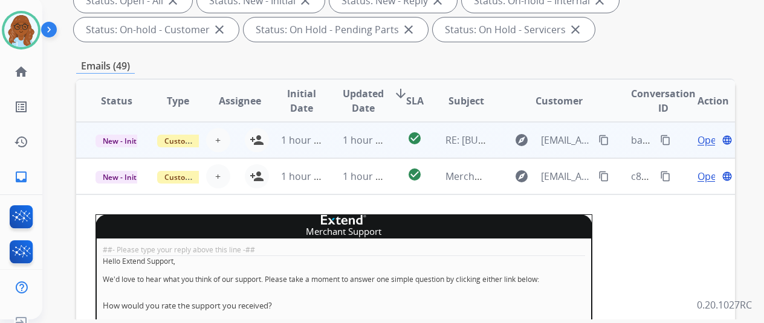
click at [675, 147] on td "Open language" at bounding box center [704, 140] width 62 height 36
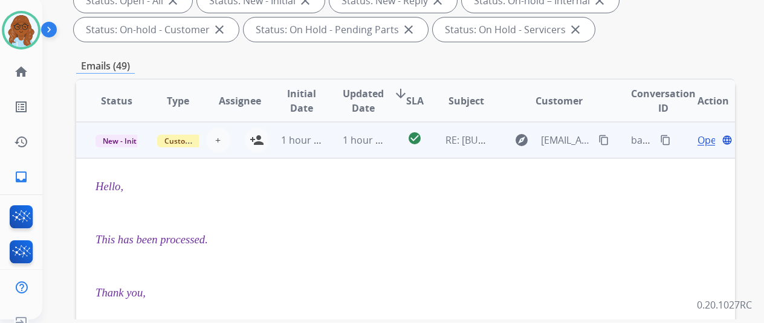
scroll to position [164, 0]
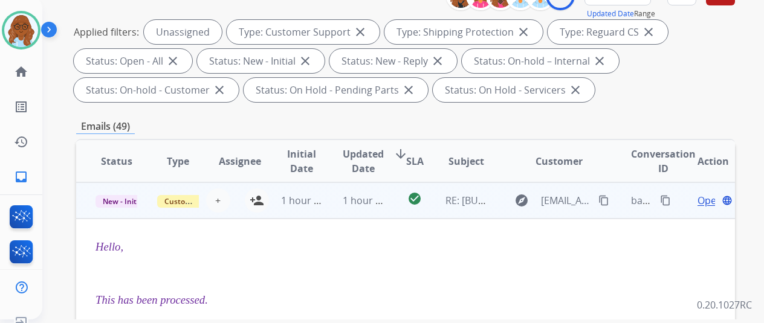
click at [698, 200] on span "Open" at bounding box center [710, 200] width 25 height 15
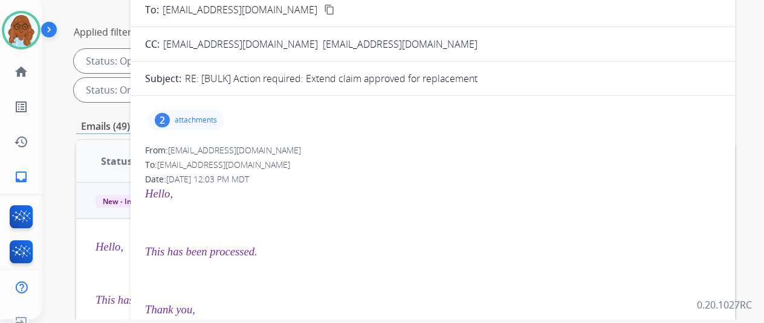
scroll to position [44, 0]
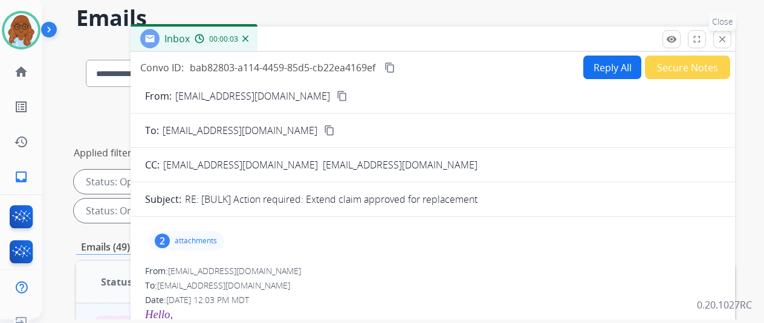
click at [725, 39] on mat-icon "close" at bounding box center [722, 39] width 11 height 11
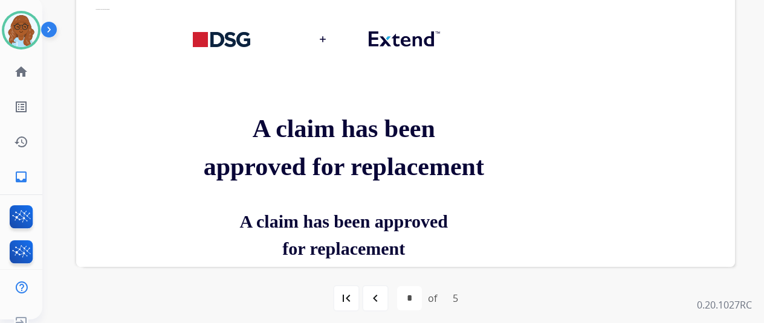
scroll to position [441, 0]
click at [381, 293] on mat-icon "navigate_before" at bounding box center [375, 298] width 15 height 15
select select "*"
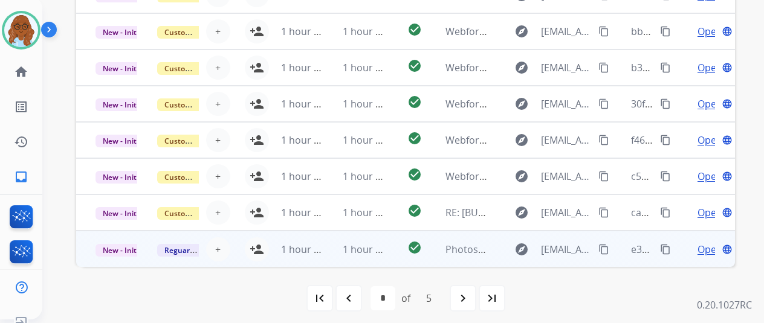
click at [698, 252] on span "Open" at bounding box center [710, 249] width 25 height 15
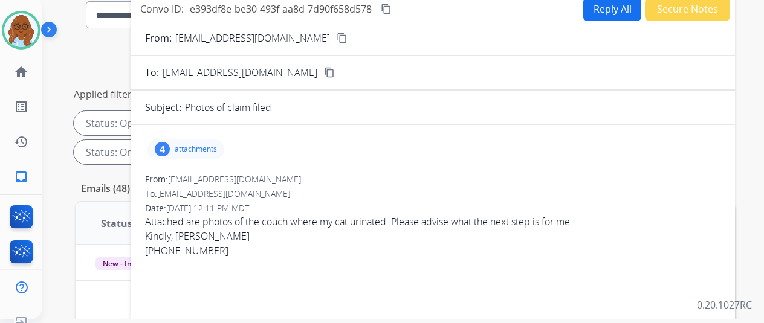
scroll to position [139, 0]
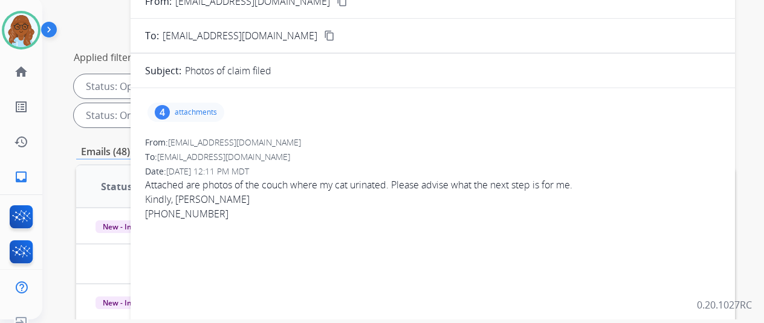
click at [190, 112] on p "attachments" at bounding box center [196, 113] width 42 height 10
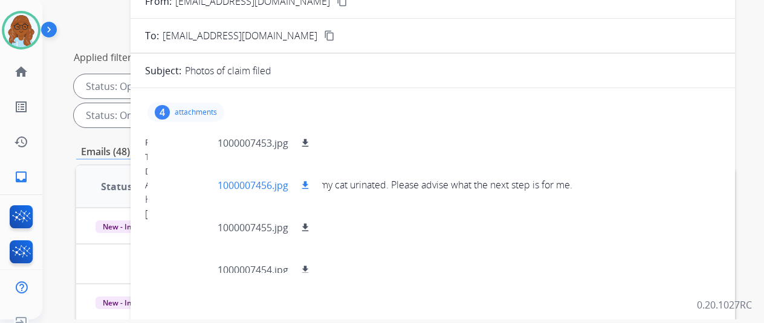
click at [193, 186] on div at bounding box center [187, 185] width 60 height 42
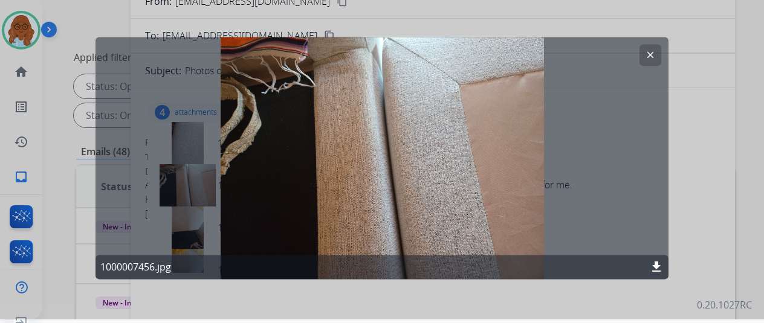
click at [701, 192] on div at bounding box center [382, 157] width 764 height 323
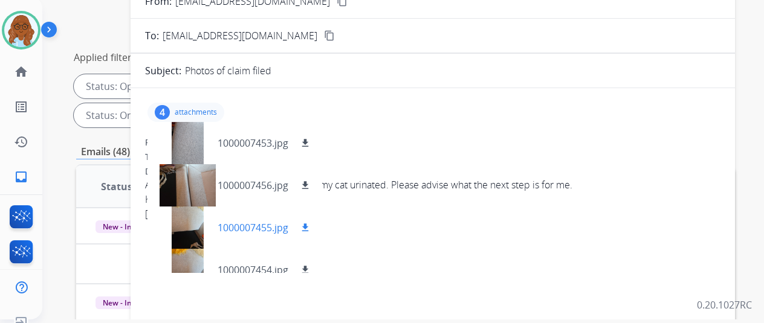
click at [198, 228] on div at bounding box center [187, 228] width 60 height 42
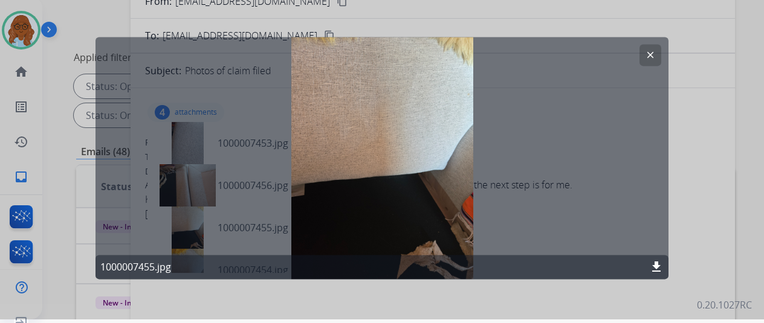
click at [671, 199] on div at bounding box center [382, 157] width 764 height 323
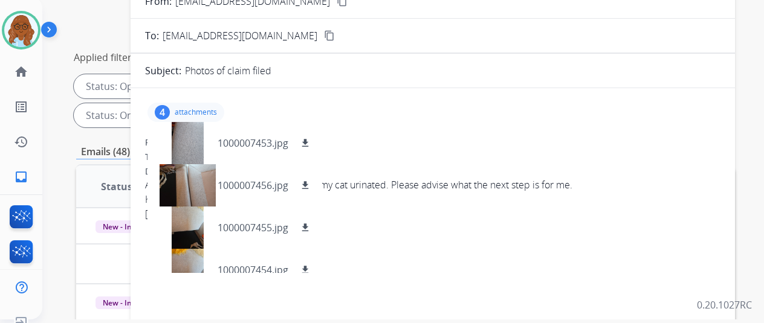
click at [216, 109] on p "attachments" at bounding box center [196, 113] width 42 height 10
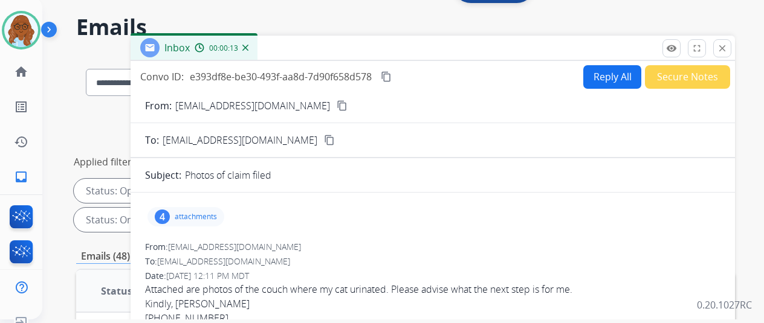
scroll to position [0, 0]
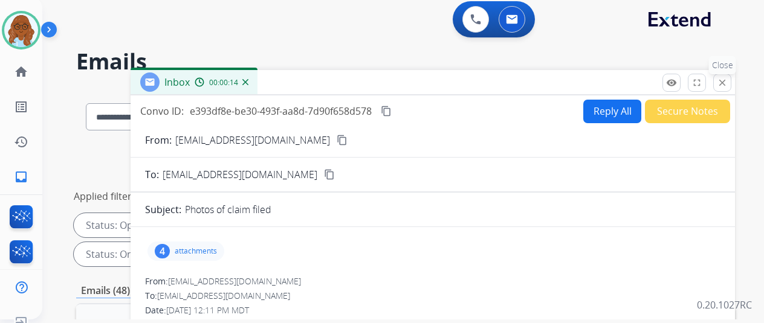
click at [731, 82] on button "close Close" at bounding box center [722, 83] width 18 height 18
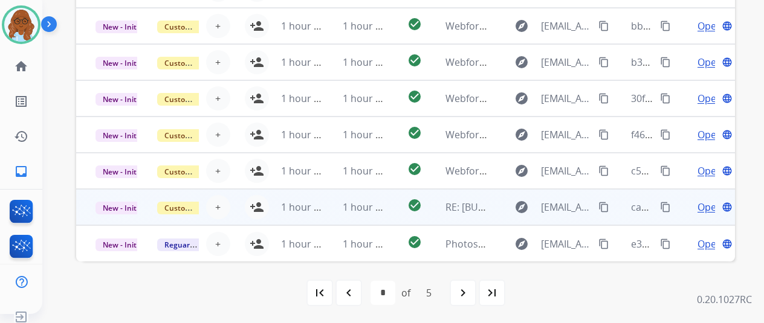
scroll to position [15, 5]
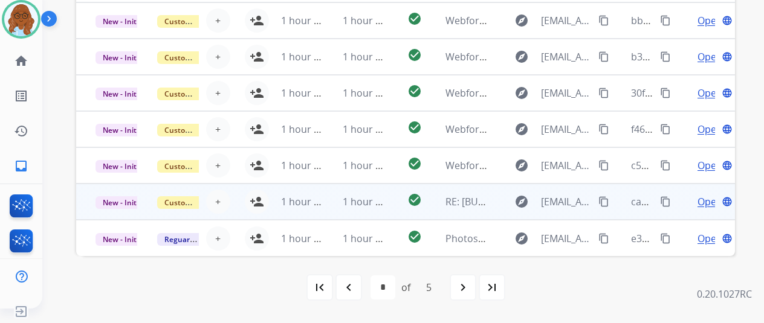
click at [675, 201] on td "Open language" at bounding box center [704, 202] width 62 height 36
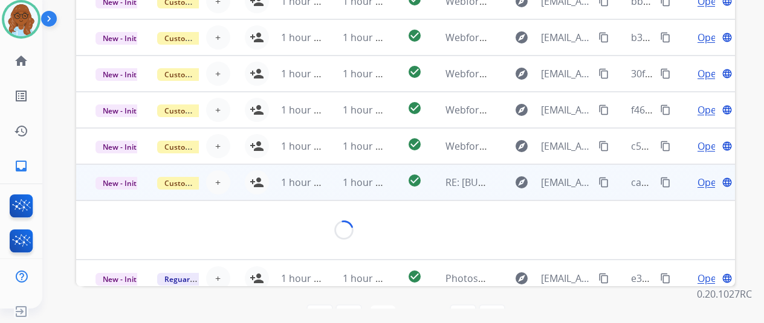
scroll to position [0, 0]
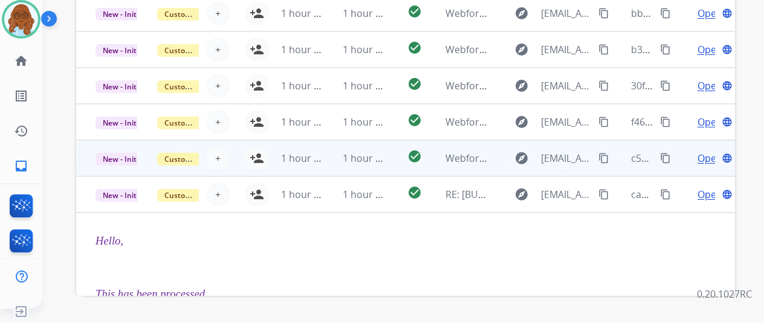
click at [673, 160] on td "Open language" at bounding box center [704, 158] width 62 height 36
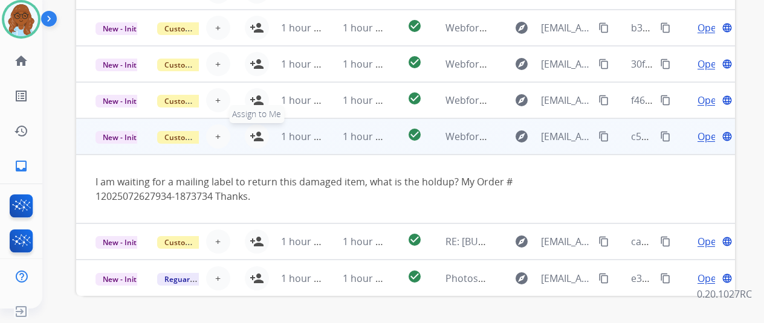
click at [254, 138] on mat-icon "person_add" at bounding box center [257, 136] width 15 height 15
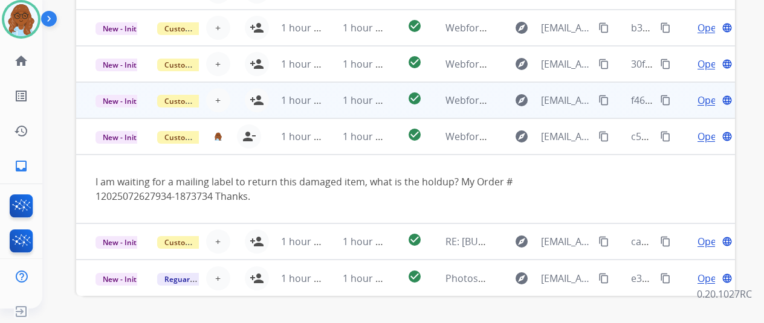
click at [675, 100] on td "Open language" at bounding box center [704, 100] width 62 height 36
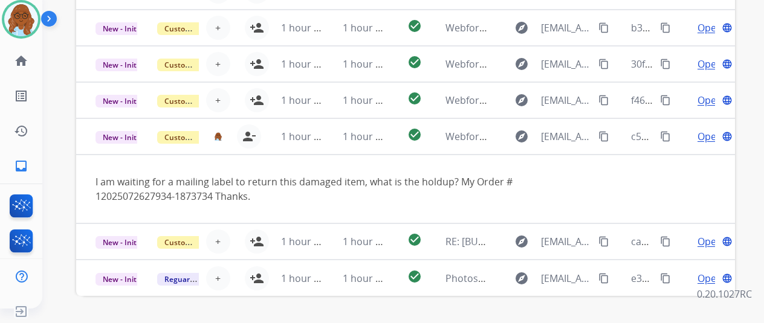
scroll to position [60, 0]
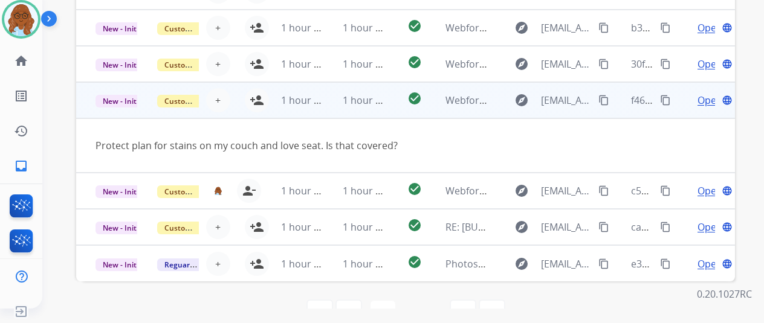
click at [262, 101] on td "1 hour ago" at bounding box center [293, 100] width 62 height 36
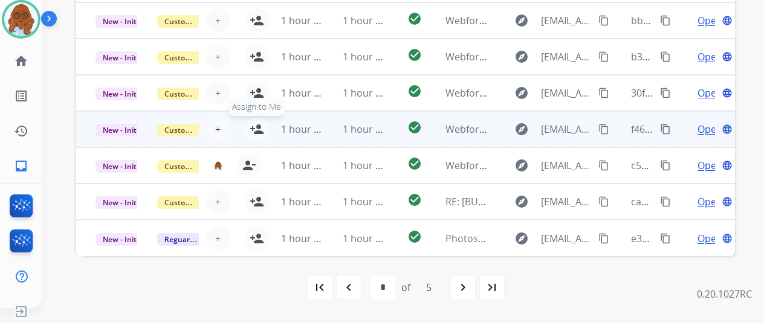
click at [250, 126] on mat-icon "person_add" at bounding box center [257, 129] width 15 height 15
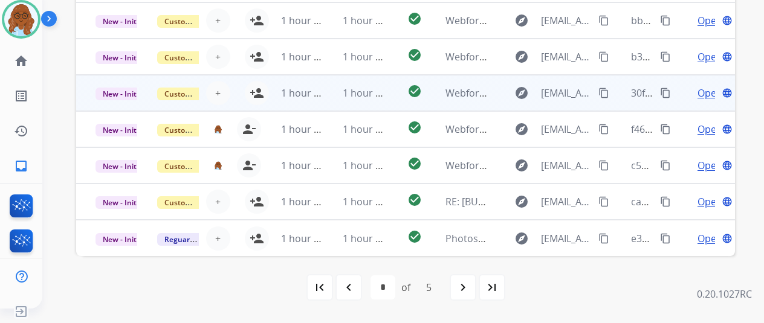
click at [673, 97] on td "Open language" at bounding box center [704, 93] width 62 height 36
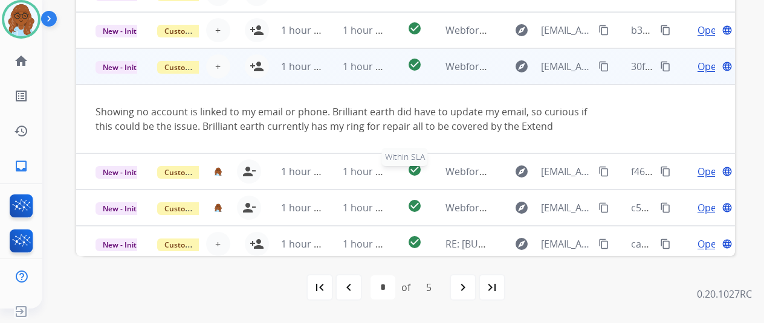
scroll to position [10, 0]
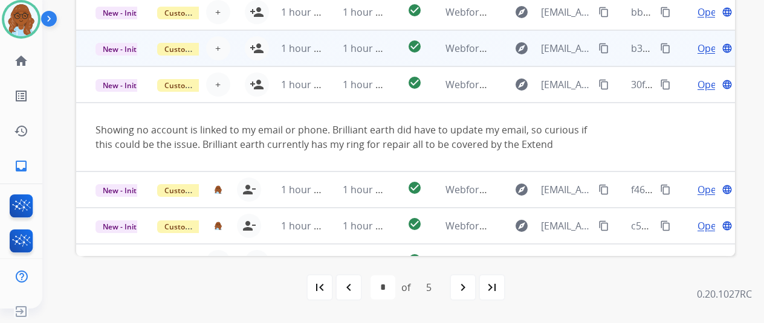
click at [673, 57] on td "Open language" at bounding box center [704, 48] width 62 height 36
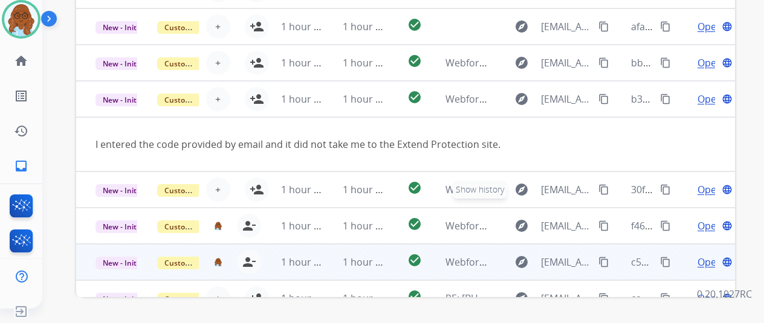
scroll to position [381, 0]
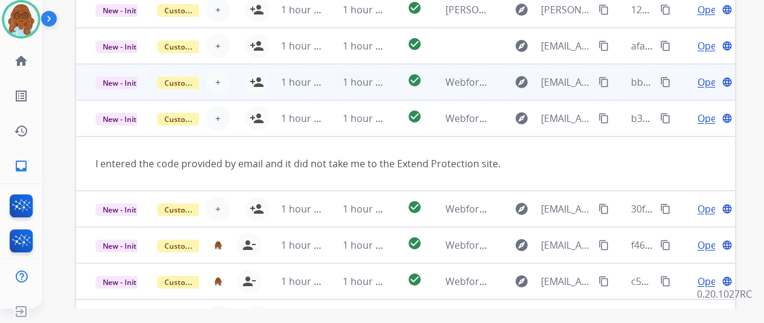
click at [674, 88] on td "Open language" at bounding box center [704, 82] width 62 height 36
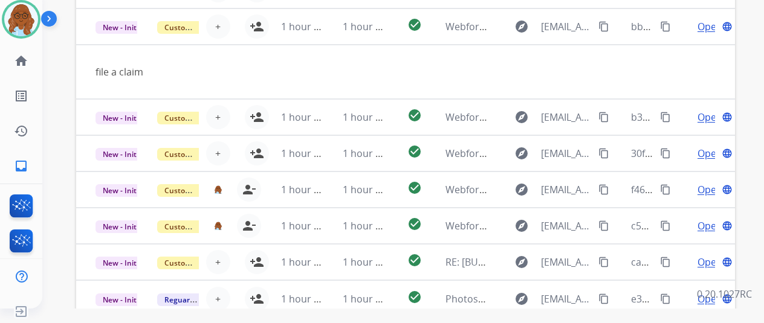
scroll to position [0, 0]
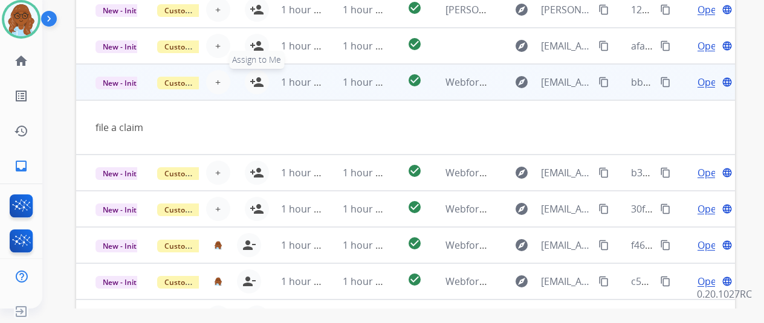
click at [252, 81] on mat-icon "person_add" at bounding box center [257, 82] width 15 height 15
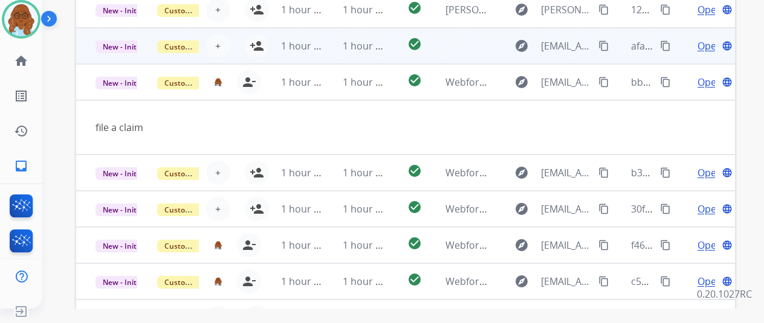
click at [678, 53] on td "Open language" at bounding box center [704, 46] width 62 height 36
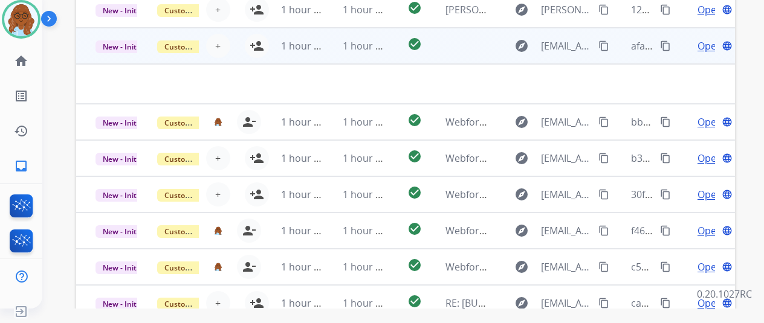
click at [698, 44] on span "Open" at bounding box center [710, 46] width 25 height 15
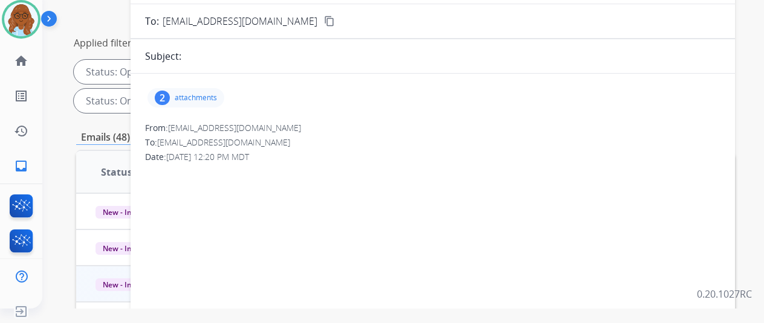
scroll to position [79, 0]
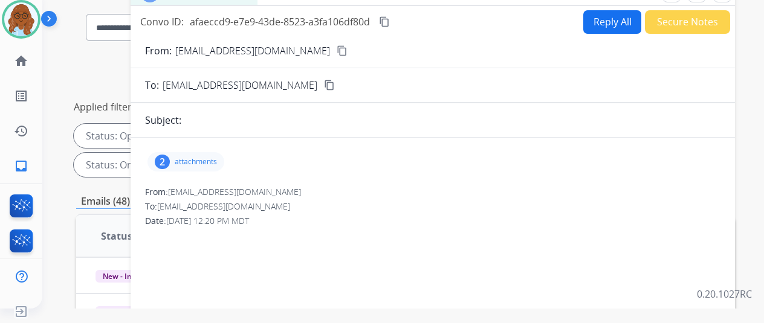
click at [193, 155] on div "2 attachments" at bounding box center [185, 161] width 77 height 19
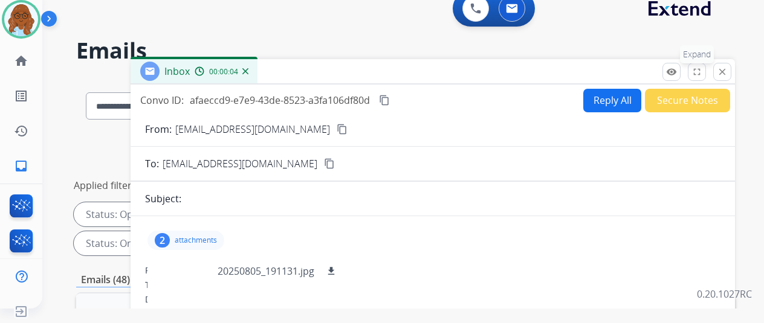
scroll to position [0, 0]
click at [725, 66] on mat-icon "close" at bounding box center [722, 71] width 11 height 11
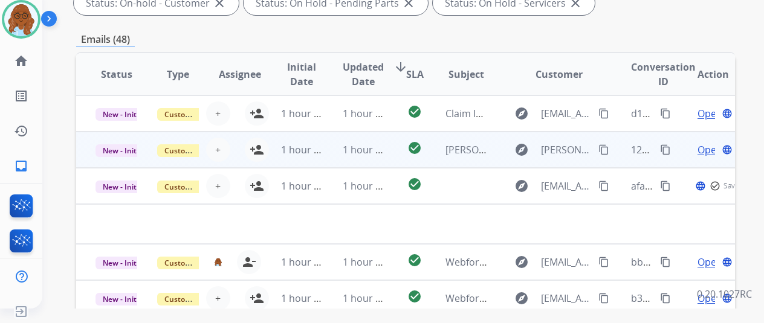
scroll to position [242, 0]
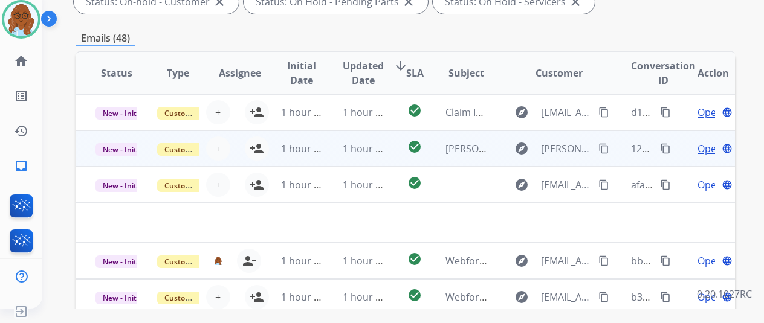
click at [673, 153] on td "Open language" at bounding box center [704, 149] width 62 height 36
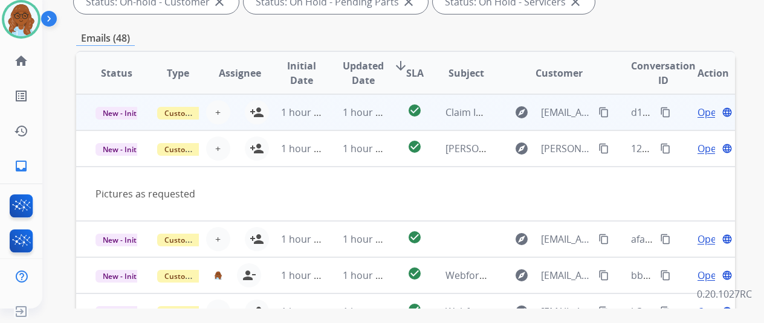
click at [676, 119] on td "Open language" at bounding box center [704, 112] width 62 height 36
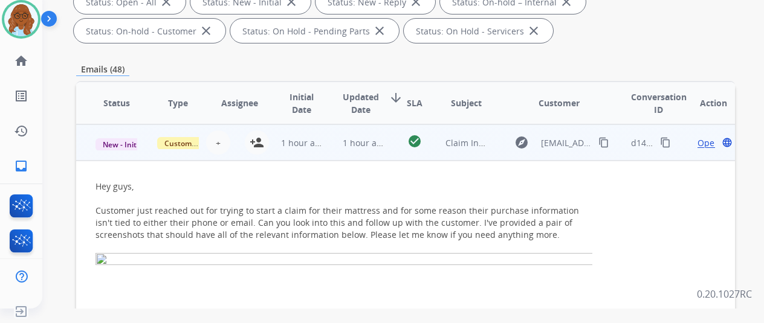
click at [700, 139] on span "Open" at bounding box center [709, 143] width 22 height 13
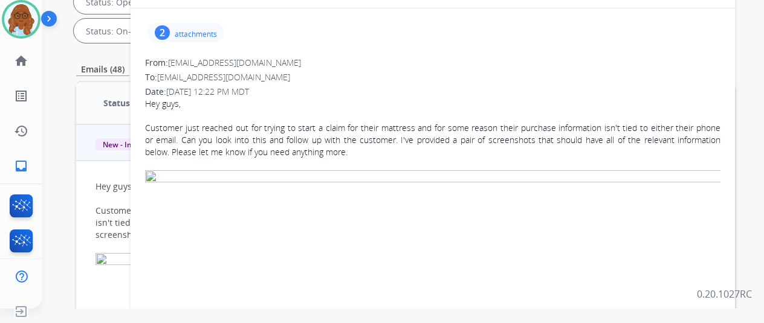
scroll to position [85, 0]
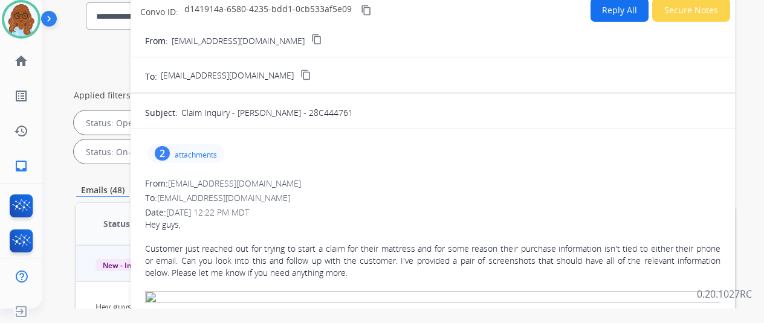
click at [199, 154] on p "attachments" at bounding box center [196, 156] width 42 height 10
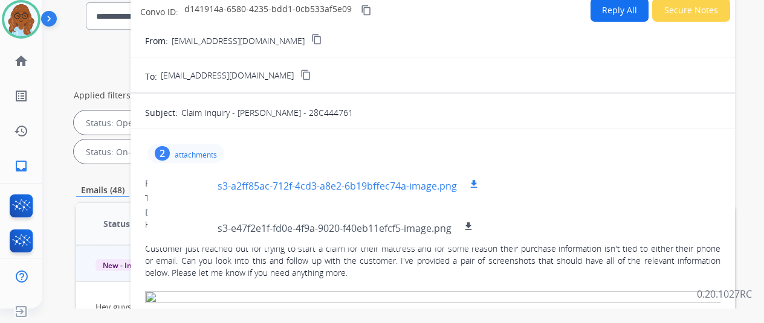
click at [163, 186] on div at bounding box center [187, 184] width 60 height 42
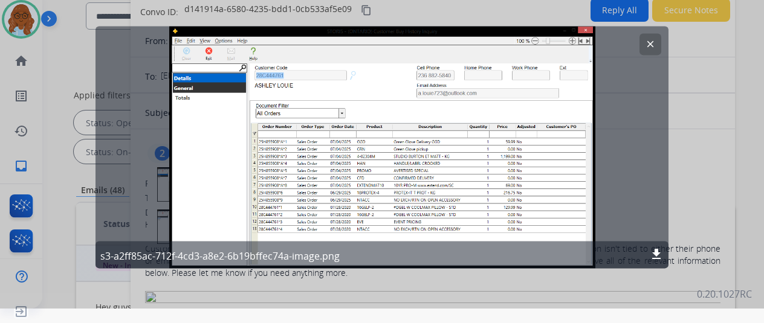
click at [642, 54] on button "clear" at bounding box center [651, 44] width 22 height 22
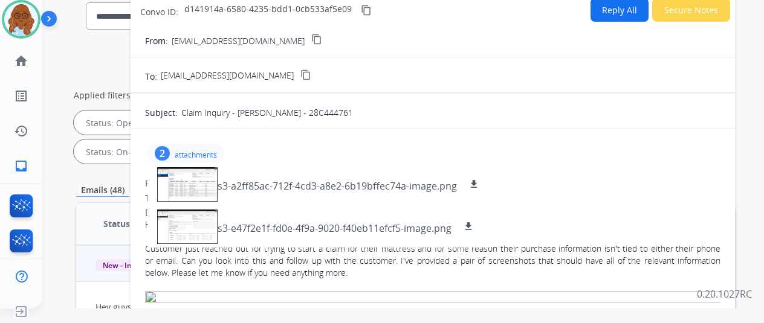
scroll to position [0, 0]
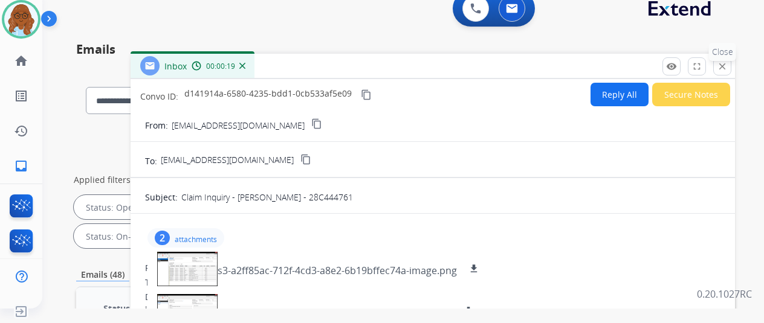
click at [731, 63] on button "close Close" at bounding box center [722, 66] width 18 height 18
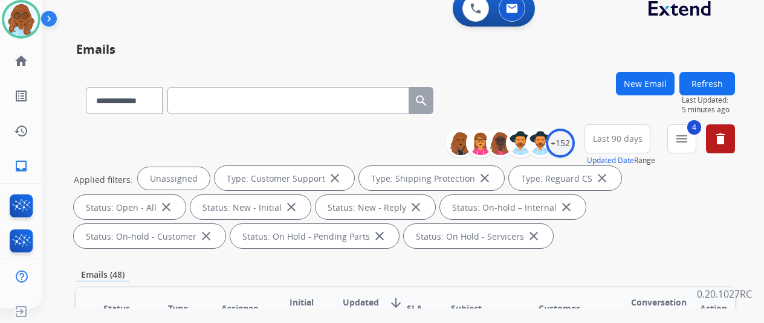
click at [728, 82] on button "Refresh" at bounding box center [707, 84] width 56 height 24
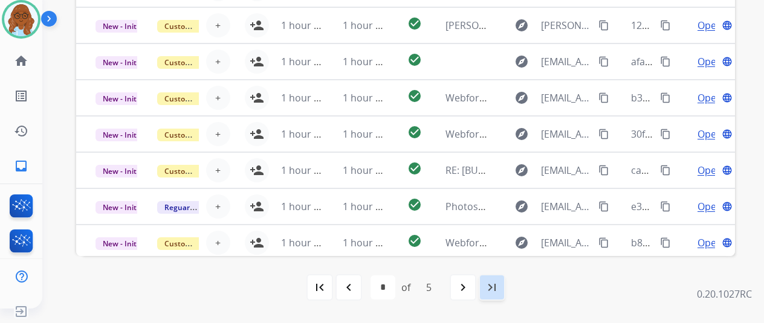
click at [488, 286] on mat-icon "last_page" at bounding box center [492, 287] width 15 height 15
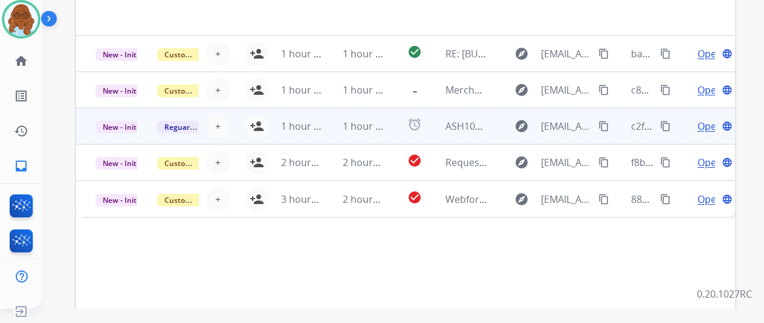
scroll to position [320, 0]
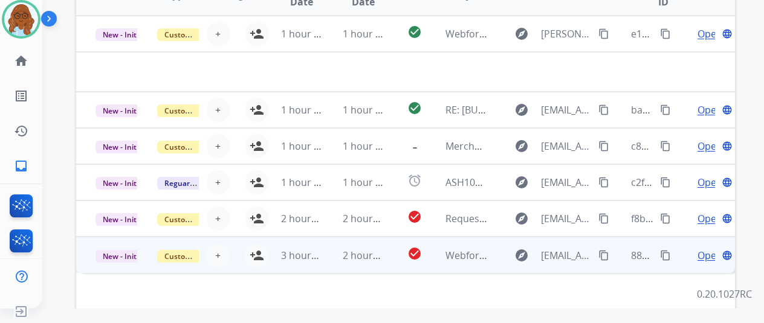
click at [679, 254] on td "Open language" at bounding box center [704, 255] width 62 height 36
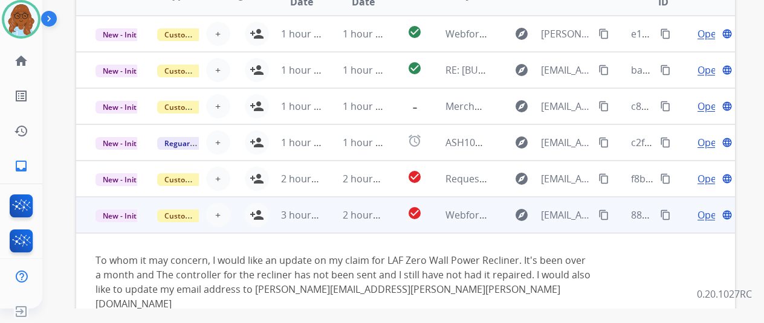
click at [601, 215] on mat-icon "content_copy" at bounding box center [603, 215] width 11 height 11
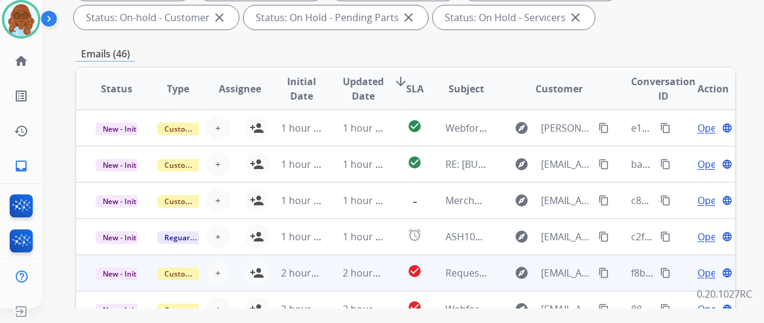
scroll to position [441, 0]
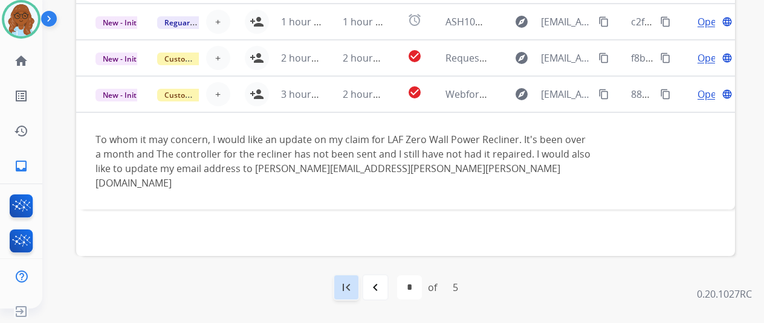
click at [357, 299] on div "first_page" at bounding box center [346, 287] width 27 height 27
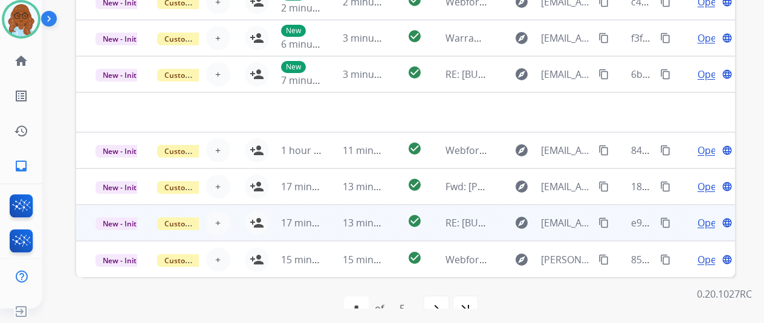
scroll to position [423, 0]
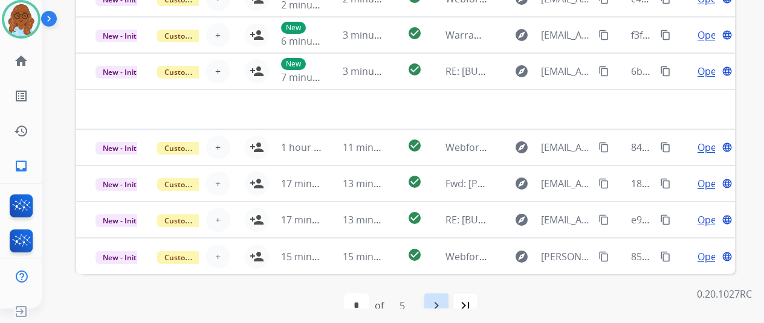
drag, startPoint x: 436, startPoint y: 296, endPoint x: 477, endPoint y: 277, distance: 45.4
click at [436, 297] on div "navigate_next" at bounding box center [436, 306] width 27 height 27
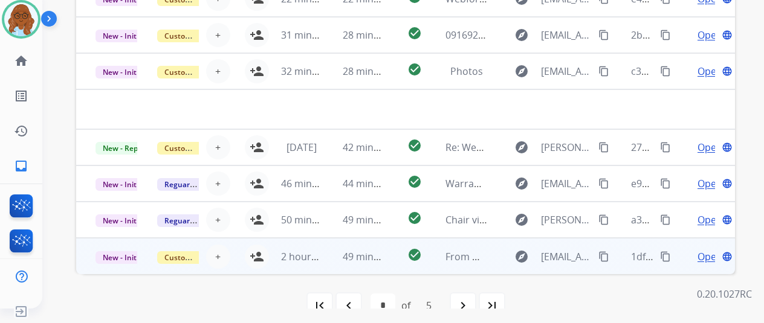
click at [684, 258] on td "Open language" at bounding box center [704, 256] width 62 height 36
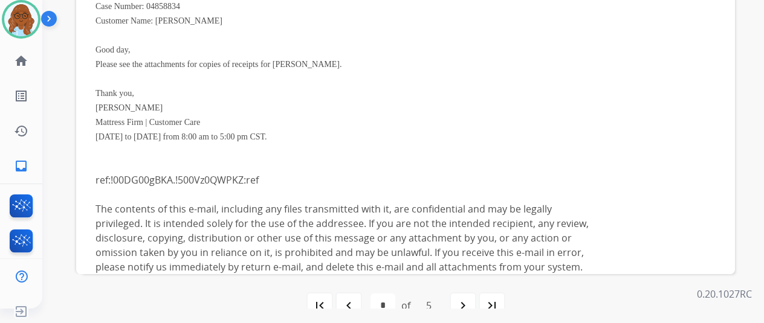
scroll to position [206, 0]
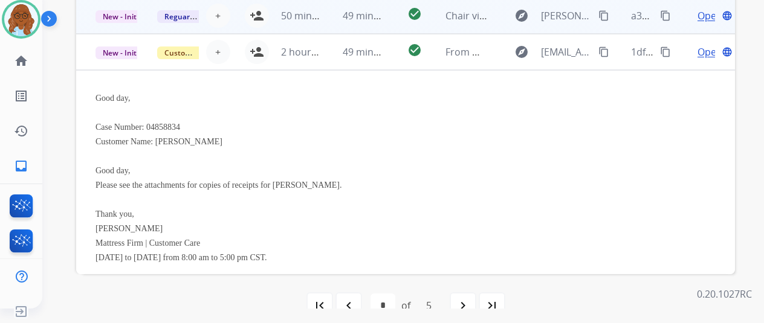
click at [673, 27] on td "Open language" at bounding box center [704, 16] width 62 height 36
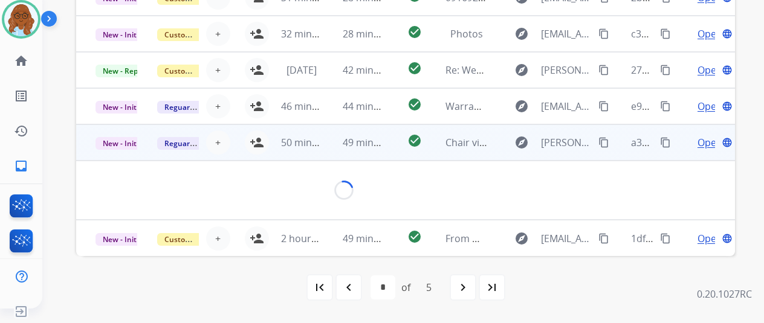
scroll to position [85, 0]
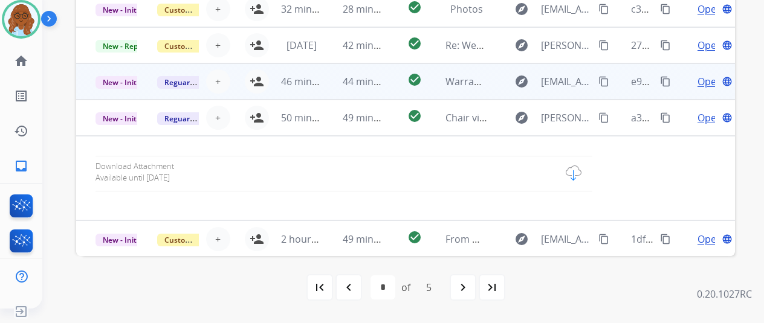
click at [677, 82] on td "Open language" at bounding box center [704, 81] width 62 height 36
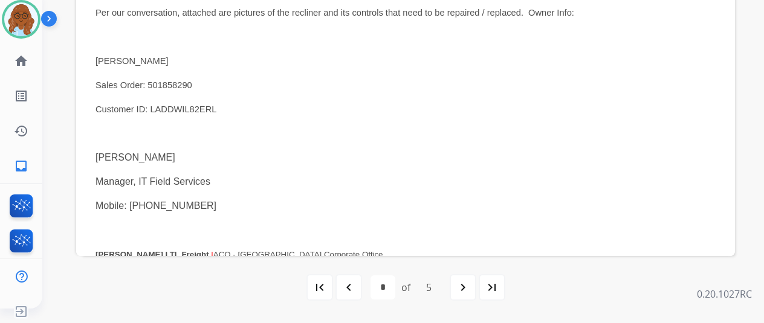
scroll to position [73, 0]
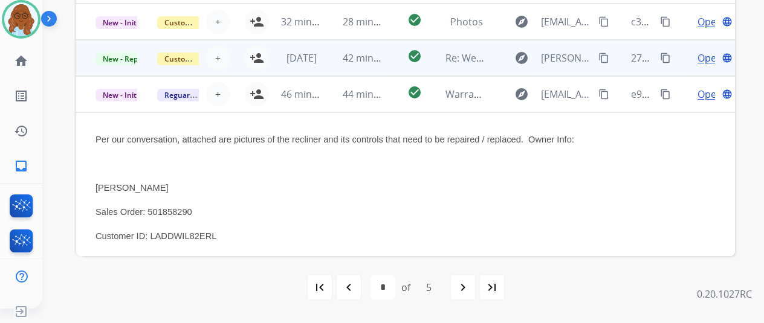
click at [676, 68] on td "Open language" at bounding box center [704, 58] width 62 height 36
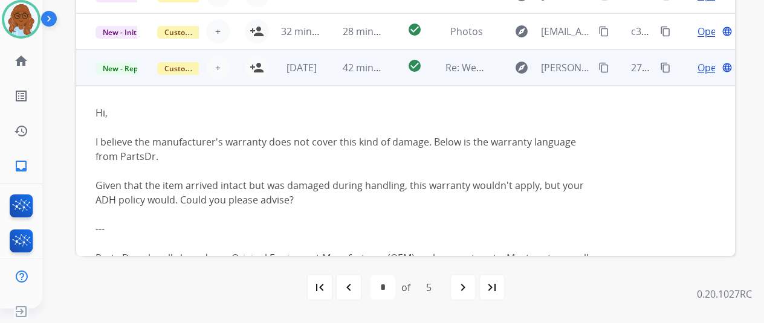
scroll to position [36, 0]
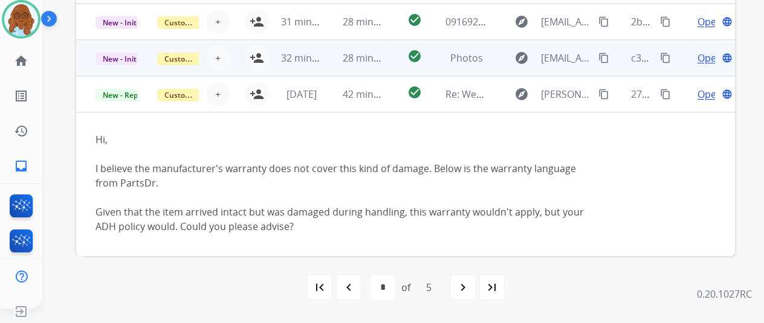
click at [678, 65] on td "Open language" at bounding box center [704, 58] width 62 height 36
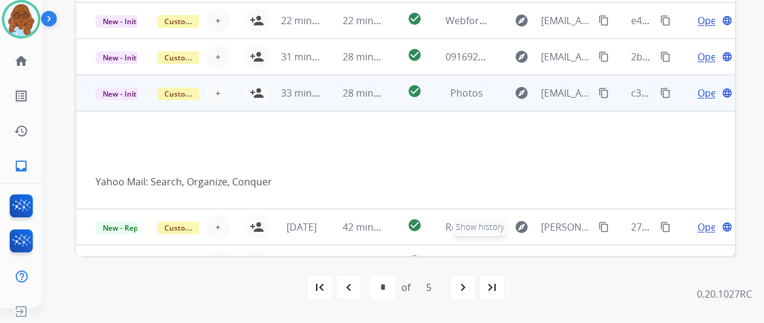
scroll to position [0, 0]
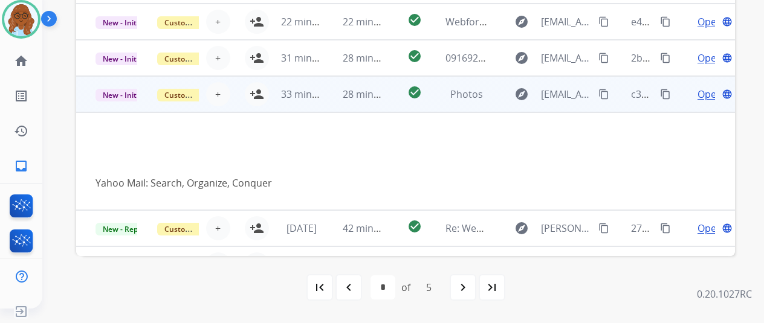
click at [700, 98] on span "Open" at bounding box center [710, 94] width 25 height 15
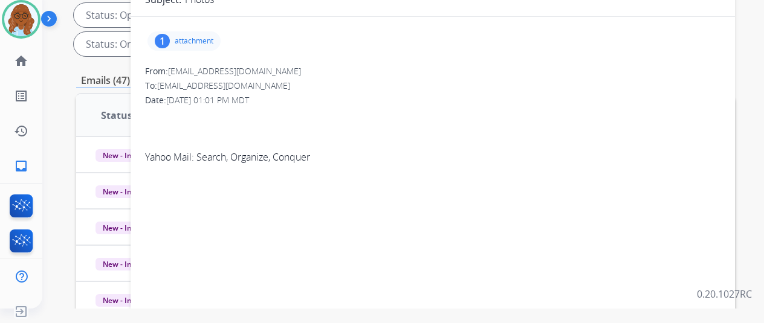
scroll to position [79, 0]
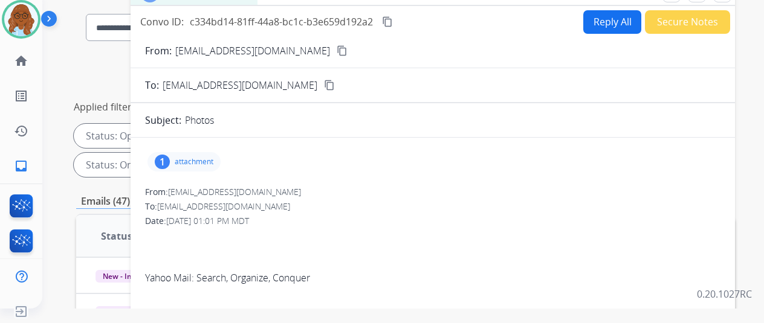
click at [184, 153] on div "1 attachment" at bounding box center [183, 161] width 73 height 19
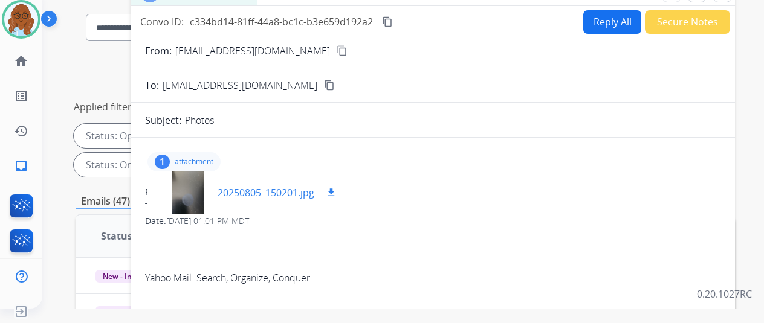
click at [181, 189] on div at bounding box center [187, 193] width 60 height 42
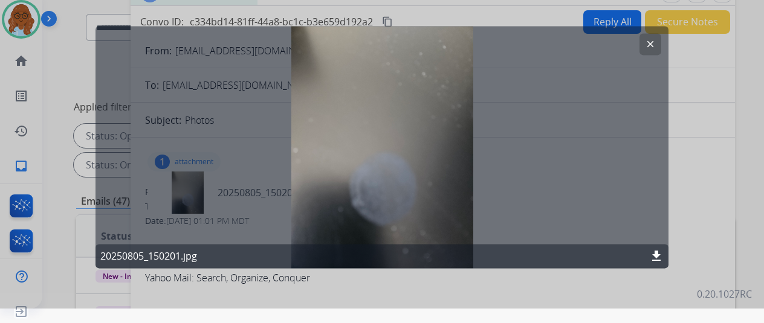
click at [707, 151] on div at bounding box center [382, 146] width 764 height 323
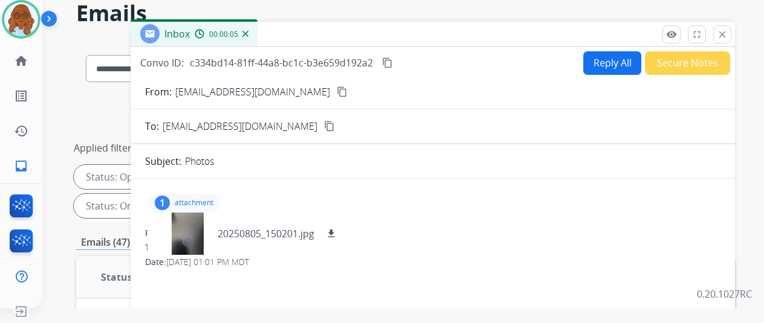
scroll to position [0, 0]
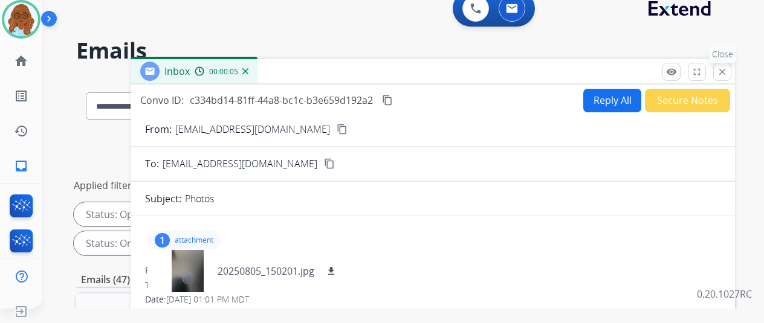
click at [728, 70] on mat-icon "close" at bounding box center [722, 71] width 11 height 11
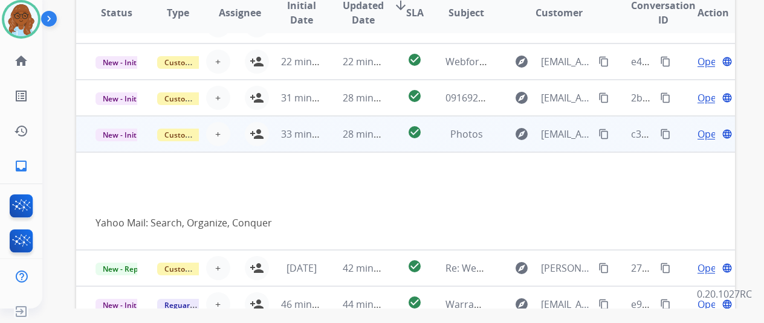
scroll to position [312, 0]
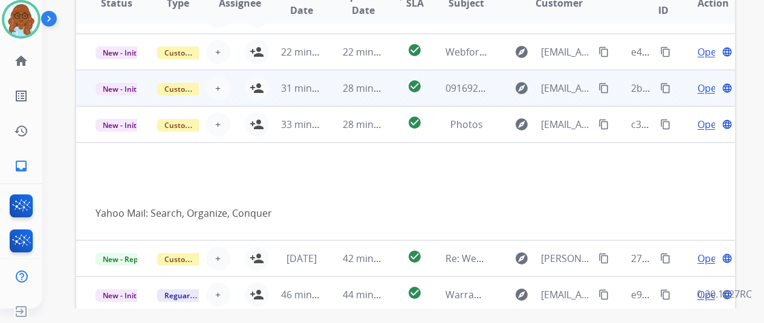
click at [675, 97] on td "Open language" at bounding box center [704, 88] width 62 height 36
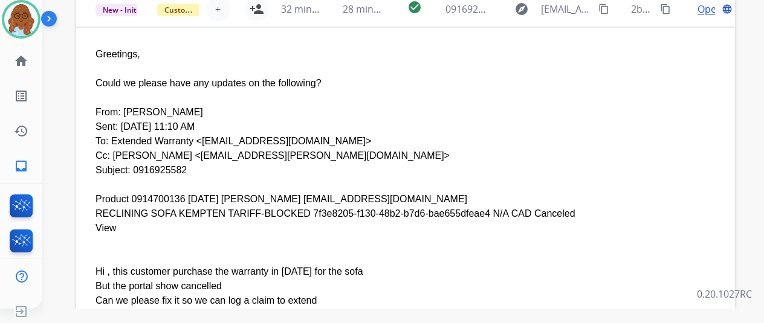
scroll to position [145, 0]
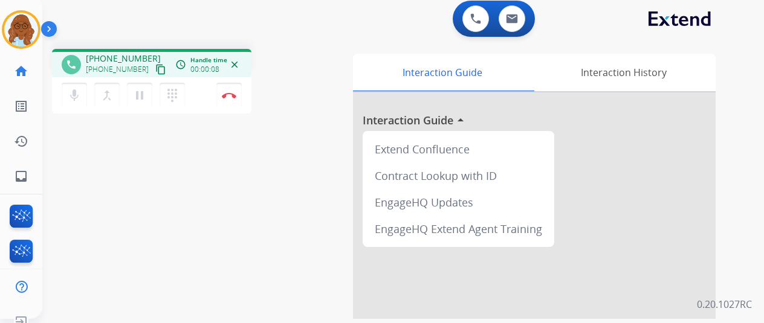
scroll to position [0, 5]
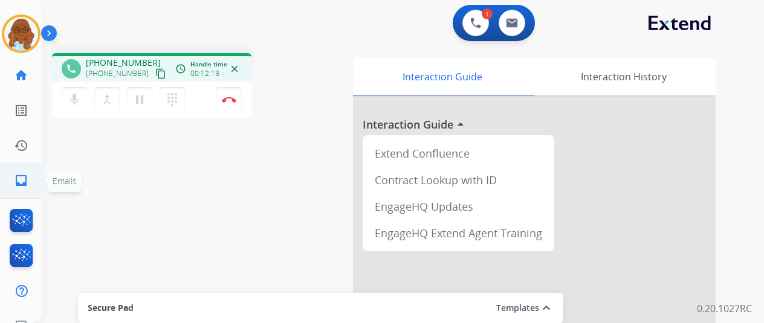
click at [16, 189] on link "inbox Emails" at bounding box center [21, 181] width 34 height 34
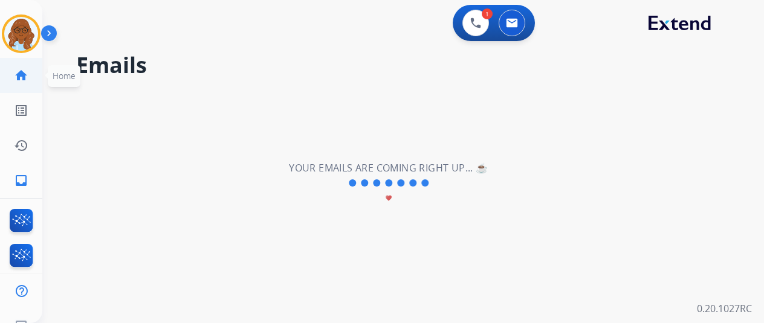
click at [26, 77] on link "home Home" at bounding box center [21, 76] width 34 height 34
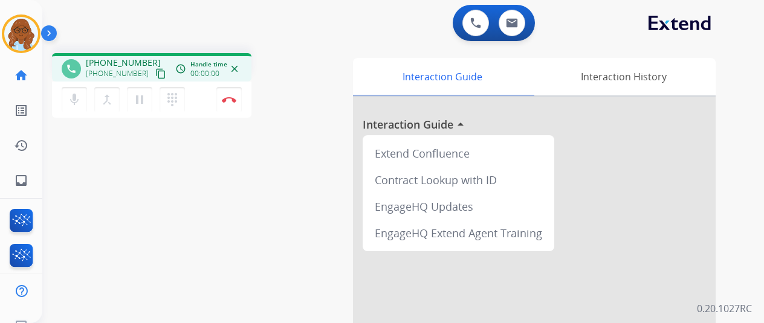
click at [232, 181] on div "phone [PHONE_NUMBER] [PHONE_NUMBER] content_copy access_time Call metrics Queue…" at bounding box center [388, 296] width 693 height 504
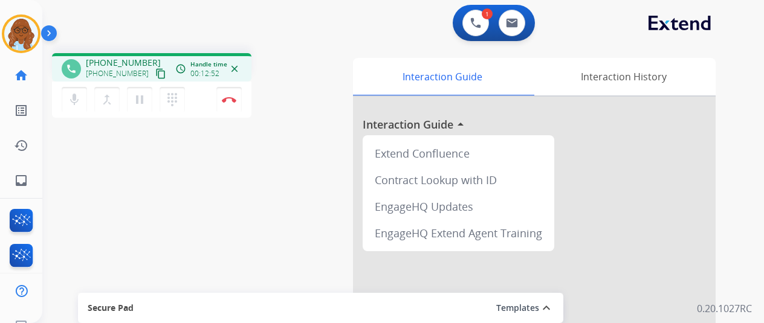
drag, startPoint x: 239, startPoint y: 181, endPoint x: 254, endPoint y: 181, distance: 14.5
click at [239, 181] on div "phone [PHONE_NUMBER] [PHONE_NUMBER] content_copy access_time Call metrics Queue…" at bounding box center [388, 296] width 693 height 504
click at [223, 100] on img at bounding box center [229, 100] width 15 height 6
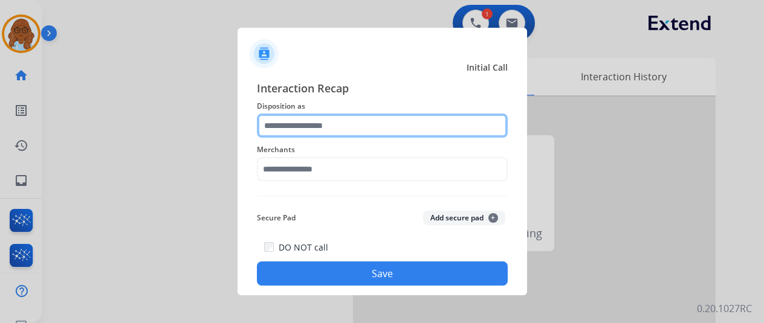
drag, startPoint x: 303, startPoint y: 126, endPoint x: 310, endPoint y: 128, distance: 6.9
click at [303, 126] on input "text" at bounding box center [382, 126] width 251 height 24
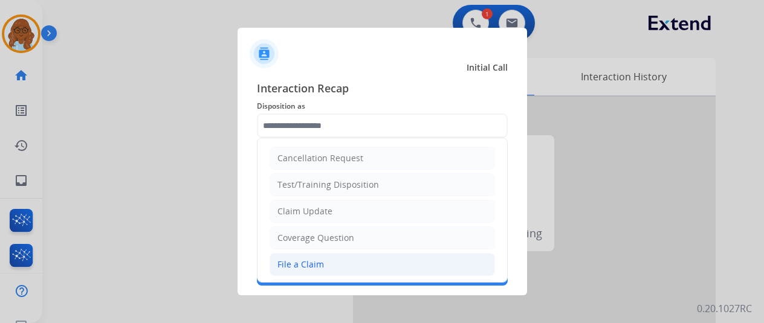
click at [295, 259] on div "File a Claim" at bounding box center [300, 265] width 47 height 12
type input "**********"
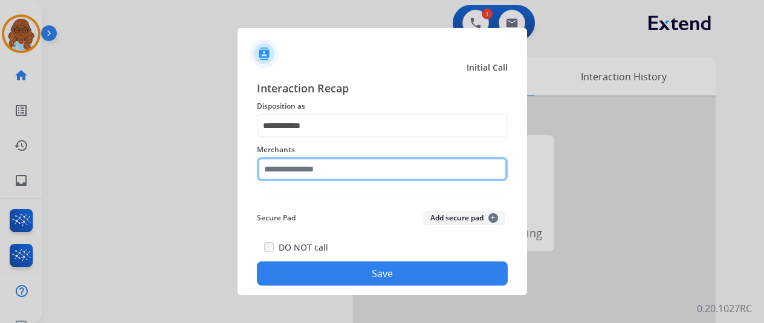
click at [293, 166] on input "text" at bounding box center [382, 169] width 251 height 24
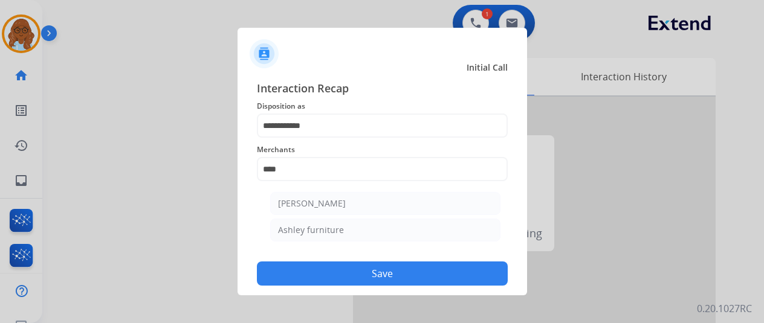
drag, startPoint x: 296, startPoint y: 229, endPoint x: 346, endPoint y: 240, distance: 51.3
click at [297, 228] on div "Ashley furniture" at bounding box center [311, 230] width 66 height 12
type input "**********"
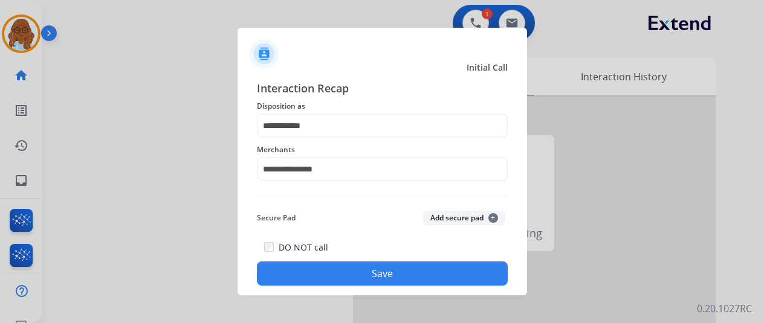
click at [402, 264] on button "Save" at bounding box center [382, 274] width 251 height 24
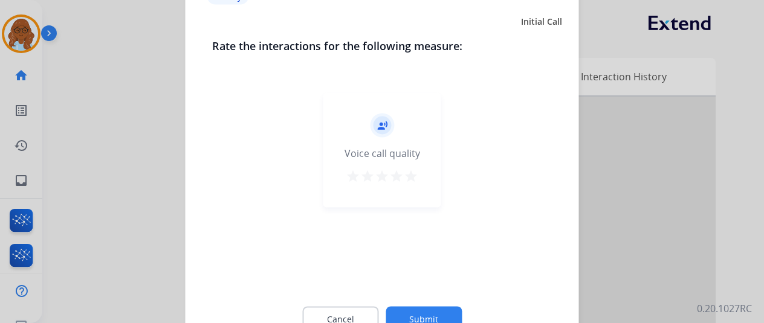
click at [409, 172] on mat-icon "star" at bounding box center [411, 176] width 15 height 15
click at [443, 313] on button "Submit" at bounding box center [424, 318] width 76 height 25
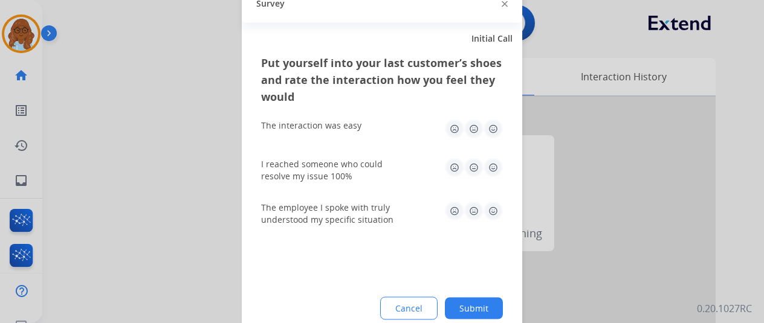
click at [484, 129] on img at bounding box center [493, 128] width 19 height 19
click at [487, 161] on img at bounding box center [493, 167] width 19 height 19
click at [484, 198] on div "The employee I spoke with truly understood my specific situation" at bounding box center [382, 214] width 242 height 44
click at [488, 218] on img at bounding box center [493, 210] width 19 height 19
click at [486, 308] on button "Submit" at bounding box center [474, 308] width 58 height 22
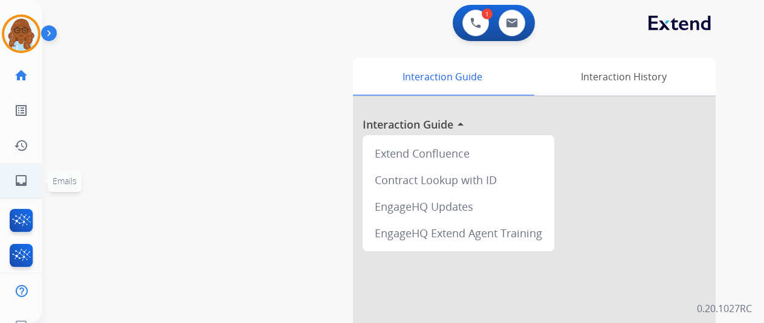
click at [30, 183] on link "inbox Emails" at bounding box center [21, 181] width 34 height 34
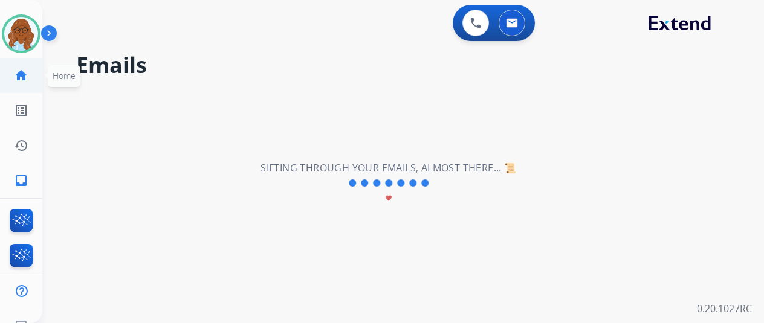
click at [4, 81] on link "home Home" at bounding box center [21, 76] width 34 height 34
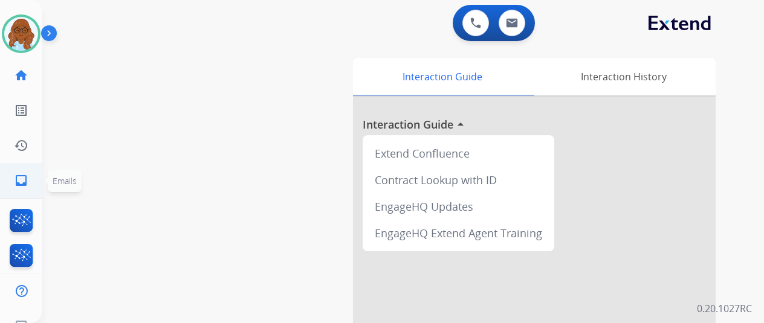
click at [26, 177] on link "inbox Emails" at bounding box center [21, 181] width 34 height 34
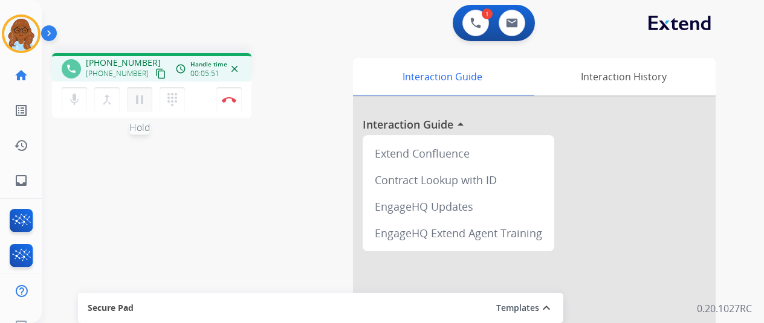
click at [136, 100] on mat-icon "pause" at bounding box center [139, 99] width 15 height 15
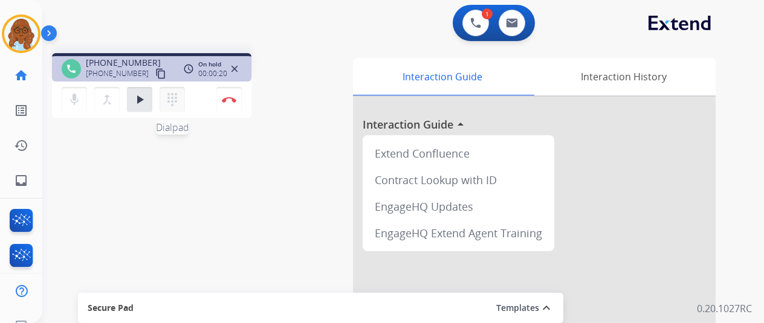
click at [167, 98] on mat-icon "dialpad" at bounding box center [172, 99] width 15 height 15
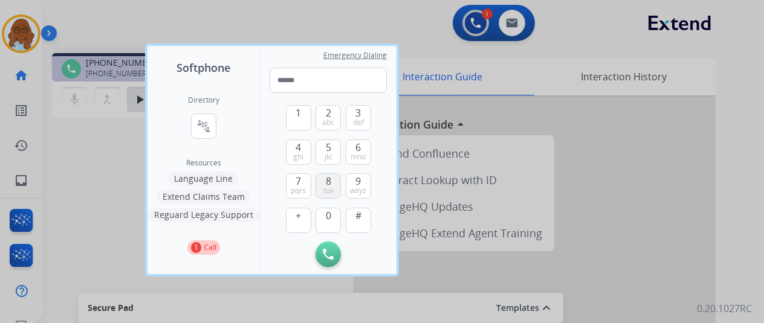
click at [330, 184] on button "8 tuv" at bounding box center [328, 185] width 25 height 25
click at [325, 215] on button "0" at bounding box center [328, 220] width 25 height 25
click at [351, 153] on span "mno" at bounding box center [358, 157] width 15 height 10
click at [355, 185] on span "9" at bounding box center [357, 181] width 5 height 15
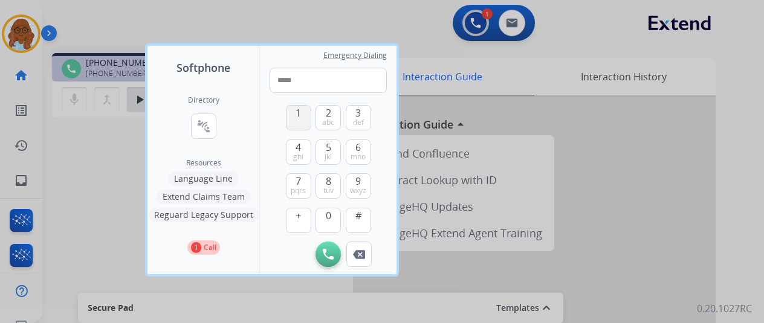
click at [293, 123] on button "1" at bounding box center [298, 117] width 25 height 25
click at [326, 218] on button "0" at bounding box center [328, 220] width 25 height 25
click at [351, 195] on span "wxyz" at bounding box center [358, 191] width 16 height 10
click at [317, 160] on button "5 jkl" at bounding box center [328, 152] width 25 height 25
click at [322, 120] on span "abc" at bounding box center [328, 123] width 12 height 10
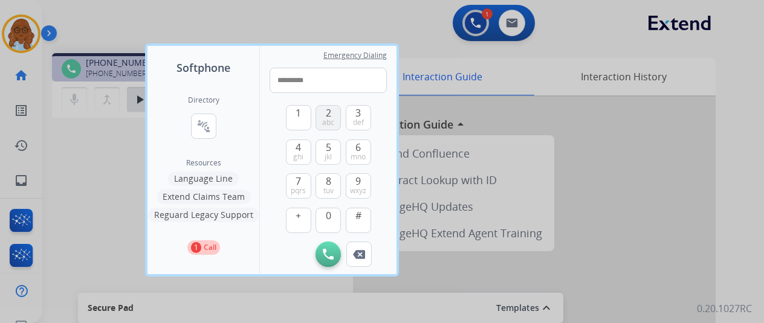
type input "**********"
click at [322, 247] on button "Initiate Call" at bounding box center [328, 254] width 25 height 25
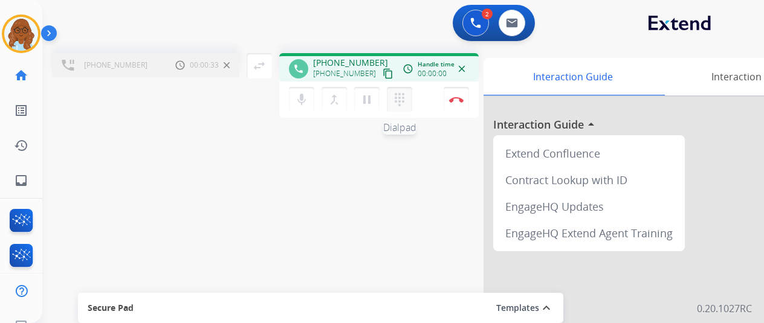
click at [392, 105] on mat-icon "dialpad" at bounding box center [399, 99] width 15 height 15
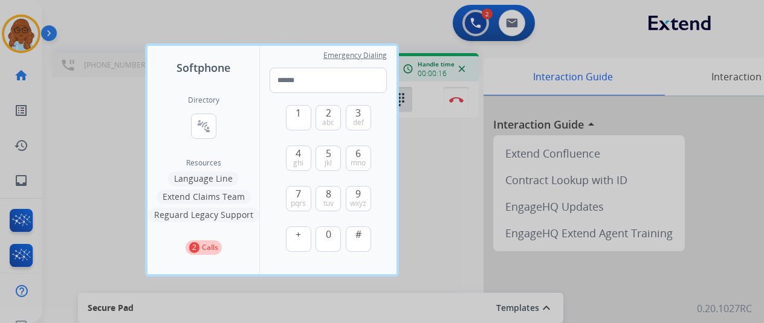
click at [271, 104] on div "1 2 abc 3 def 4 ghi 5 jkl 6 mno 7 pqrs 8 tuv 9 wxyz + 0 #" at bounding box center [328, 180] width 117 height 174
click at [331, 232] on button "0" at bounding box center [328, 239] width 25 height 25
click at [326, 117] on span "2" at bounding box center [328, 113] width 5 height 15
type input "**"
drag, startPoint x: 433, startPoint y: 188, endPoint x: 397, endPoint y: 210, distance: 42.3
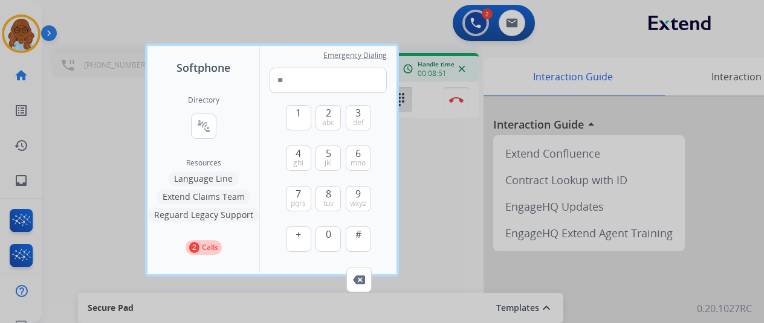
click at [433, 188] on div at bounding box center [382, 161] width 764 height 323
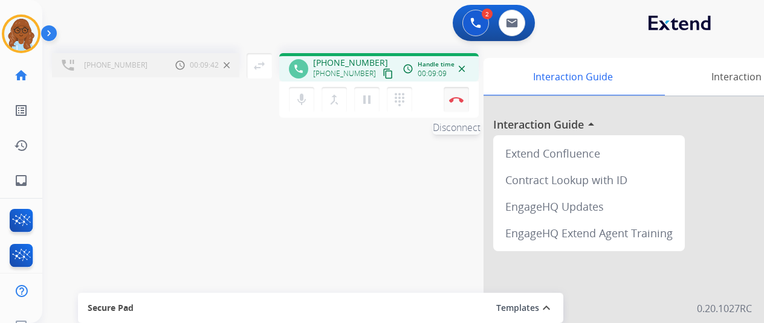
click at [449, 106] on button "Disconnect" at bounding box center [456, 99] width 25 height 25
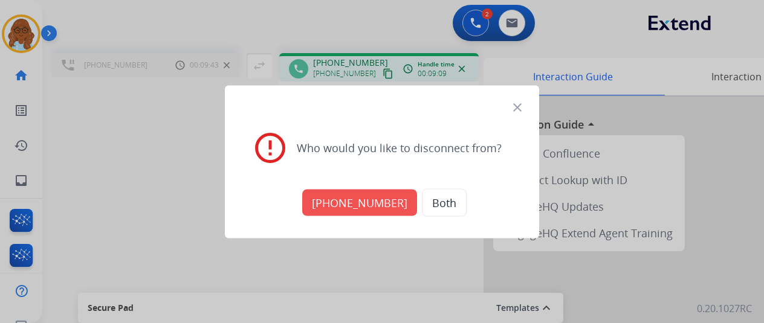
click at [326, 197] on button "[PHONE_NUMBER]" at bounding box center [359, 202] width 115 height 27
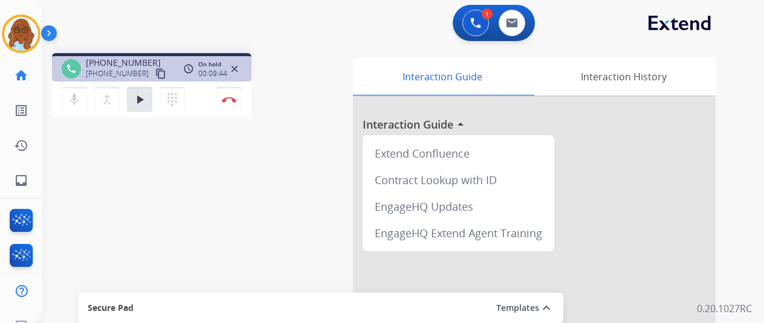
click at [118, 105] on div "merge_type Bridge" at bounding box center [110, 99] width 33 height 25
click at [135, 107] on button "play_arrow Hold" at bounding box center [139, 99] width 25 height 25
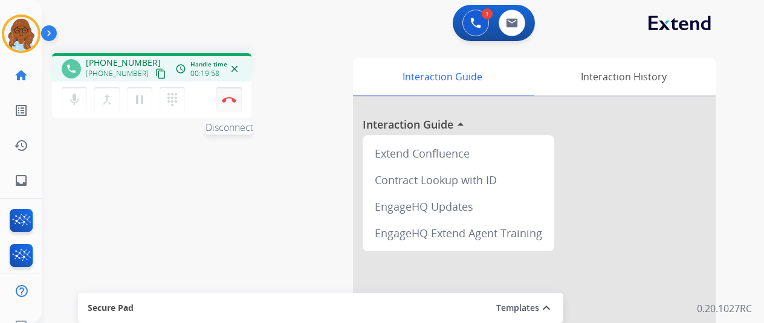
click at [225, 97] on img at bounding box center [229, 100] width 15 height 6
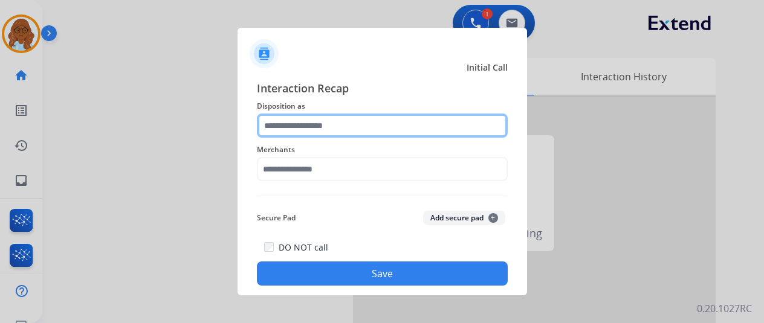
click at [334, 122] on input "text" at bounding box center [382, 126] width 251 height 24
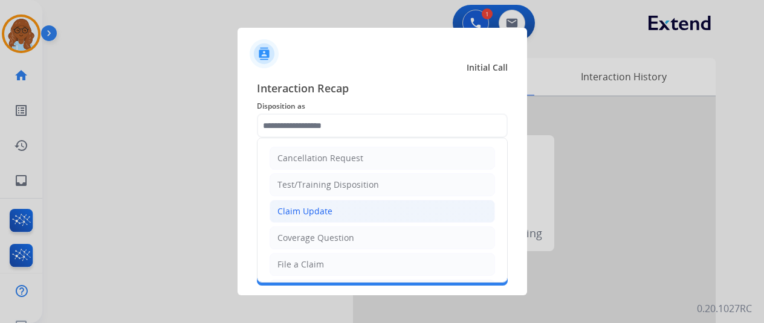
click at [312, 201] on li "Claim Update" at bounding box center [382, 211] width 225 height 23
type input "**********"
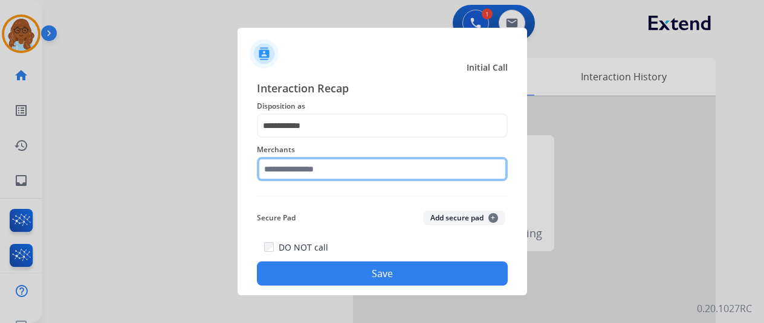
click at [317, 166] on input "text" at bounding box center [382, 169] width 251 height 24
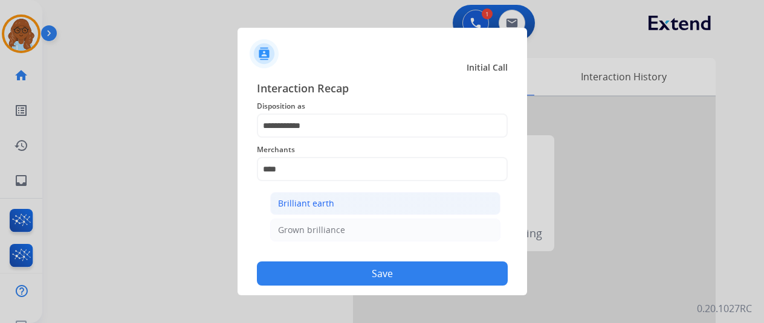
click at [326, 199] on li "Brilliant earth" at bounding box center [385, 203] width 230 height 23
type input "**********"
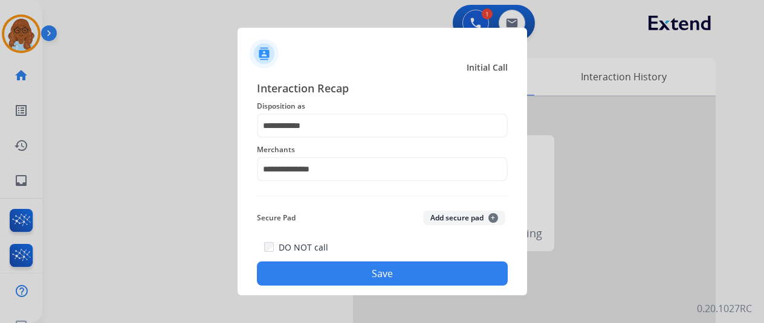
click at [335, 263] on button "Save" at bounding box center [382, 274] width 251 height 24
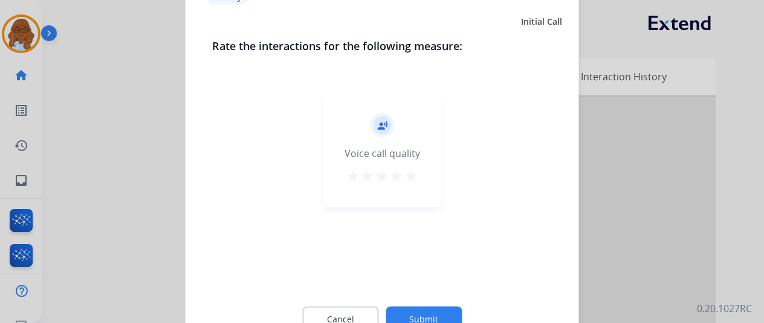
click at [406, 178] on mat-icon "star" at bounding box center [411, 176] width 15 height 15
click at [425, 308] on button "Submit" at bounding box center [424, 318] width 76 height 25
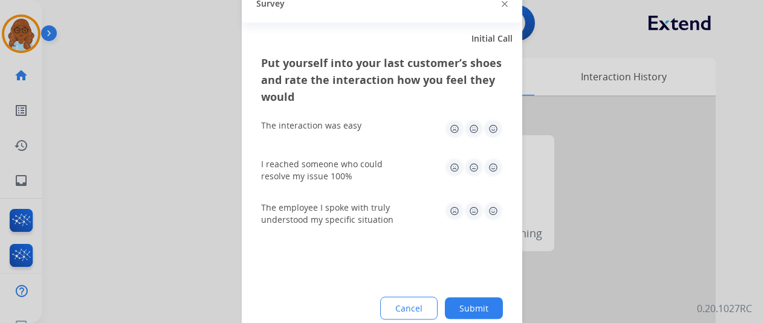
click at [490, 130] on img at bounding box center [493, 128] width 19 height 19
click at [488, 160] on img at bounding box center [493, 167] width 19 height 19
drag, startPoint x: 490, startPoint y: 207, endPoint x: 484, endPoint y: 240, distance: 33.2
click at [490, 207] on img at bounding box center [493, 210] width 19 height 19
click at [476, 312] on button "Submit" at bounding box center [474, 308] width 58 height 22
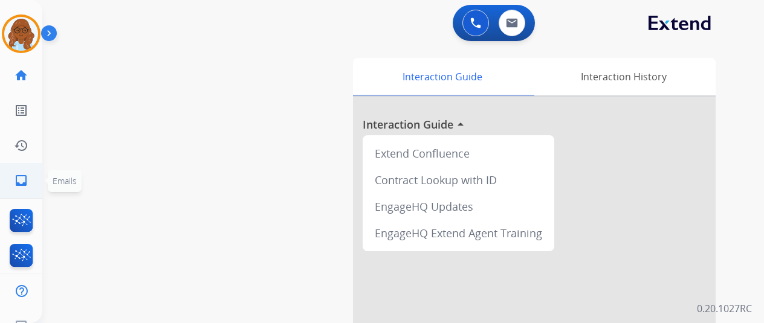
click at [14, 182] on mat-icon "inbox" at bounding box center [21, 180] width 15 height 15
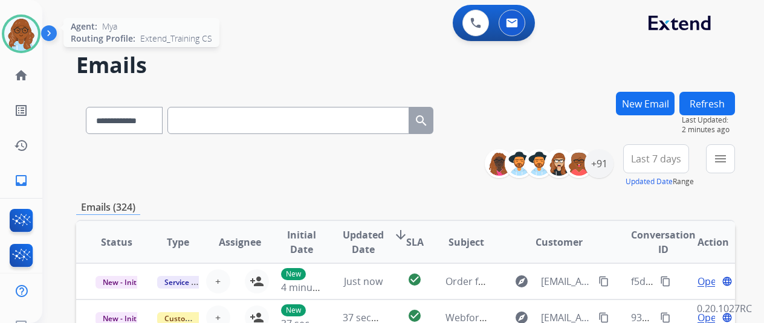
click at [16, 30] on img at bounding box center [21, 34] width 34 height 34
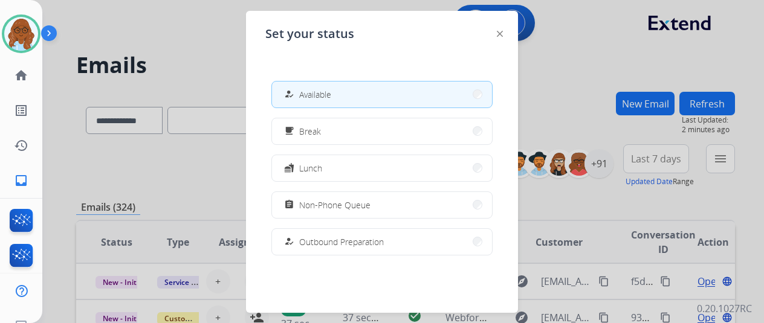
click at [334, 182] on div "how_to_reg Available free_breakfast Break fastfood Lunch assignment Non-Phone Q…" at bounding box center [381, 167] width 233 height 193
click at [331, 195] on button "assignment Non-Phone Queue" at bounding box center [382, 205] width 220 height 26
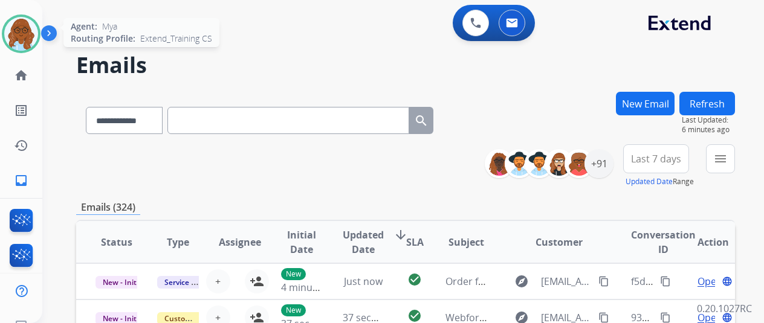
click at [27, 40] on img at bounding box center [21, 34] width 34 height 34
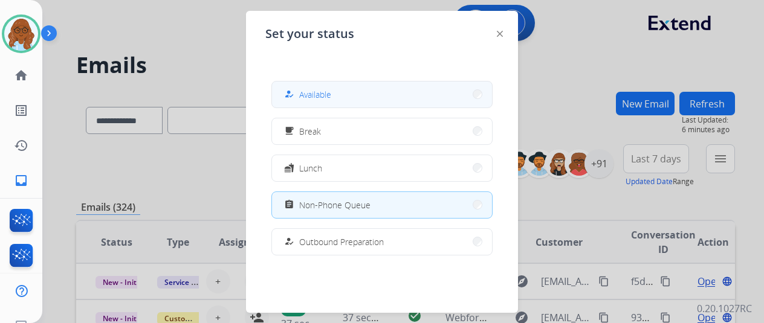
click at [309, 97] on span "Available" at bounding box center [315, 94] width 32 height 13
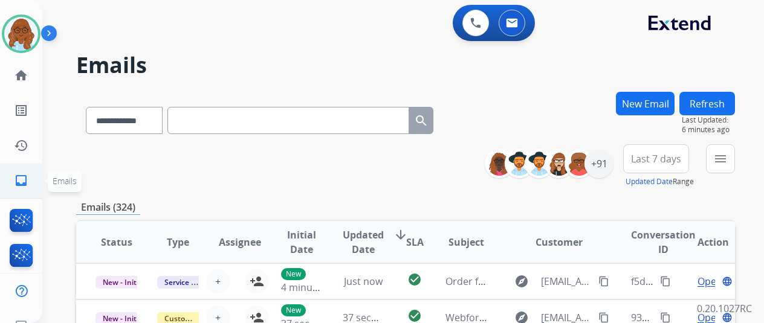
click at [25, 175] on link "inbox Emails" at bounding box center [21, 181] width 34 height 34
click at [720, 159] on mat-icon "menu" at bounding box center [720, 159] width 15 height 15
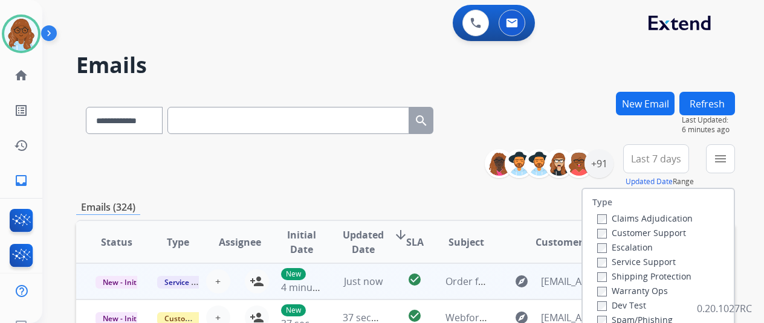
scroll to position [121, 0]
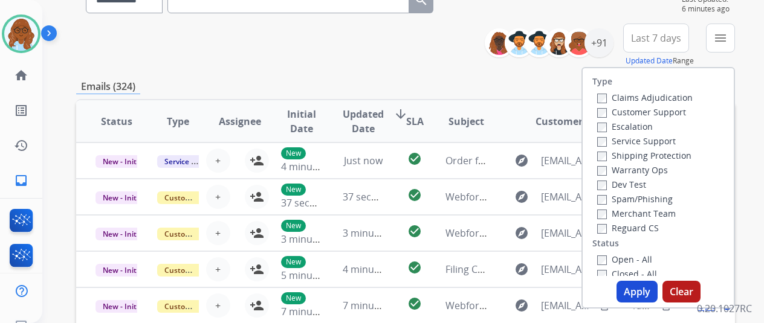
click at [604, 109] on label "Customer Support" at bounding box center [641, 111] width 89 height 11
click at [608, 155] on label "Shipping Protection" at bounding box center [644, 155] width 94 height 11
click at [606, 233] on label "Reguard CS" at bounding box center [628, 227] width 62 height 11
click at [627, 294] on button "Apply" at bounding box center [637, 292] width 41 height 22
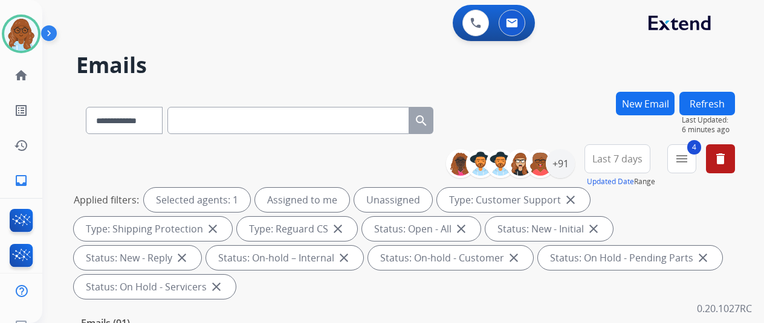
click at [619, 157] on span "Last 7 days" at bounding box center [617, 159] width 50 height 5
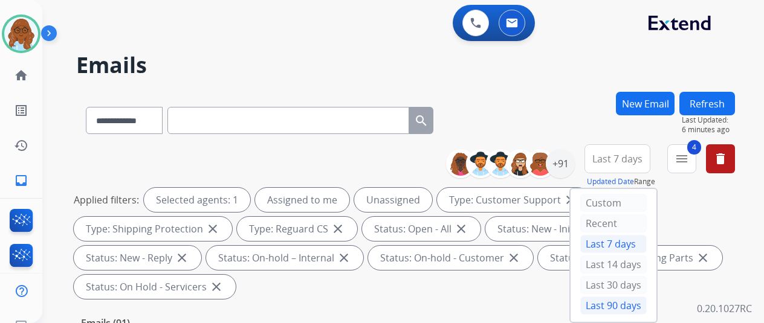
click at [609, 300] on div "Last 90 days" at bounding box center [613, 306] width 66 height 18
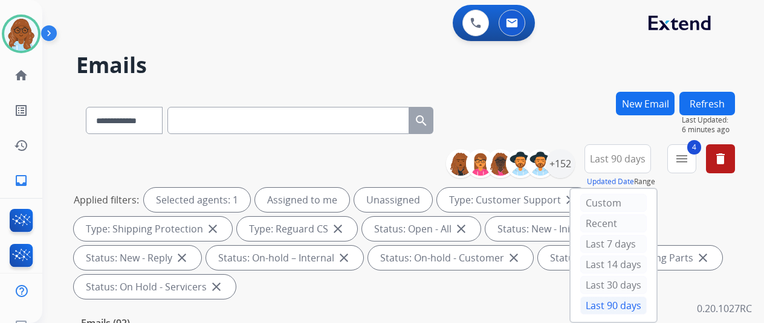
click at [601, 160] on span "Last 90 days" at bounding box center [618, 159] width 56 height 5
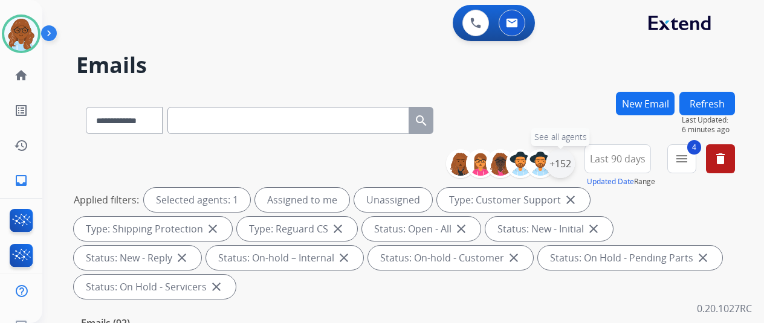
click at [565, 173] on div "+152" at bounding box center [560, 163] width 29 height 29
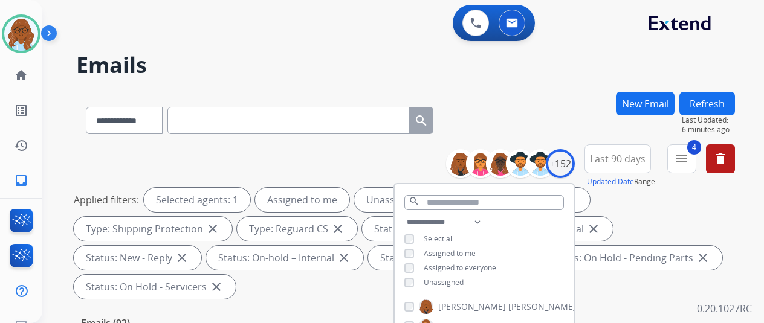
click at [416, 256] on div "Assigned to me" at bounding box center [439, 254] width 71 height 10
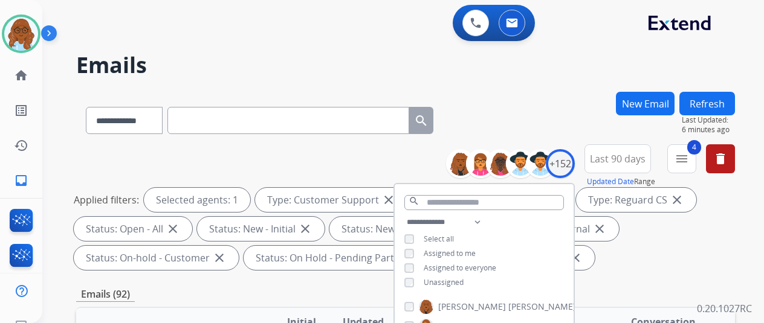
click at [418, 252] on div "Assigned to me" at bounding box center [439, 254] width 71 height 10
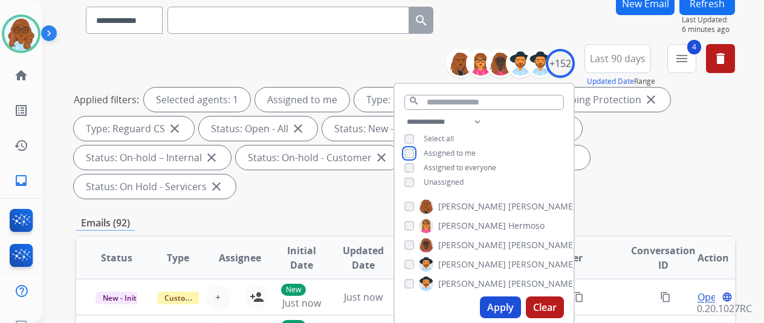
scroll to position [181, 0]
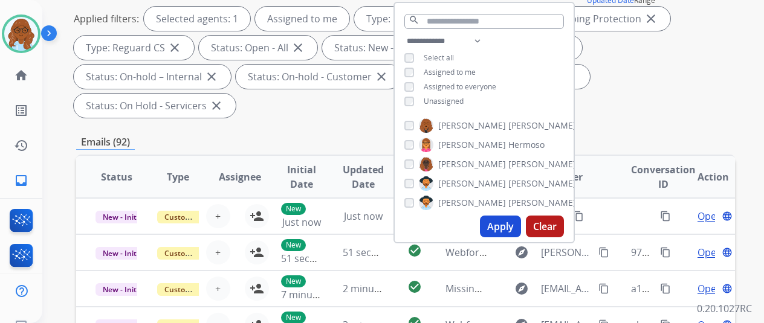
click at [513, 229] on button "Apply" at bounding box center [500, 227] width 41 height 22
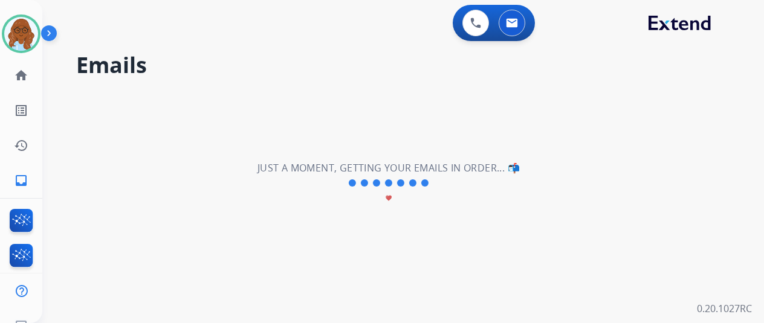
scroll to position [0, 0]
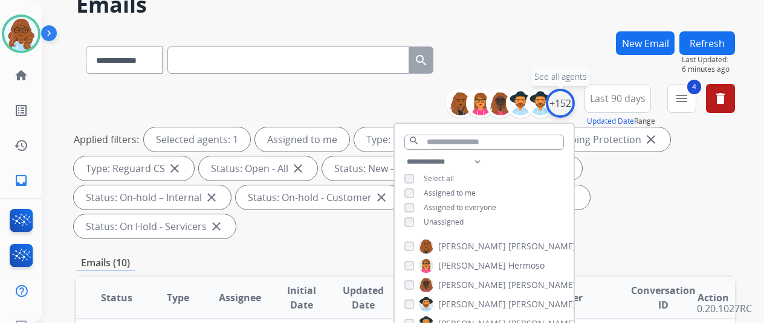
click at [560, 110] on div "+152" at bounding box center [560, 103] width 29 height 29
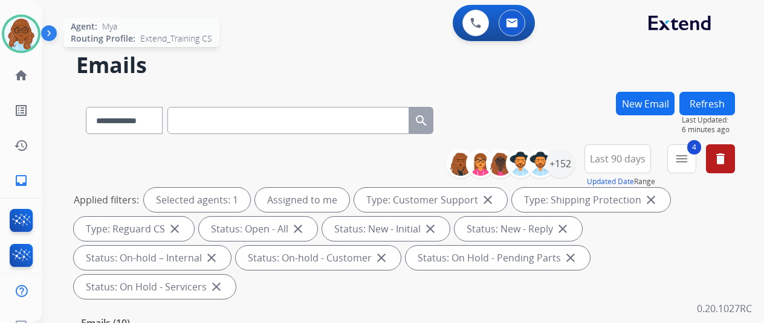
click at [16, 34] on img at bounding box center [21, 34] width 34 height 34
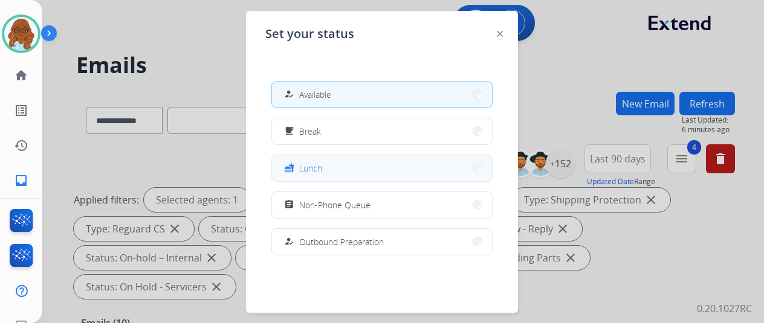
click at [311, 163] on span "Lunch" at bounding box center [310, 168] width 23 height 13
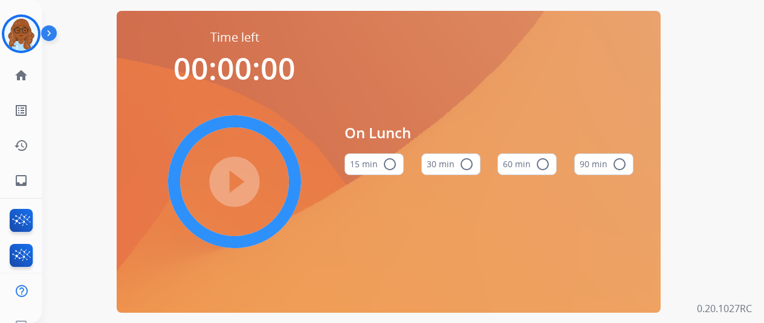
click at [554, 175] on div "60 min radio_button_unchecked" at bounding box center [526, 164] width 59 height 41
click at [520, 175] on button "60 min radio_button_unchecked" at bounding box center [526, 165] width 59 height 22
click at [238, 181] on mat-icon "play_circle_filled" at bounding box center [234, 182] width 15 height 15
